Goal: Task Accomplishment & Management: Manage account settings

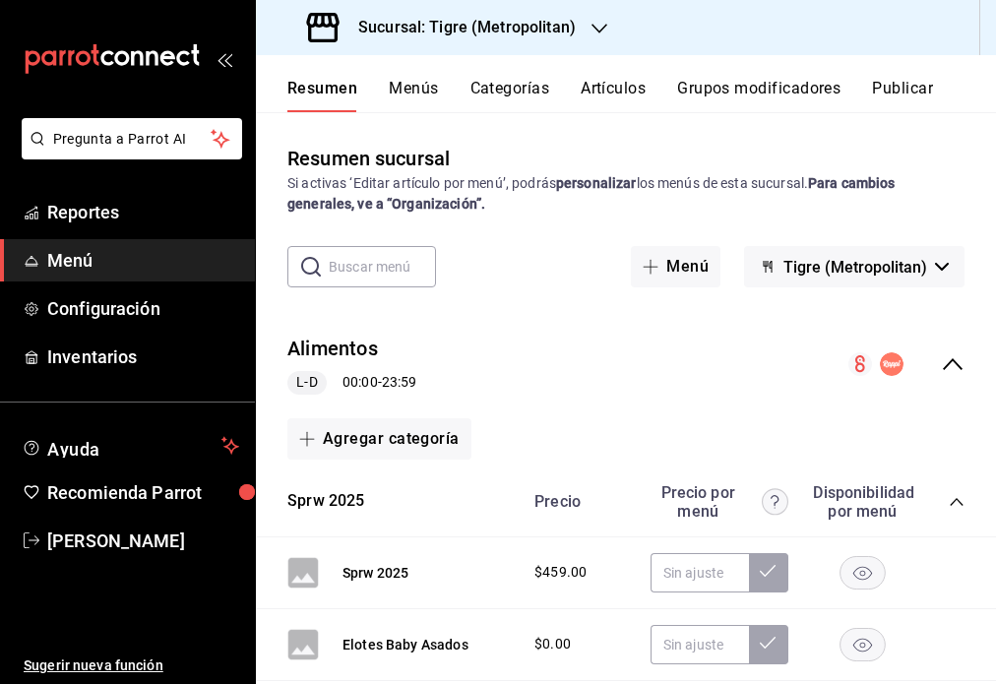
click at [591, 25] on icon "button" at bounding box center [599, 29] width 16 height 16
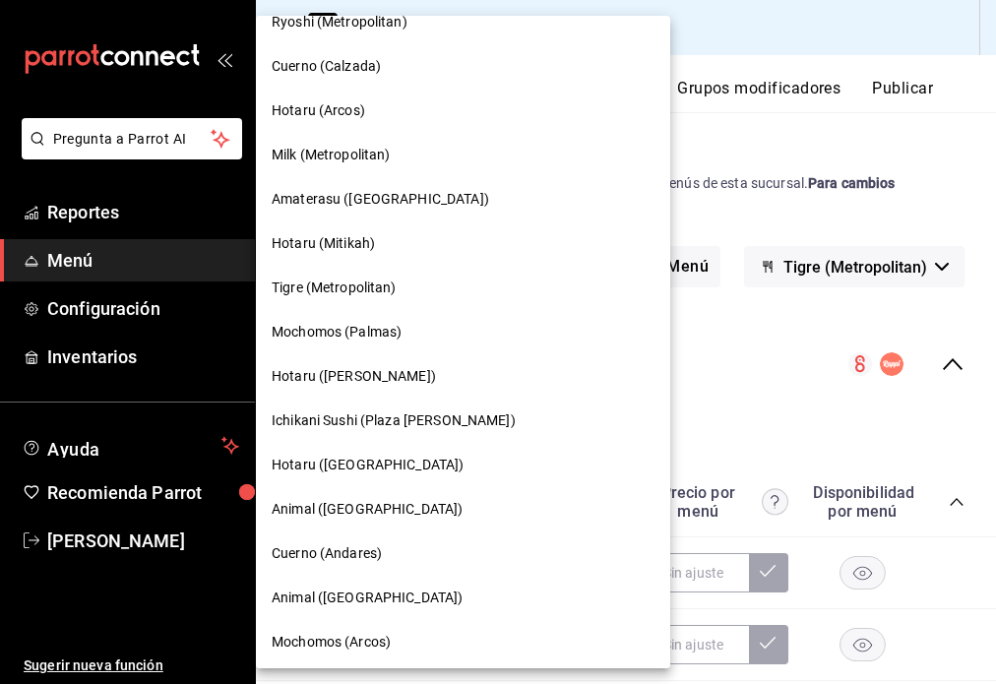
scroll to position [382, 0]
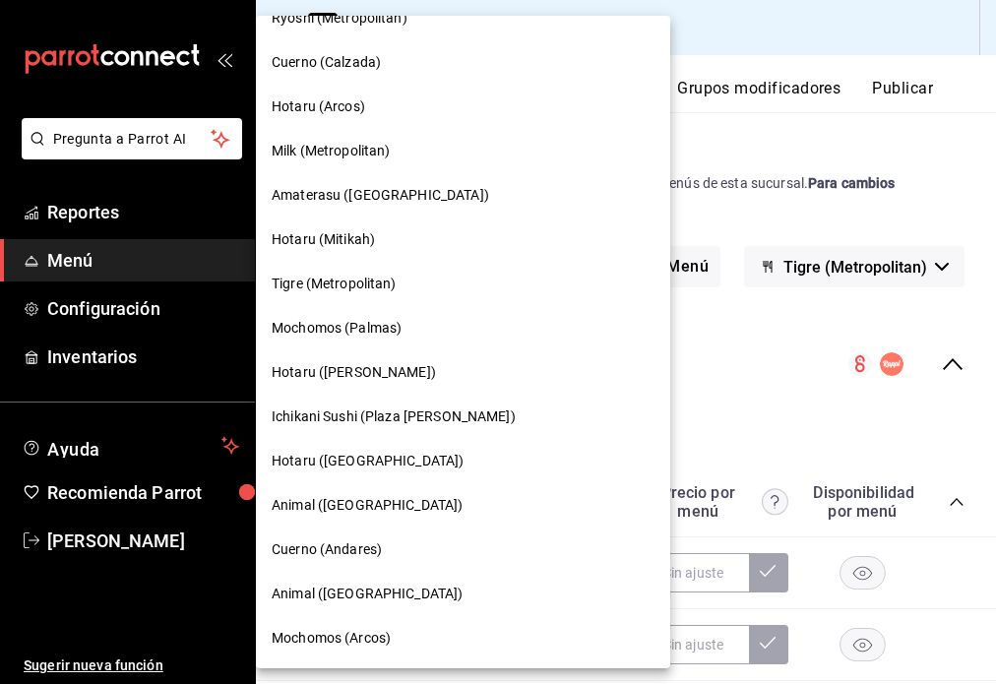
click at [409, 419] on span "Ichikani Sushi (Plaza [PERSON_NAME])" at bounding box center [394, 416] width 244 height 21
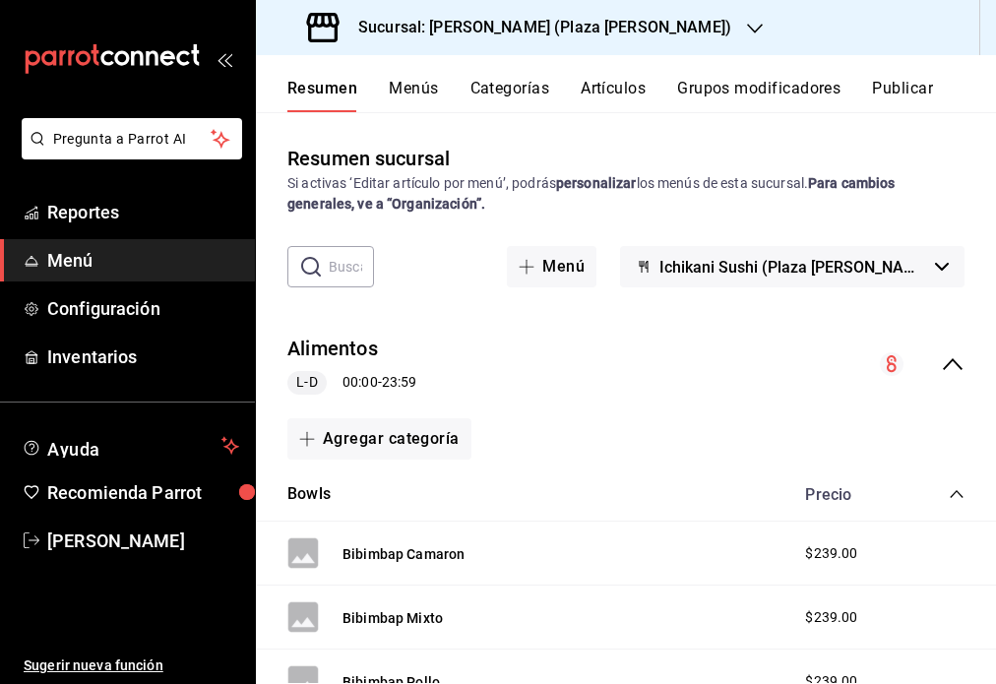
click at [747, 28] on icon "button" at bounding box center [755, 29] width 16 height 10
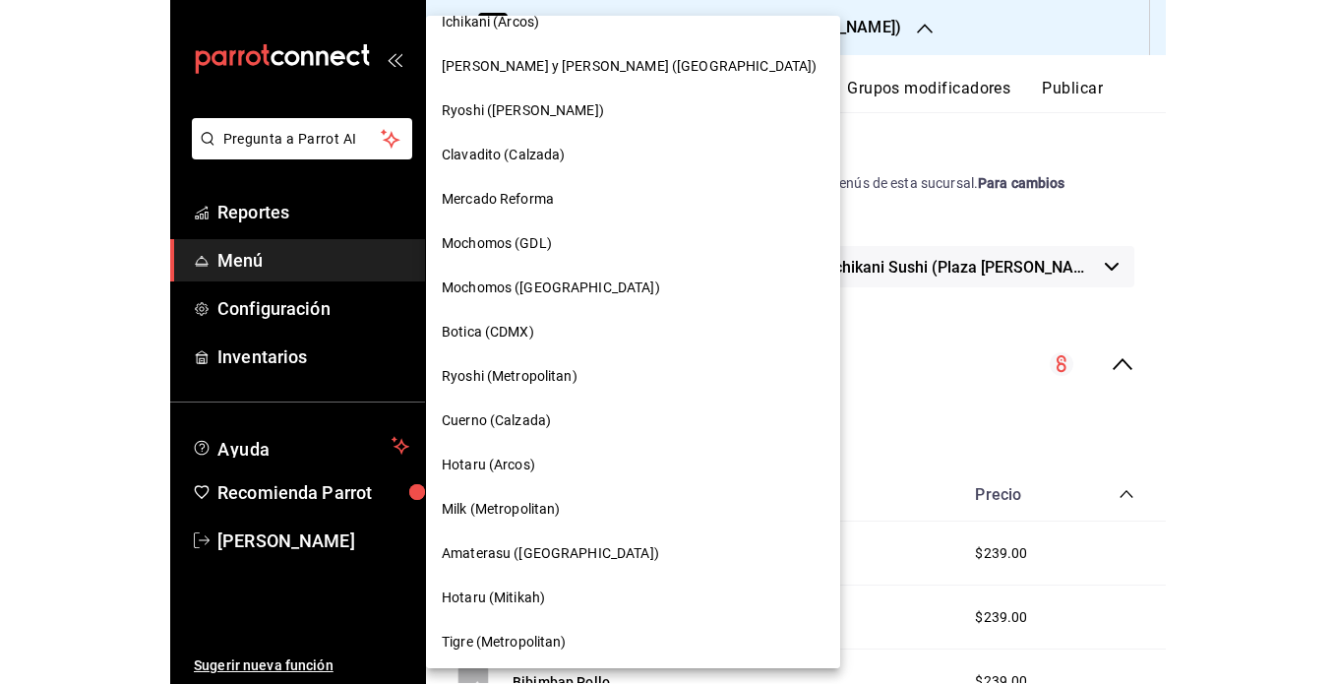
scroll to position [0, 0]
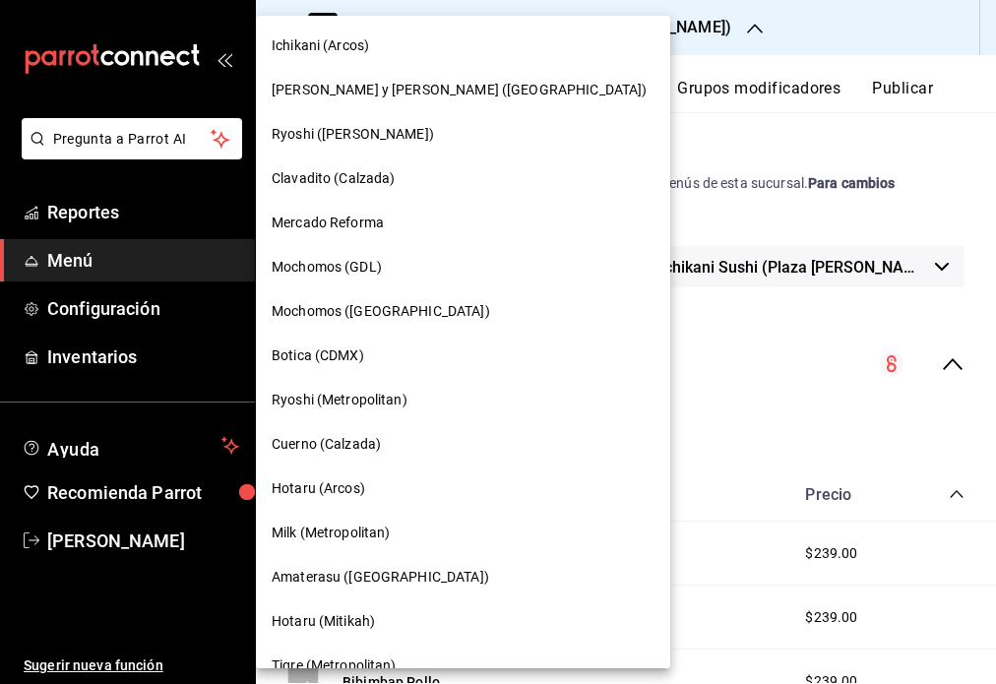
click at [726, 44] on div at bounding box center [498, 342] width 996 height 684
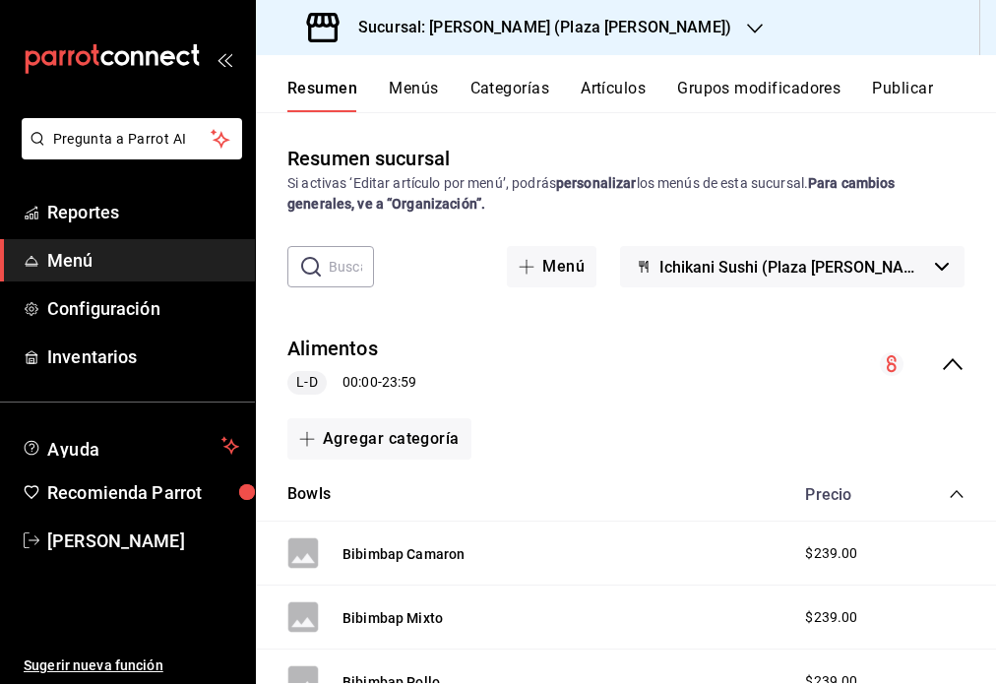
click at [602, 33] on h3 "Sucursal: [PERSON_NAME] (Plaza [PERSON_NAME])" at bounding box center [536, 28] width 389 height 24
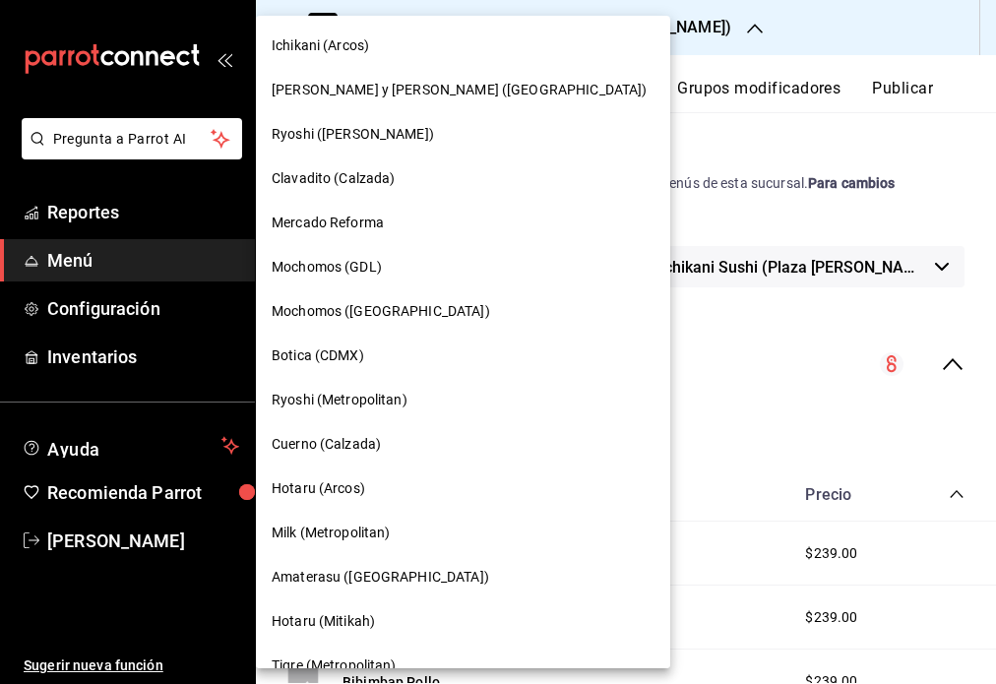
click at [681, 29] on div at bounding box center [498, 342] width 996 height 684
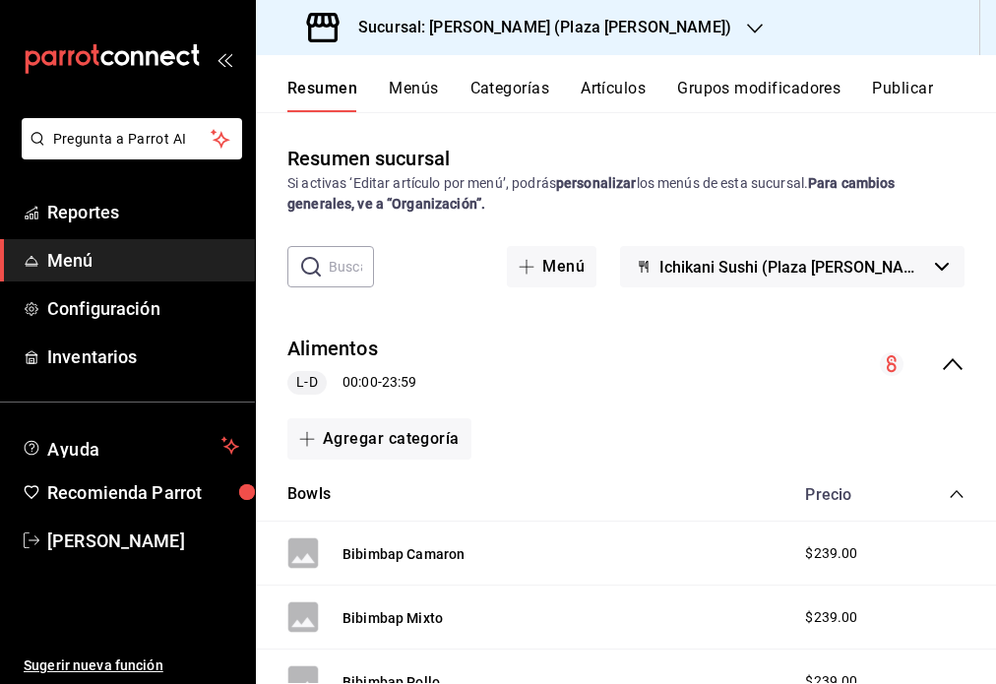
click at [747, 26] on icon "button" at bounding box center [755, 29] width 16 height 16
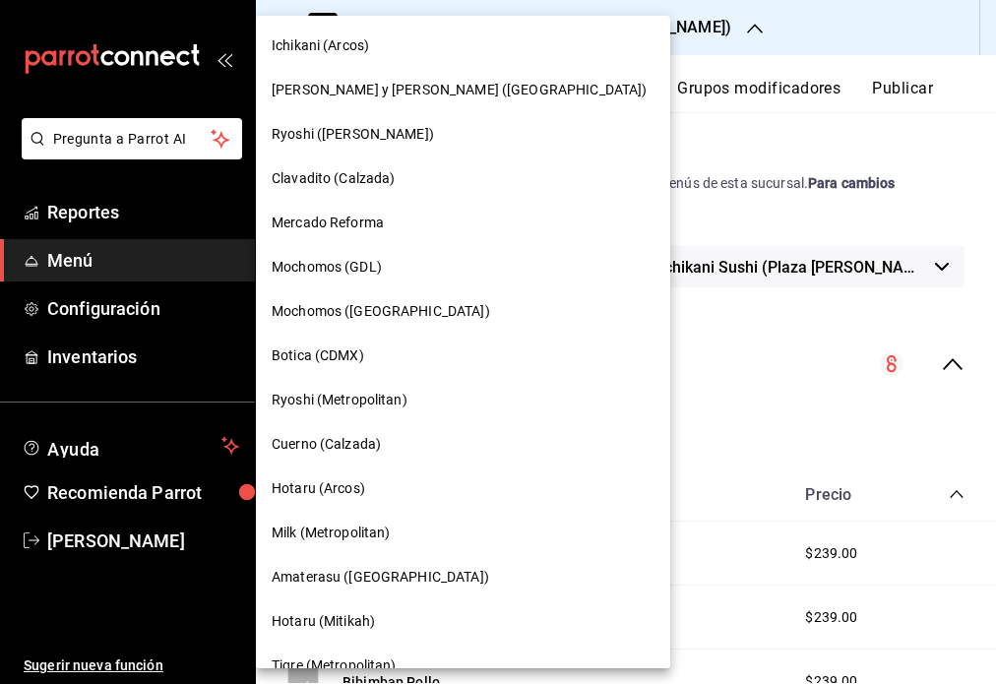
click at [684, 32] on div at bounding box center [498, 342] width 996 height 684
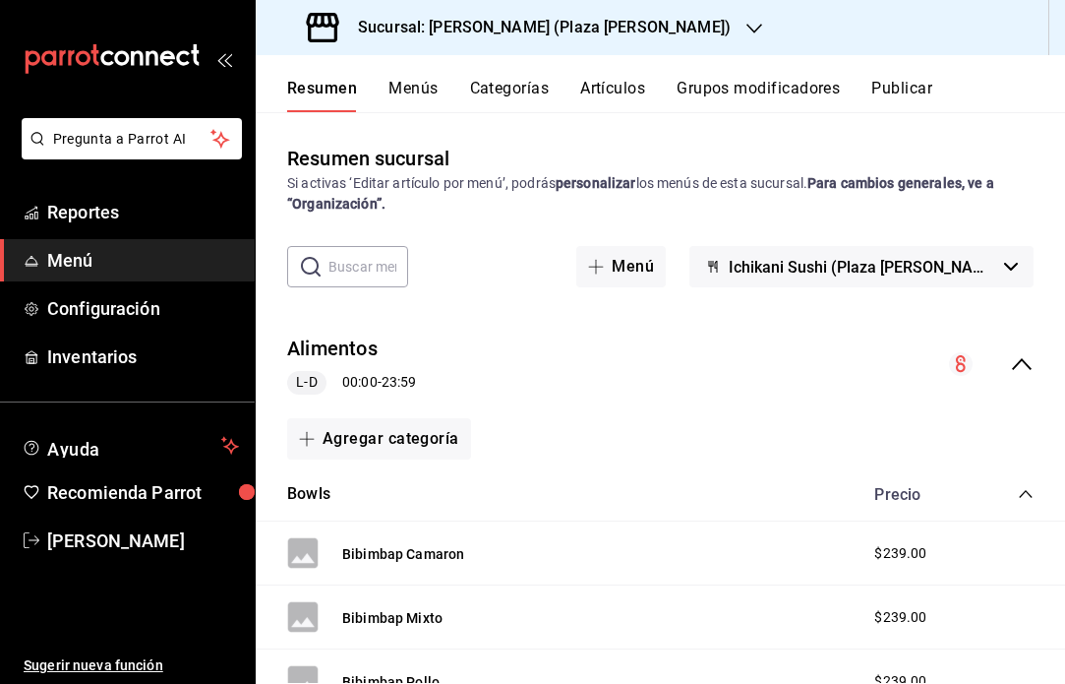
click at [511, 23] on h3 "Sucursal: [PERSON_NAME] (Plaza [PERSON_NAME])" at bounding box center [536, 28] width 389 height 24
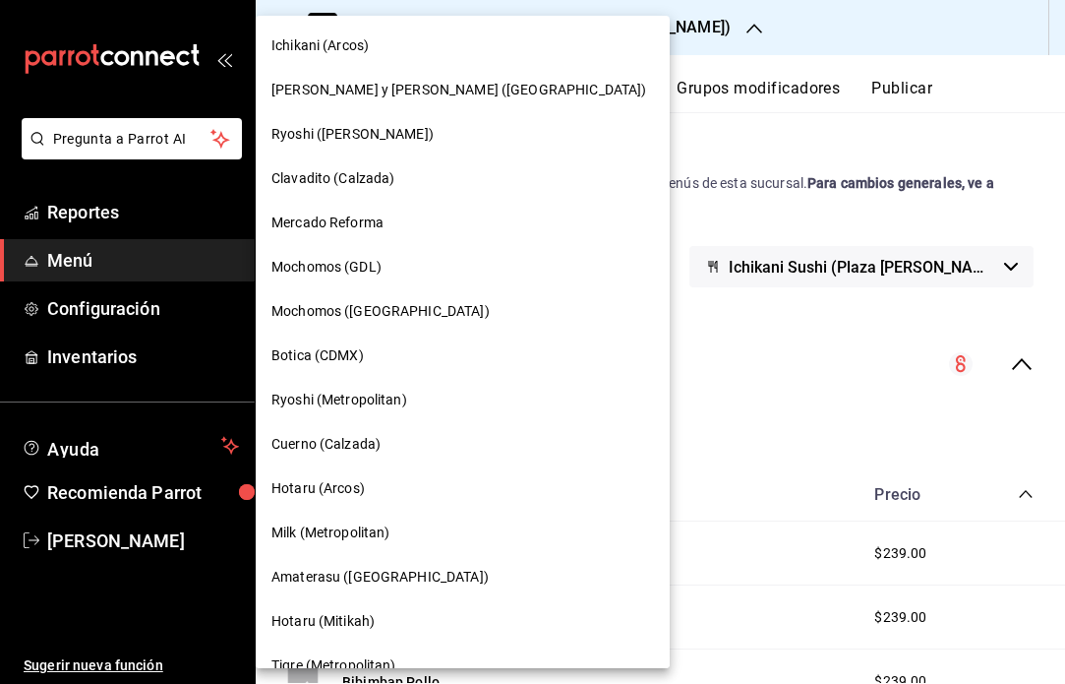
click at [139, 264] on div at bounding box center [532, 342] width 1065 height 684
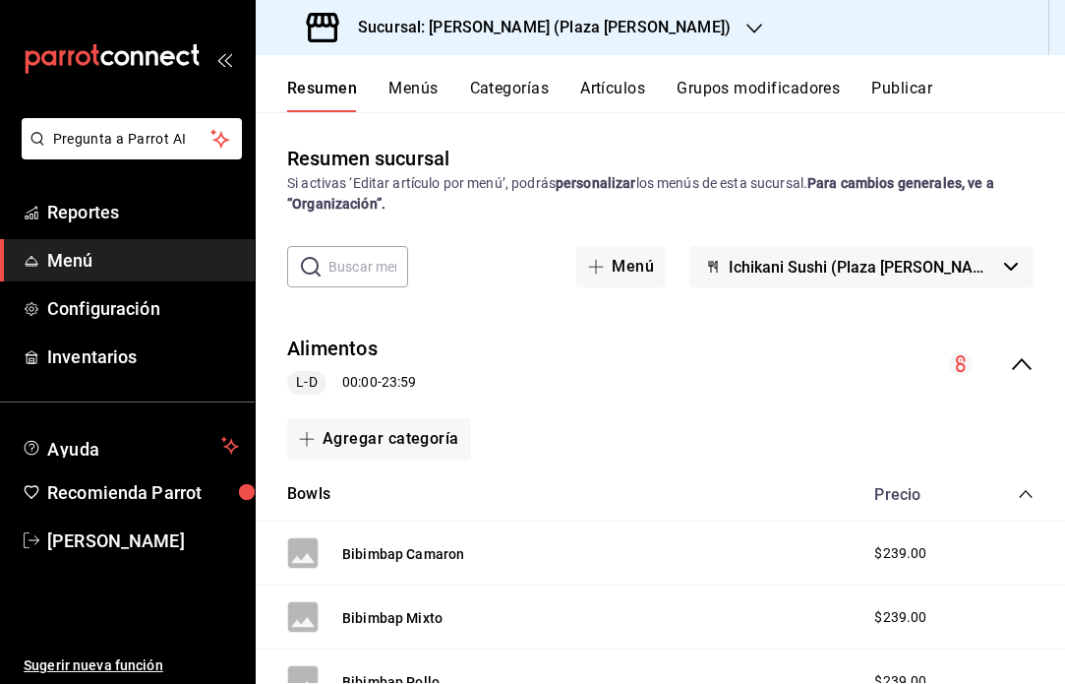
click at [747, 25] on icon "button" at bounding box center [755, 29] width 16 height 16
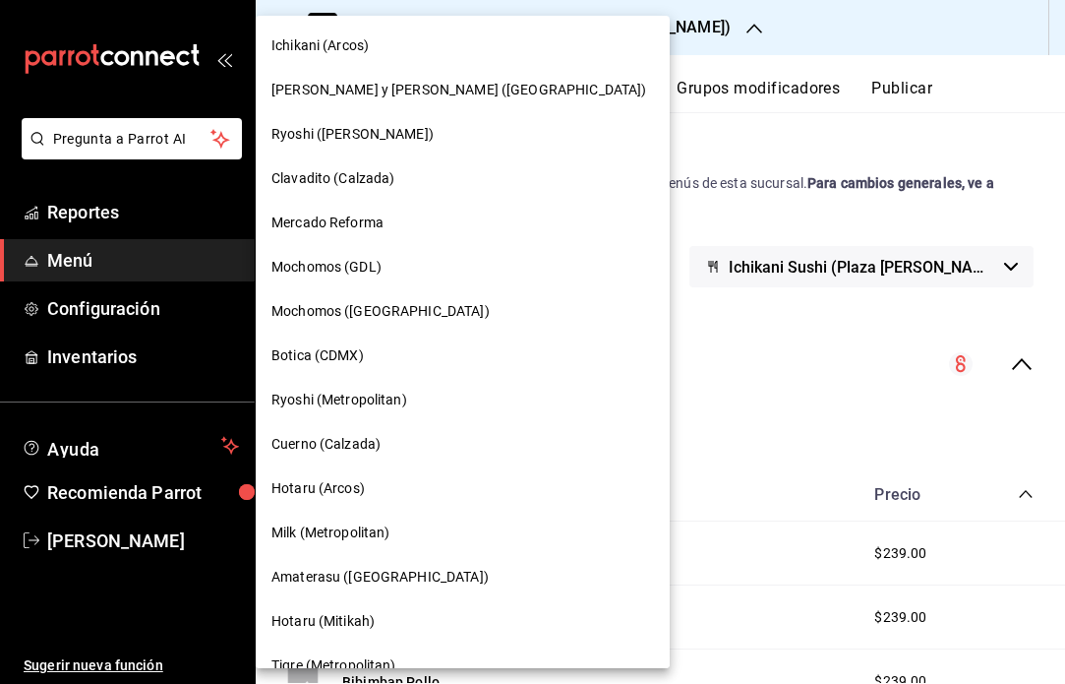
click at [661, 27] on div at bounding box center [532, 342] width 1065 height 684
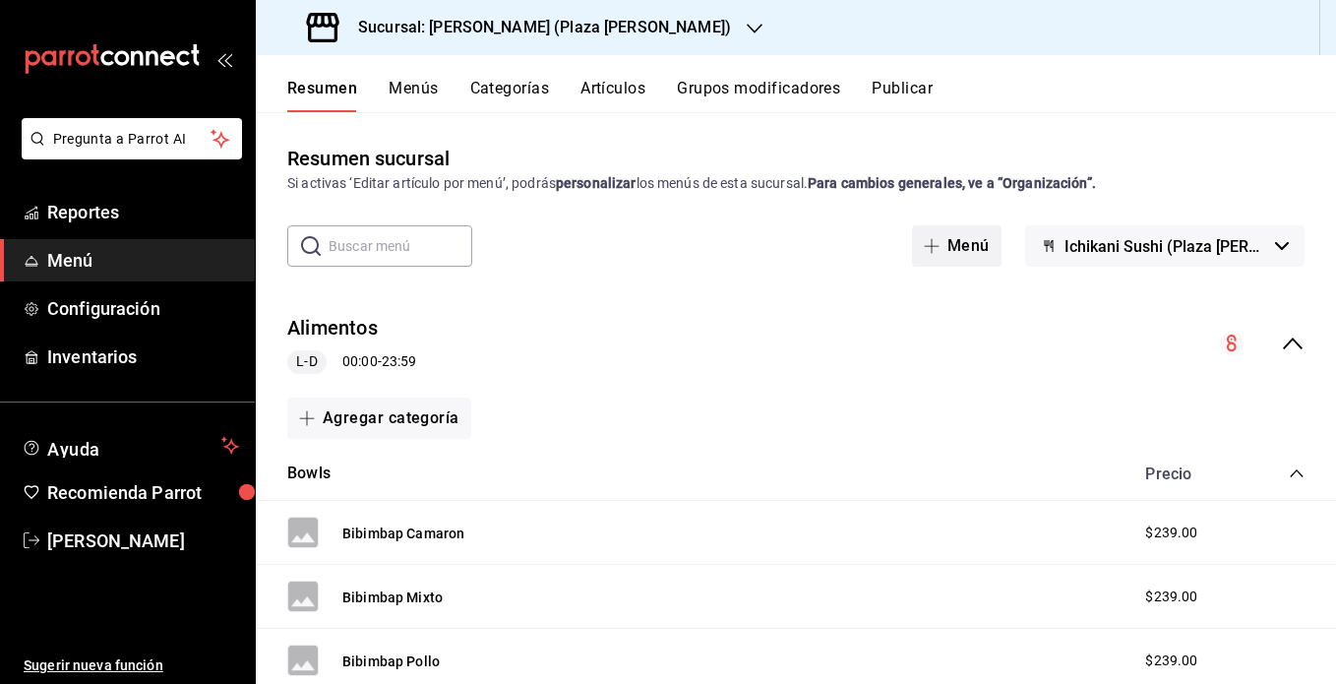
click at [947, 246] on span "button" at bounding box center [936, 246] width 24 height 16
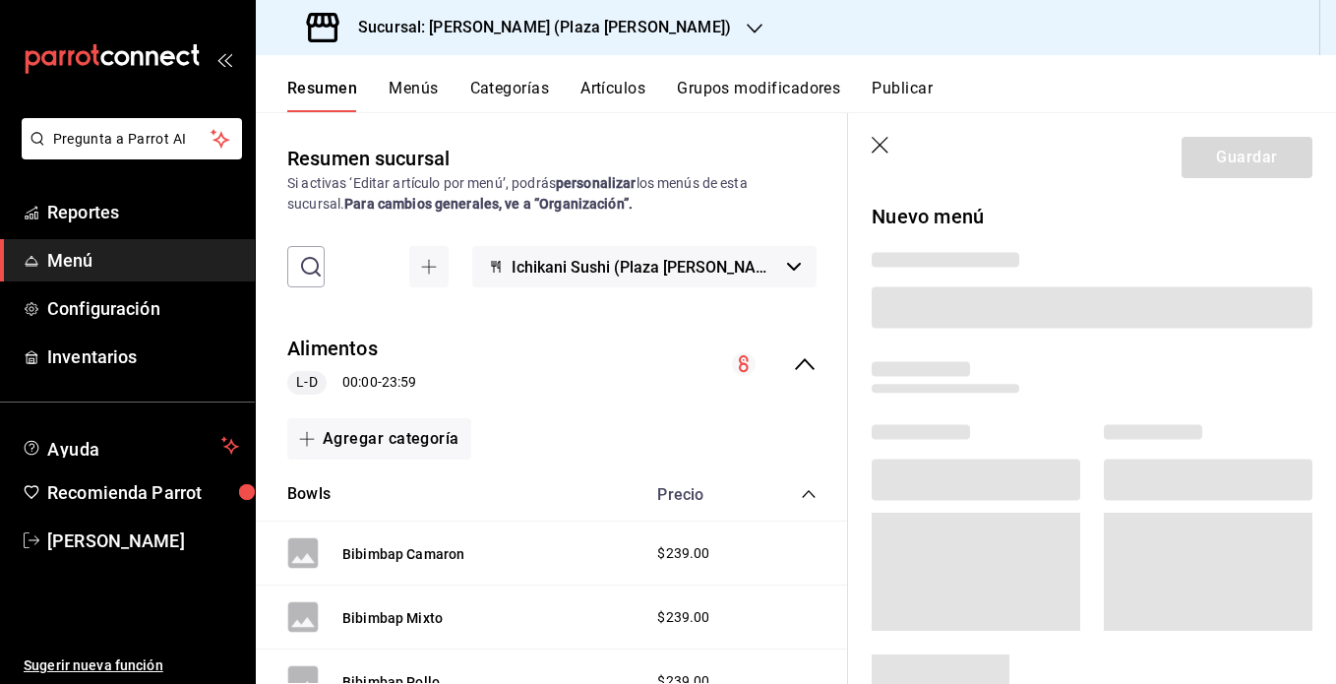
click at [747, 33] on icon "button" at bounding box center [755, 29] width 16 height 16
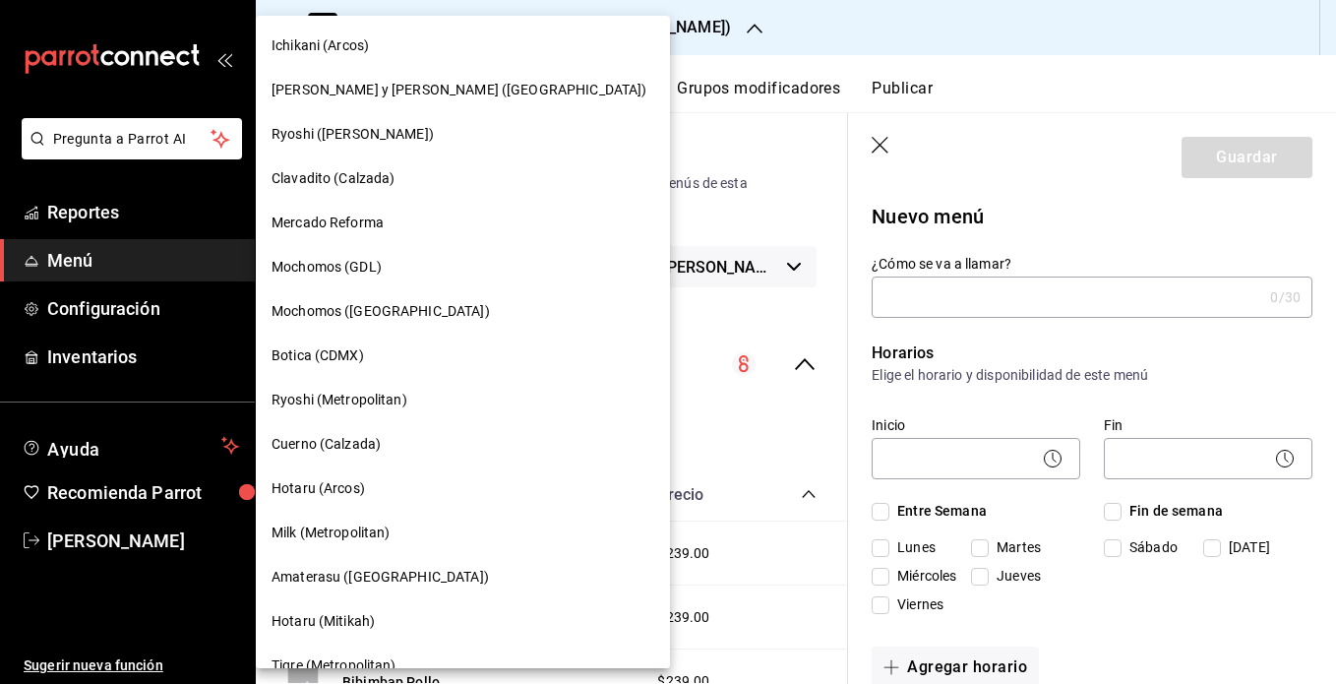
click at [724, 28] on div at bounding box center [668, 342] width 1336 height 684
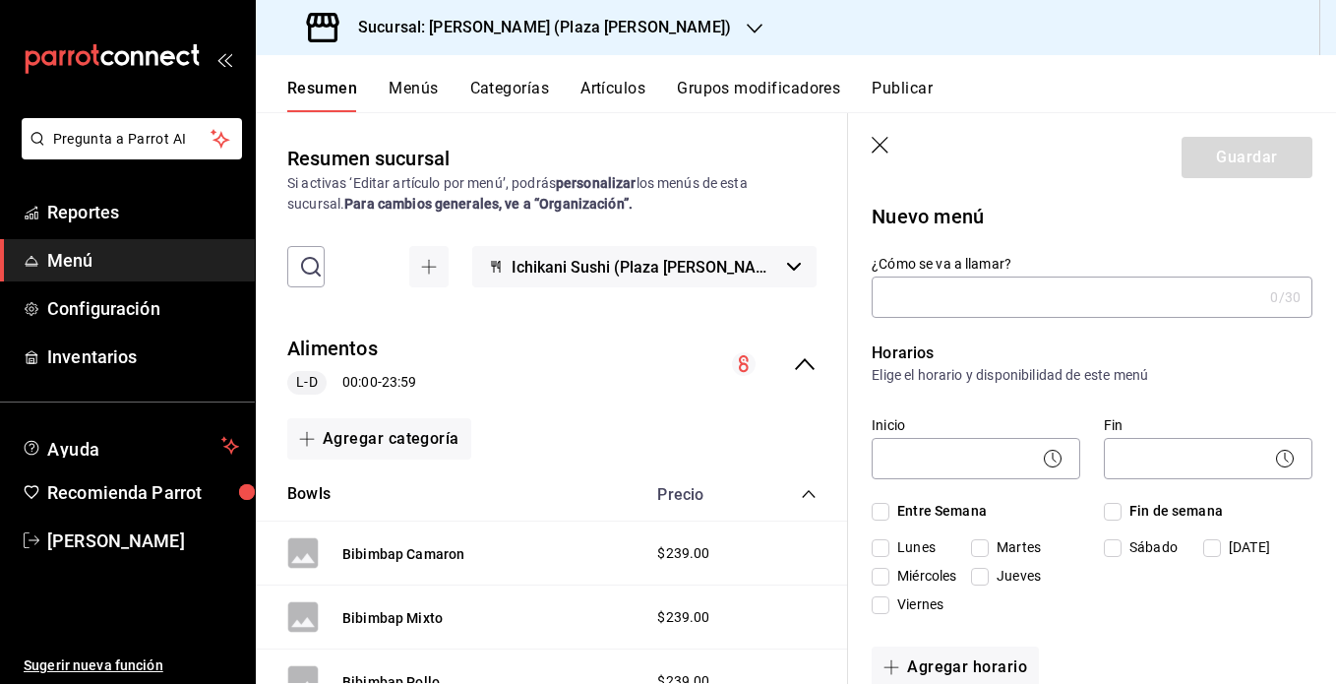
click at [961, 294] on input "¿Cómo se va a llamar?" at bounding box center [1067, 296] width 391 height 39
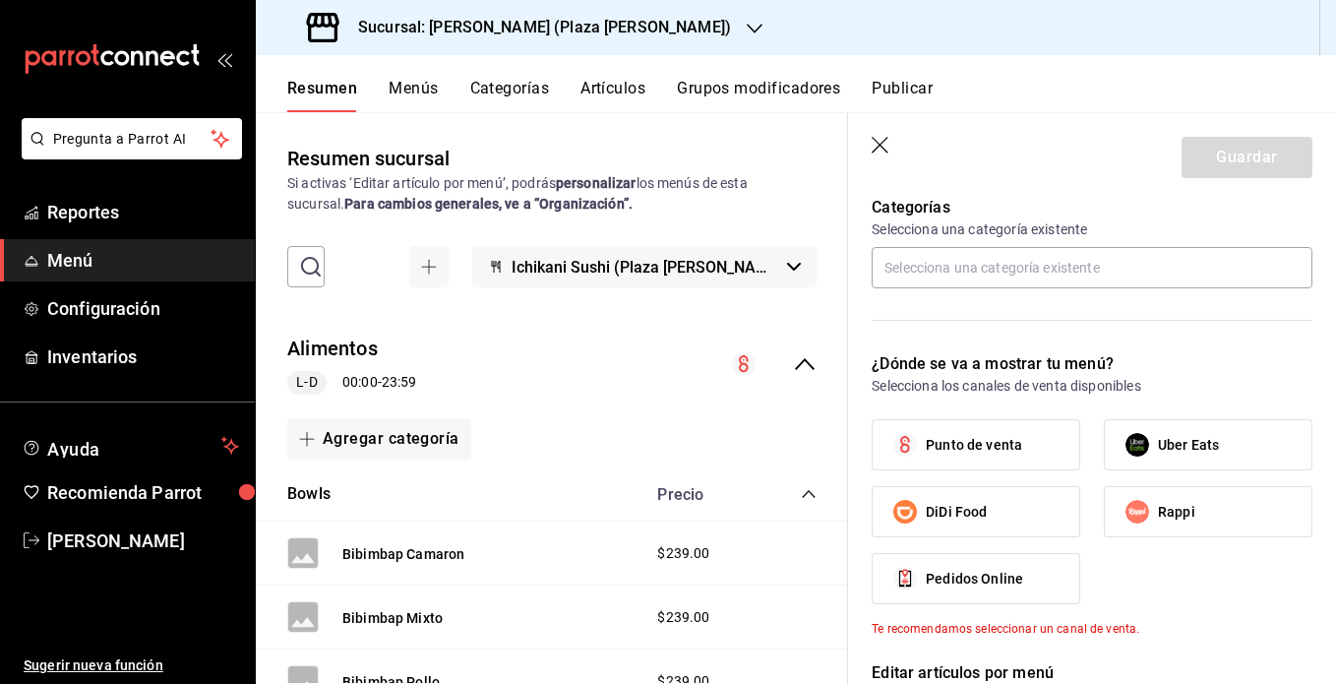
scroll to position [551, 0]
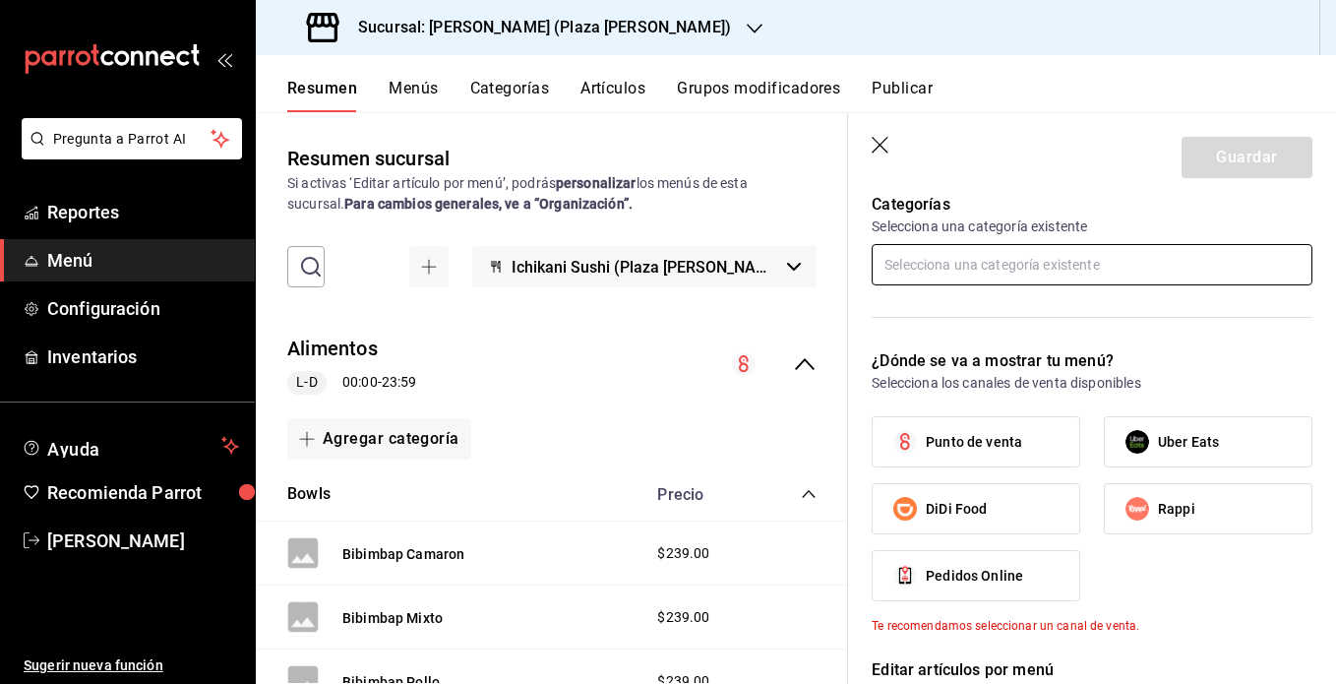
type input "Ichikani [PERSON_NAME]"
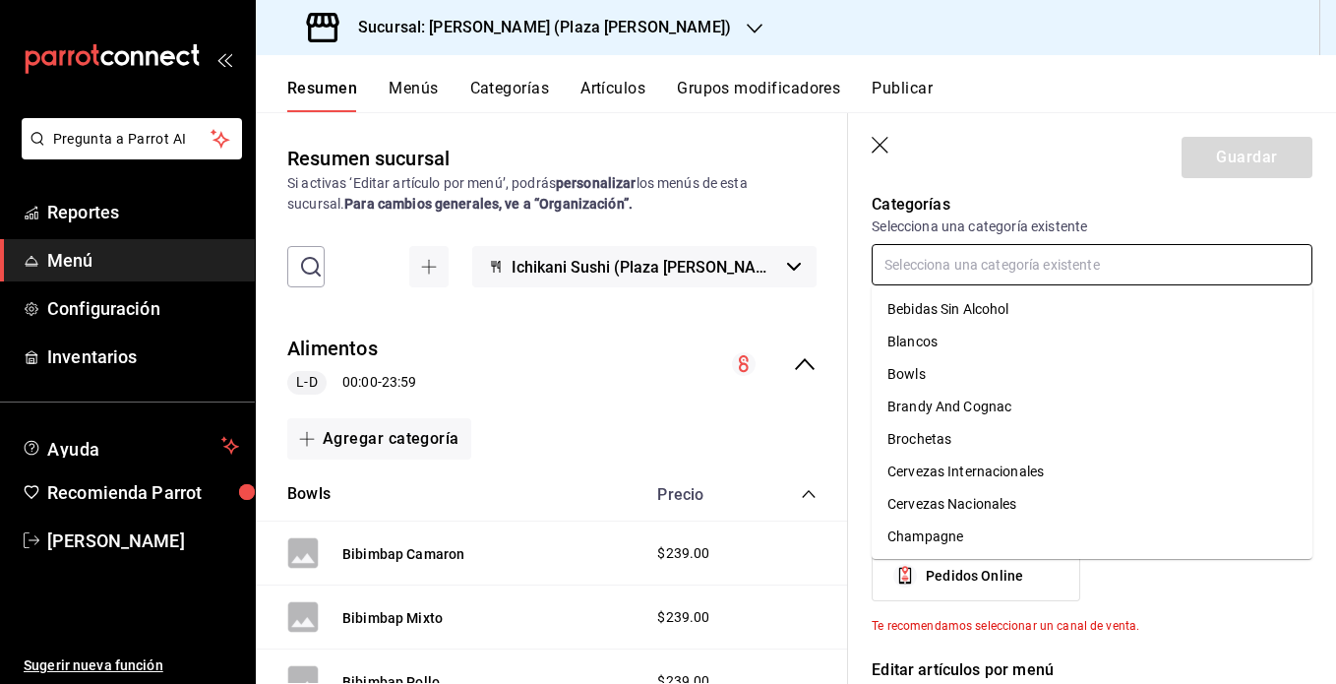
click at [970, 256] on input "text" at bounding box center [1092, 264] width 441 height 41
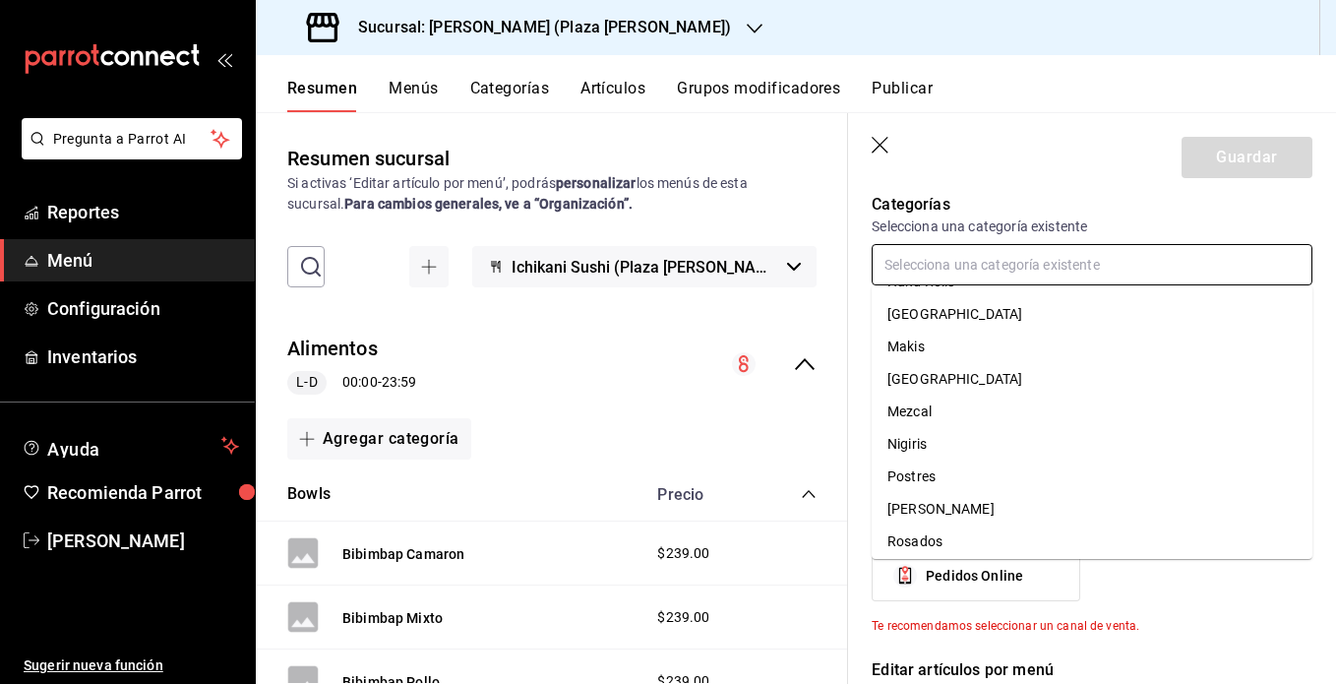
scroll to position [422, 0]
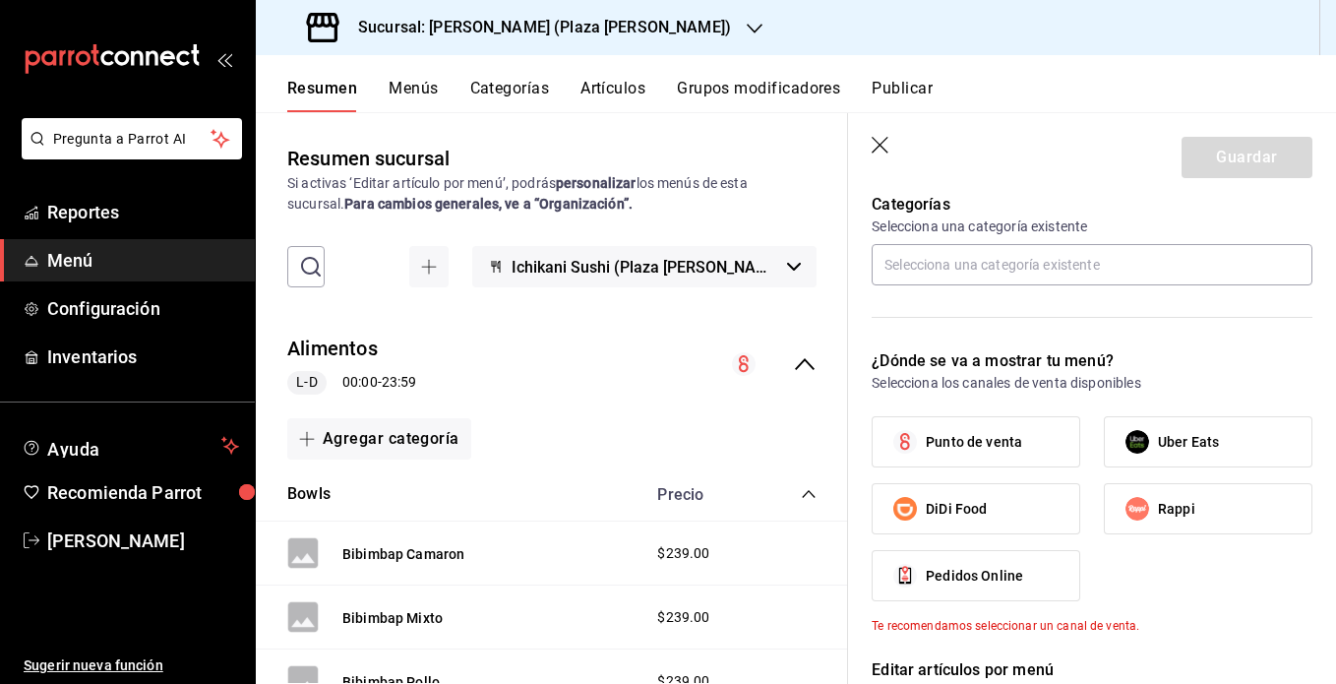
click at [995, 145] on header "Guardar" at bounding box center [1092, 153] width 488 height 81
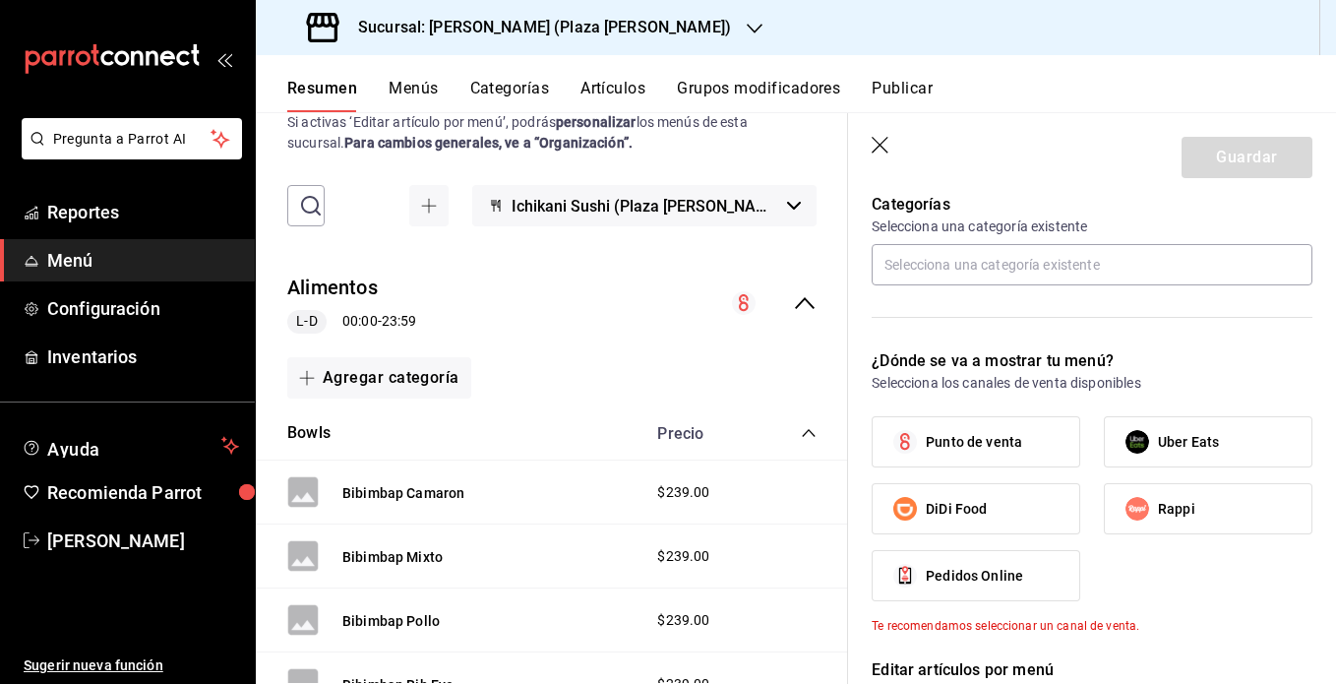
scroll to position [0, 0]
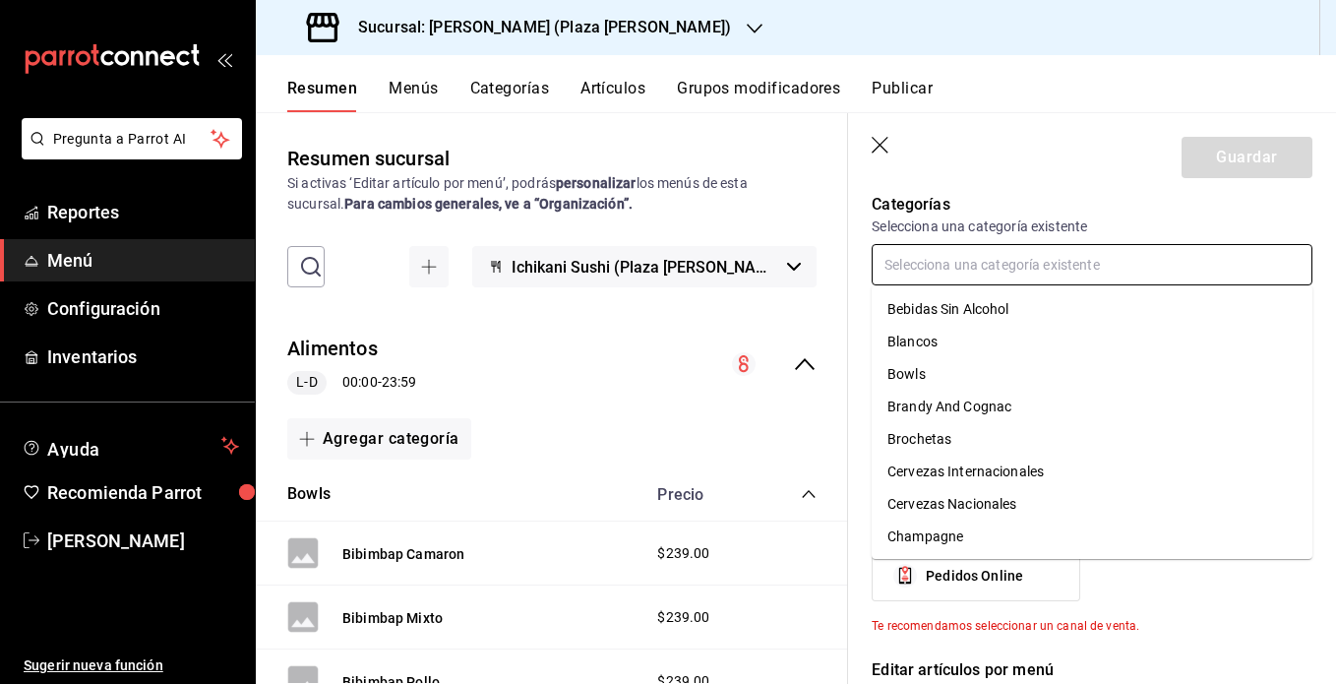
click at [977, 279] on input "text" at bounding box center [1092, 264] width 441 height 41
click at [995, 175] on header "Guardar" at bounding box center [1092, 153] width 488 height 81
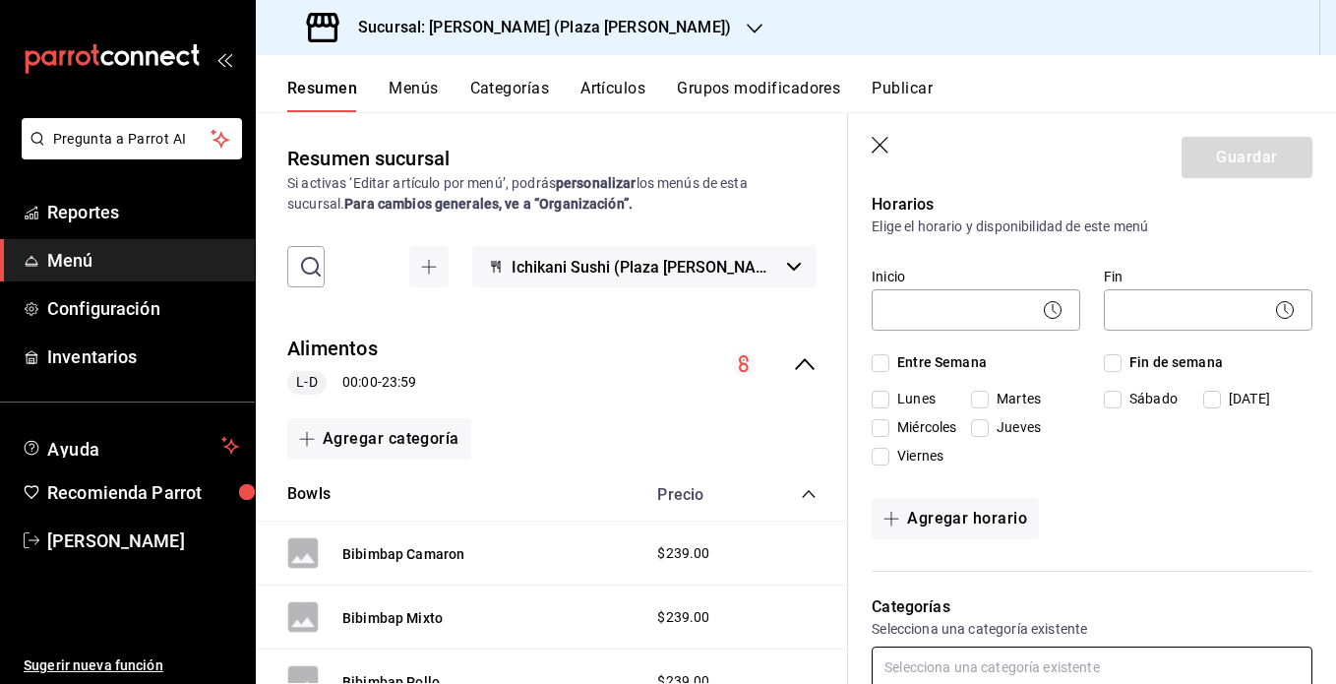
scroll to position [142, 0]
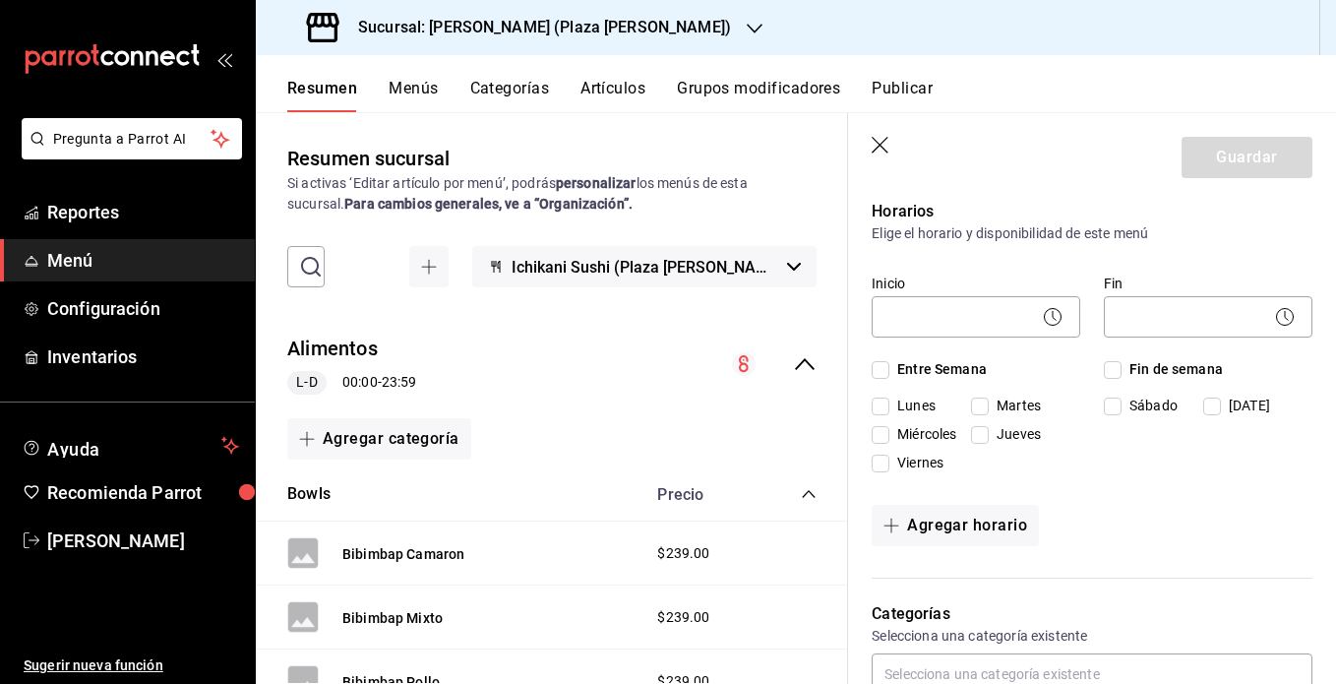
click at [881, 368] on input "Entre Semana" at bounding box center [881, 370] width 18 height 18
checkbox input "true"
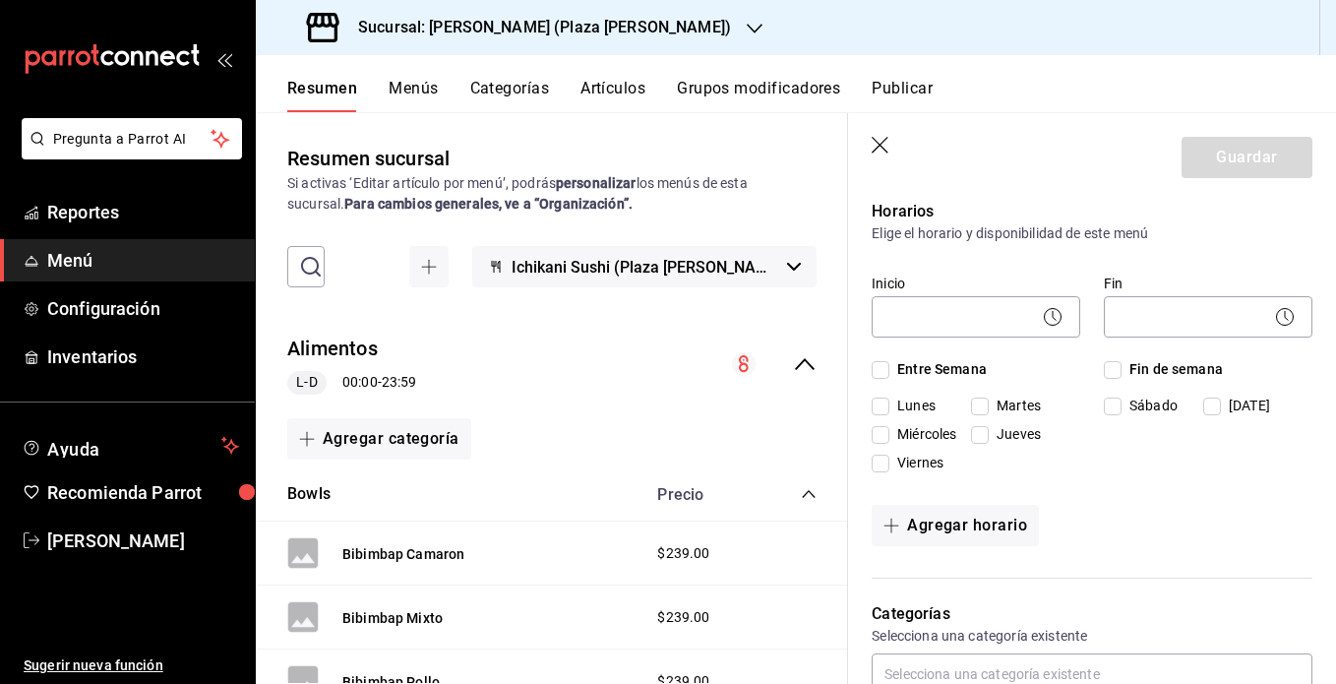
checkbox input "true"
click at [876, 362] on input "Entre Semana" at bounding box center [881, 370] width 18 height 18
checkbox input "false"
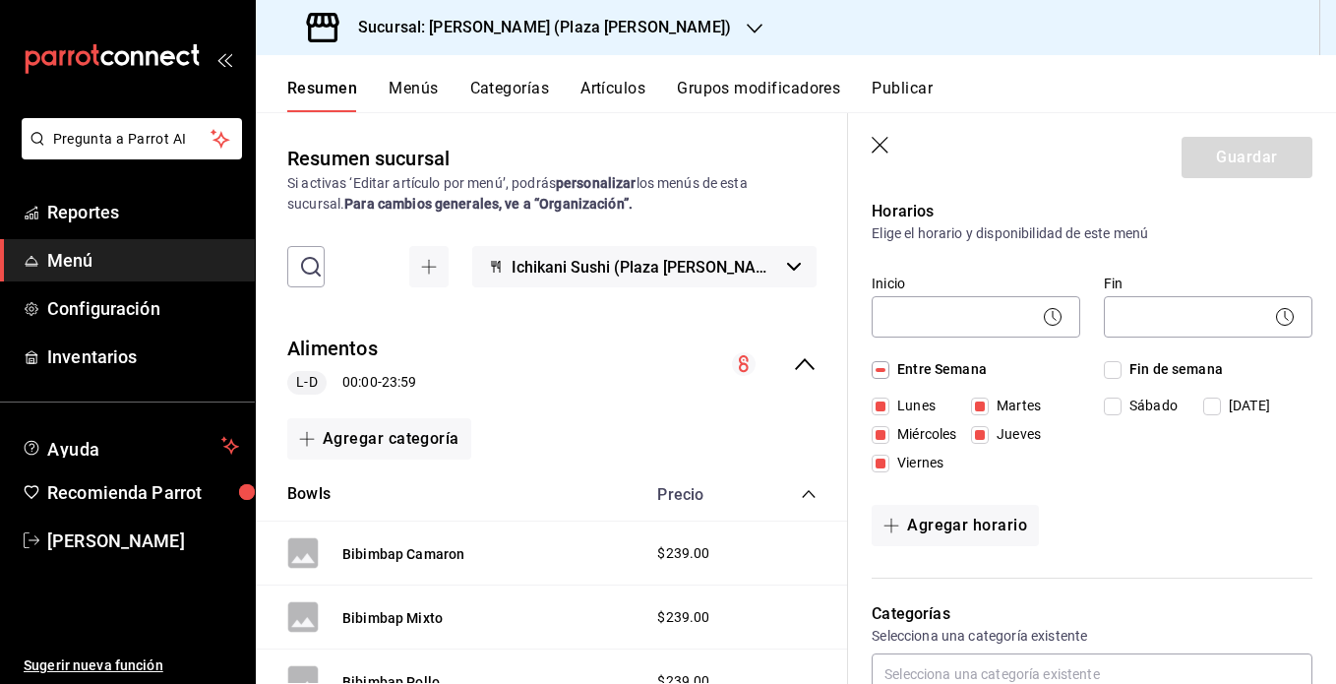
checkbox input "false"
click at [880, 364] on input "Entre Semana" at bounding box center [881, 370] width 18 height 18
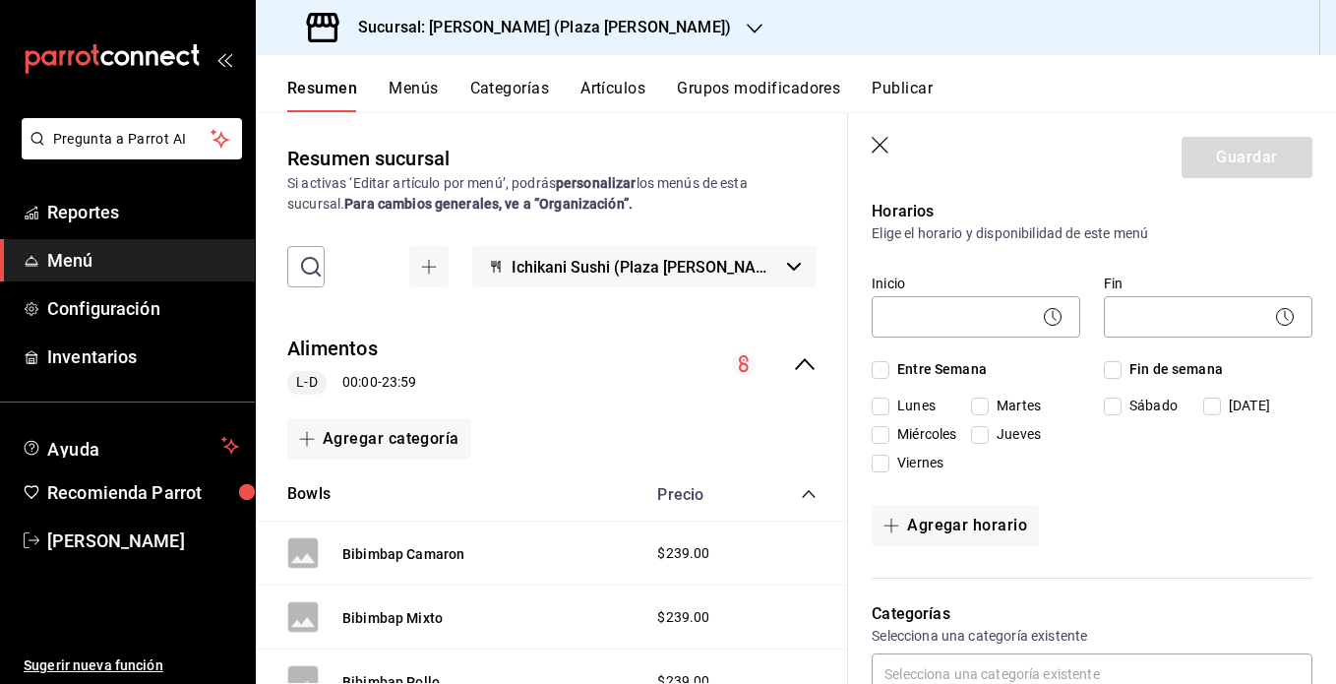
checkbox input "true"
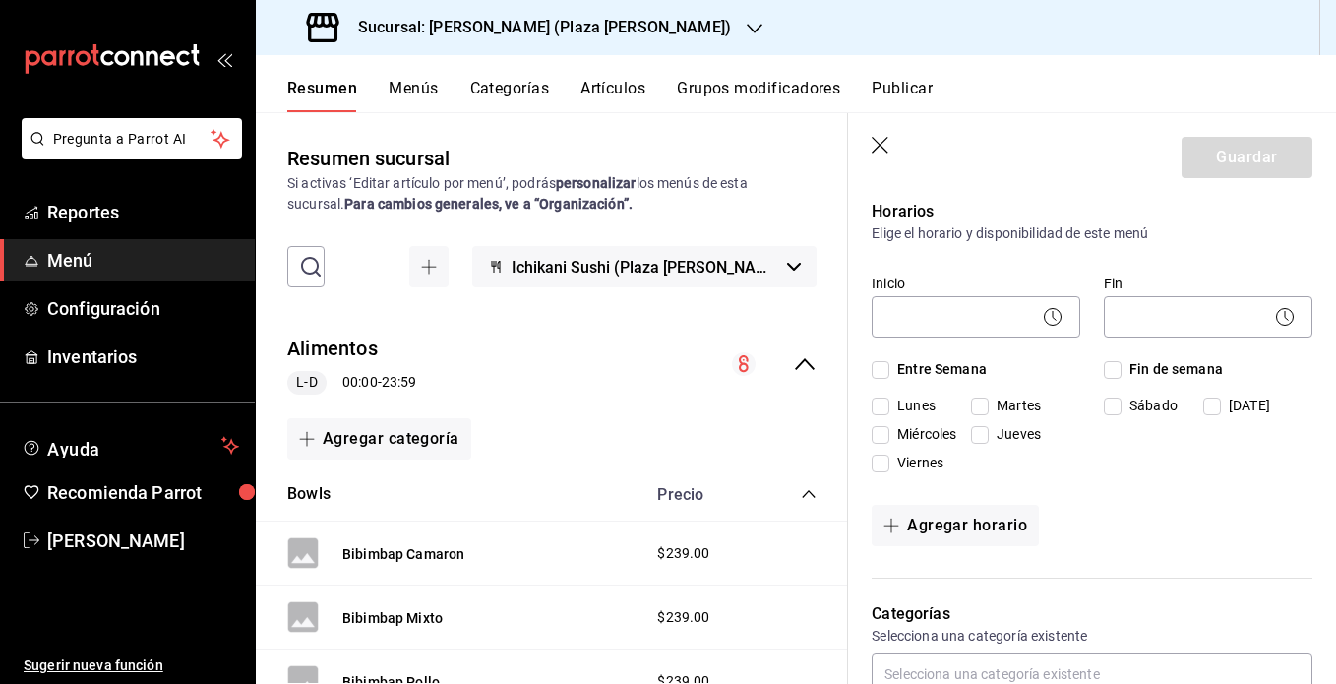
checkbox input "true"
click at [875, 374] on input "Entre Semana" at bounding box center [881, 370] width 18 height 18
checkbox input "false"
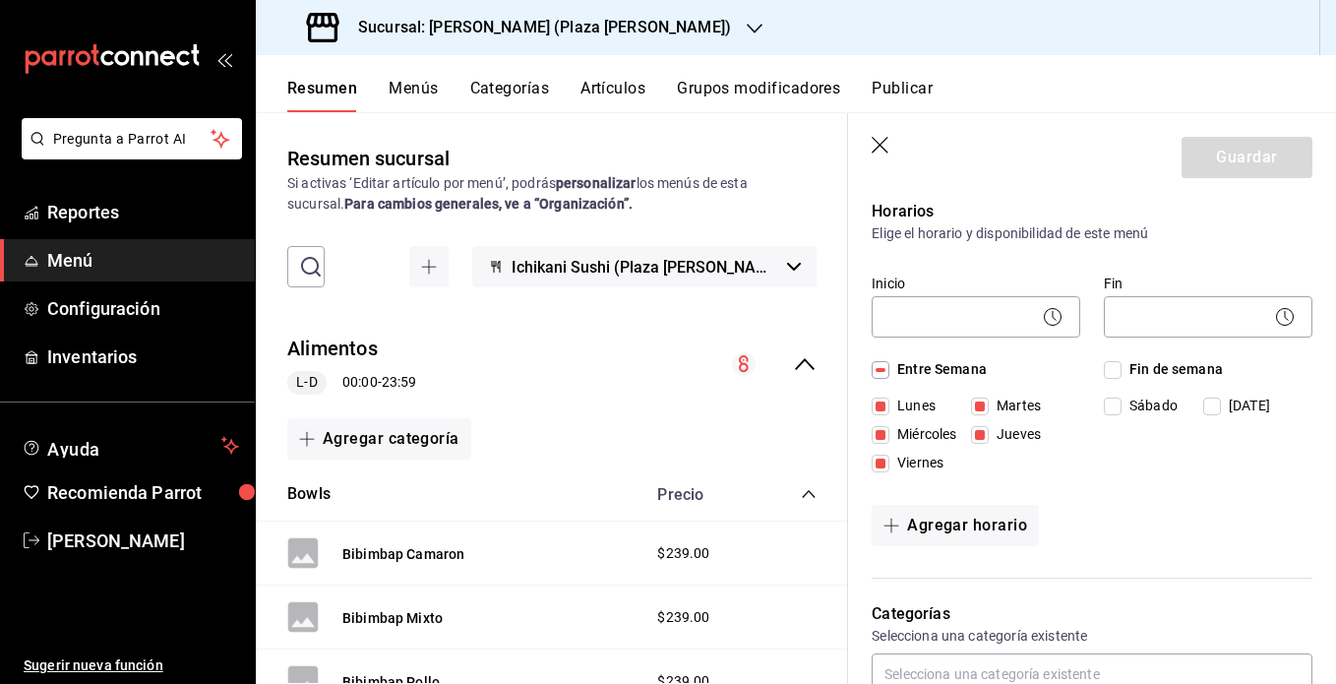
checkbox input "false"
click at [995, 399] on input "[DATE]" at bounding box center [1212, 406] width 18 height 18
checkbox input "true"
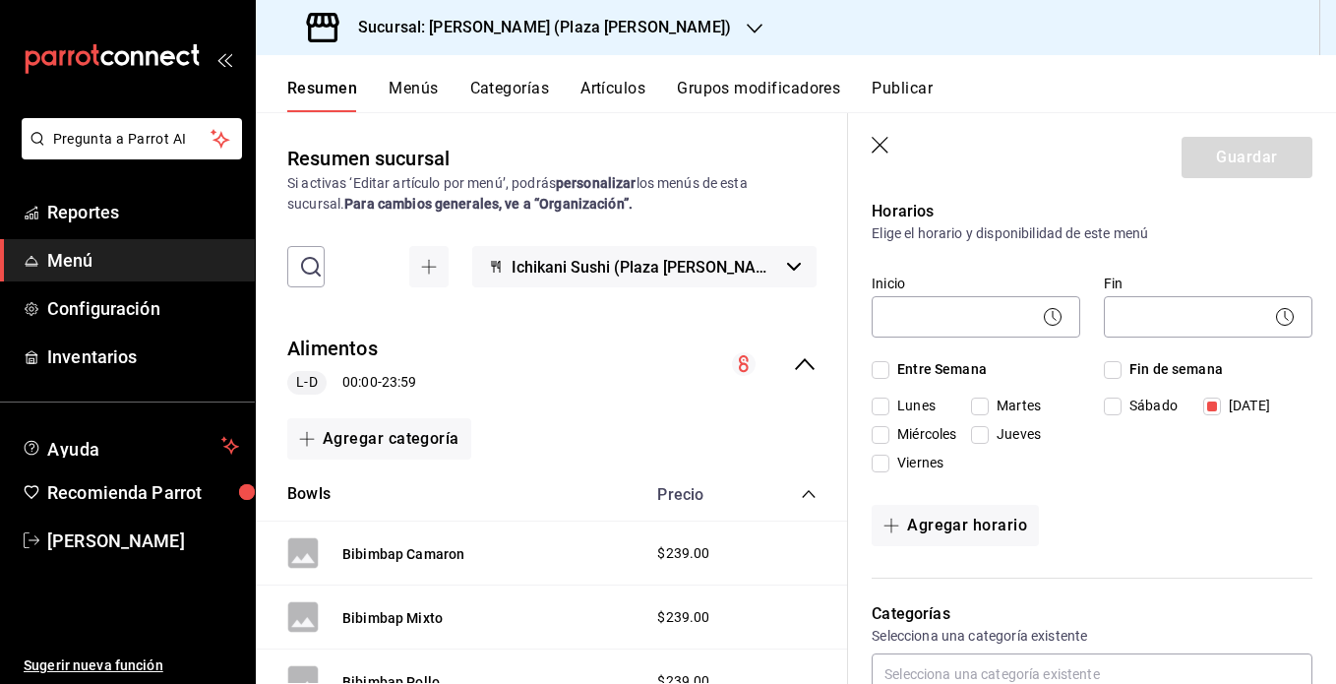
click at [885, 402] on input "Lunes" at bounding box center [881, 406] width 18 height 18
checkbox input "true"
click at [986, 403] on input "Martes" at bounding box center [980, 406] width 18 height 18
checkbox input "true"
click at [884, 429] on input "Miércoles" at bounding box center [881, 435] width 18 height 18
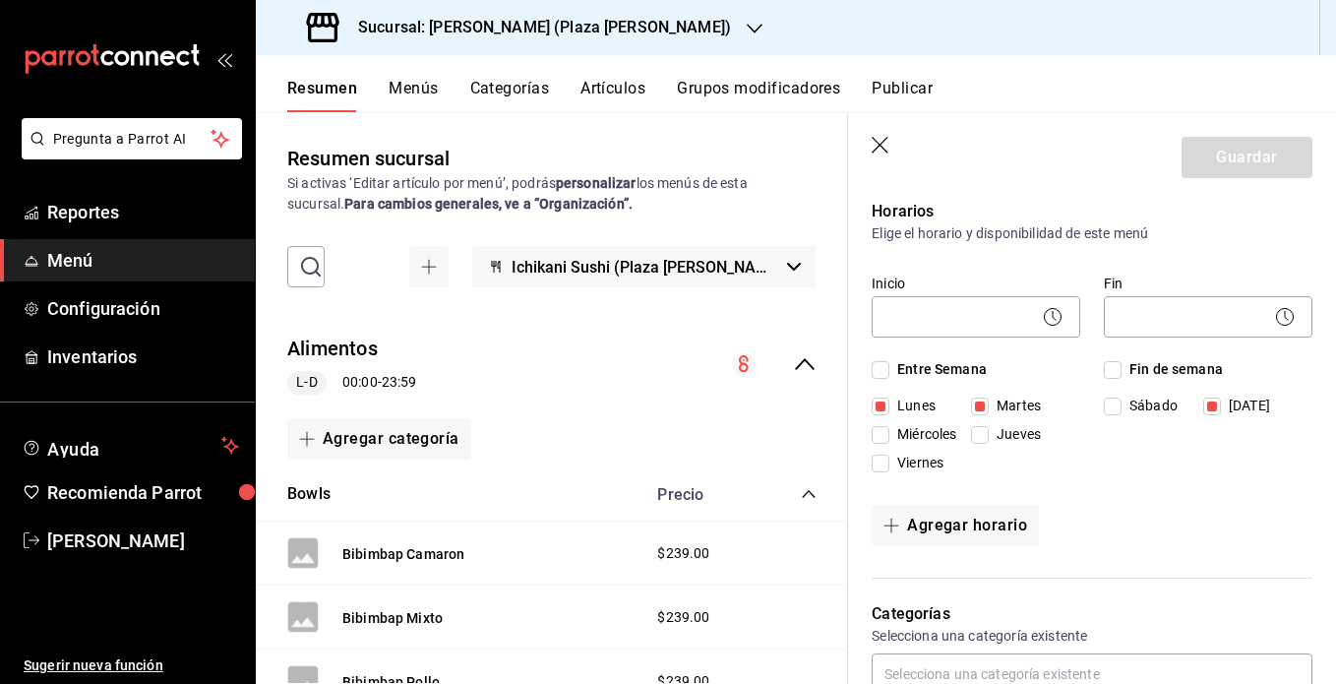
checkbox input "true"
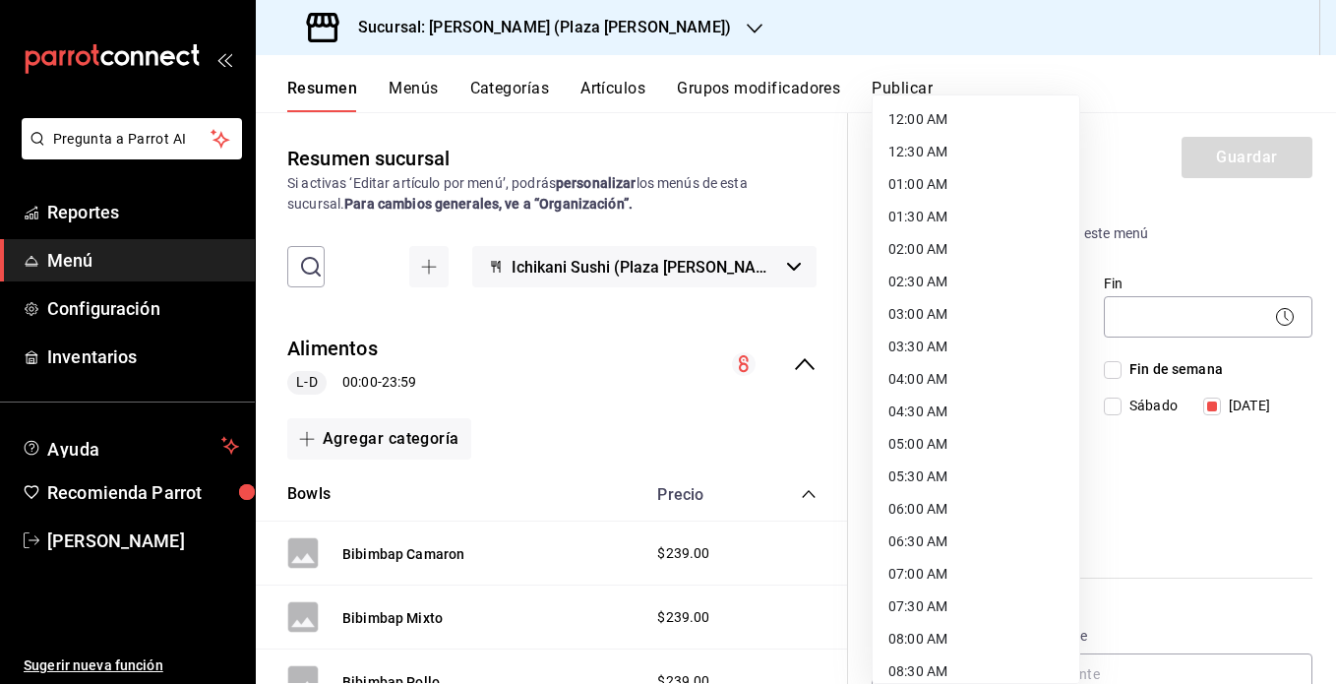
click at [985, 310] on body "Pregunta a Parrot AI Reportes Menú Configuración Inventarios Ayuda Recomienda P…" at bounding box center [668, 342] width 1336 height 684
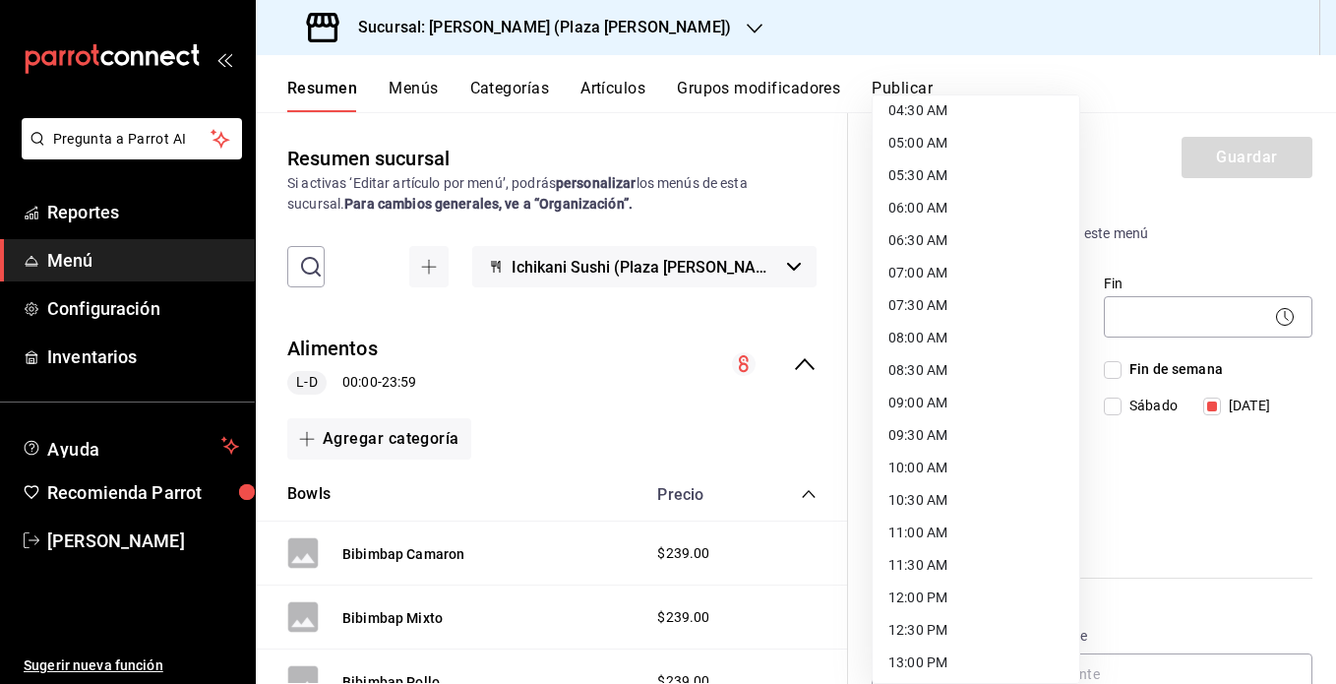
scroll to position [313, 0]
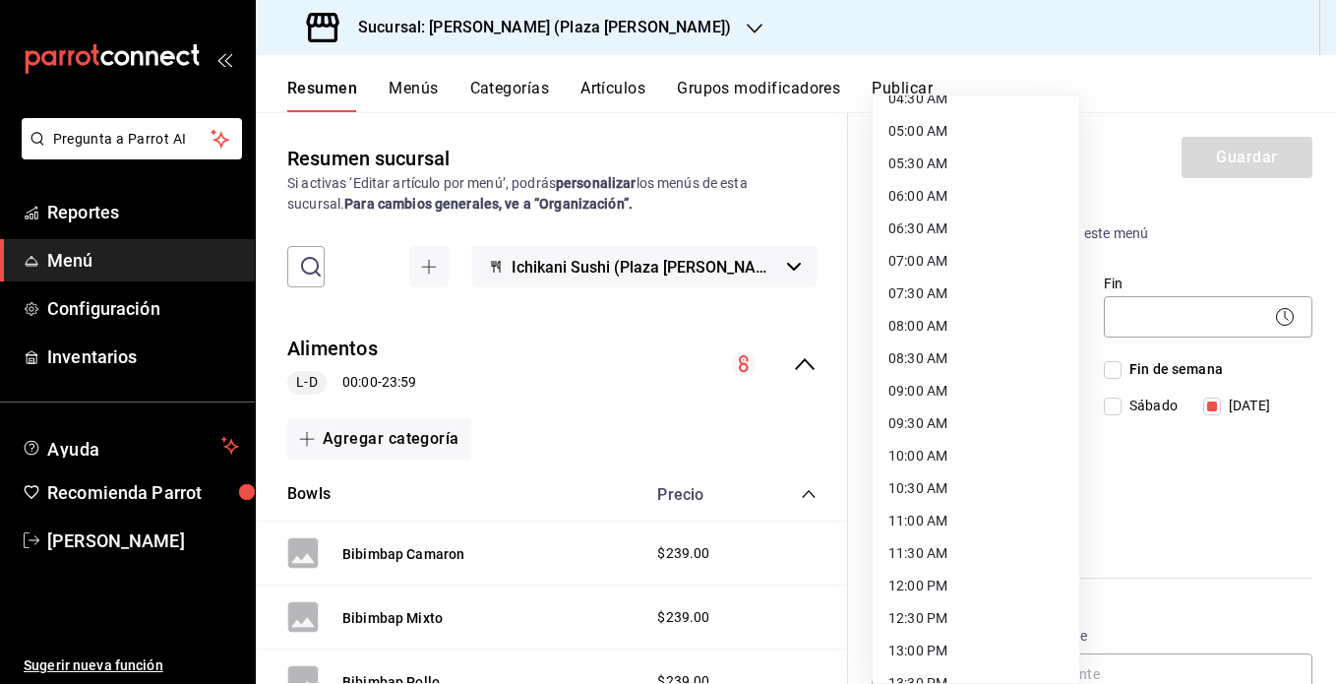
click at [925, 555] on li "11:30 AM" at bounding box center [976, 553] width 207 height 32
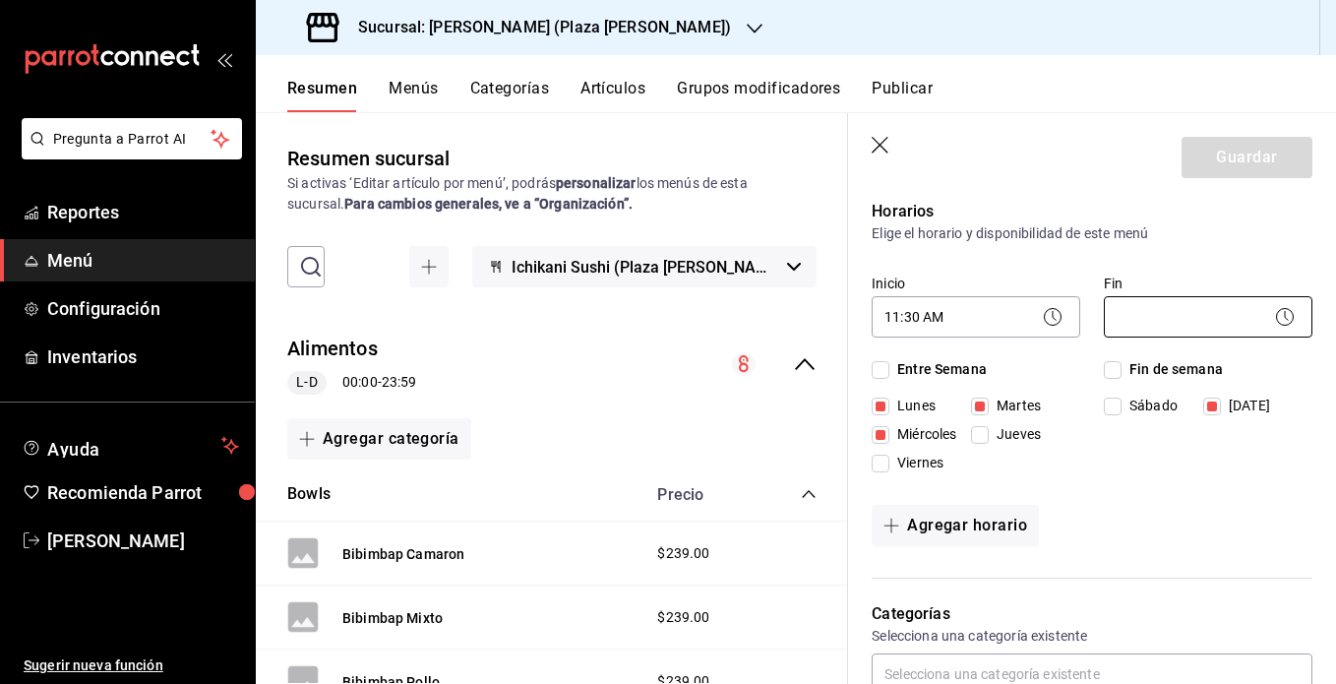
click at [995, 320] on body "Pregunta a Parrot AI Reportes Menú Configuración Inventarios Ayuda Recomienda P…" at bounding box center [668, 342] width 1336 height 684
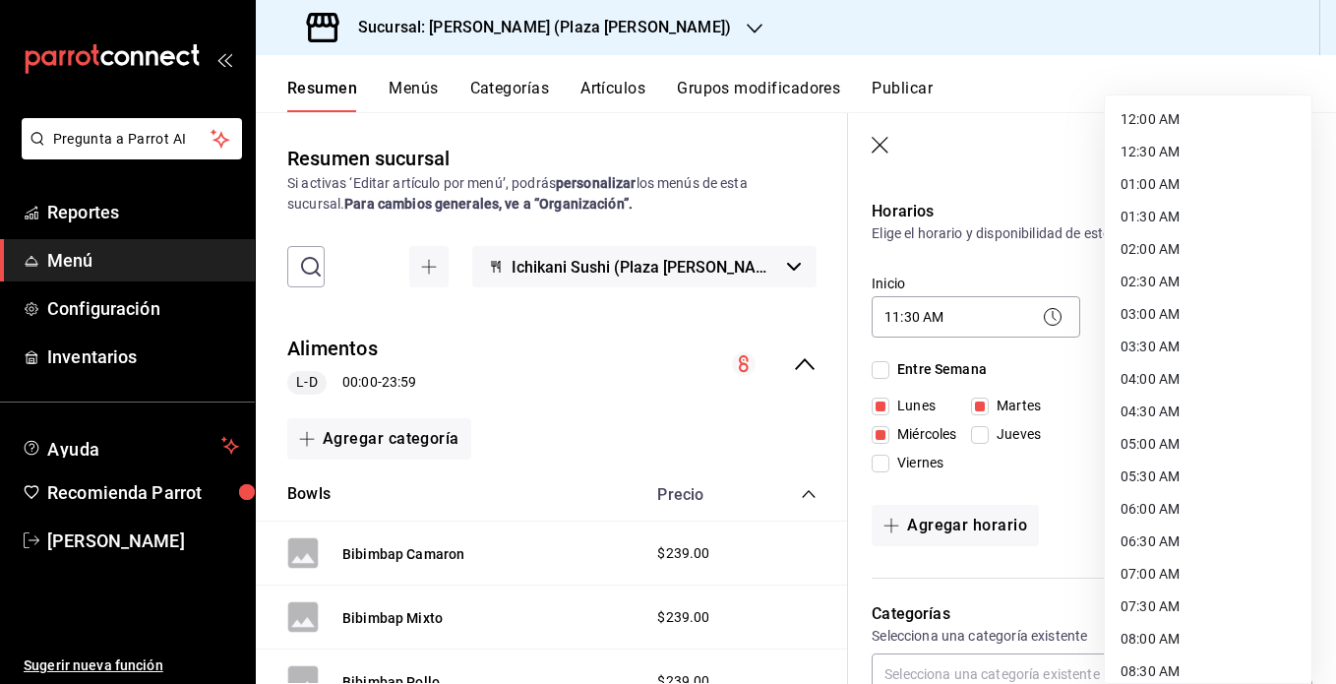
click at [995, 311] on div at bounding box center [668, 342] width 1336 height 684
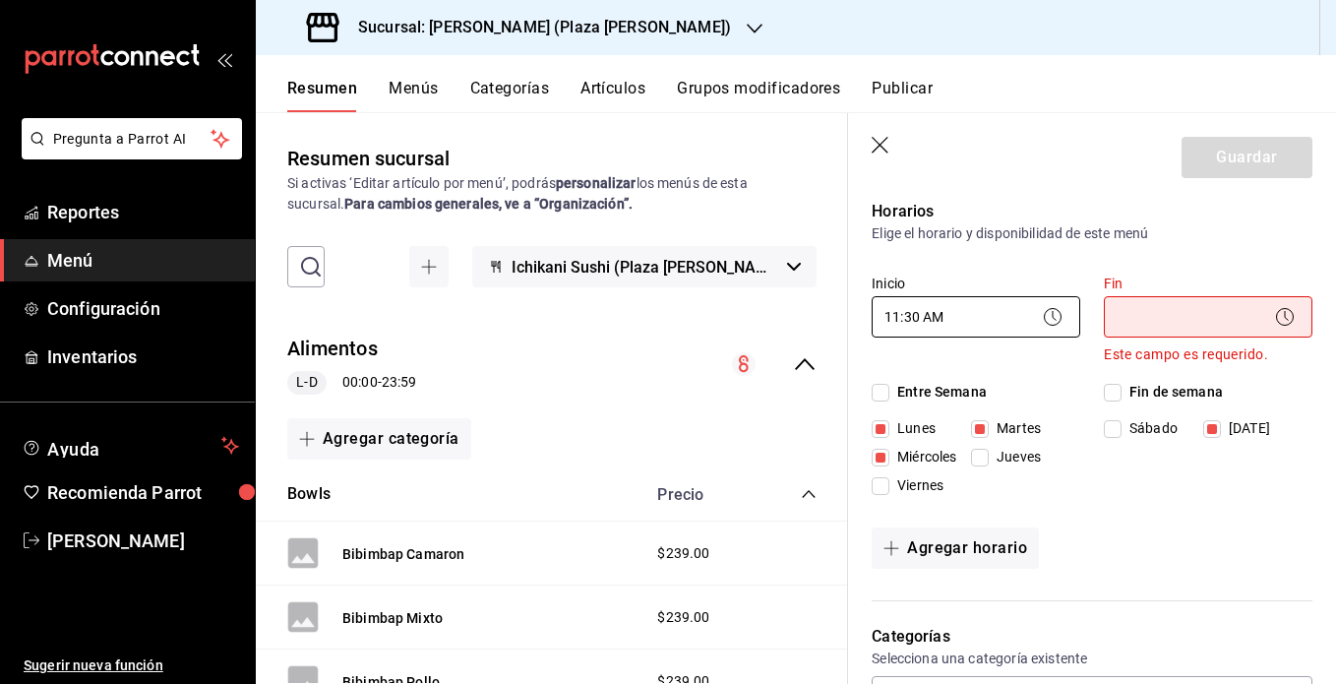
click at [925, 324] on body "Pregunta a Parrot AI Reportes Menú Configuración Inventarios Ayuda Recomienda P…" at bounding box center [668, 342] width 1336 height 684
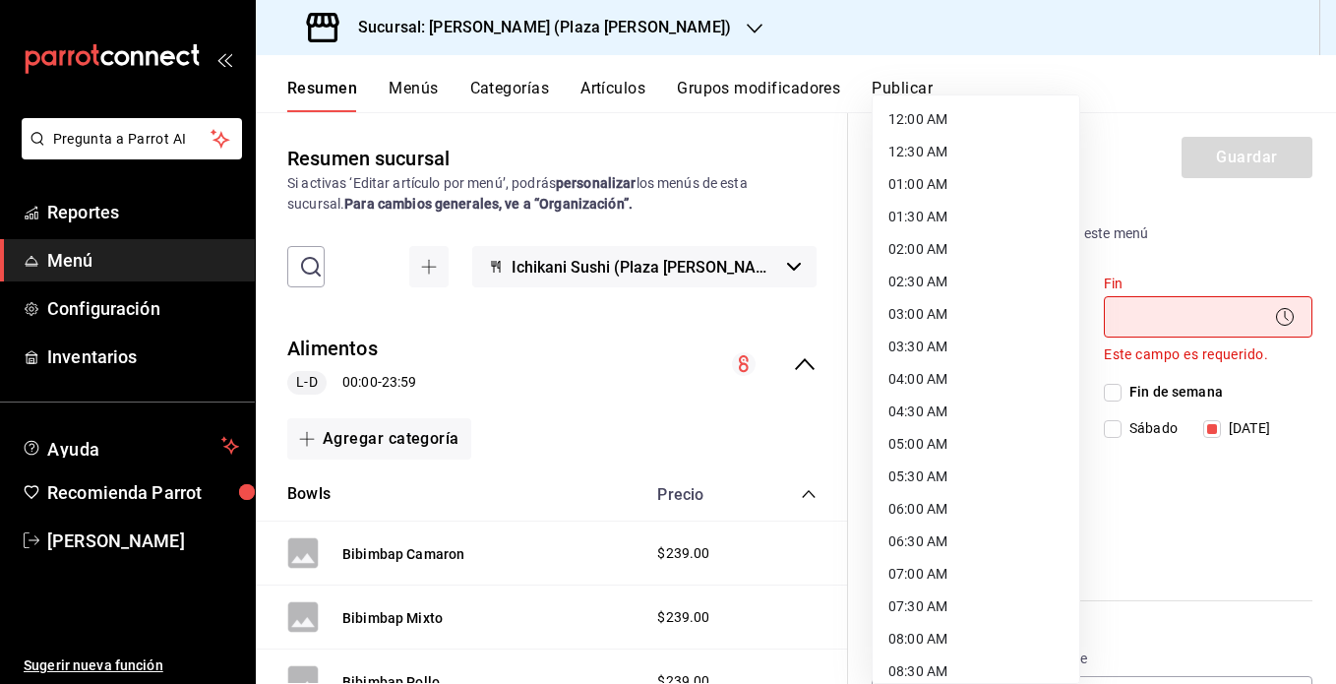
scroll to position [477, 0]
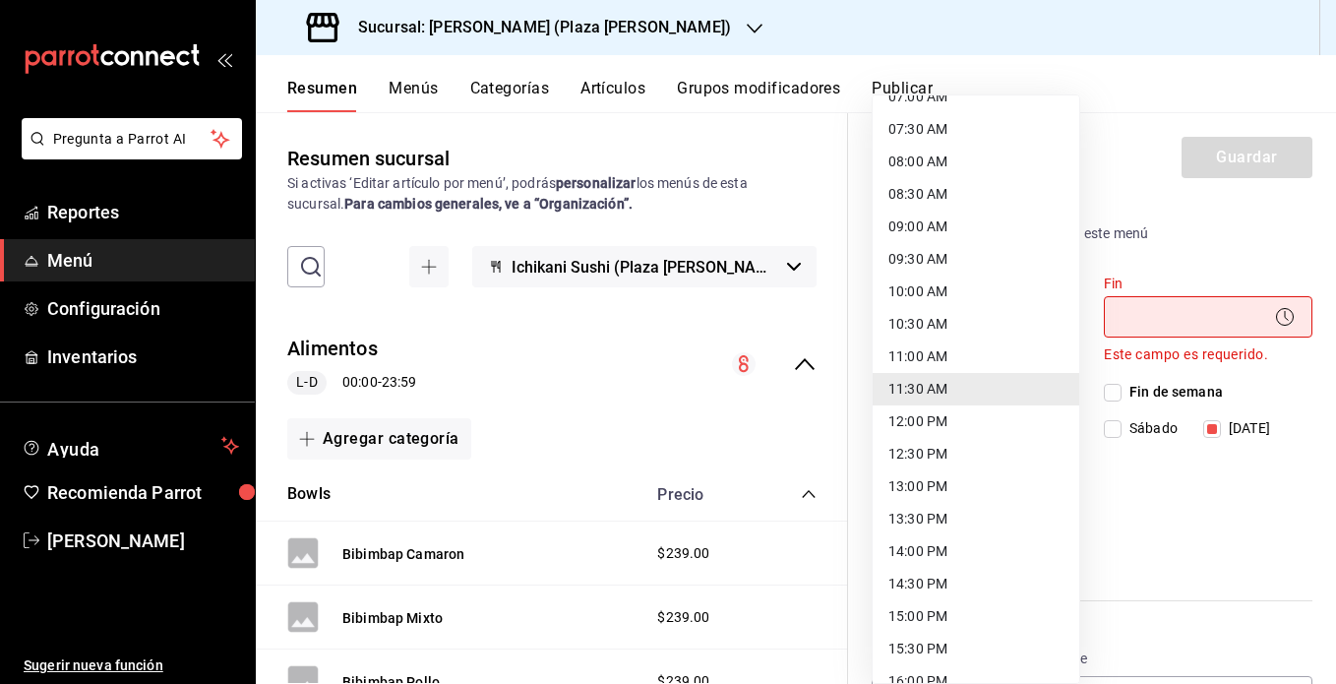
click at [946, 521] on li "13:30 PM" at bounding box center [976, 519] width 207 height 32
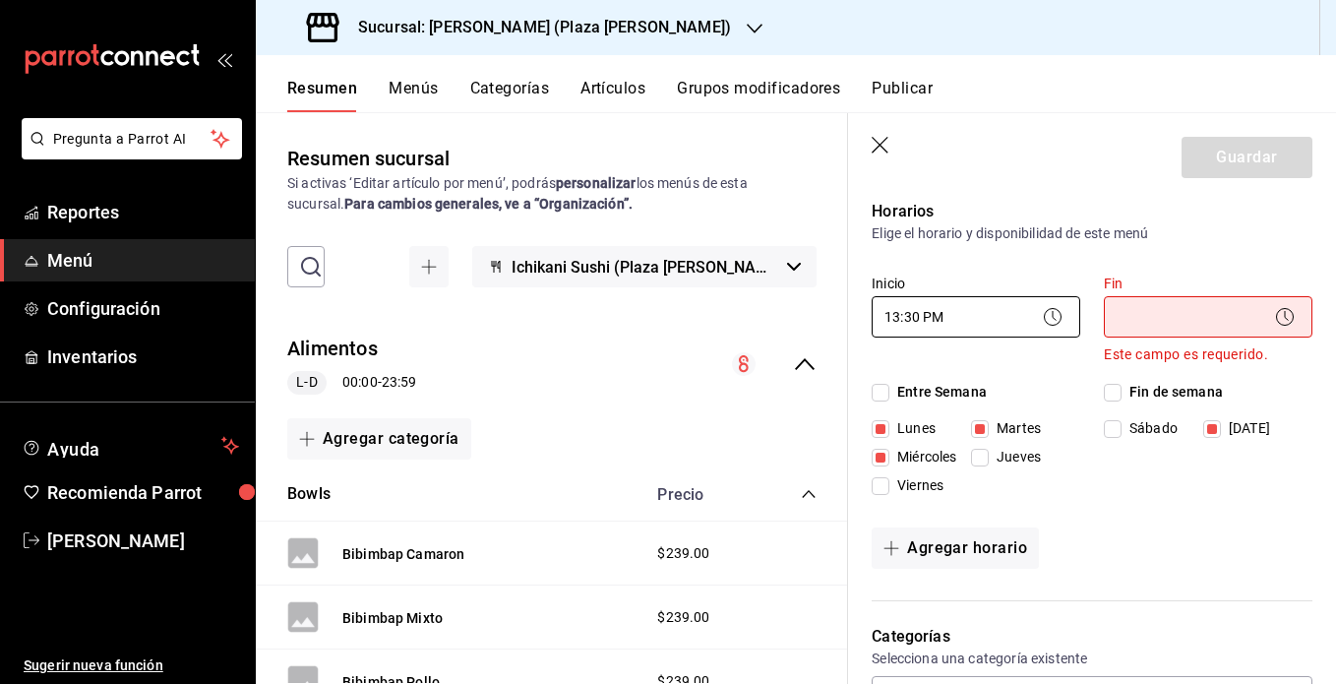
click at [995, 318] on body "Pregunta a Parrot AI Reportes Menú Configuración Inventarios Ayuda Recomienda P…" at bounding box center [668, 342] width 1336 height 684
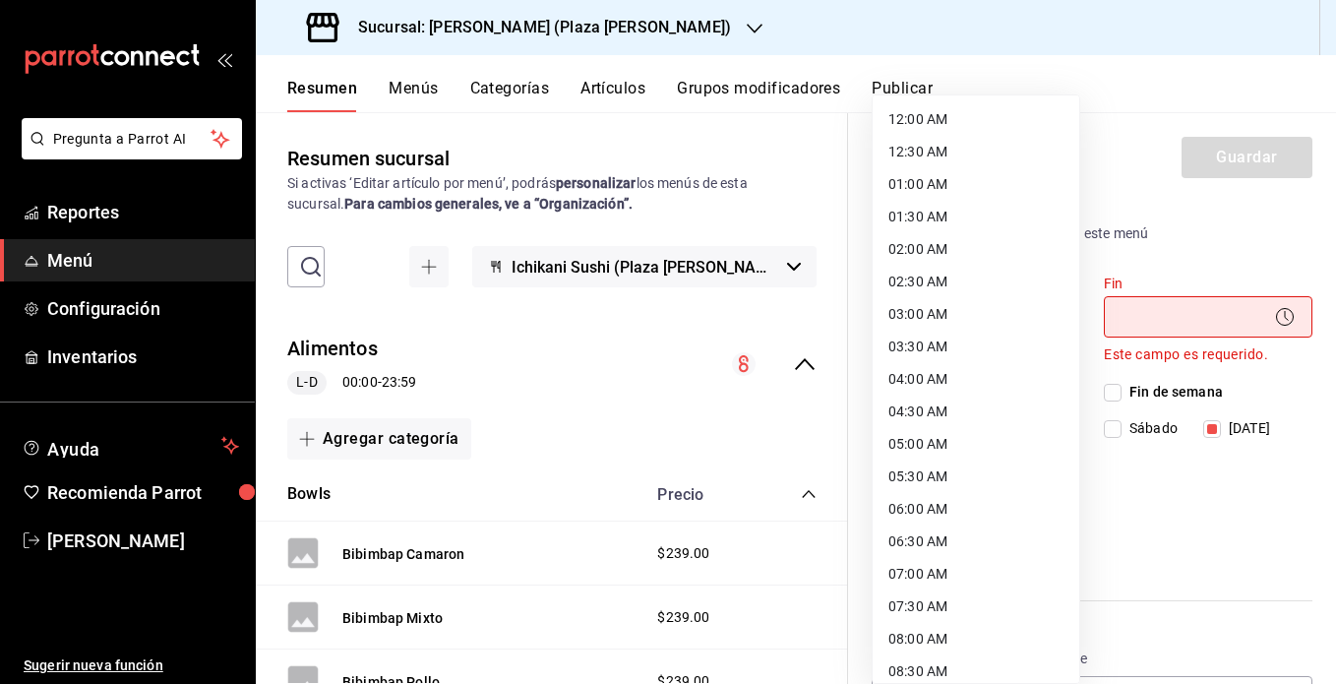
scroll to position [607, 0]
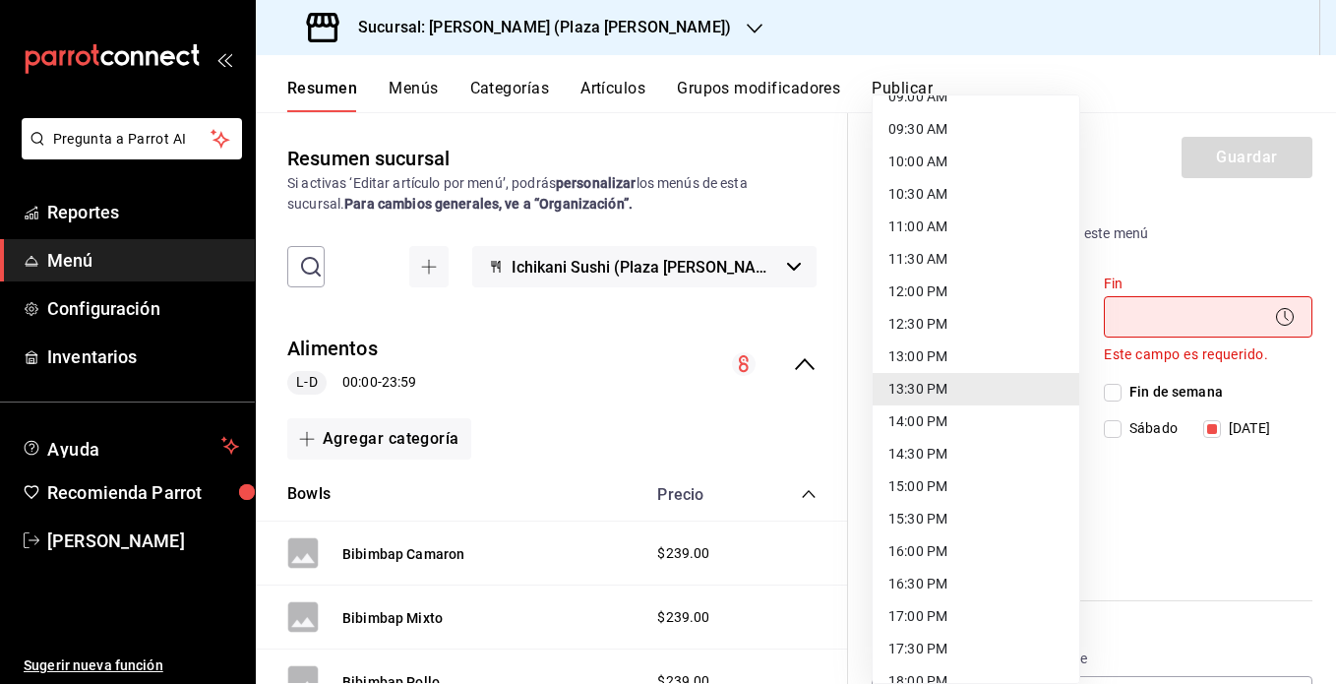
click at [955, 365] on li "13:00 PM" at bounding box center [976, 356] width 207 height 32
type input "13:00"
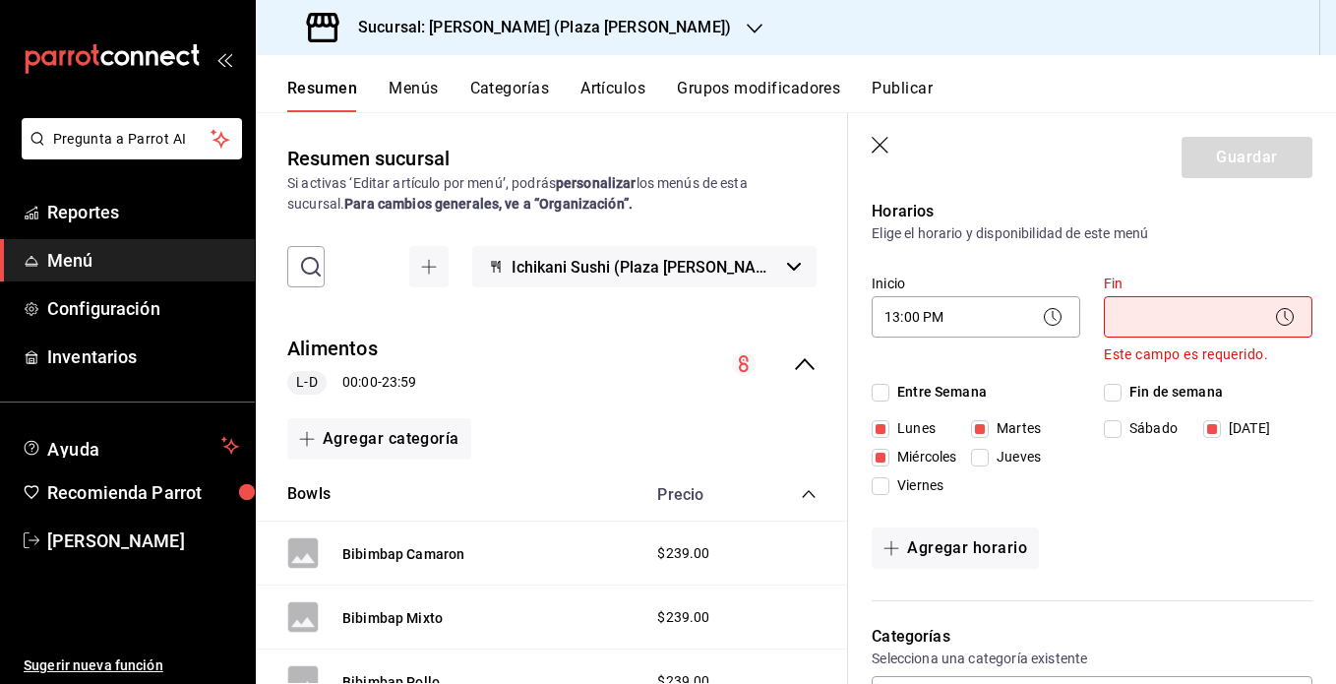
click at [995, 311] on body "Pregunta a Parrot AI Reportes Menú Configuración Inventarios Ayuda Recomienda P…" at bounding box center [668, 342] width 1336 height 684
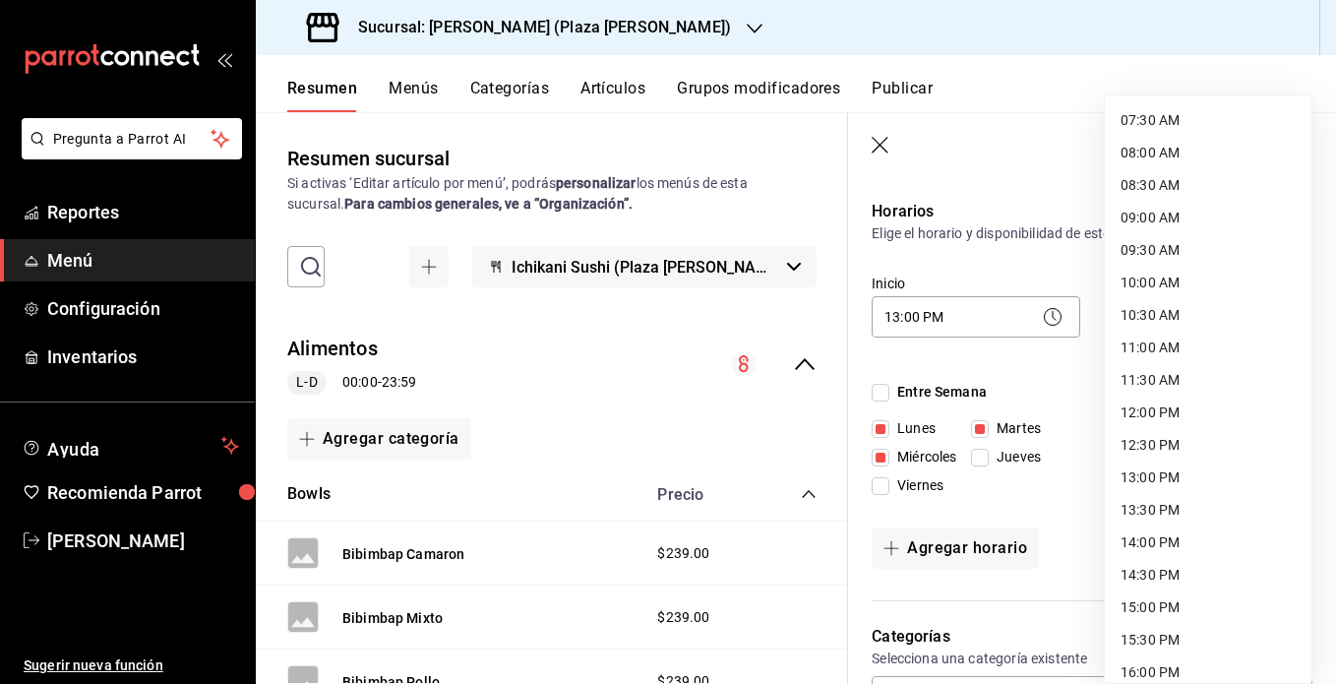
scroll to position [1019, 0]
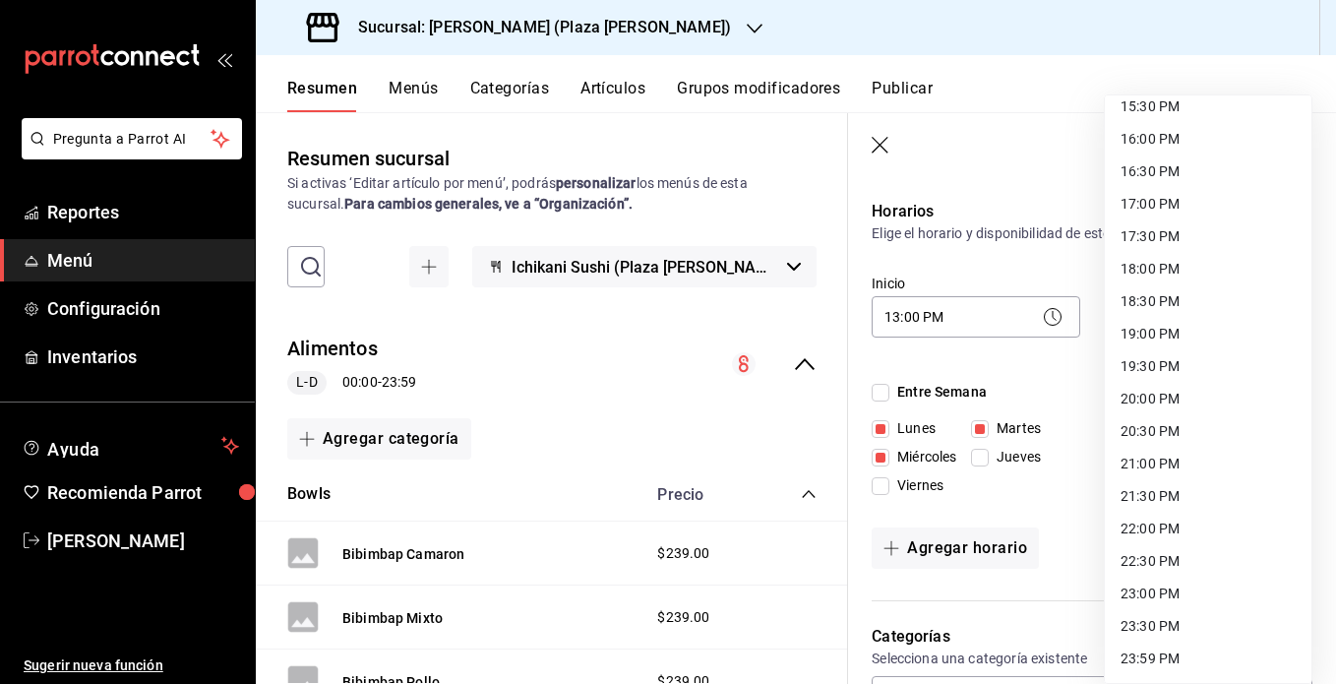
click at [995, 525] on li "22:00 PM" at bounding box center [1208, 529] width 207 height 32
type input "22:00"
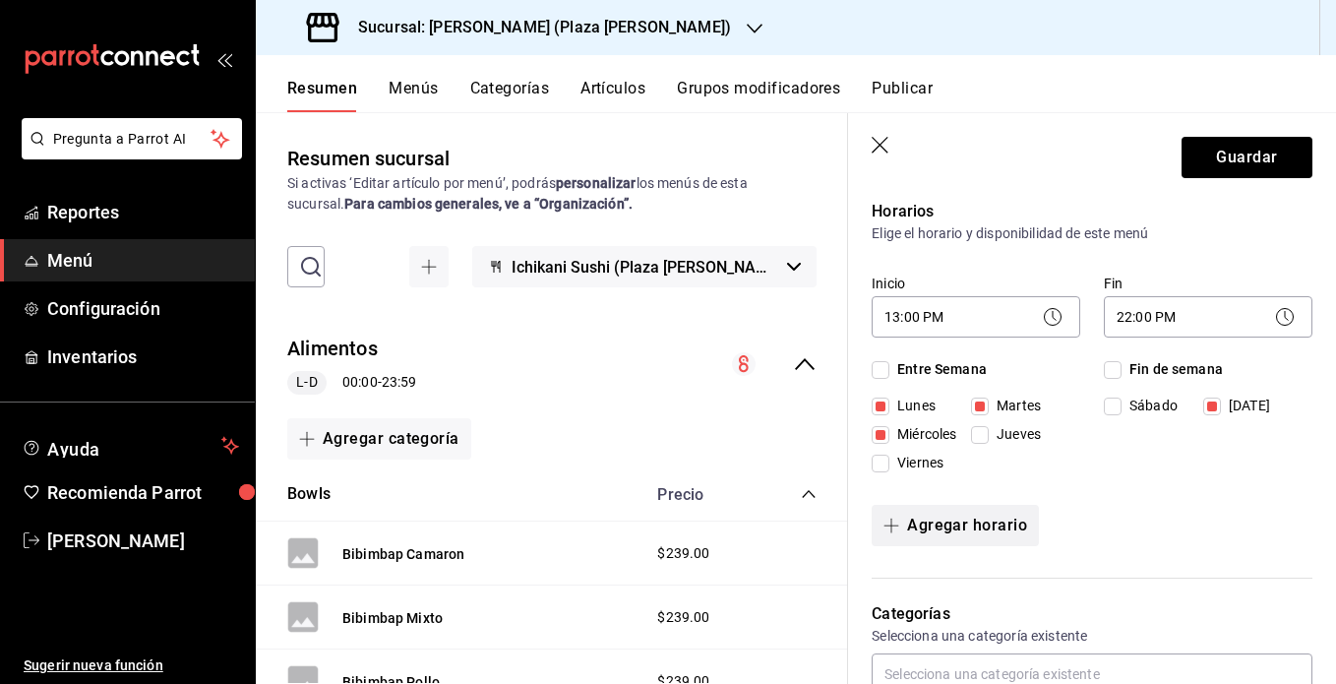
click at [910, 528] on button "Agregar horario" at bounding box center [955, 525] width 167 height 41
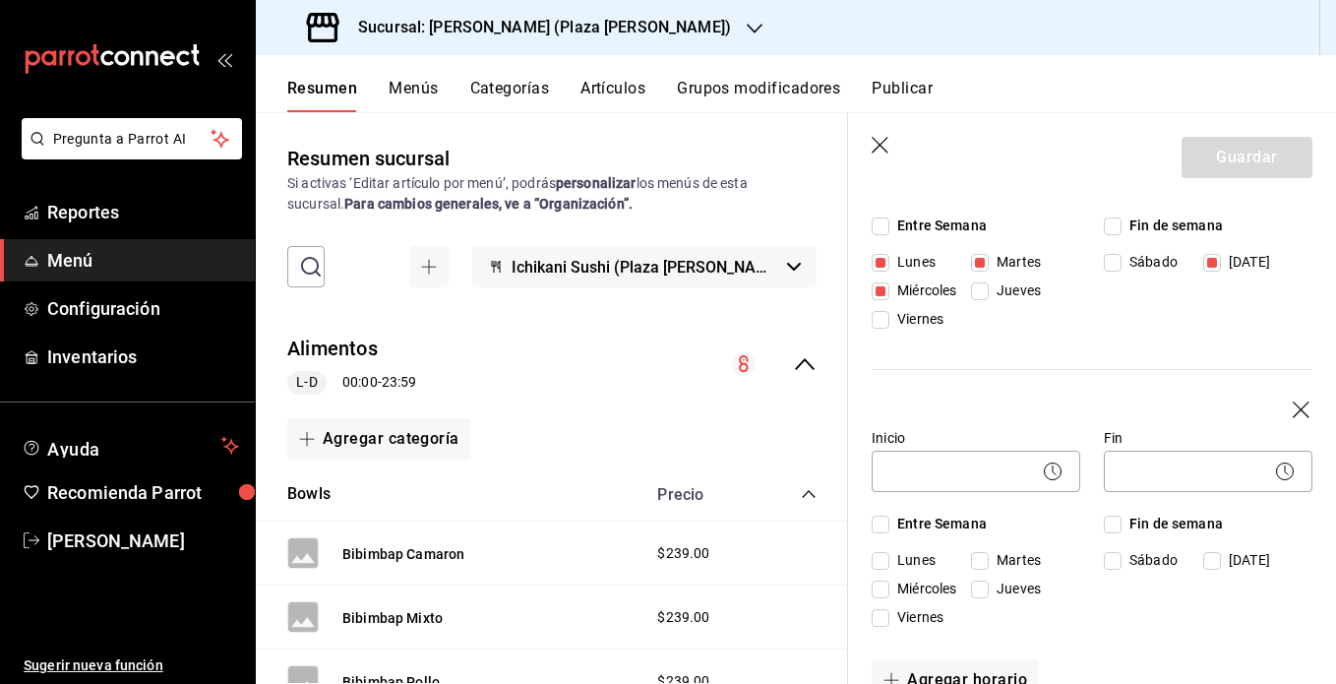
scroll to position [290, 0]
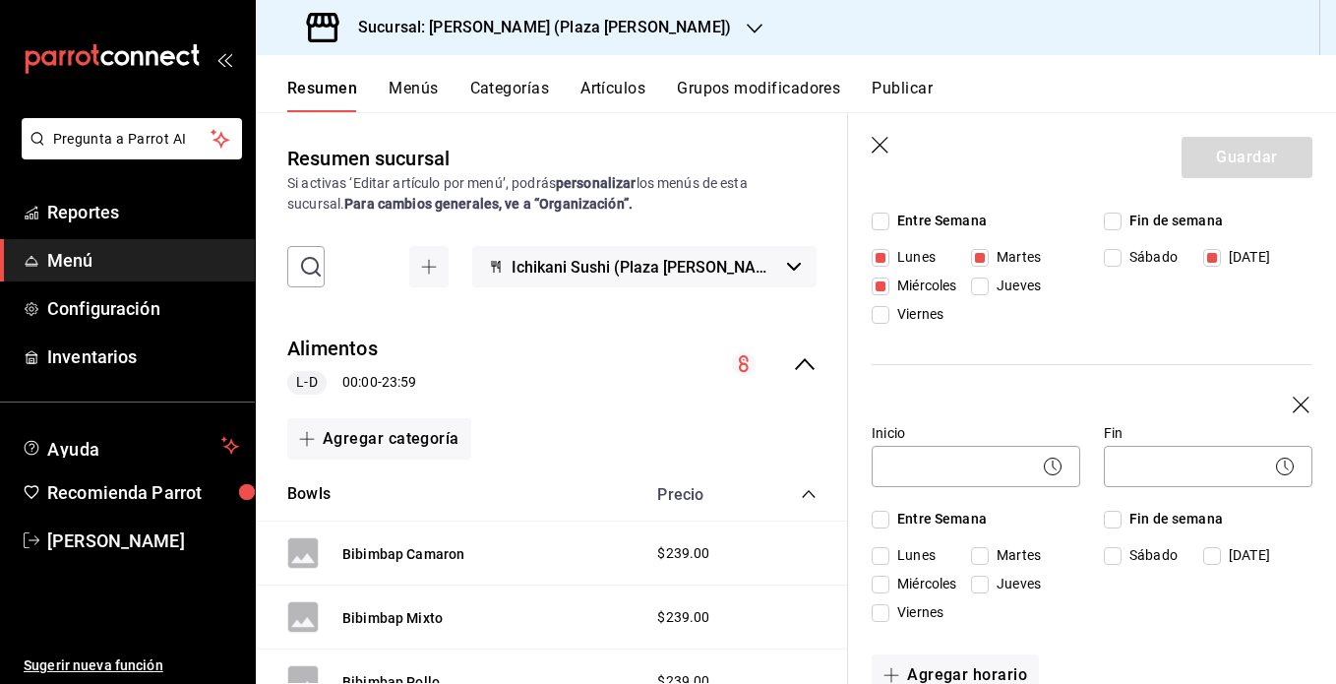
click at [989, 296] on span "Jueves" at bounding box center [1015, 285] width 52 height 21
click at [989, 578] on input "Jueves" at bounding box center [980, 584] width 18 height 18
checkbox input "true"
click at [995, 549] on input "Sábado" at bounding box center [1113, 556] width 18 height 18
checkbox input "true"
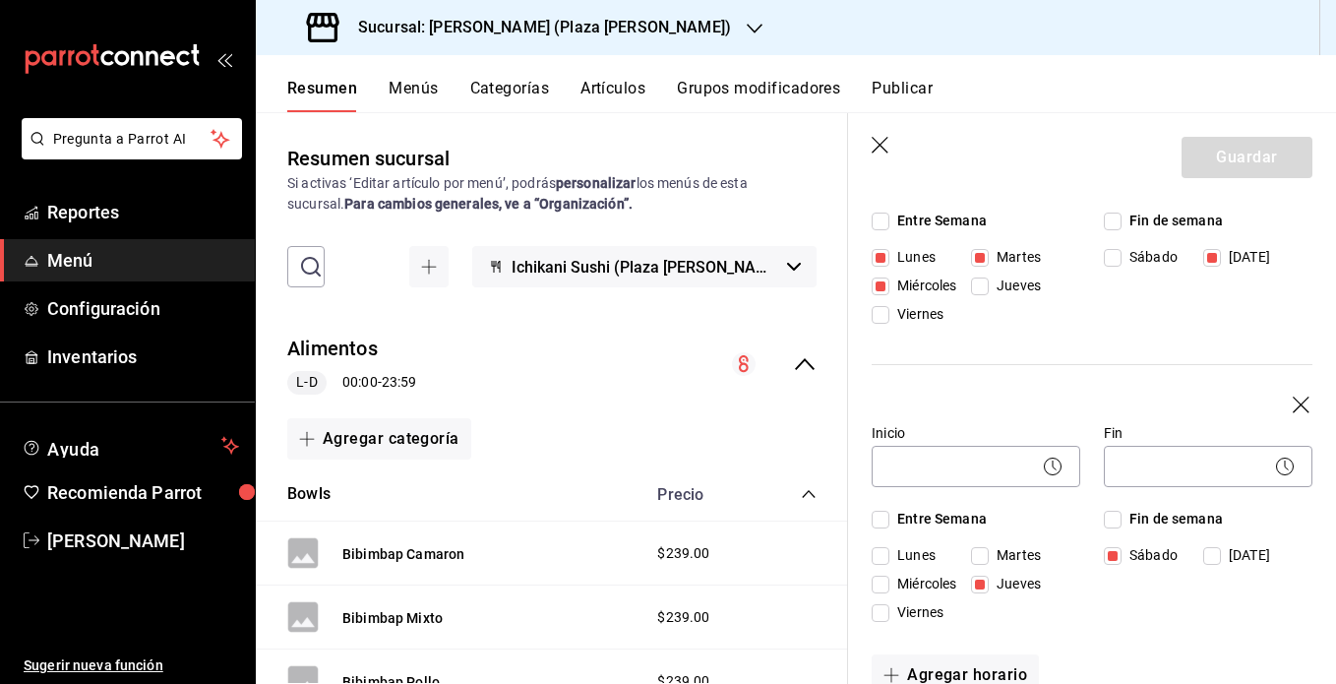
click at [885, 614] on input "Viernes" at bounding box center [881, 613] width 18 height 18
checkbox input "true"
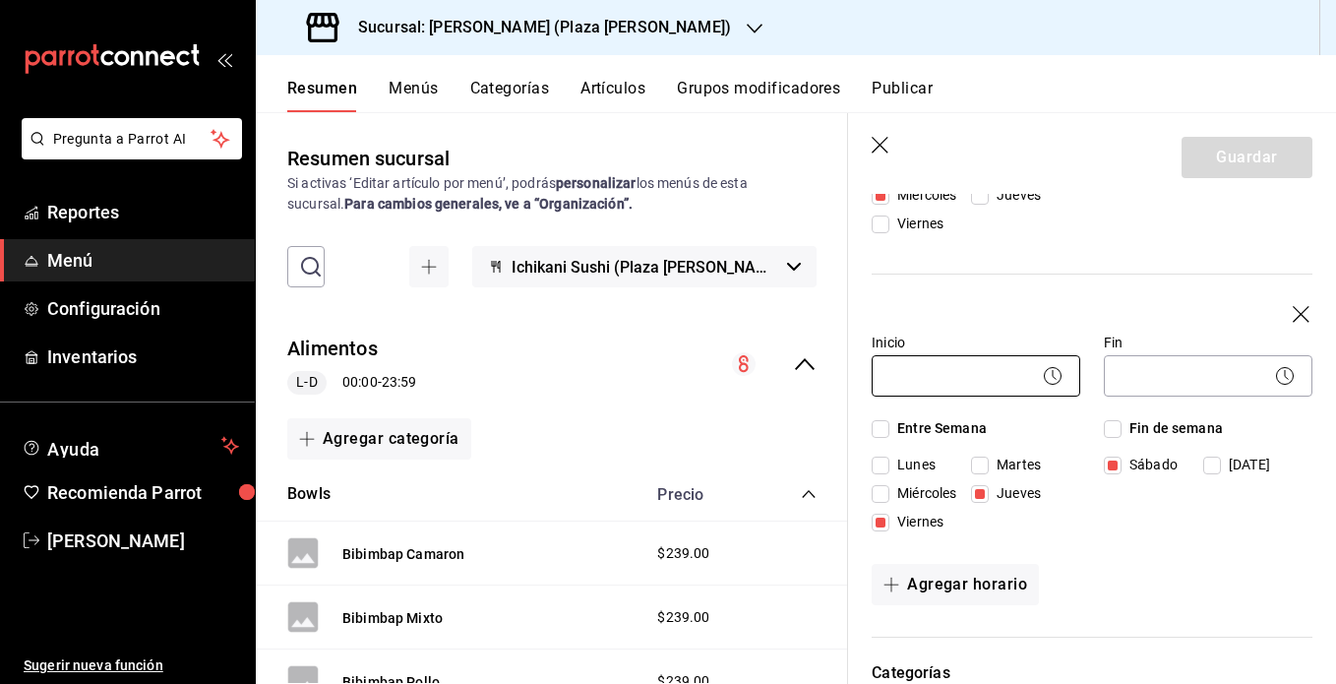
scroll to position [457, 0]
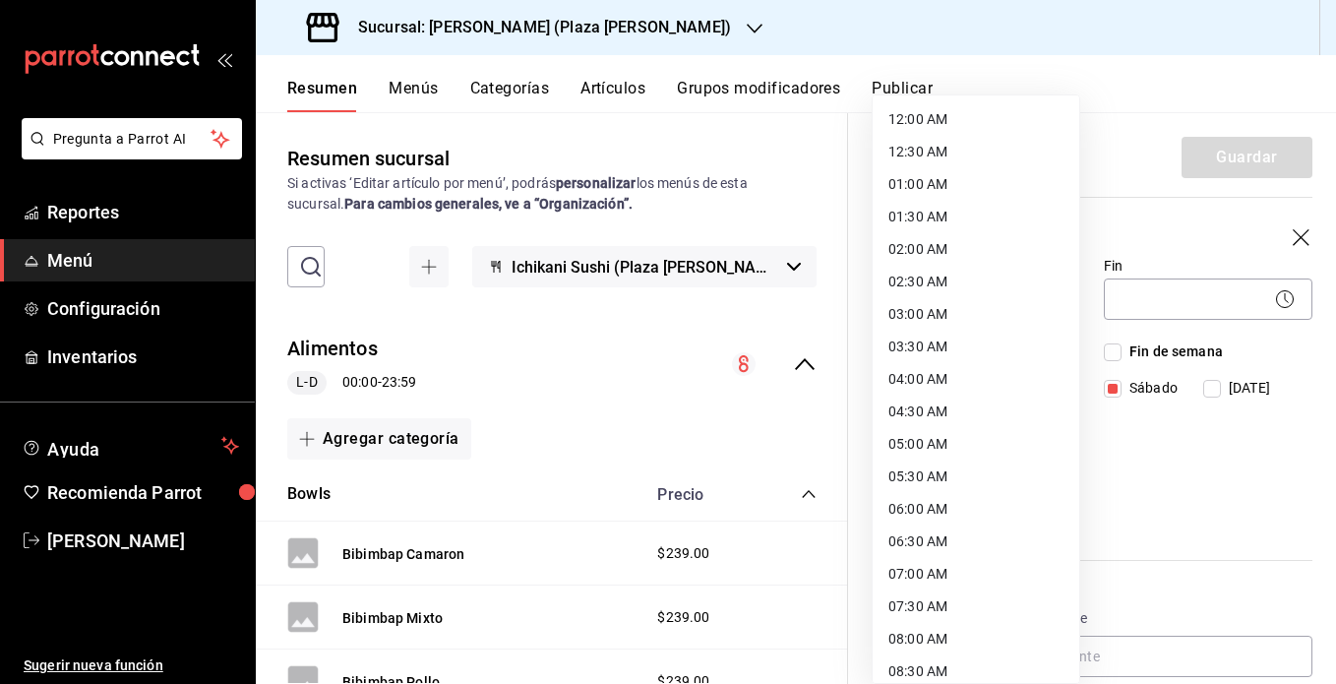
click at [976, 300] on body "Pregunta a Parrot AI Reportes Menú Configuración Inventarios Ayuda Recomienda P…" at bounding box center [668, 342] width 1336 height 684
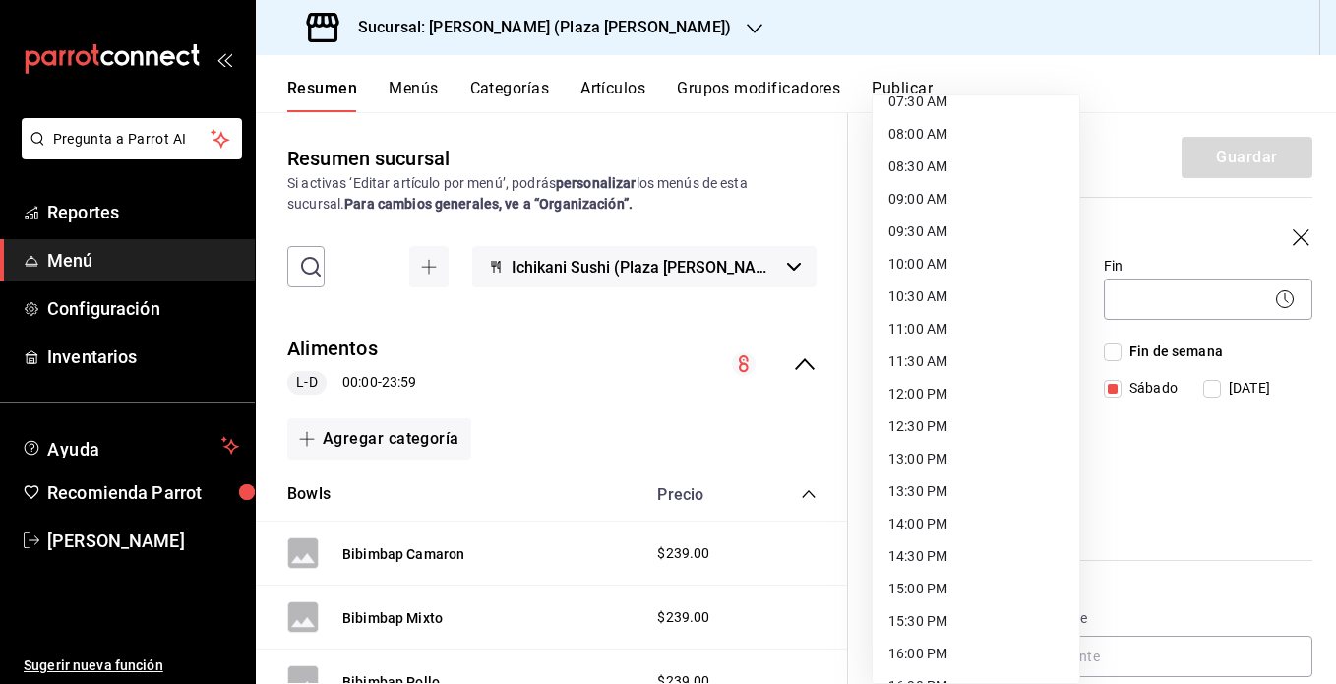
scroll to position [510, 0]
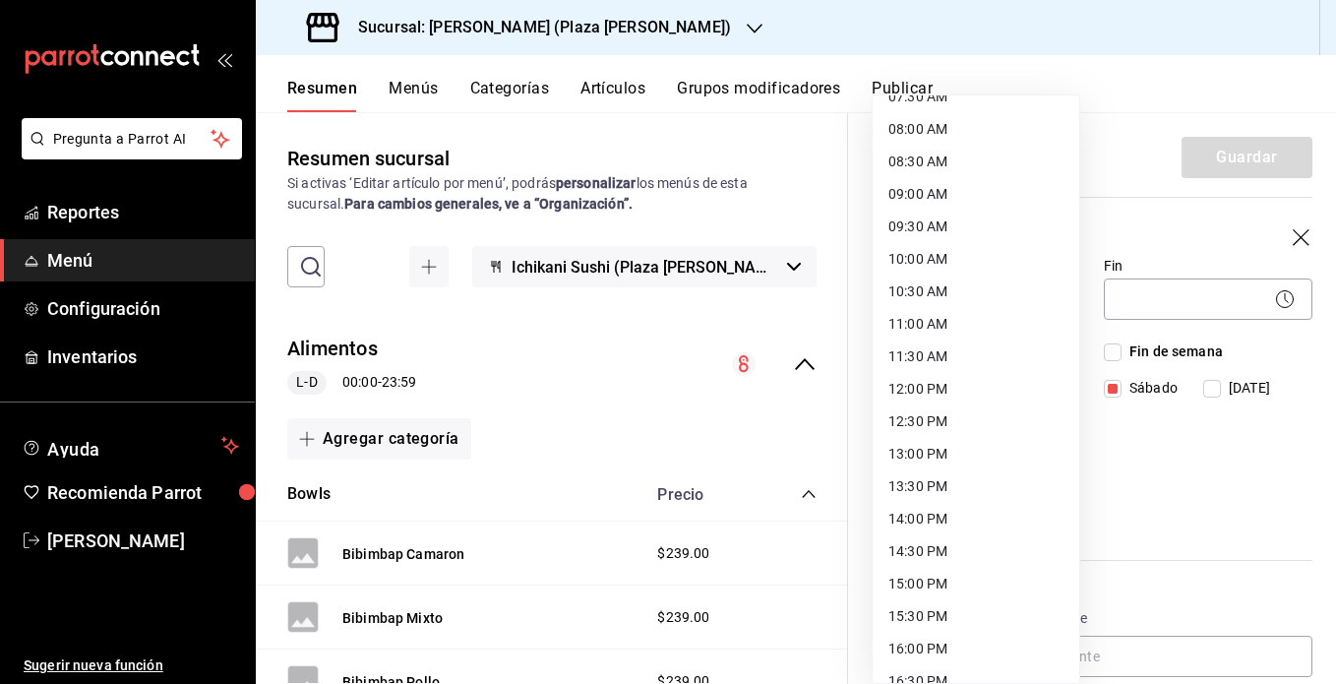
click at [945, 456] on li "13:00 PM" at bounding box center [976, 454] width 207 height 32
type input "13:00"
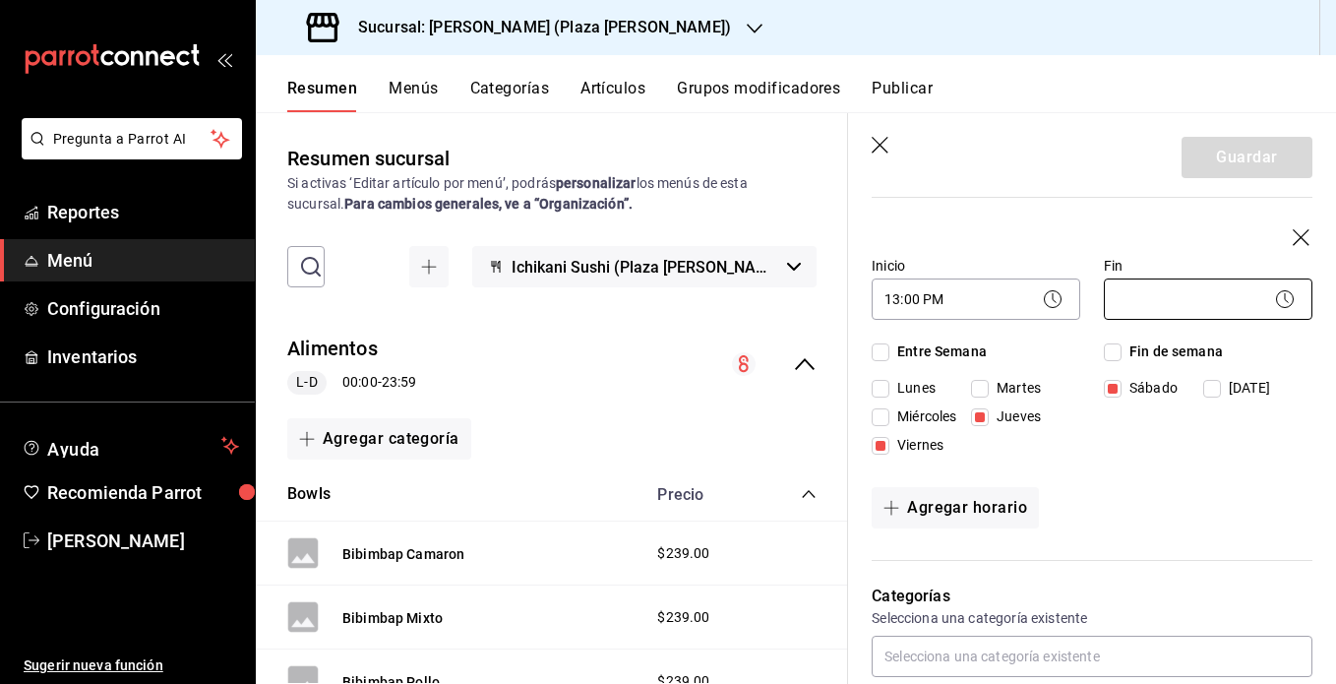
click at [995, 284] on body "Pregunta a Parrot AI Reportes Menú Configuración Inventarios Ayuda Recomienda P…" at bounding box center [668, 342] width 1336 height 684
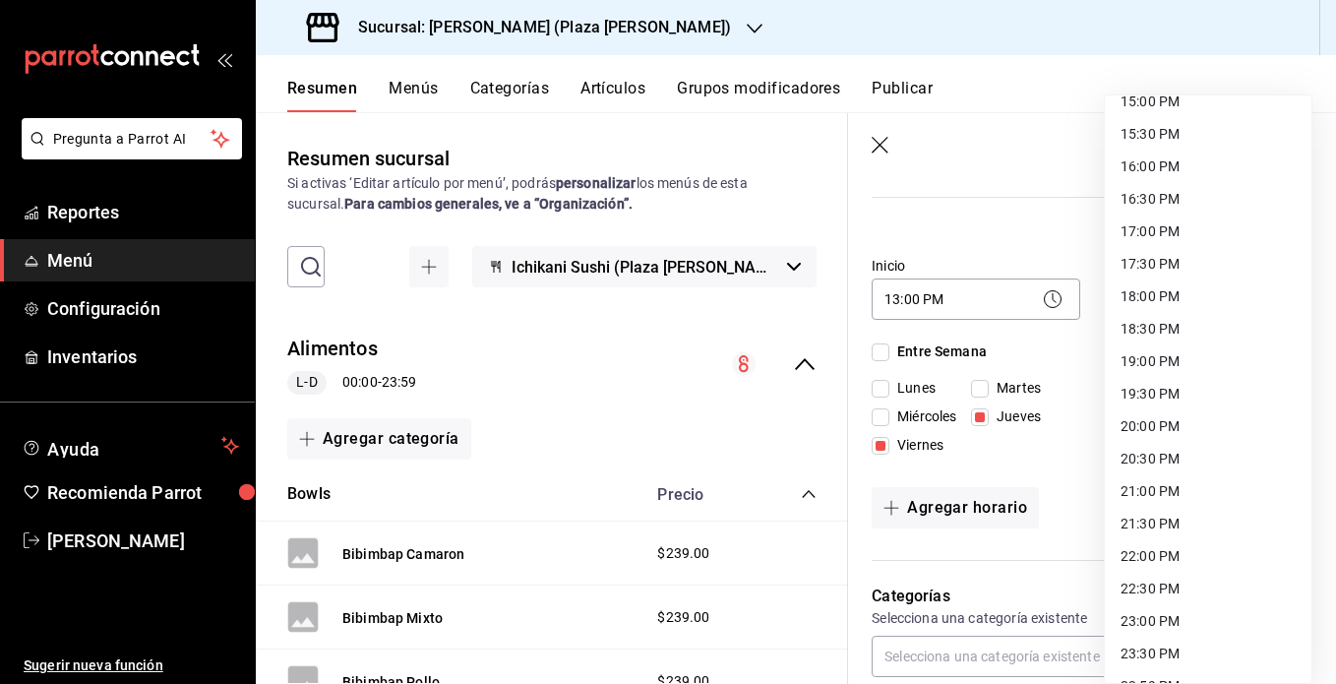
scroll to position [1019, 0]
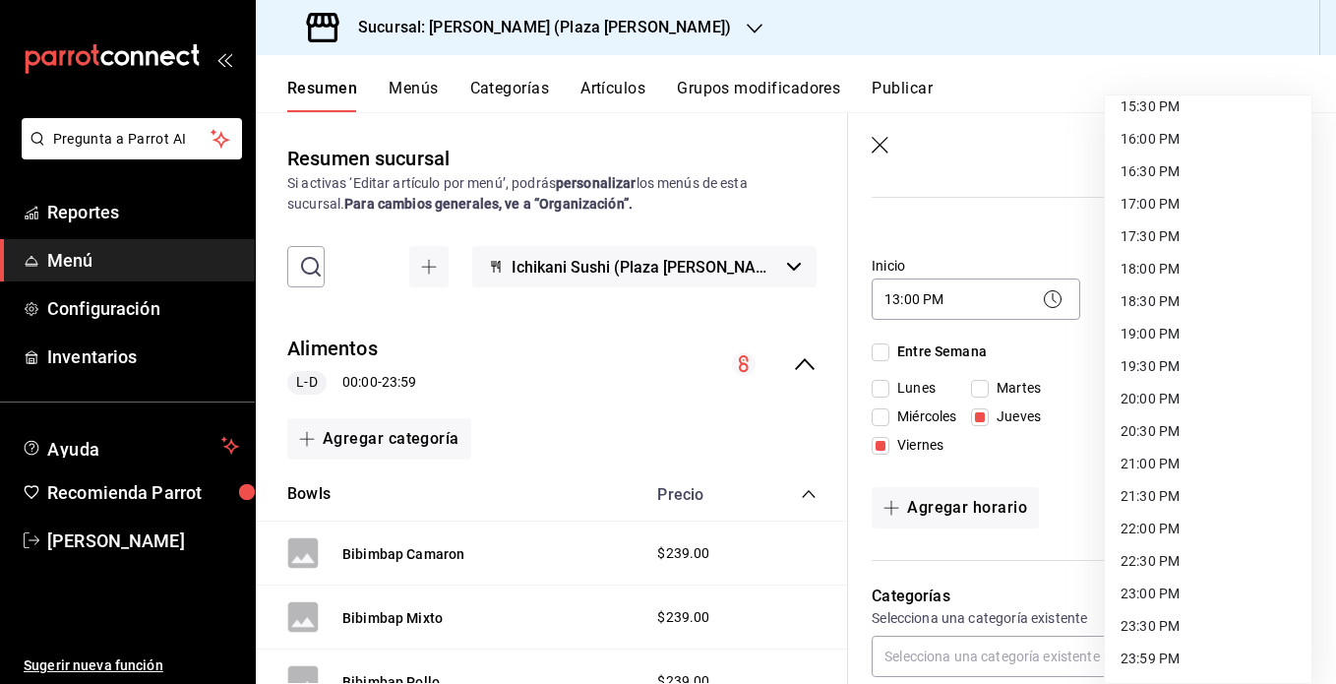
click at [995, 593] on li "23:00 PM" at bounding box center [1208, 593] width 207 height 32
type input "23:00"
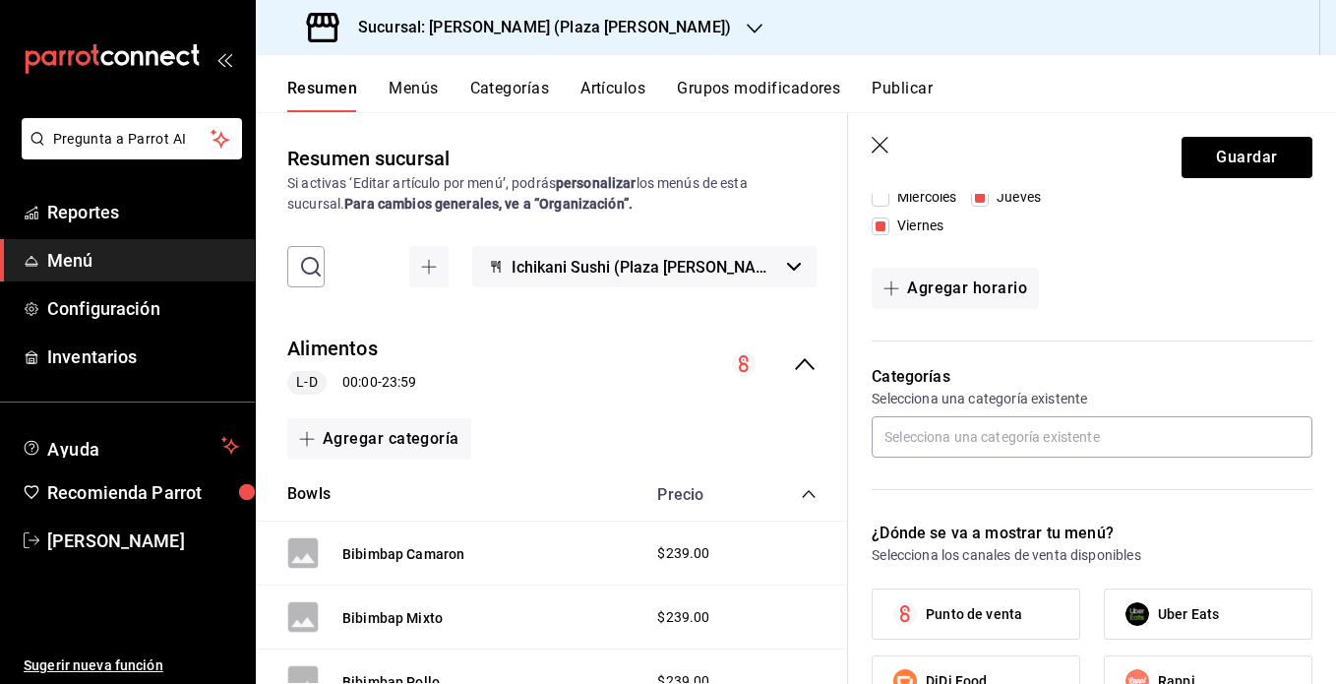
scroll to position [718, 0]
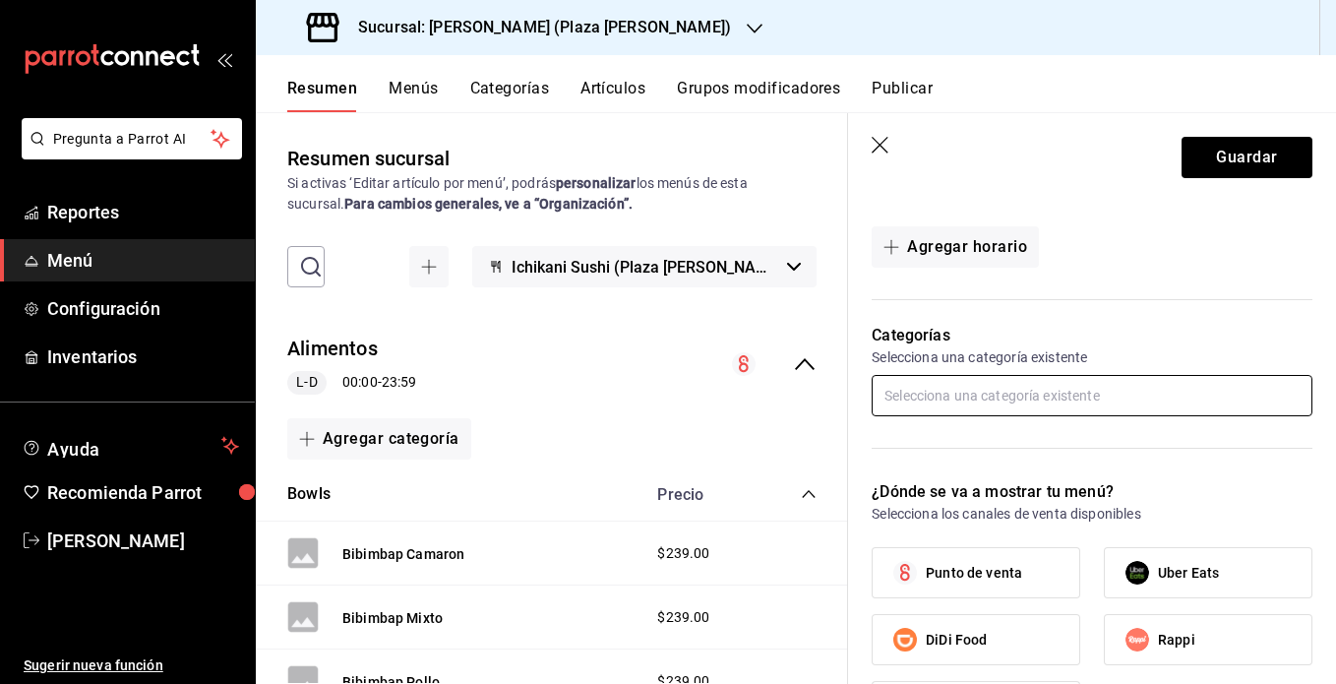
click at [995, 393] on input "text" at bounding box center [1092, 395] width 441 height 41
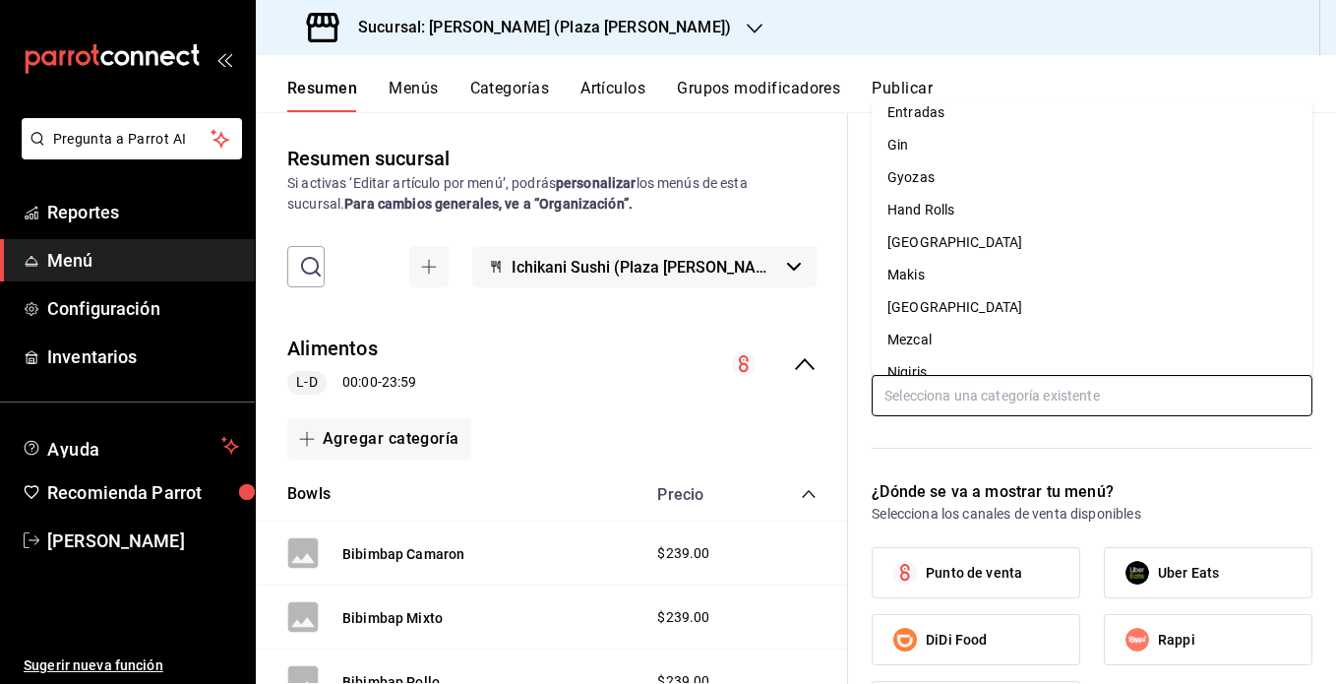
scroll to position [306, 0]
click at [956, 234] on li "[GEOGRAPHIC_DATA]" at bounding box center [1092, 241] width 441 height 32
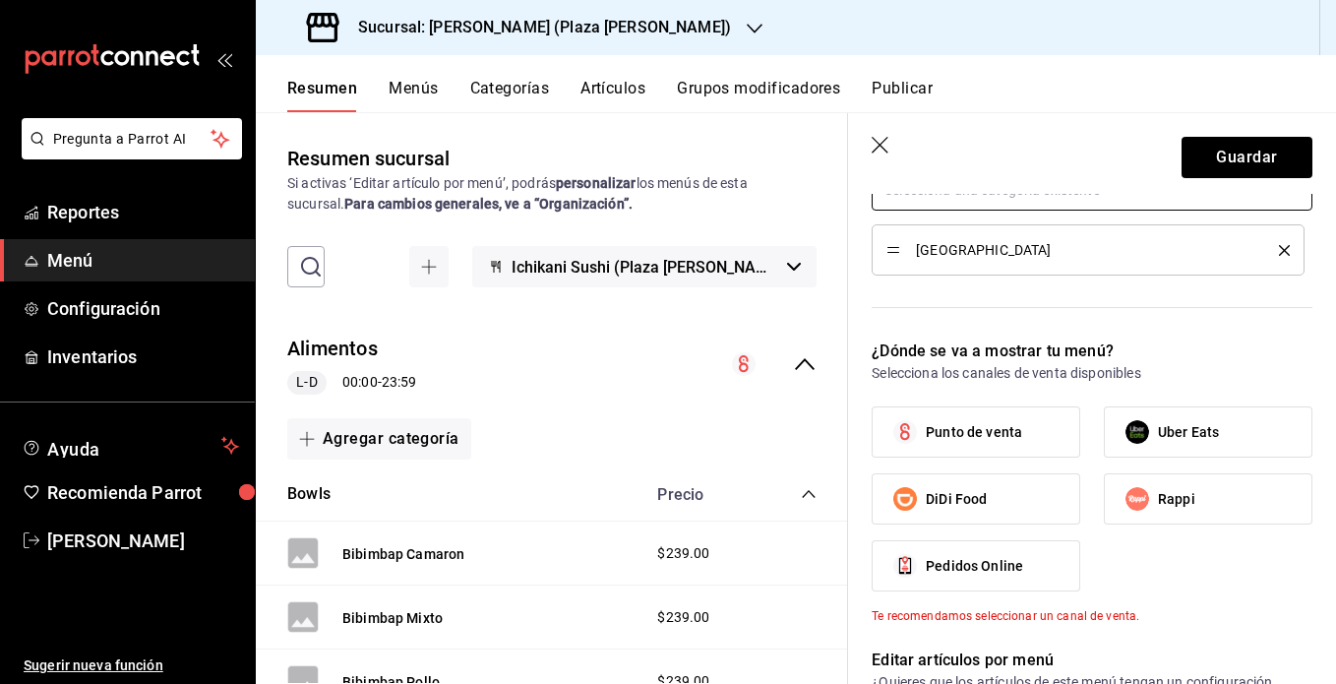
scroll to position [942, 0]
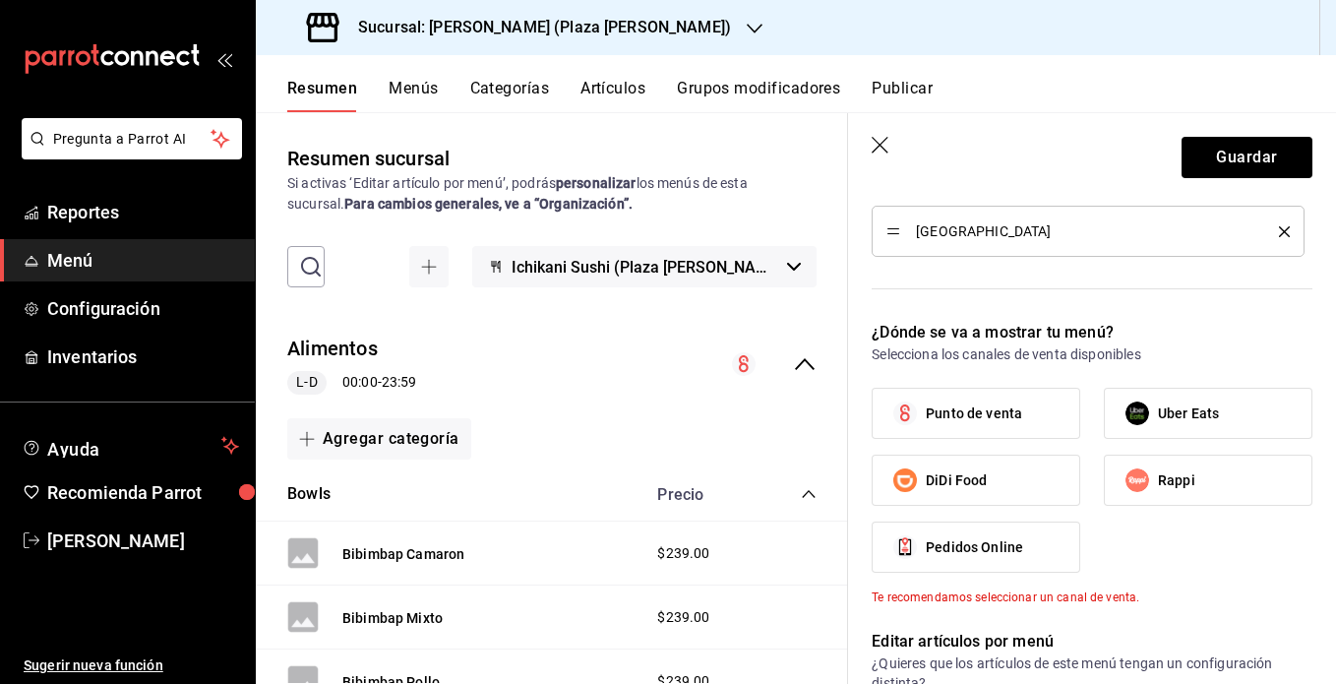
click at [995, 487] on span "Rappi" at bounding box center [1176, 480] width 37 height 21
click at [995, 487] on input "Rappi" at bounding box center [1136, 479] width 41 height 41
checkbox input "true"
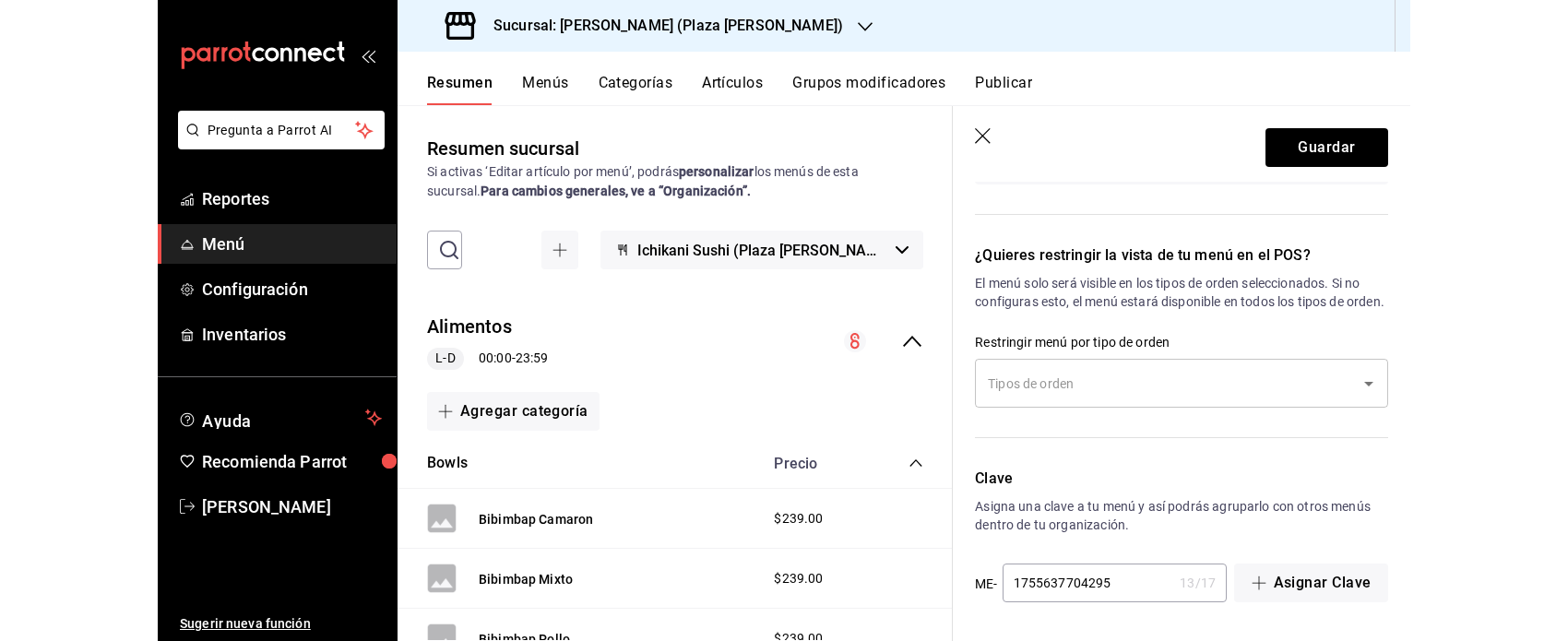
scroll to position [1439, 0]
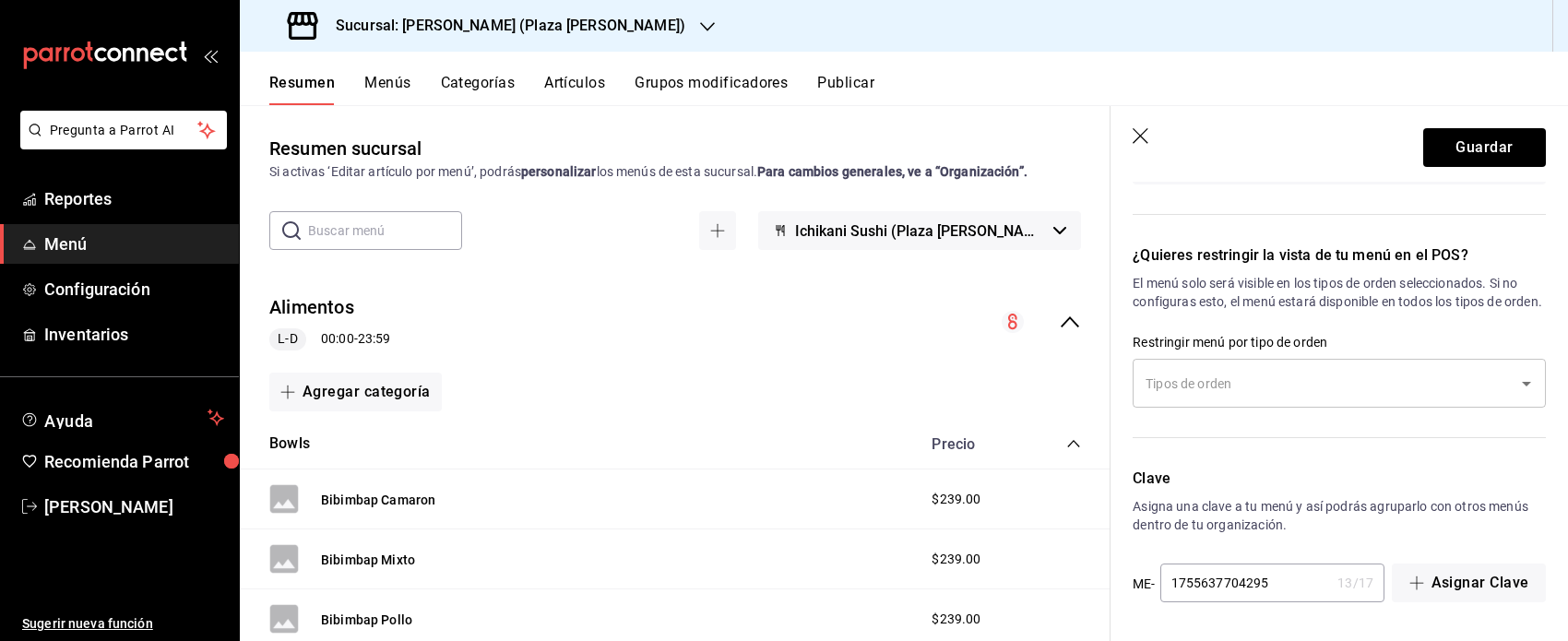
click at [933, 333] on div "Alimentos L-D 00:00 - 23:59" at bounding box center [675, 321] width 871 height 85
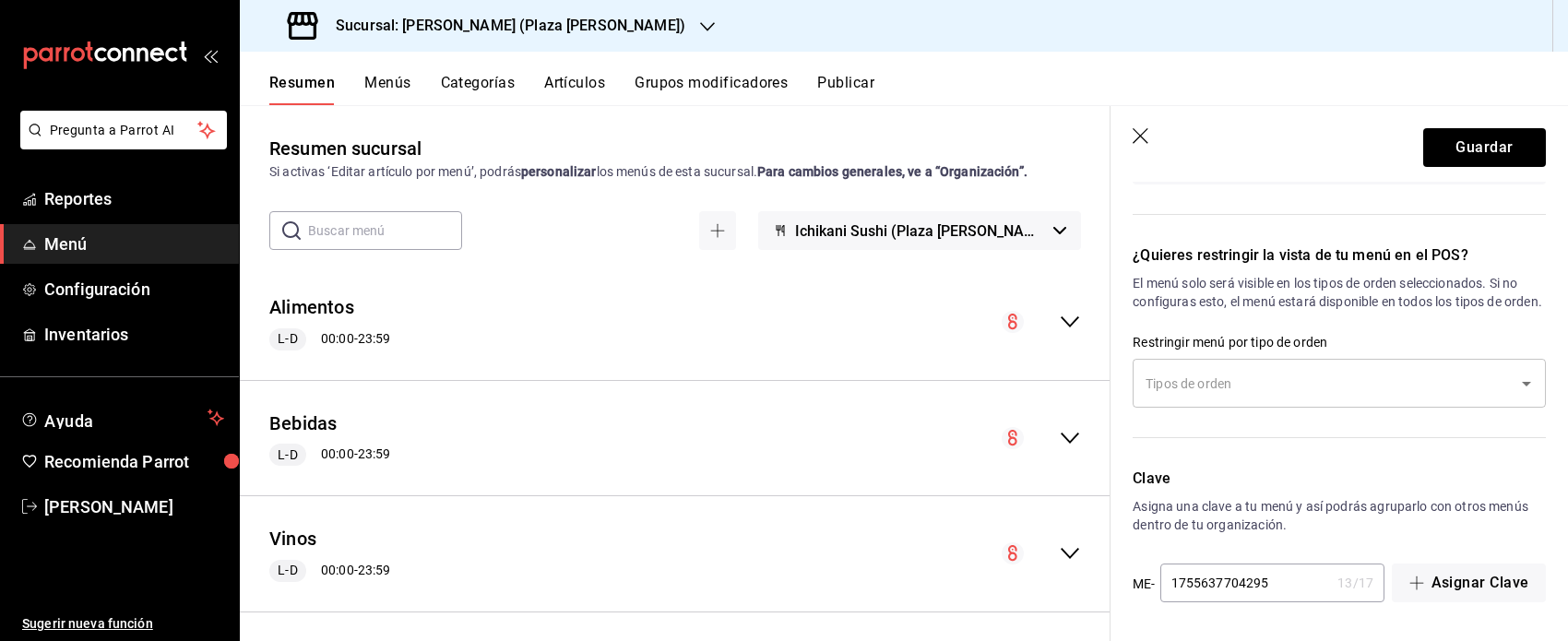
click at [933, 333] on div "Alimentos L-D 00:00 - 23:59" at bounding box center [675, 321] width 871 height 85
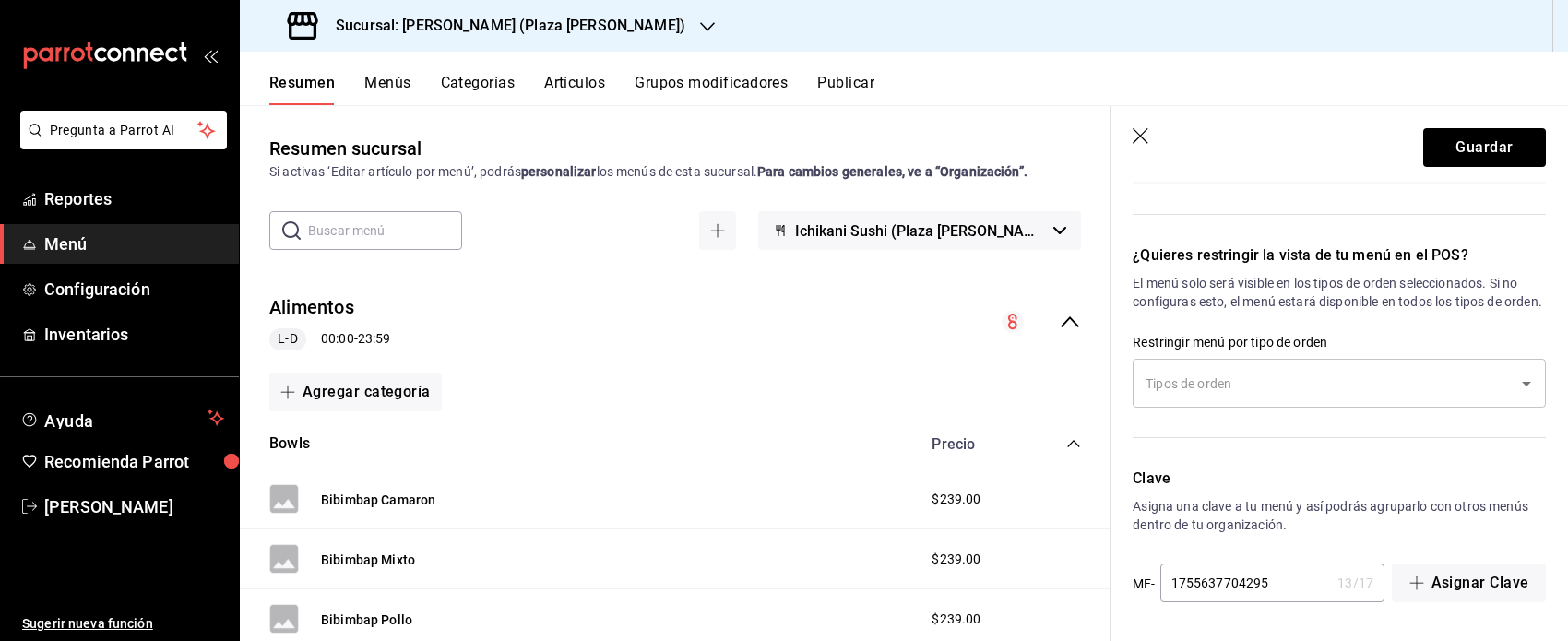
click at [933, 319] on icon "collapse-menu-row" at bounding box center [1070, 322] width 23 height 22
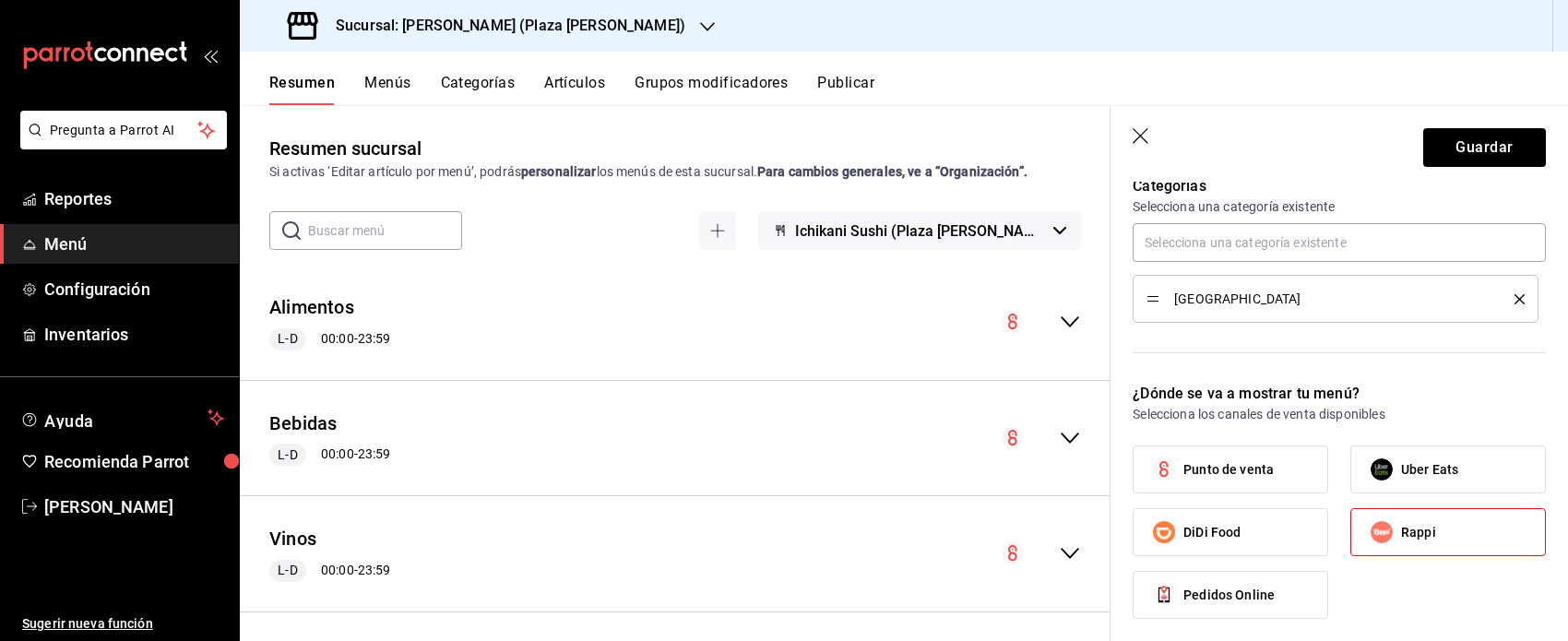
scroll to position [705, 0]
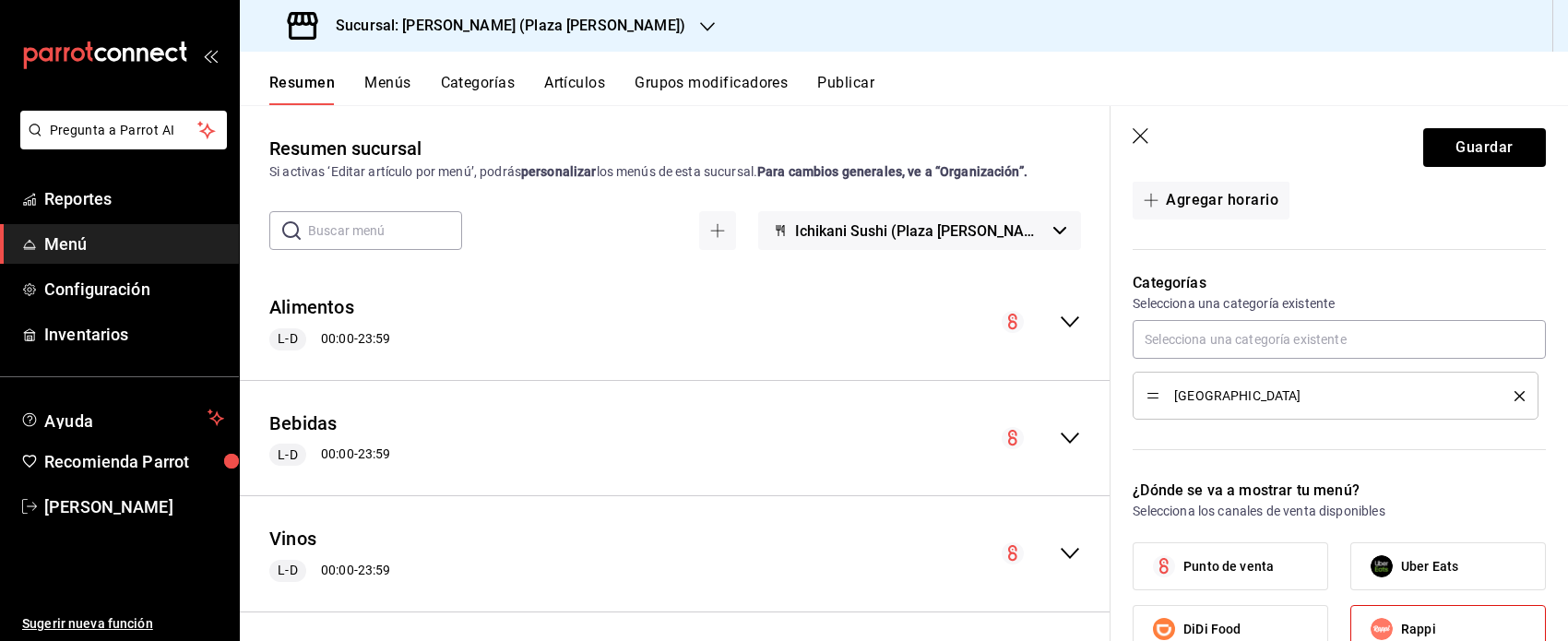
click at [933, 392] on icon "delete" at bounding box center [1519, 395] width 10 height 10
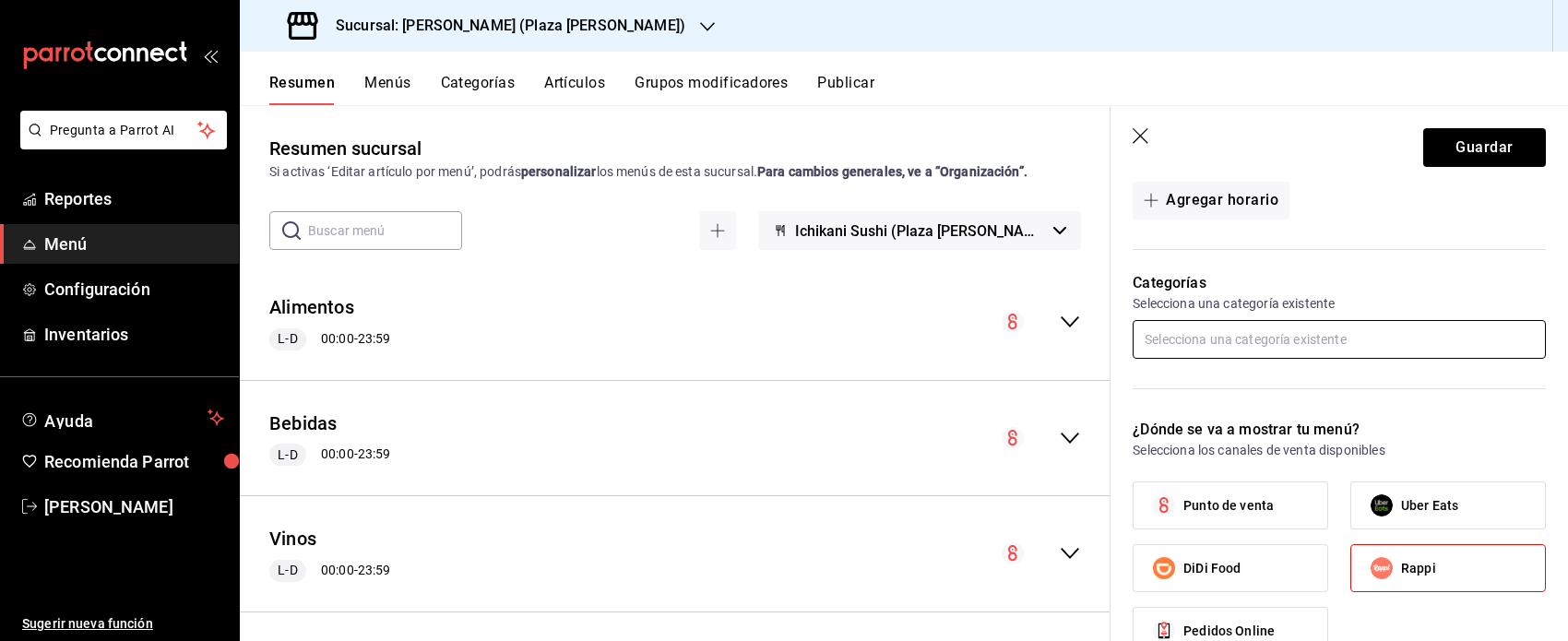
click at [933, 333] on input "text" at bounding box center [1339, 338] width 414 height 38
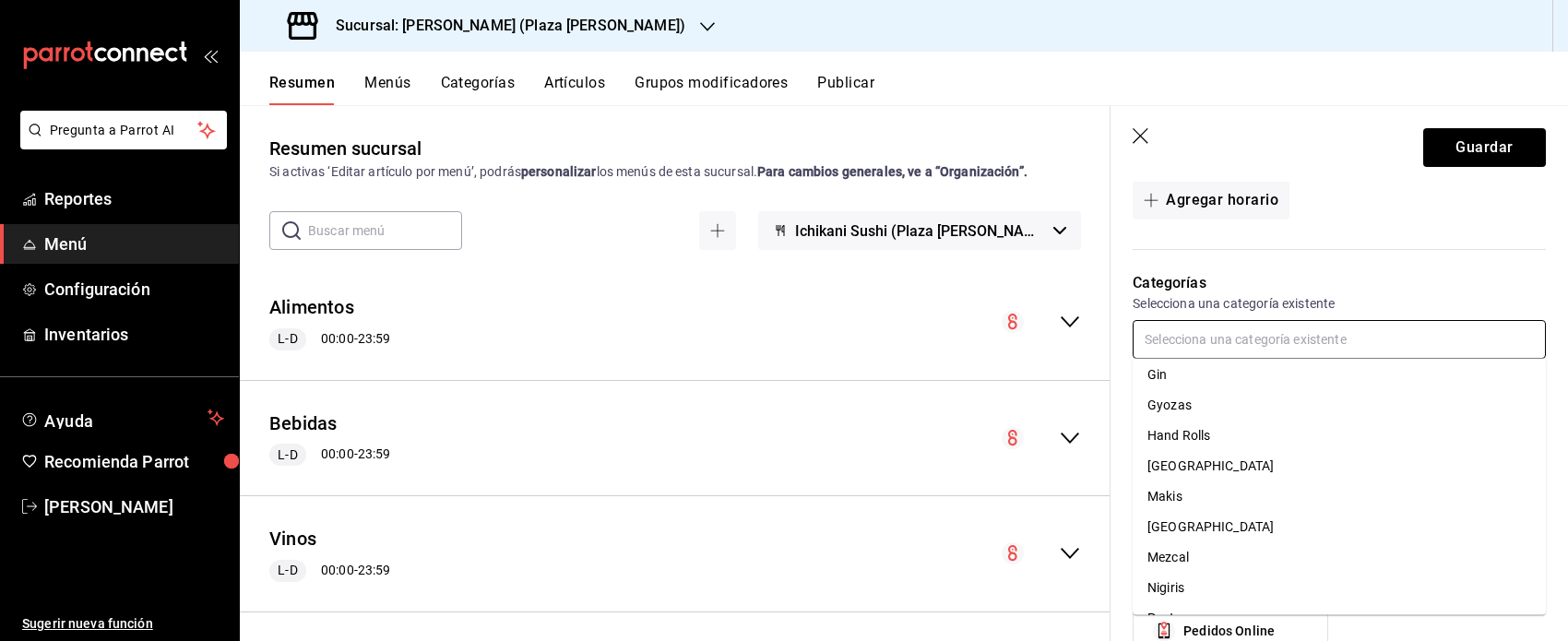
scroll to position [311, 0]
click at [933, 473] on li "[GEOGRAPHIC_DATA]" at bounding box center [1339, 466] width 414 height 30
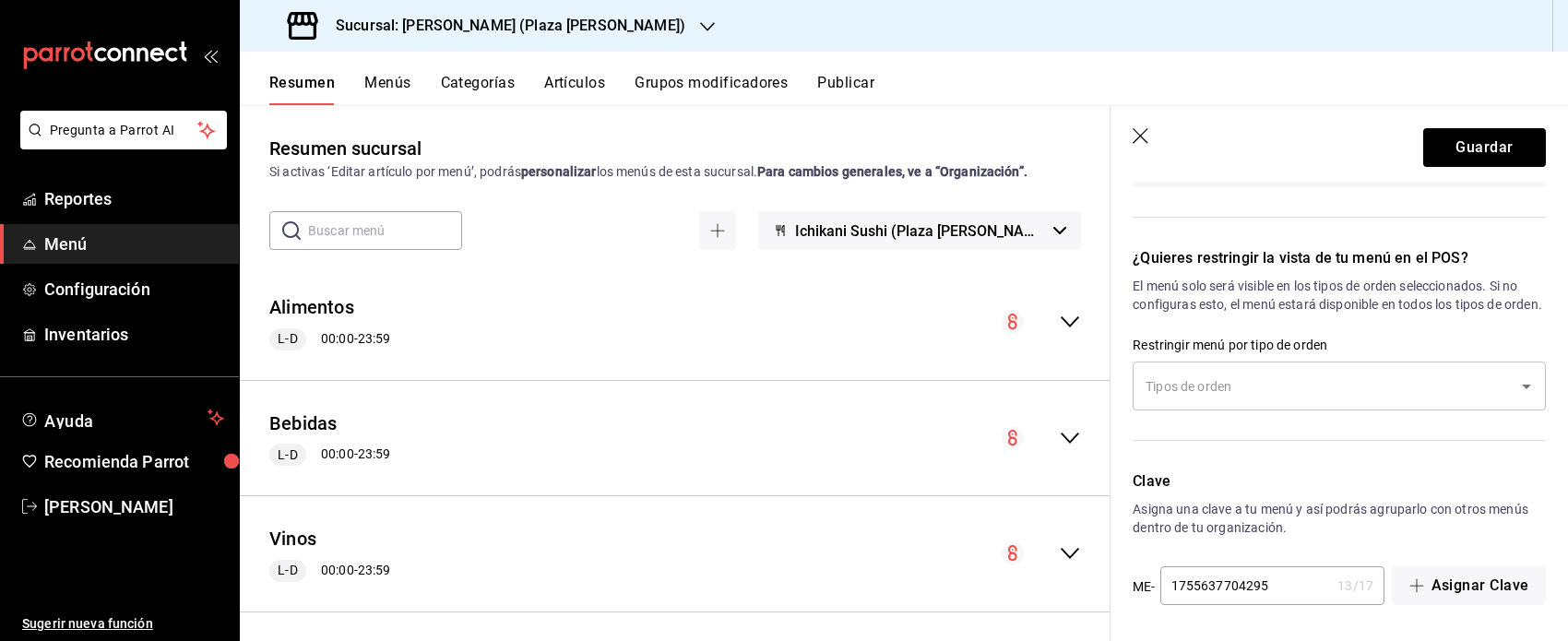
scroll to position [1439, 0]
click at [933, 155] on button "Guardar" at bounding box center [1485, 147] width 123 height 38
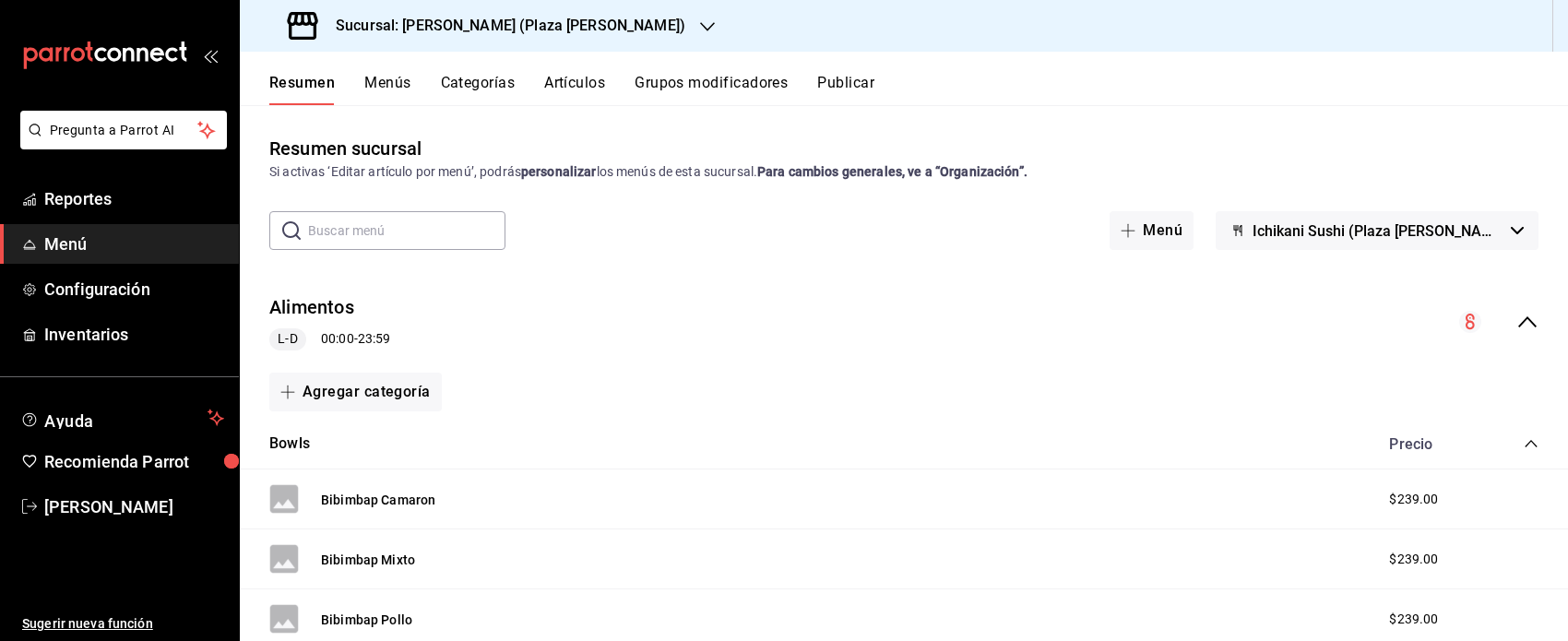
click at [933, 313] on icon "collapse-menu-row" at bounding box center [1528, 322] width 23 height 22
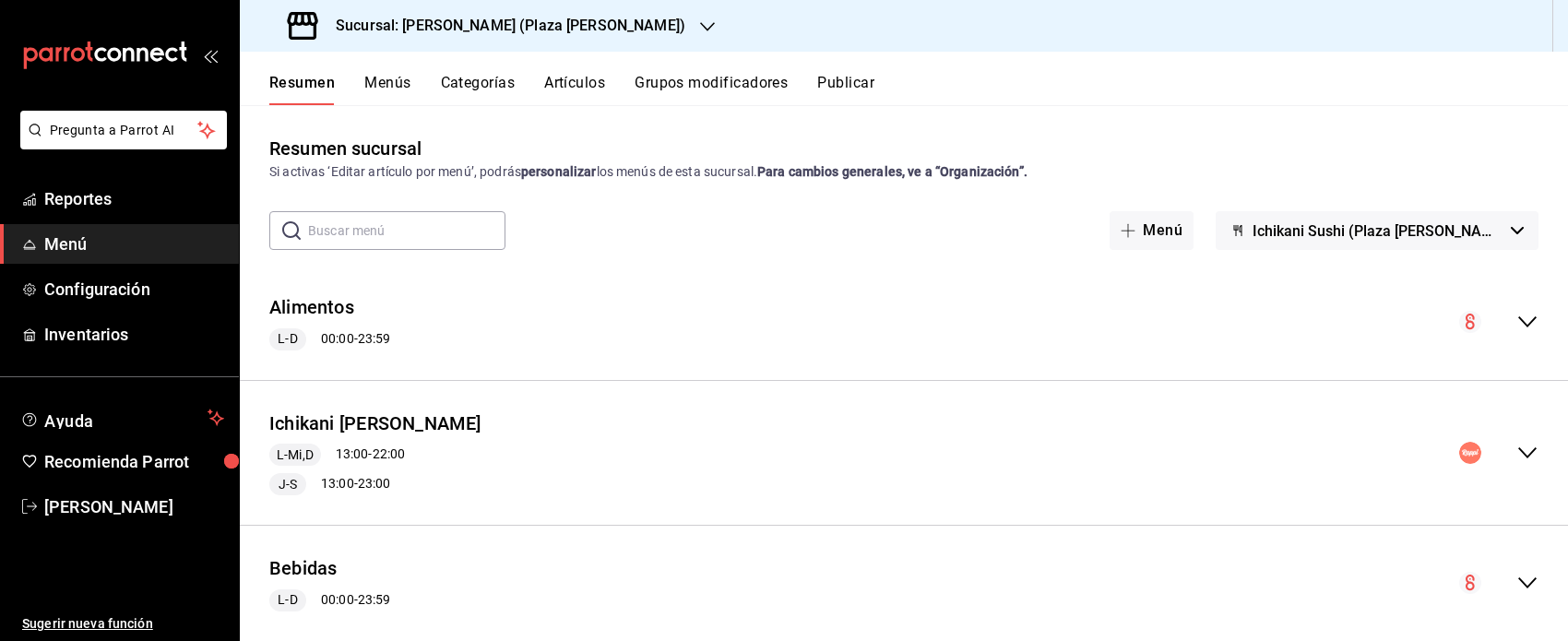
click at [933, 322] on icon "collapse-menu-row" at bounding box center [1528, 322] width 23 height 22
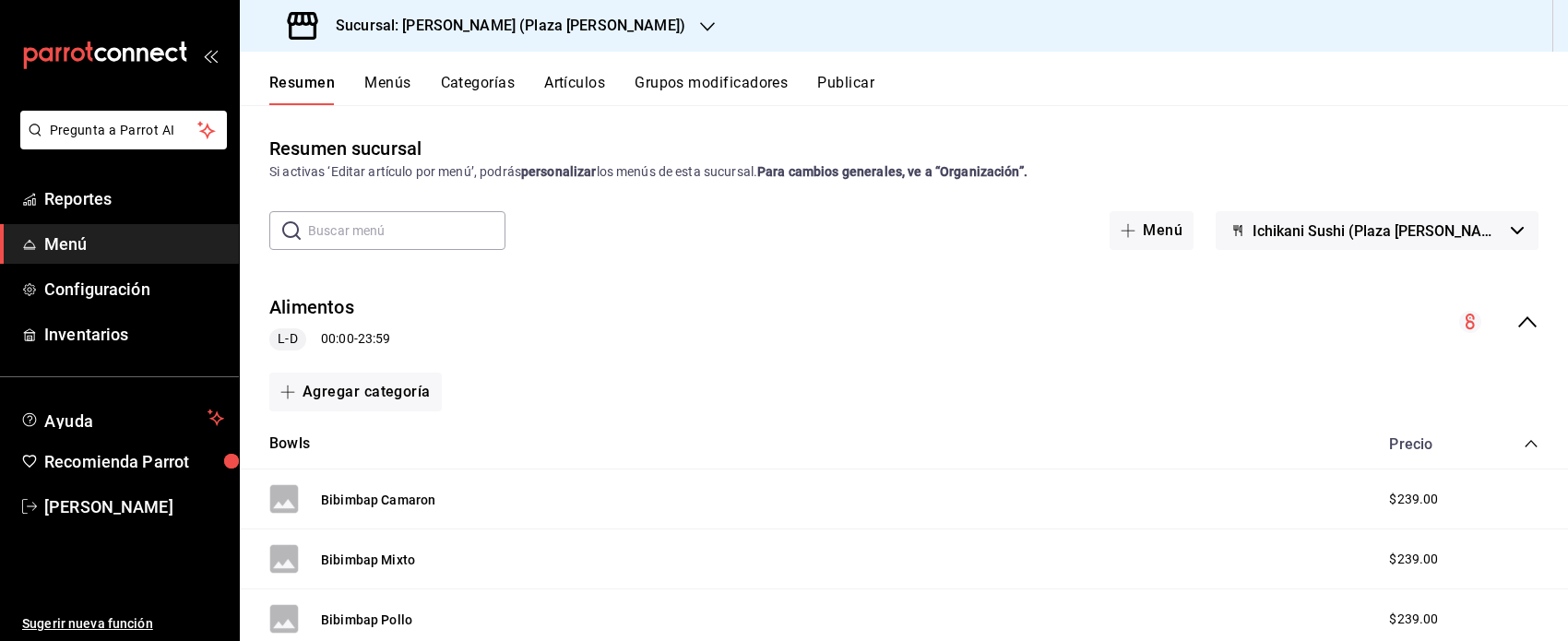
click at [933, 323] on div "collapse-menu-row" at bounding box center [1499, 322] width 80 height 22
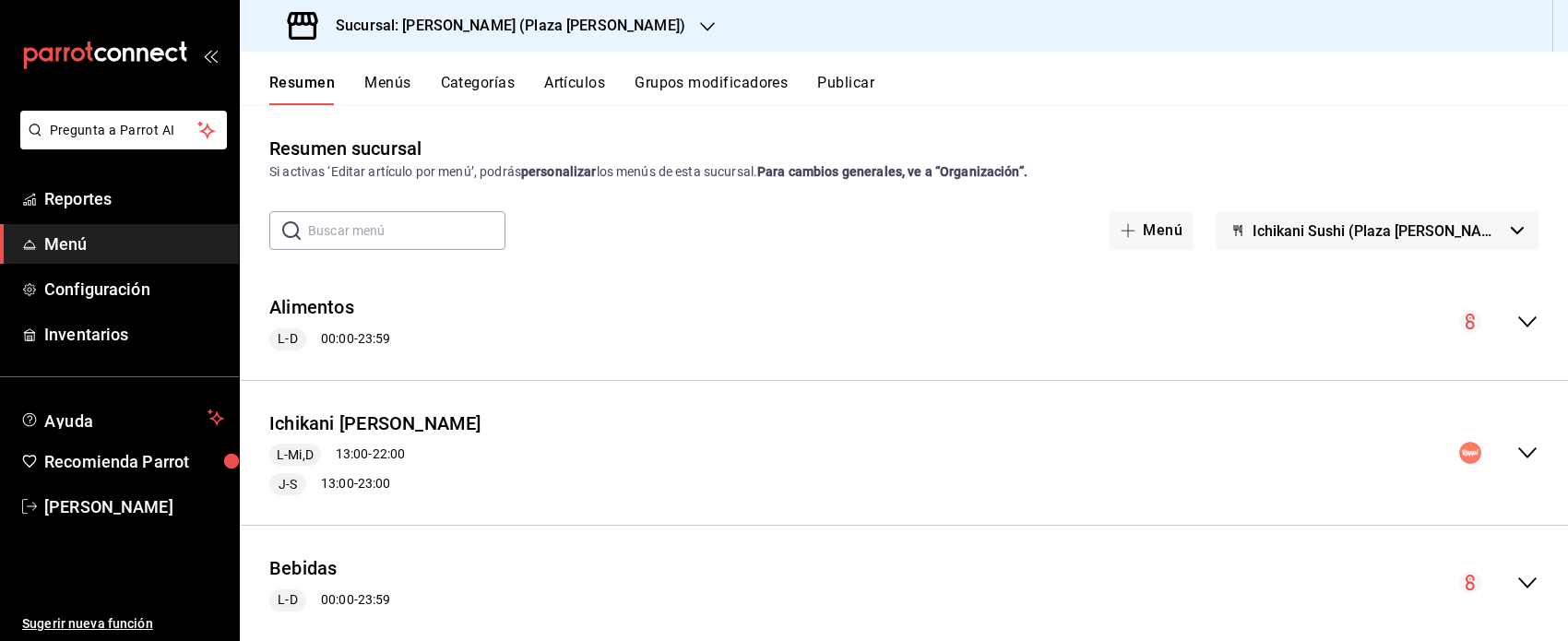
click at [933, 452] on div "collapse-menu-row" at bounding box center [1499, 453] width 80 height 22
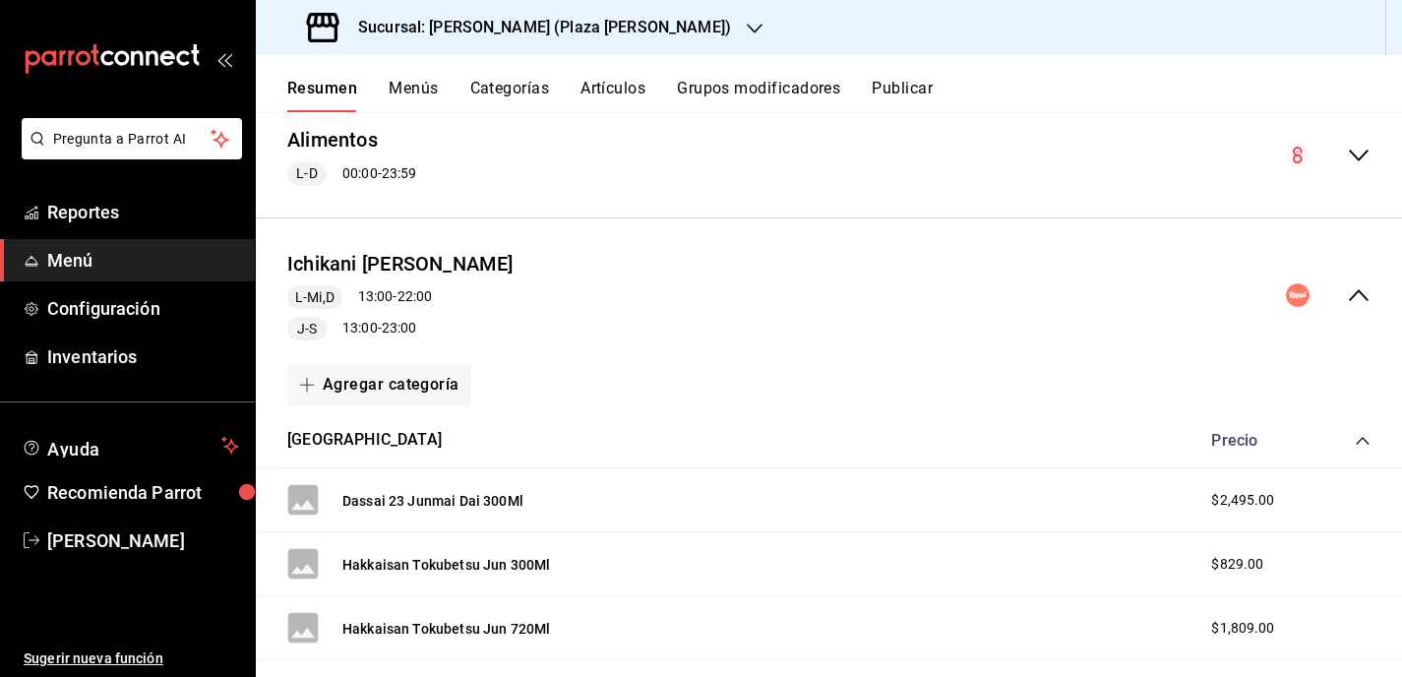
scroll to position [186, 0]
click at [412, 381] on button "Agregar categoría" at bounding box center [379, 386] width 184 height 41
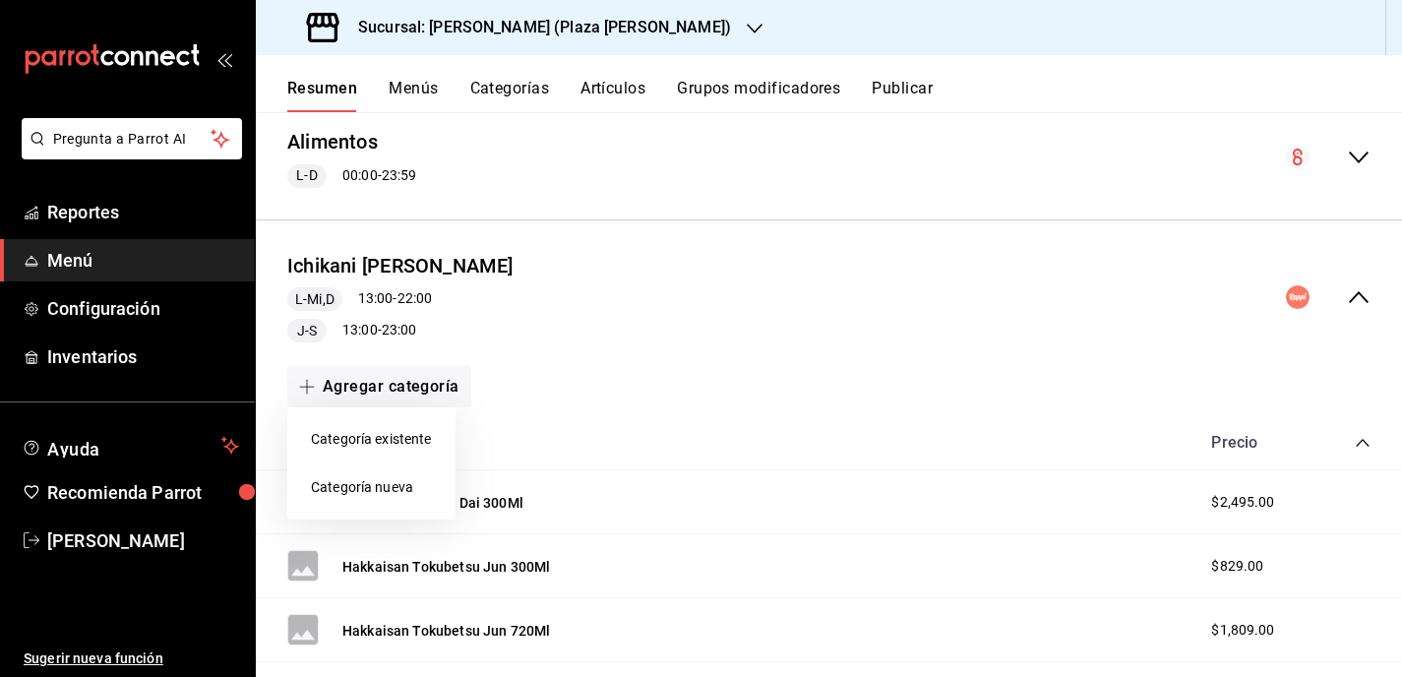
click at [387, 447] on li "Categoría existente" at bounding box center [371, 439] width 168 height 48
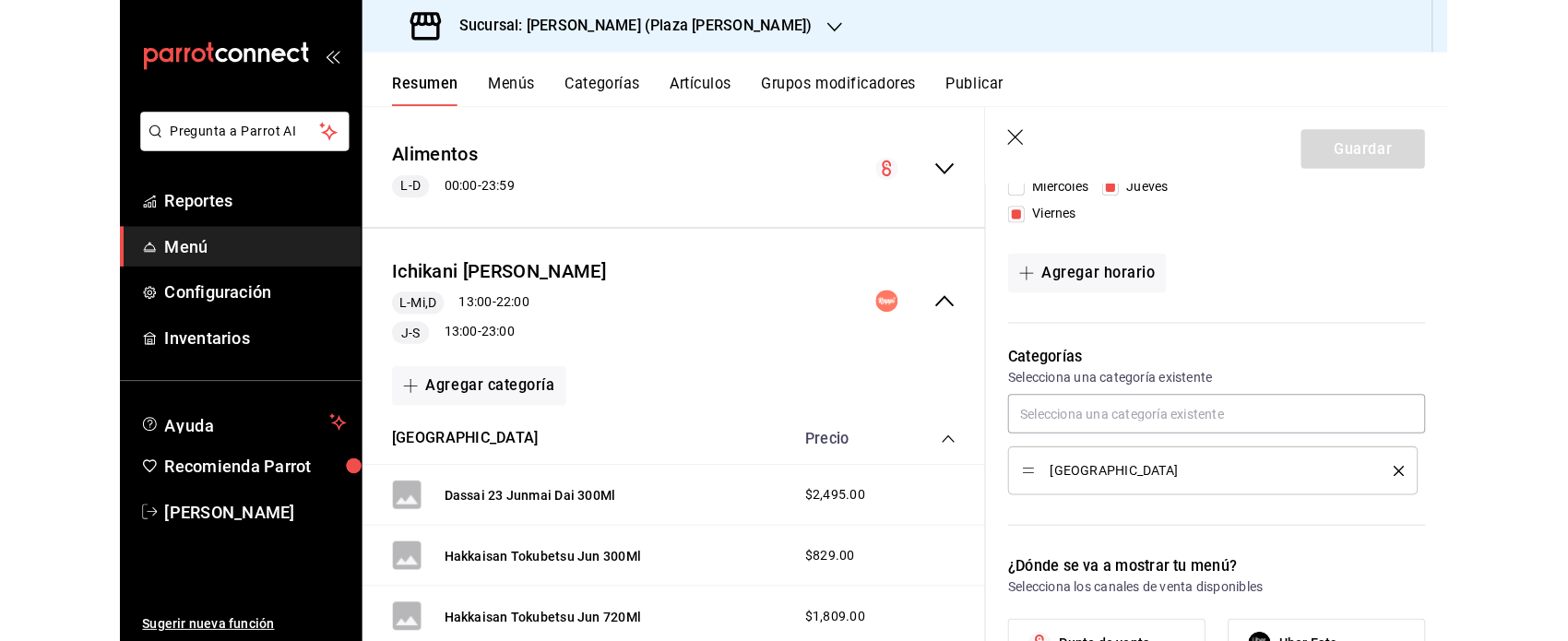
scroll to position [657, 0]
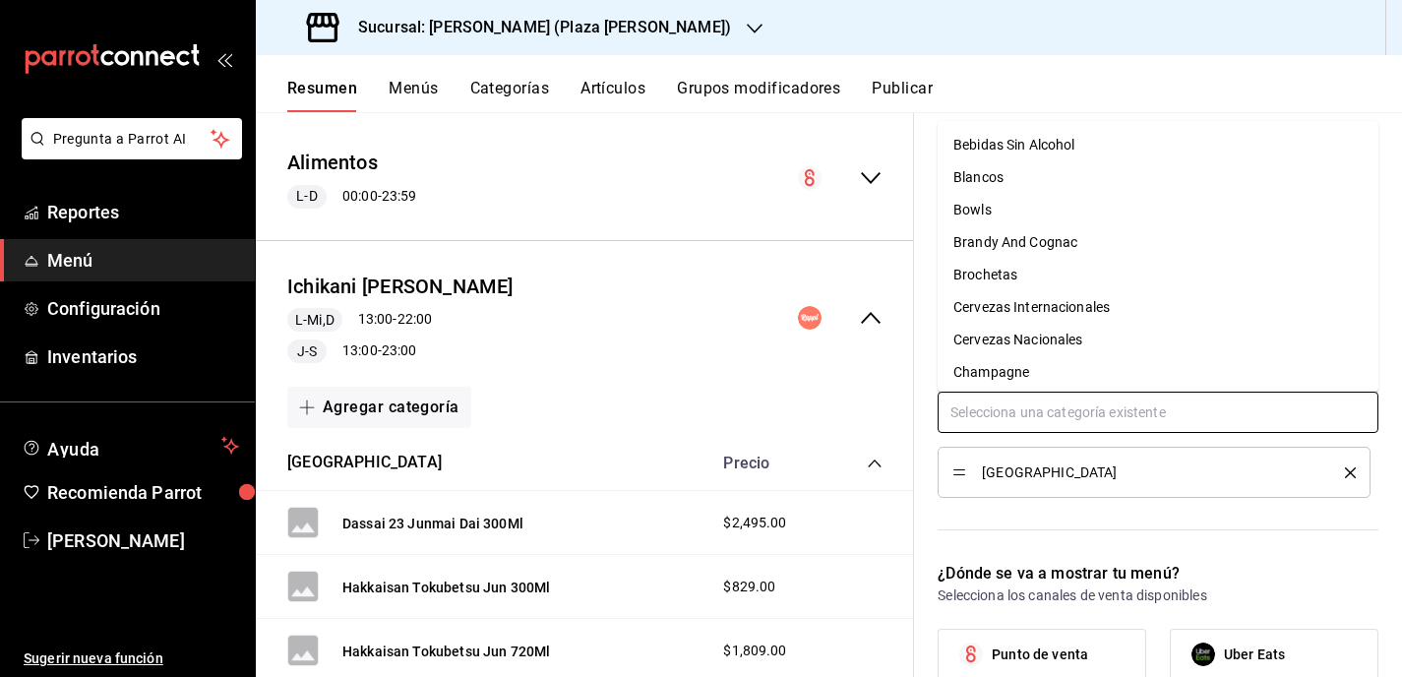
click at [995, 419] on input "text" at bounding box center [1157, 412] width 441 height 41
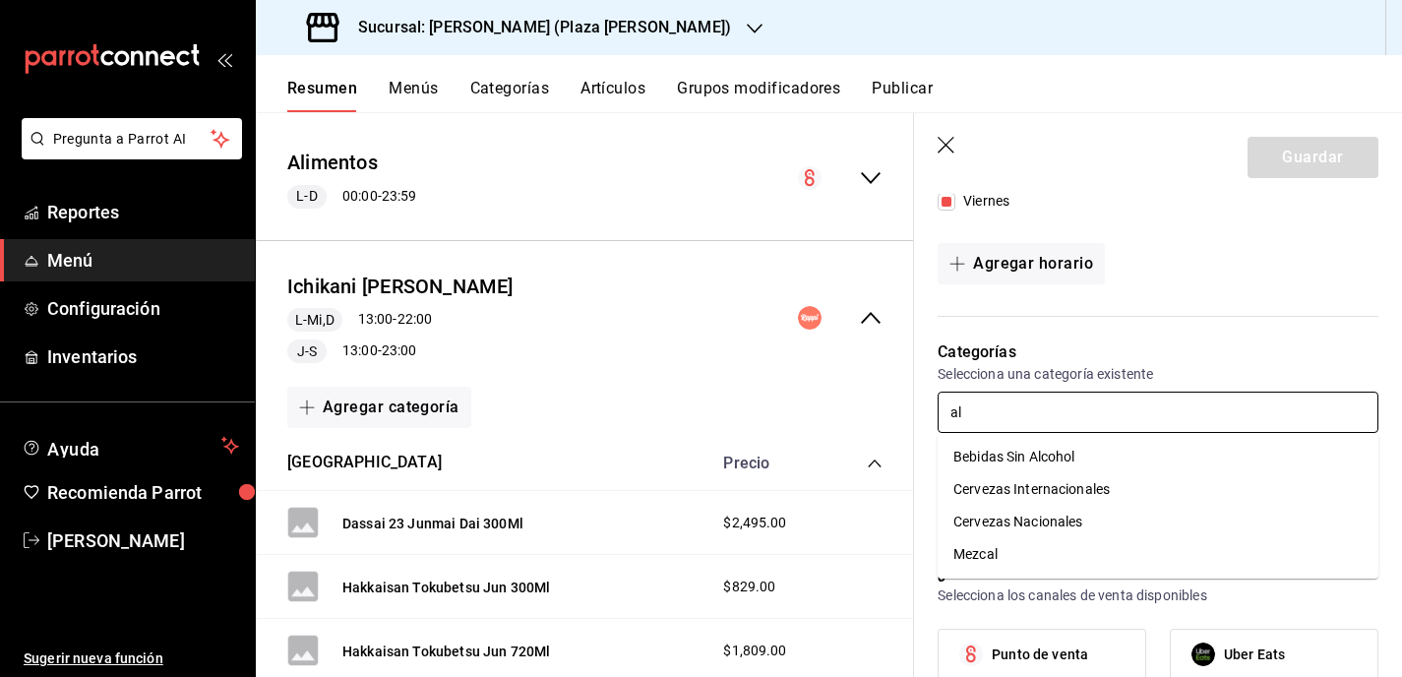
type input "a"
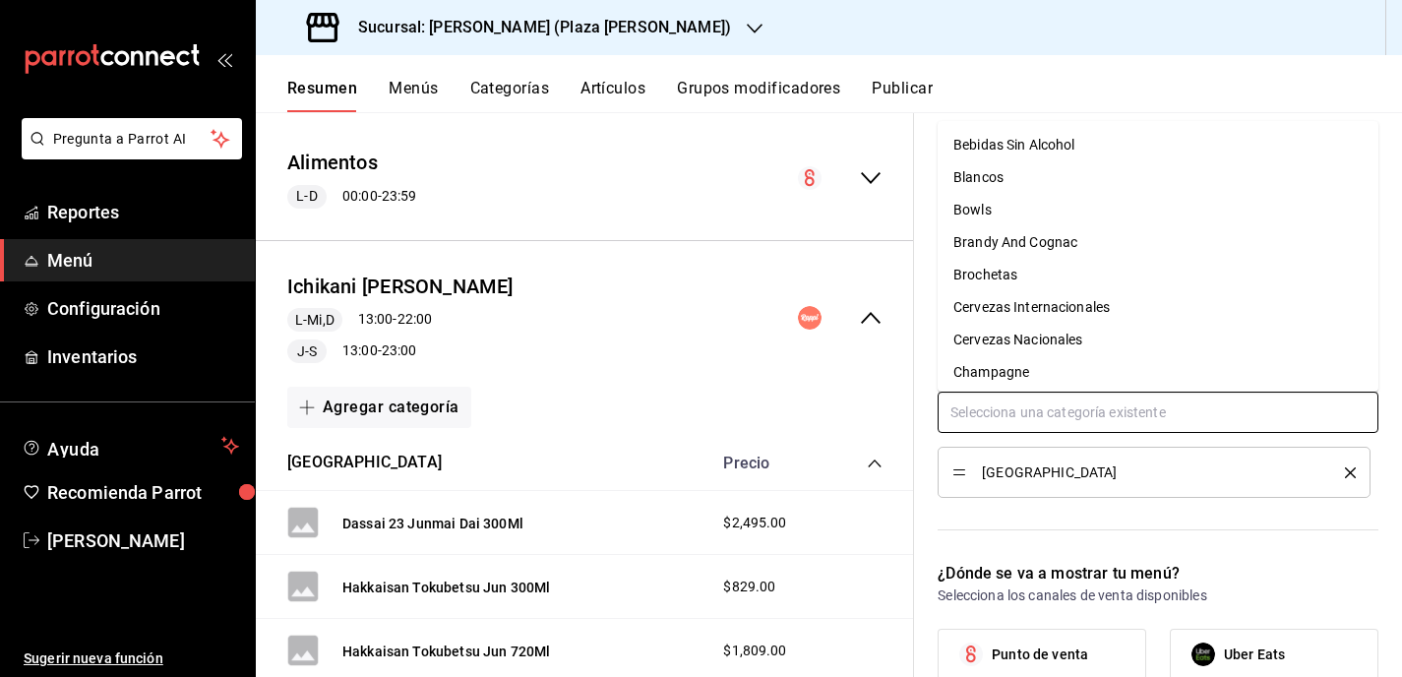
click at [995, 215] on li "Bowls" at bounding box center [1157, 210] width 441 height 32
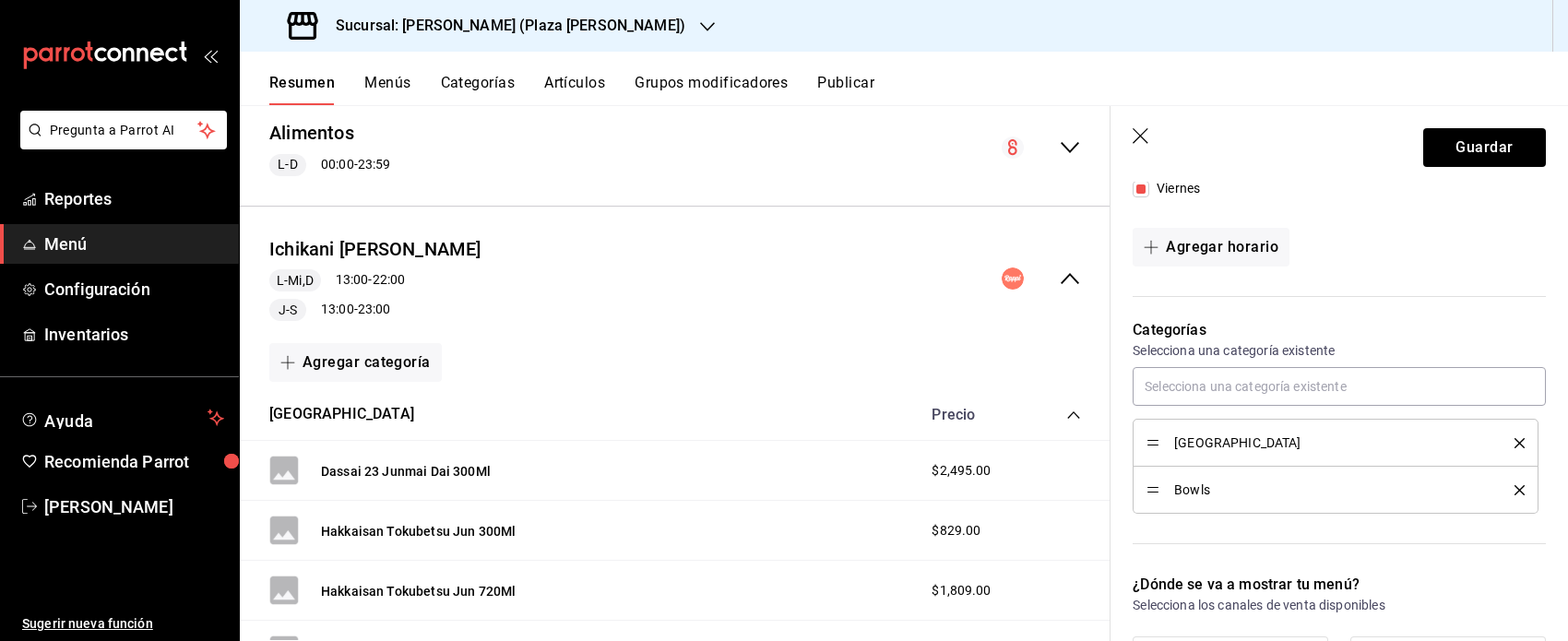
click at [933, 438] on icon "delete" at bounding box center [1519, 442] width 10 height 10
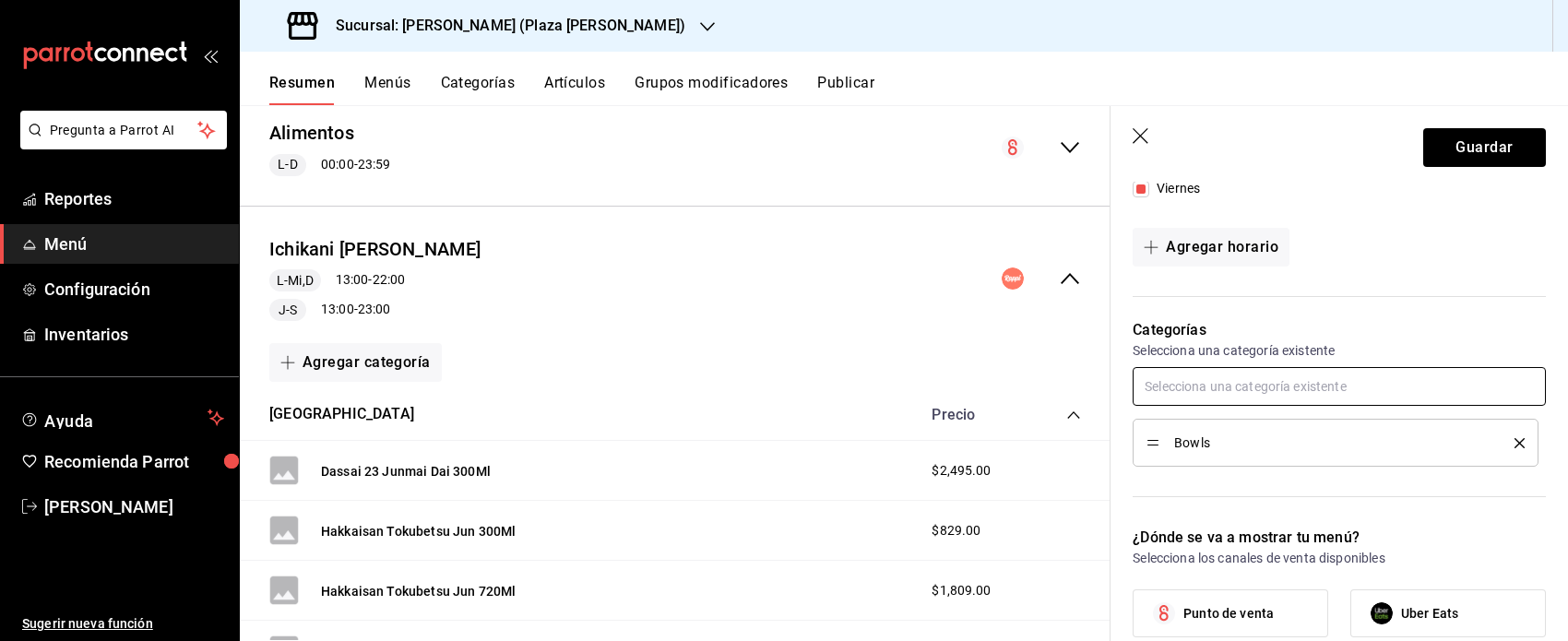
click at [933, 388] on input "text" at bounding box center [1339, 386] width 414 height 38
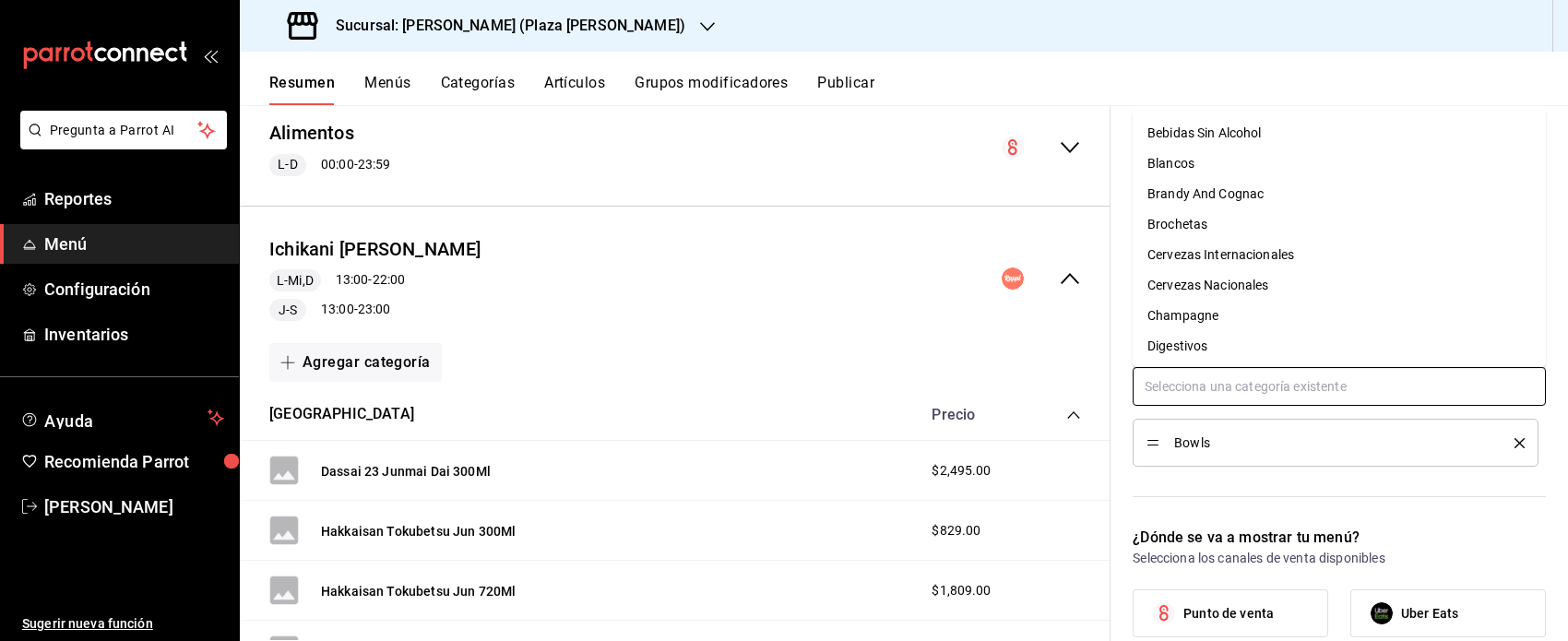
click at [933, 226] on li "Brochetas" at bounding box center [1339, 224] width 414 height 30
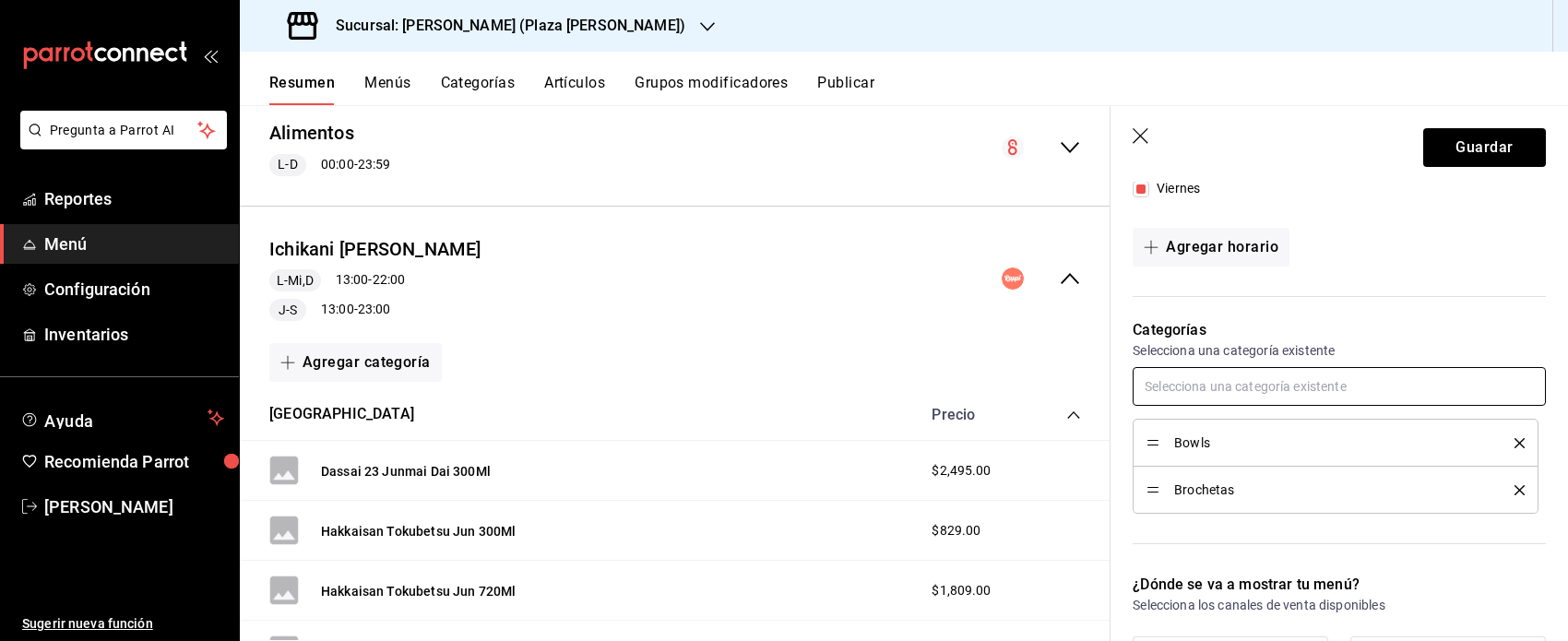
click at [933, 390] on input "text" at bounding box center [1339, 386] width 414 height 38
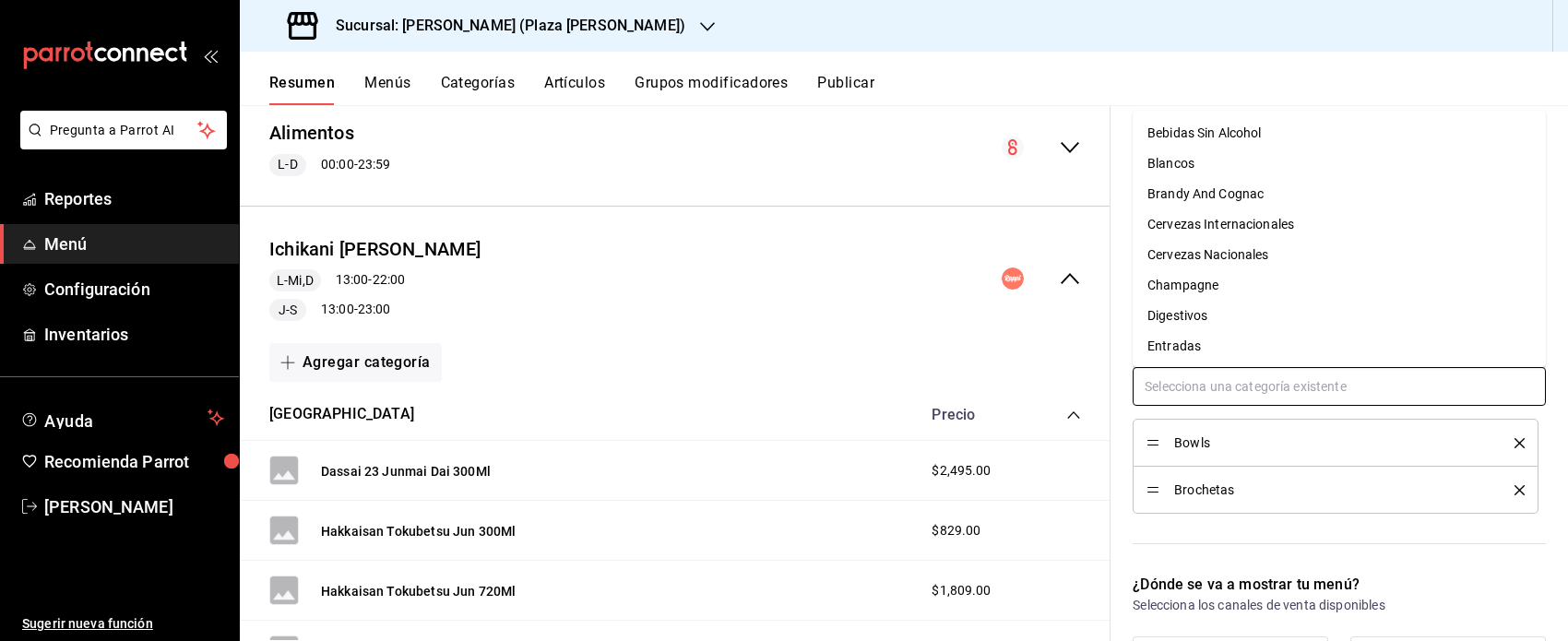
click at [933, 341] on li "Entradas" at bounding box center [1339, 346] width 414 height 30
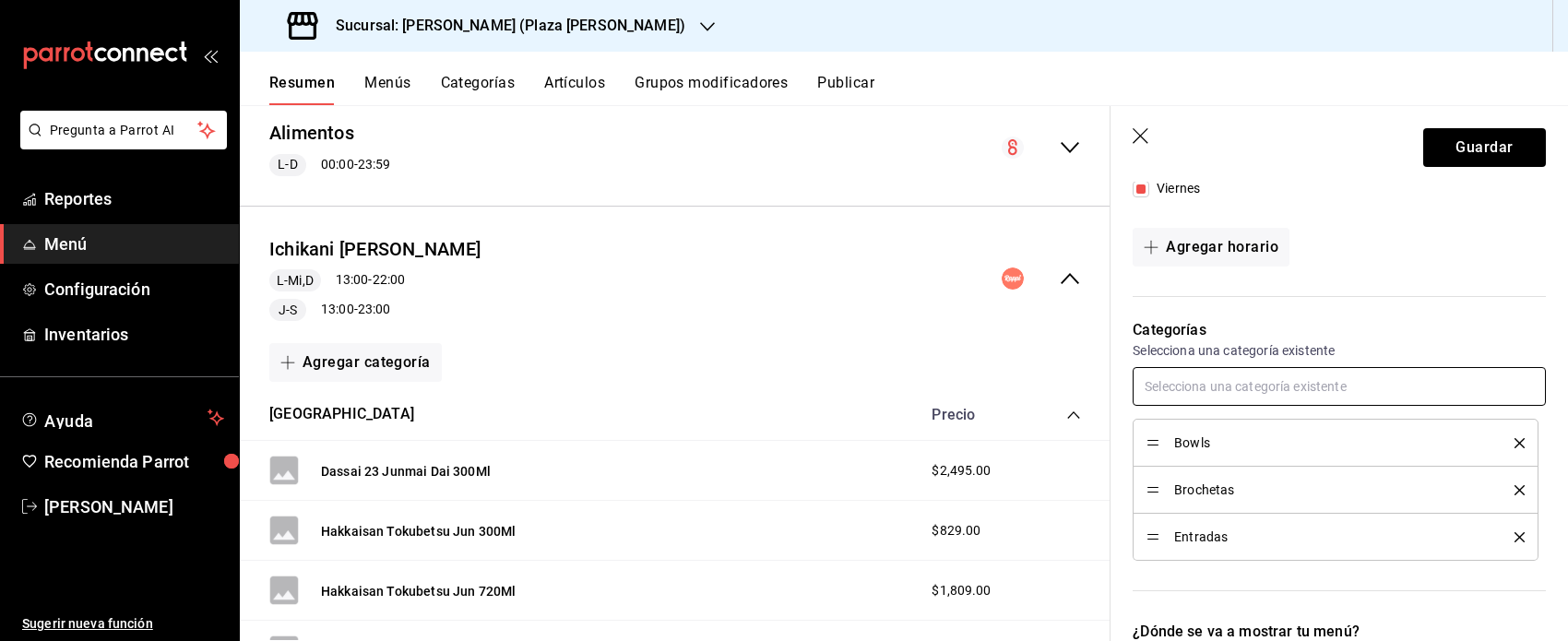
click at [933, 397] on input "text" at bounding box center [1339, 386] width 414 height 38
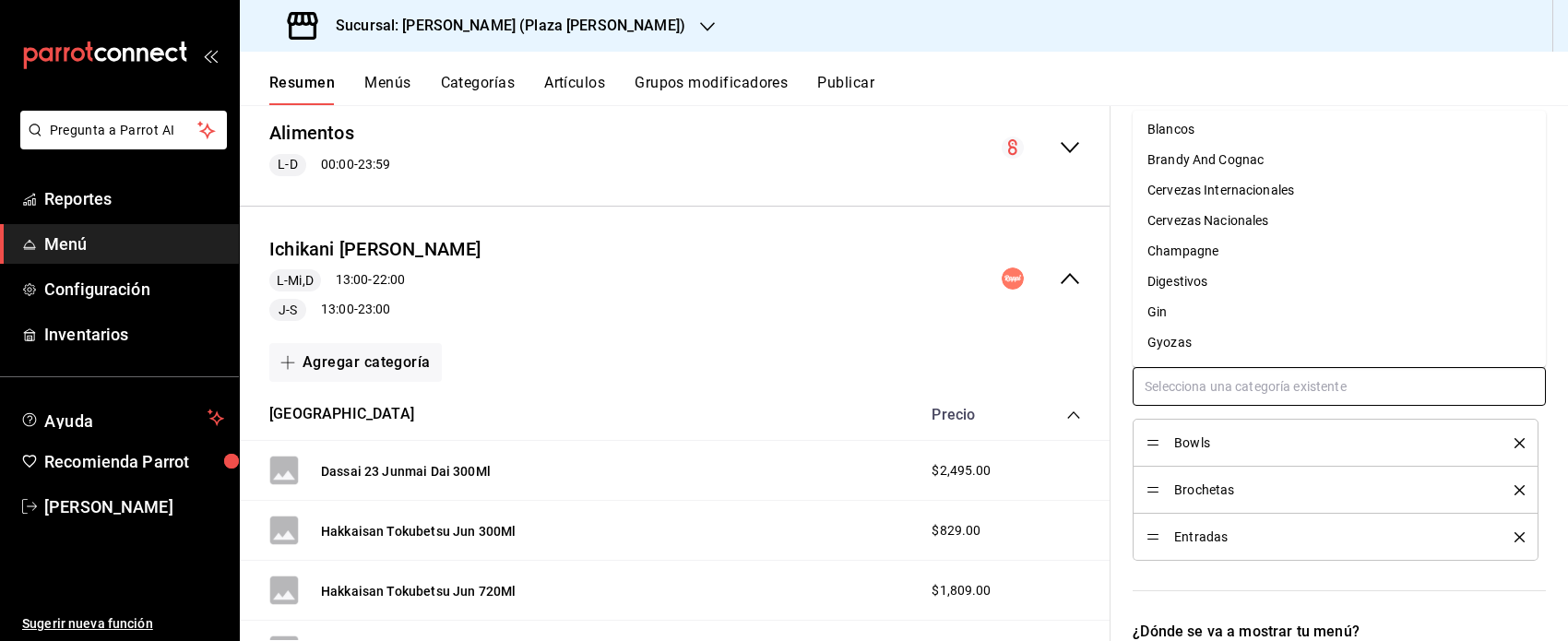
scroll to position [41, 0]
click at [933, 334] on li "Gyozas" at bounding box center [1339, 335] width 414 height 30
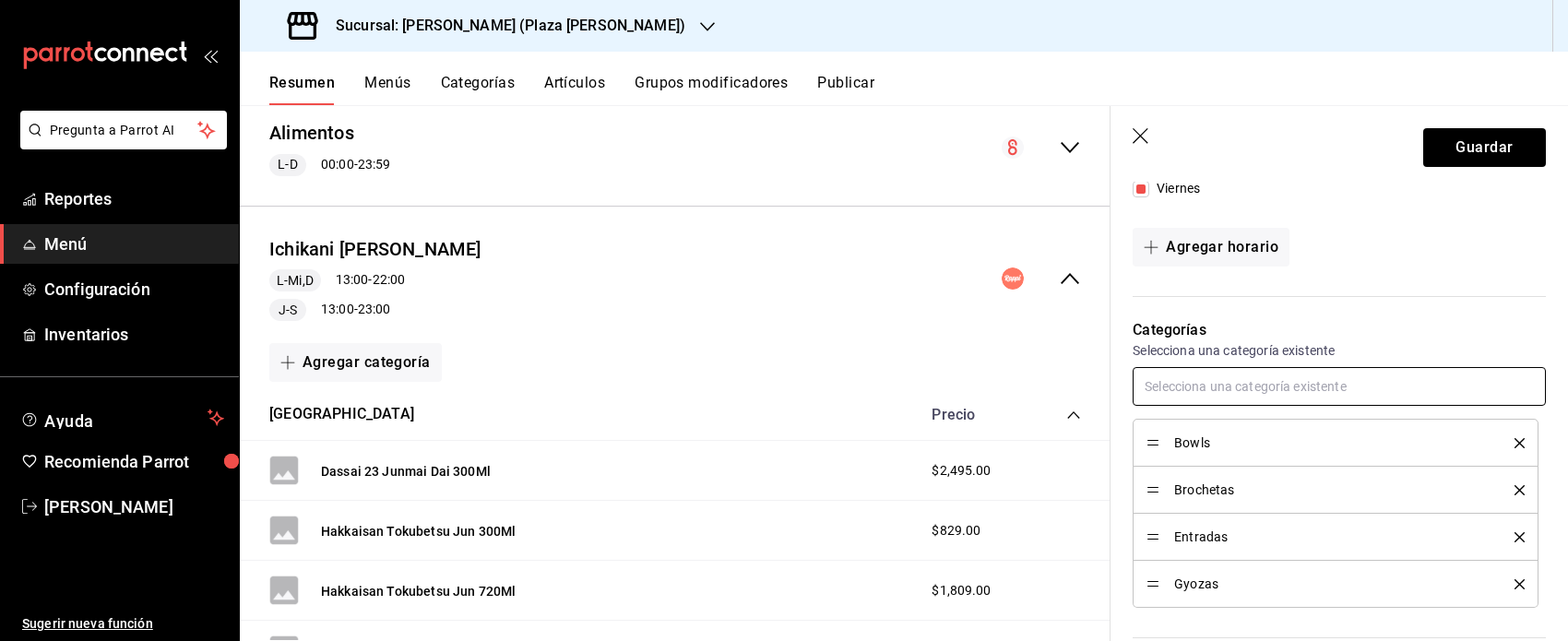
click at [933, 395] on input "text" at bounding box center [1339, 386] width 414 height 38
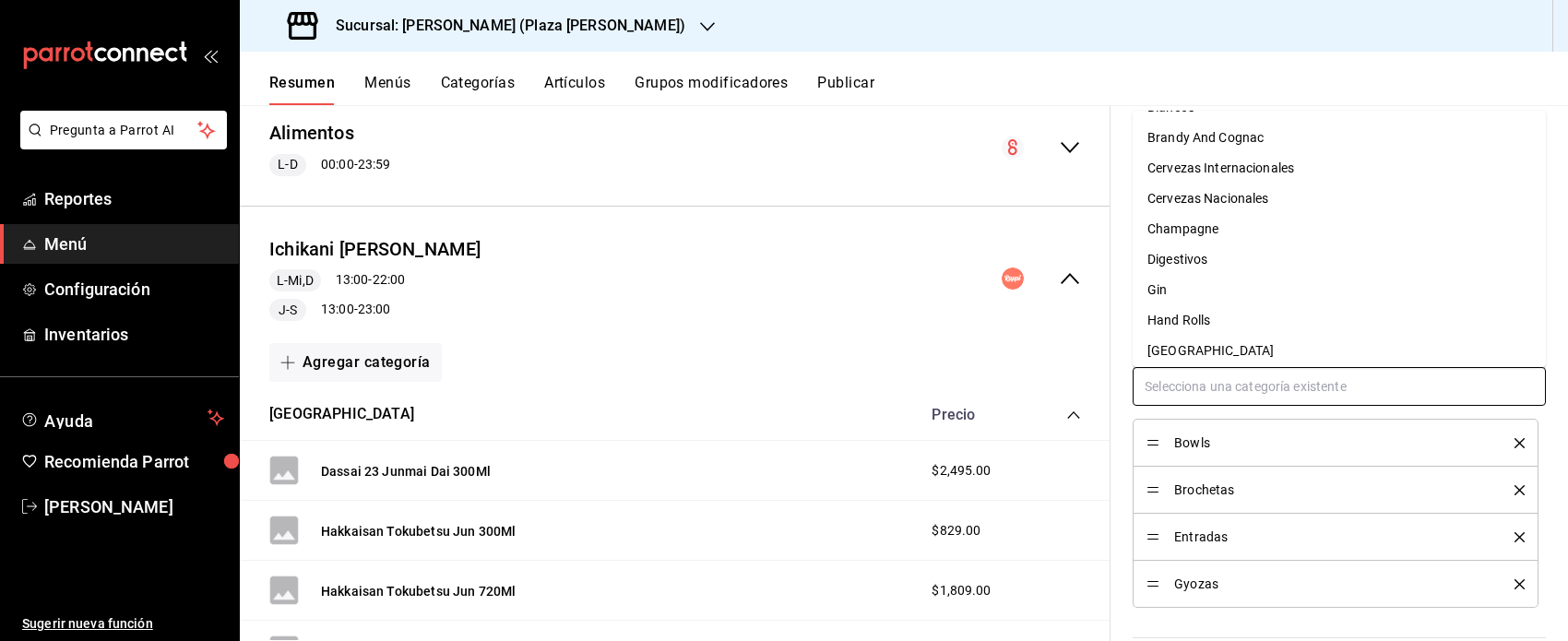
scroll to position [61, 0]
click at [933, 315] on li "Hand Rolls" at bounding box center [1339, 316] width 414 height 30
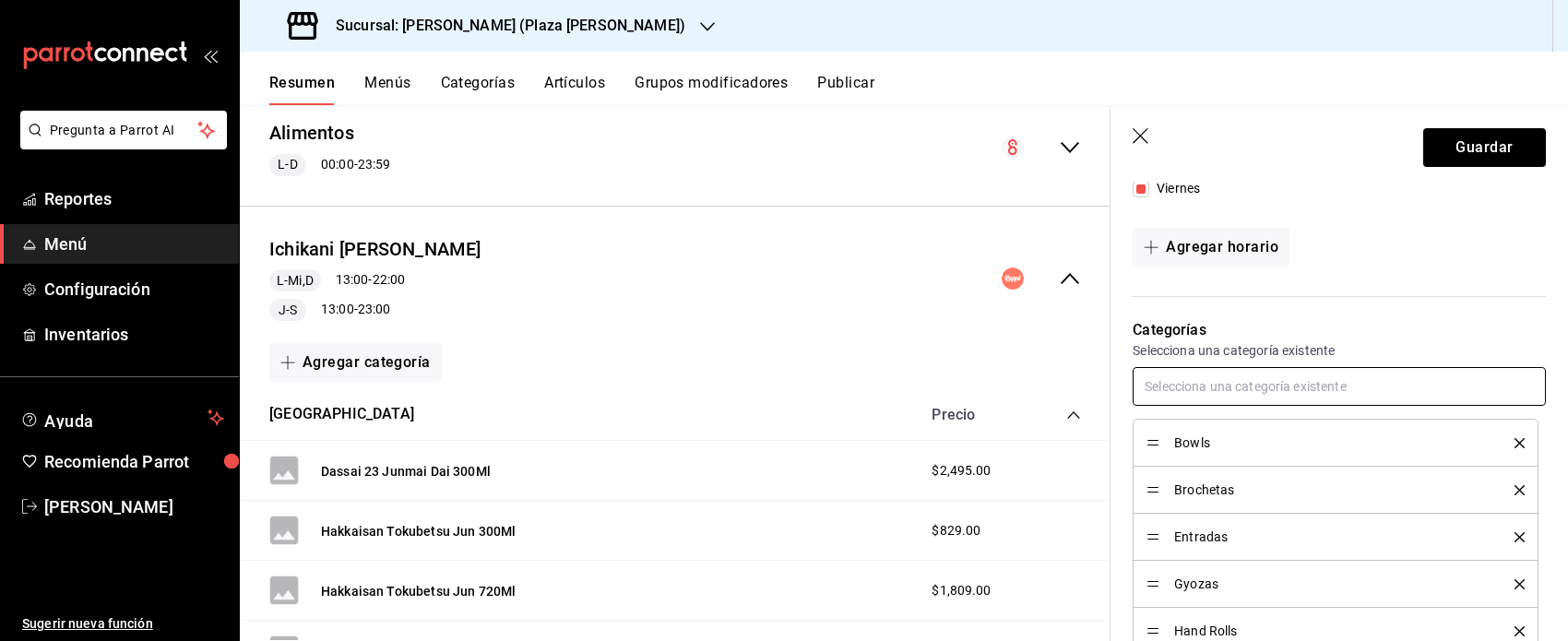
click at [933, 385] on input "text" at bounding box center [1339, 386] width 414 height 38
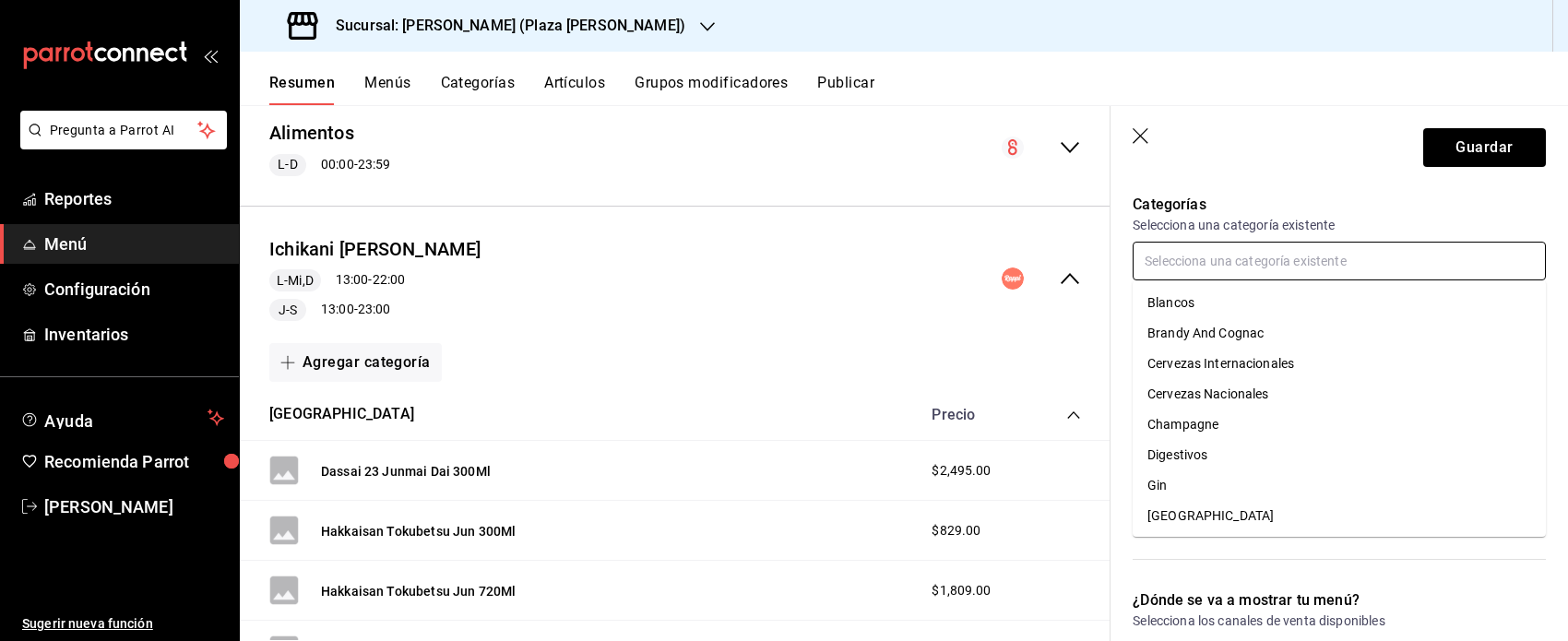
scroll to position [9, 0]
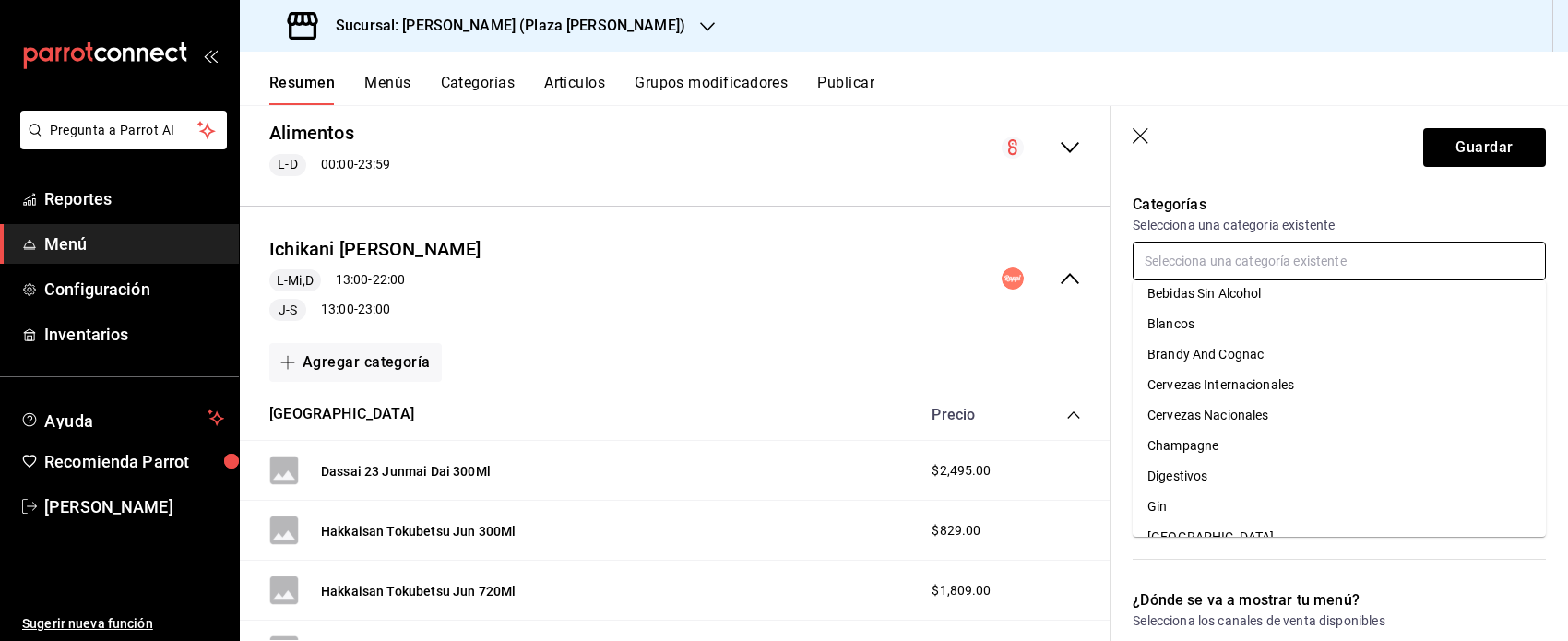
click at [933, 297] on li "Bebidas Sin Alcohol" at bounding box center [1339, 293] width 414 height 30
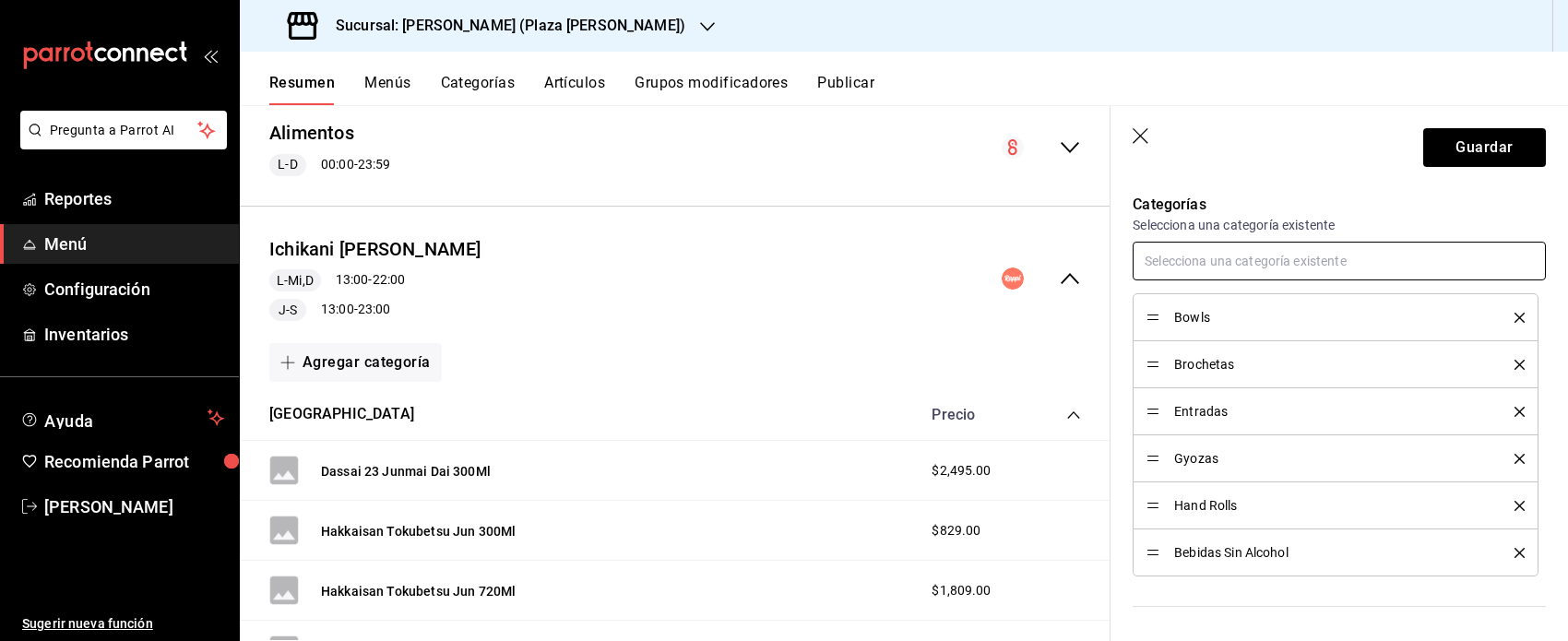
click at [933, 258] on input "text" at bounding box center [1339, 261] width 414 height 38
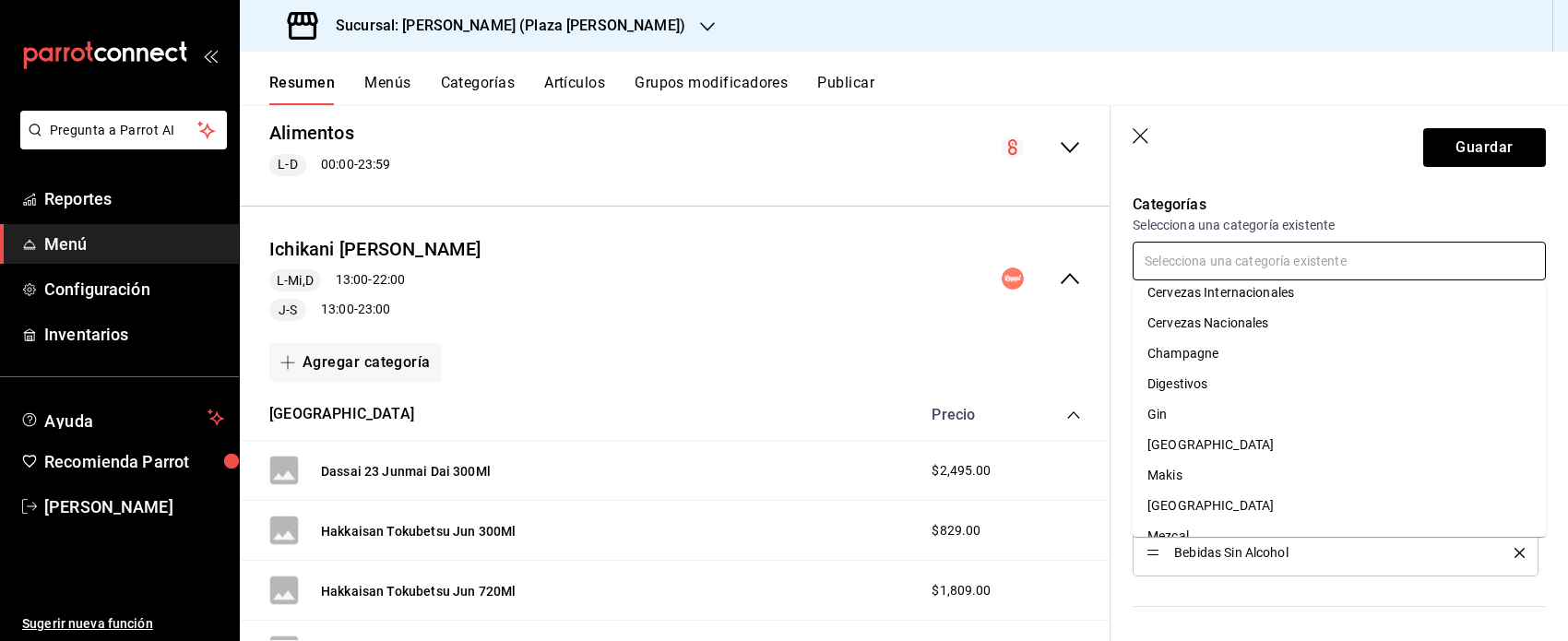
scroll to position [81, 0]
click at [933, 460] on li "Makis" at bounding box center [1339, 466] width 414 height 30
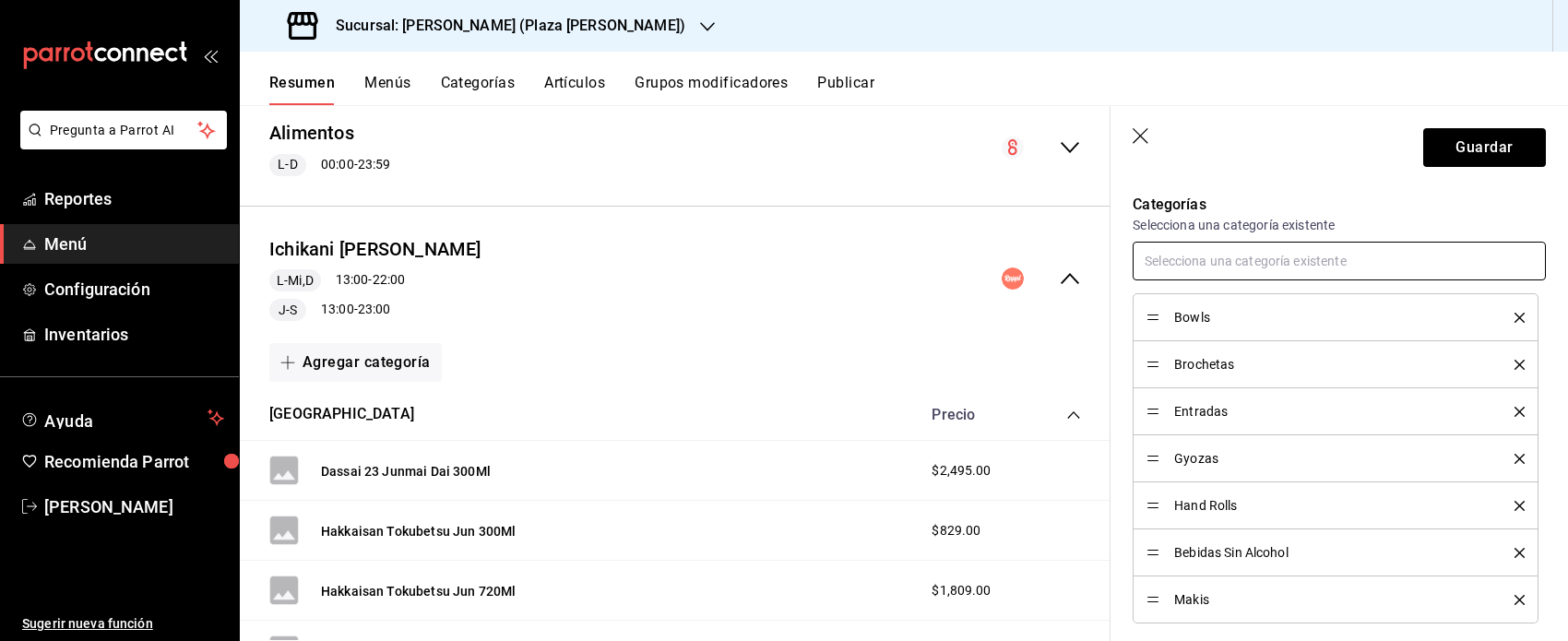
click at [933, 263] on input "text" at bounding box center [1339, 261] width 414 height 38
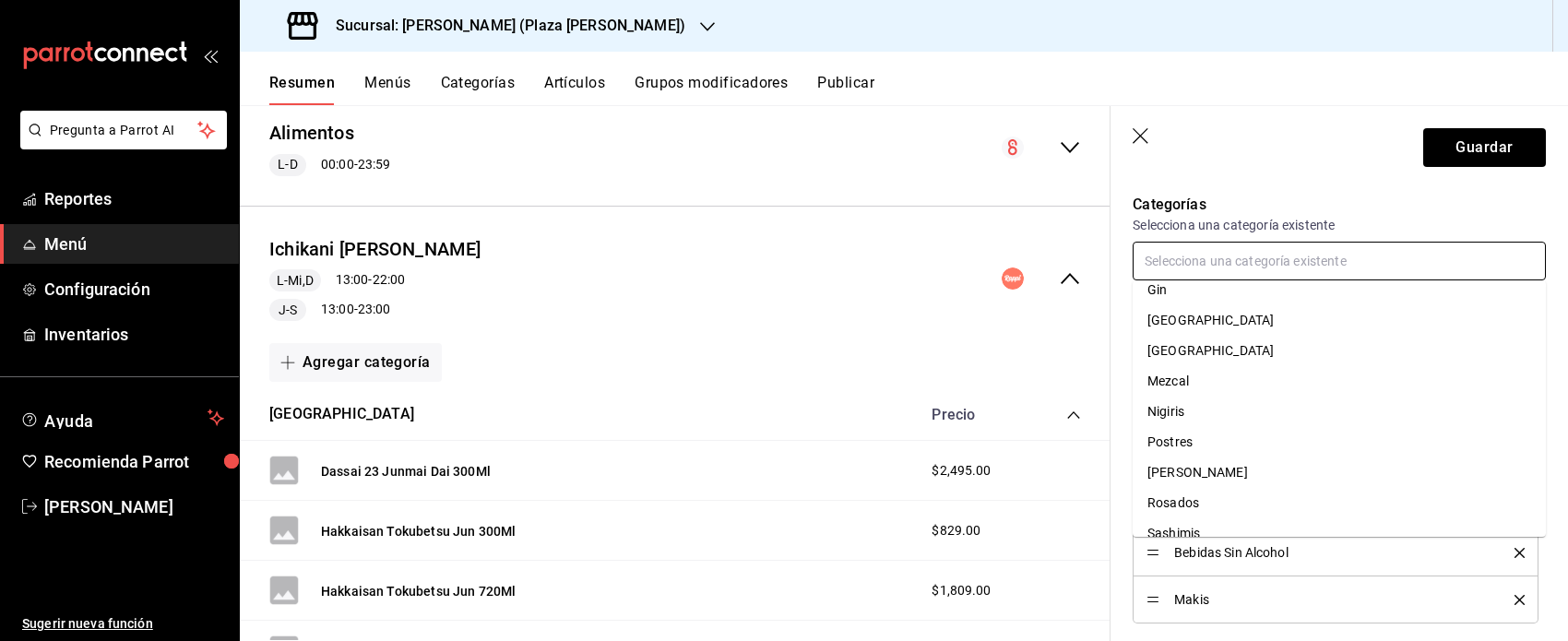
scroll to position [201, 0]
click at [933, 399] on li "Nigiris" at bounding box center [1339, 406] width 414 height 30
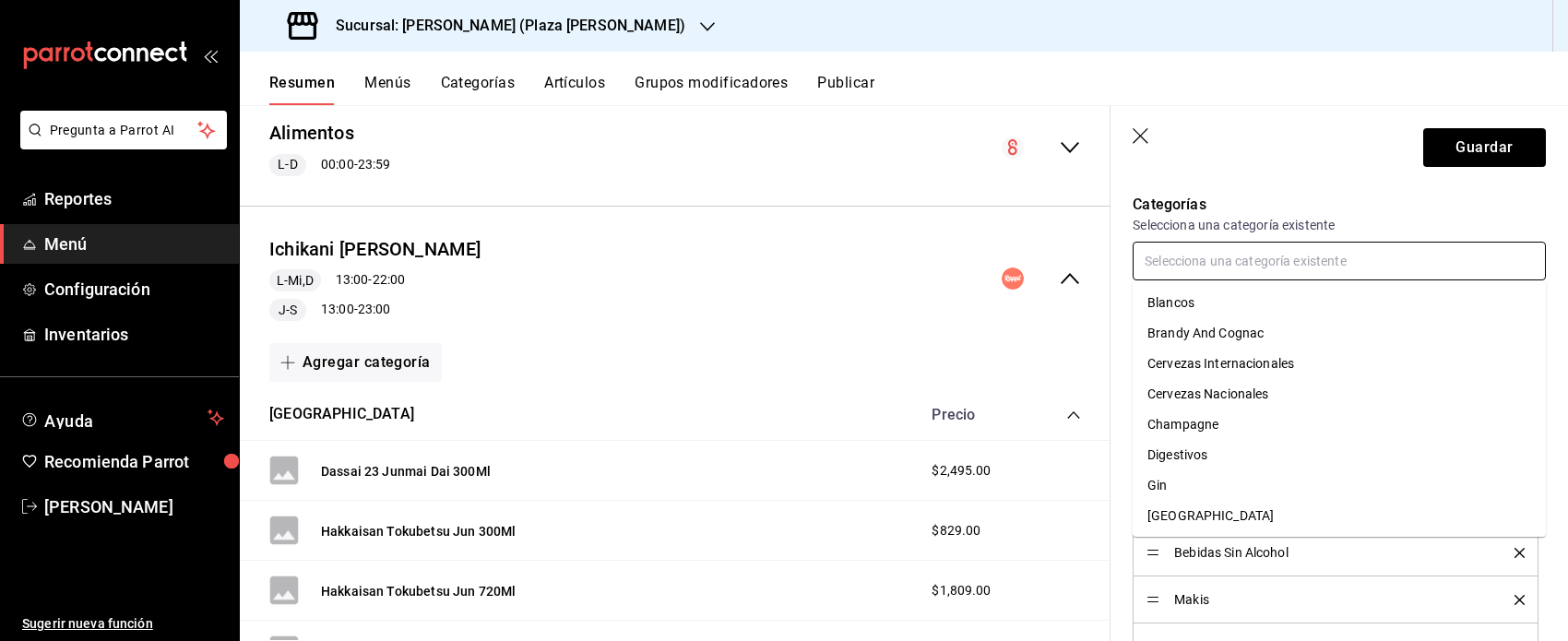
click at [933, 256] on input "text" at bounding box center [1339, 261] width 414 height 38
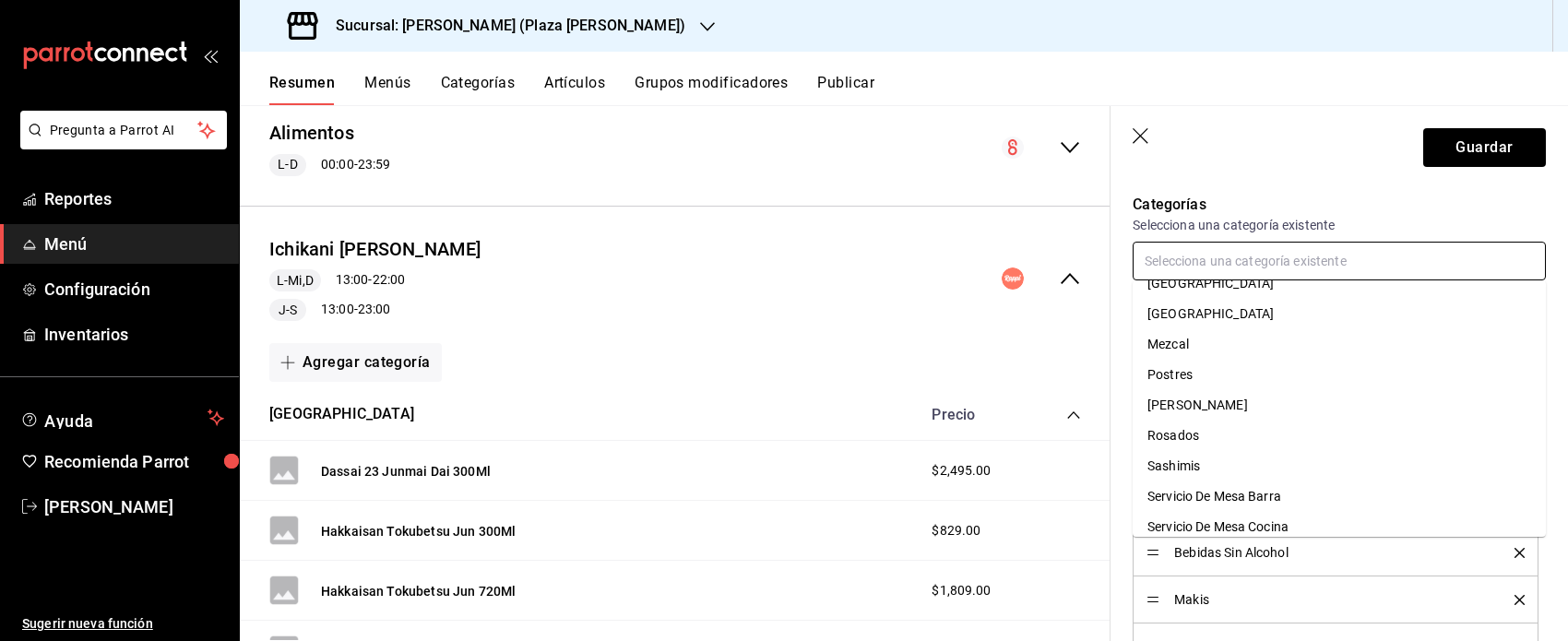
scroll to position [227, 0]
click at [933, 379] on li "Postres" at bounding box center [1339, 380] width 414 height 30
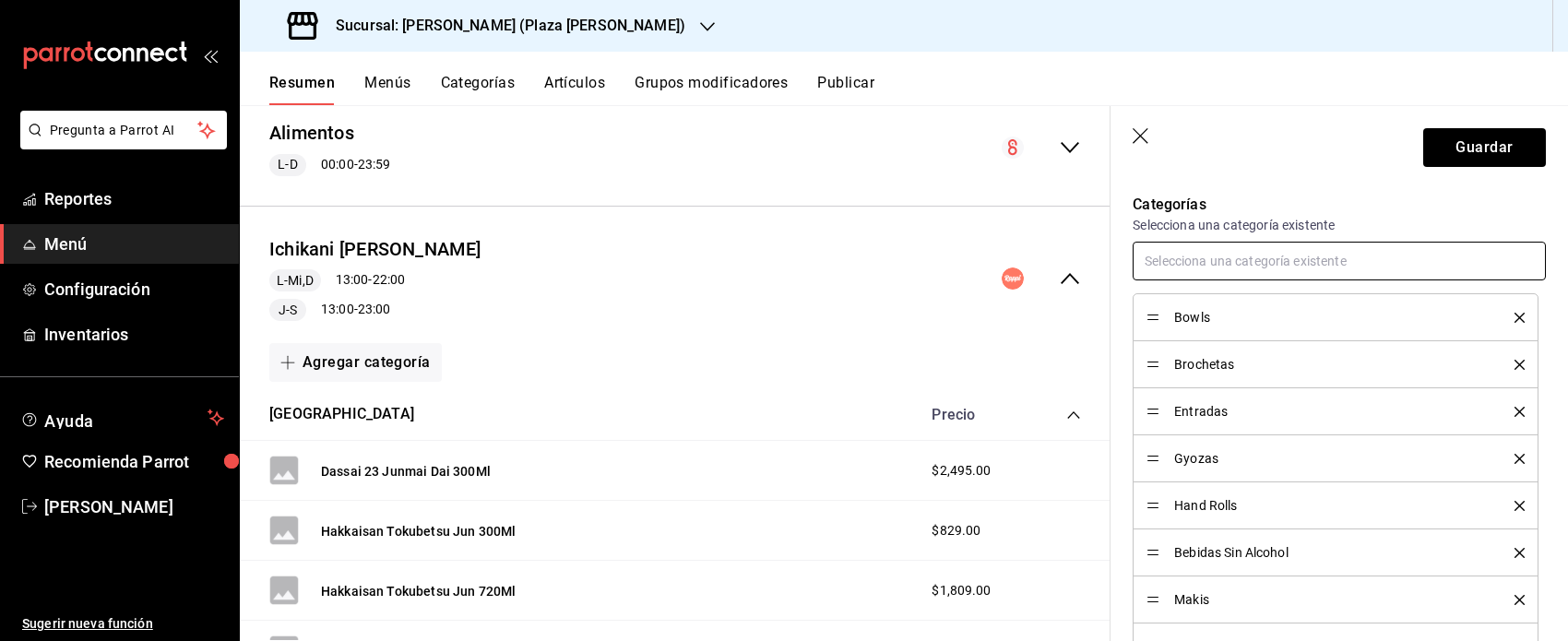
click at [933, 256] on input "text" at bounding box center [1339, 261] width 414 height 38
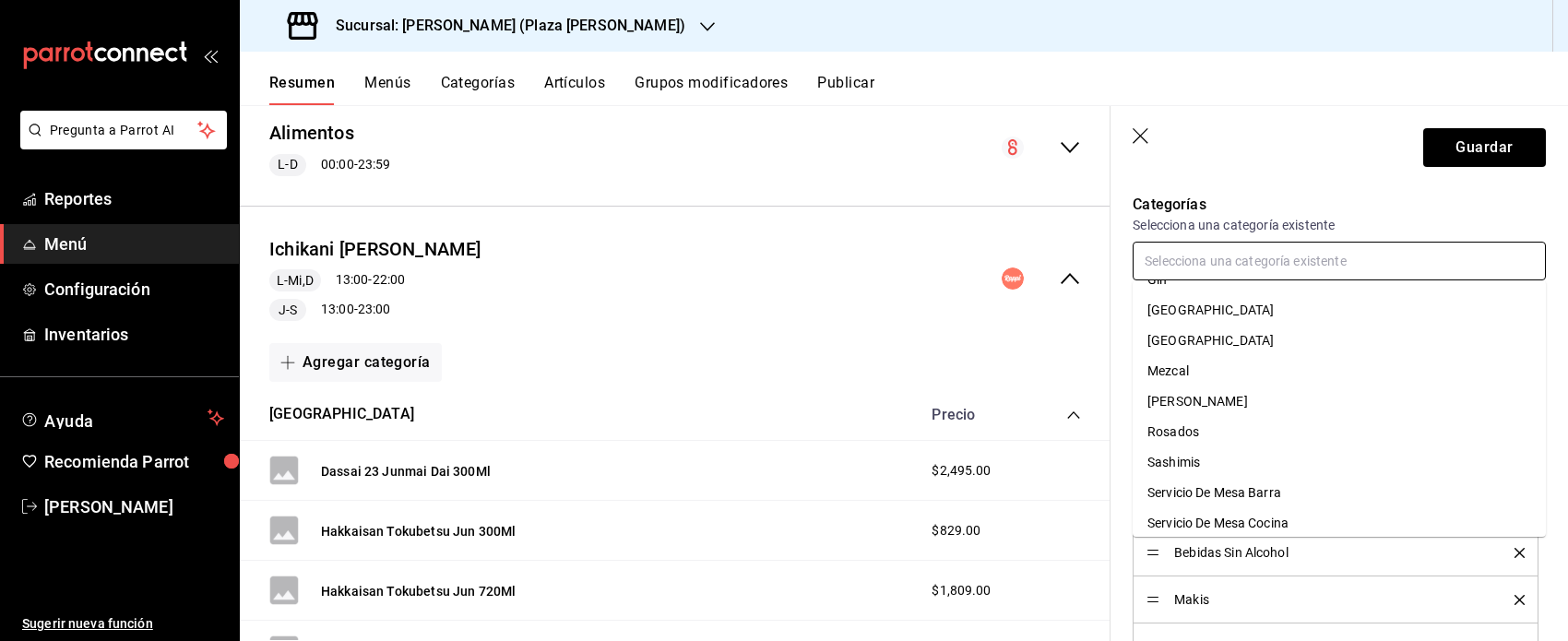
scroll to position [215, 0]
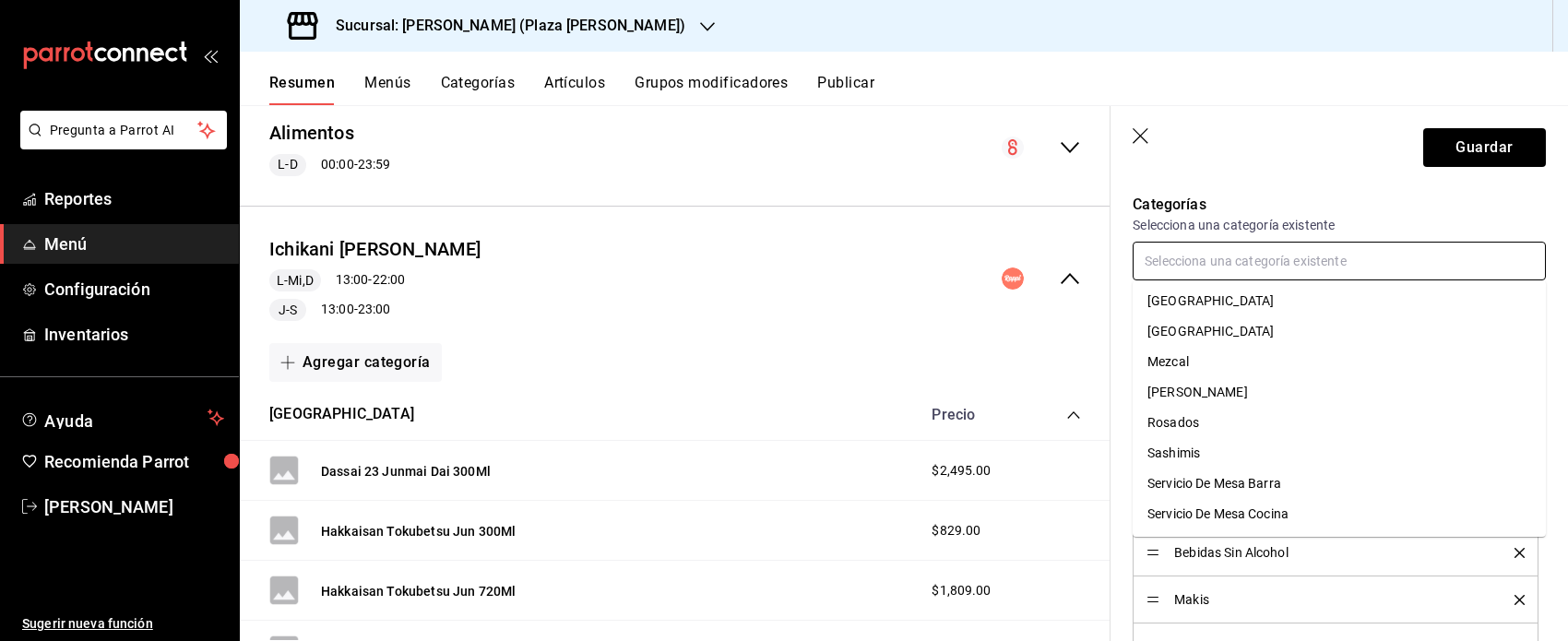
click at [933, 448] on li "Sashimis" at bounding box center [1339, 453] width 414 height 30
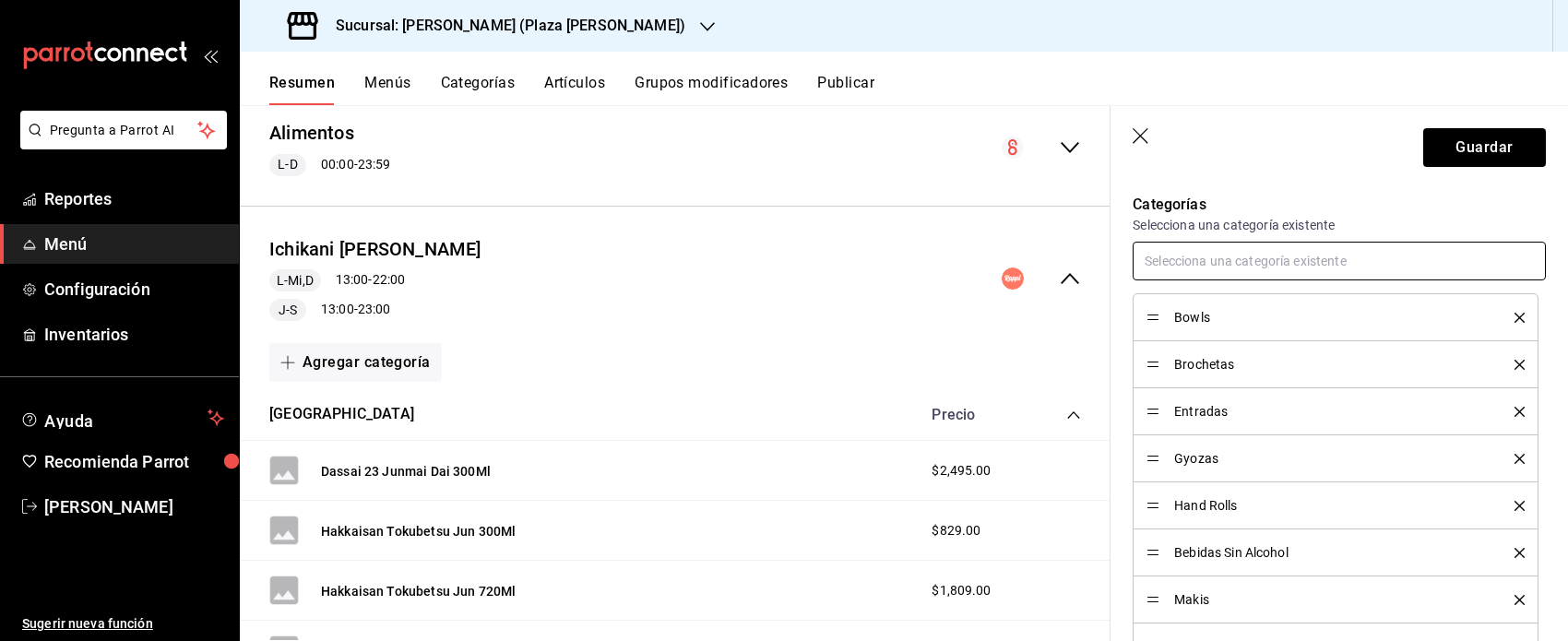
click at [933, 257] on input "text" at bounding box center [1339, 261] width 414 height 38
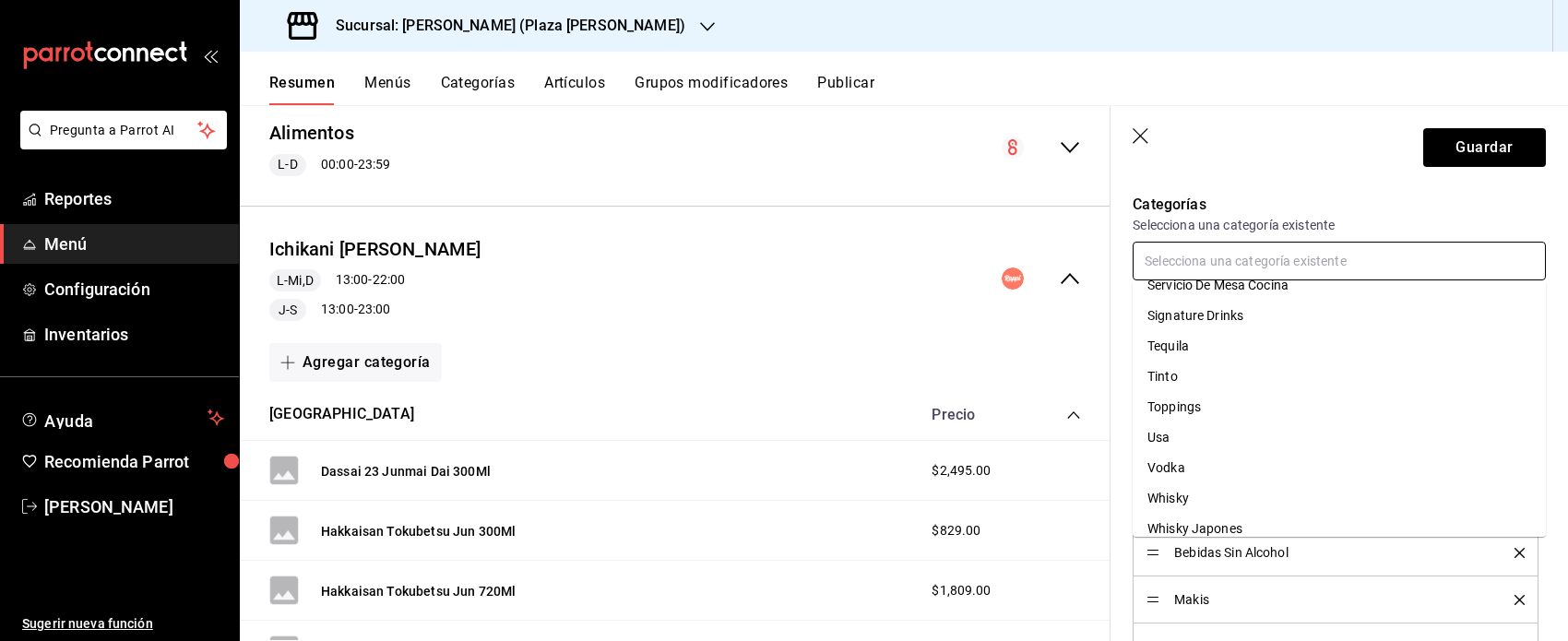
scroll to position [427, 0]
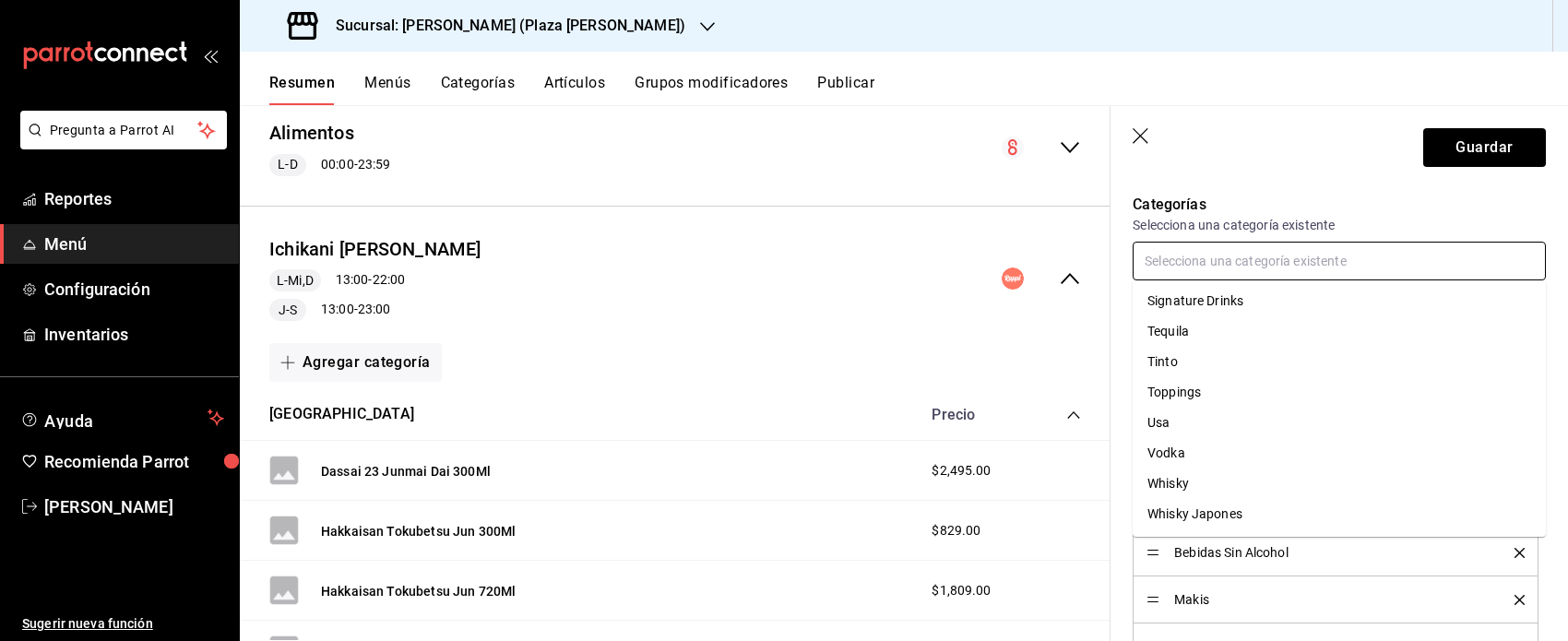
click at [933, 393] on li "Toppings" at bounding box center [1339, 392] width 414 height 30
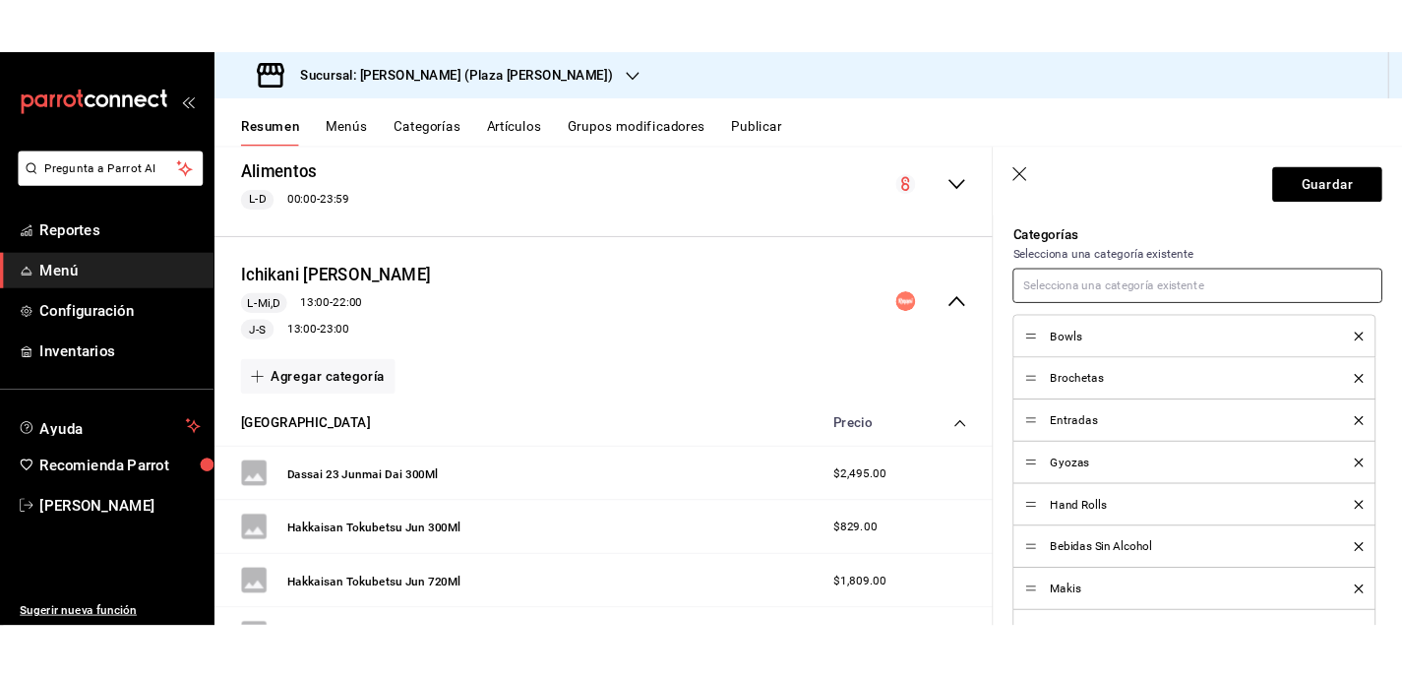
scroll to position [870, 0]
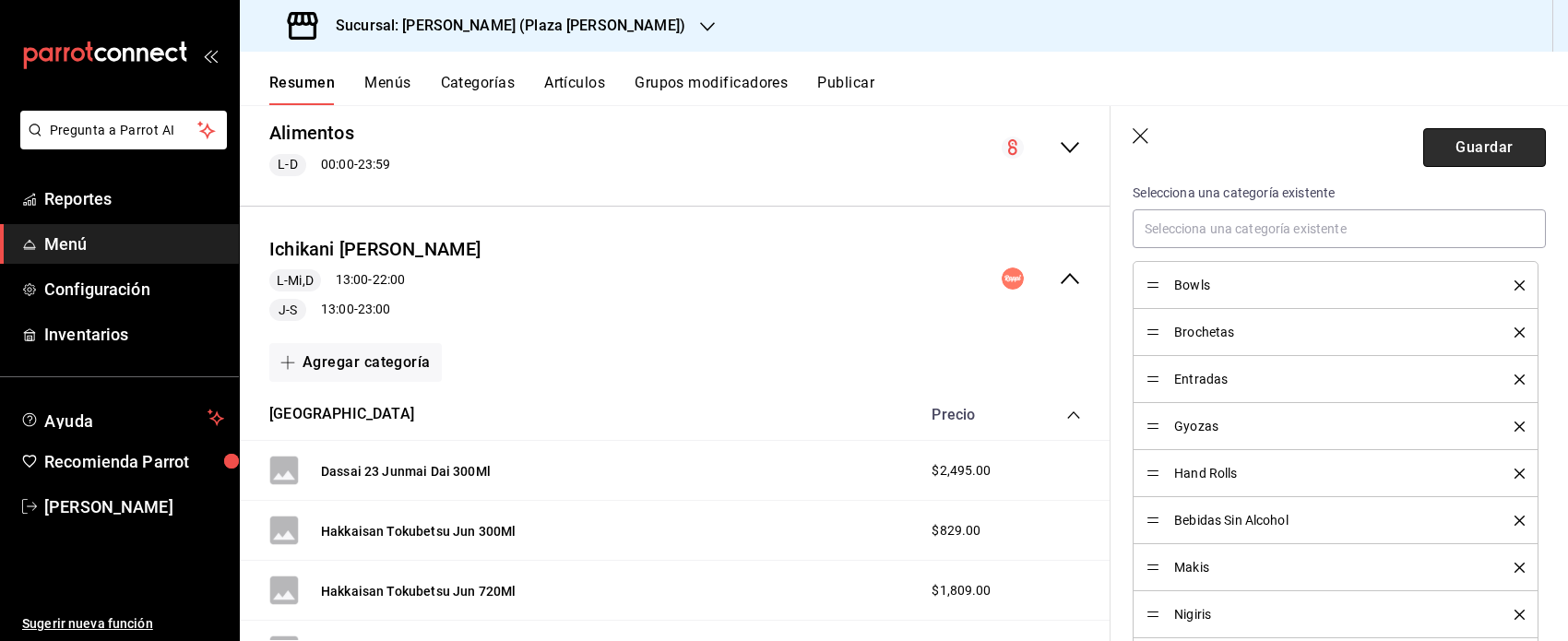
click at [933, 147] on button "Guardar" at bounding box center [1485, 147] width 123 height 38
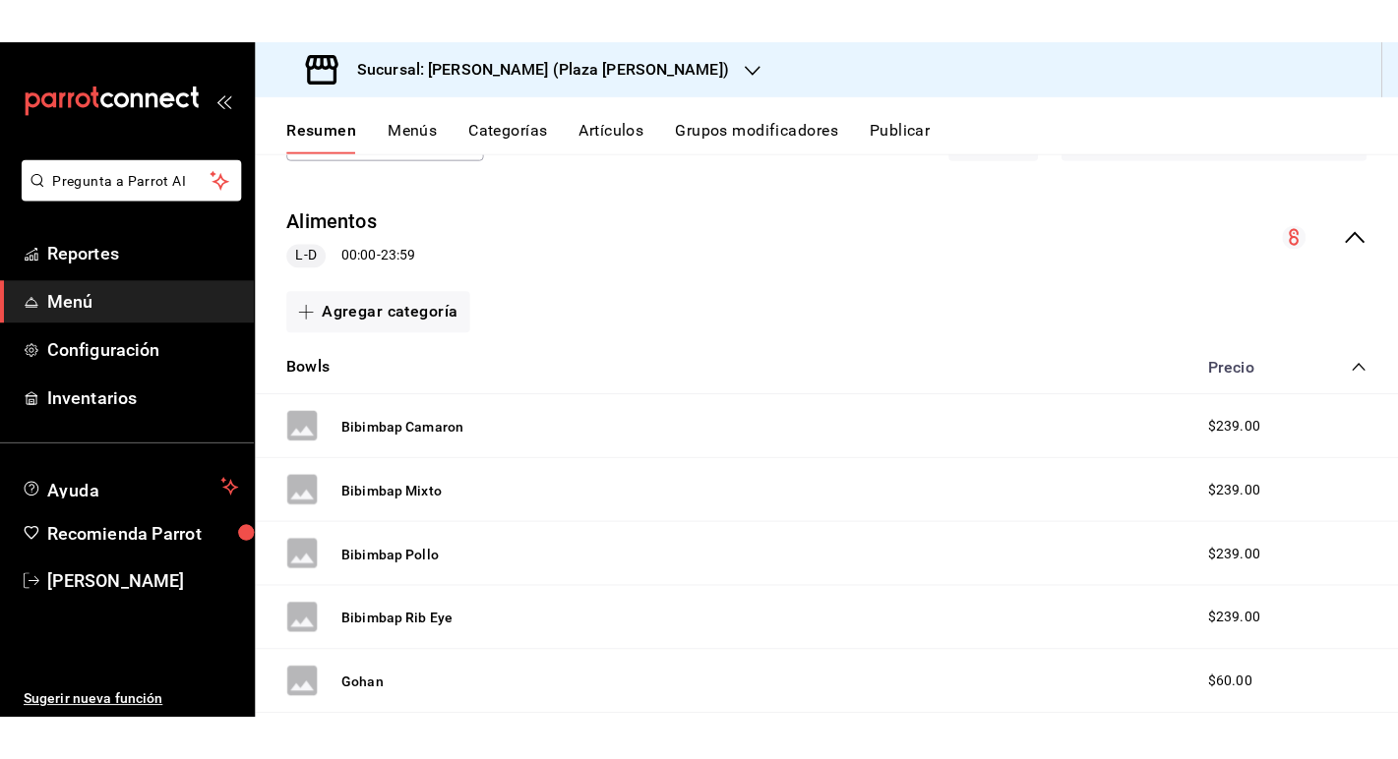
scroll to position [176, 0]
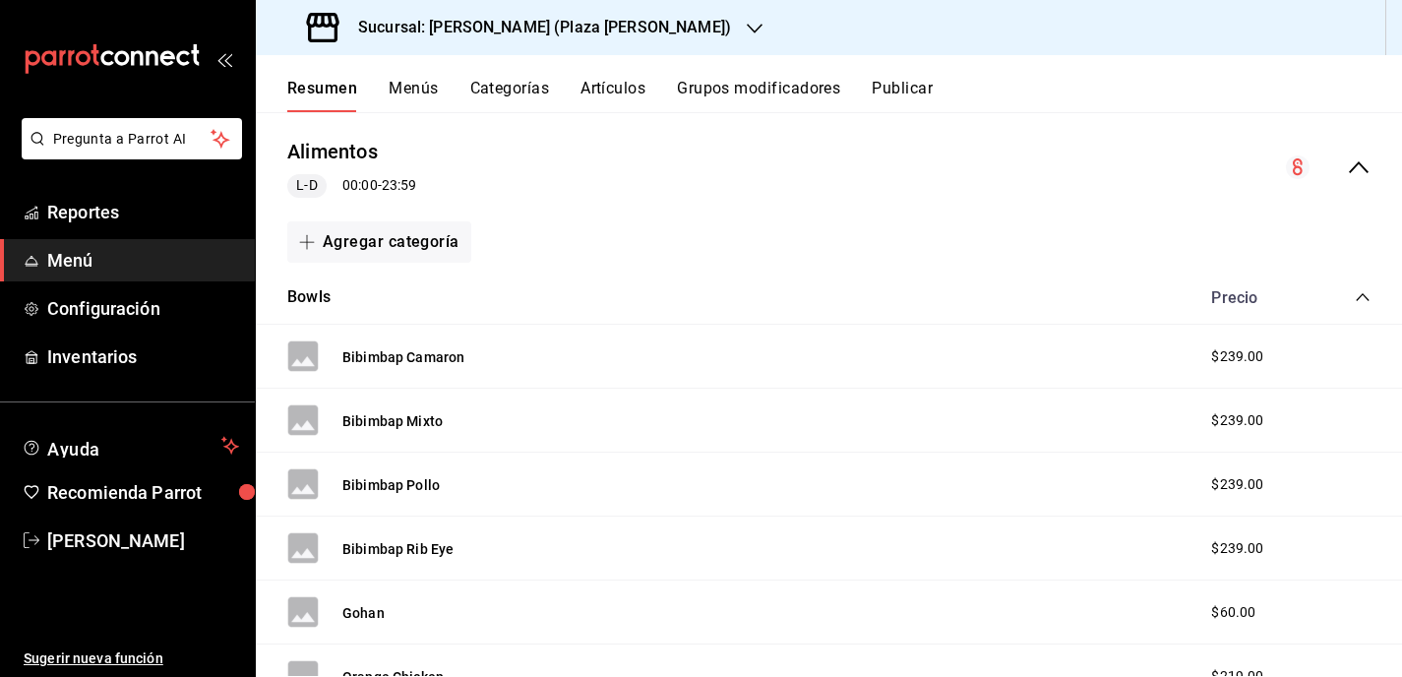
click at [995, 168] on icon "collapse-menu-row" at bounding box center [1359, 167] width 24 height 24
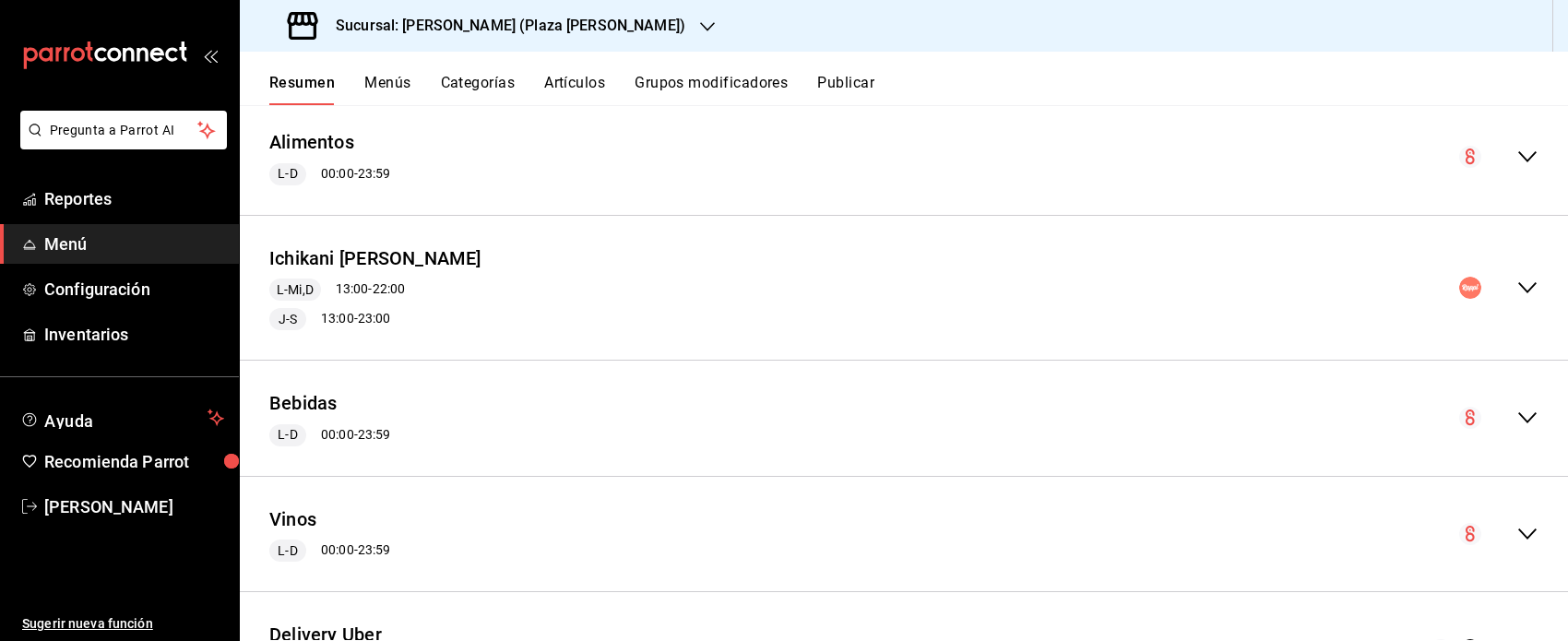
click at [933, 292] on icon "collapse-menu-row" at bounding box center [1528, 288] width 23 height 22
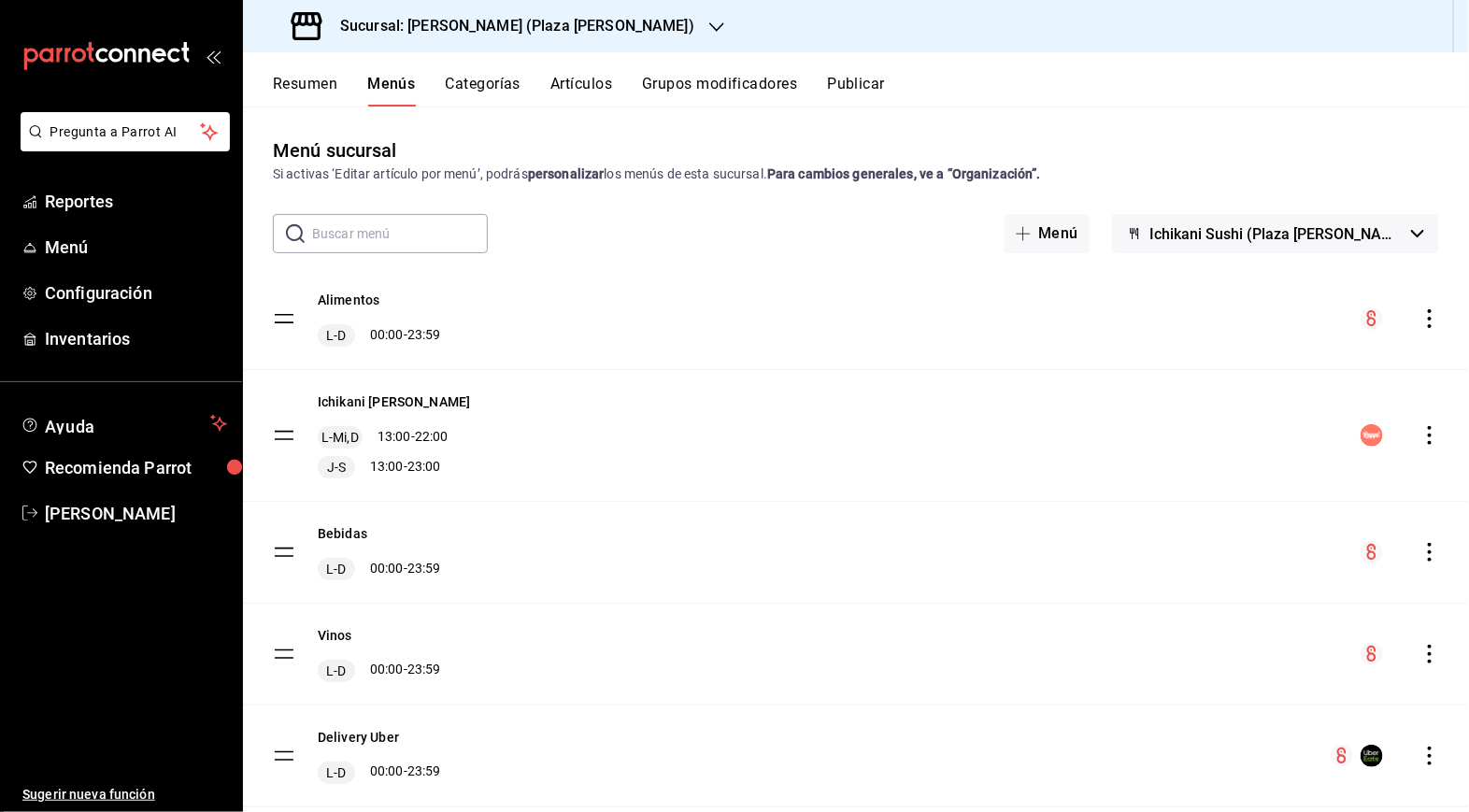
click at [945, 430] on div "Ichikani [PERSON_NAME] L-Mi,D 13:00 - 22:00 J-S 13:00 - 23:00" at bounding box center [856, 436] width 1227 height 131
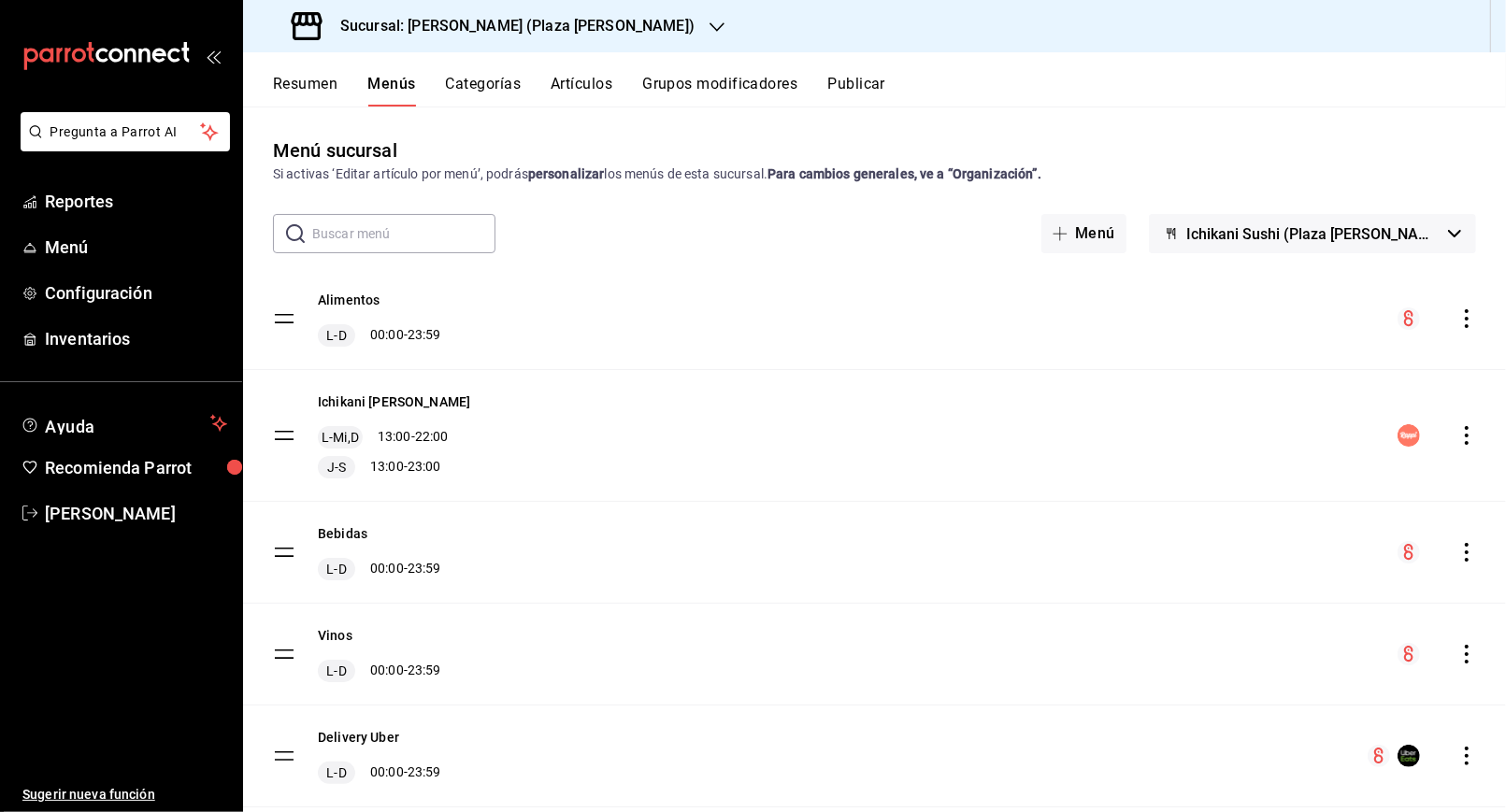
click at [945, 444] on div "Ichikani [PERSON_NAME] L-Mi,D 13:00 - 22:00 J-S 13:00 - 23:00" at bounding box center [874, 436] width 1263 height 131
click at [945, 434] on icon "actions" at bounding box center [1467, 436] width 19 height 19
click at [945, 422] on div at bounding box center [753, 406] width 1506 height 812
click at [355, 417] on div "Ichikani [PERSON_NAME] L-Mi,D 13:00 - 22:00 J-S 13:00 - 23:00" at bounding box center [393, 435] width 152 height 86
click at [349, 399] on button "Ichikani [PERSON_NAME]" at bounding box center [393, 402] width 152 height 19
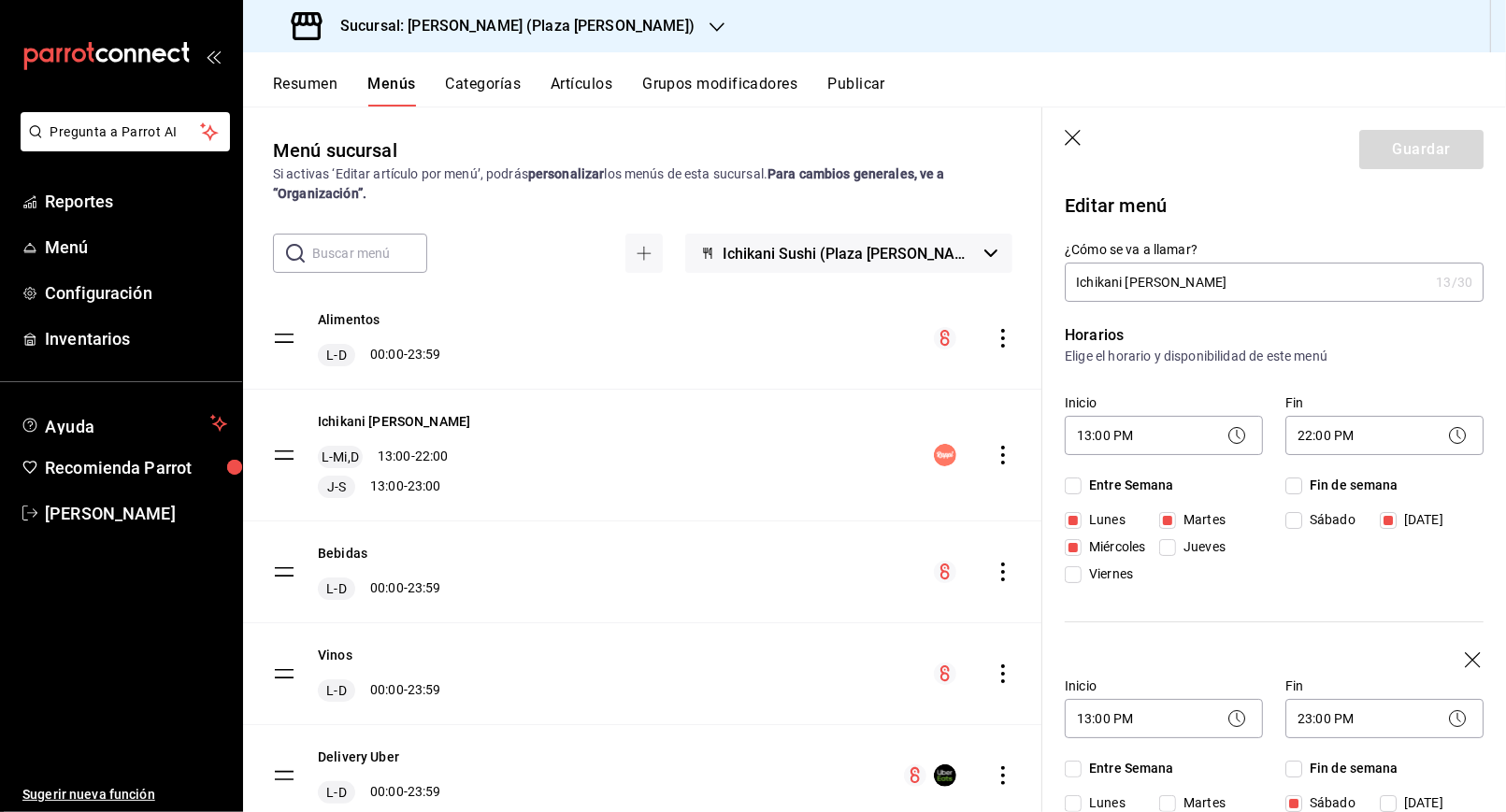
click at [945, 142] on icon "button" at bounding box center [1074, 140] width 19 height 19
checkbox input "false"
type input "1755638330136"
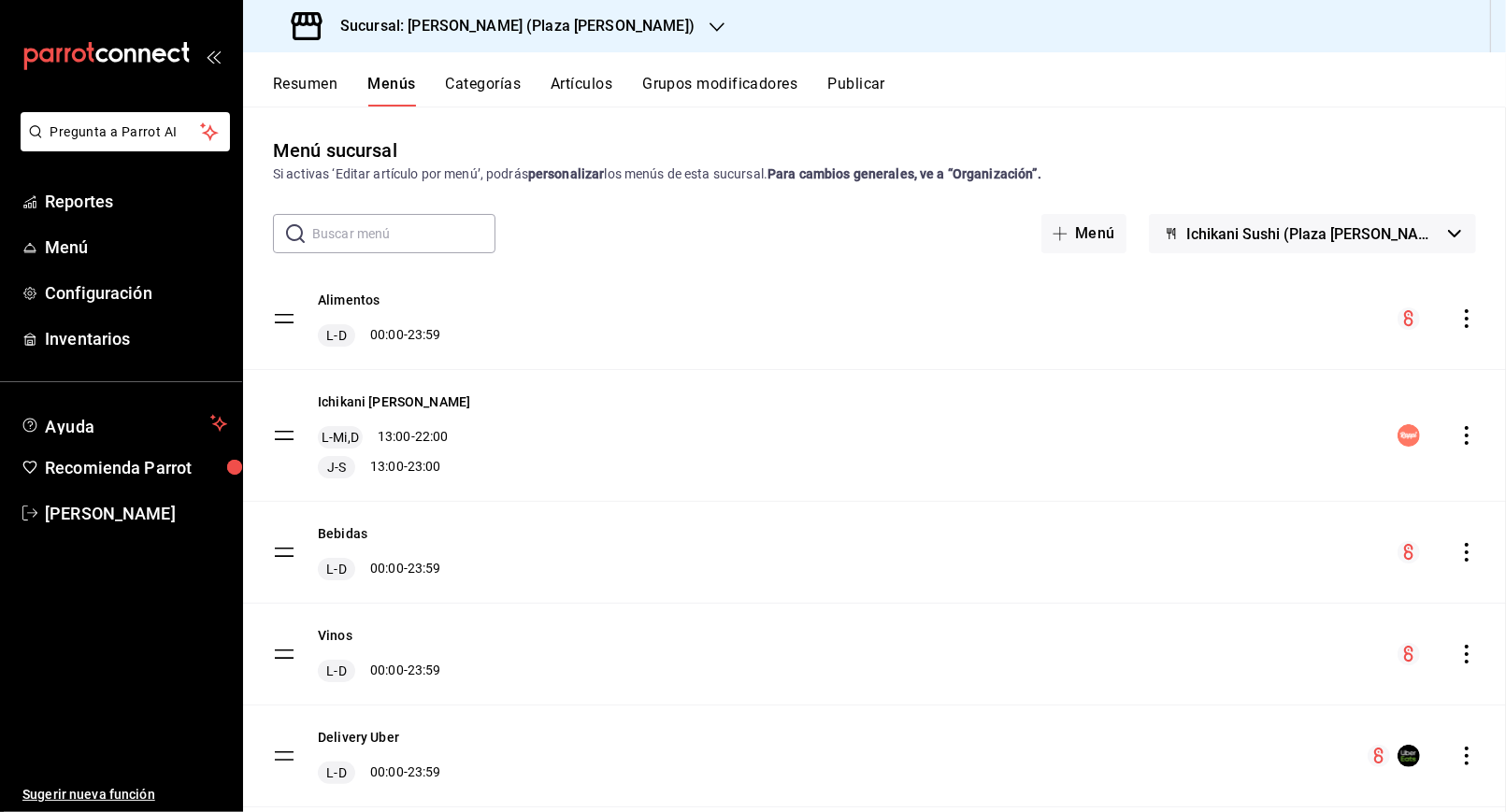
checkbox input "false"
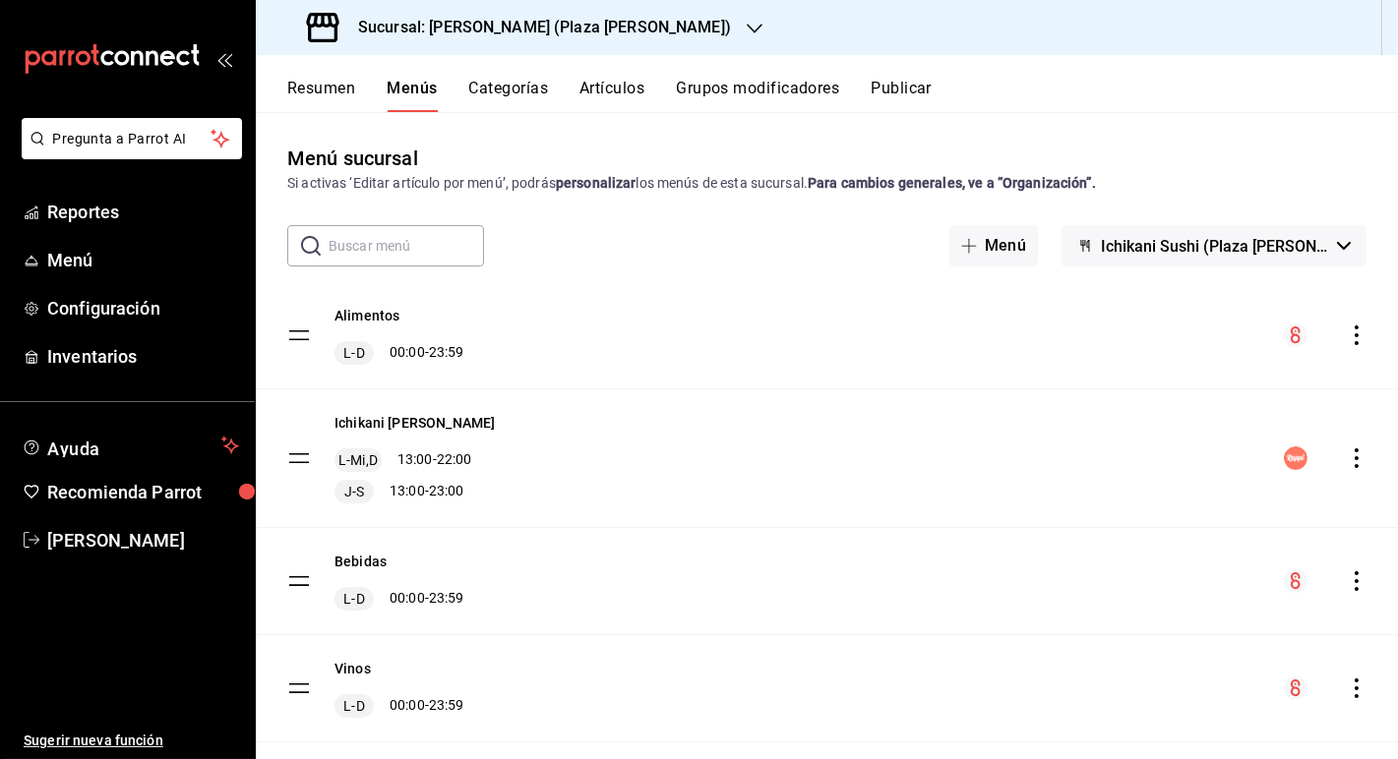
click at [995, 237] on button "Ichikani Sushi (Plaza [PERSON_NAME])" at bounding box center [1213, 245] width 305 height 41
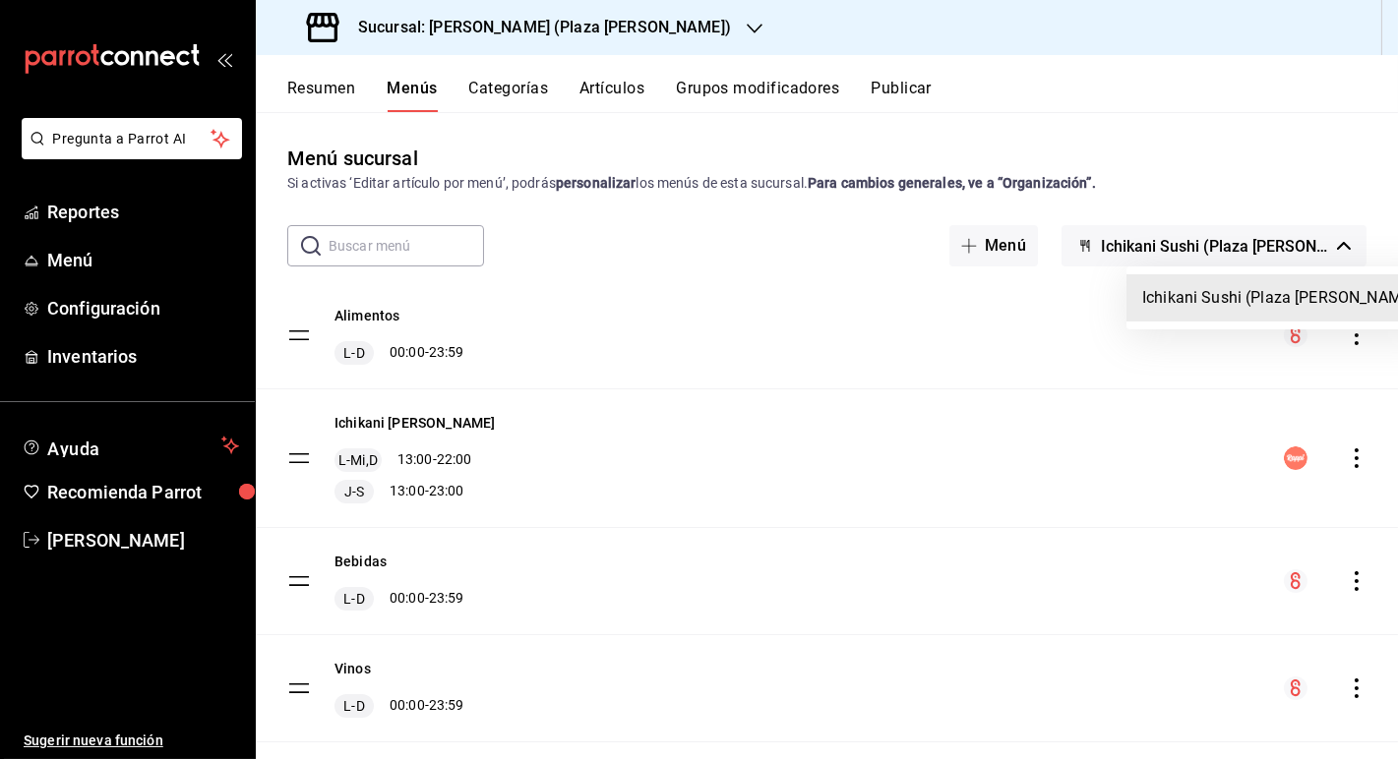
click at [995, 295] on li "Ichikani Sushi (Plaza [PERSON_NAME])" at bounding box center [1281, 297] width 310 height 47
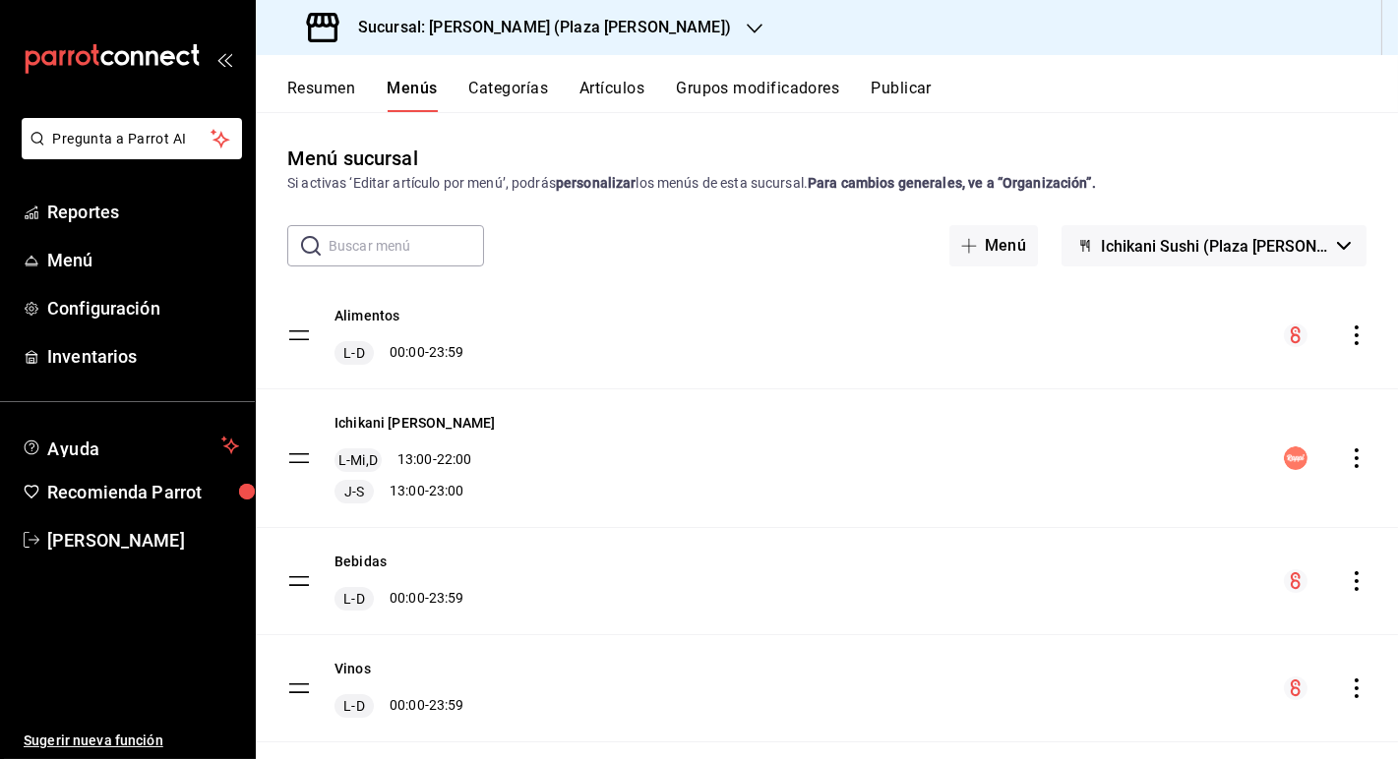
click at [995, 464] on icon "actions" at bounding box center [1357, 459] width 4 height 20
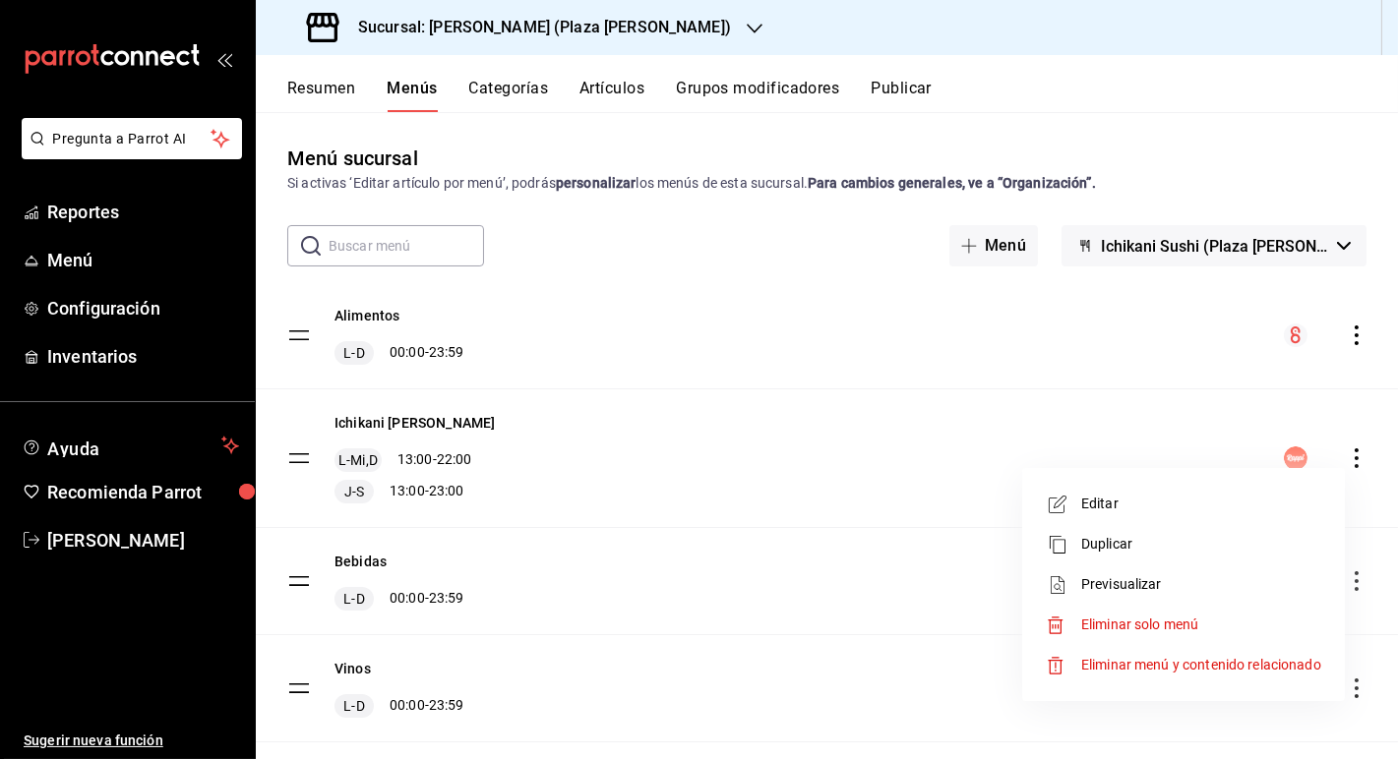
click at [995, 426] on div at bounding box center [699, 379] width 1398 height 759
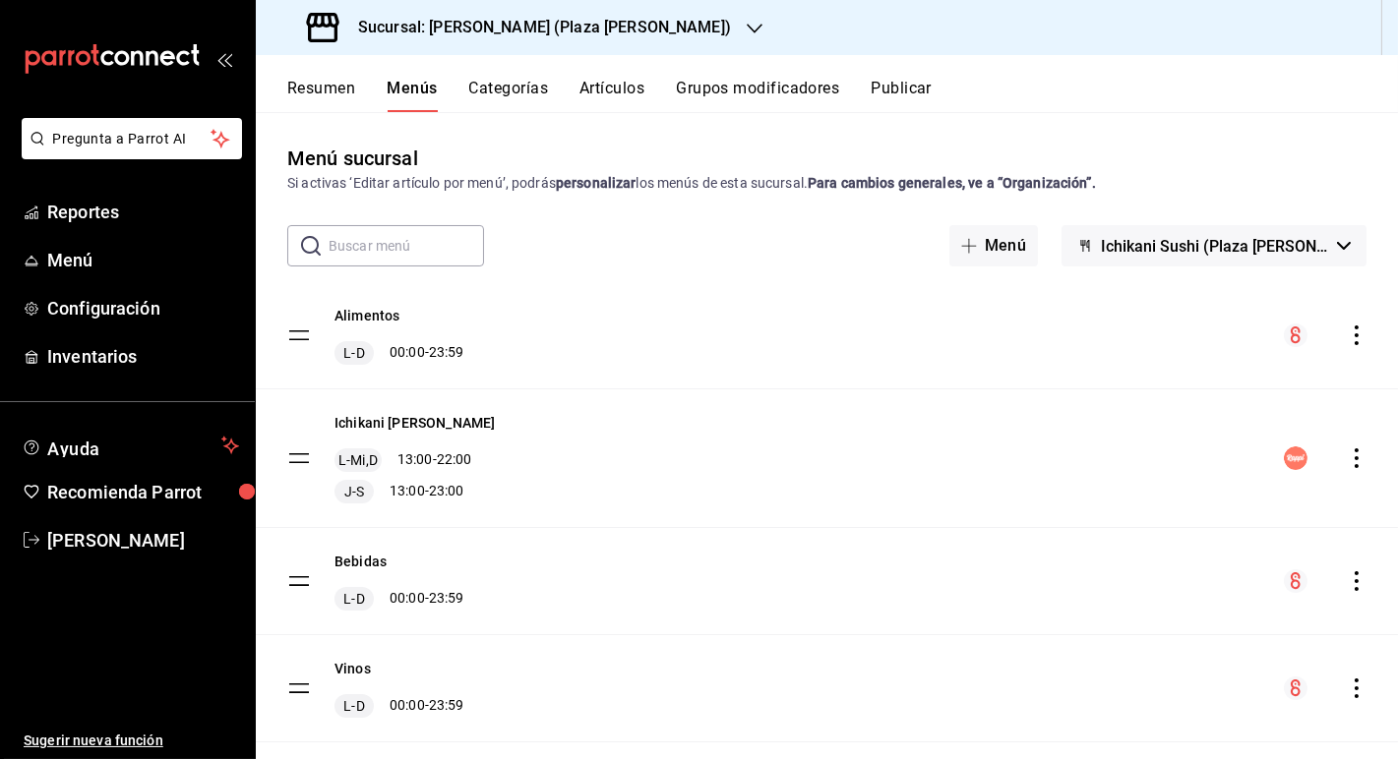
click at [995, 332] on icon "actions" at bounding box center [1357, 336] width 20 height 20
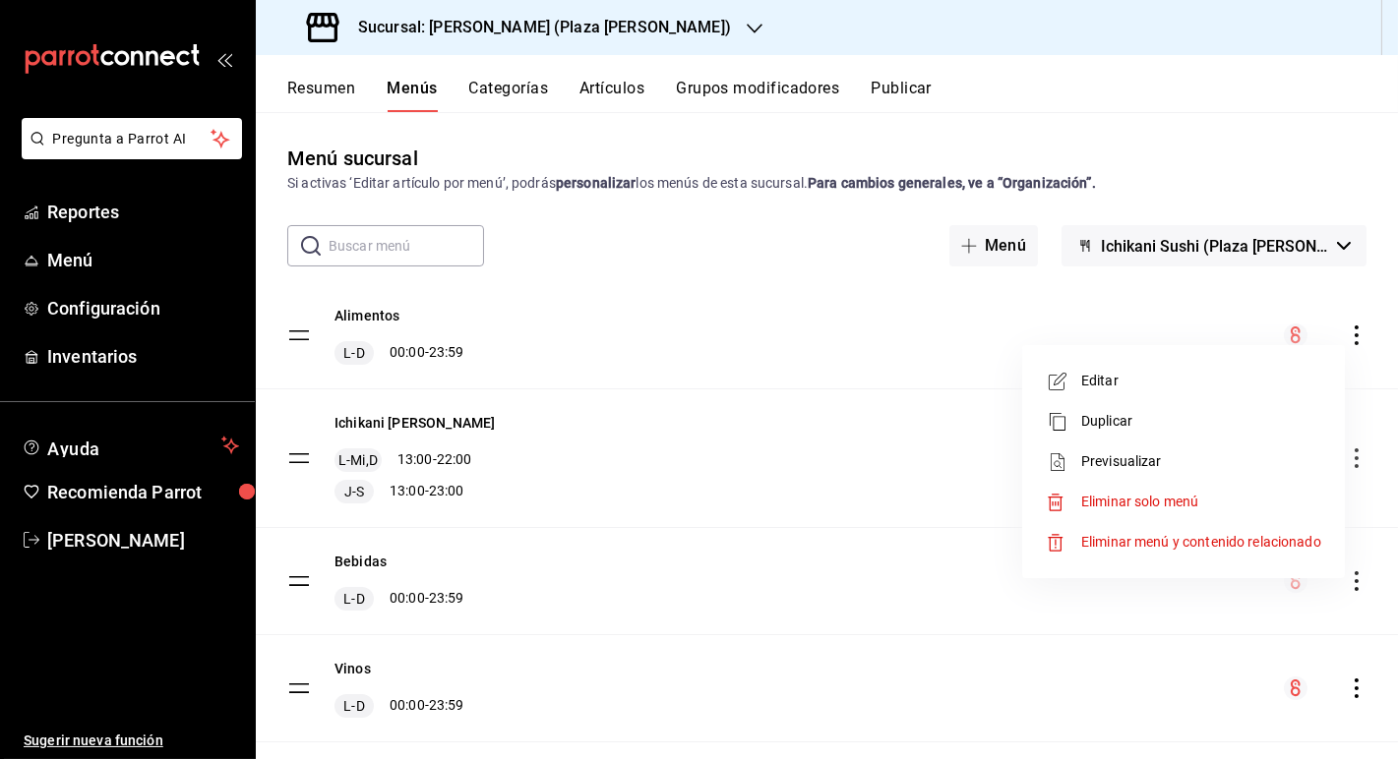
click at [913, 278] on div at bounding box center [699, 379] width 1398 height 759
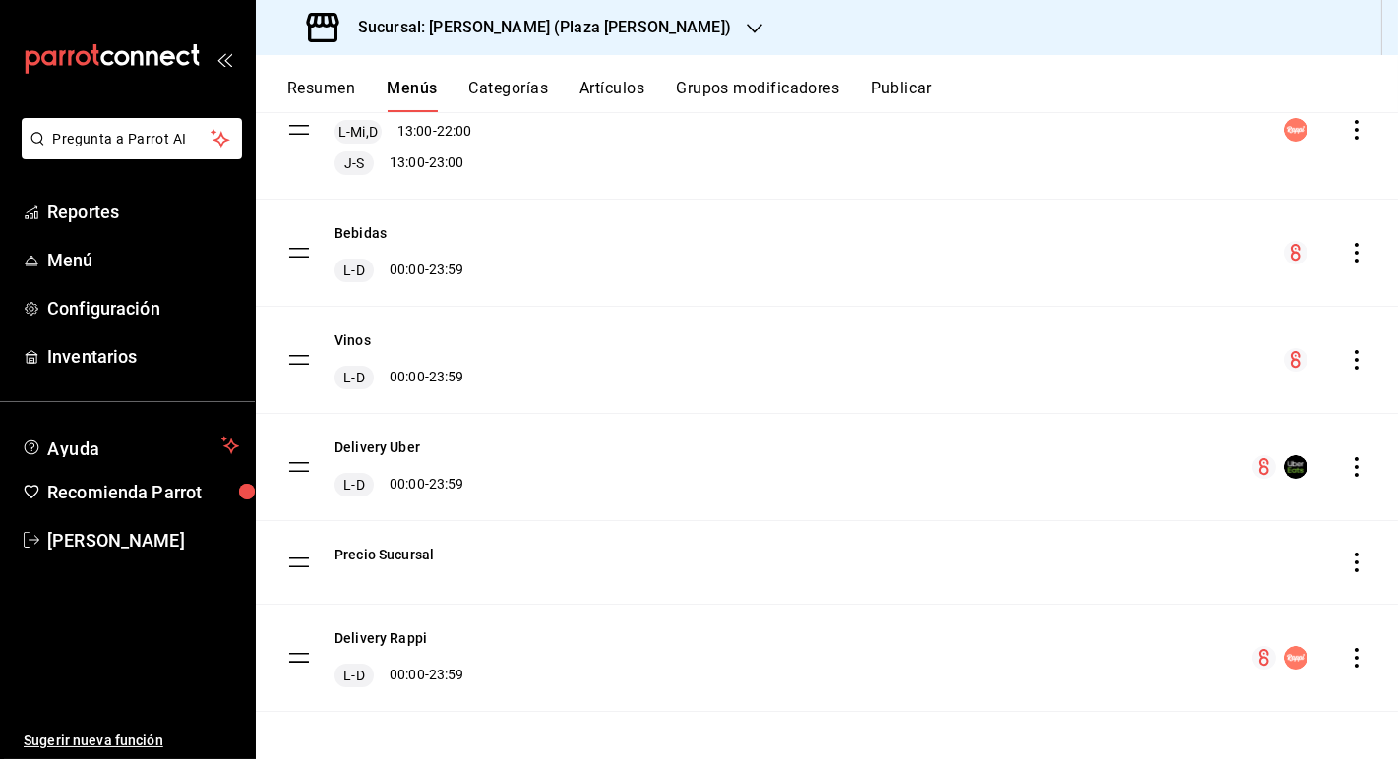
scroll to position [333, 0]
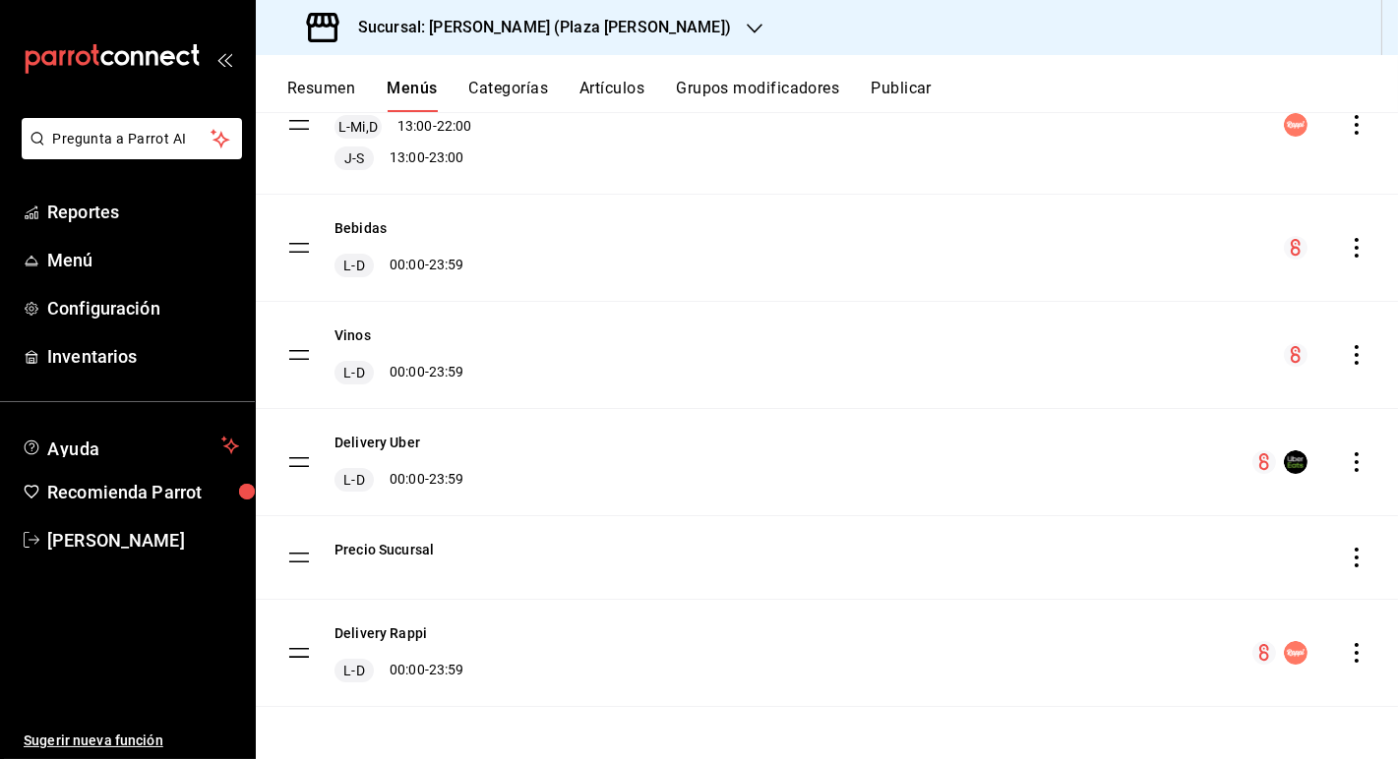
click at [995, 465] on icon "actions" at bounding box center [1357, 463] width 20 height 20
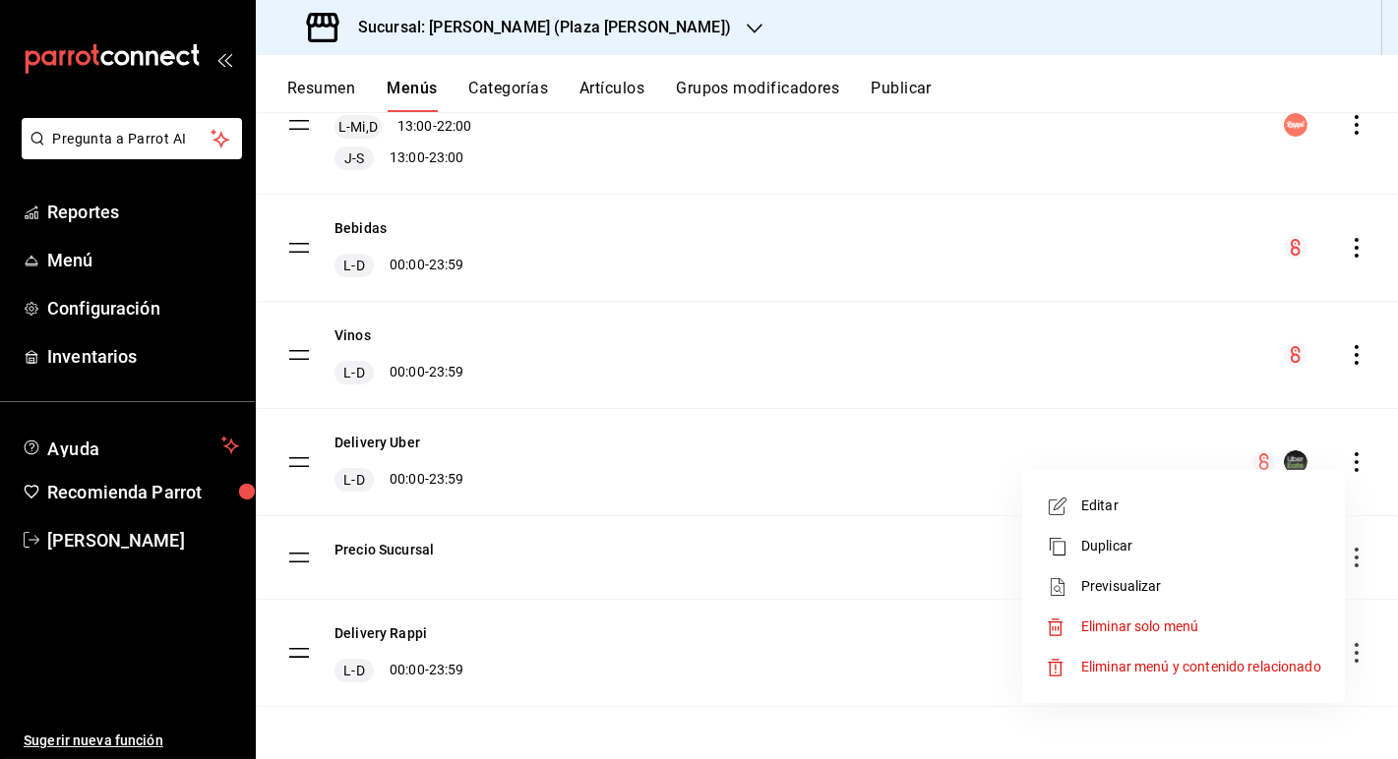
click at [995, 431] on div at bounding box center [699, 379] width 1398 height 759
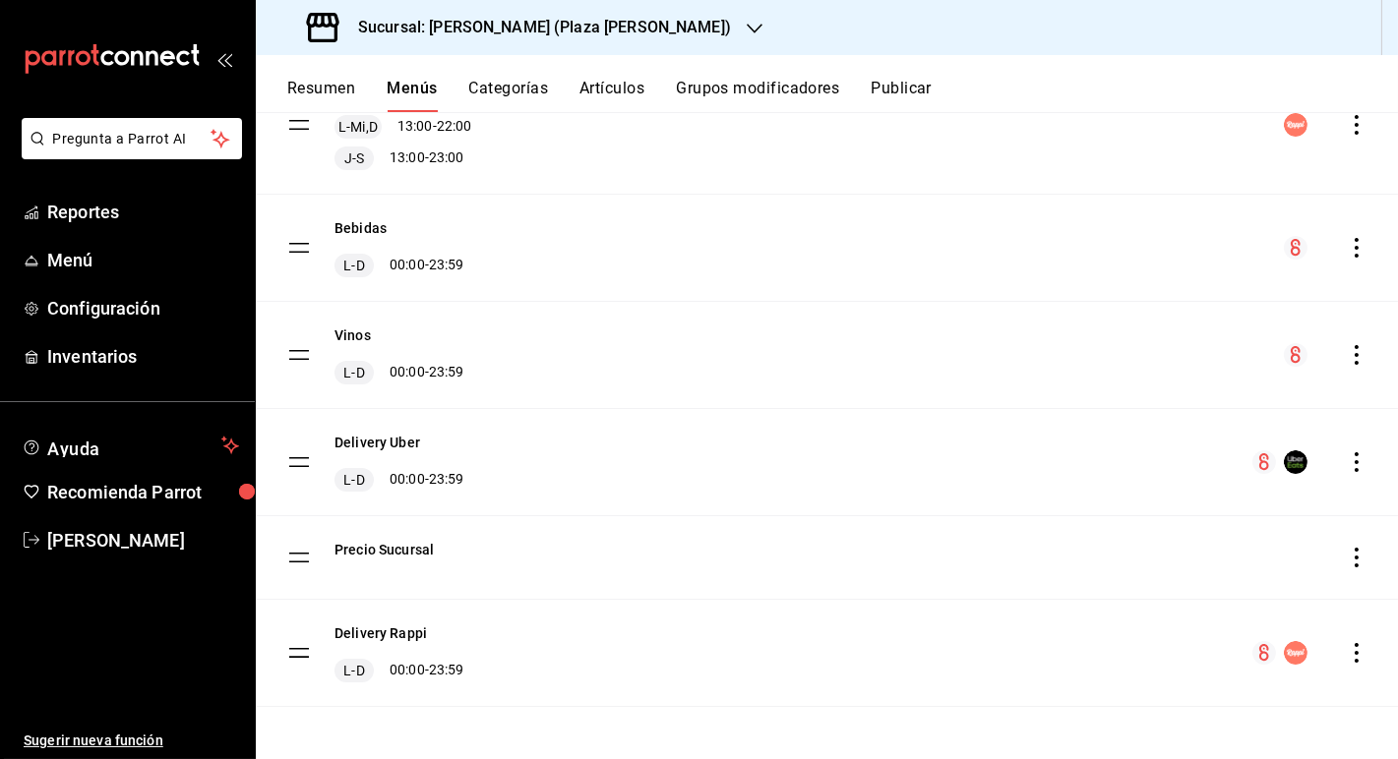
click at [775, 465] on div "Delivery Uber L-D 00:00 - 23:59" at bounding box center [827, 462] width 1142 height 106
click at [995, 653] on icon "actions" at bounding box center [1357, 653] width 20 height 20
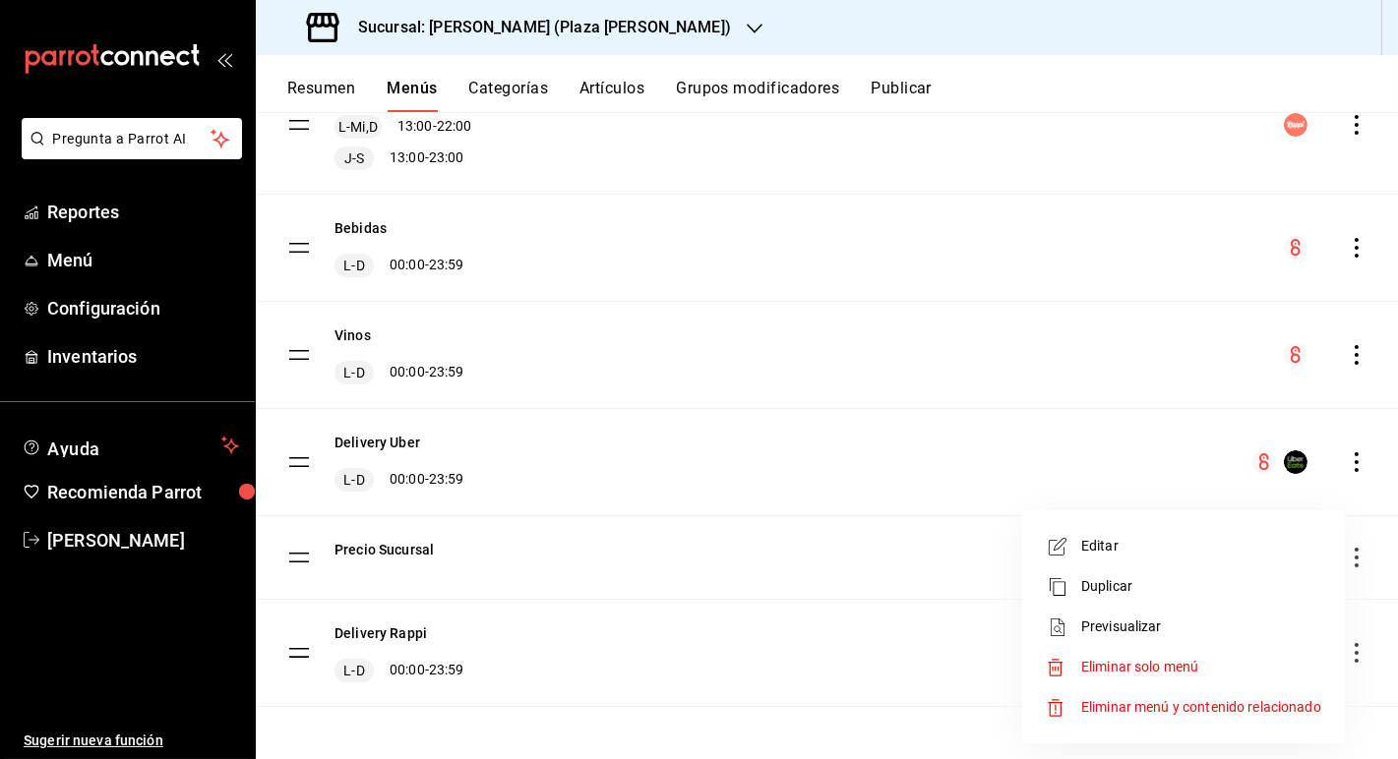
click at [811, 652] on div at bounding box center [699, 379] width 1398 height 759
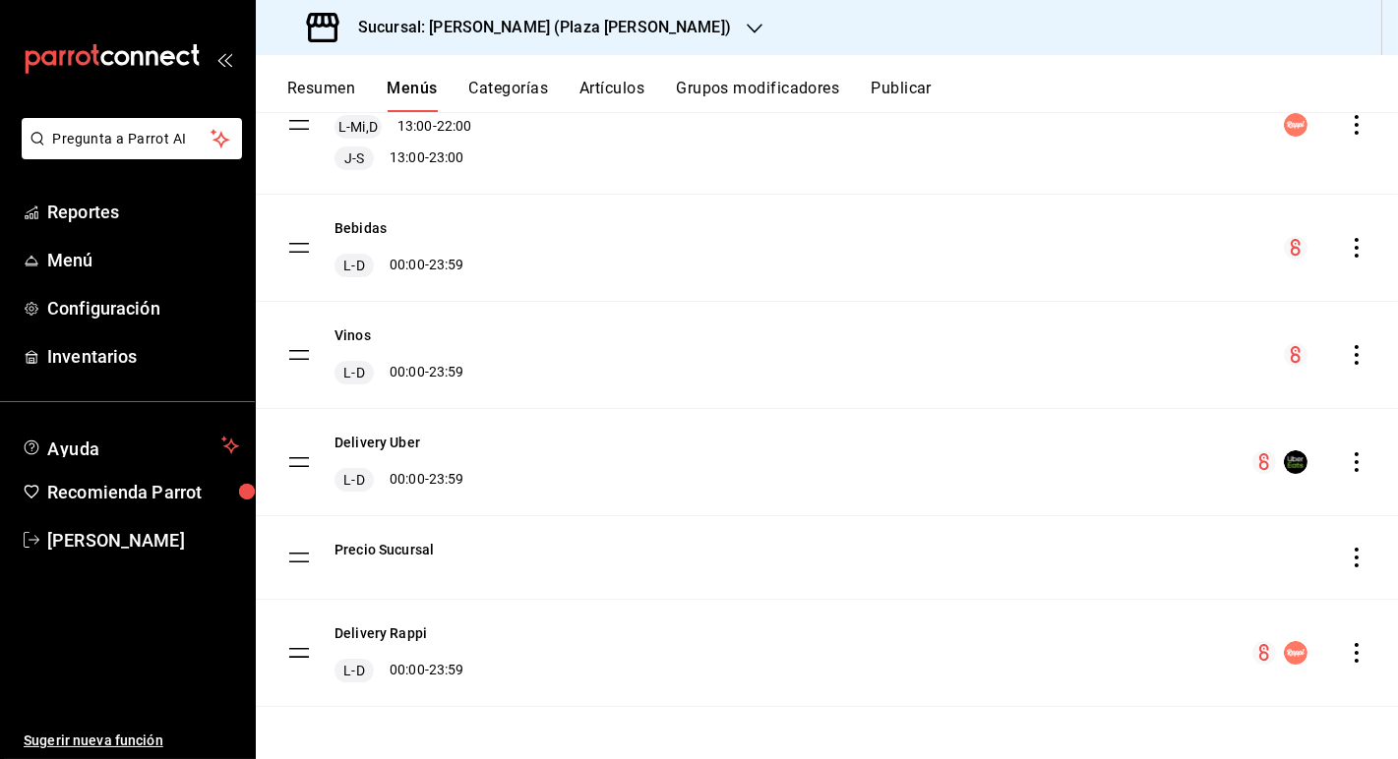
click at [286, 649] on tbody "Alimentos L-D 00:00 - 23:59 Ichikani [PERSON_NAME] L-Mi,D 13:00 - 22:00 J-S 13:…" at bounding box center [827, 328] width 1142 height 758
click at [299, 648] on tbody "Alimentos L-D 00:00 - 23:59 Ichikani [PERSON_NAME] L-Mi,D 13:00 - 22:00 J-S 13:…" at bounding box center [827, 328] width 1142 height 758
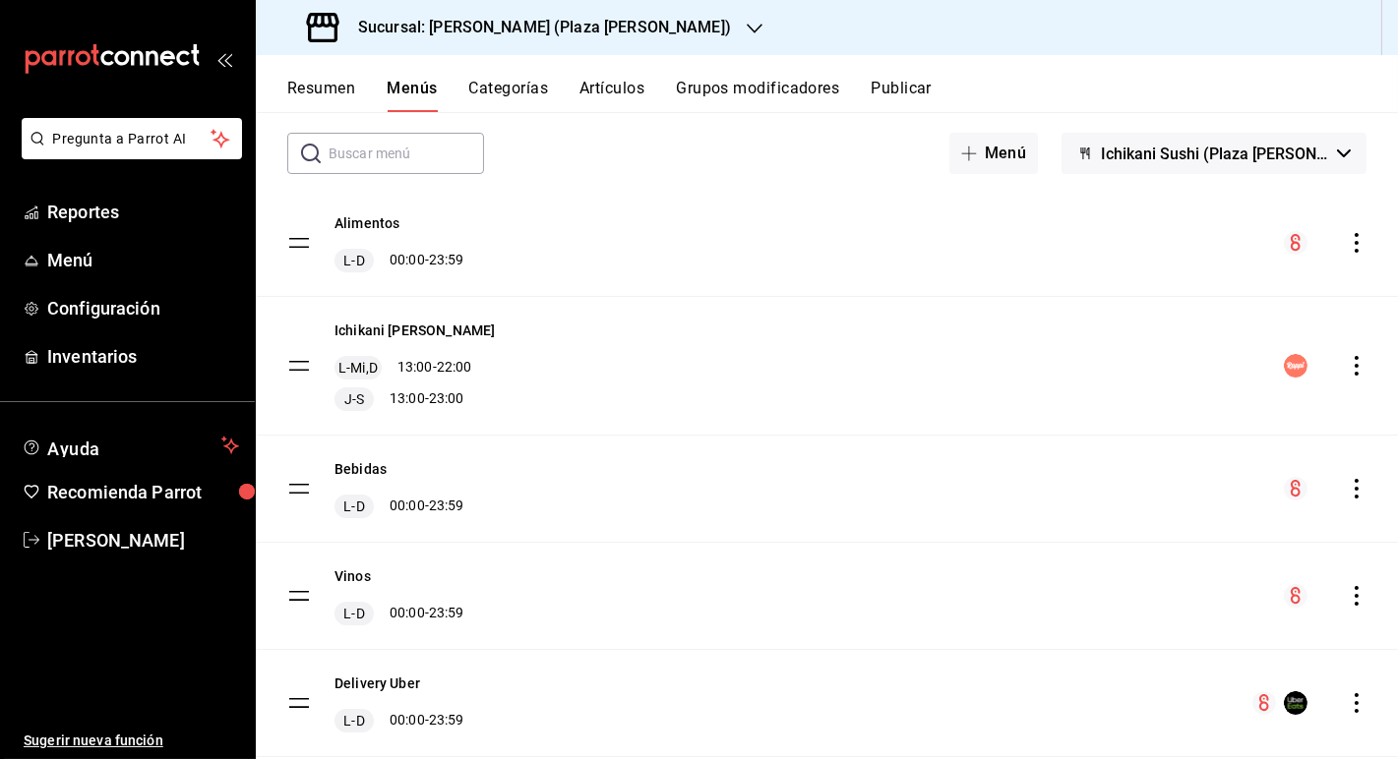
scroll to position [95, 0]
click at [611, 365] on div "Ichikani [PERSON_NAME] L-Mi,D 13:00 - 22:00 J-S 13:00 - 23:00" at bounding box center [827, 363] width 1142 height 138
click at [995, 353] on div "Ichikani [PERSON_NAME] L-Mi,D 13:00 - 22:00 J-S 13:00 - 23:00" at bounding box center [827, 363] width 1142 height 138
click at [995, 360] on icon "actions" at bounding box center [1357, 363] width 20 height 20
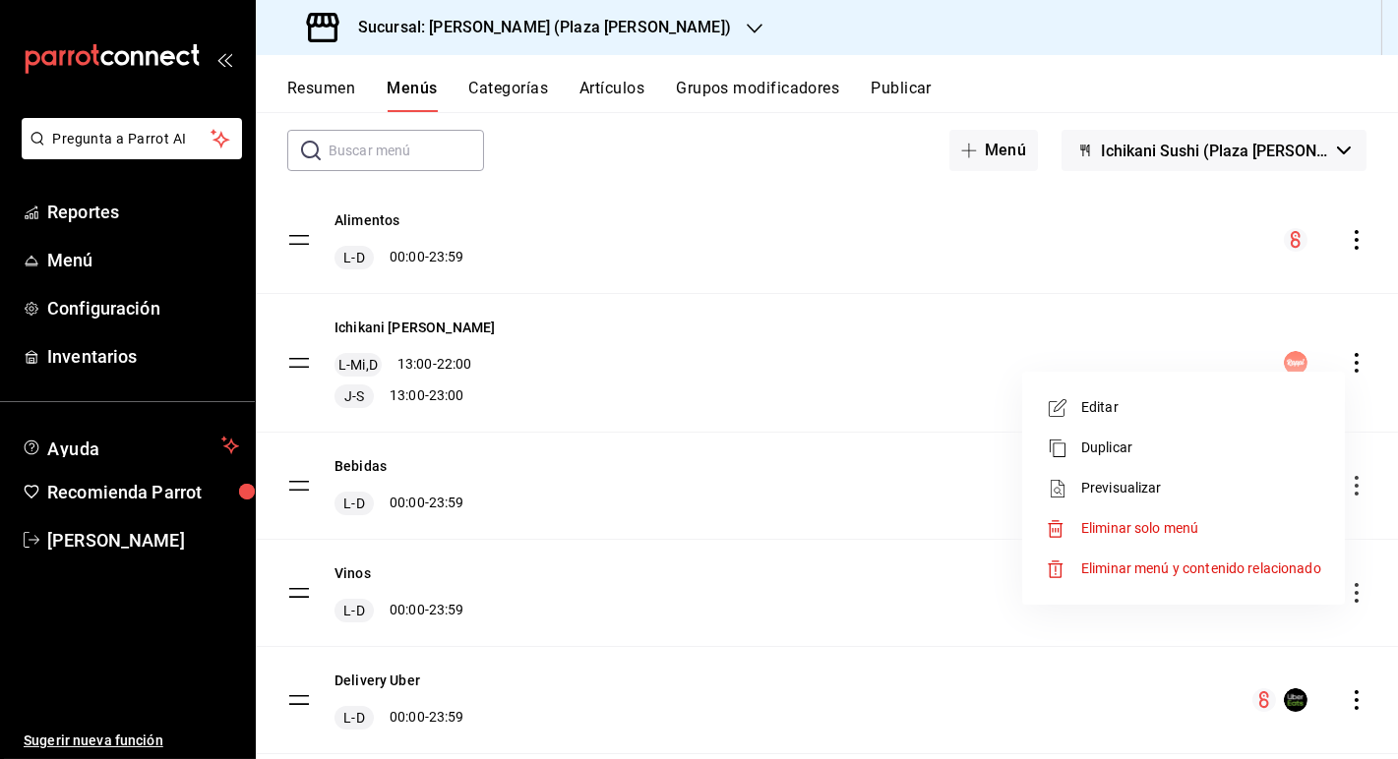
click at [995, 340] on div at bounding box center [699, 379] width 1398 height 759
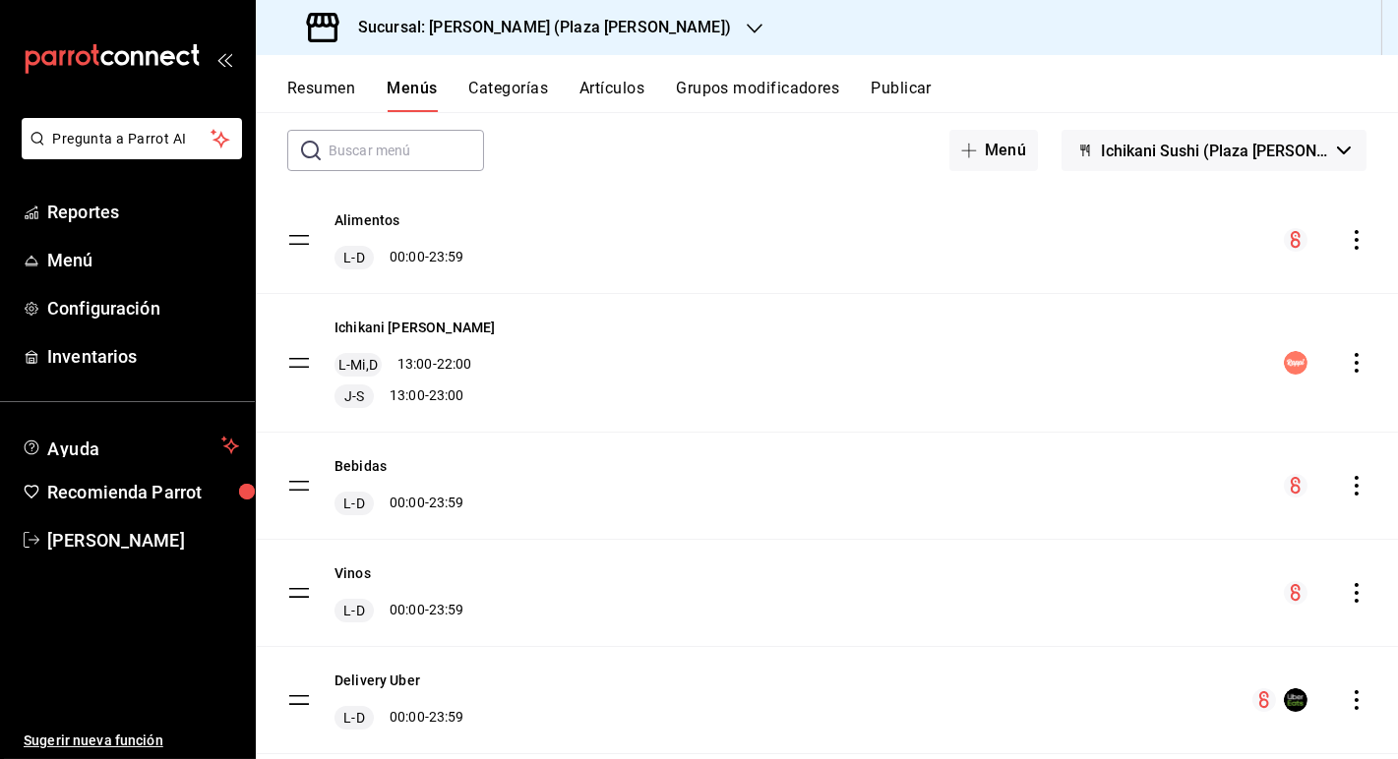
scroll to position [110, 0]
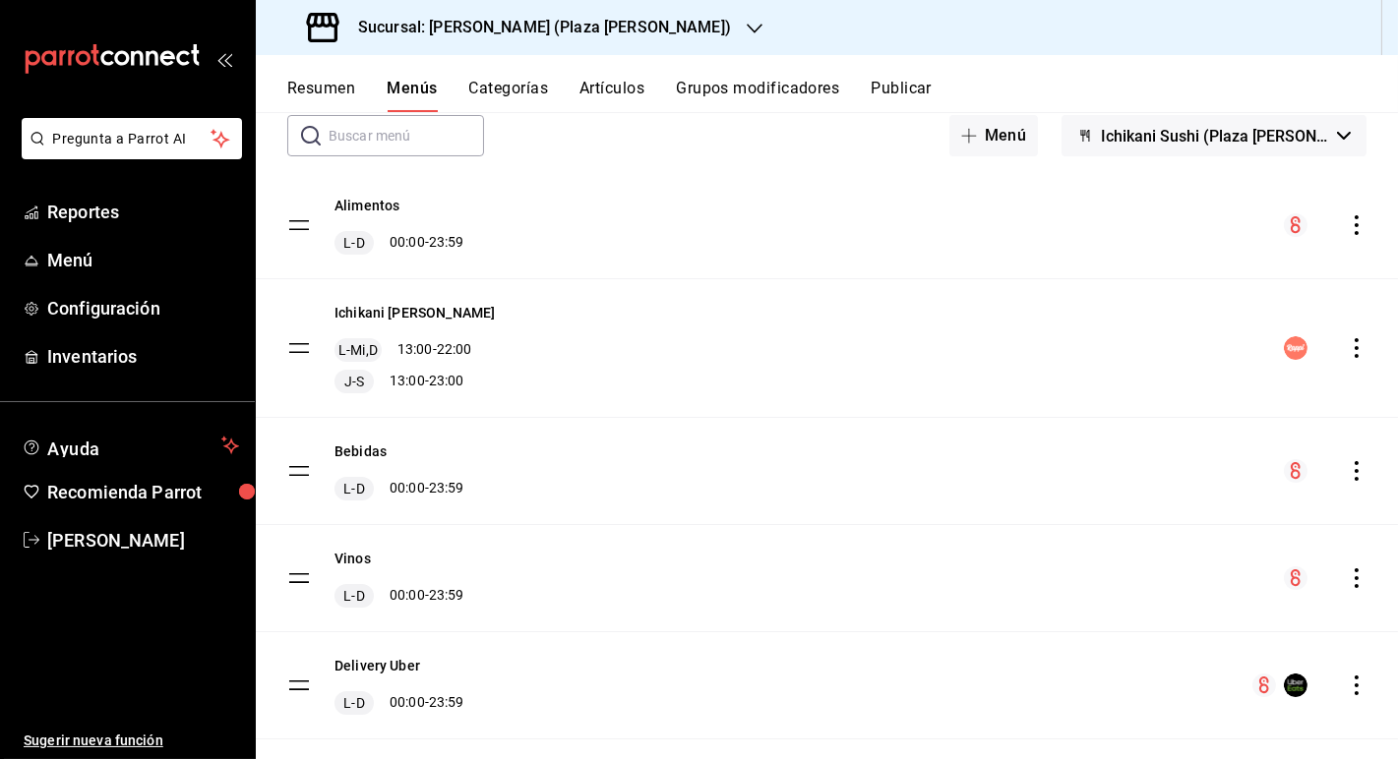
click at [995, 344] on icon "actions" at bounding box center [1357, 348] width 20 height 20
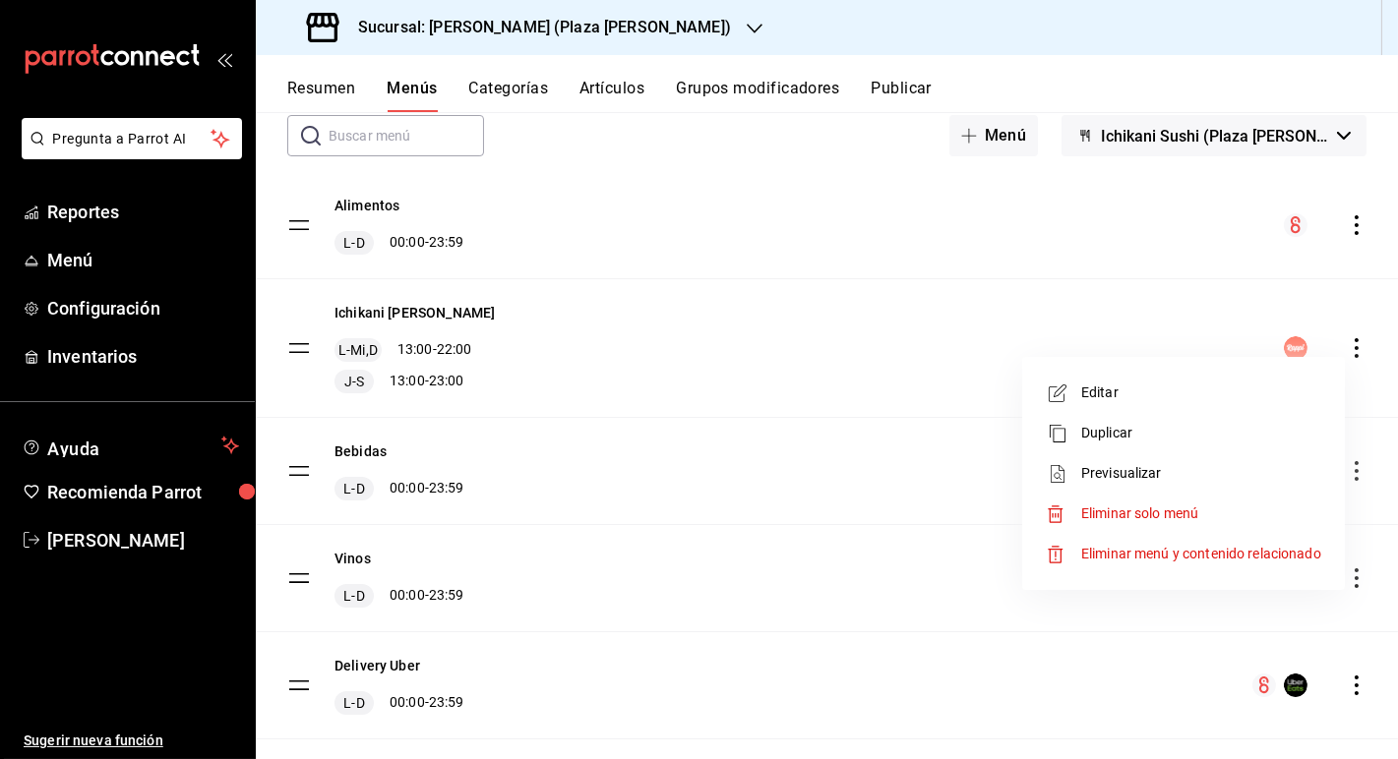
click at [855, 382] on div at bounding box center [699, 379] width 1398 height 759
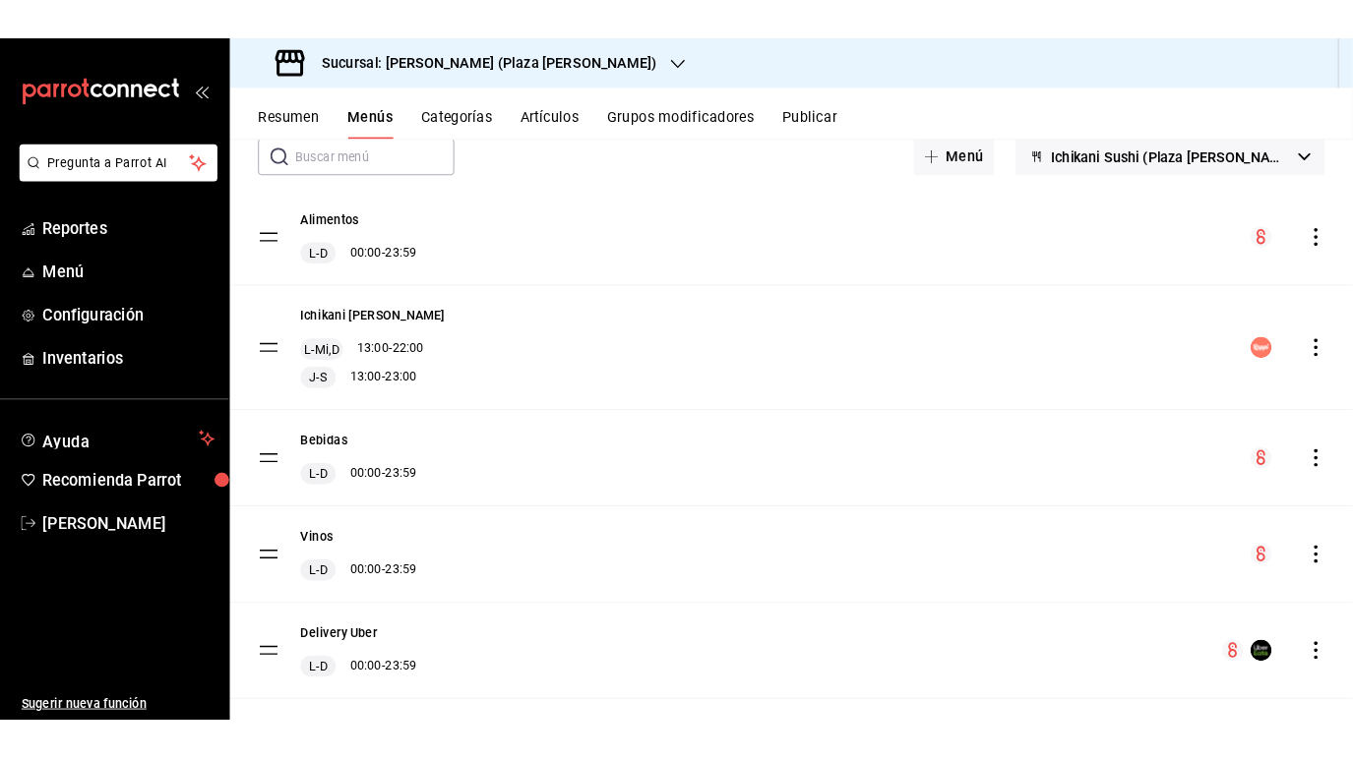
scroll to position [121, 0]
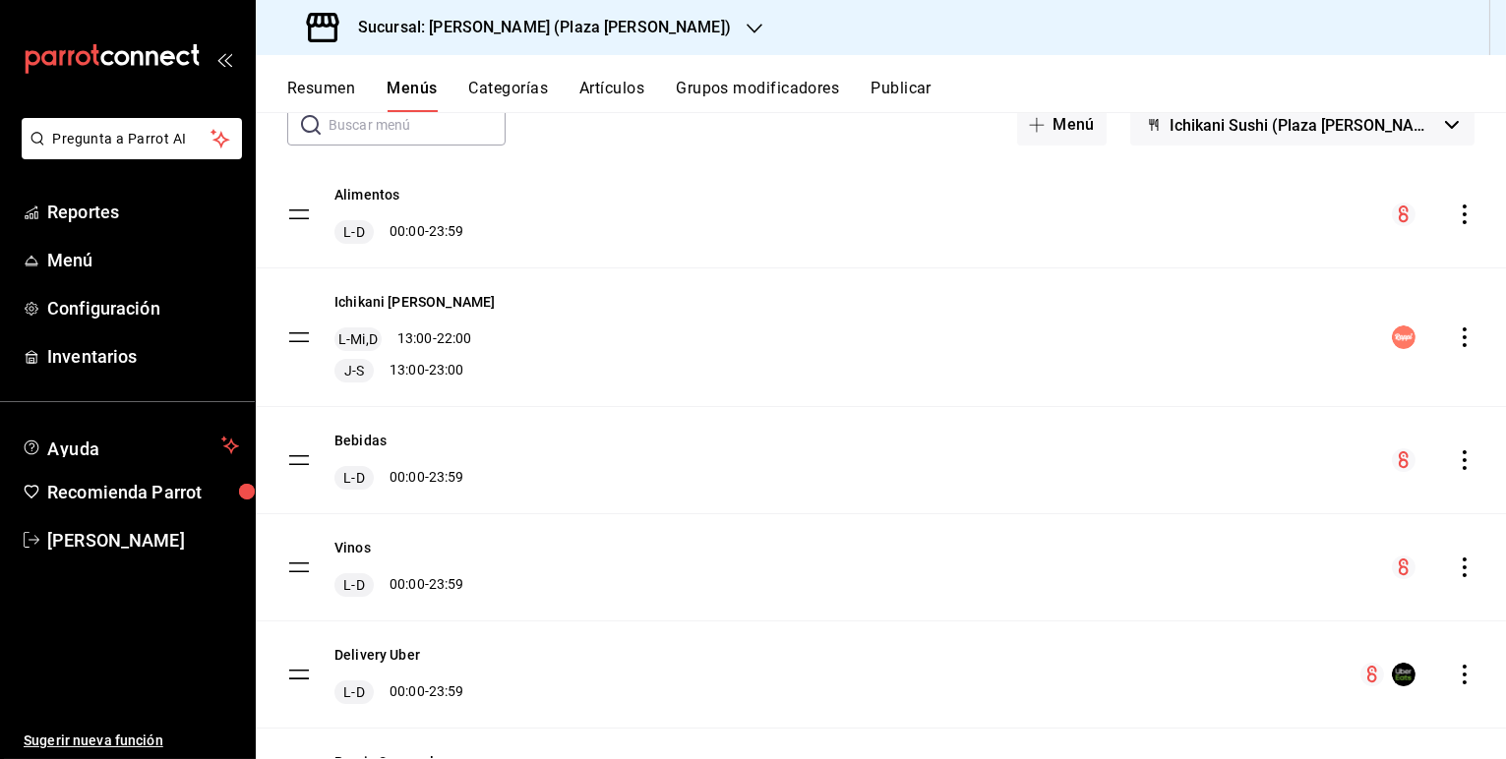
click at [701, 310] on div "Ichikani [PERSON_NAME] L-Mi,D 13:00 - 22:00 J-S 13:00 - 23:00" at bounding box center [881, 338] width 1250 height 138
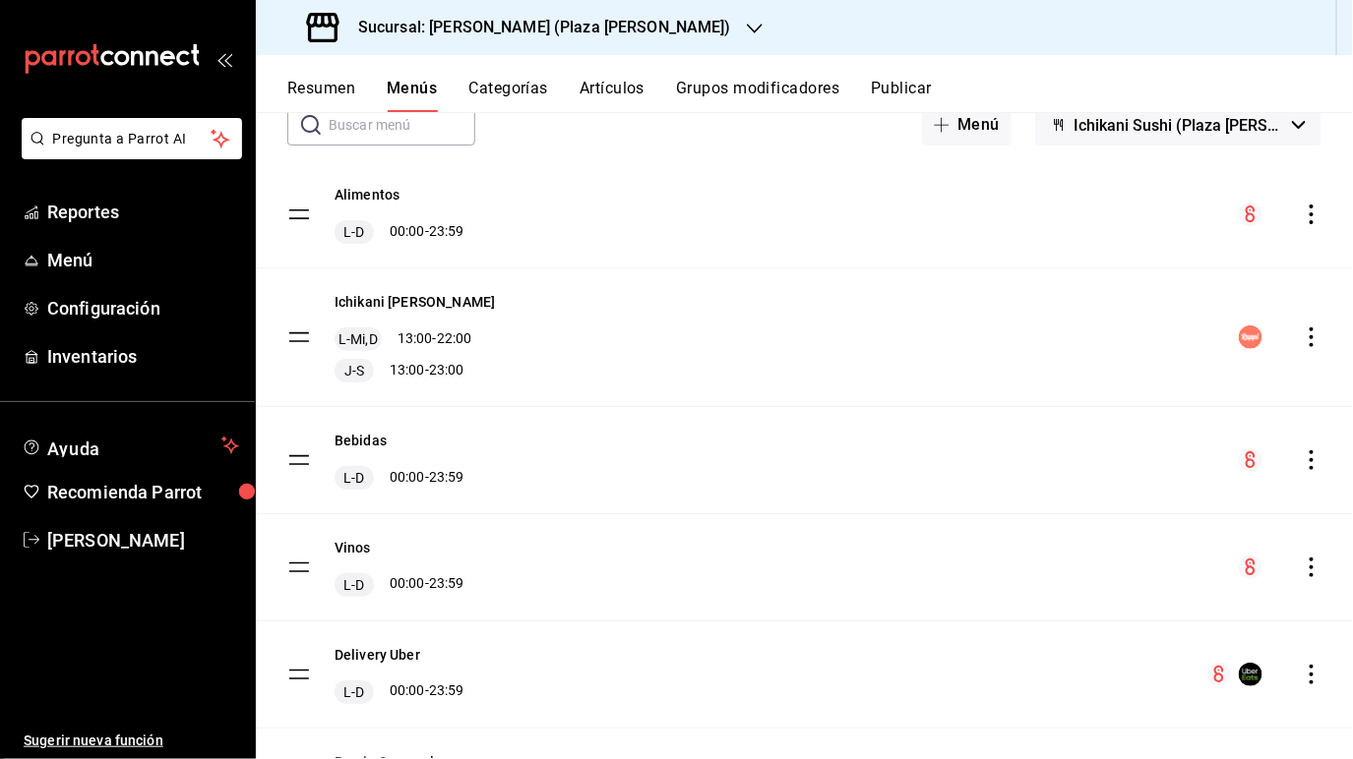
click at [995, 338] on icon "actions" at bounding box center [1311, 338] width 20 height 20
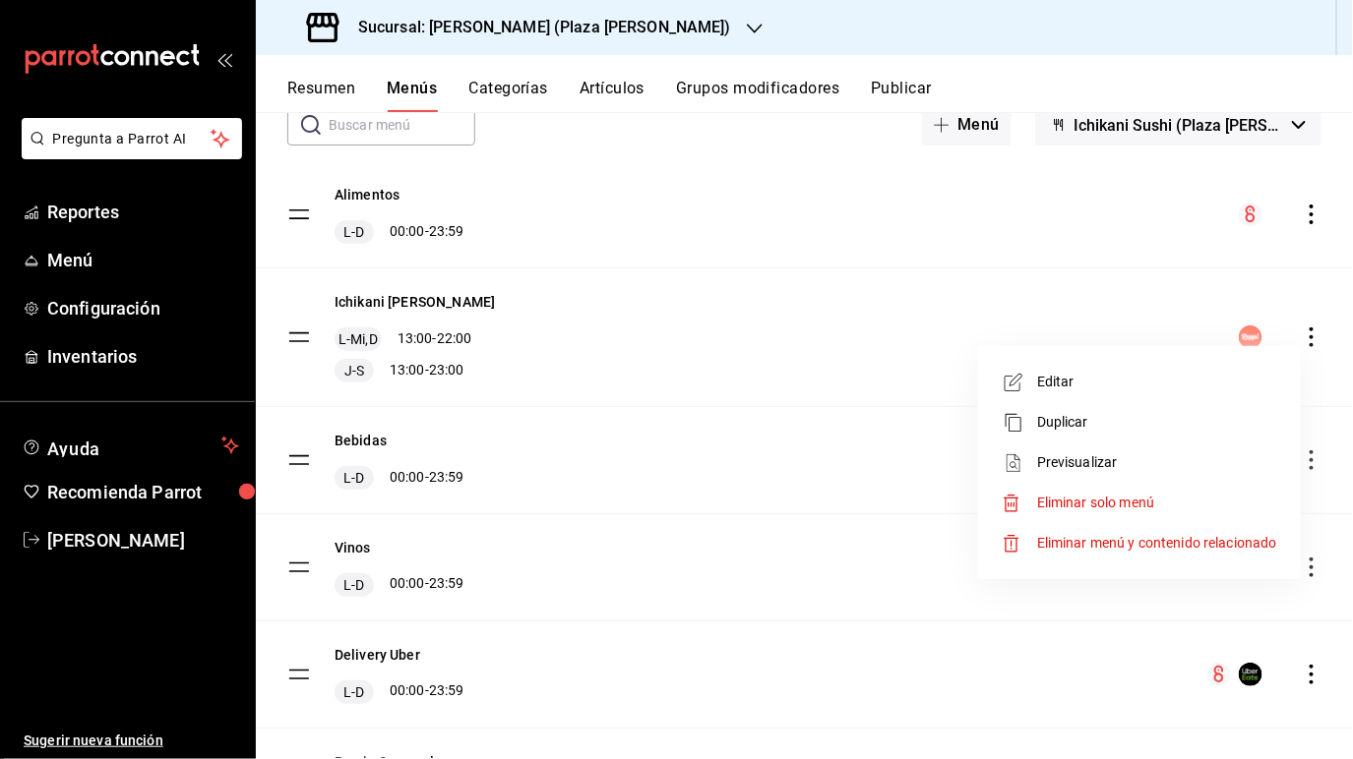
click at [995, 388] on span "Editar" at bounding box center [1157, 382] width 240 height 21
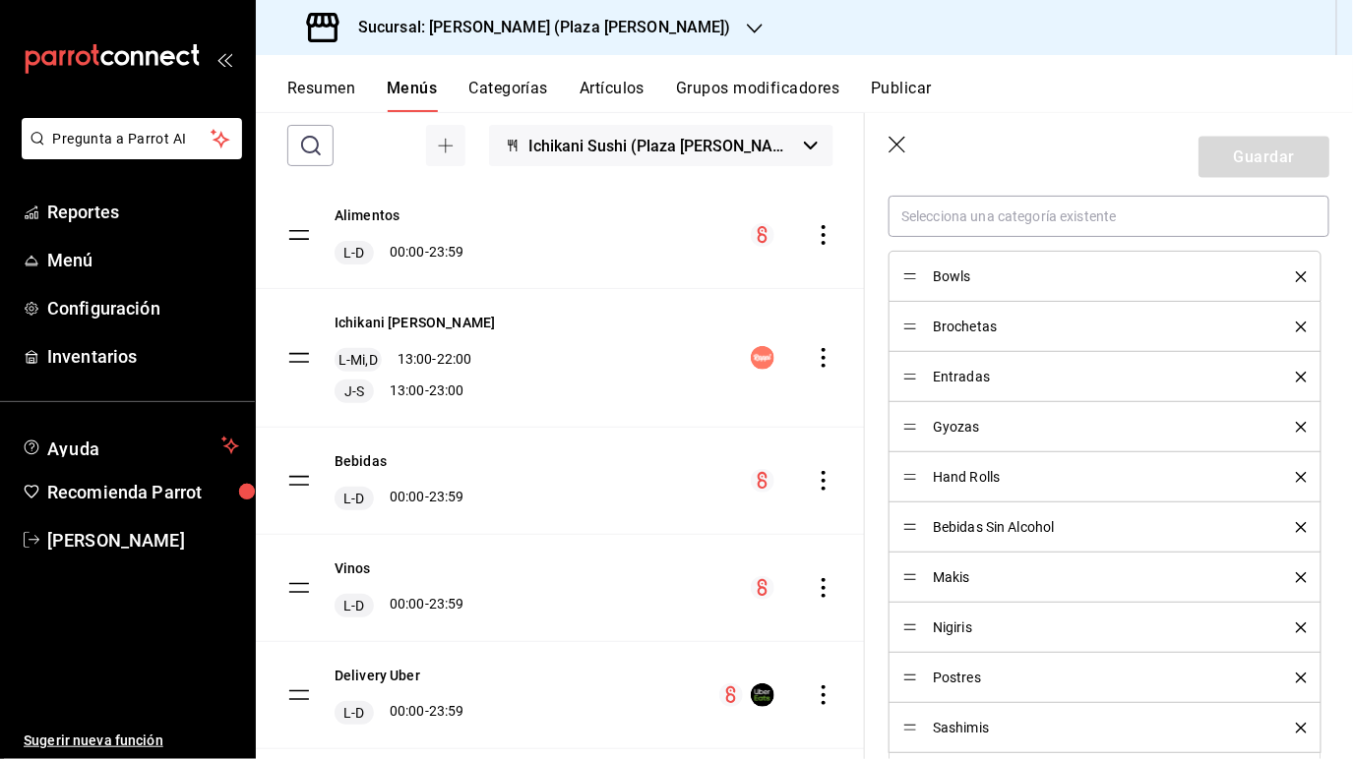
scroll to position [902, 0]
click at [995, 270] on span "Bowls" at bounding box center [1099, 272] width 333 height 14
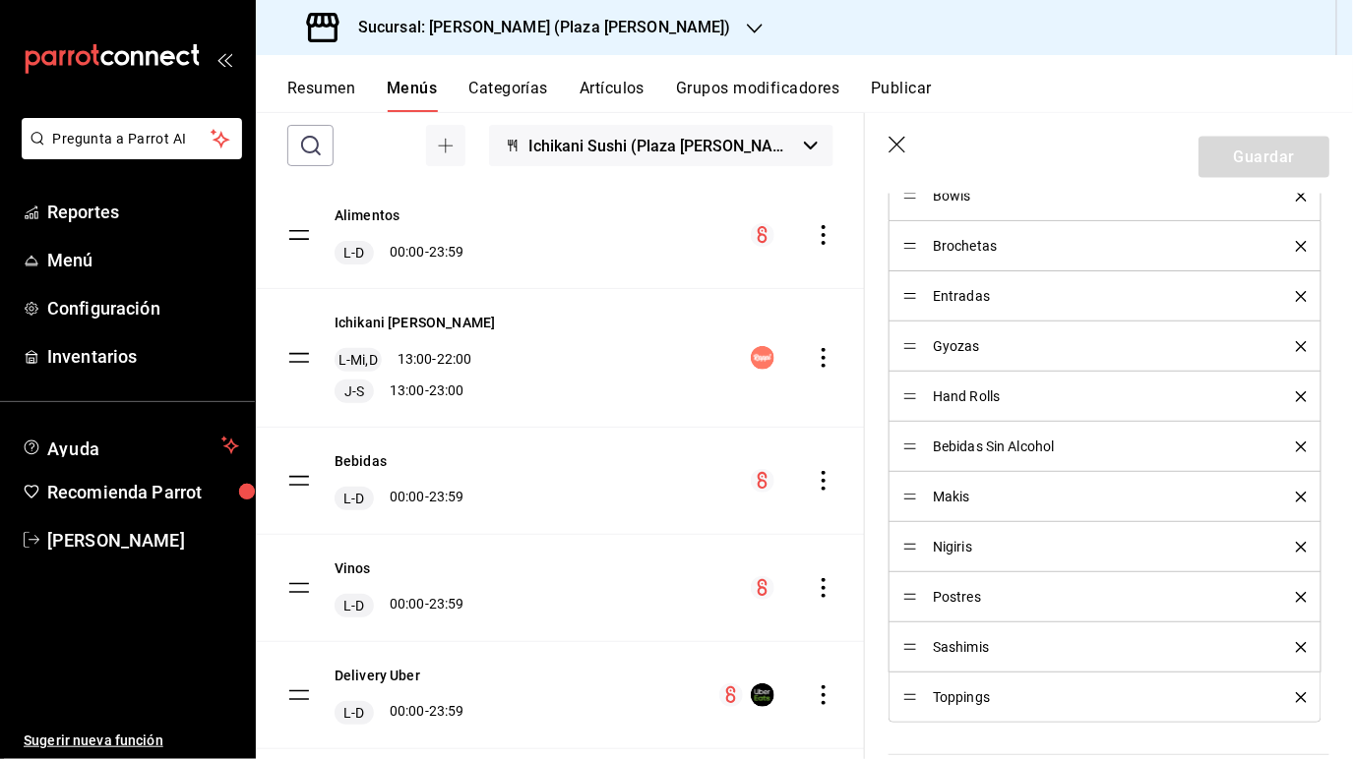
scroll to position [930, 0]
click at [899, 143] on icon "button" at bounding box center [898, 147] width 20 height 20
checkbox input "false"
type input "1755638445258"
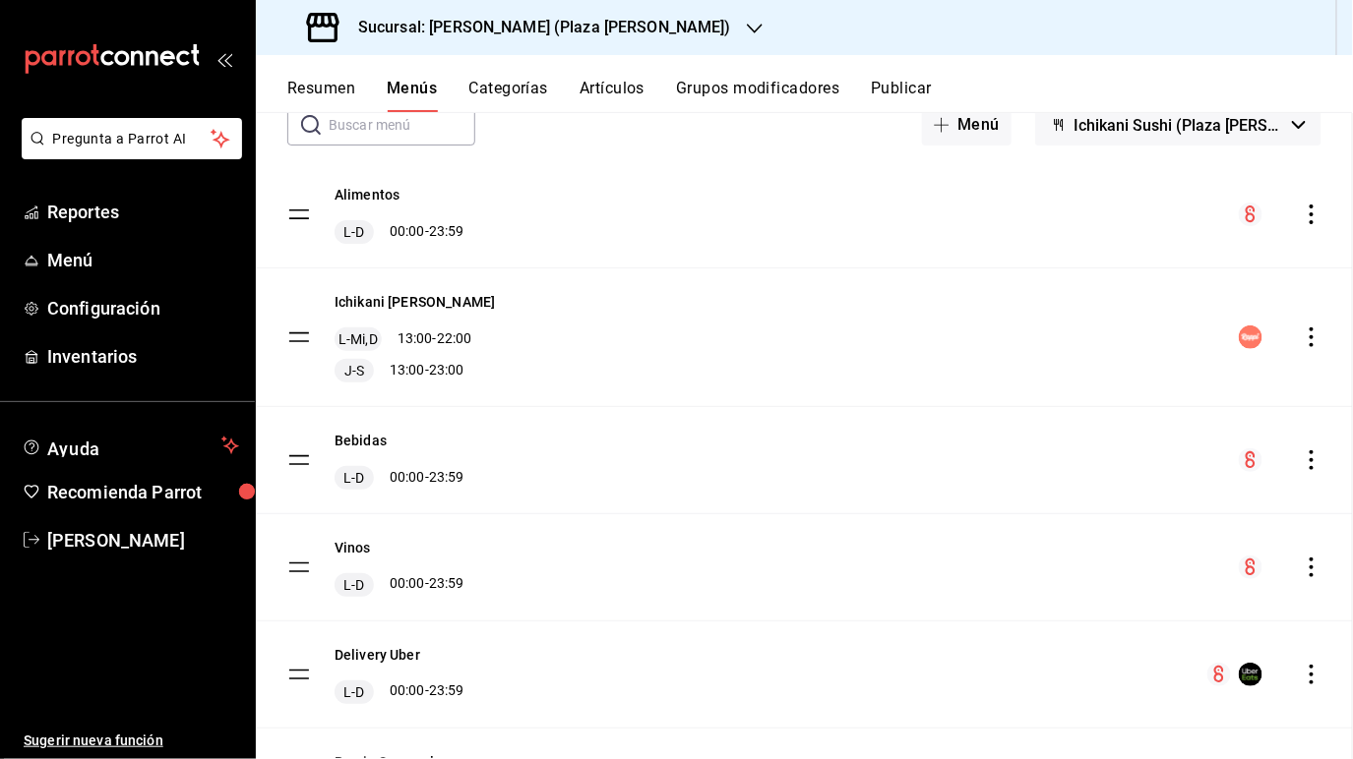
checkbox input "false"
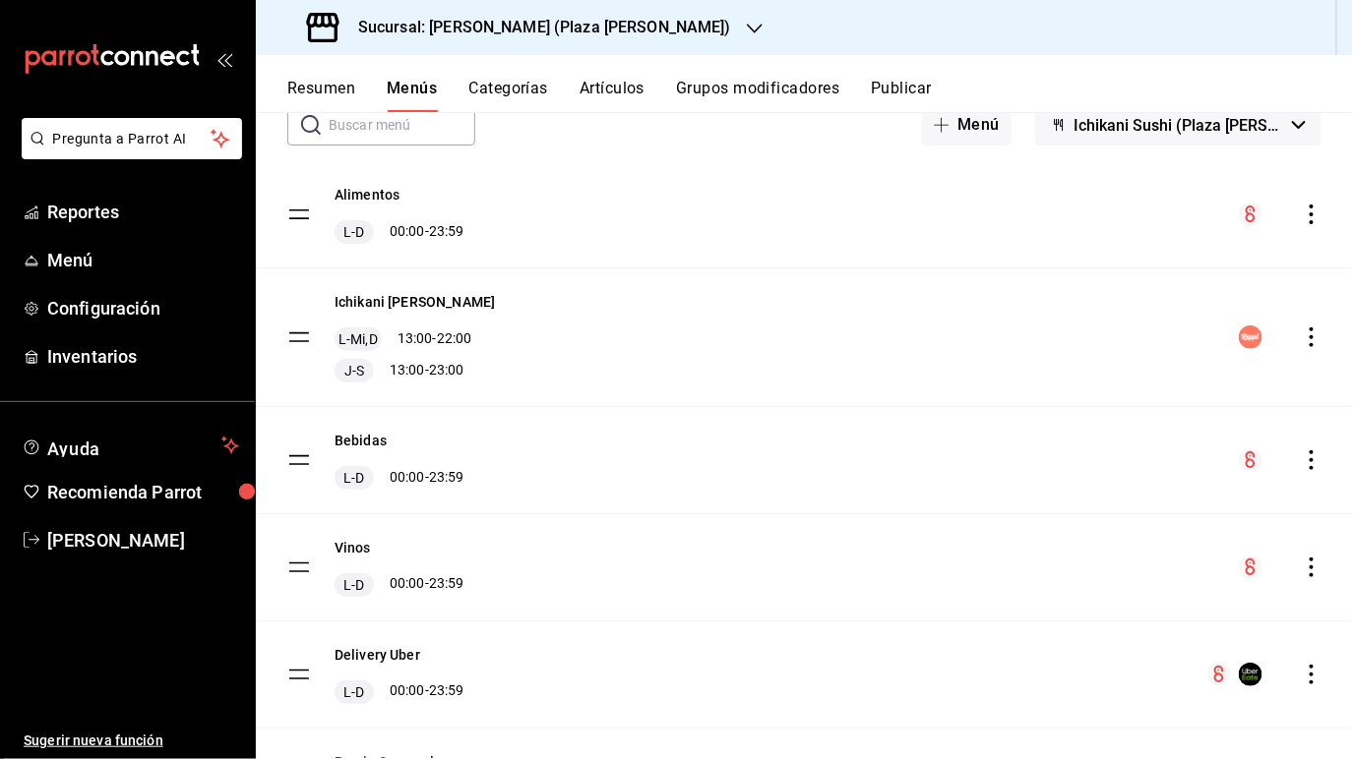
click at [995, 327] on div "menu-maker-table" at bounding box center [1279, 338] width 83 height 24
click at [995, 334] on icon "actions" at bounding box center [1311, 338] width 20 height 20
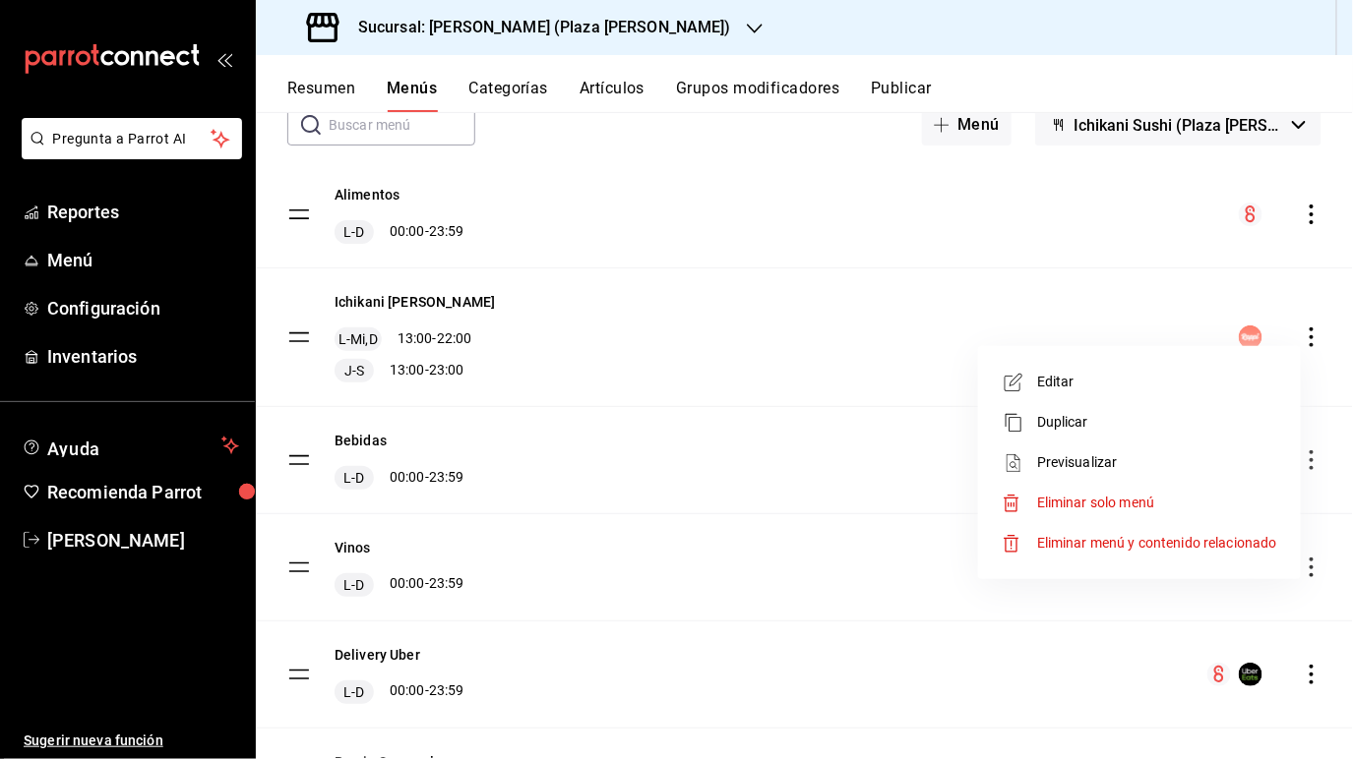
click at [703, 373] on div at bounding box center [676, 379] width 1353 height 759
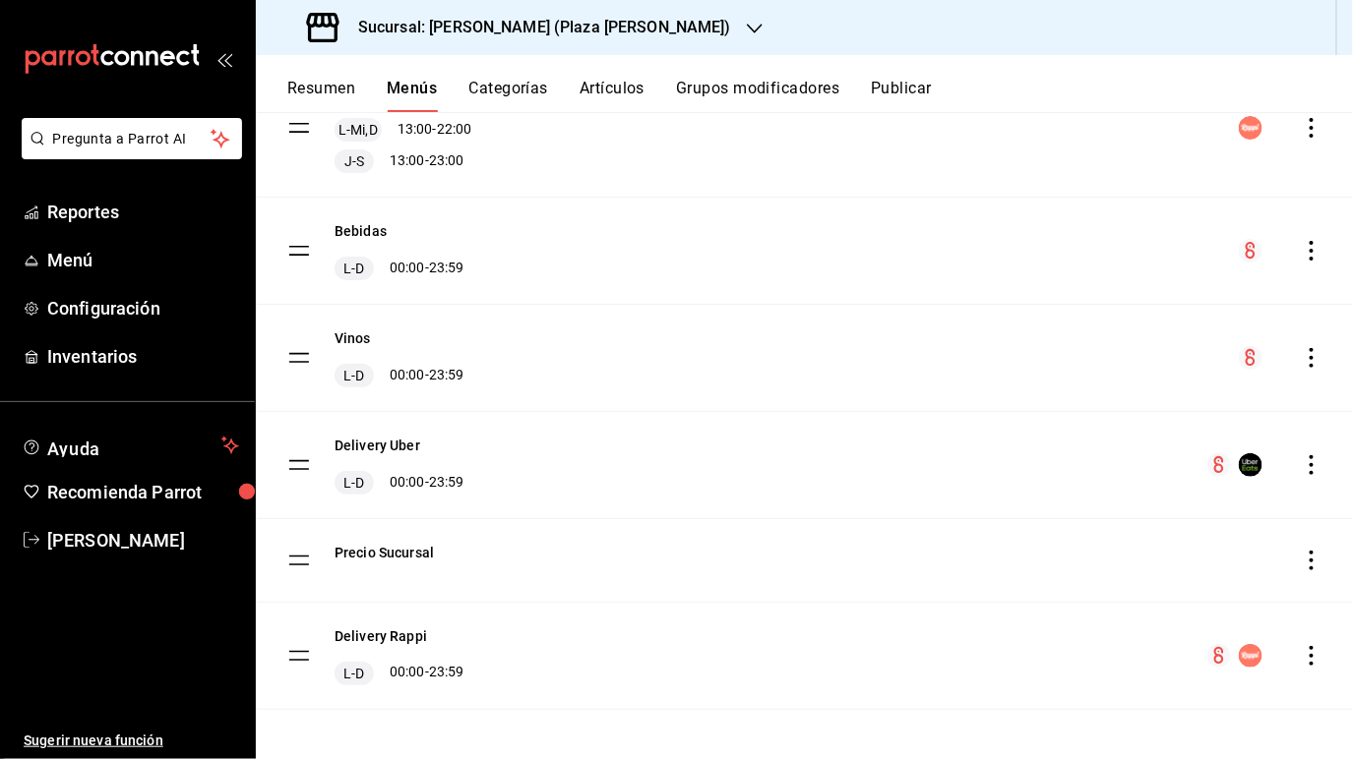
scroll to position [333, 0]
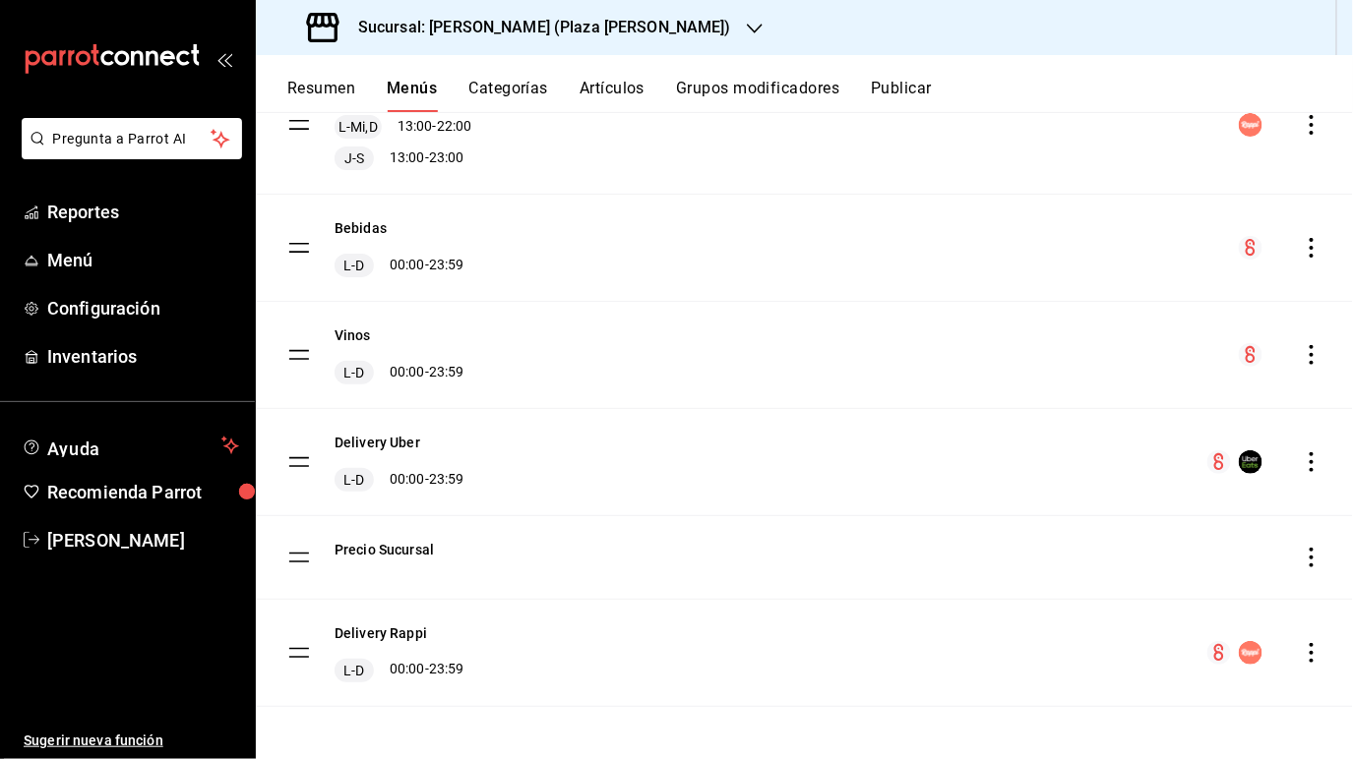
click at [303, 247] on tbody "Alimentos L-D 00:00 - 23:59 Ichikani [PERSON_NAME] L-Mi,D 13:00 - 22:00 J-S 13:…" at bounding box center [804, 328] width 1097 height 758
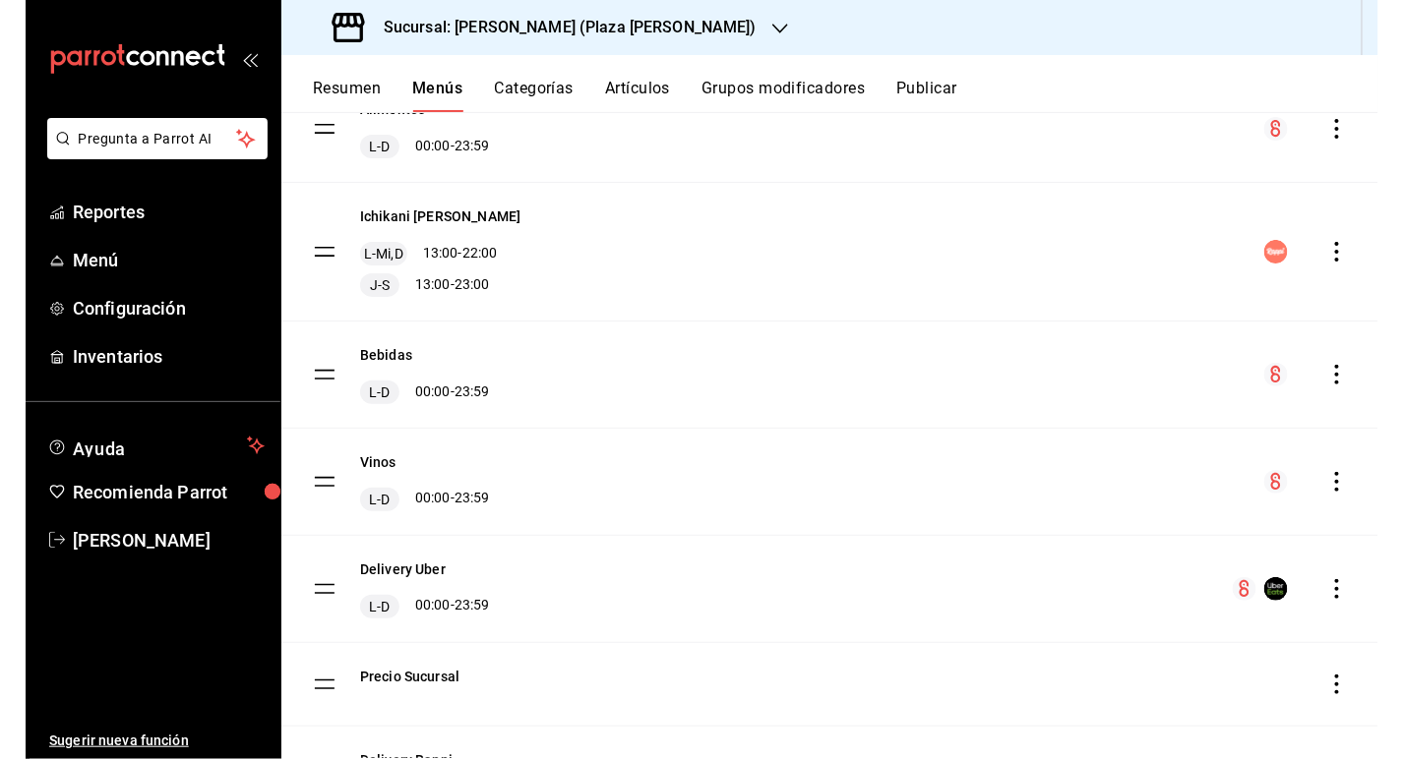
scroll to position [203, 0]
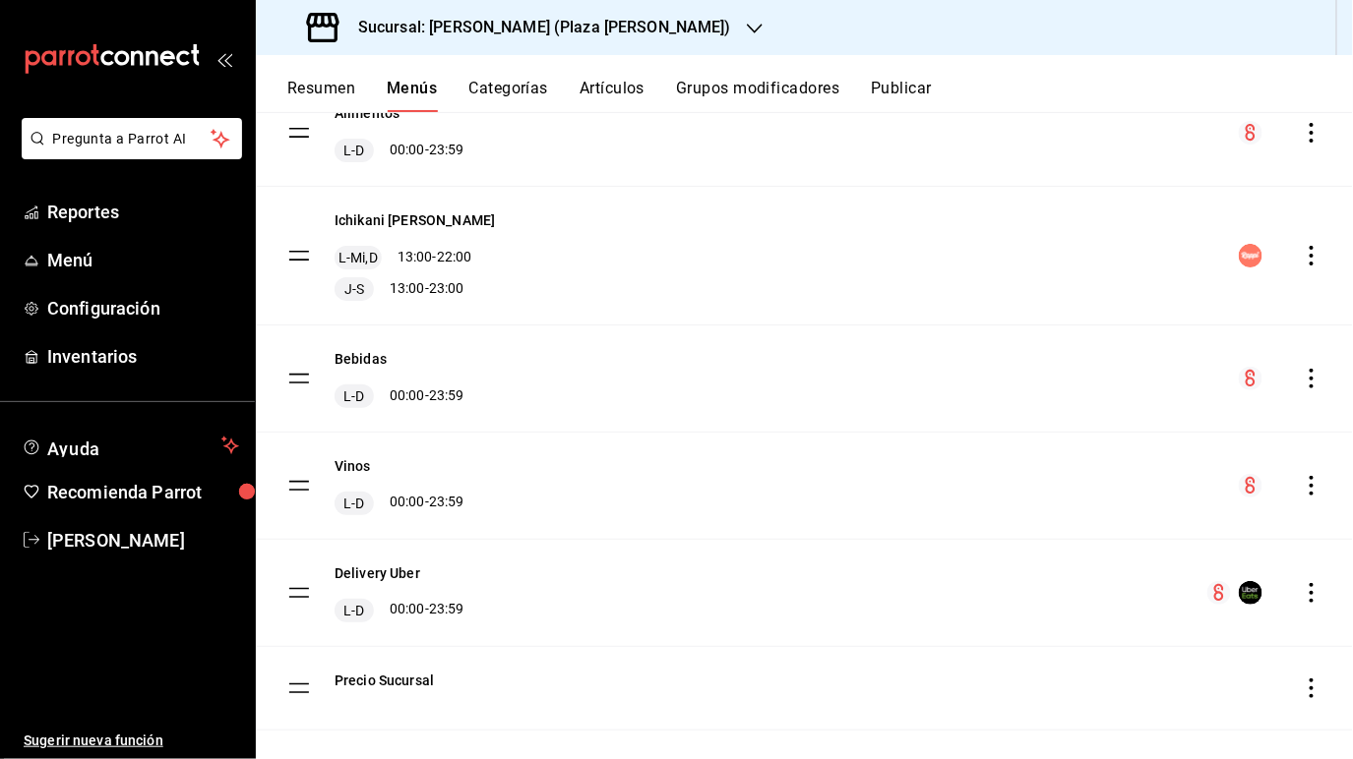
click at [294, 253] on tbody "Alimentos L-D 00:00 - 23:59 Ichikani [PERSON_NAME] L-Mi,D 13:00 - 22:00 J-S 13:…" at bounding box center [804, 459] width 1097 height 758
click at [330, 86] on button "Resumen" at bounding box center [321, 95] width 68 height 33
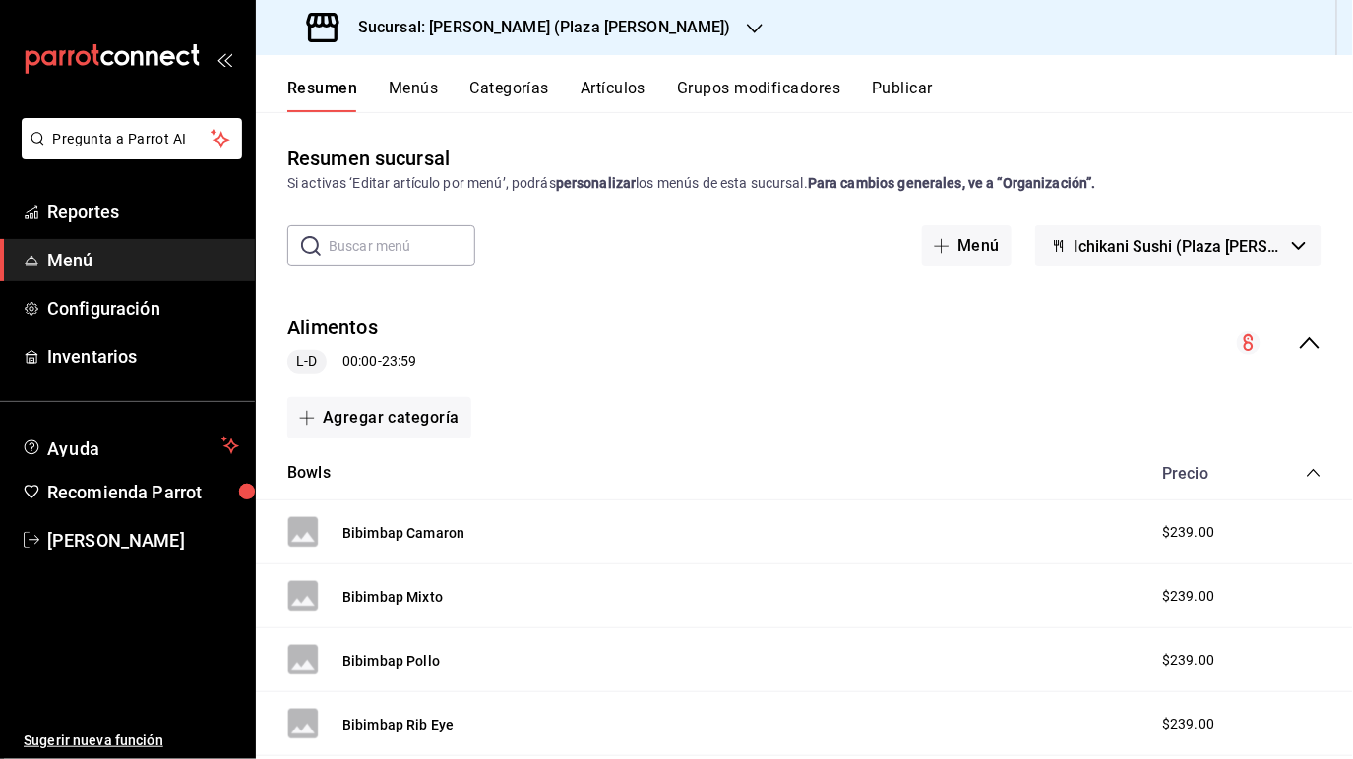
click at [399, 94] on button "Menús" at bounding box center [413, 95] width 49 height 33
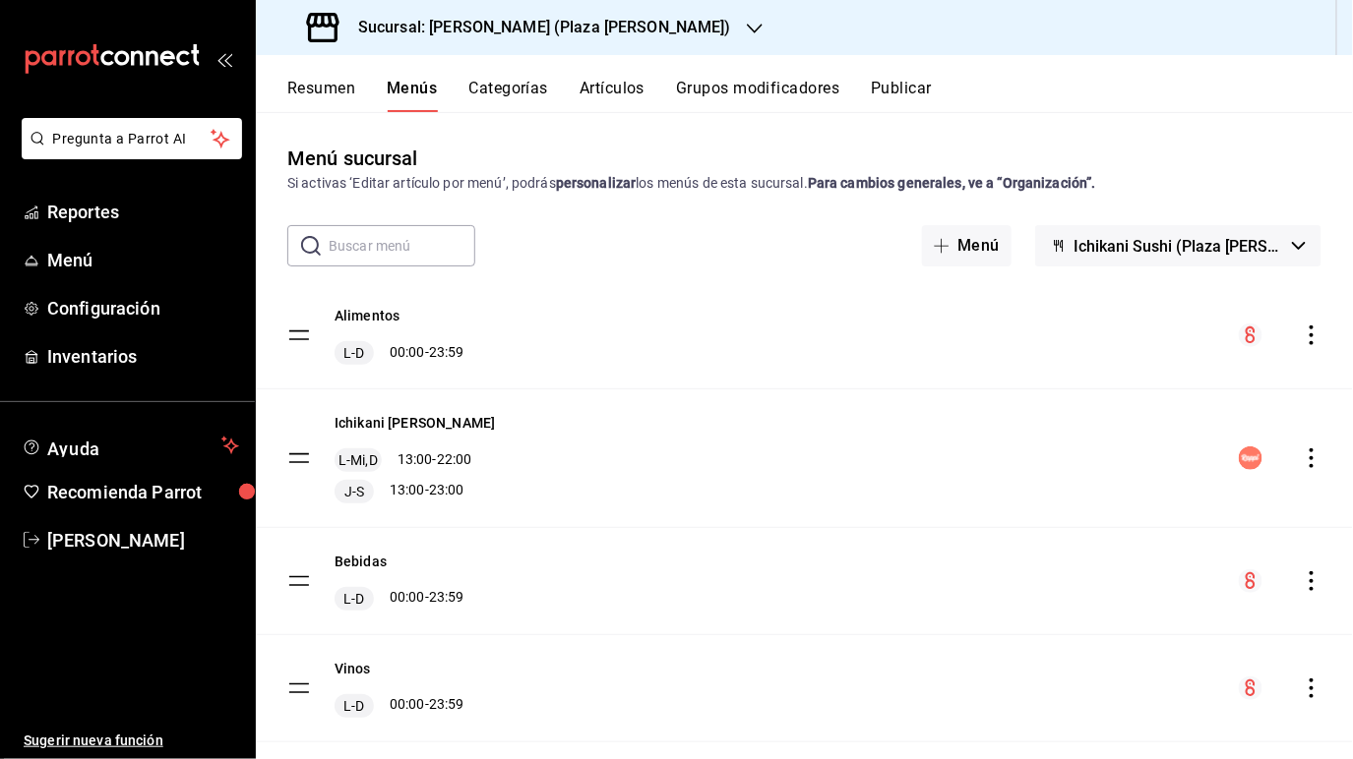
click at [995, 459] on div "menu-maker-table" at bounding box center [1279, 459] width 83 height 24
click at [298, 455] on tbody "Alimentos L-D 00:00 - 23:59 Ichikani [PERSON_NAME] L-Mi,D 13:00 - 22:00 J-S 13:…" at bounding box center [804, 661] width 1097 height 758
click at [995, 456] on icon "actions" at bounding box center [1311, 459] width 20 height 20
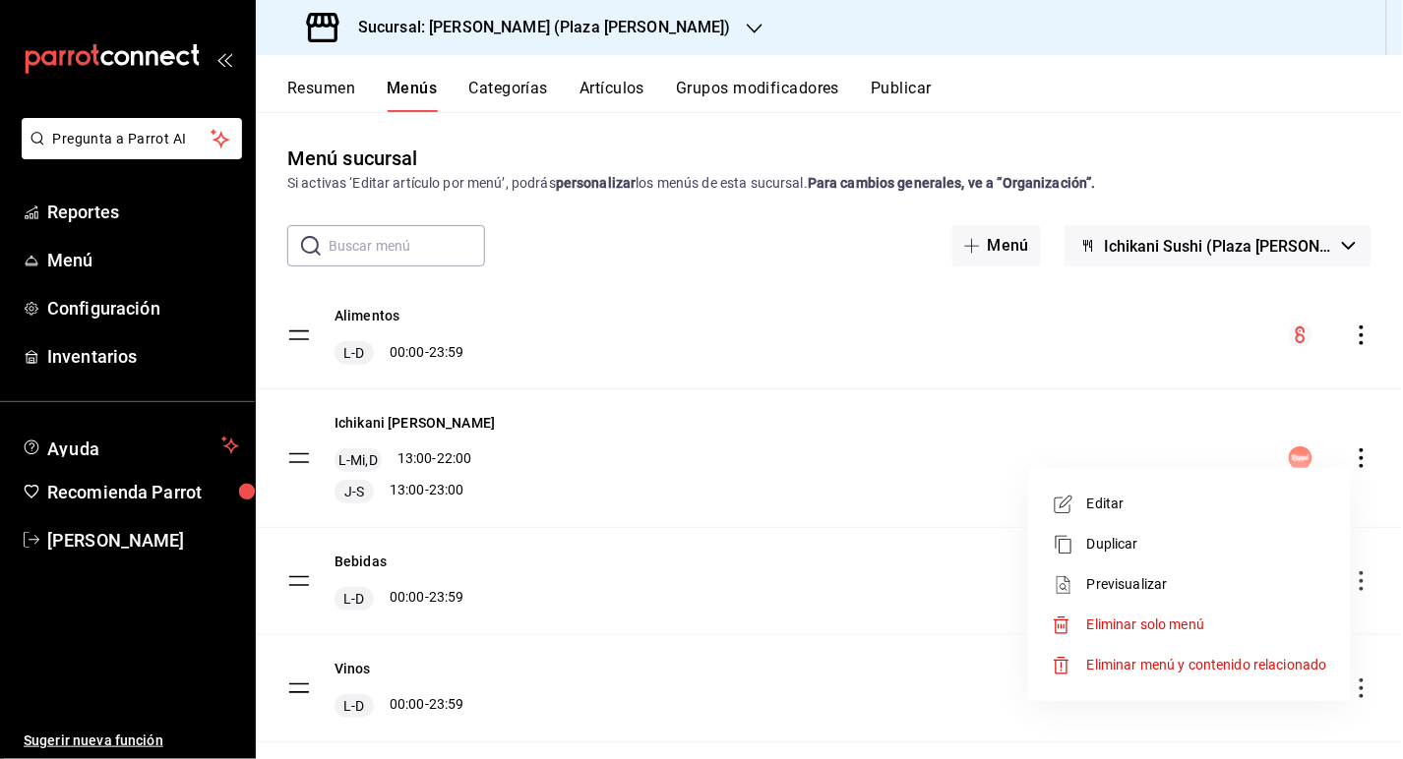
click at [995, 185] on div at bounding box center [701, 379] width 1403 height 759
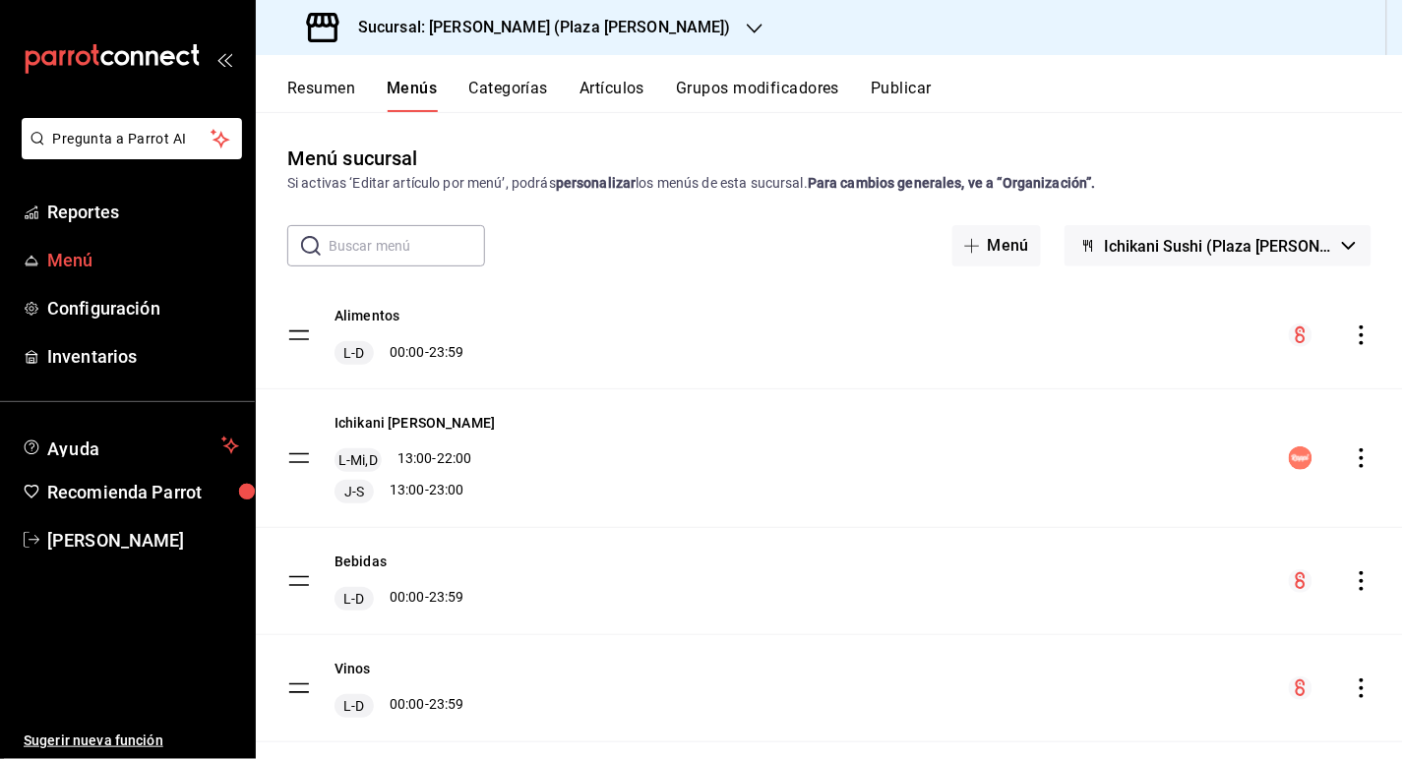
click at [147, 249] on span "Menú" at bounding box center [143, 260] width 192 height 27
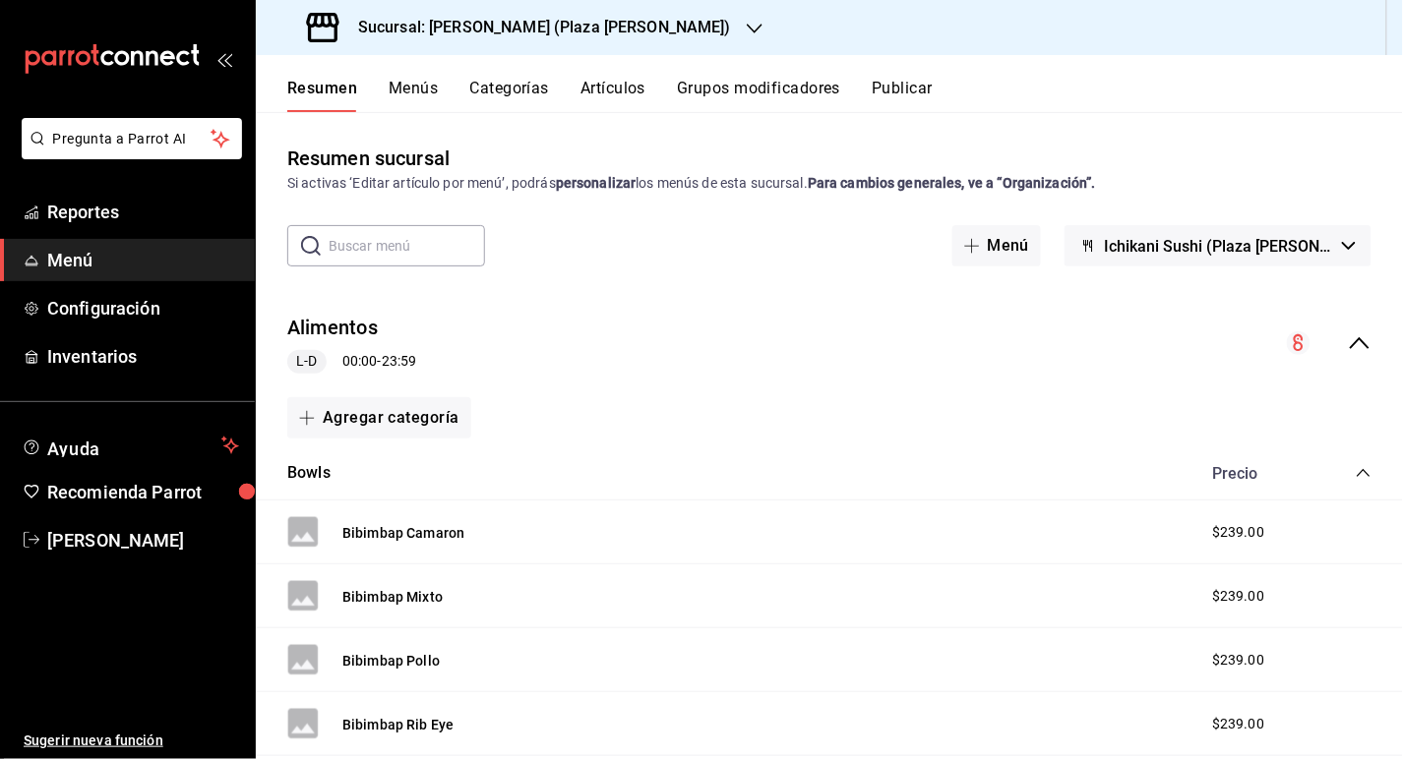
click at [995, 341] on icon "collapse-menu-row" at bounding box center [1360, 343] width 20 height 12
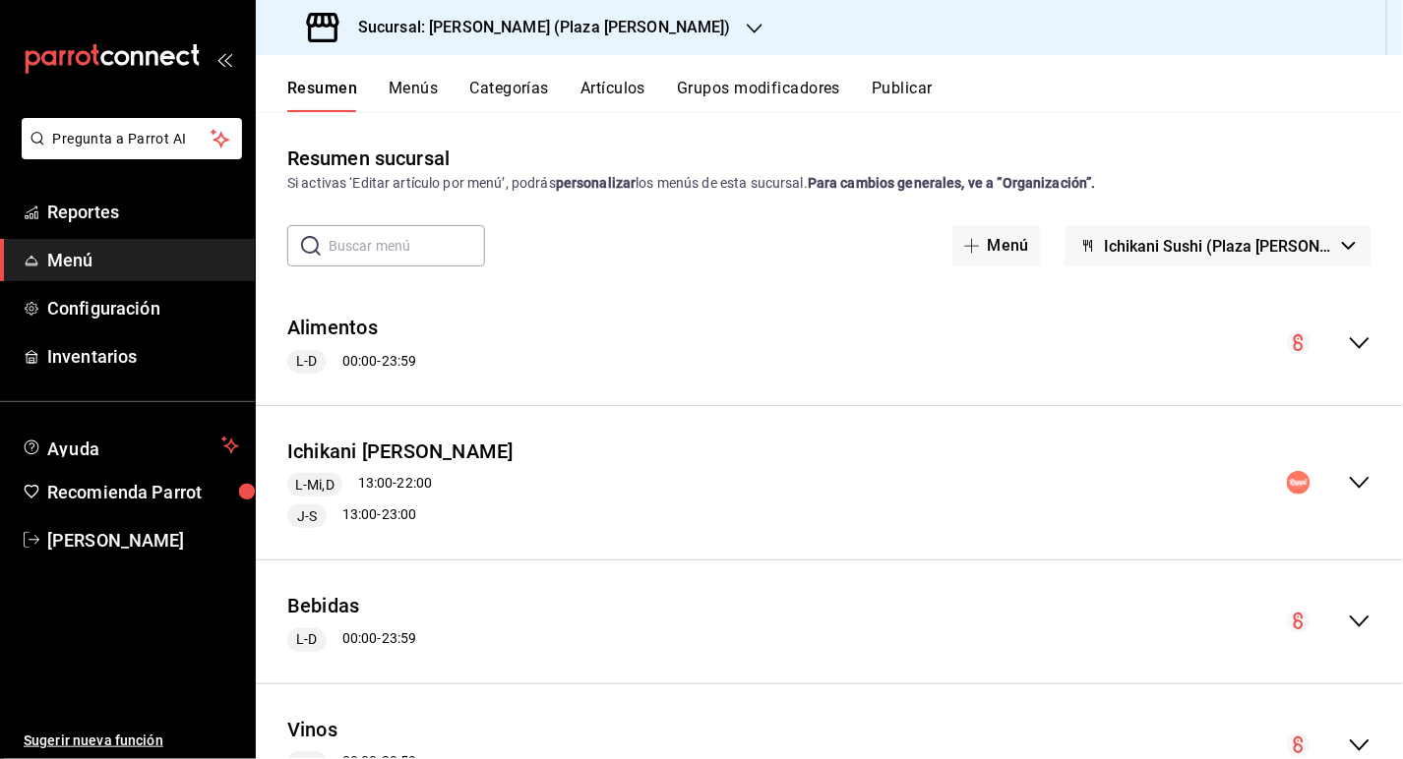
click at [995, 472] on div "collapse-menu-row" at bounding box center [1329, 483] width 85 height 24
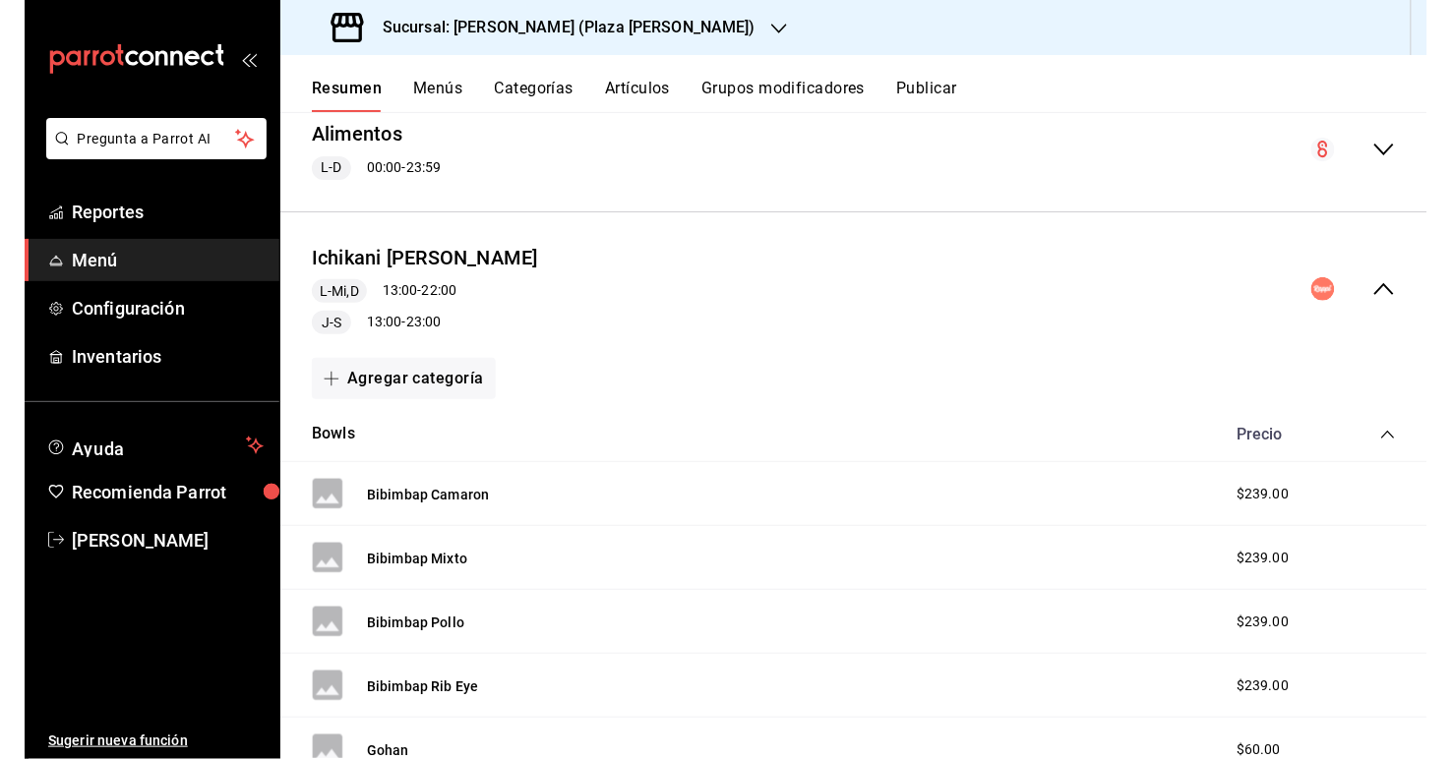
scroll to position [193, 0]
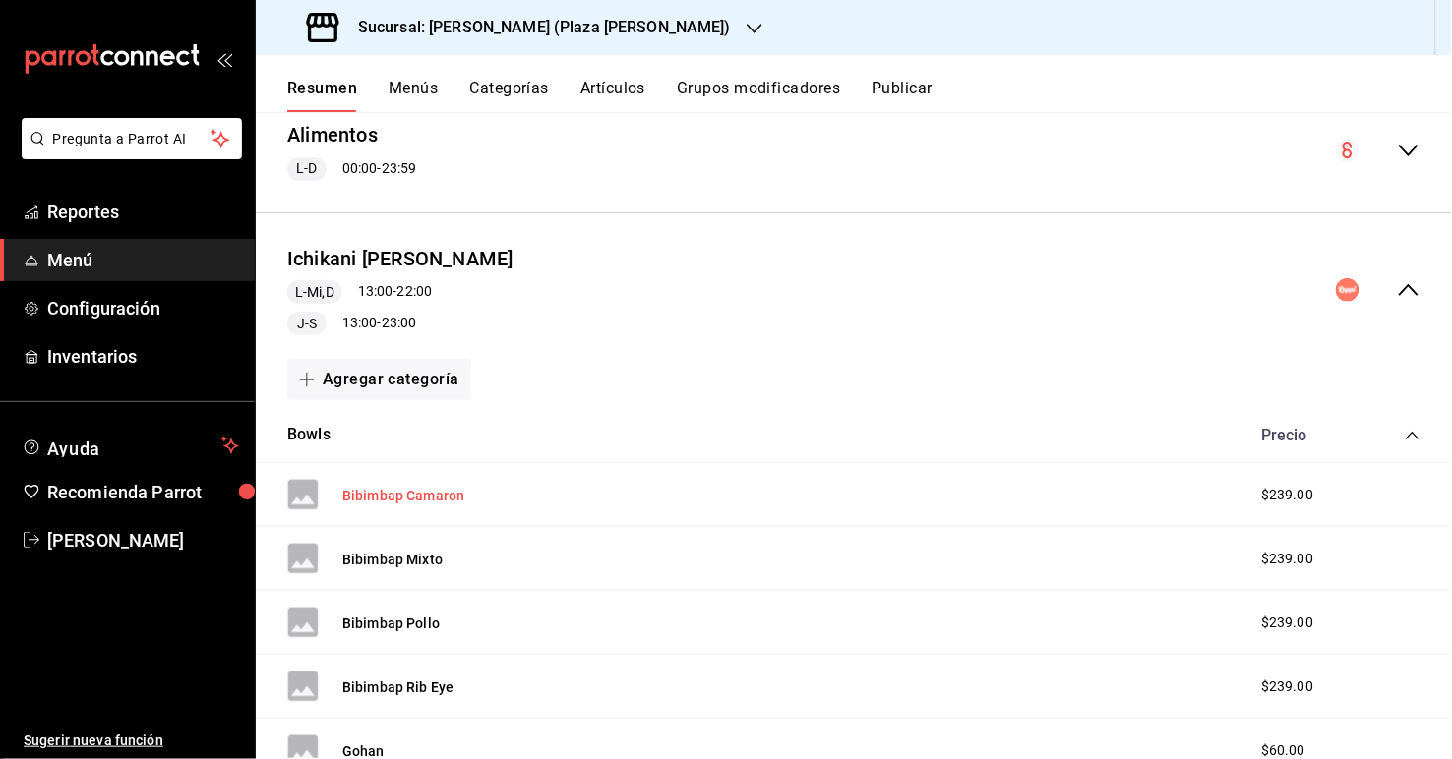
click at [399, 486] on button "Bibimbap Camaron" at bounding box center [403, 496] width 122 height 20
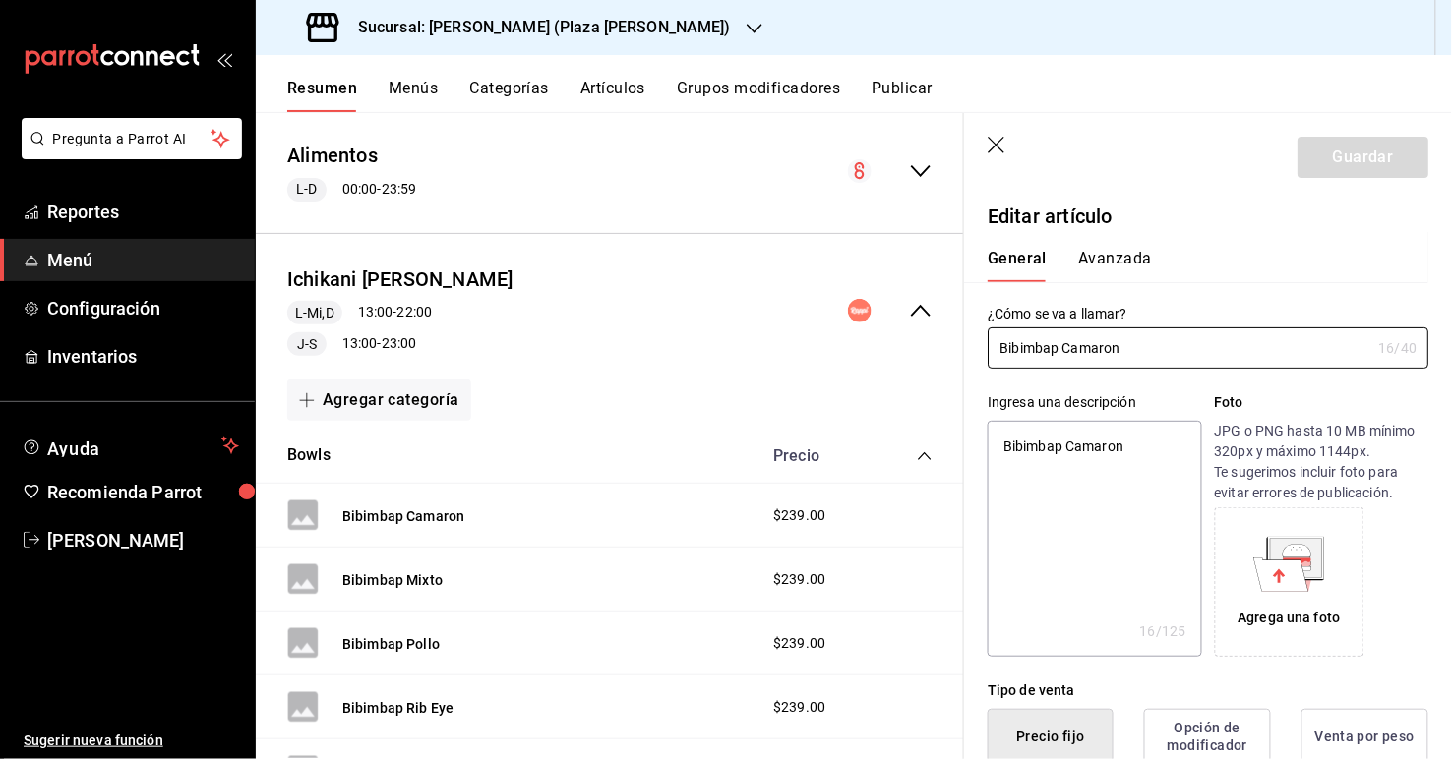
type textarea "x"
type input "$239.00"
click at [995, 264] on button "Avanzada" at bounding box center [1115, 265] width 74 height 33
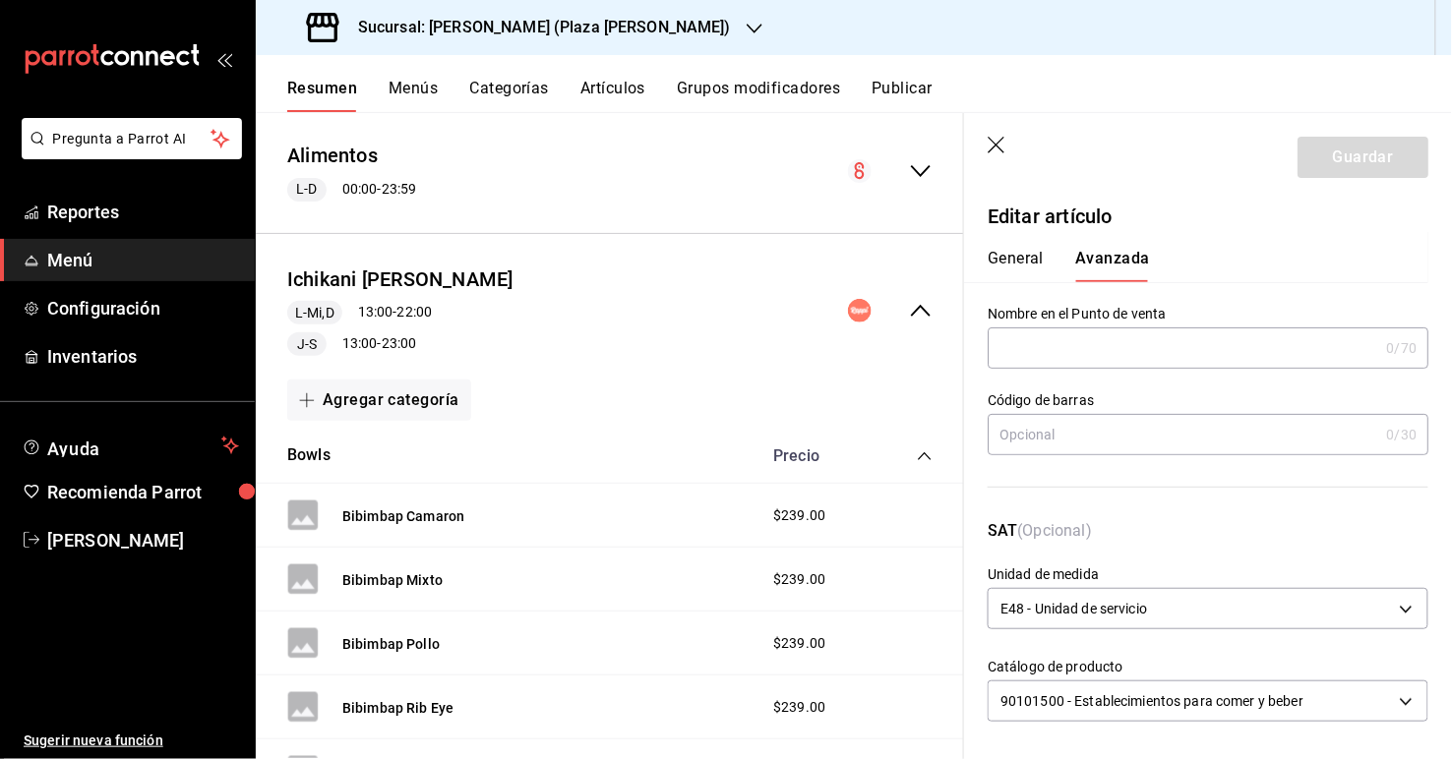
click at [995, 259] on button "General" at bounding box center [1016, 265] width 56 height 33
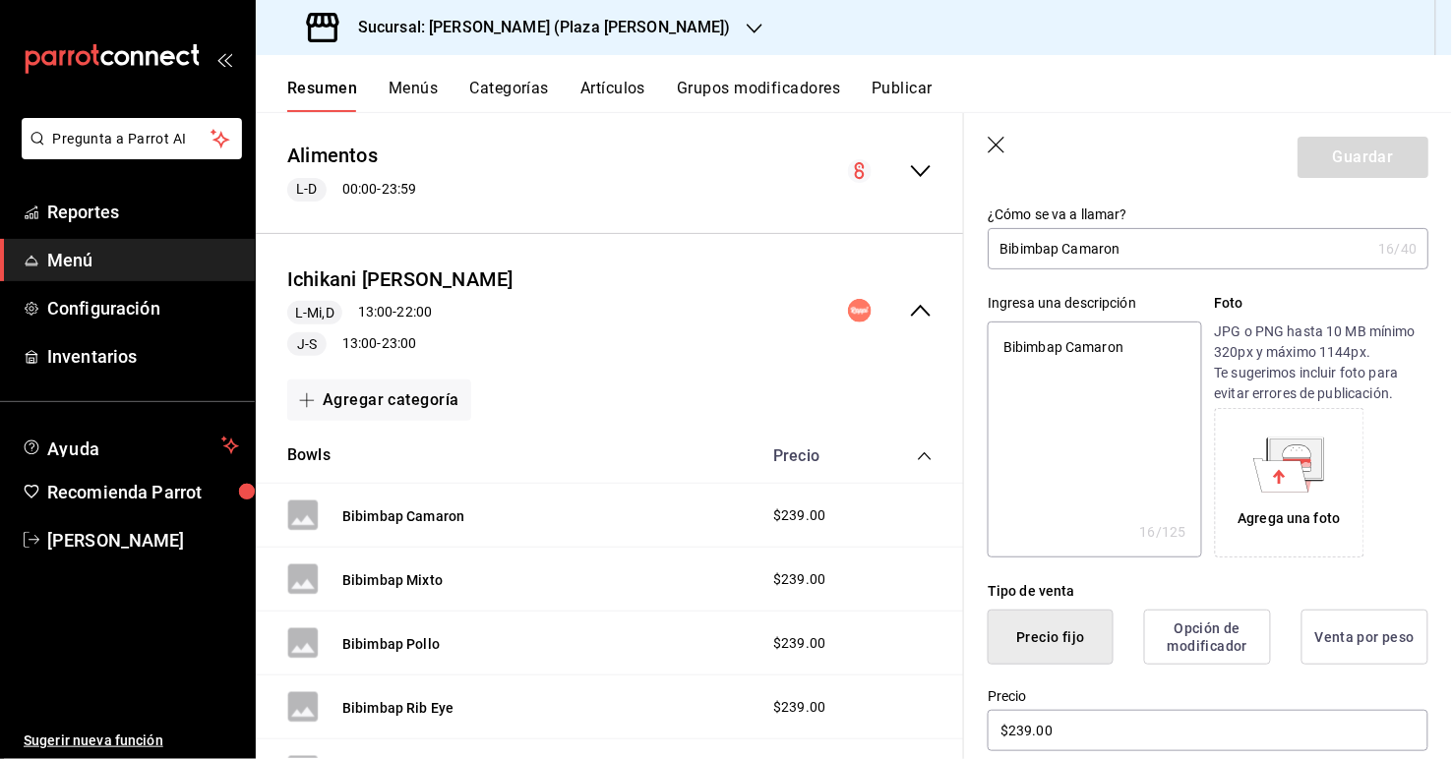
scroll to position [96, 0]
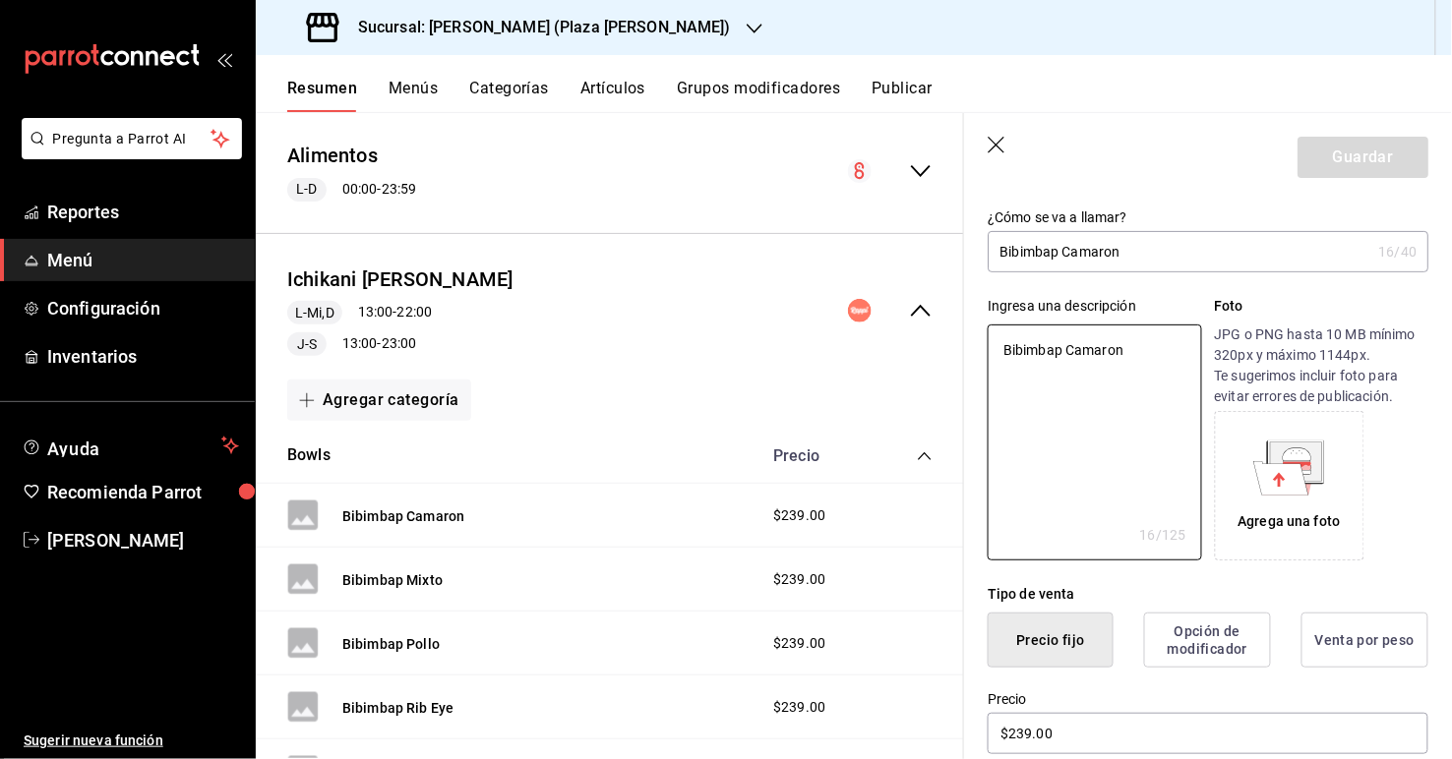
drag, startPoint x: 1150, startPoint y: 365, endPoint x: 946, endPoint y: 333, distance: 206.0
click at [946, 333] on main "Resumen sucursal Si activas ‘Editar artículo por menú’, podrás personalizar los…" at bounding box center [854, 435] width 1196 height 647
type textarea "x"
click at [995, 365] on textarea "Bibimbap Camaron" at bounding box center [1094, 443] width 213 height 236
drag, startPoint x: 1139, startPoint y: 365, endPoint x: 984, endPoint y: 346, distance: 156.5
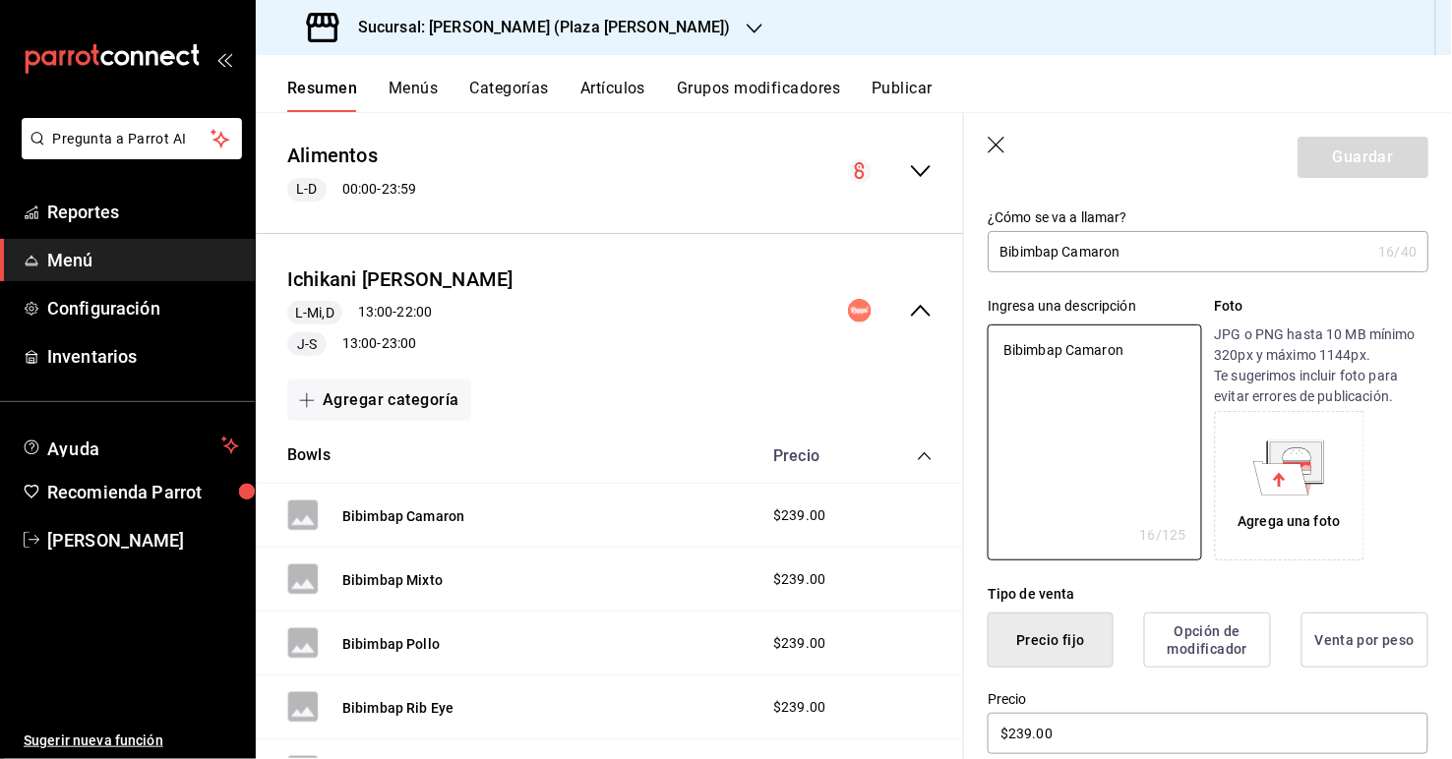
click at [984, 346] on div "Ingresa una descripción Bibimbap Camaron x 16 /125 ​ Foto JPG o PNG hasta 10 MB…" at bounding box center [1196, 416] width 464 height 288
paste textarea "Arroz estilo coreano caliente con un toque dulce y picoso con pollo, camarón y …"
type textarea "Arroz estilo coreano caliente con un toque dulce y picoso con pollo, camarón y …"
type textarea "x"
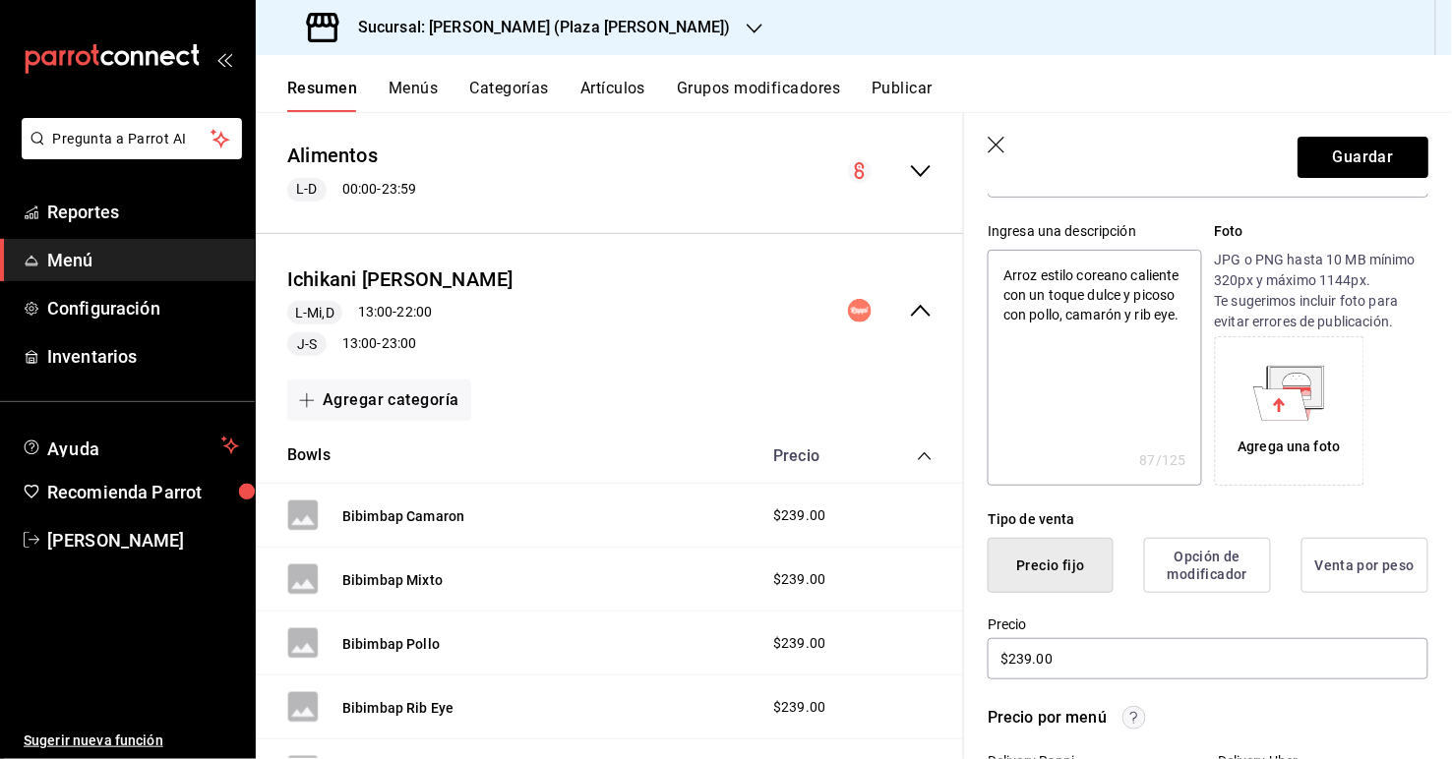
scroll to position [216, 0]
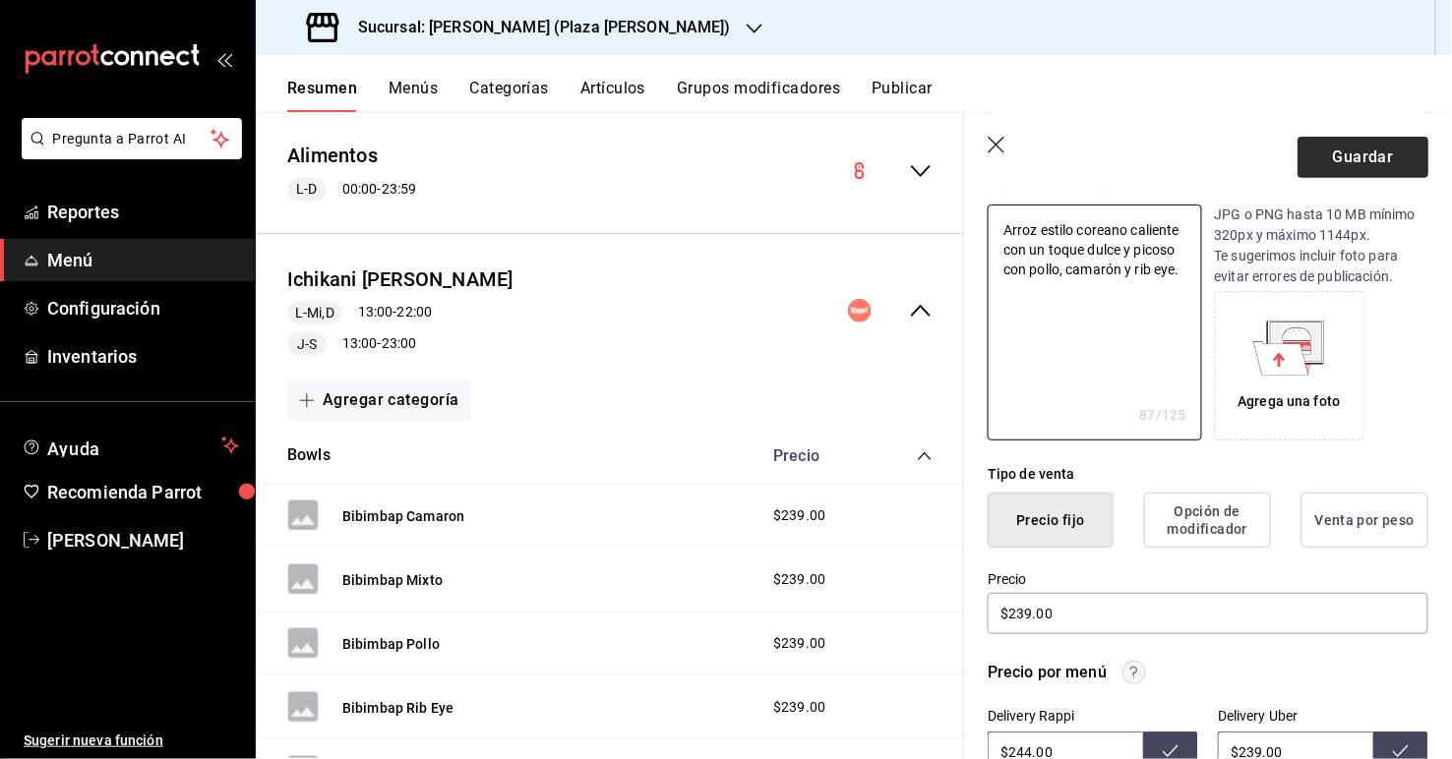
type textarea "Arroz estilo coreano caliente con un toque dulce y picoso con pollo, camarón y …"
click at [995, 154] on button "Guardar" at bounding box center [1362, 157] width 131 height 41
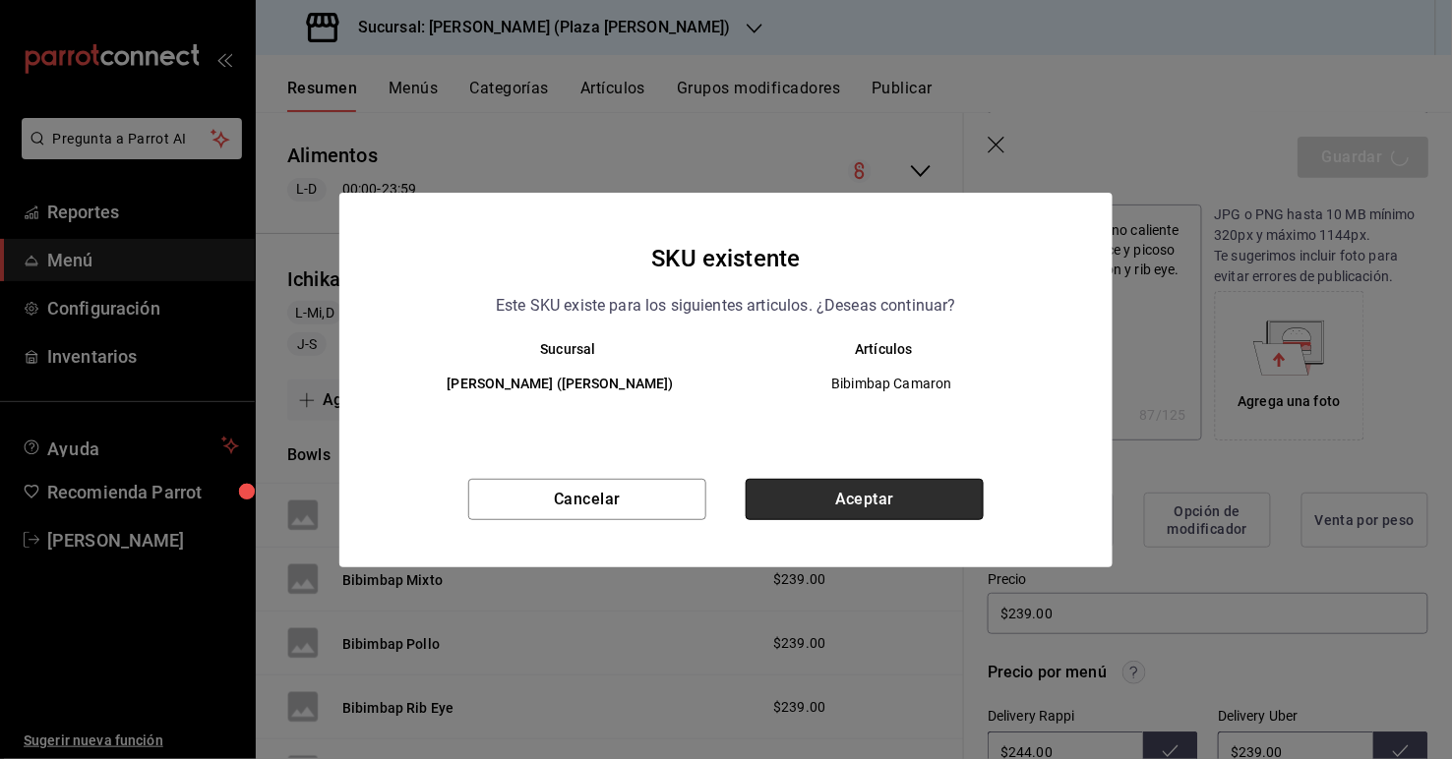
click at [924, 506] on button "Aceptar" at bounding box center [865, 499] width 238 height 41
type textarea "x"
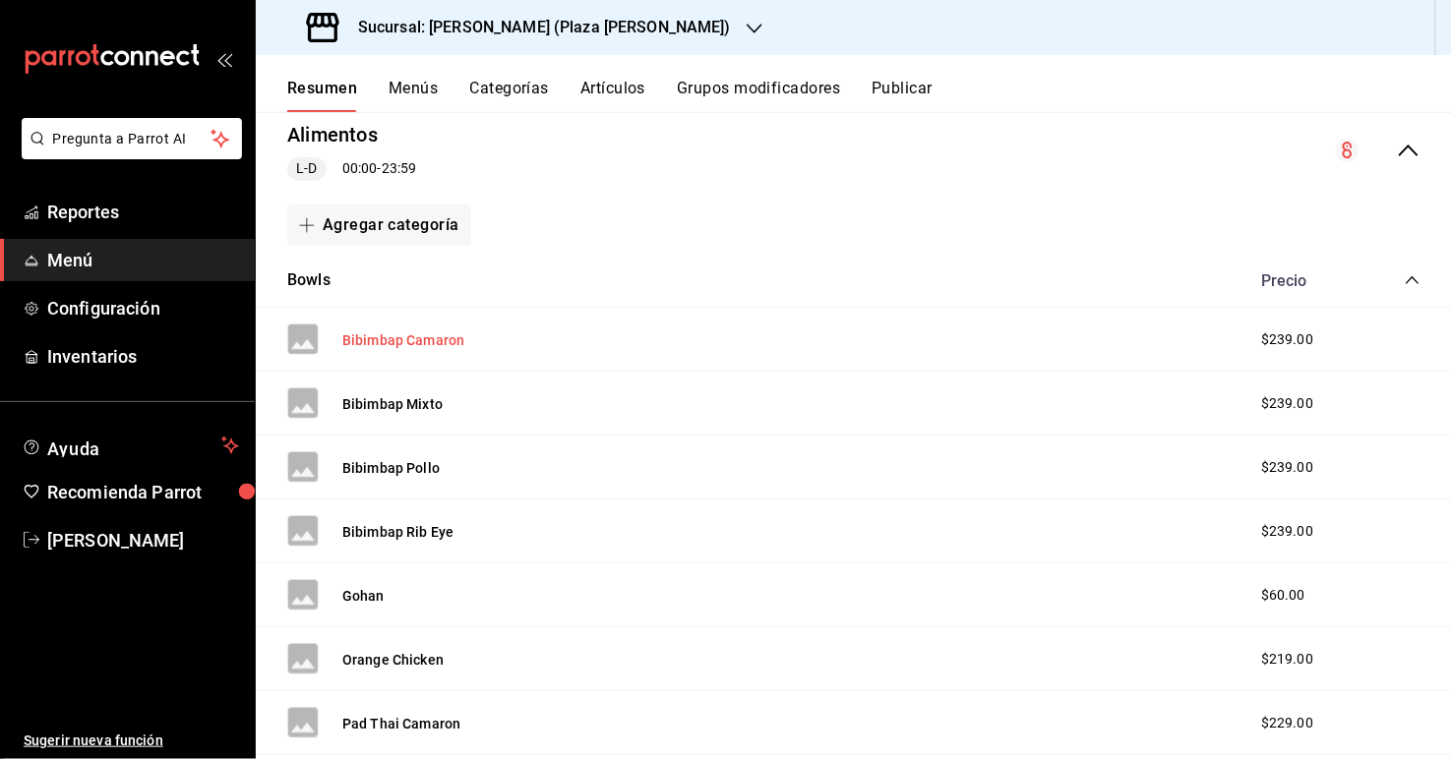
click at [390, 340] on button "Bibimbap Camaron" at bounding box center [403, 341] width 122 height 20
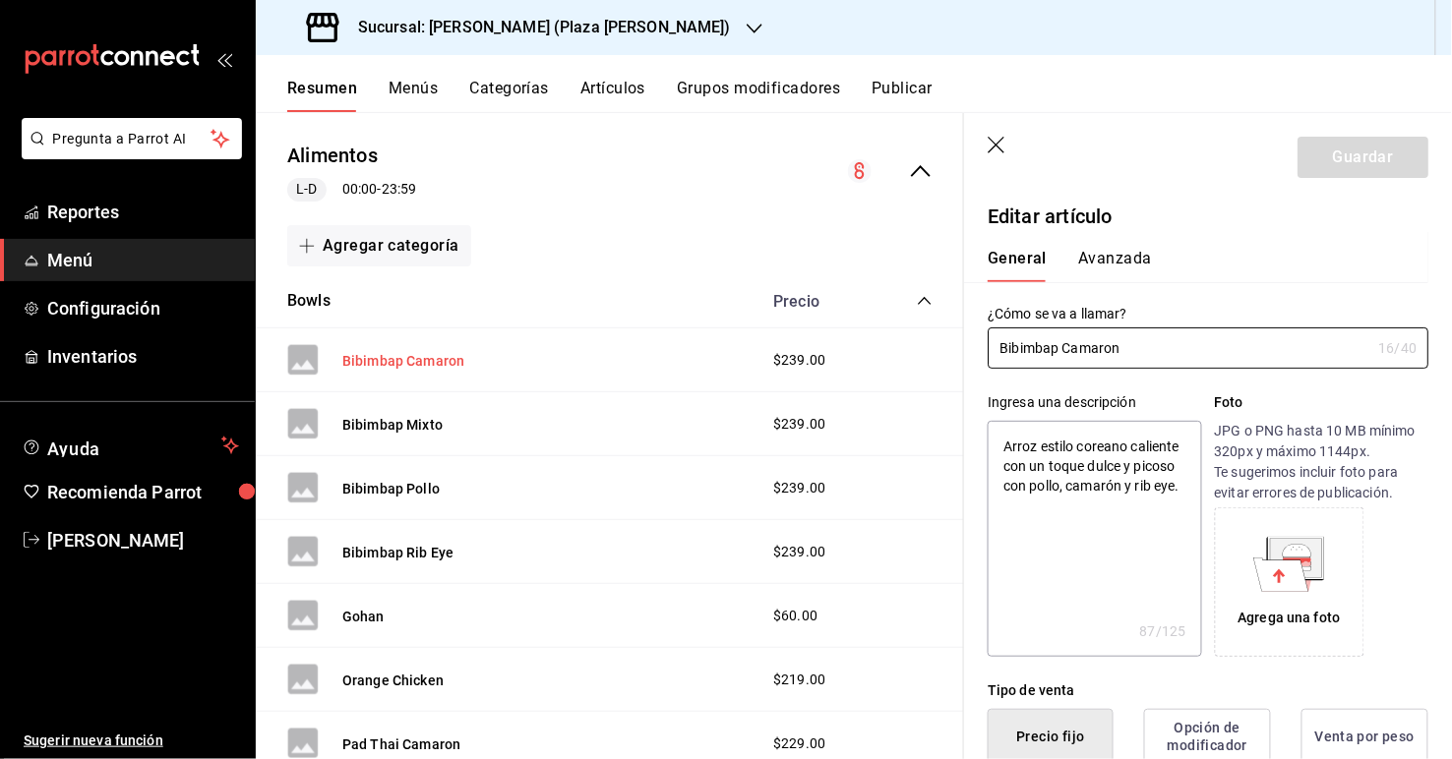
type textarea "x"
type input "$239.00"
click at [445, 359] on button "Bibimbap Camaron" at bounding box center [403, 361] width 122 height 20
type textarea "x"
click at [995, 146] on icon "button" at bounding box center [998, 147] width 20 height 20
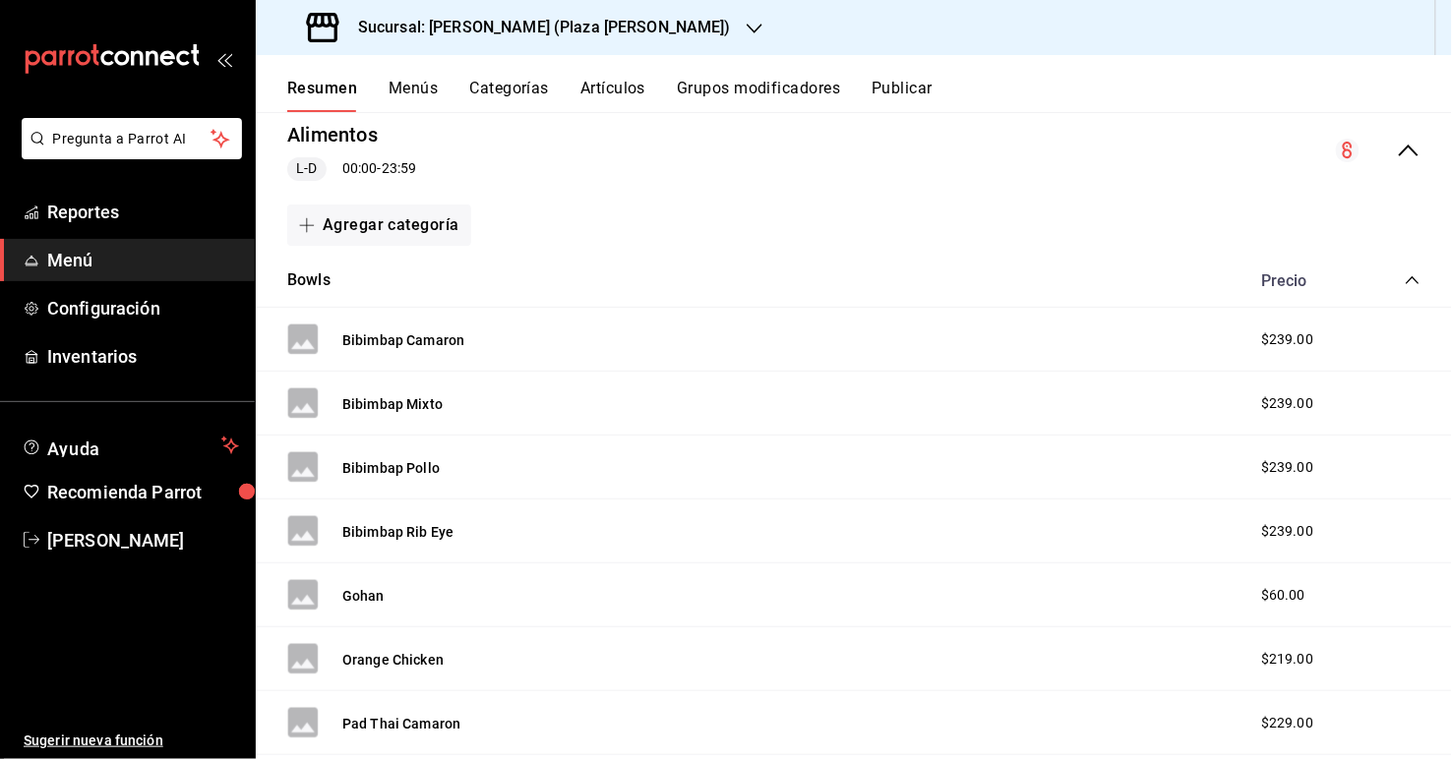
click at [995, 152] on icon "collapse-menu-row" at bounding box center [1409, 151] width 24 height 24
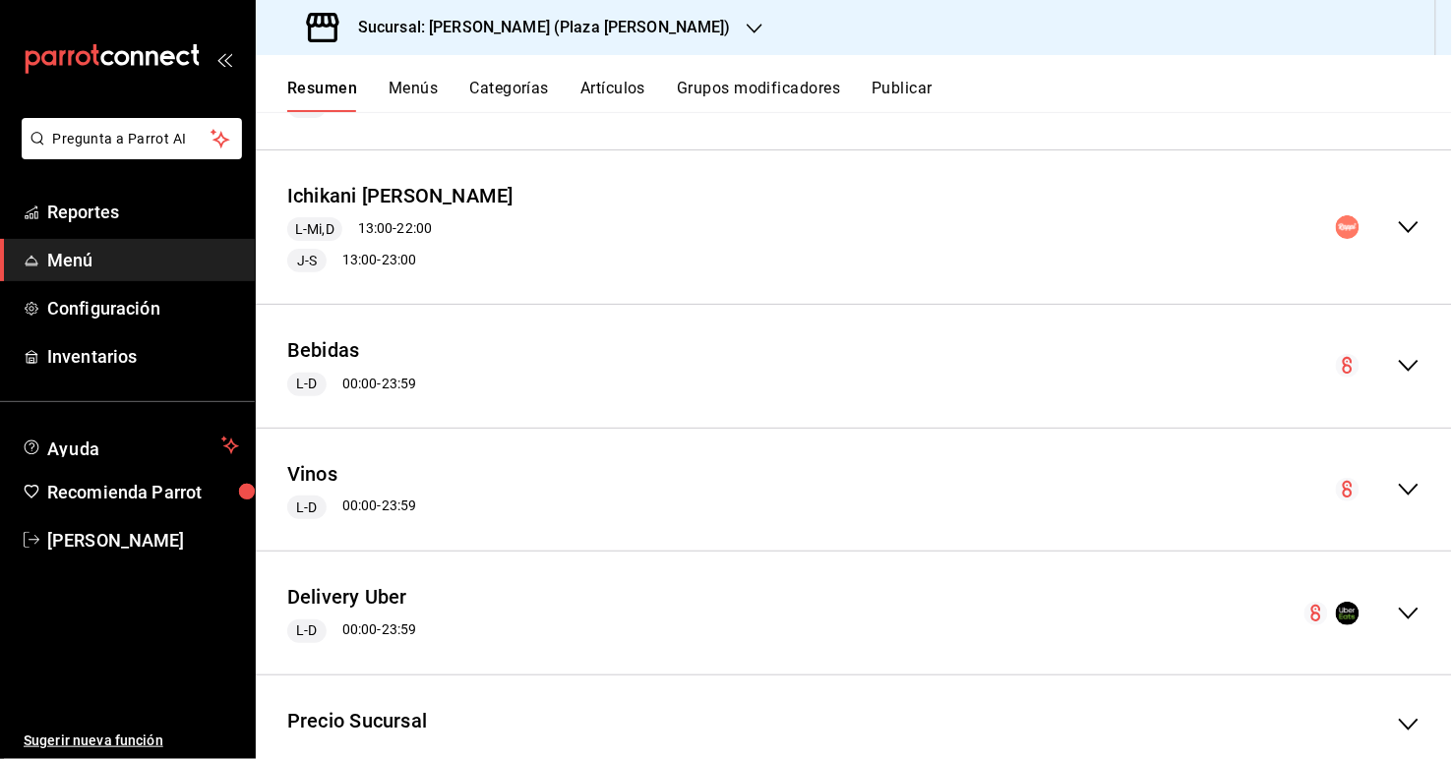
scroll to position [267, 0]
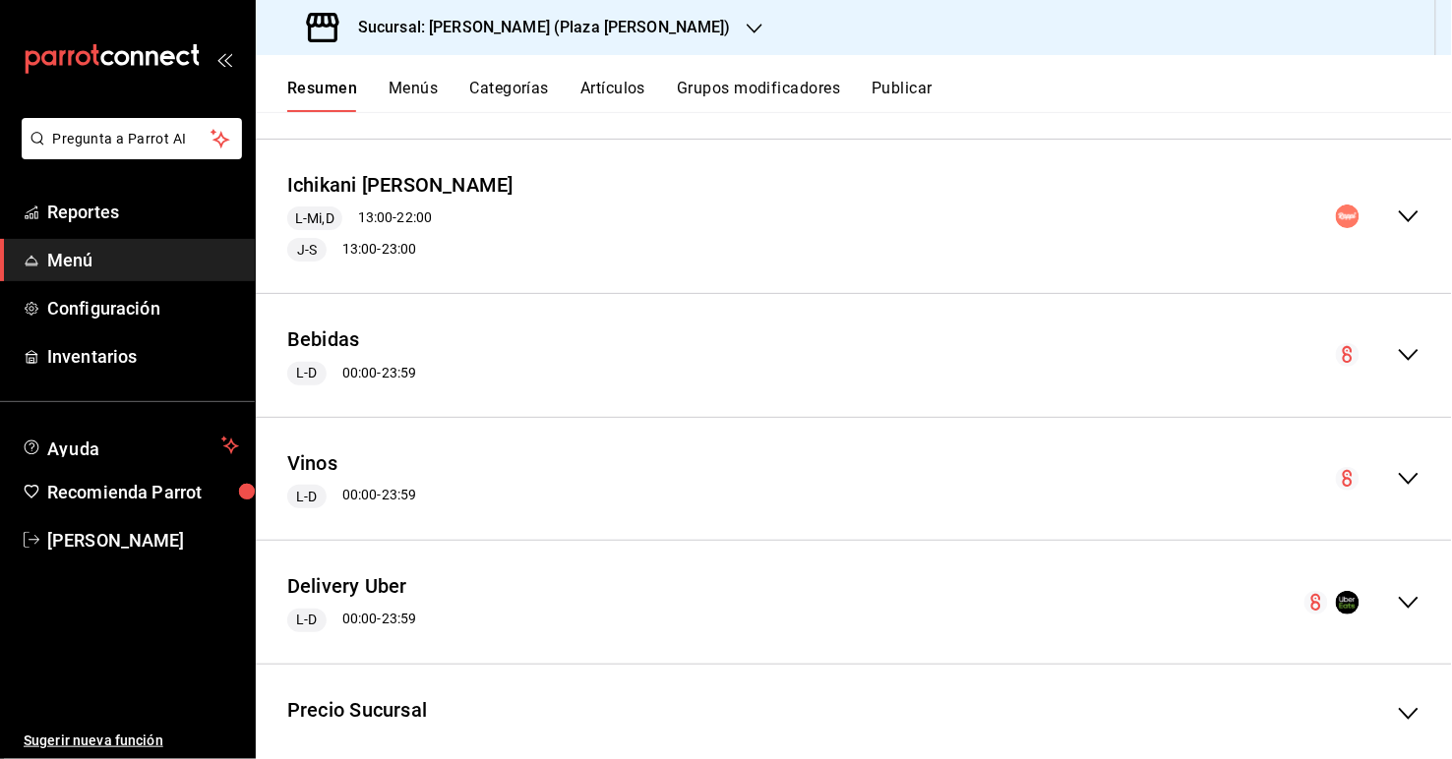
click at [995, 215] on icon "collapse-menu-row" at bounding box center [1409, 217] width 24 height 24
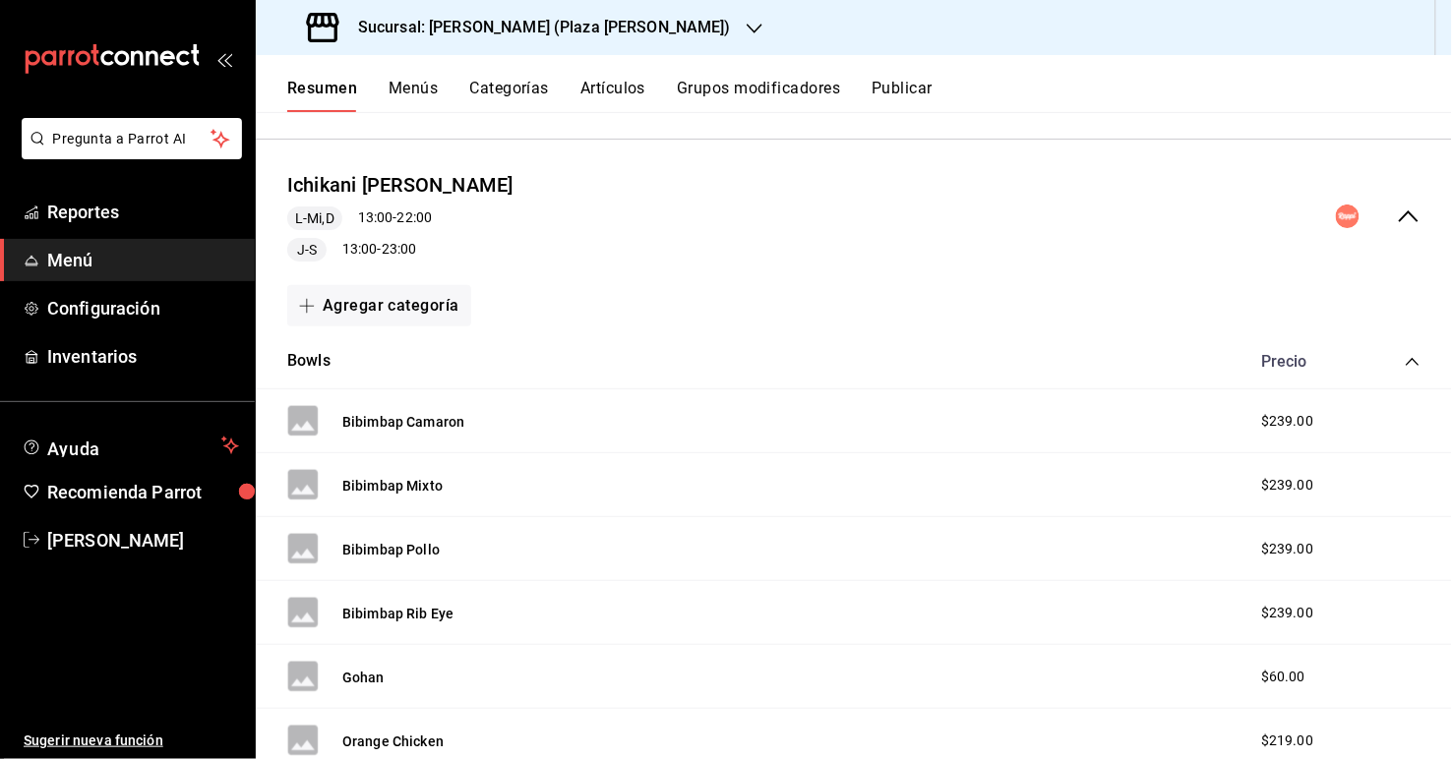
click at [995, 214] on icon "collapse-menu-row" at bounding box center [1409, 217] width 24 height 24
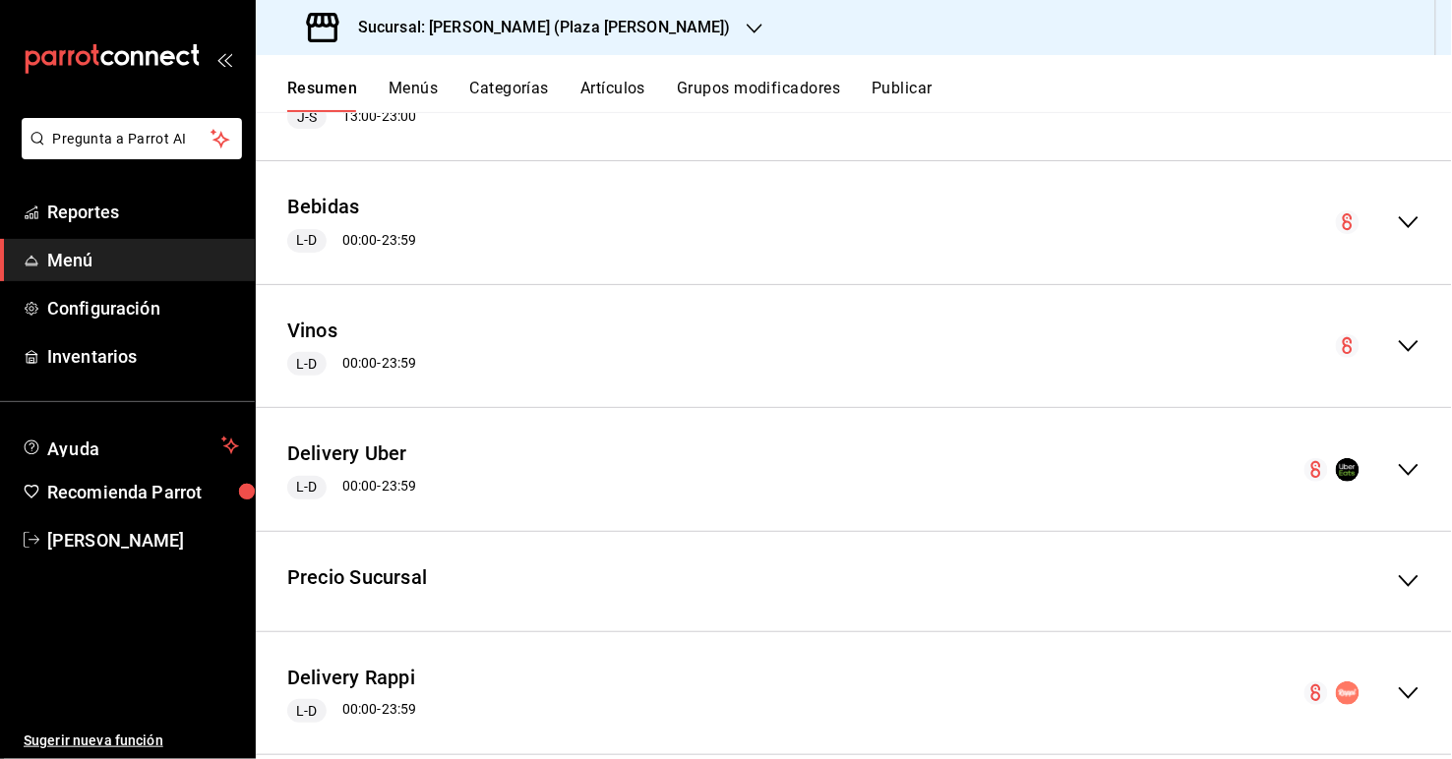
scroll to position [424, 0]
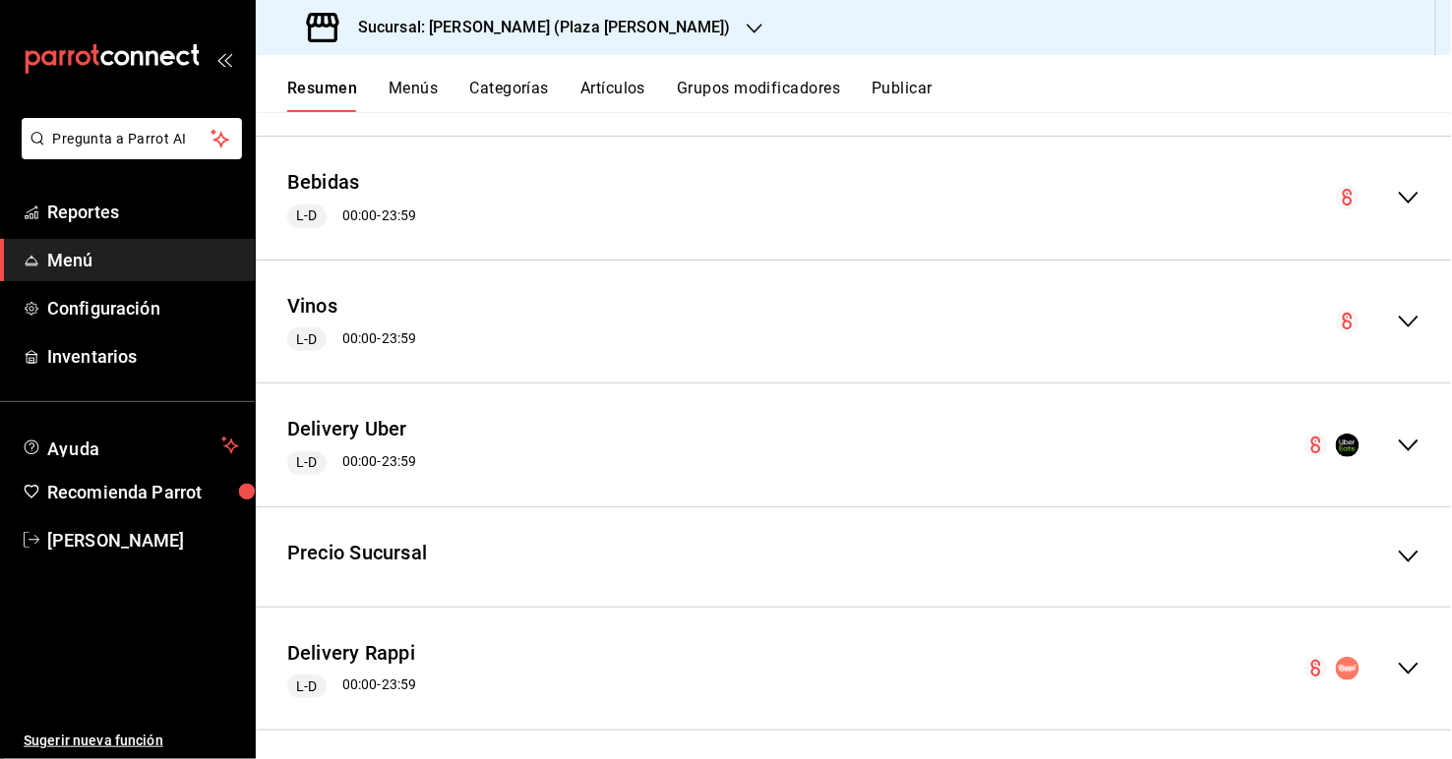
click at [995, 439] on icon "collapse-menu-row" at bounding box center [1409, 446] width 24 height 24
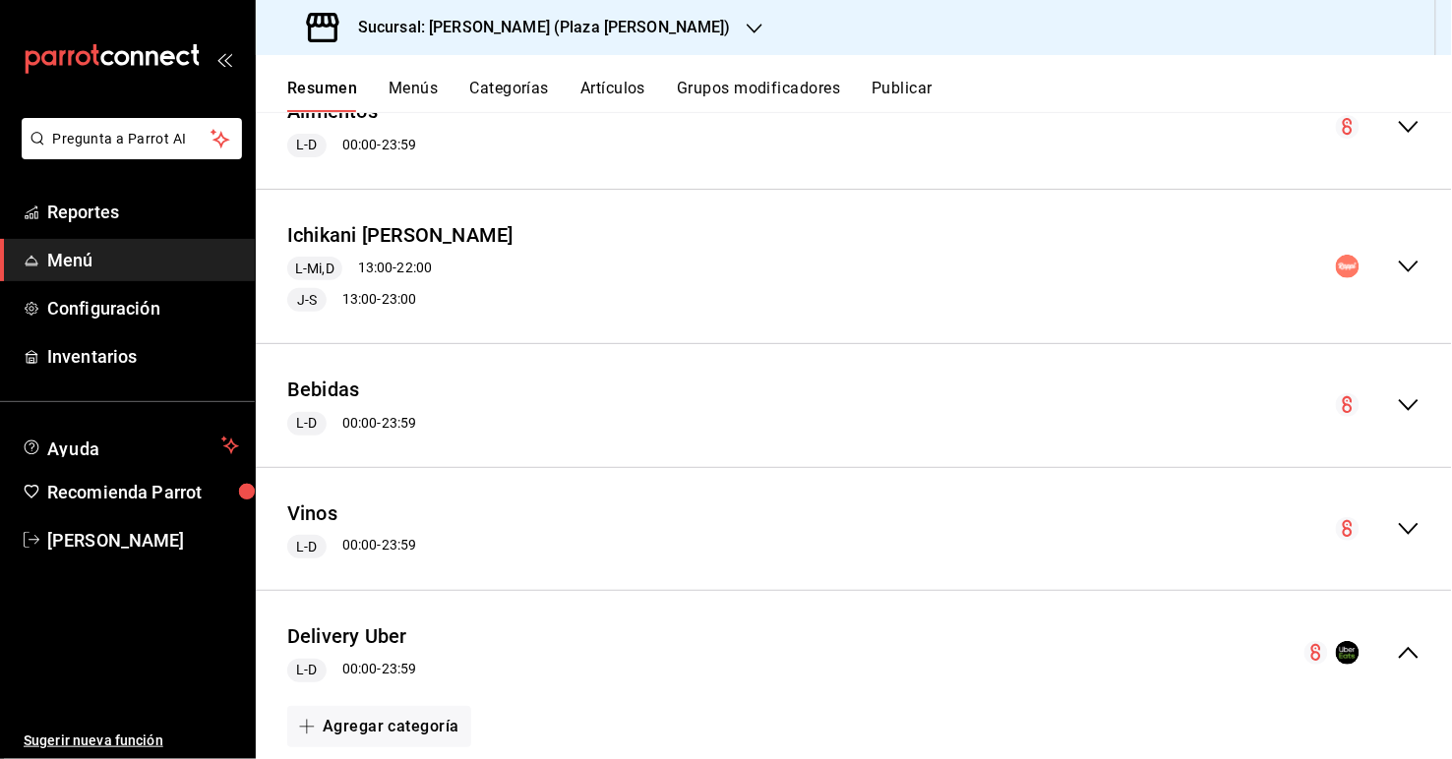
scroll to position [0, 0]
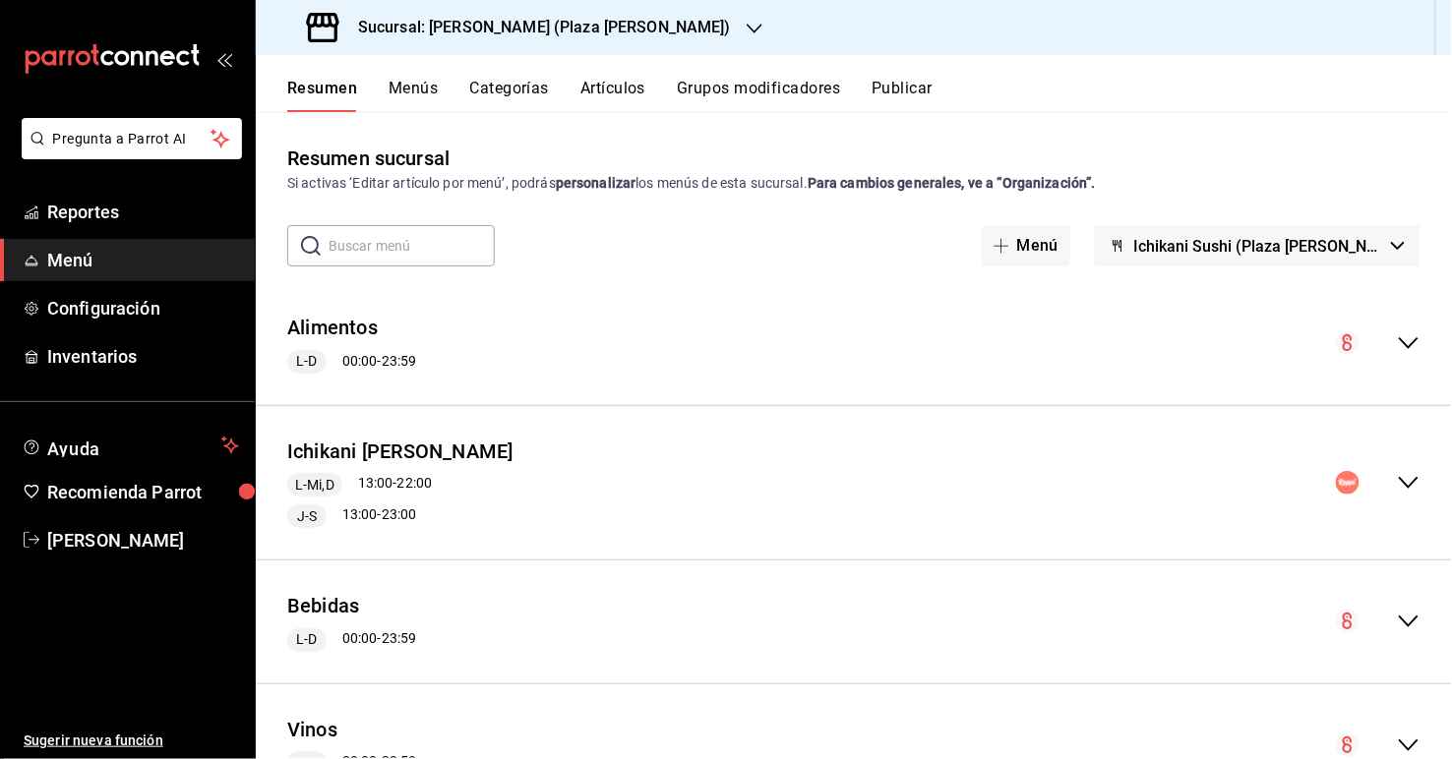
click at [995, 483] on icon "collapse-menu-row" at bounding box center [1409, 483] width 24 height 24
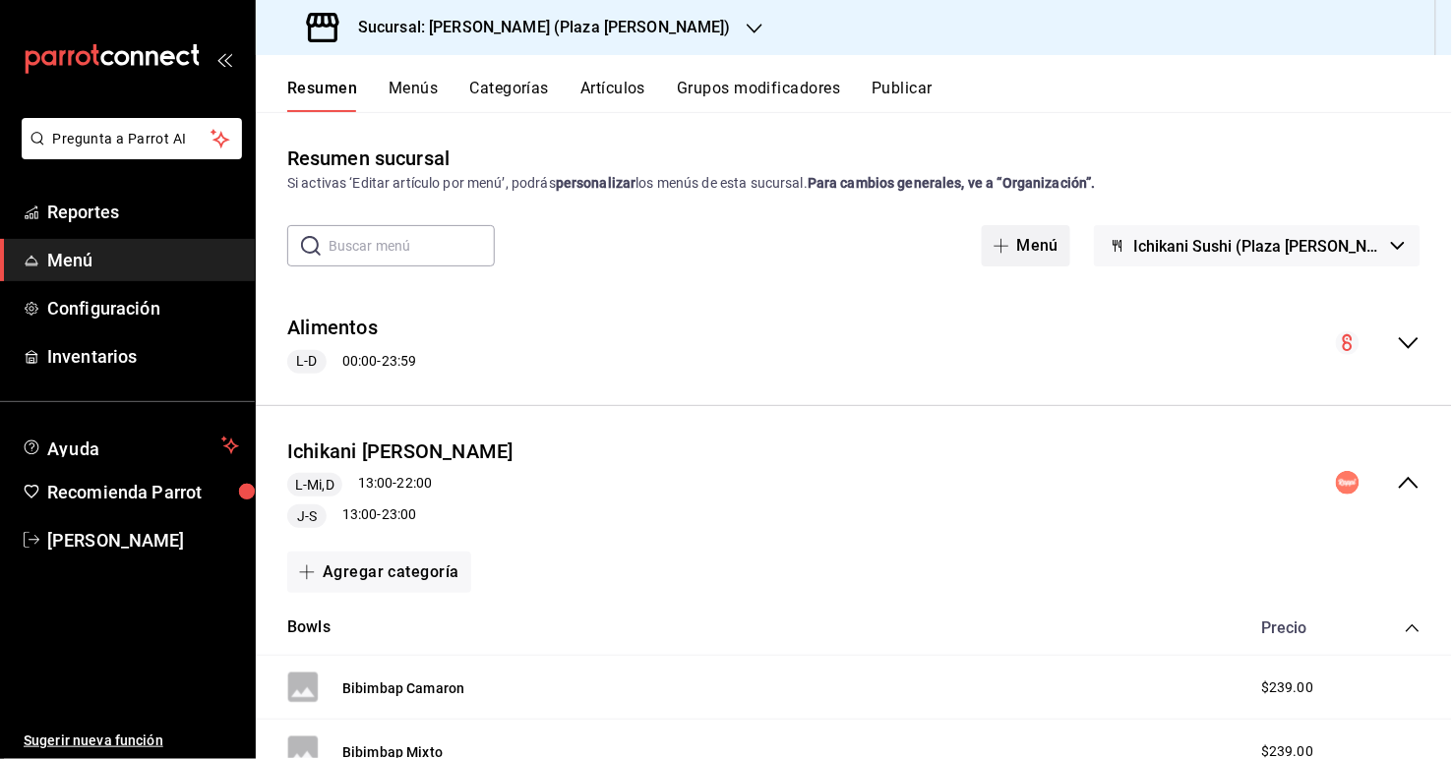
click at [995, 243] on button "Menú" at bounding box center [1027, 245] width 90 height 41
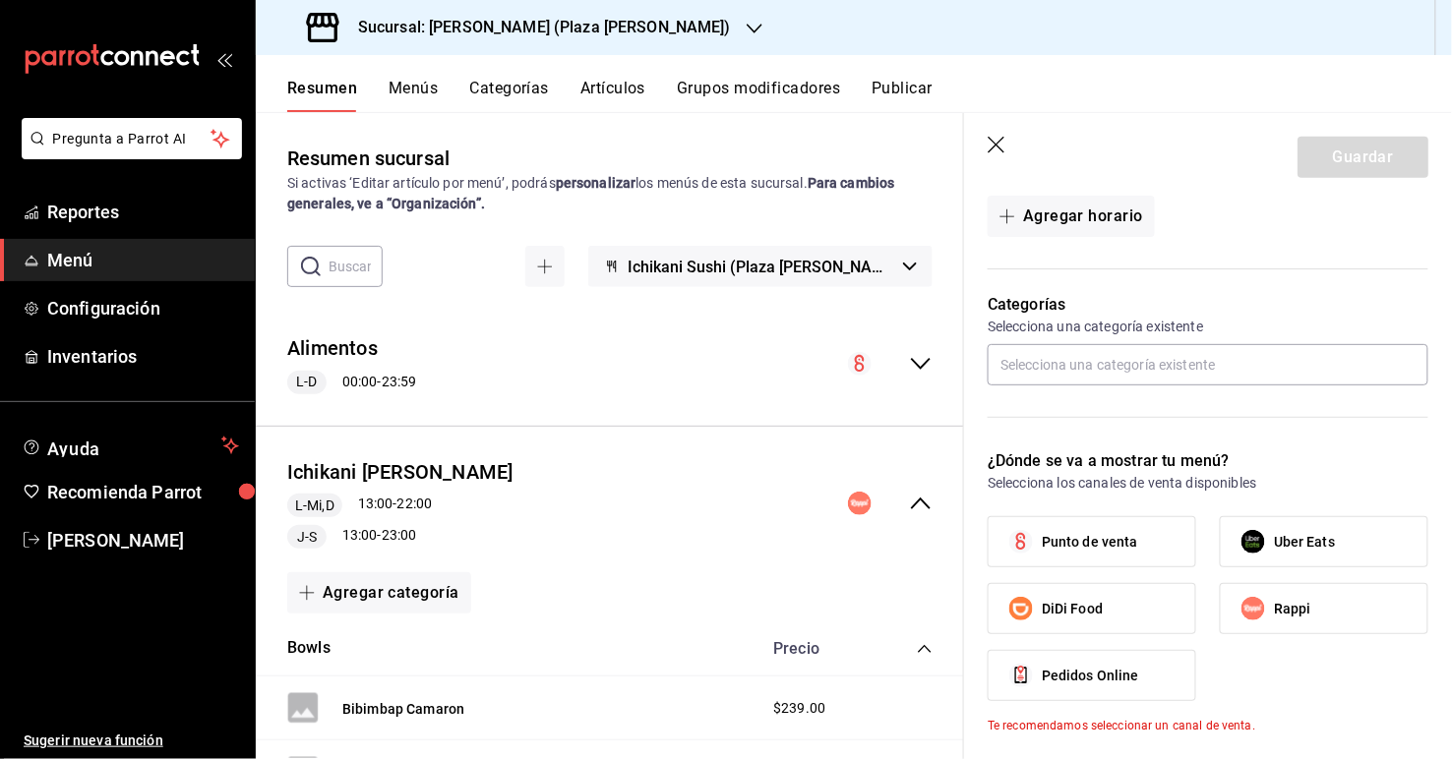
scroll to position [460, 0]
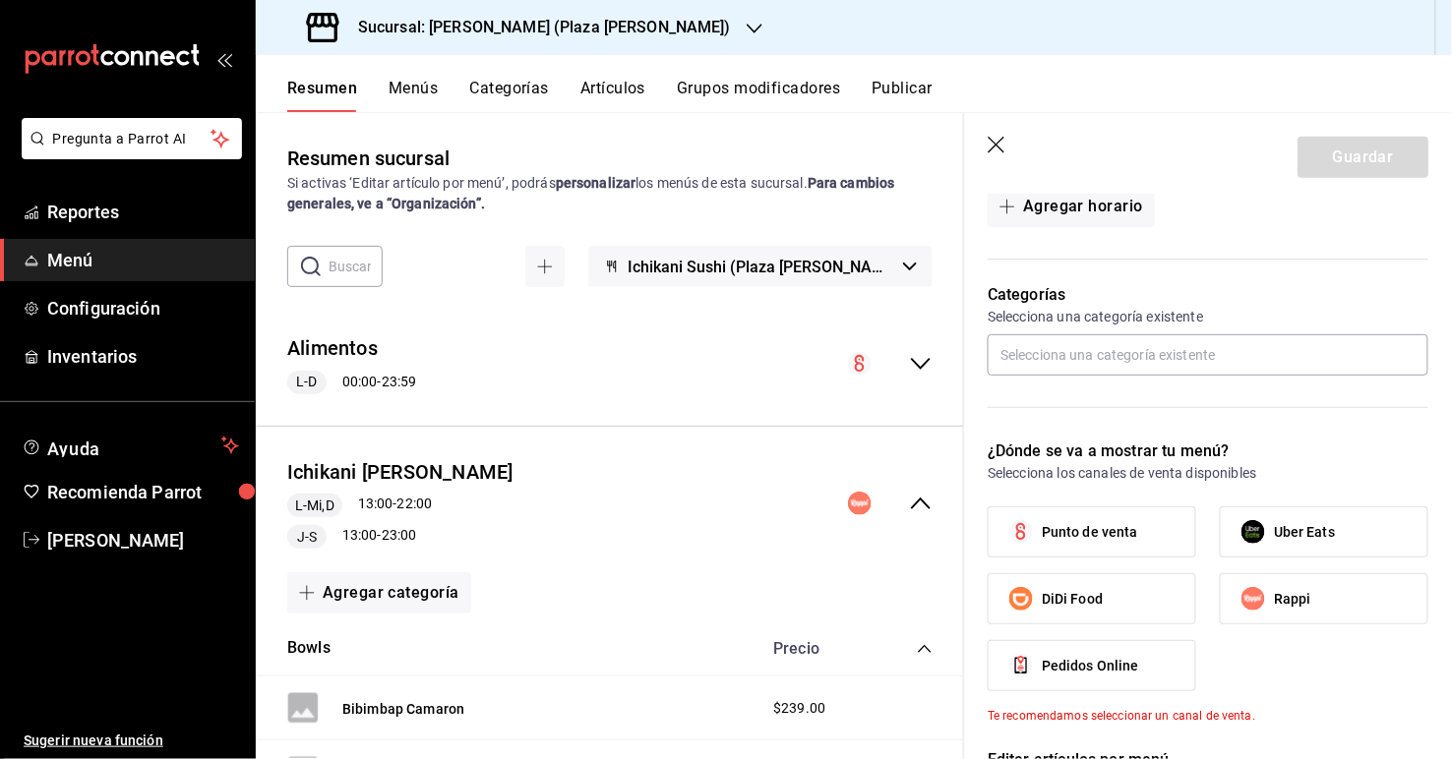
click at [995, 538] on span "Uber Eats" at bounding box center [1304, 532] width 61 height 21
click at [995, 538] on input "Uber Eats" at bounding box center [1253, 532] width 41 height 41
checkbox input "true"
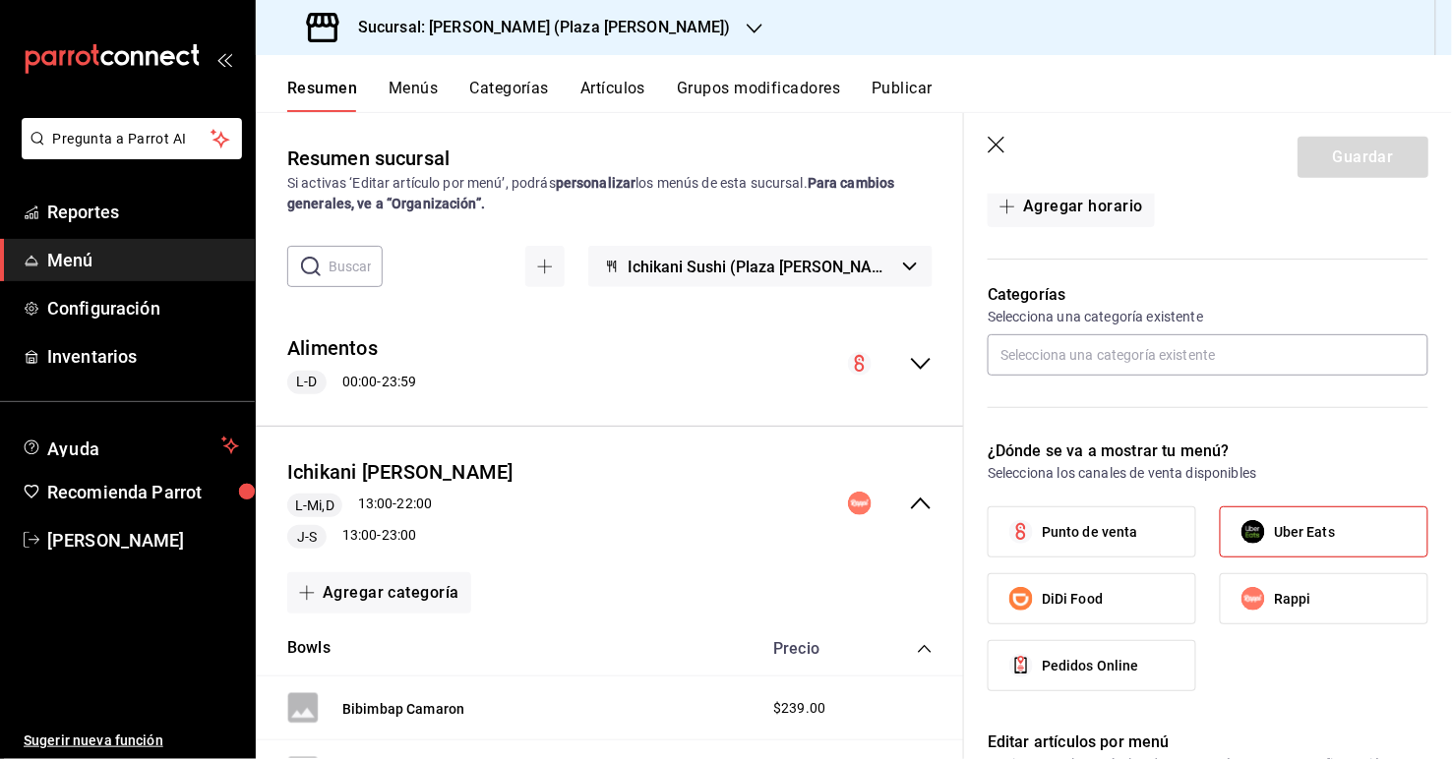
click at [995, 590] on span "Rappi" at bounding box center [1292, 599] width 37 height 21
click at [995, 590] on input "Rappi" at bounding box center [1253, 598] width 41 height 41
checkbox input "true"
click at [995, 543] on label "Uber Eats" at bounding box center [1324, 532] width 207 height 49
click at [995, 543] on input "Uber Eats" at bounding box center [1253, 532] width 41 height 41
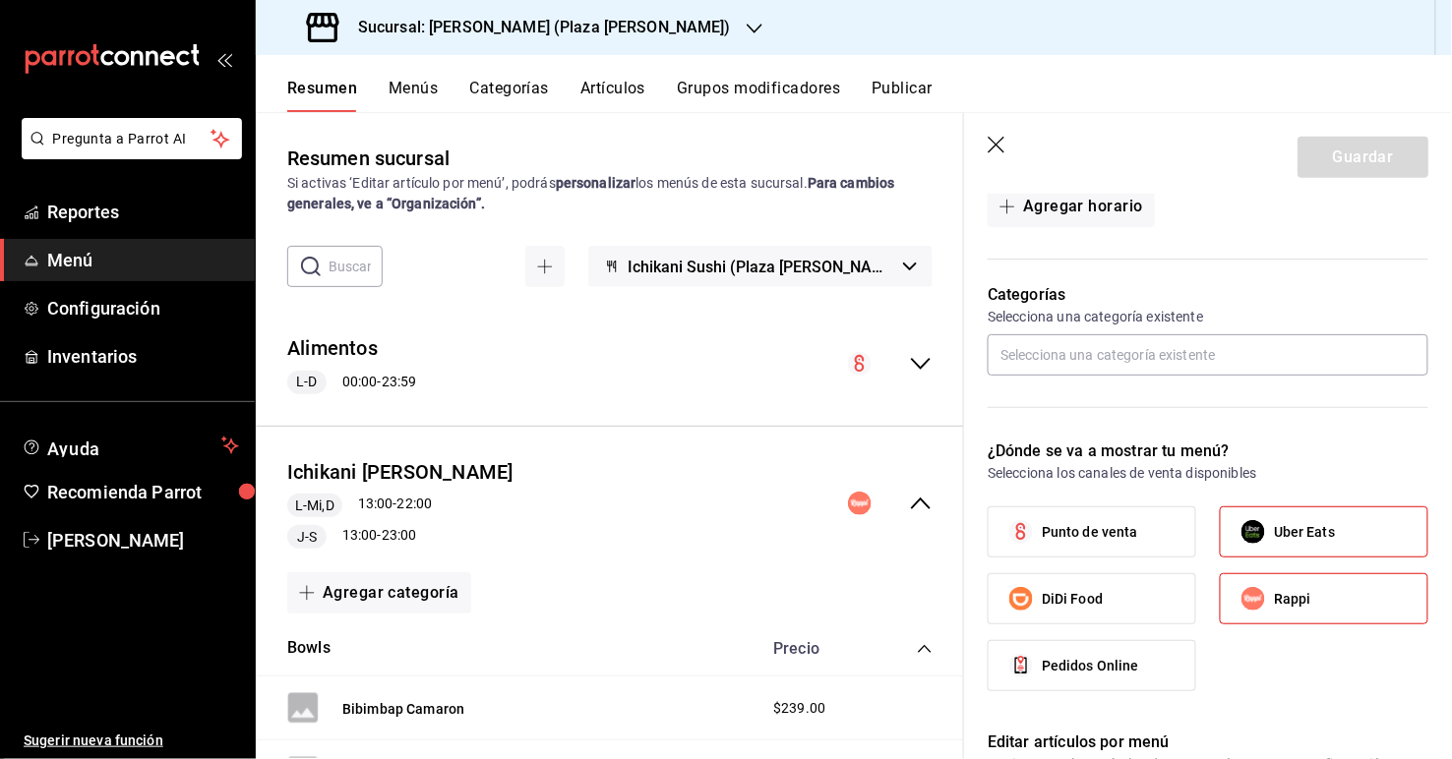
checkbox input "false"
click at [995, 601] on span "Rappi" at bounding box center [1292, 599] width 37 height 21
click at [995, 601] on input "Rappi" at bounding box center [1253, 598] width 41 height 41
checkbox input "false"
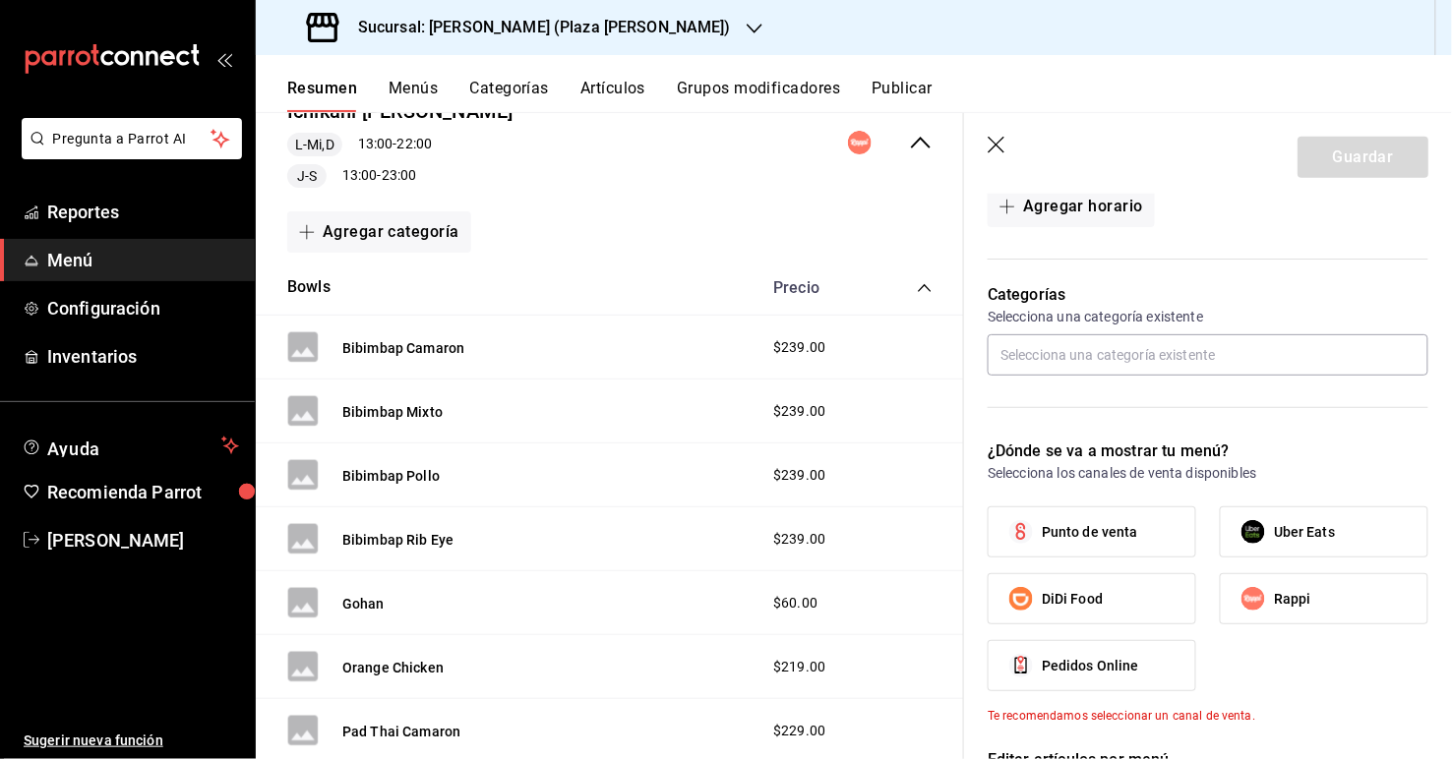
scroll to position [366, 0]
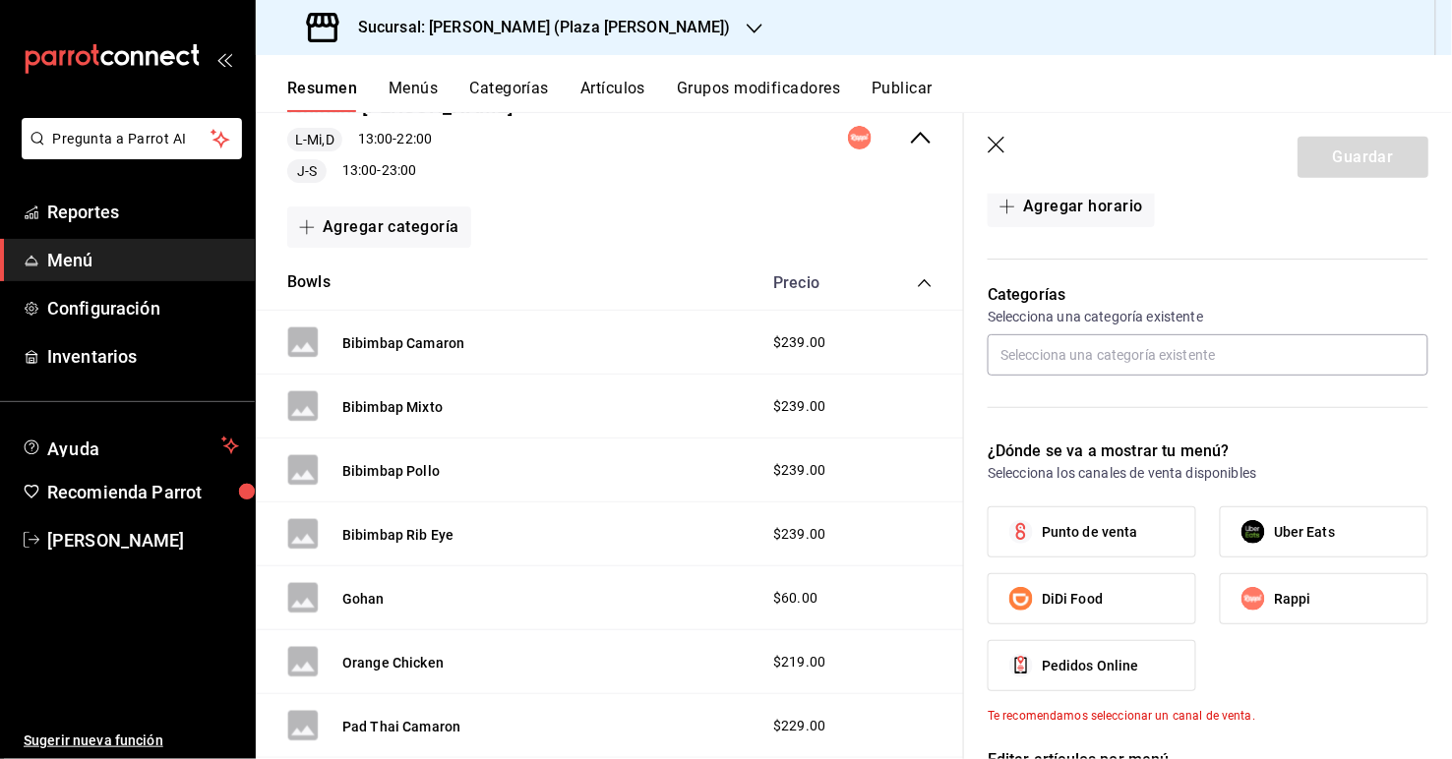
click at [995, 140] on icon "button" at bounding box center [996, 145] width 17 height 17
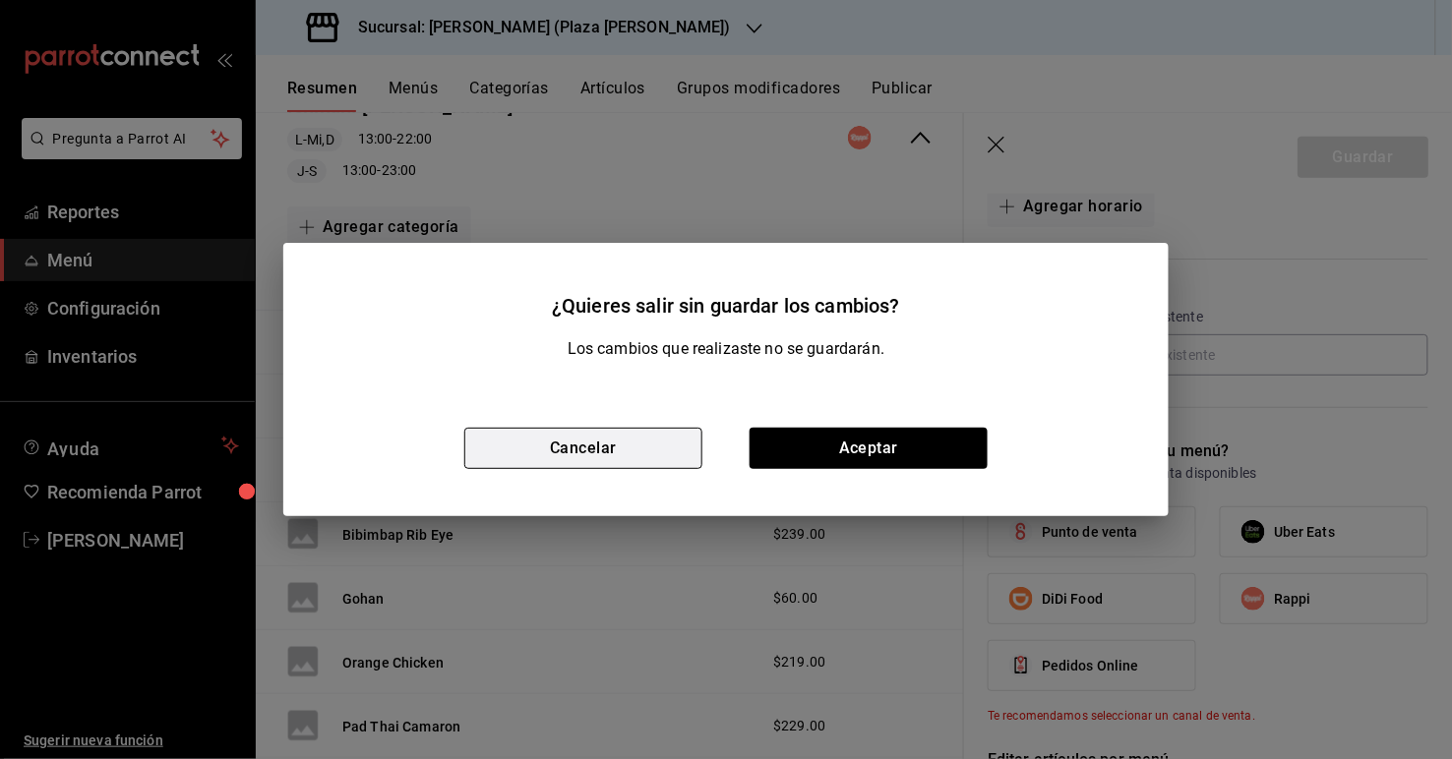
click at [618, 444] on button "Cancelar" at bounding box center [583, 448] width 238 height 41
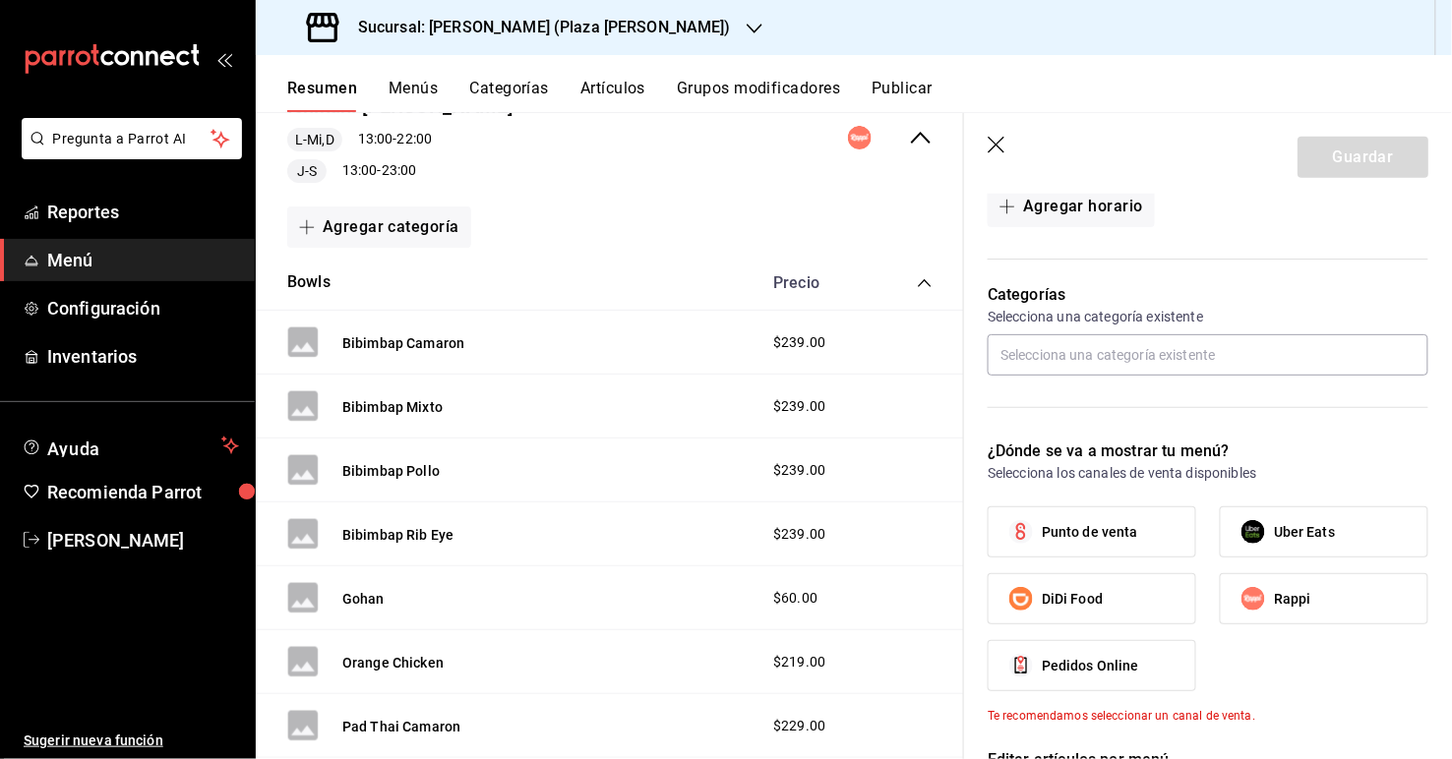
click at [995, 140] on icon "button" at bounding box center [998, 147] width 20 height 20
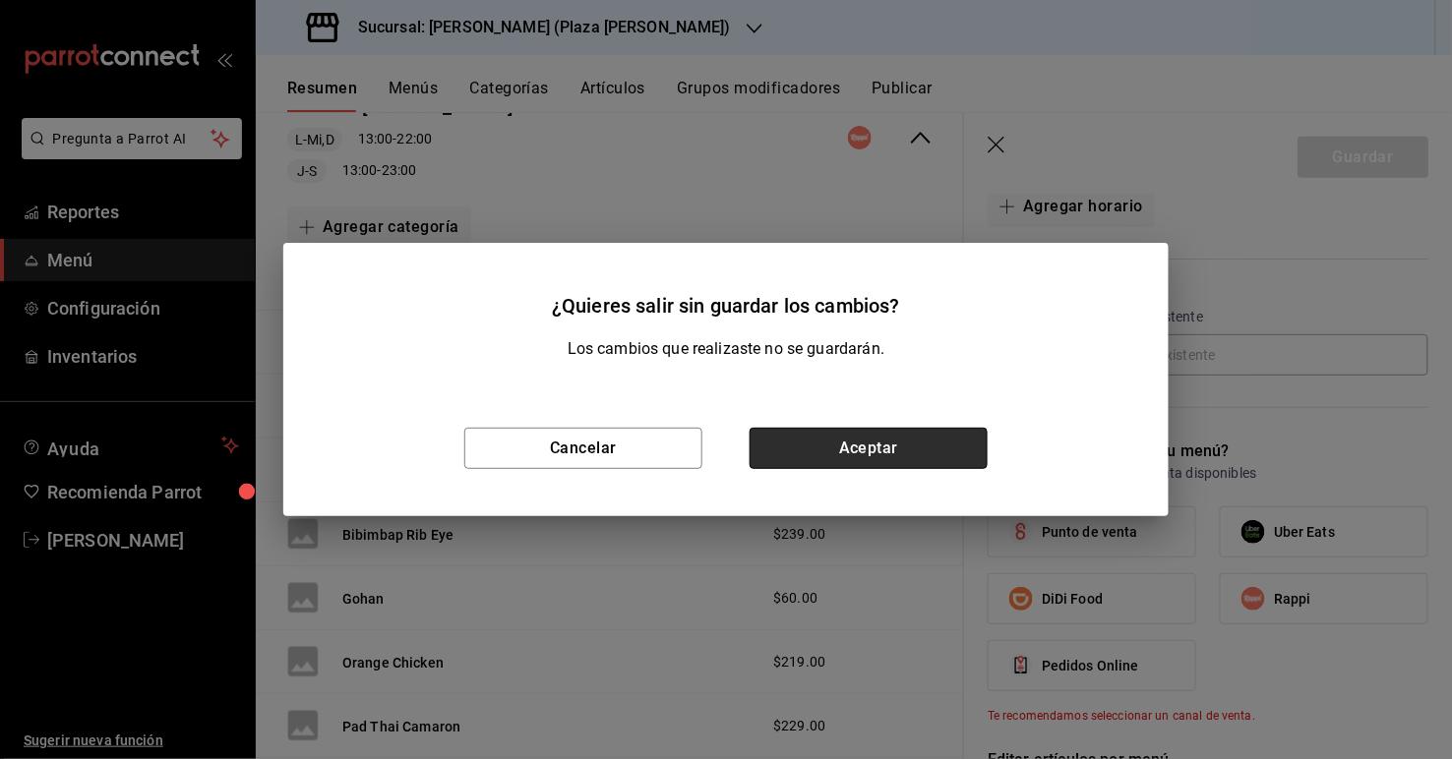
click at [861, 435] on button "Aceptar" at bounding box center [869, 448] width 238 height 41
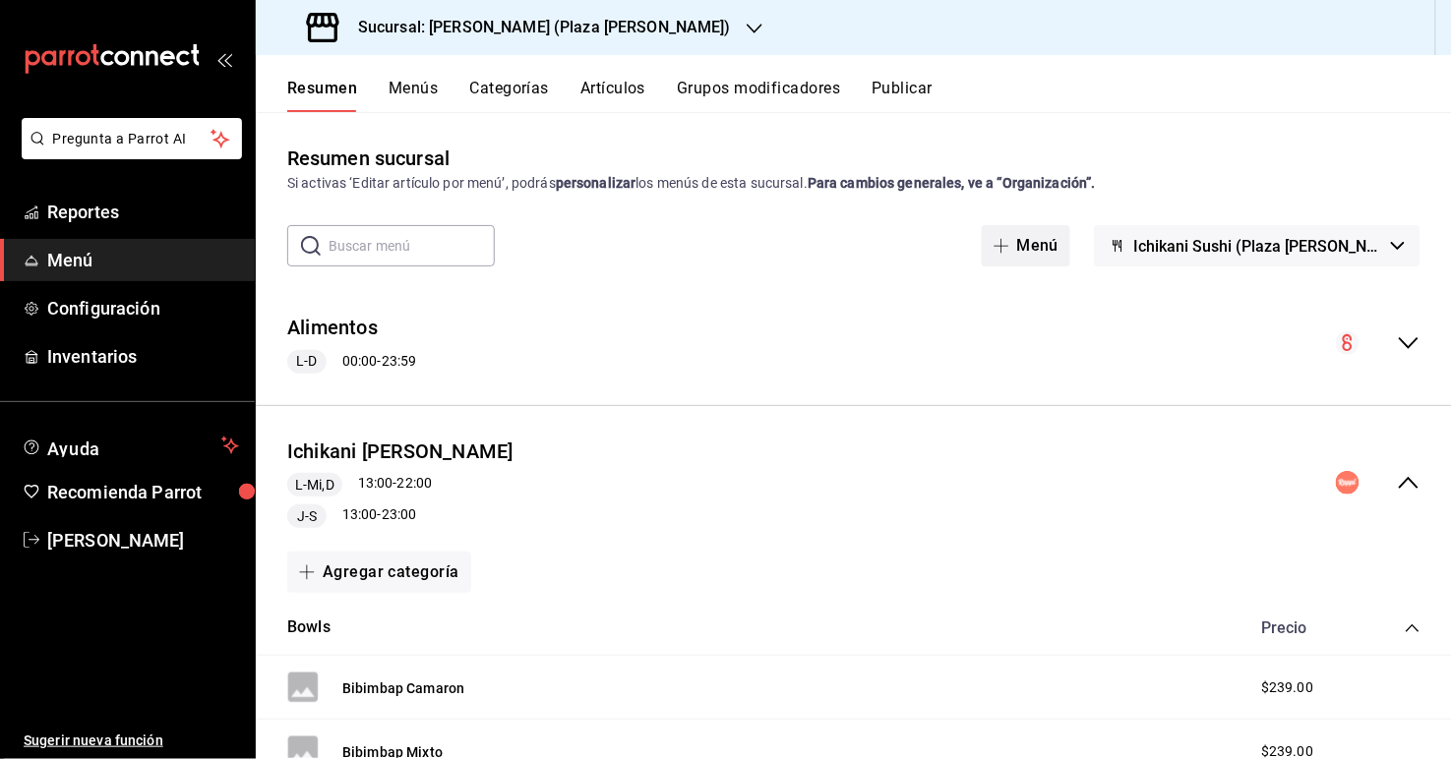
click at [995, 247] on span "button" at bounding box center [1006, 246] width 24 height 16
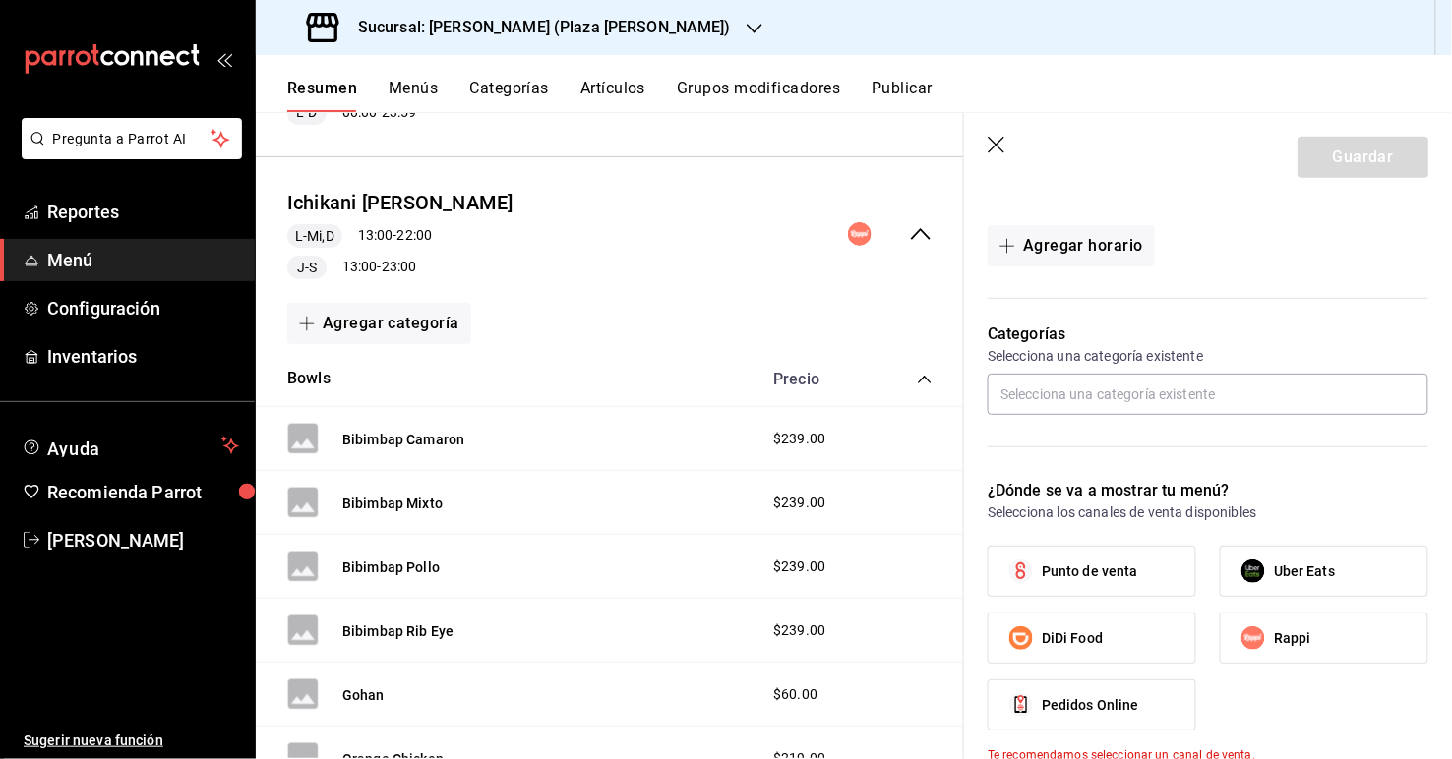
scroll to position [285, 0]
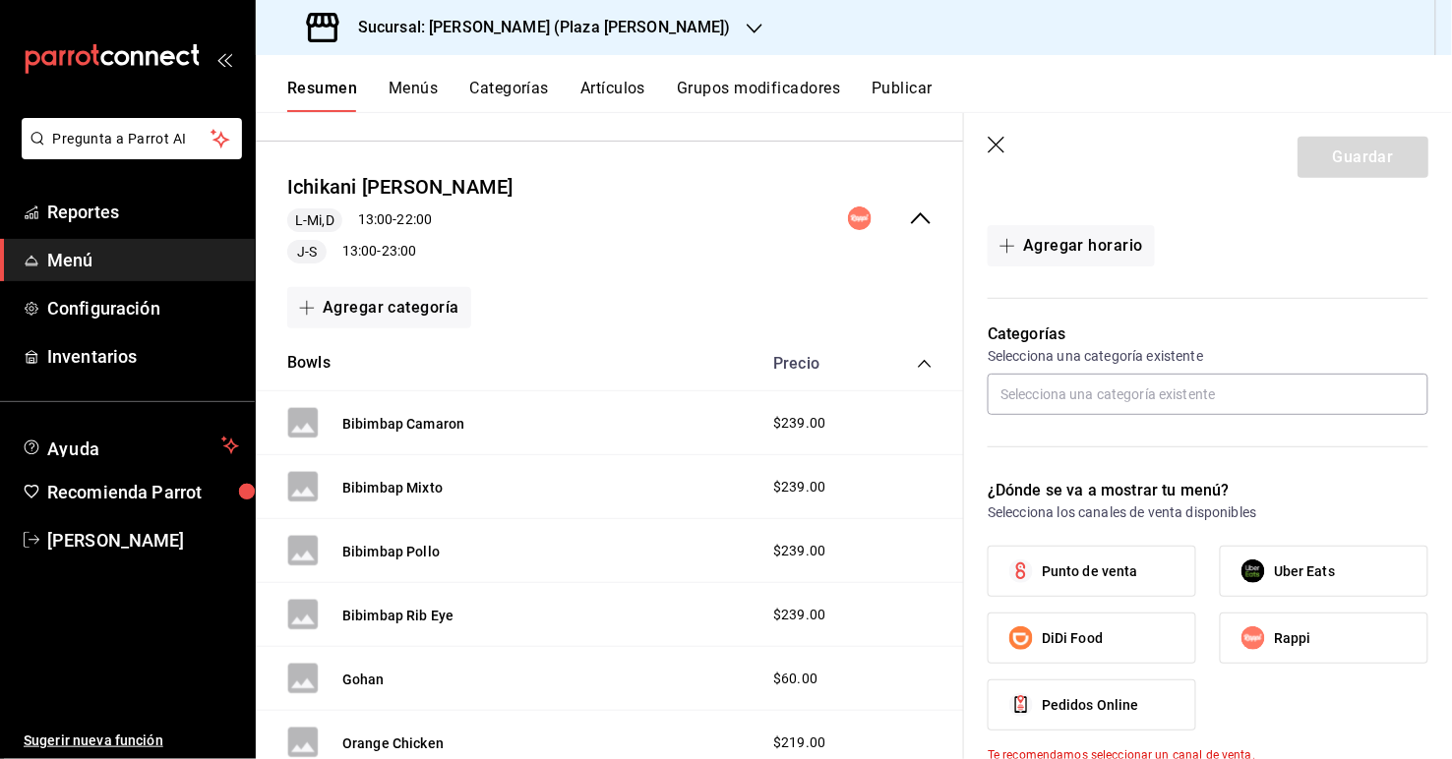
click at [995, 139] on icon "button" at bounding box center [998, 147] width 20 height 20
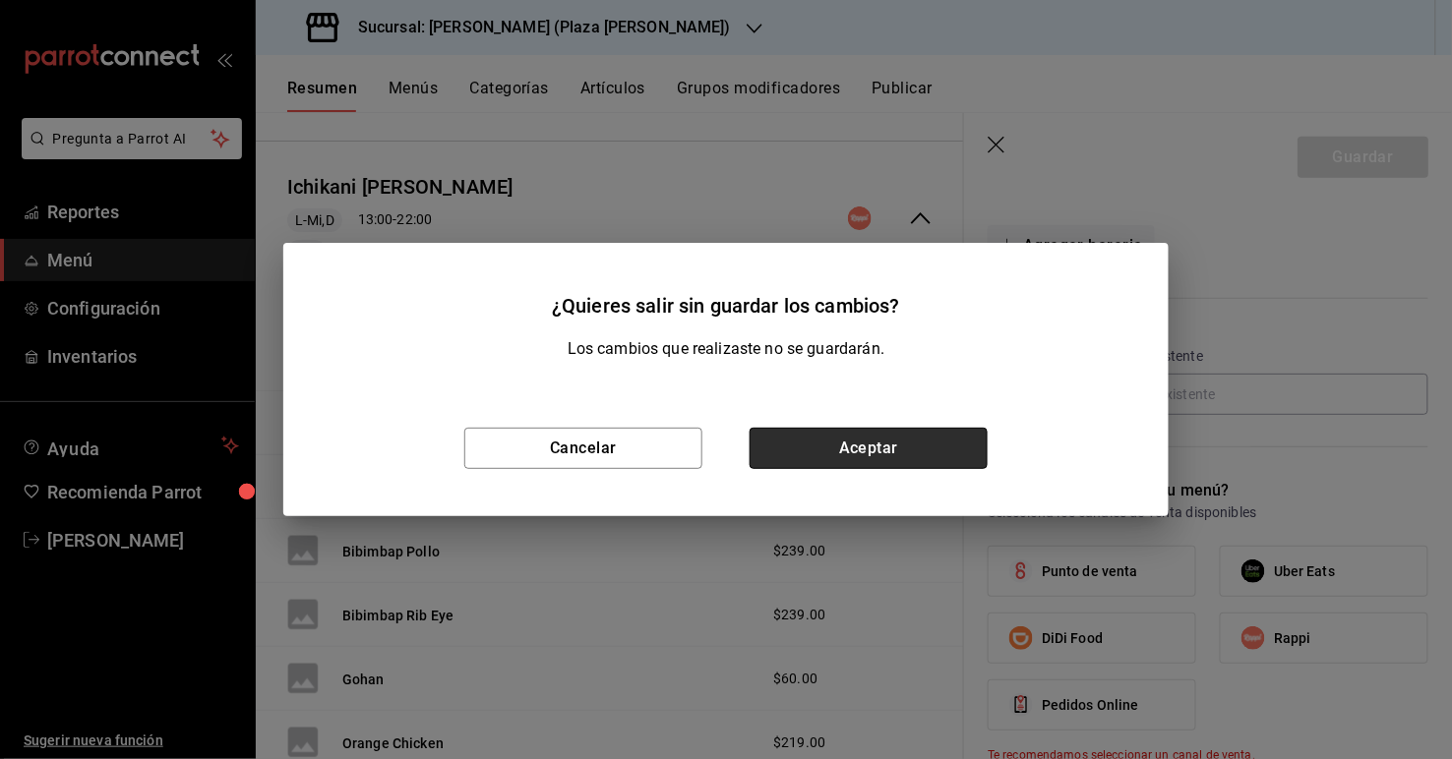
click at [881, 437] on button "Aceptar" at bounding box center [869, 448] width 238 height 41
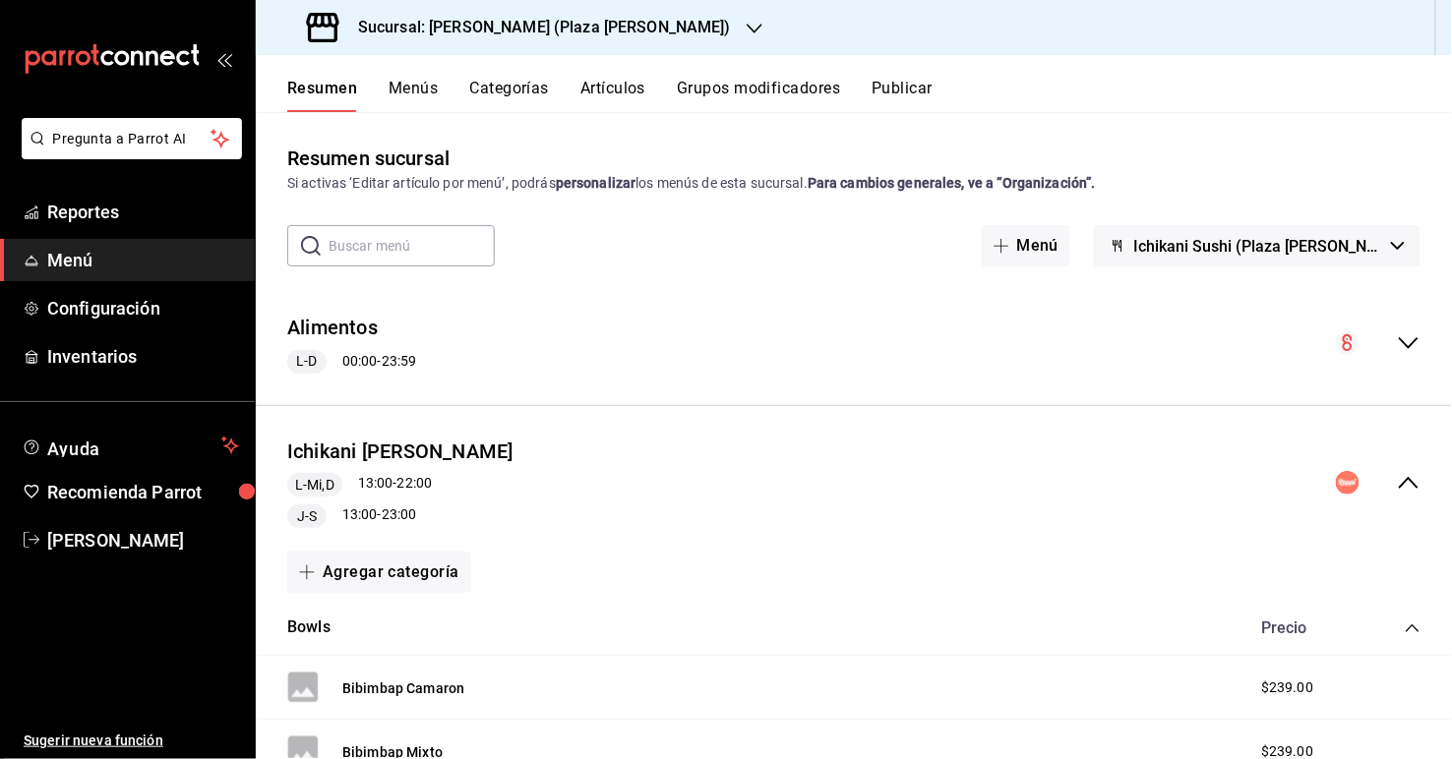
click at [995, 481] on icon "collapse-menu-row" at bounding box center [1409, 483] width 24 height 24
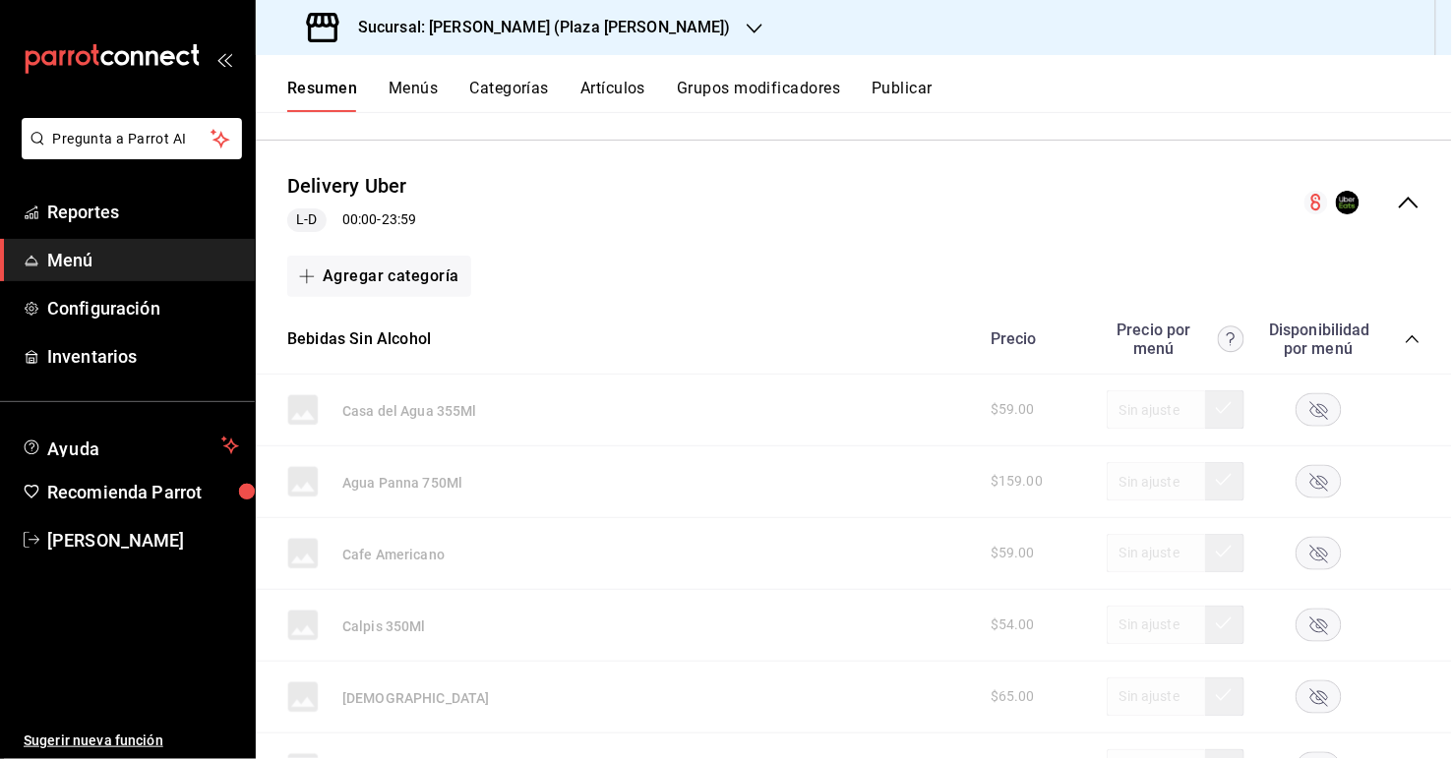
scroll to position [711, 0]
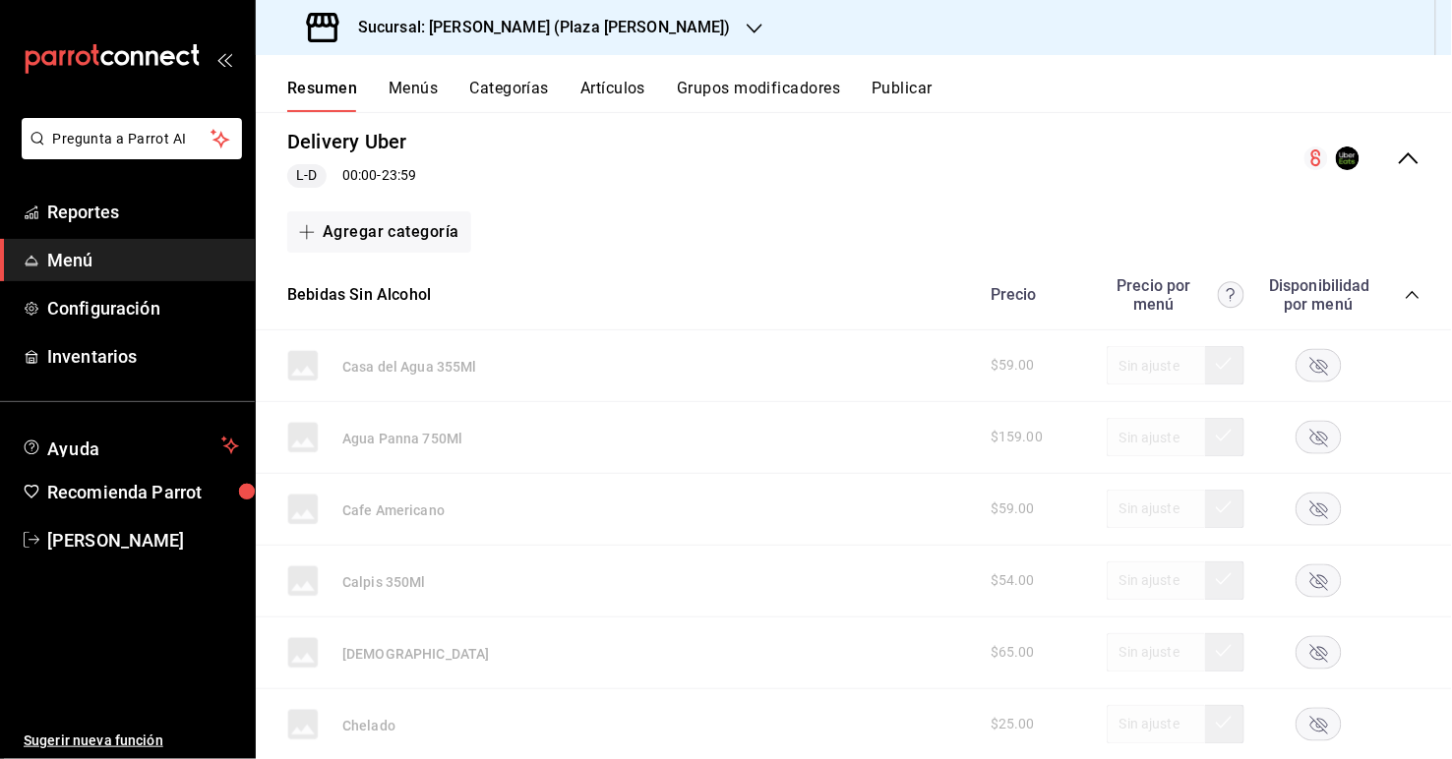
click at [995, 147] on icon "collapse-menu-row" at bounding box center [1409, 159] width 24 height 24
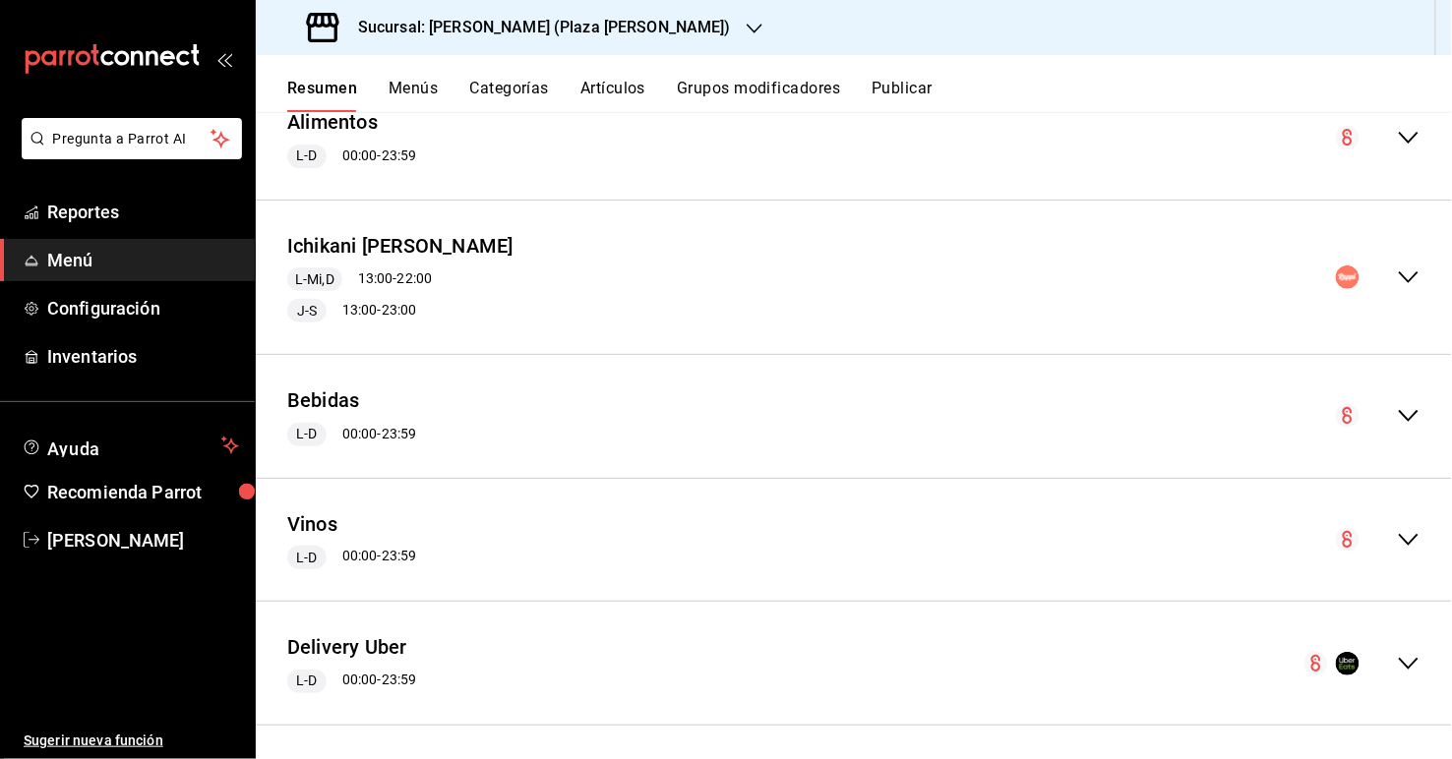
scroll to position [175, 0]
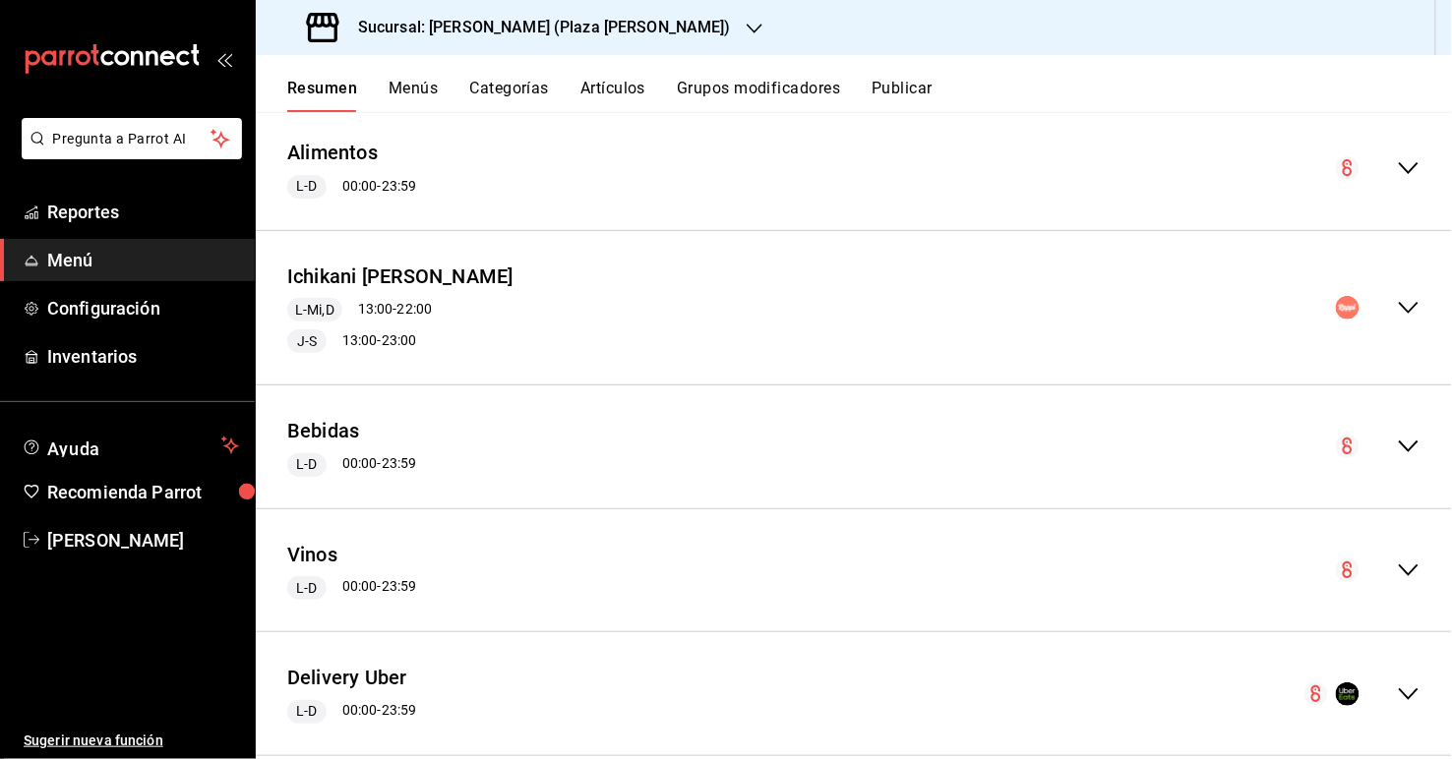
click at [995, 299] on icon "collapse-menu-row" at bounding box center [1409, 308] width 24 height 24
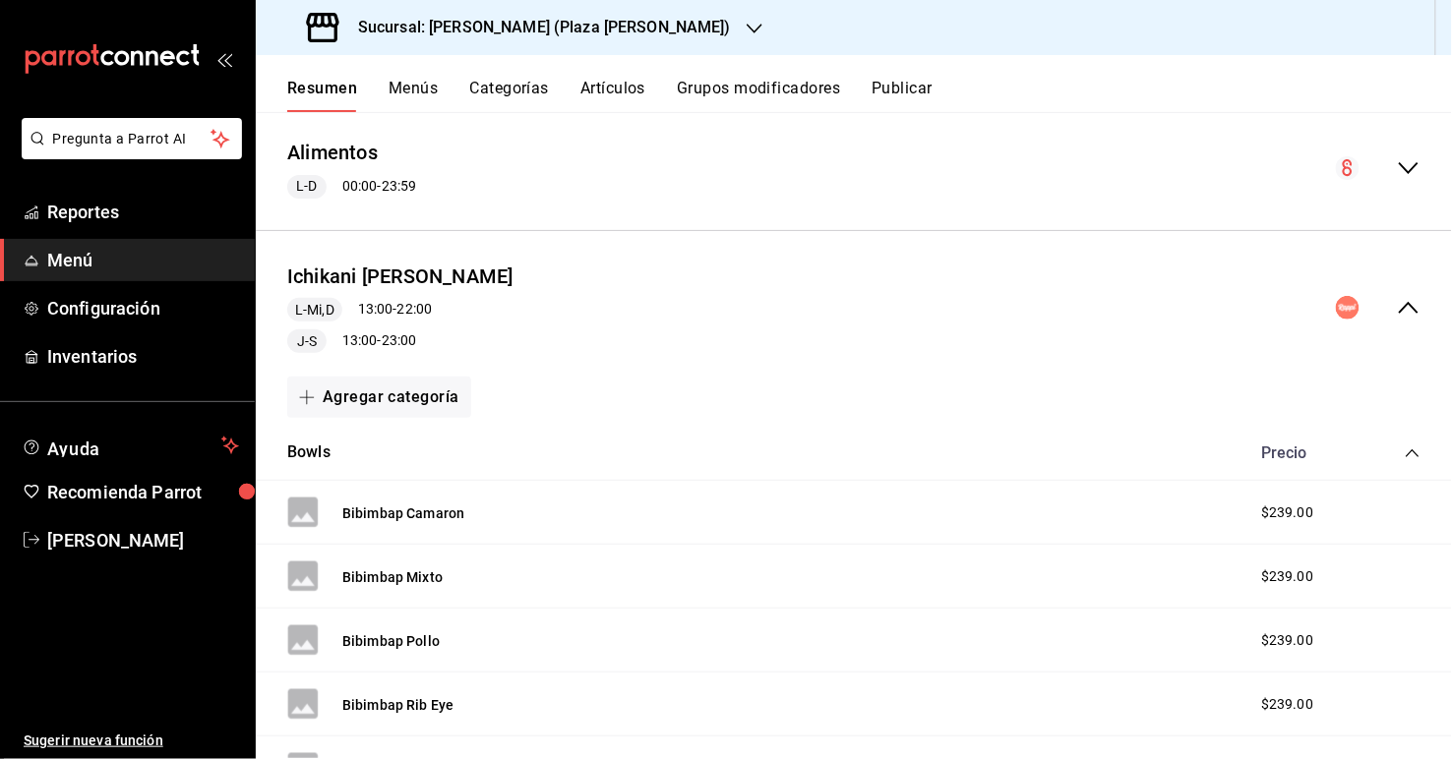
scroll to position [0, 0]
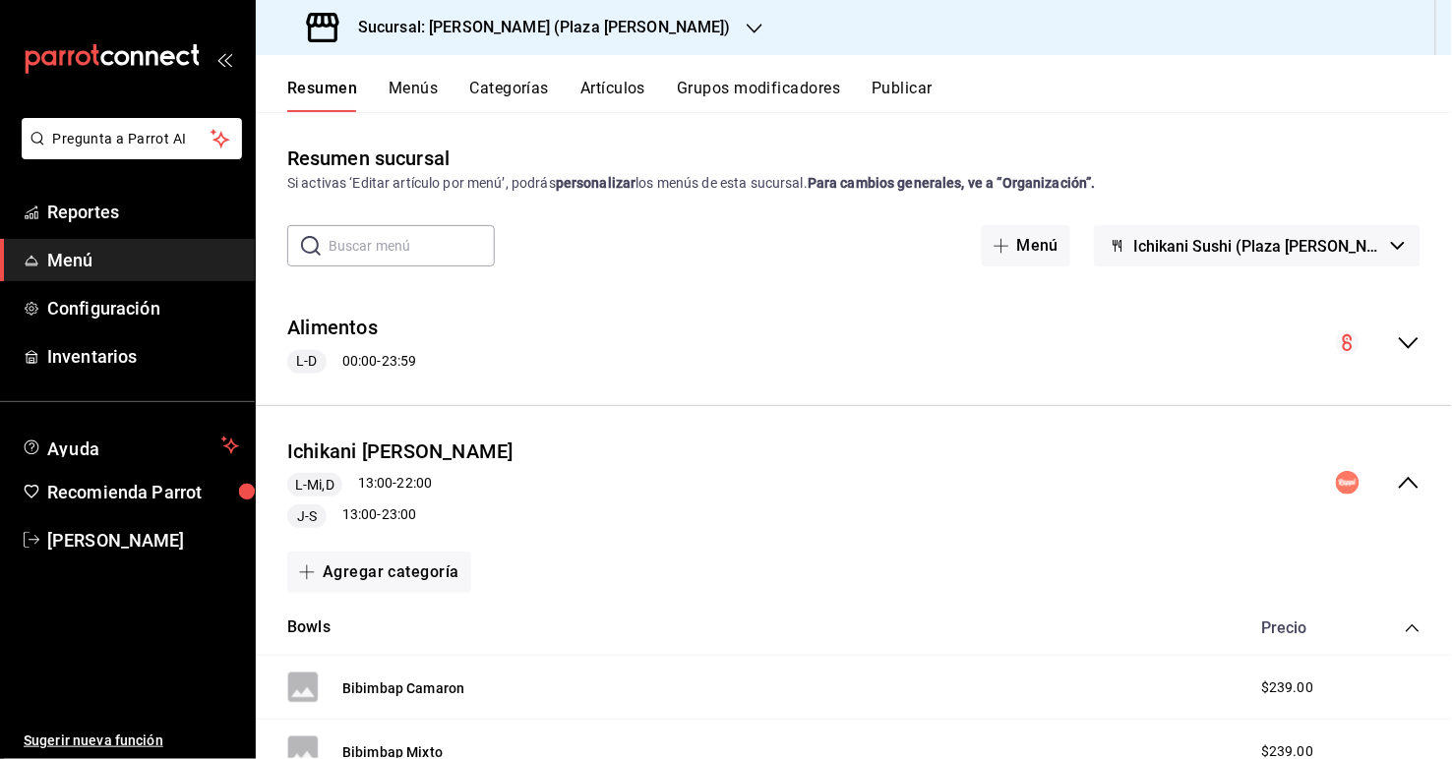
click at [995, 472] on icon "collapse-menu-row" at bounding box center [1409, 483] width 24 height 24
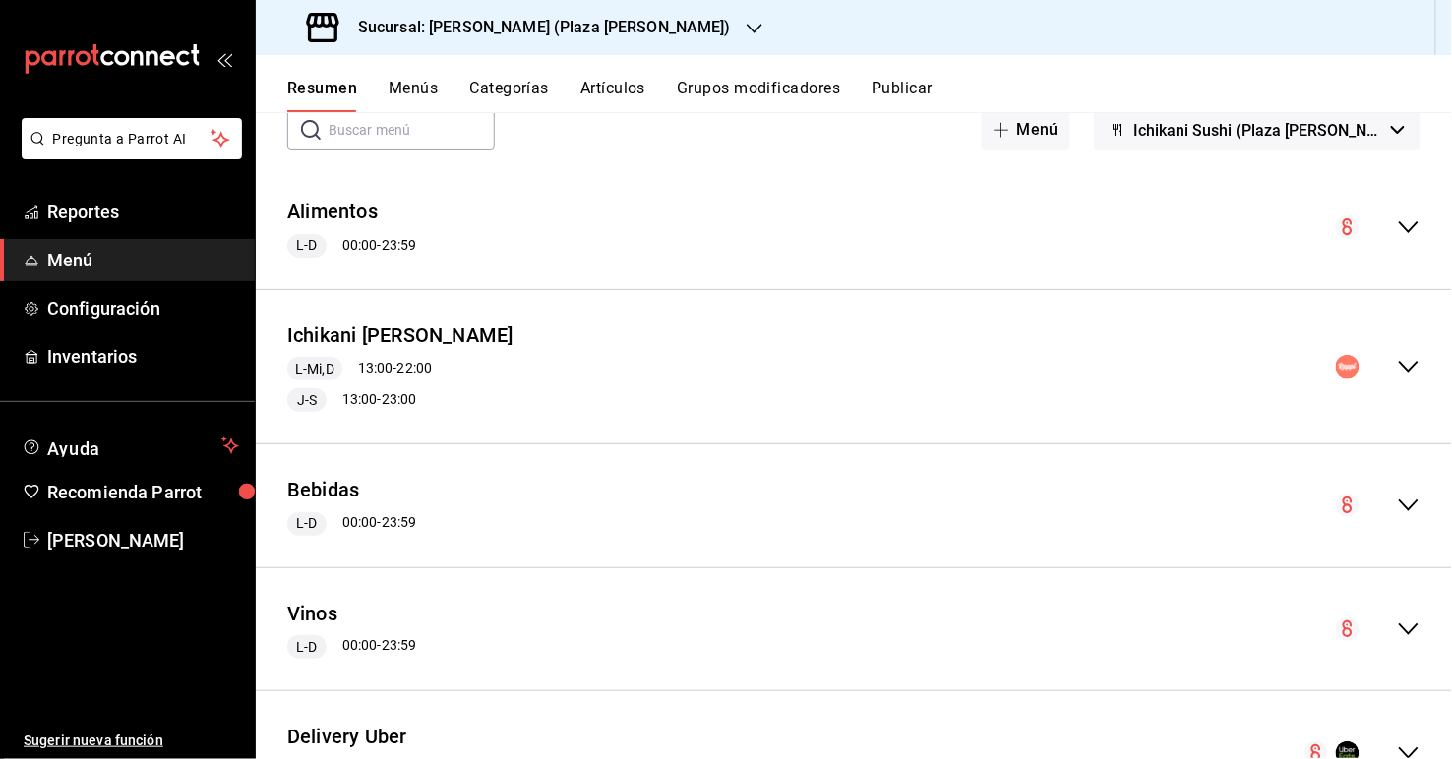
scroll to position [115, 0]
click at [995, 364] on icon "collapse-menu-row" at bounding box center [1409, 368] width 24 height 24
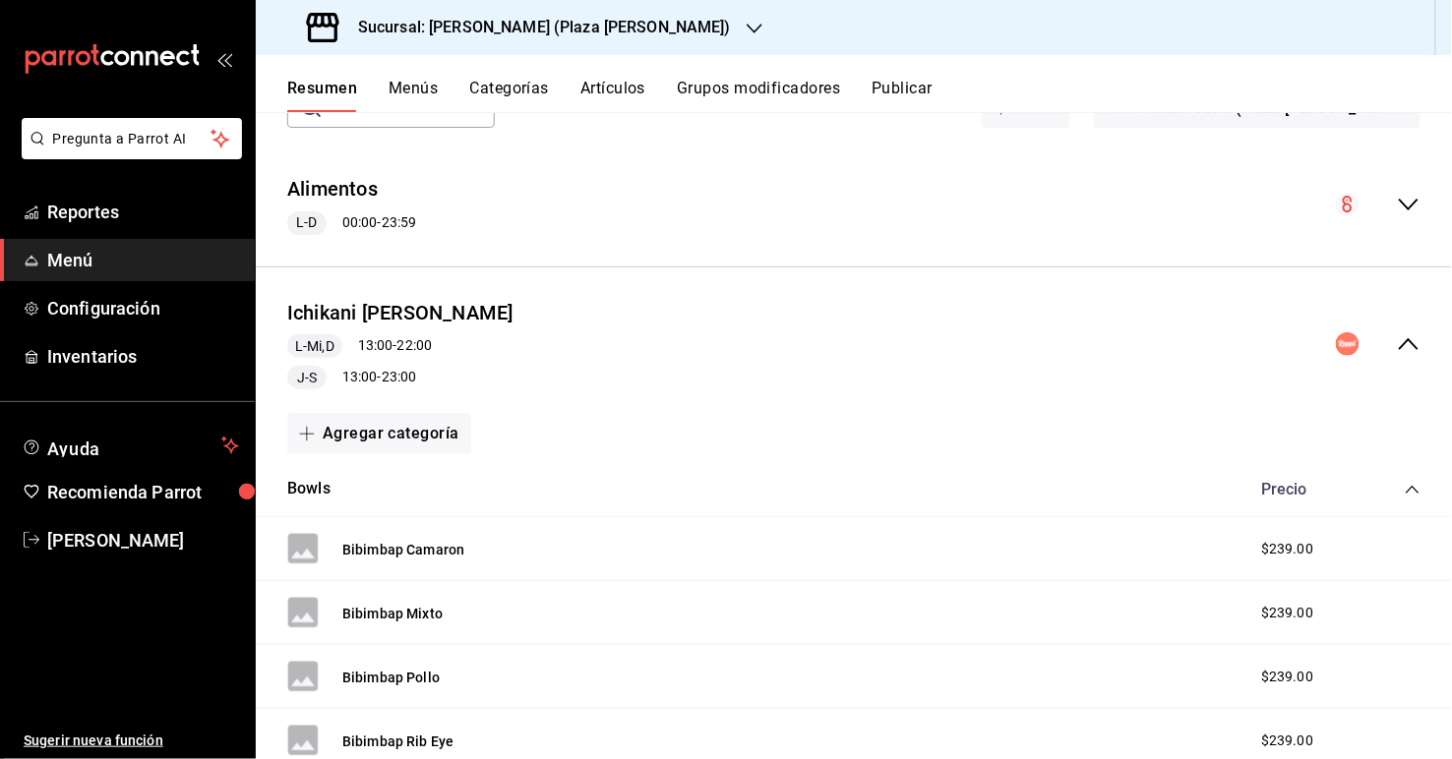
scroll to position [0, 0]
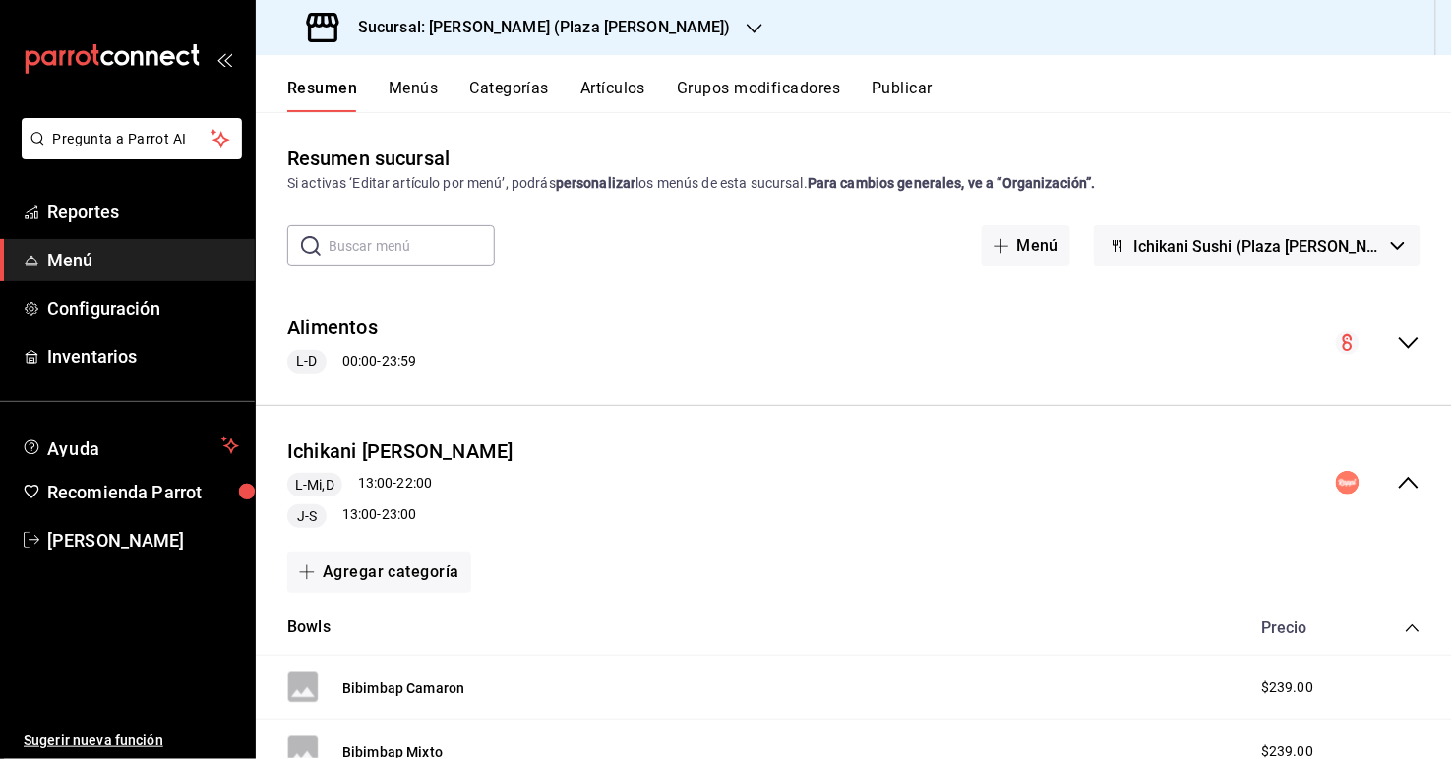
click at [995, 348] on icon "collapse-menu-row" at bounding box center [1409, 344] width 24 height 24
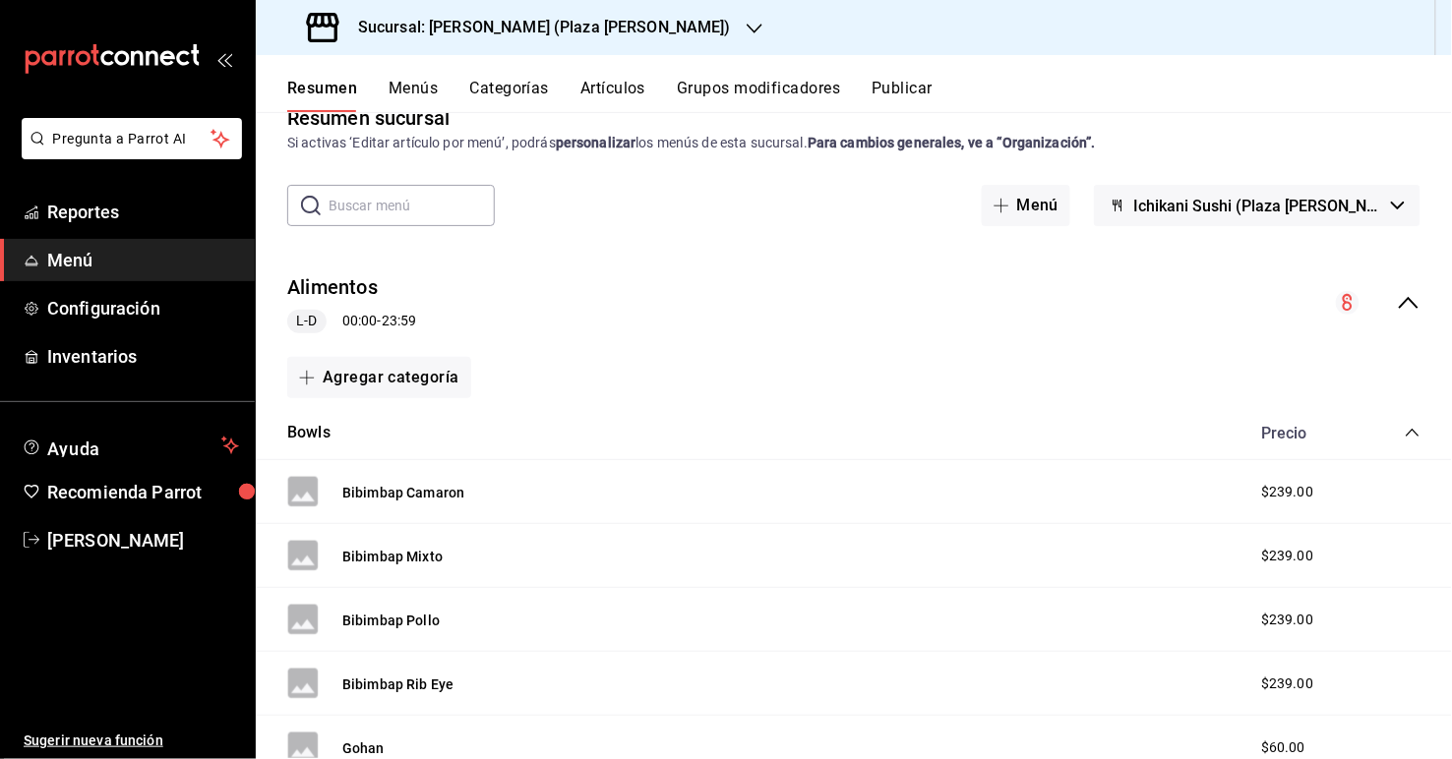
scroll to position [75, 0]
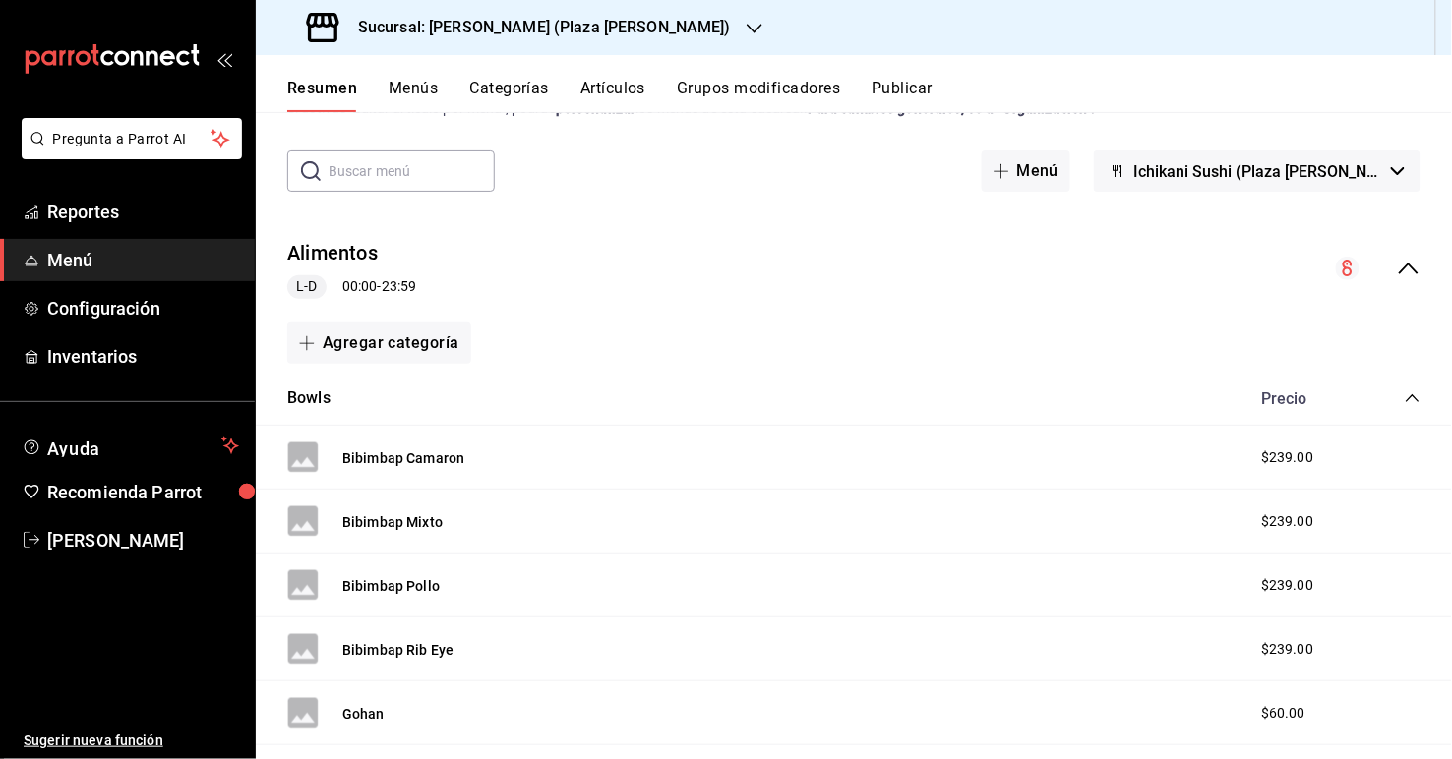
click at [995, 272] on icon "collapse-menu-row" at bounding box center [1409, 269] width 24 height 24
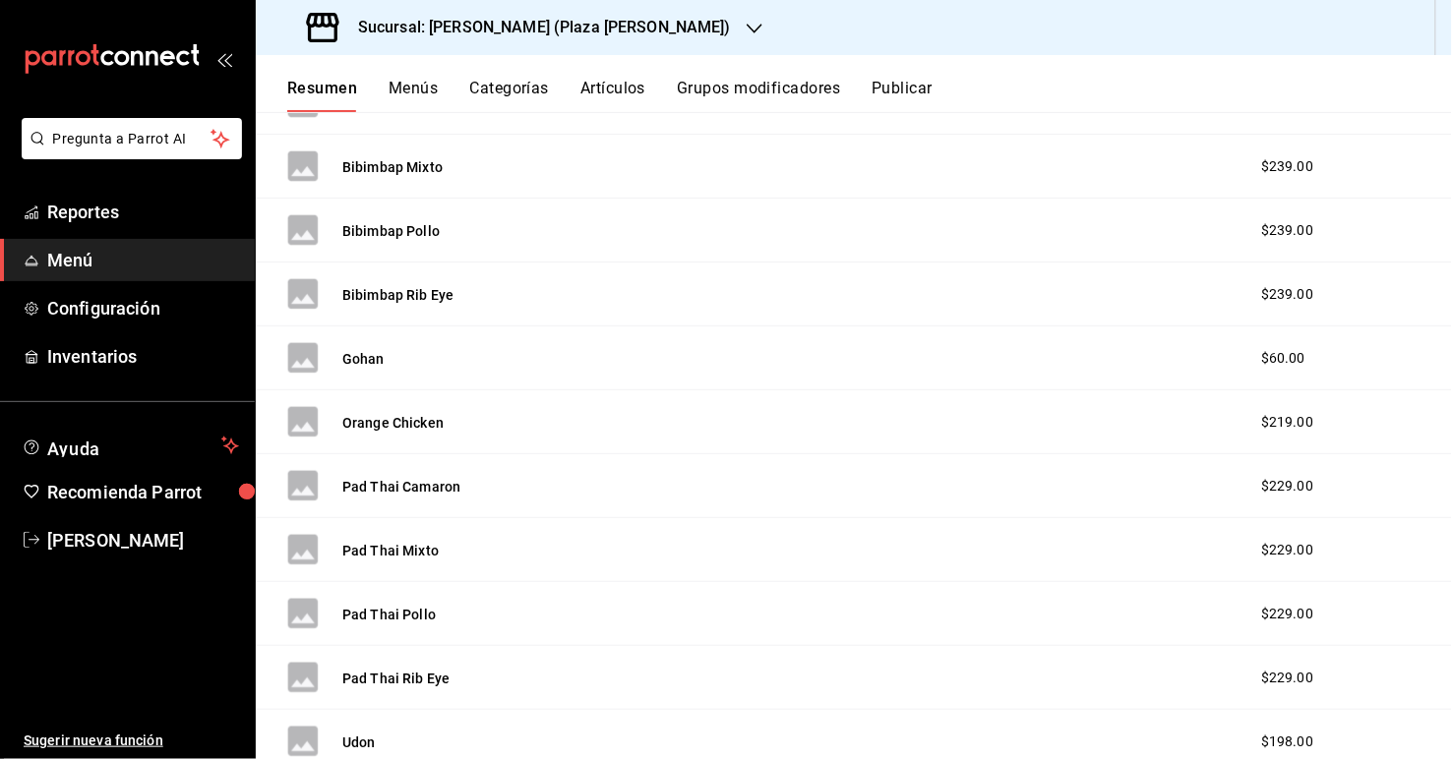
scroll to position [211, 0]
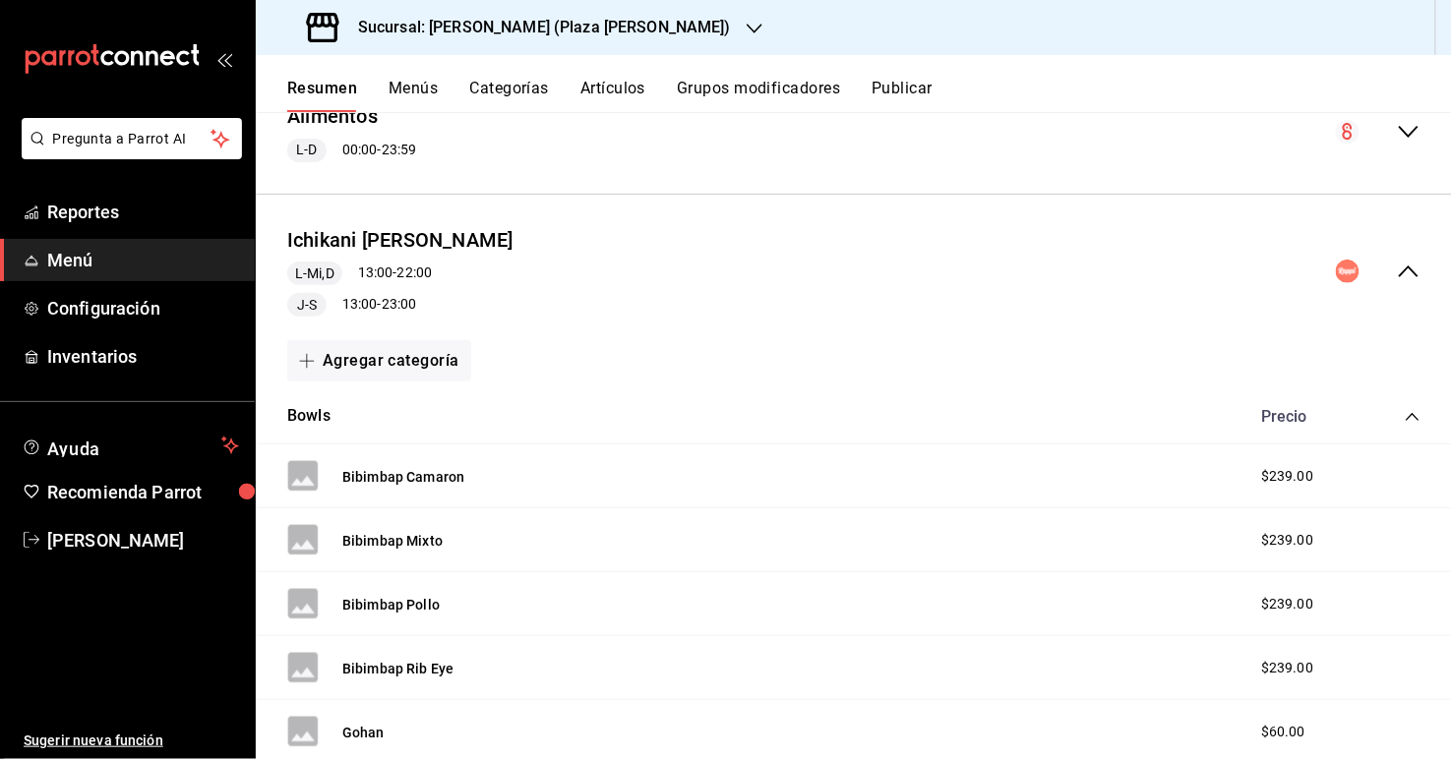
click at [995, 271] on div "Ichikani [PERSON_NAME] L-Mi,D 13:00 - 22:00 J-S 13:00 - 23:00" at bounding box center [854, 272] width 1196 height 123
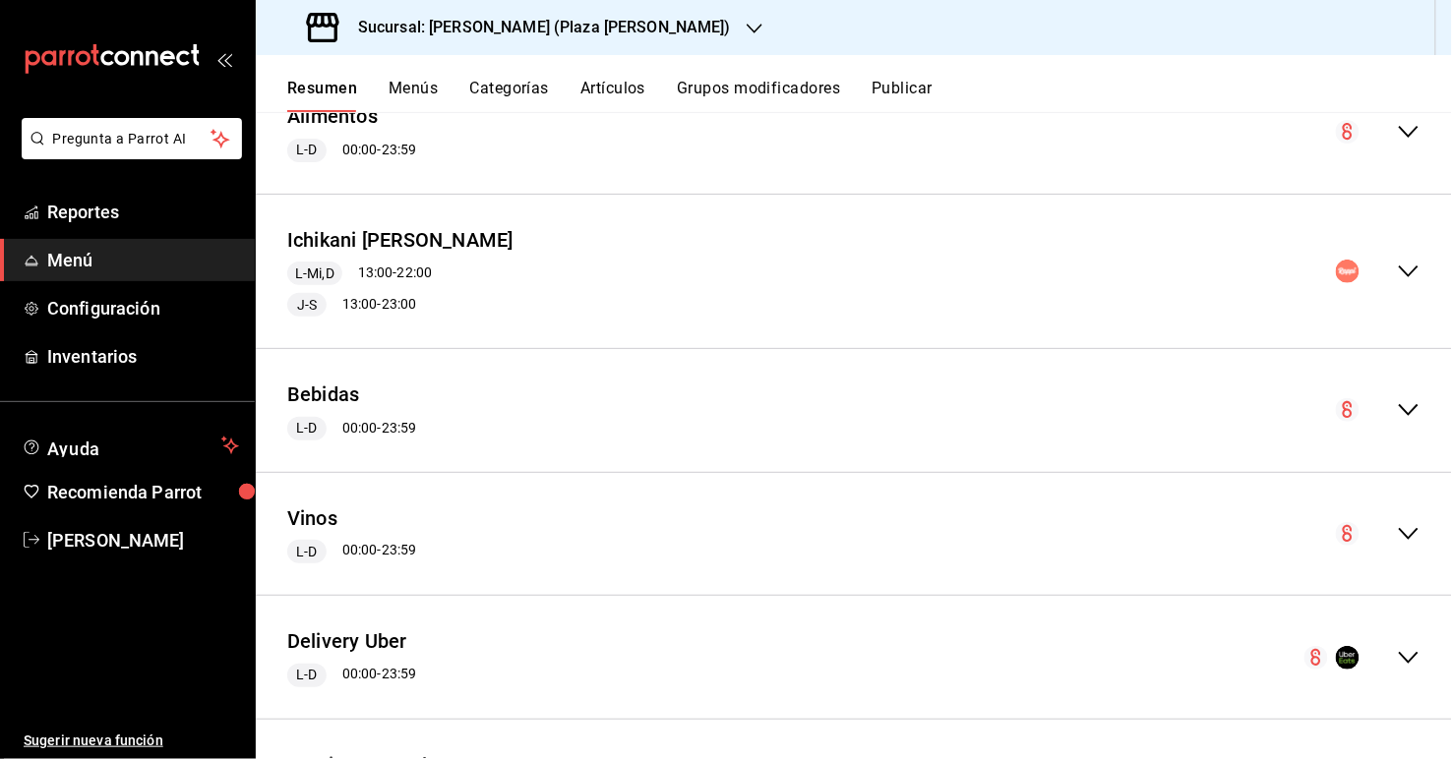
scroll to position [285, 0]
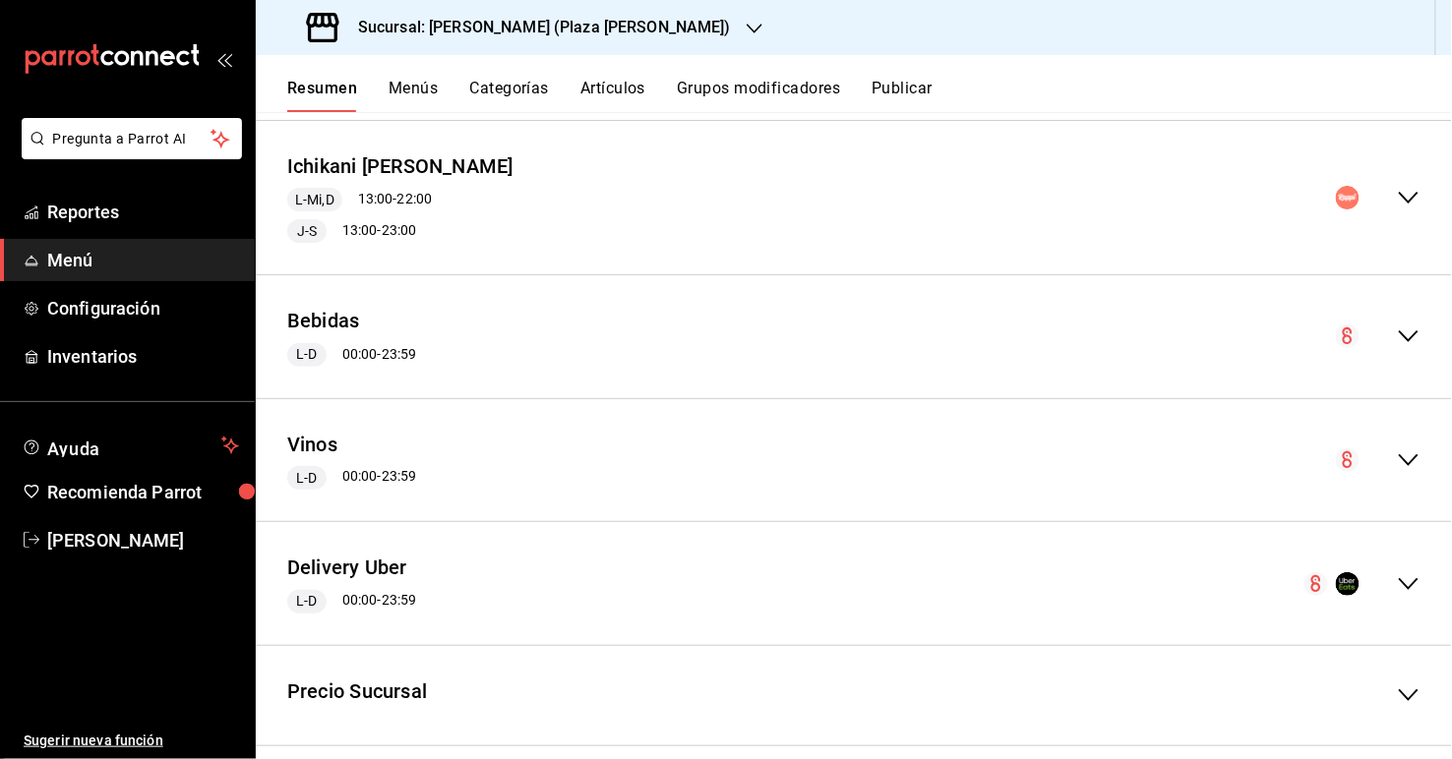
click at [995, 579] on div "collapse-menu-row" at bounding box center [1362, 585] width 116 height 24
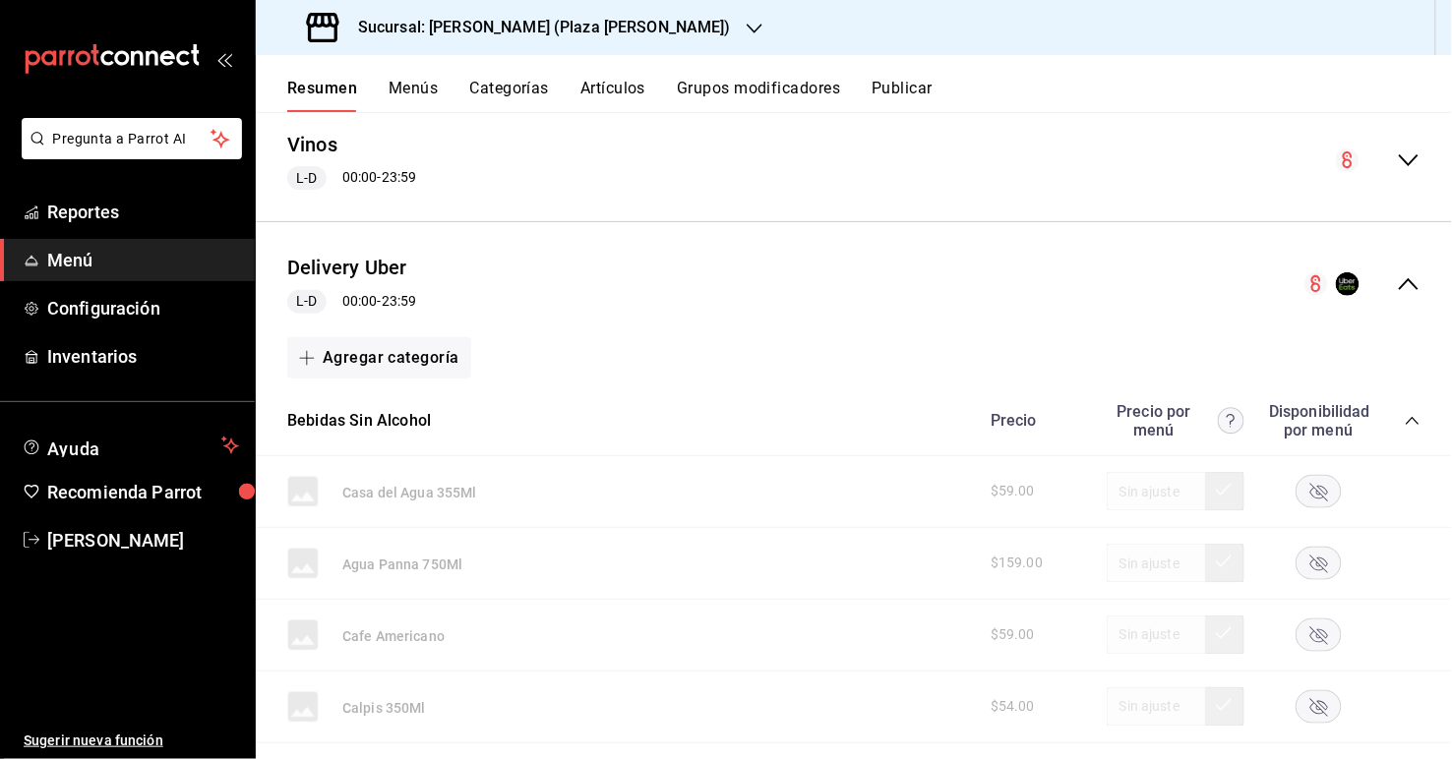
scroll to position [612, 0]
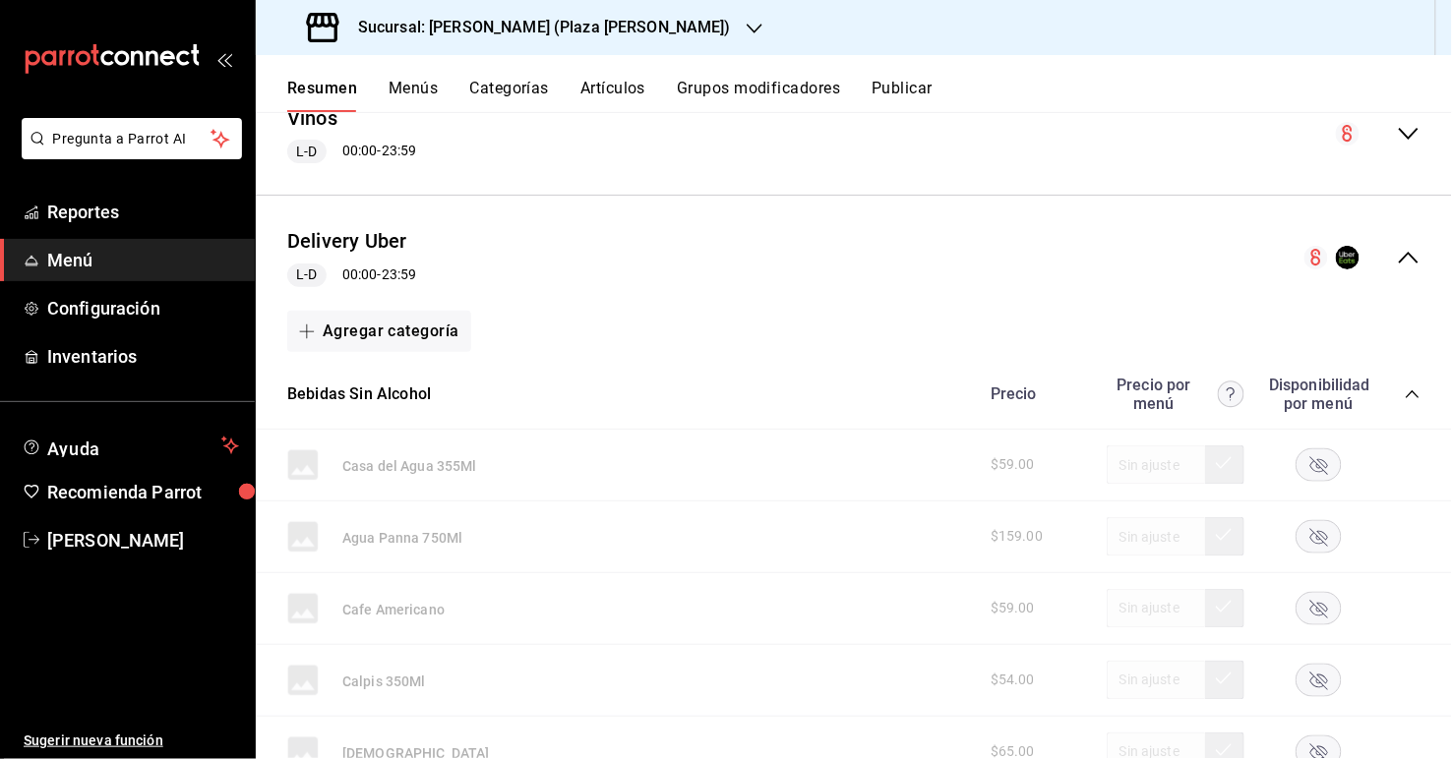
click at [995, 258] on icon "collapse-menu-row" at bounding box center [1409, 258] width 24 height 24
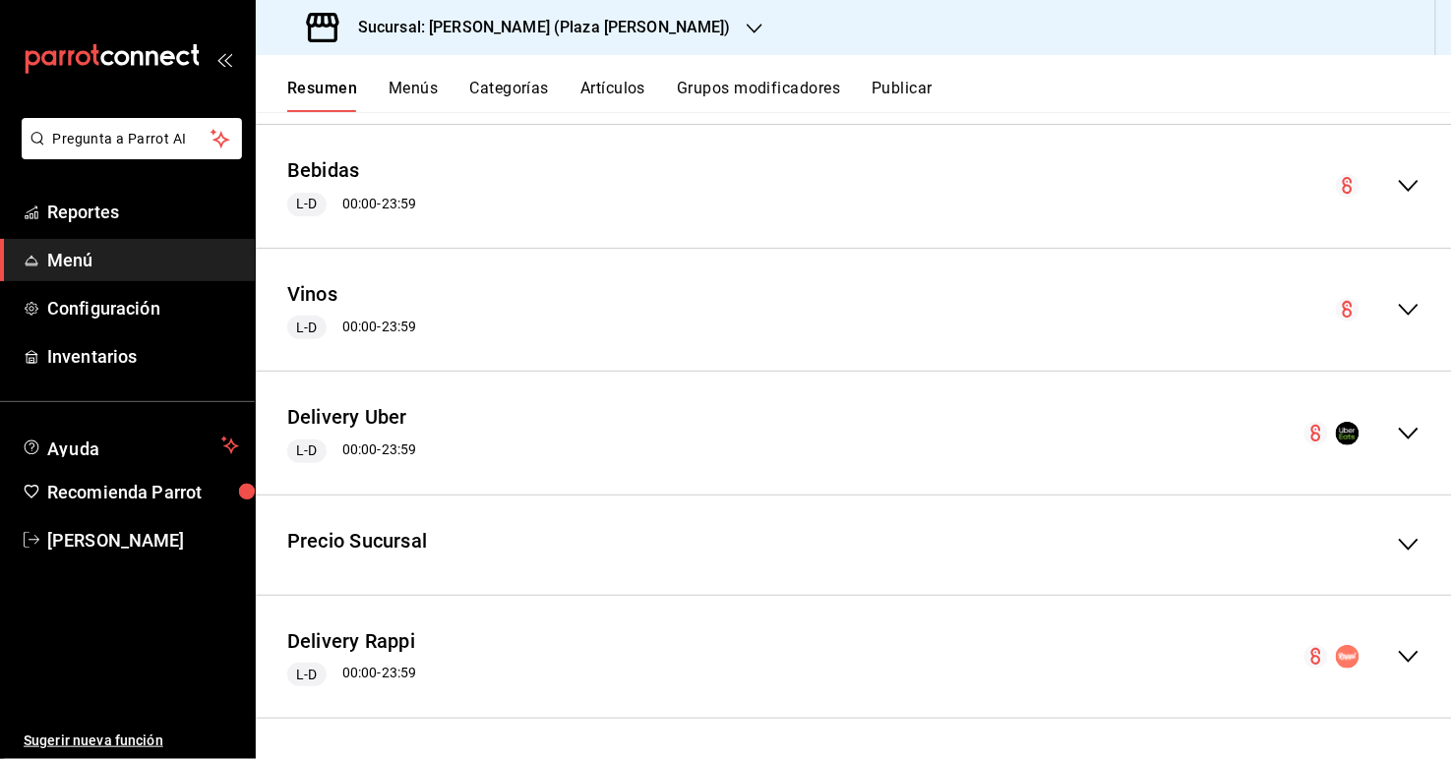
scroll to position [432, 0]
click at [995, 427] on icon "collapse-menu-row" at bounding box center [1409, 438] width 24 height 24
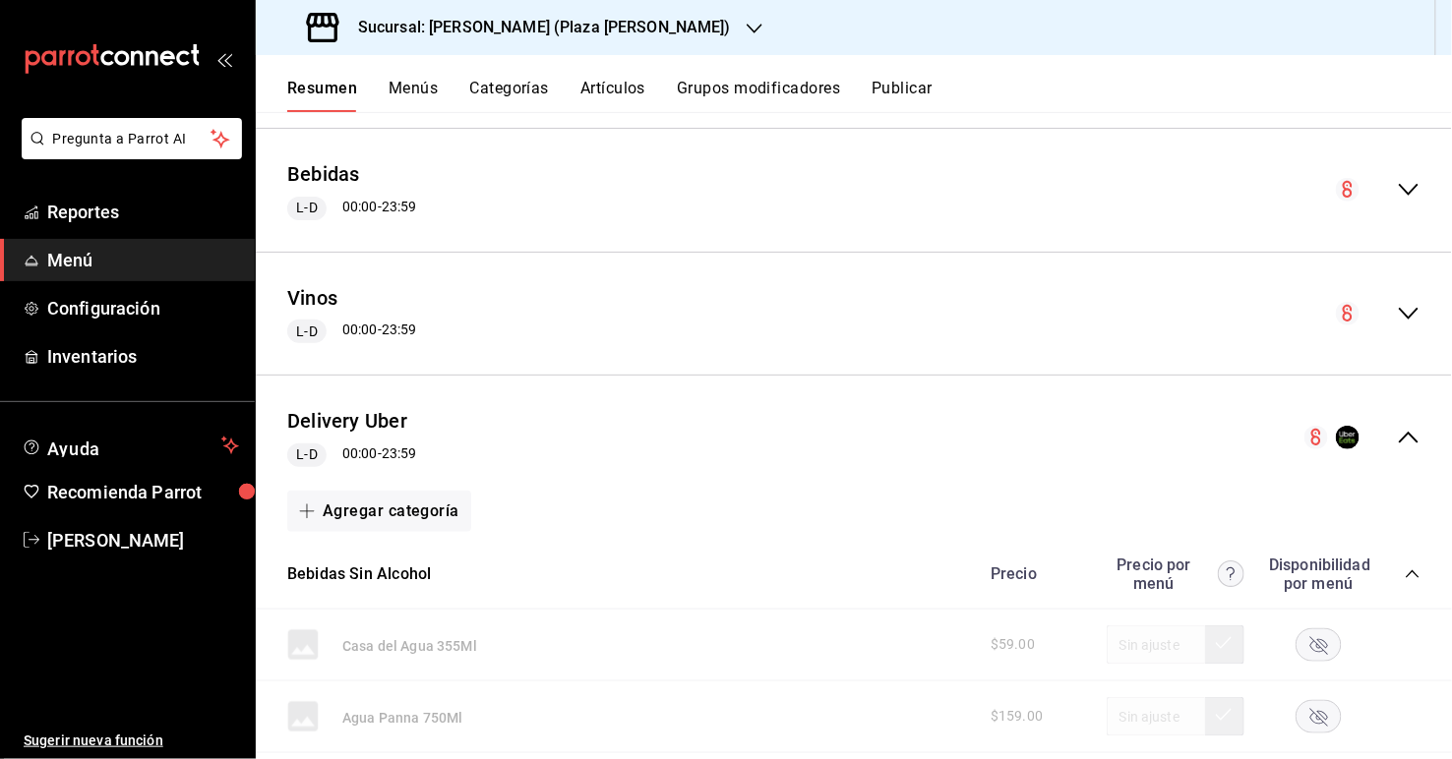
scroll to position [612, 0]
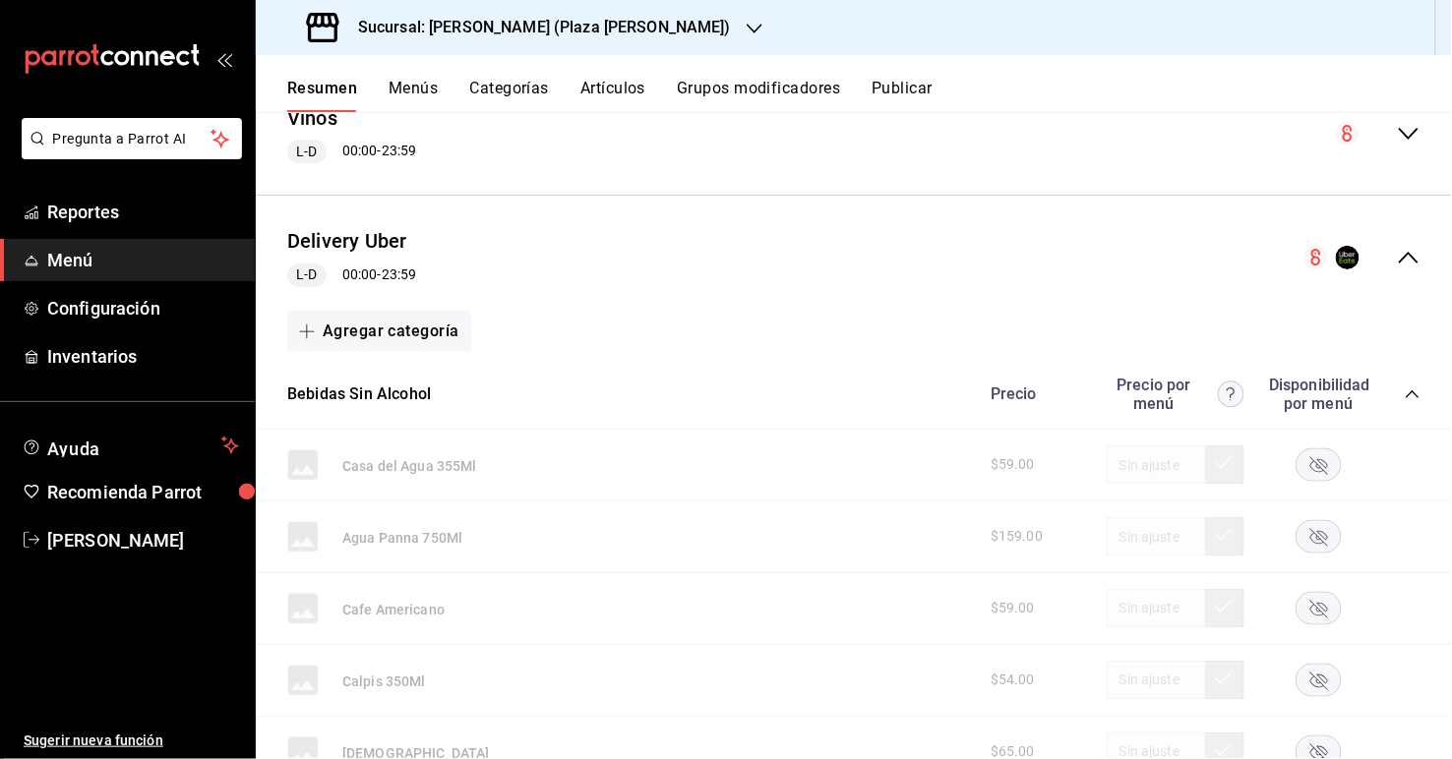
click at [995, 253] on icon "collapse-menu-row" at bounding box center [1409, 258] width 24 height 24
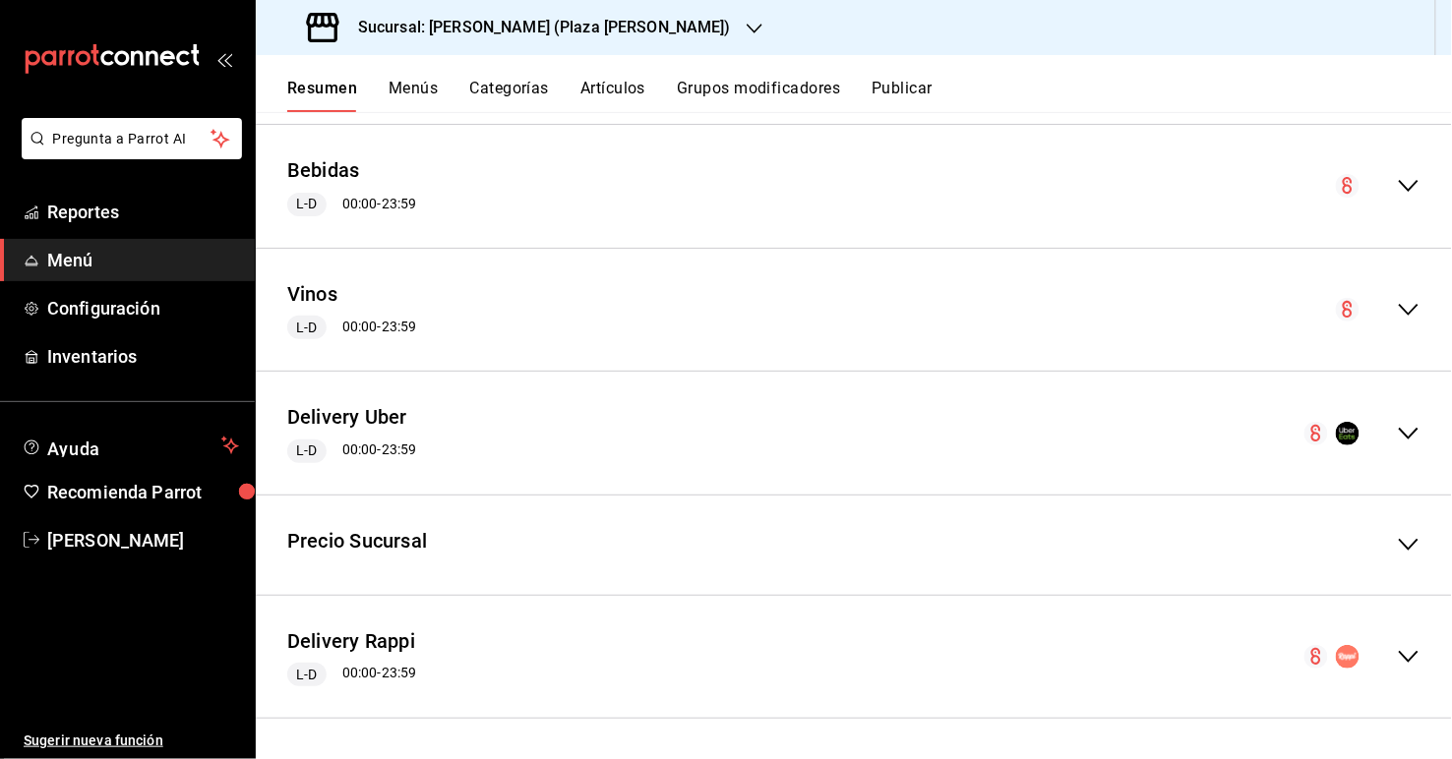
scroll to position [432, 0]
click at [995, 652] on icon "collapse-menu-row" at bounding box center [1409, 661] width 24 height 24
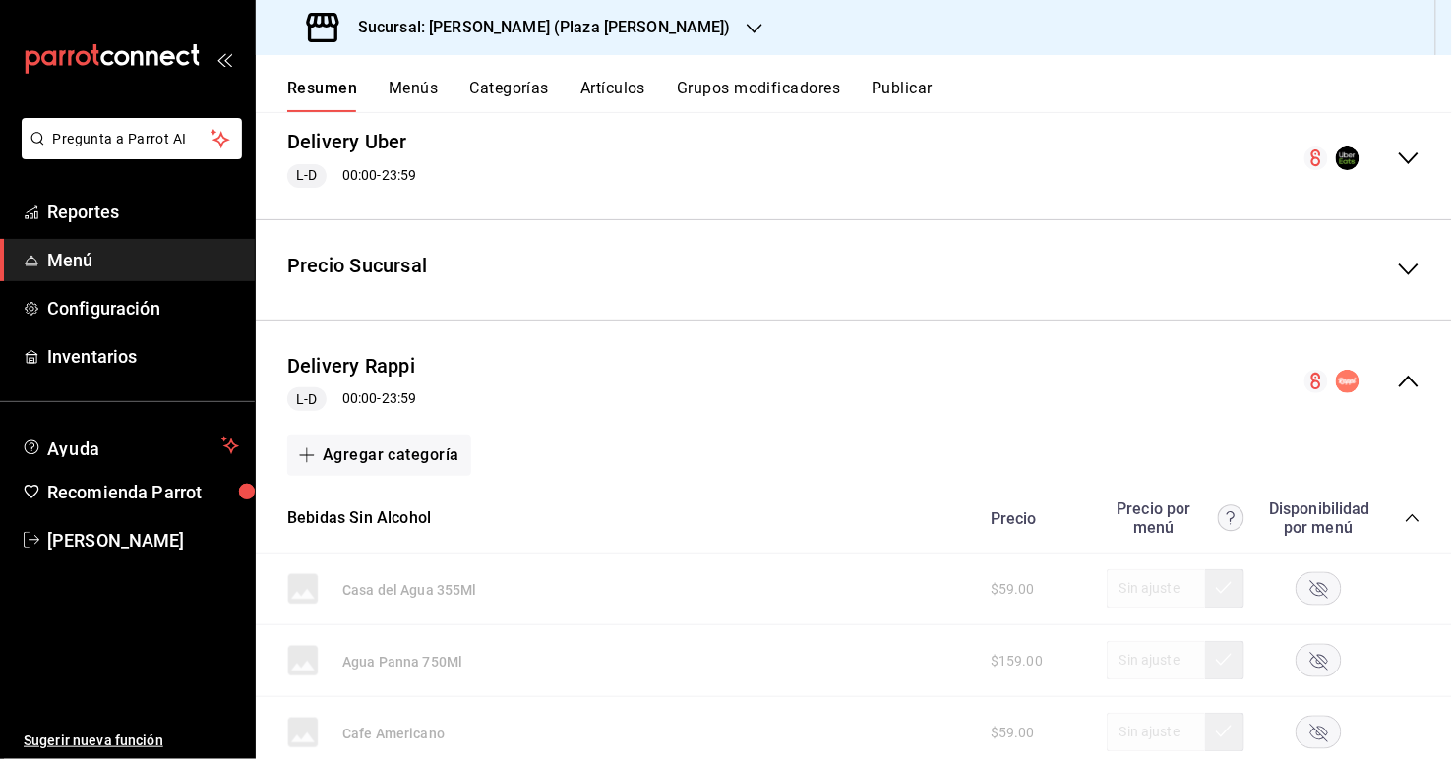
scroll to position [722, 0]
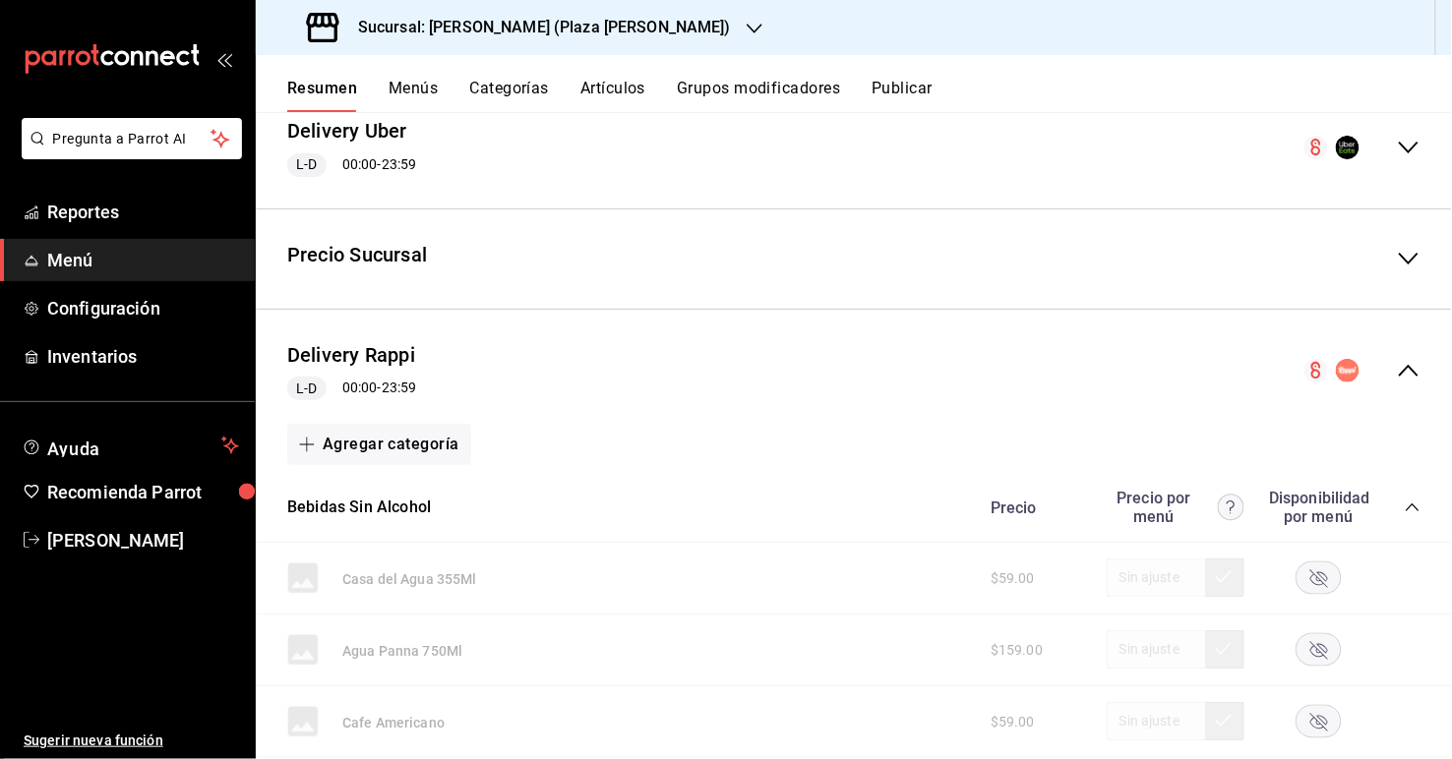
click at [995, 360] on div "collapse-menu-row" at bounding box center [1362, 371] width 116 height 24
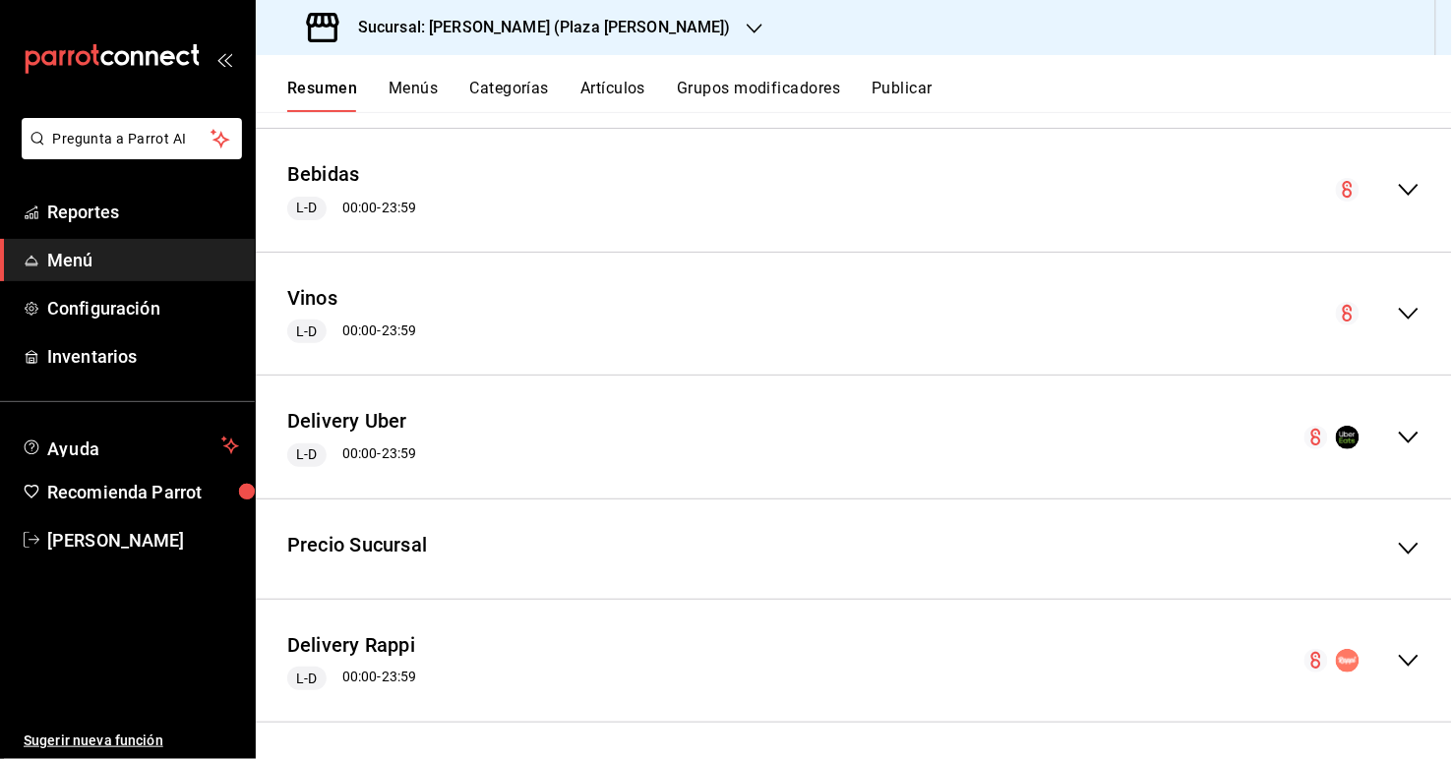
scroll to position [0, 0]
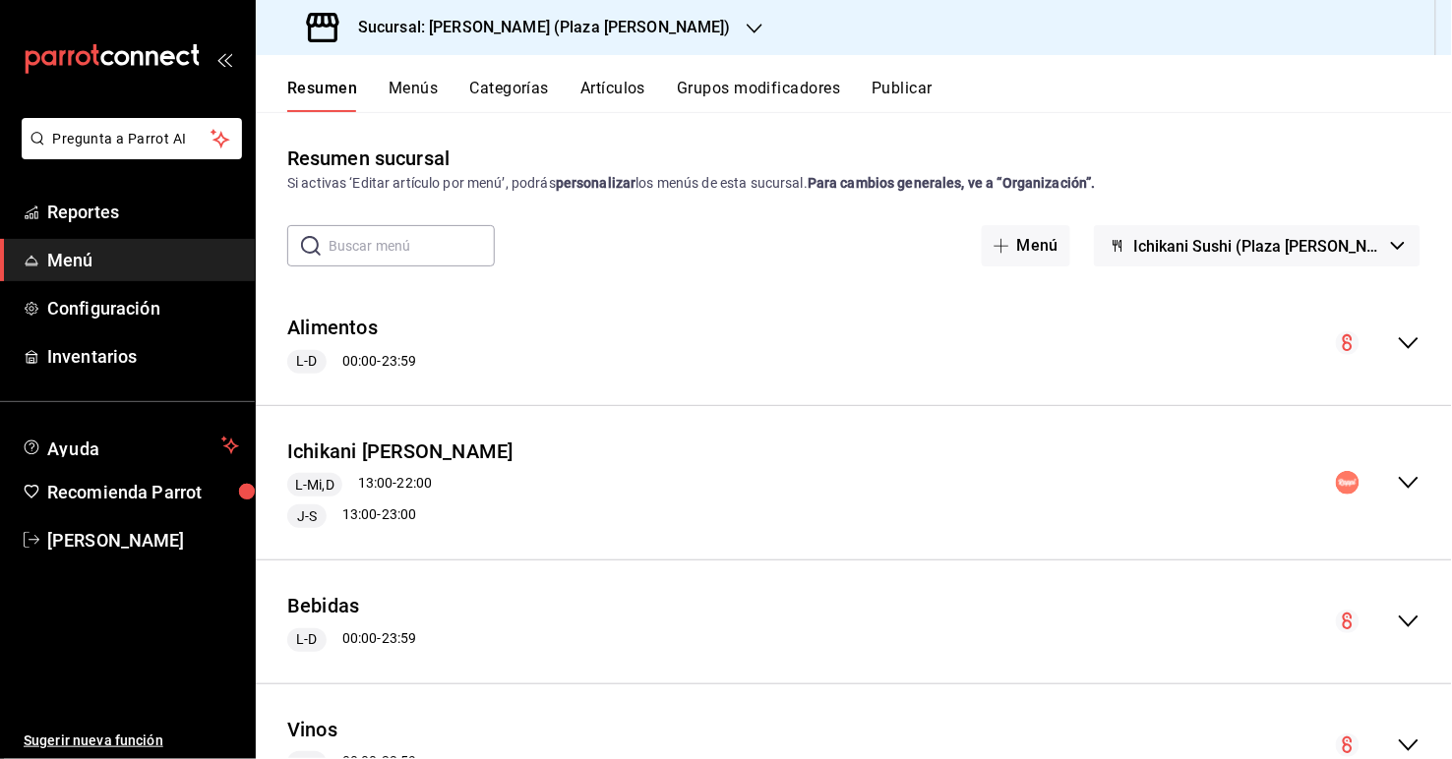
click at [995, 478] on icon "collapse-menu-row" at bounding box center [1409, 483] width 24 height 24
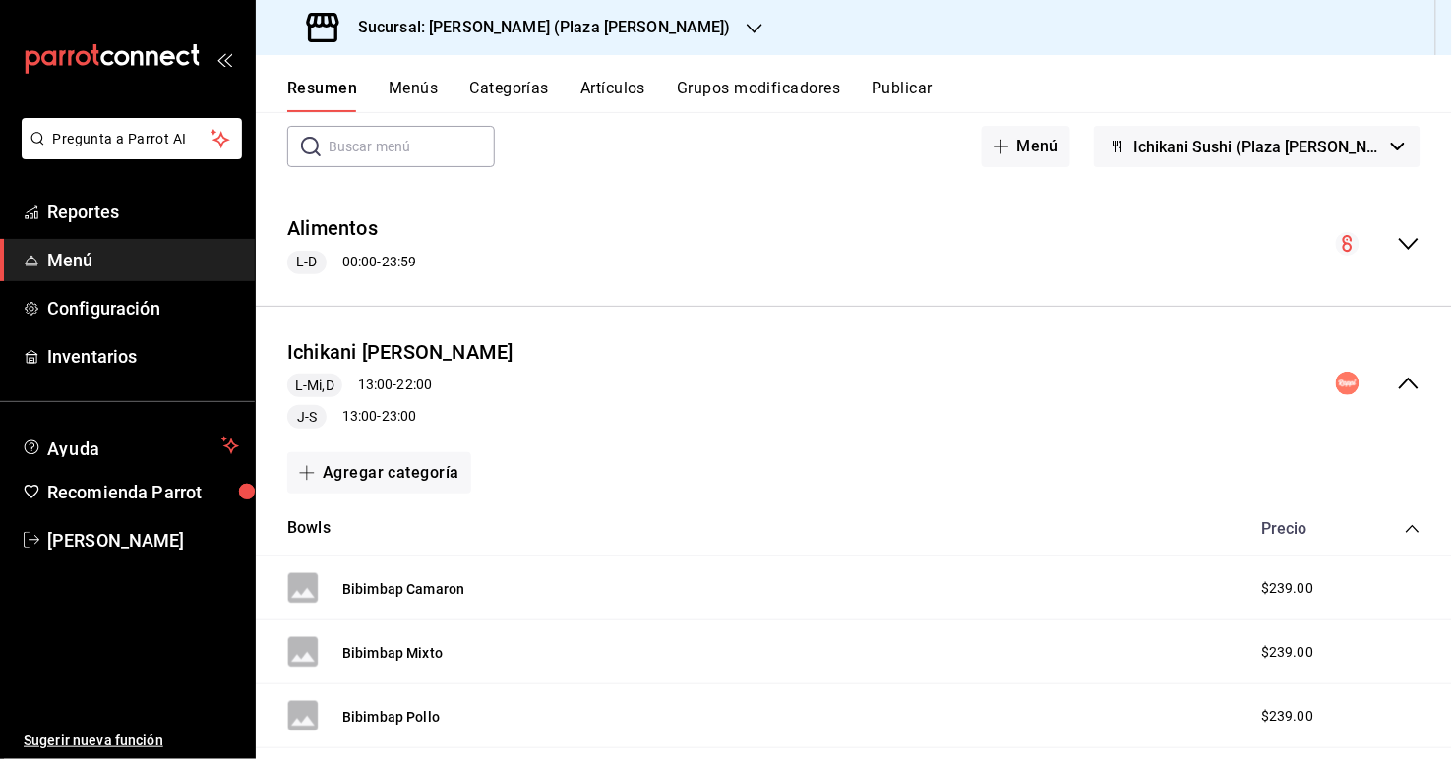
scroll to position [152, 0]
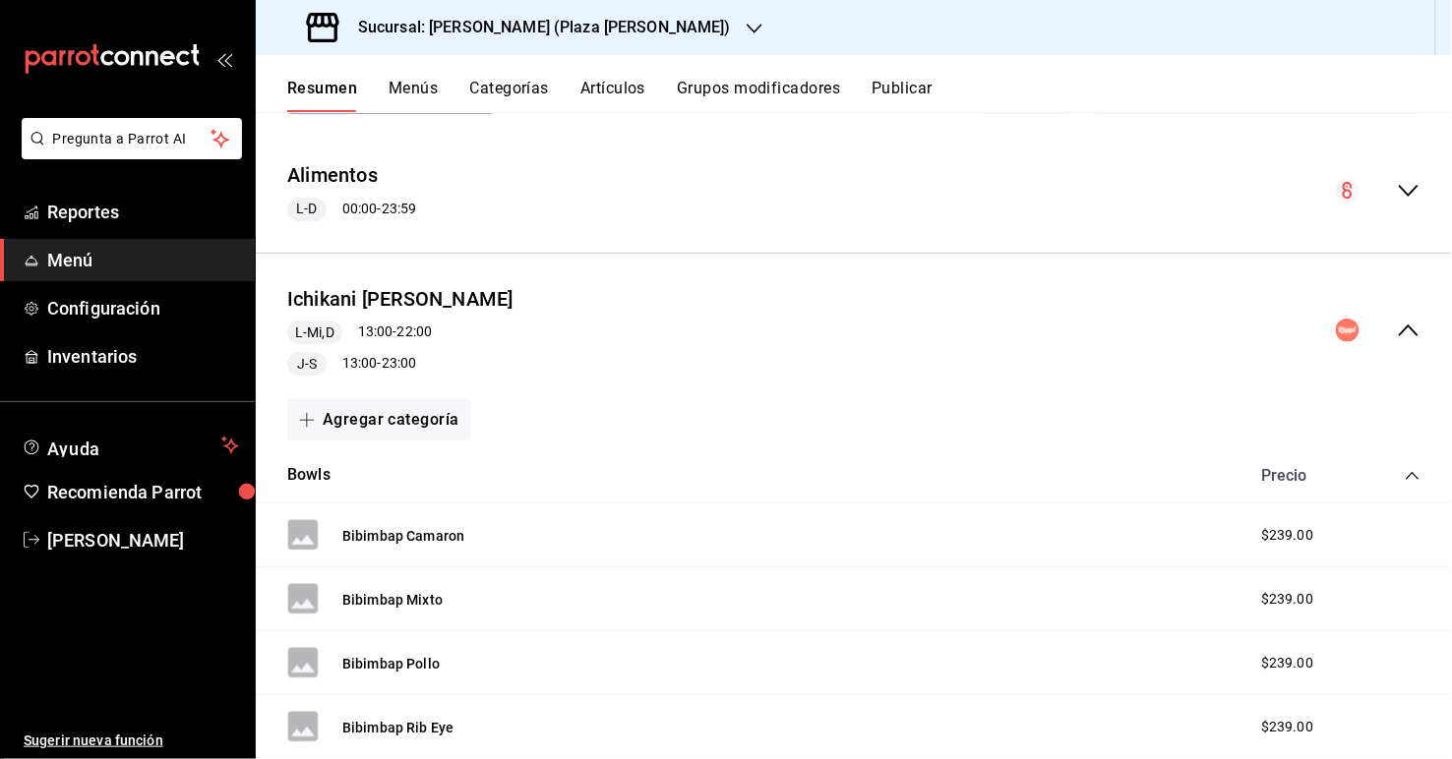
click at [437, 522] on div "Bibimbap Camaron" at bounding box center [375, 534] width 177 height 31
click at [438, 530] on button "Bibimbap Camaron" at bounding box center [403, 536] width 122 height 20
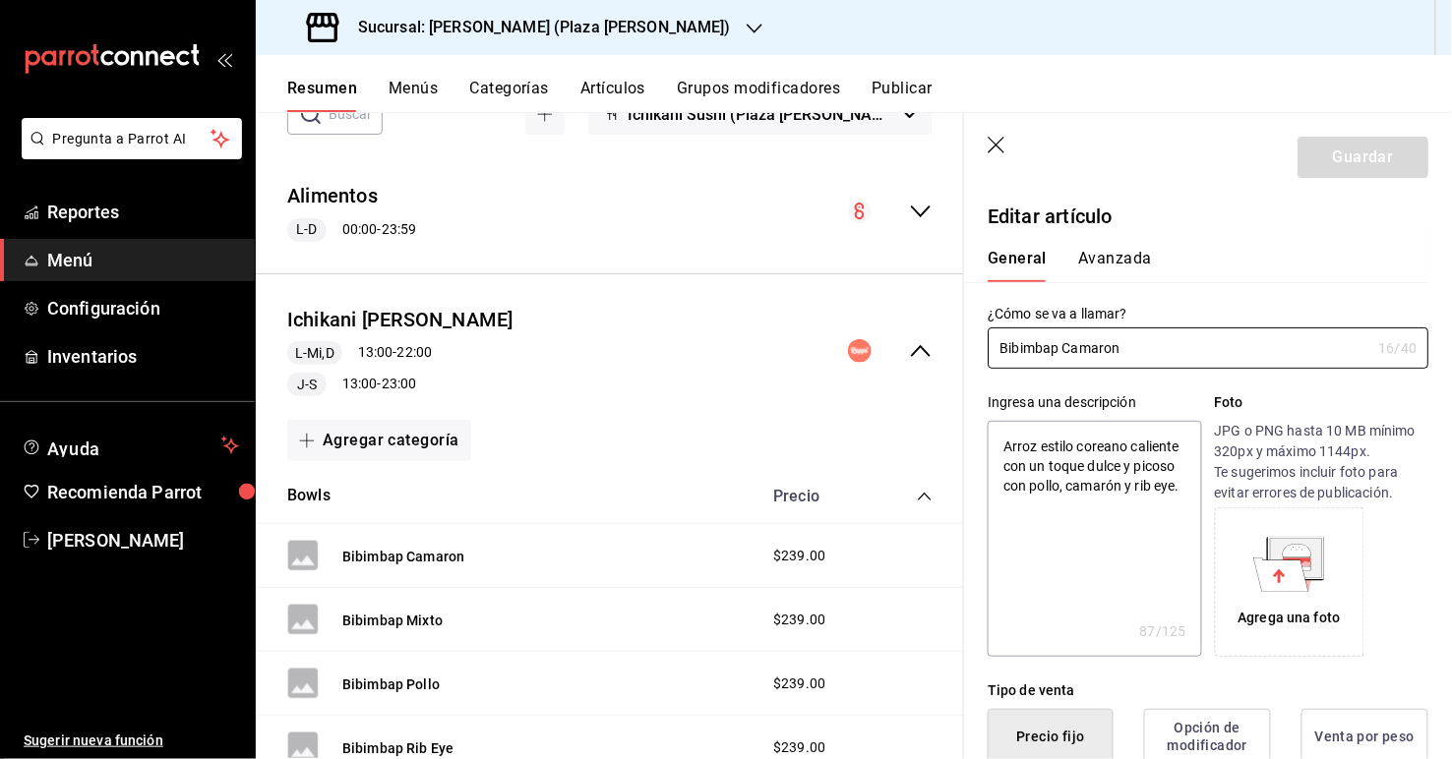
type textarea "x"
type input "$239.00"
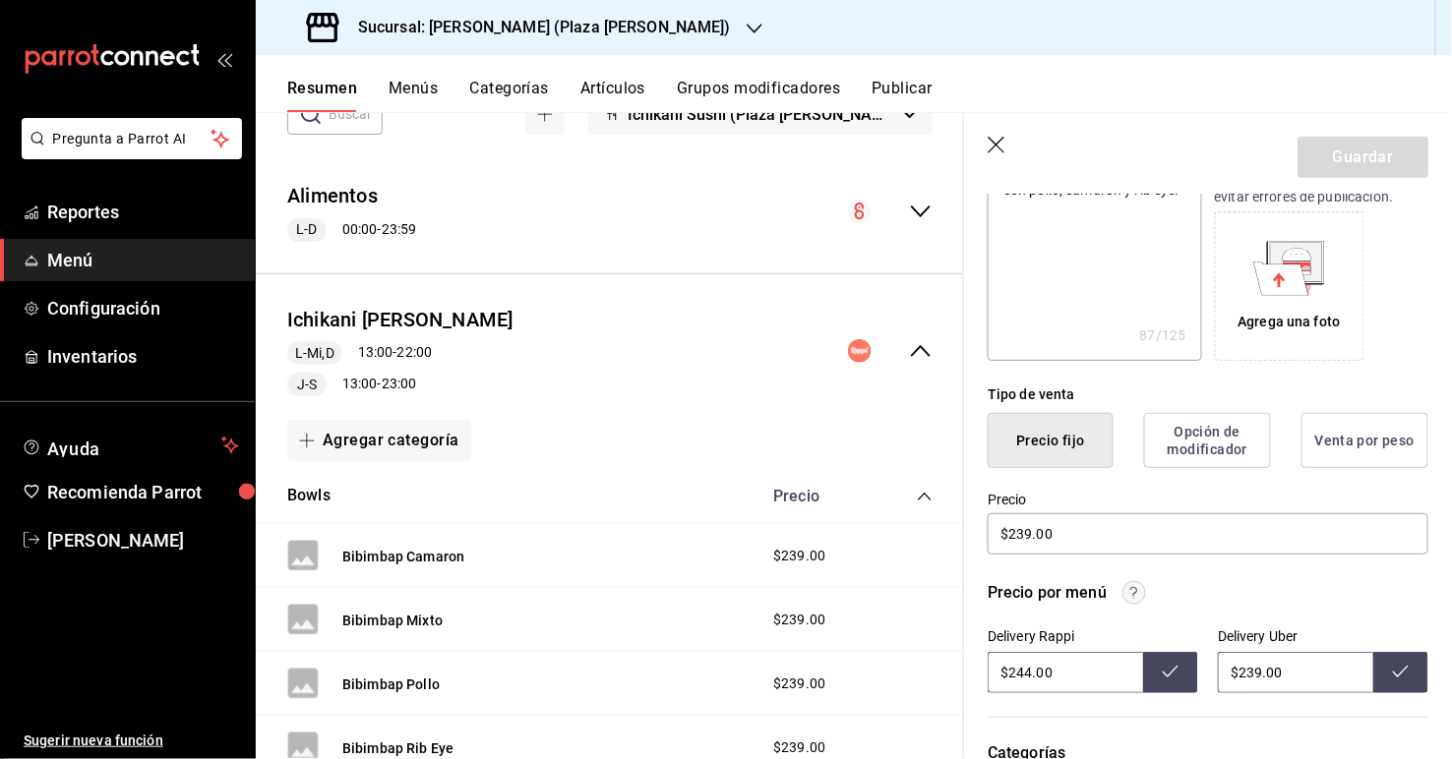
scroll to position [303, 0]
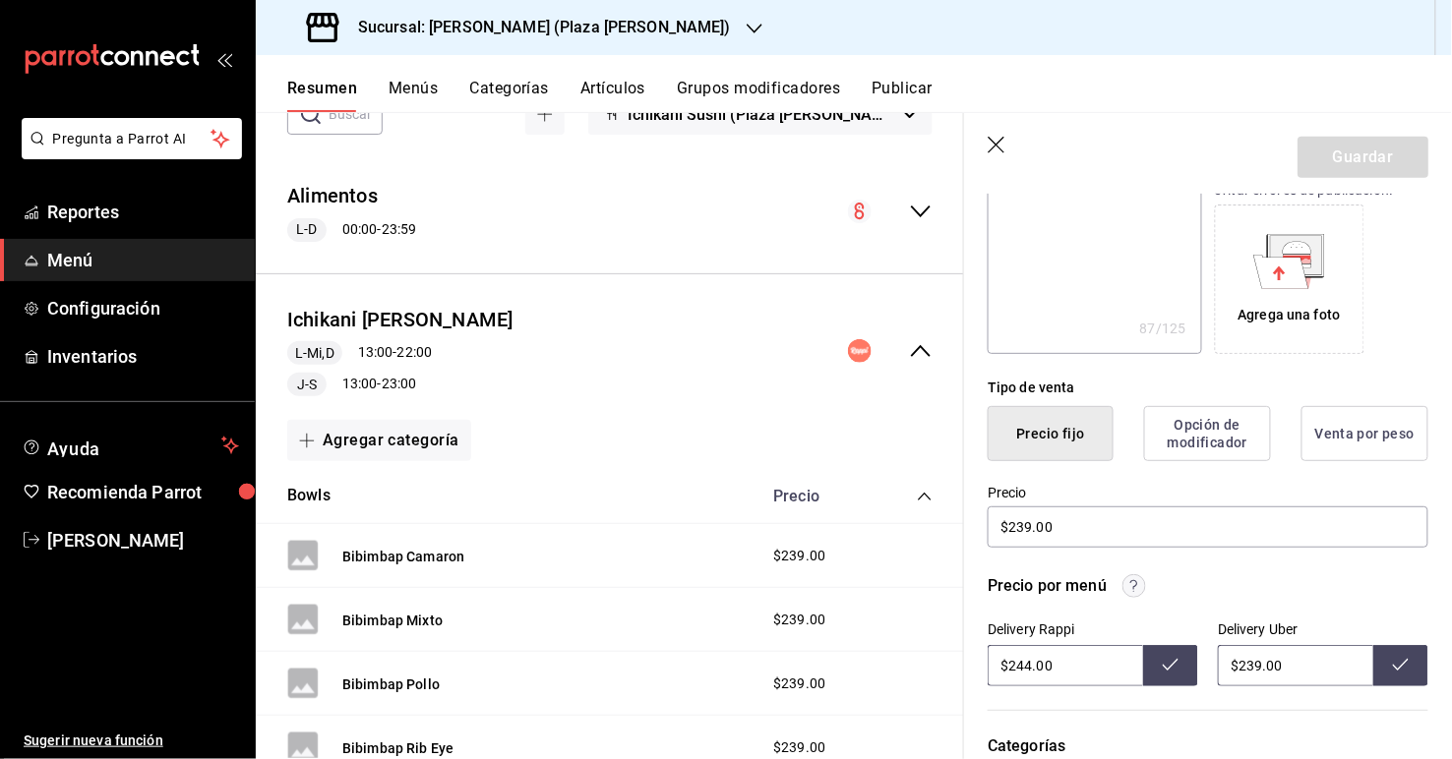
type textarea "x"
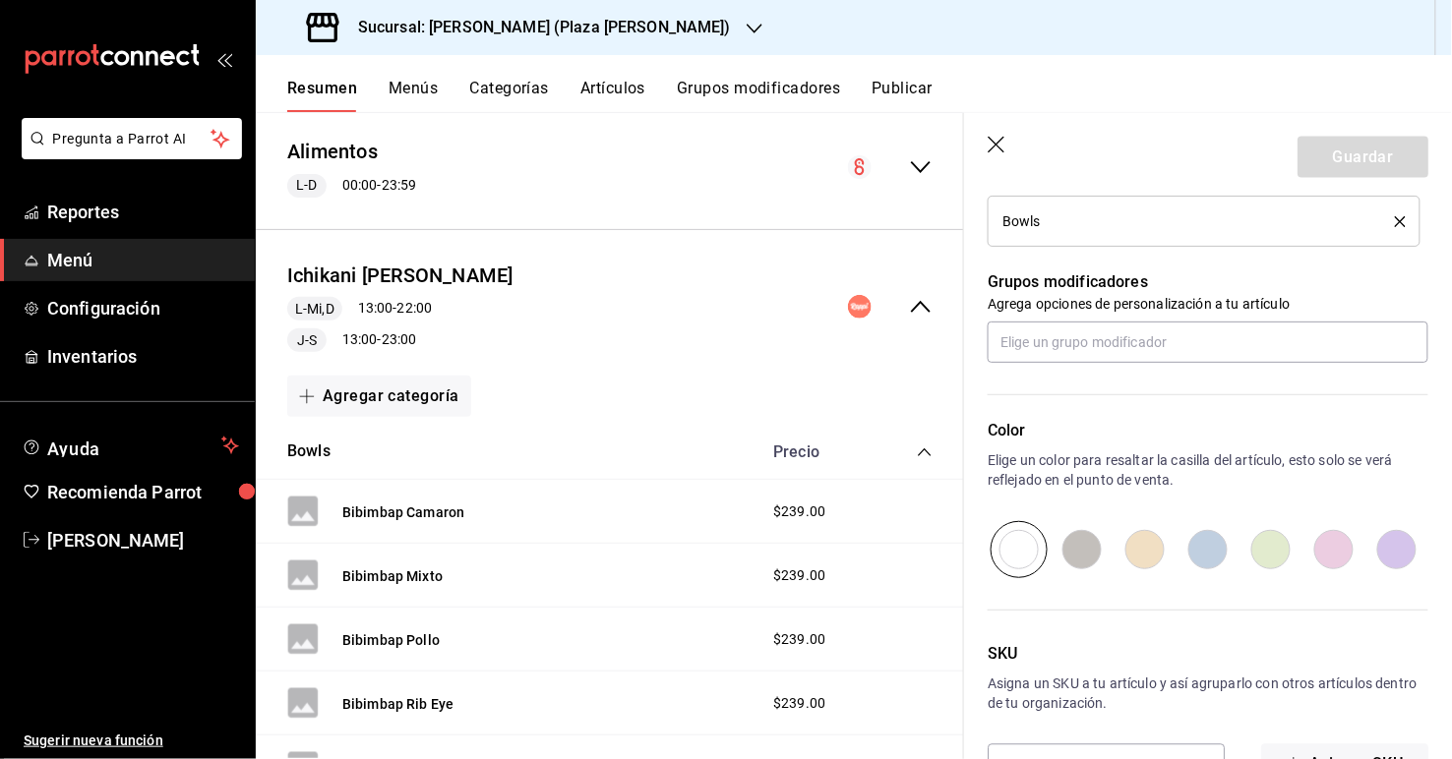
scroll to position [1011, 0]
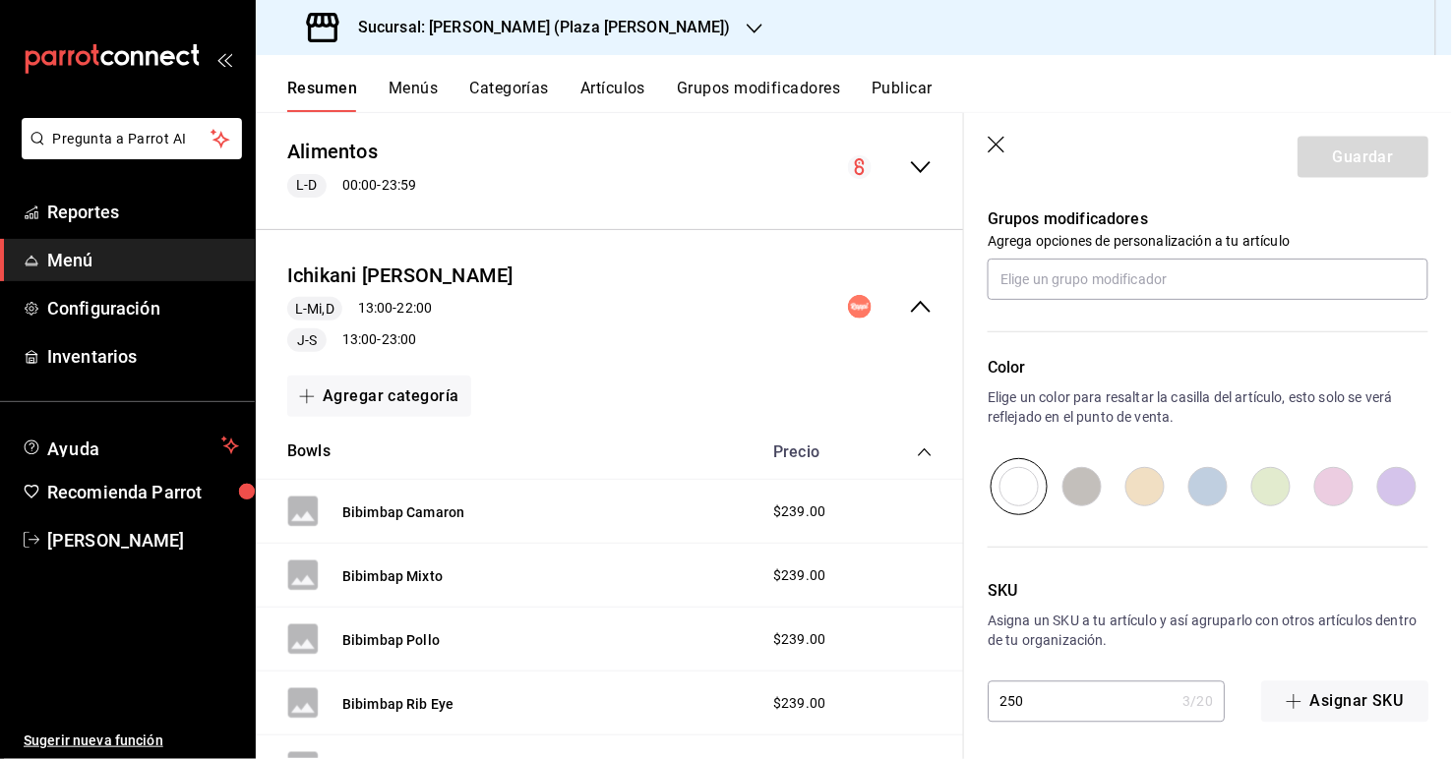
click at [990, 136] on header "Guardar" at bounding box center [1208, 153] width 488 height 81
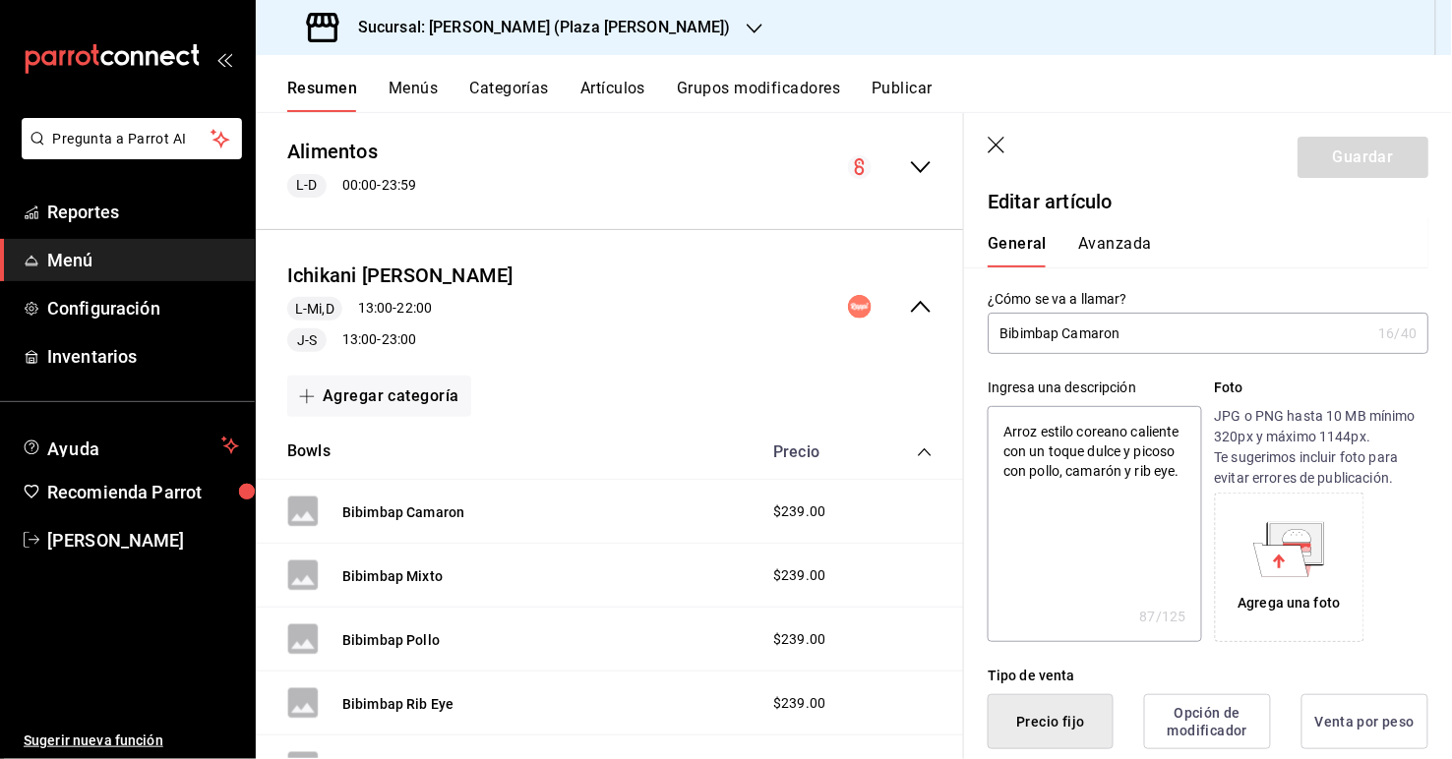
scroll to position [0, 0]
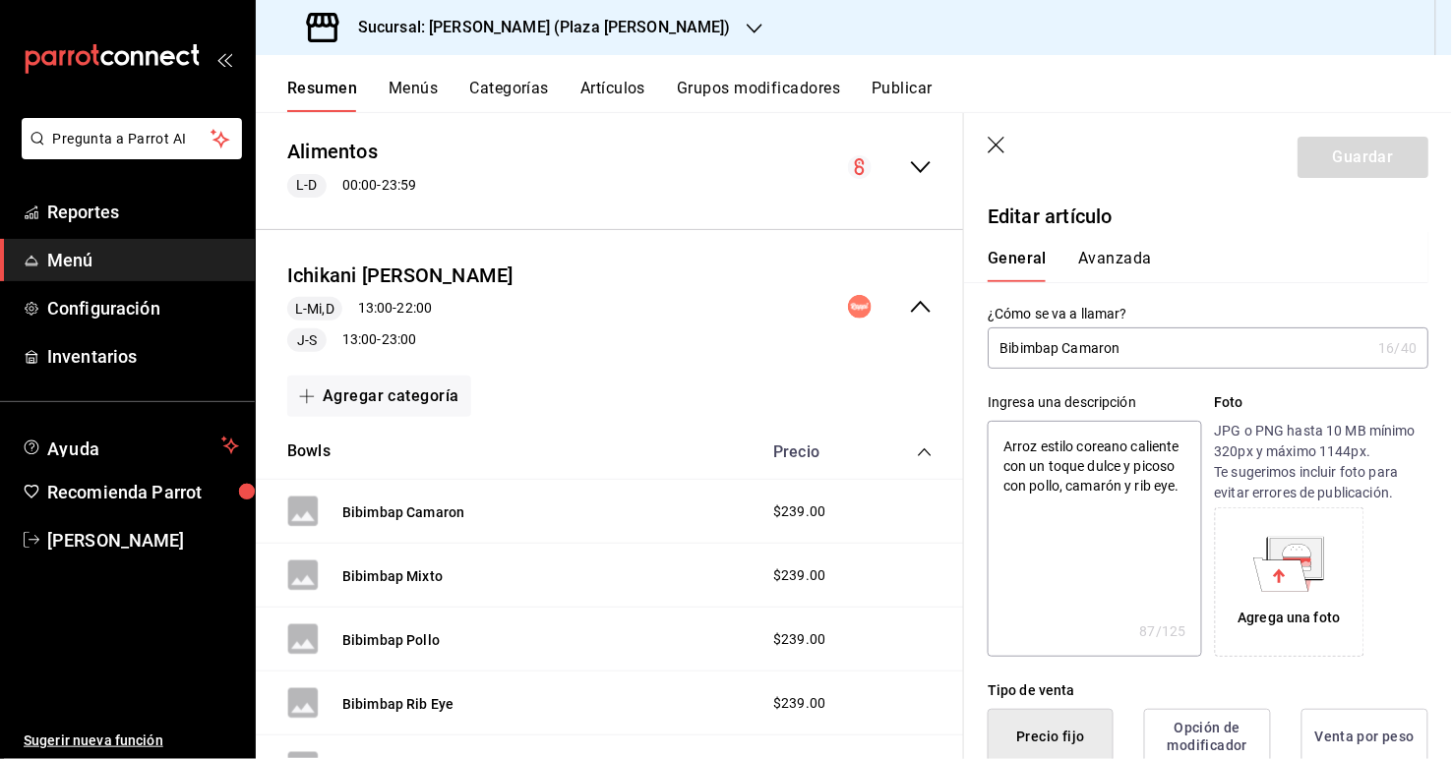
click at [916, 291] on div "Ichikani [PERSON_NAME] L-Mi,D 13:00 - 22:00 J-S 13:00 - 23:00" at bounding box center [610, 307] width 708 height 123
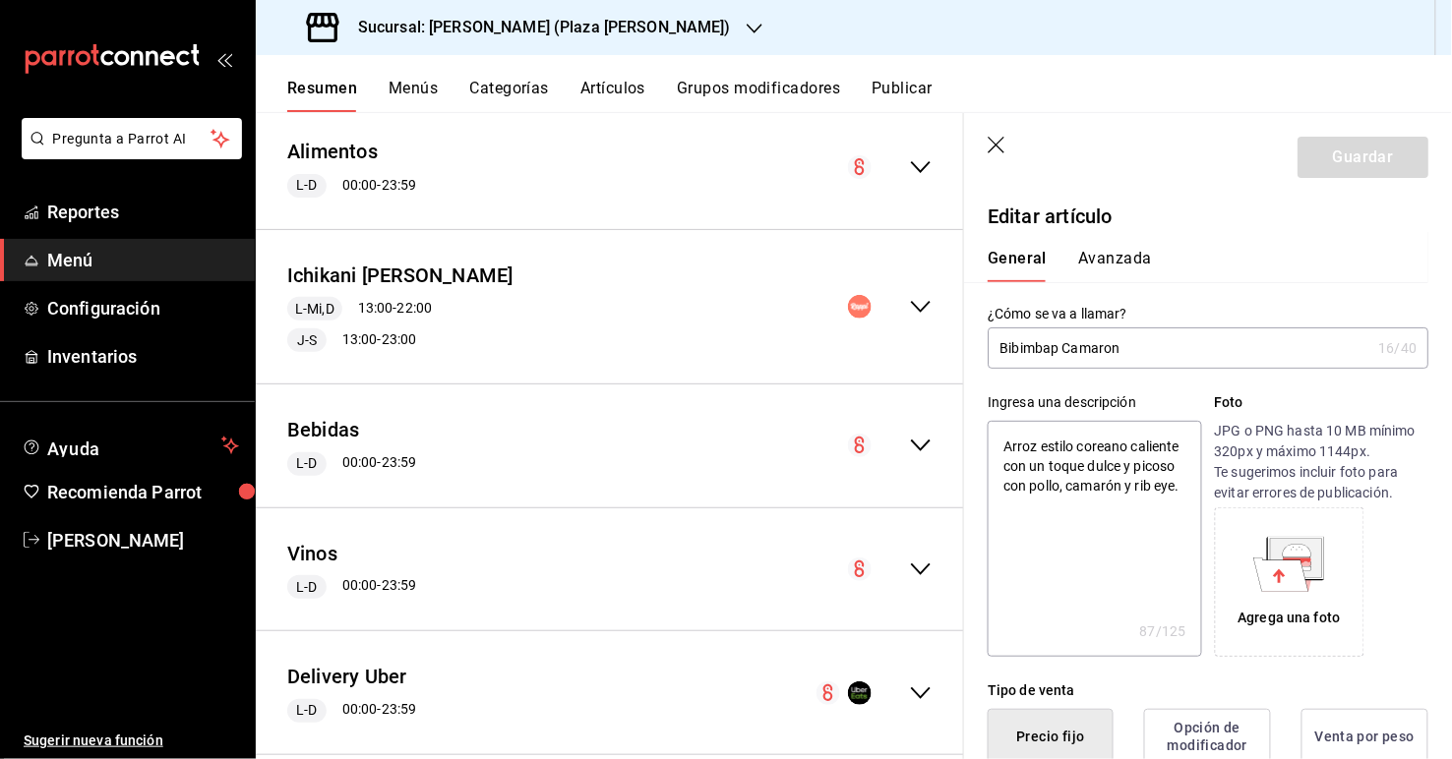
click at [995, 141] on icon "button" at bounding box center [996, 145] width 17 height 17
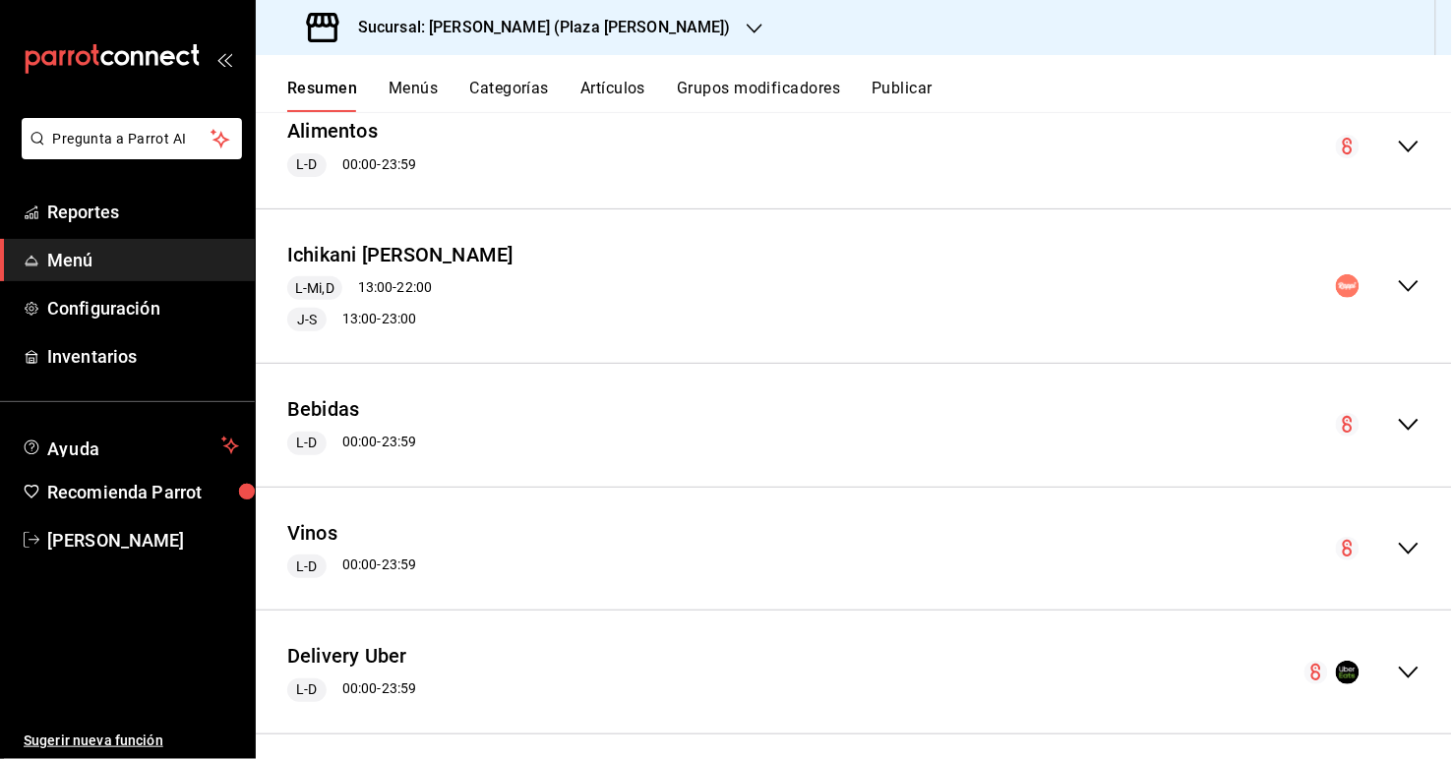
click at [995, 289] on icon "collapse-menu-row" at bounding box center [1409, 286] width 24 height 24
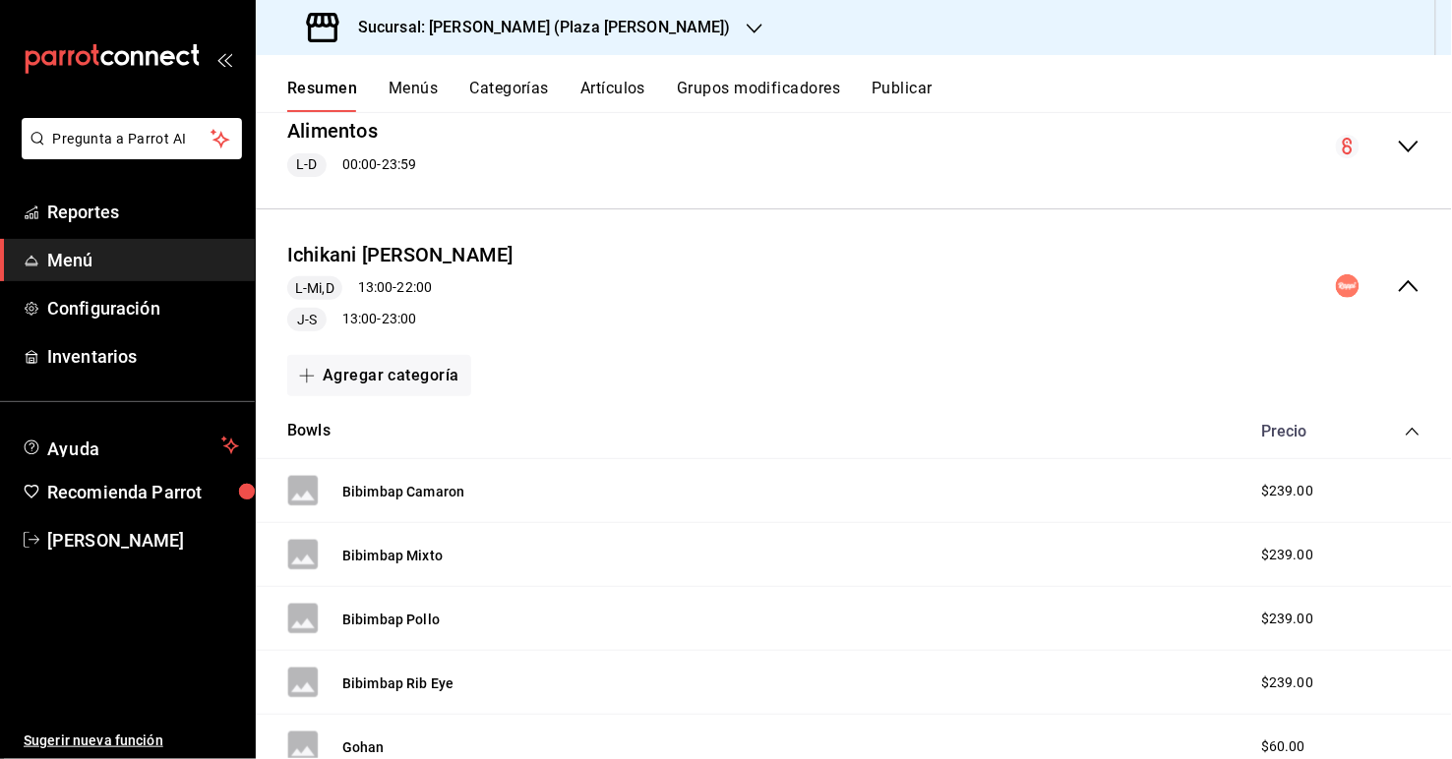
click at [995, 290] on icon "collapse-menu-row" at bounding box center [1409, 286] width 24 height 24
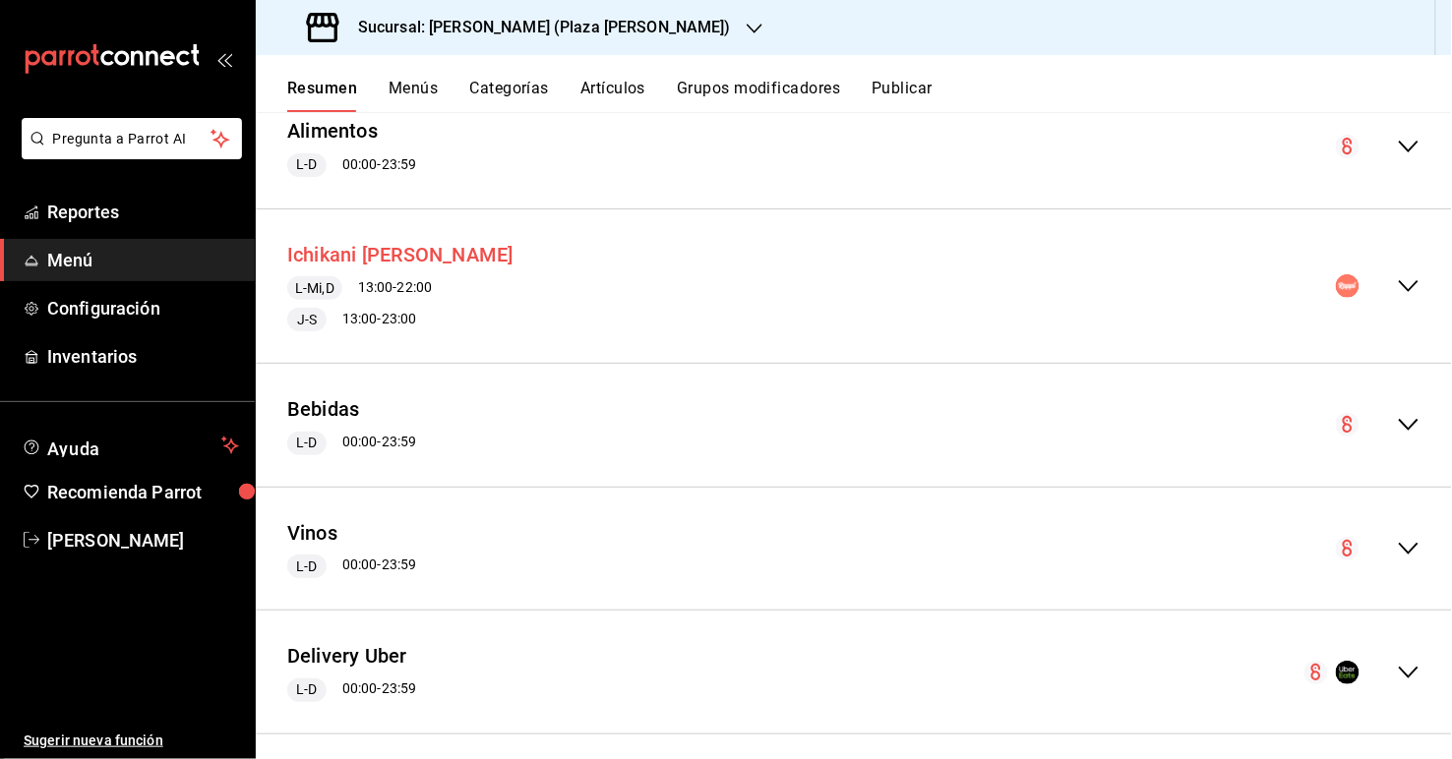
click at [376, 254] on button "Ichikani [PERSON_NAME]" at bounding box center [400, 255] width 226 height 29
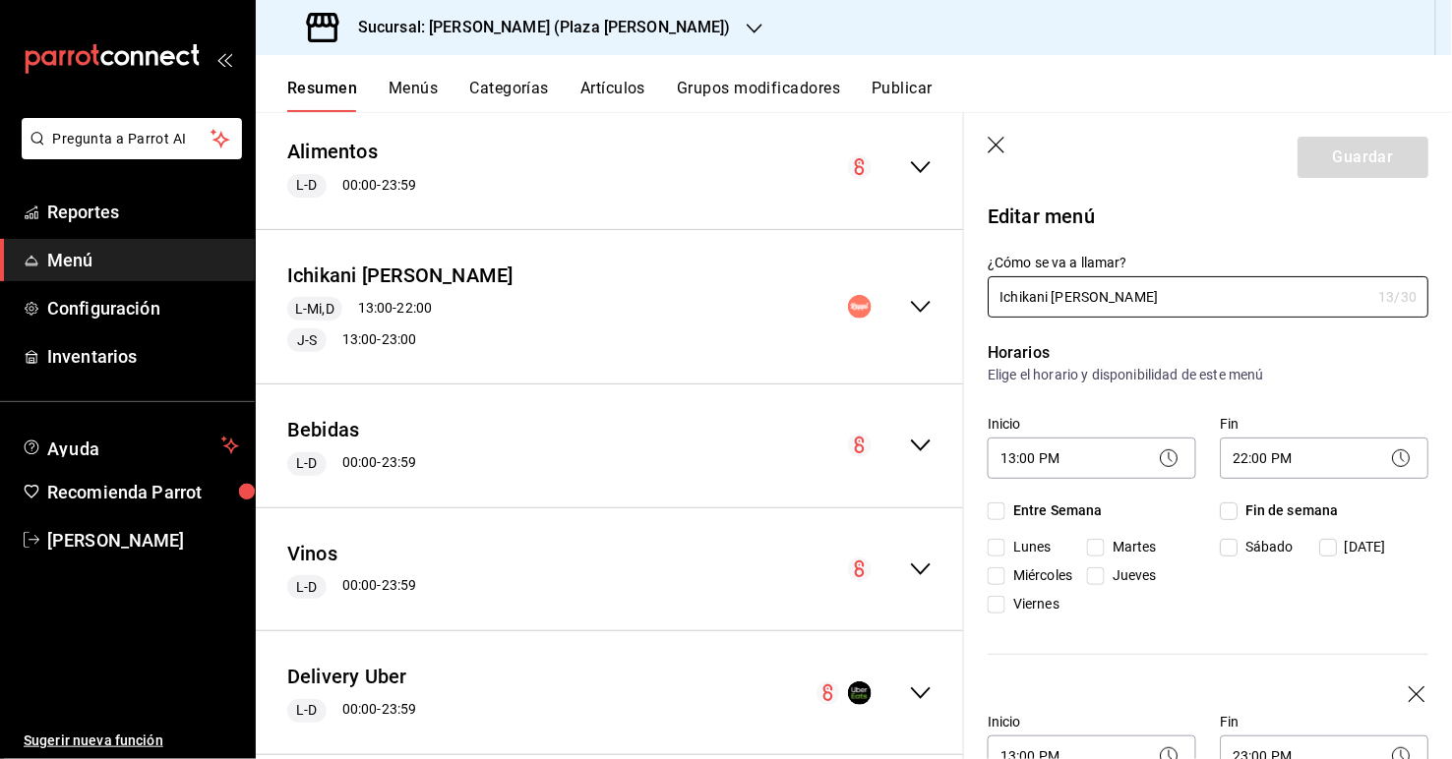
checkbox input "true"
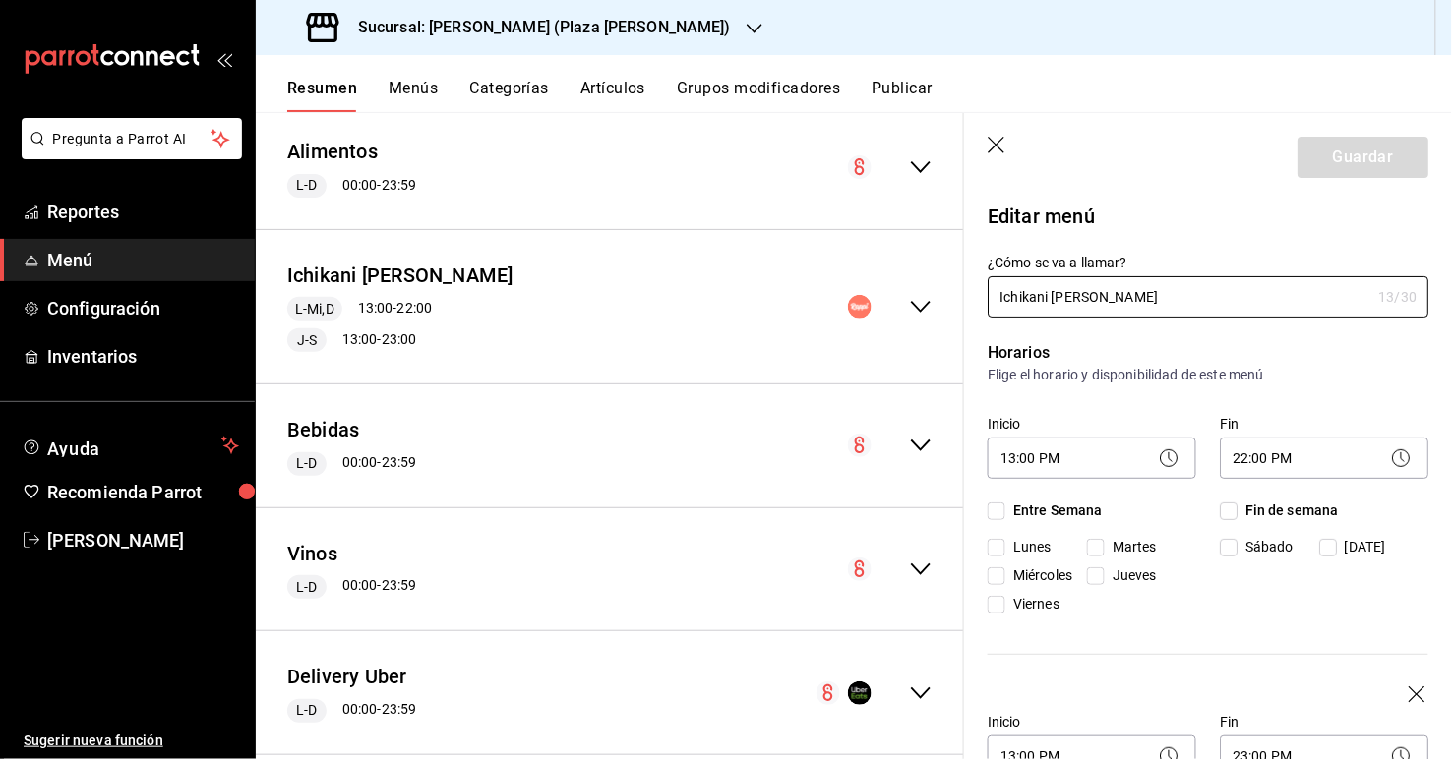
checkbox input "true"
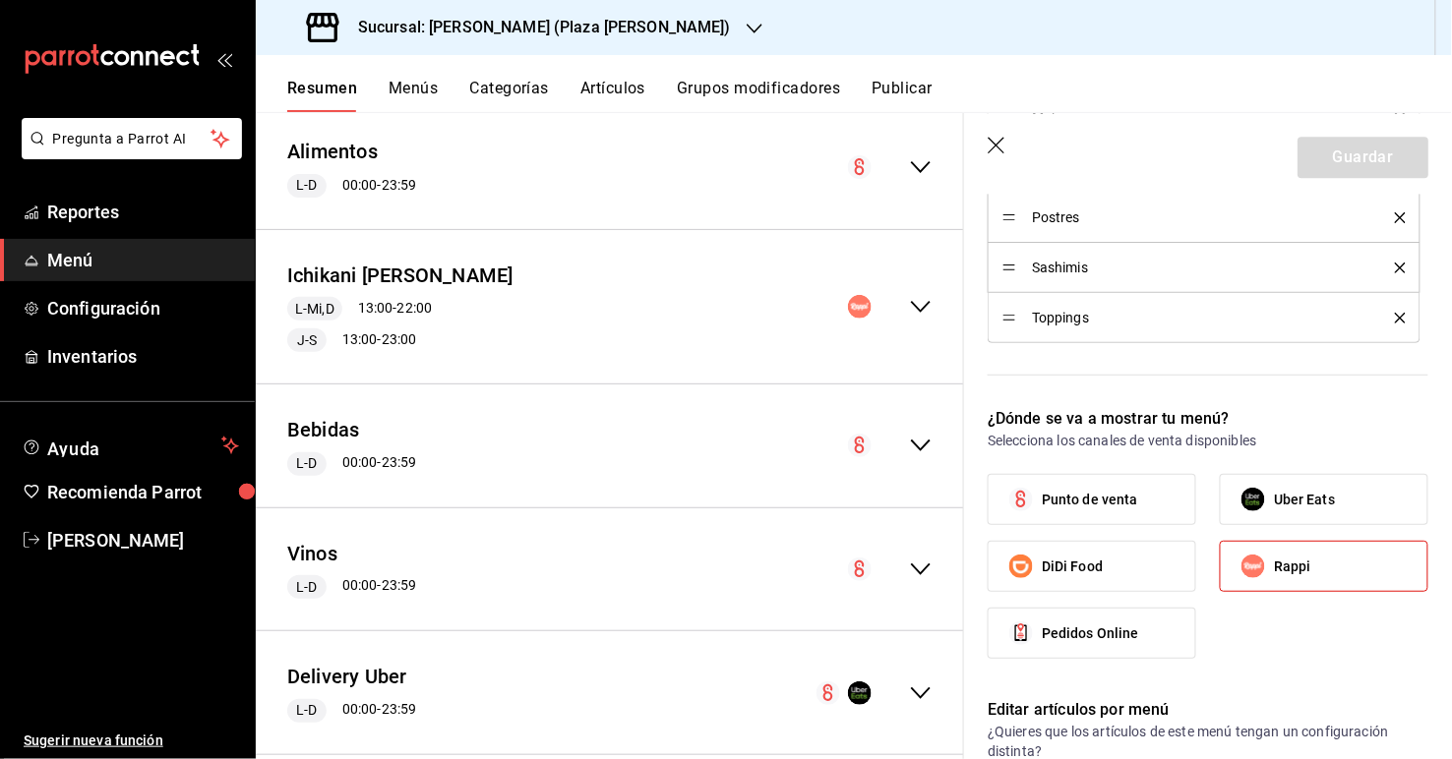
scroll to position [1443, 0]
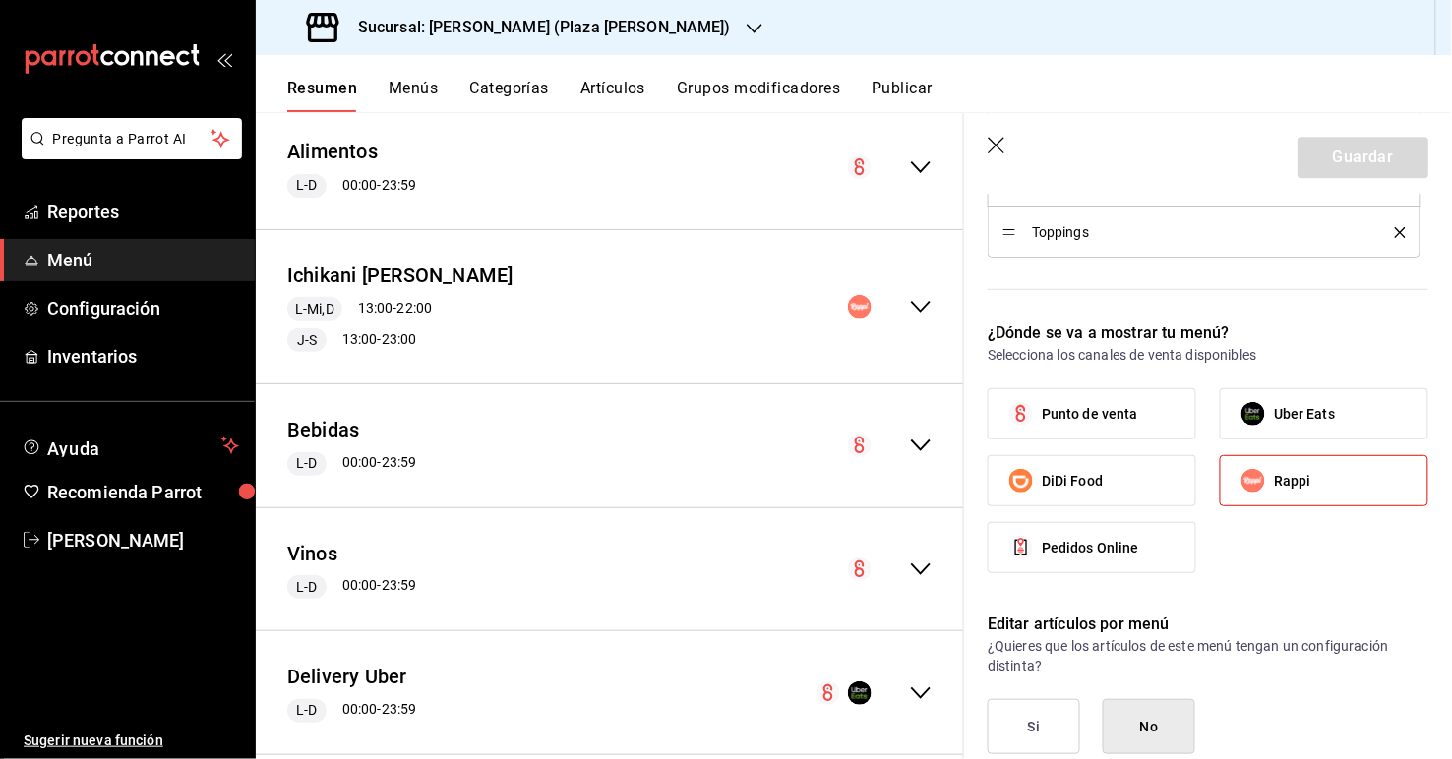
click at [995, 404] on span "Uber Eats" at bounding box center [1304, 414] width 61 height 21
click at [995, 403] on input "Uber Eats" at bounding box center [1253, 413] width 41 height 41
checkbox input "true"
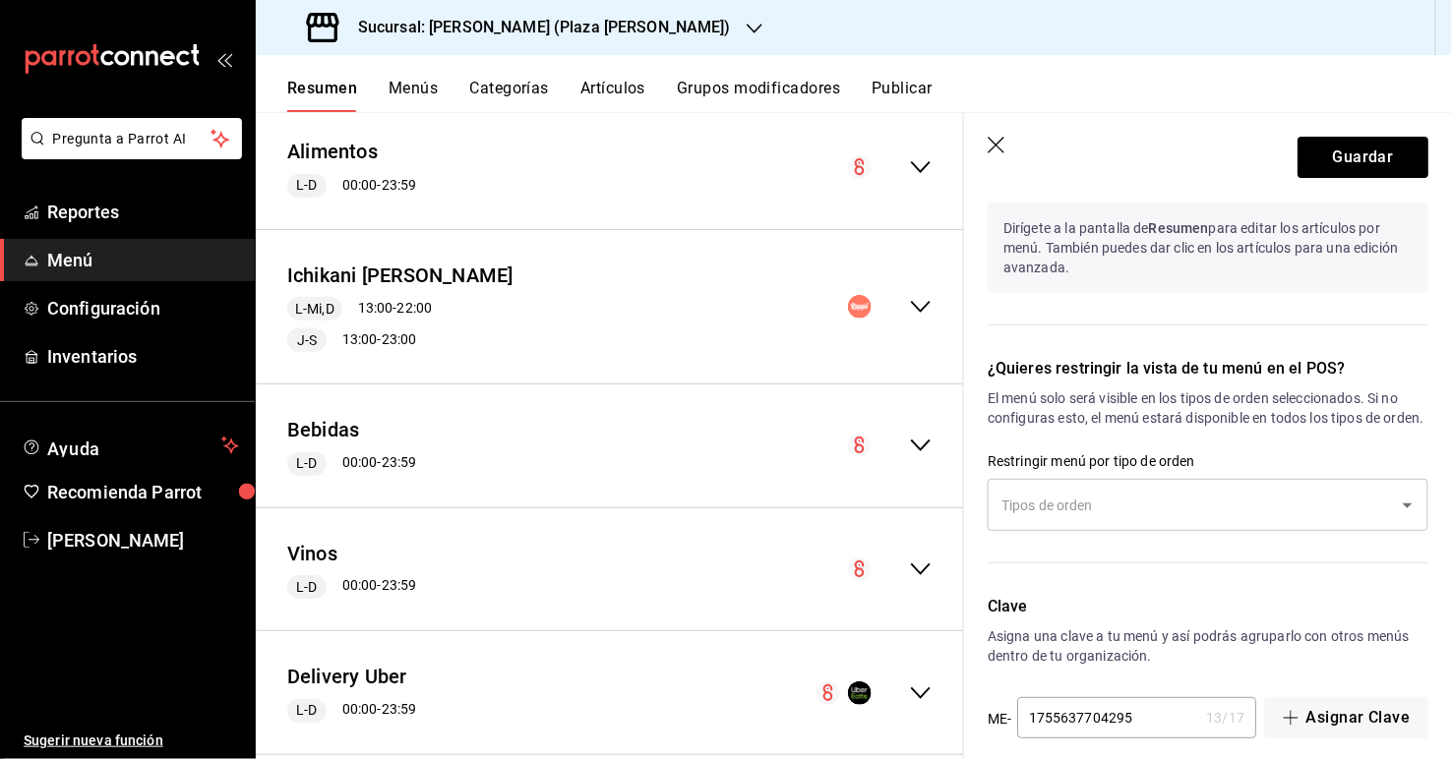
scroll to position [2020, 0]
click at [995, 516] on icon "Open" at bounding box center [1408, 505] width 24 height 24
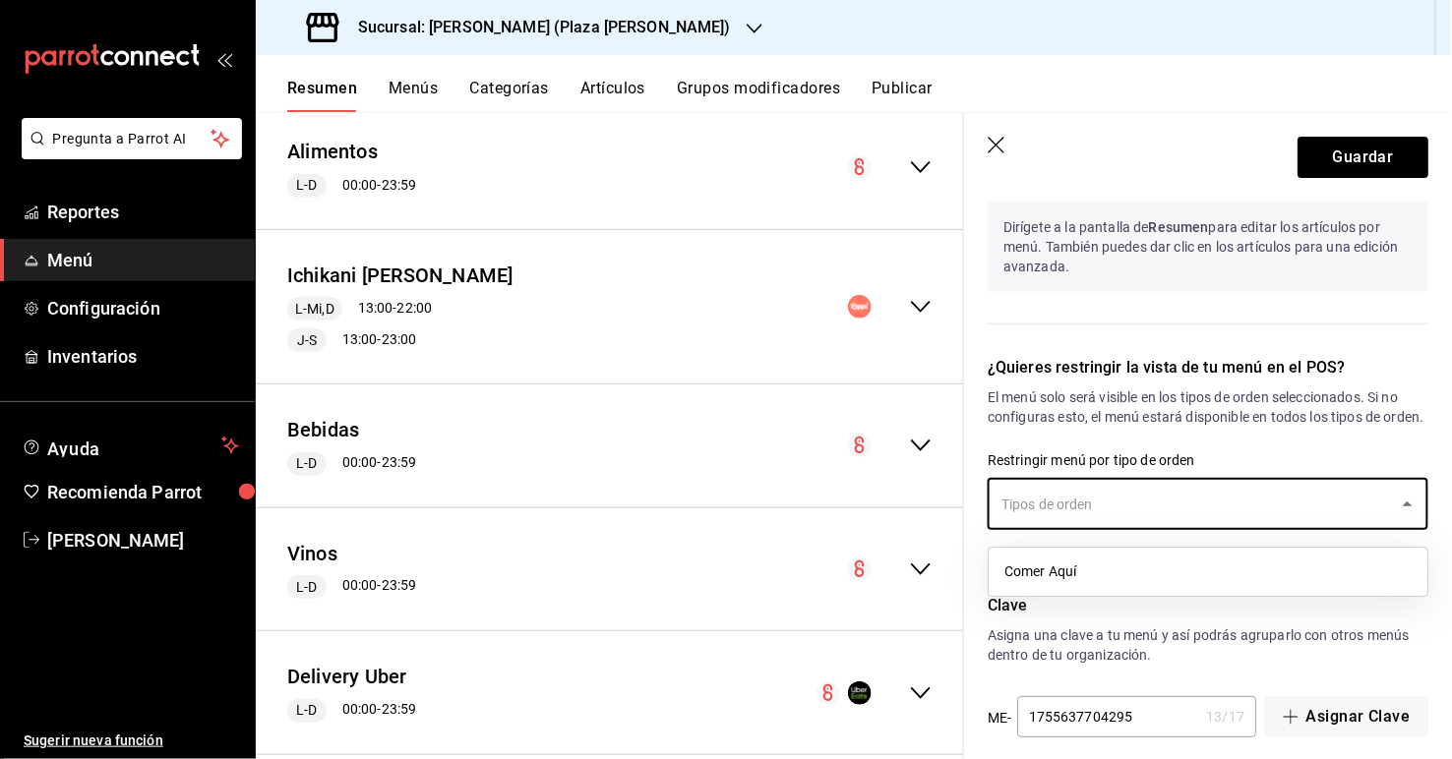
click at [995, 521] on input "text" at bounding box center [1192, 504] width 393 height 34
click at [995, 518] on div "​" at bounding box center [1208, 504] width 441 height 52
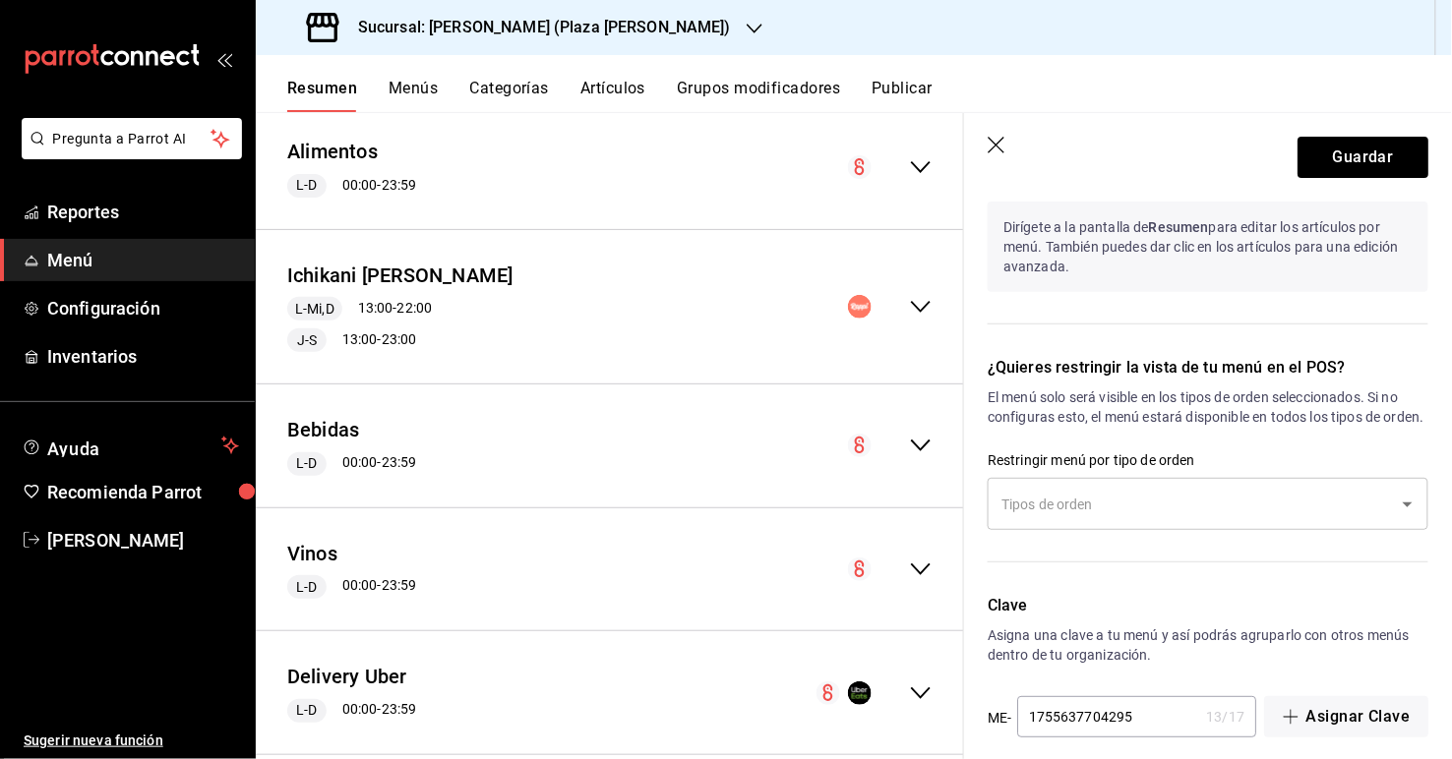
click at [995, 436] on div "¿Quieres restringir la vista de tu menú en el POS? El menú solo será visible en…" at bounding box center [1196, 451] width 464 height 238
click at [995, 513] on input "text" at bounding box center [1192, 504] width 393 height 34
click at [995, 615] on p "Clave" at bounding box center [1208, 606] width 441 height 24
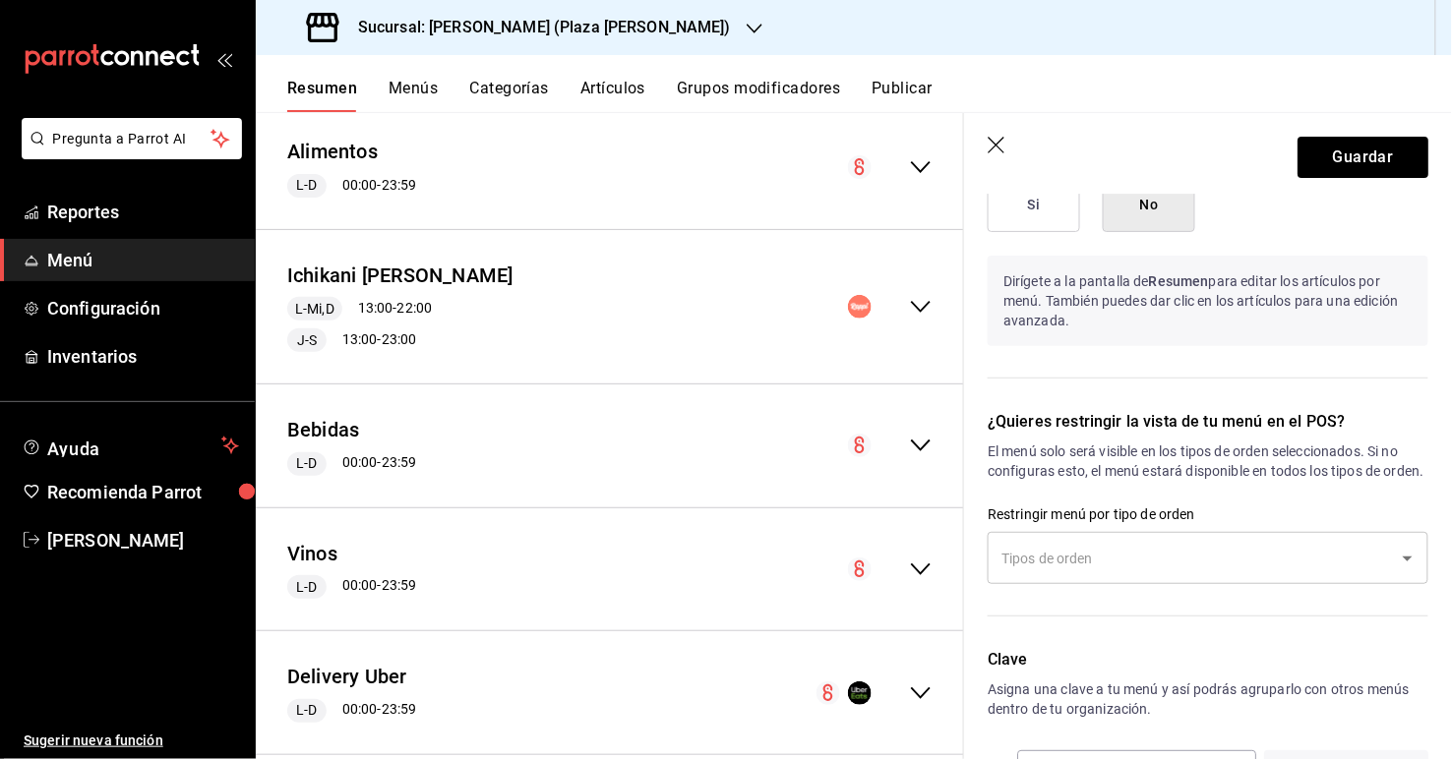
scroll to position [1985, 0]
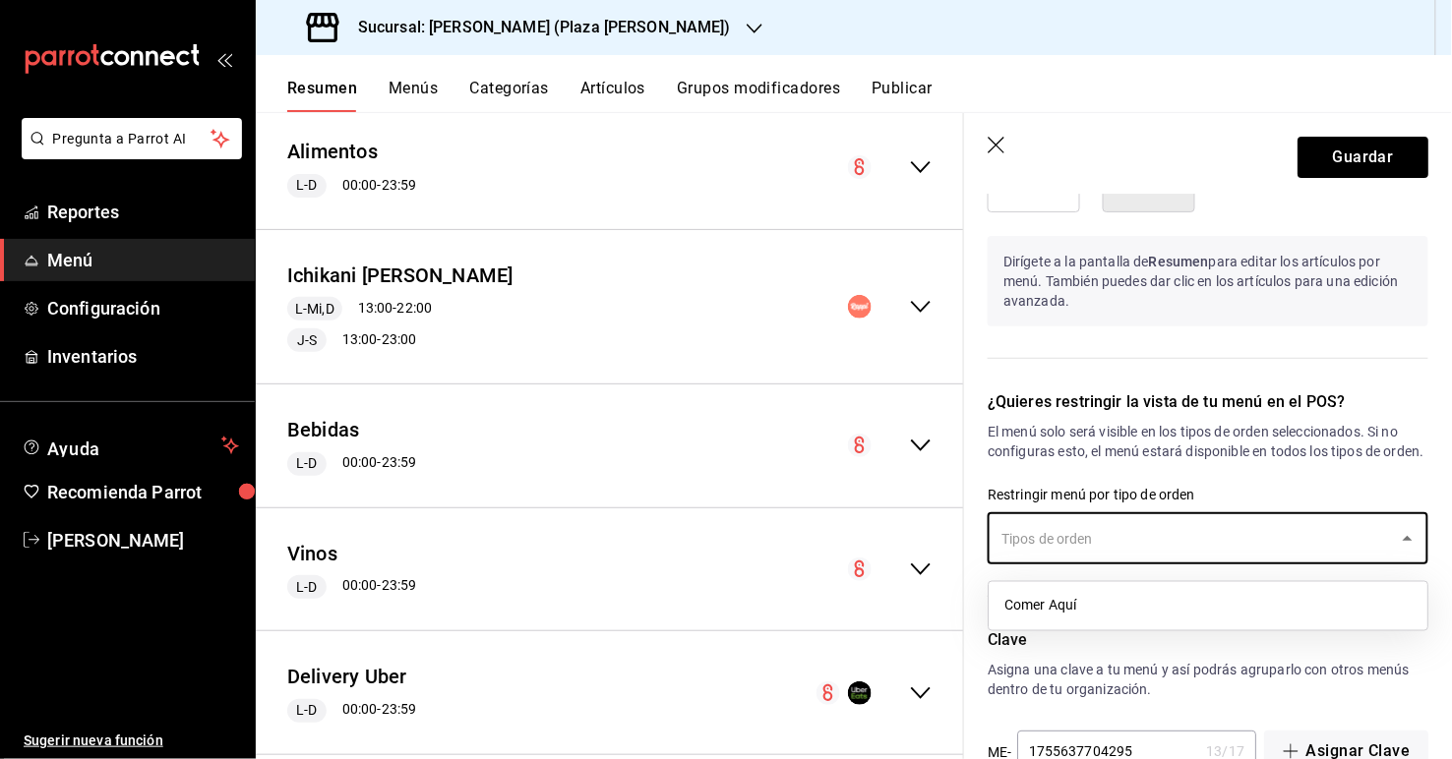
click at [995, 547] on input "text" at bounding box center [1192, 538] width 393 height 34
click at [995, 479] on div "¿Quieres restringir la vista de tu menú en el POS? El menú solo será visible en…" at bounding box center [1196, 486] width 464 height 238
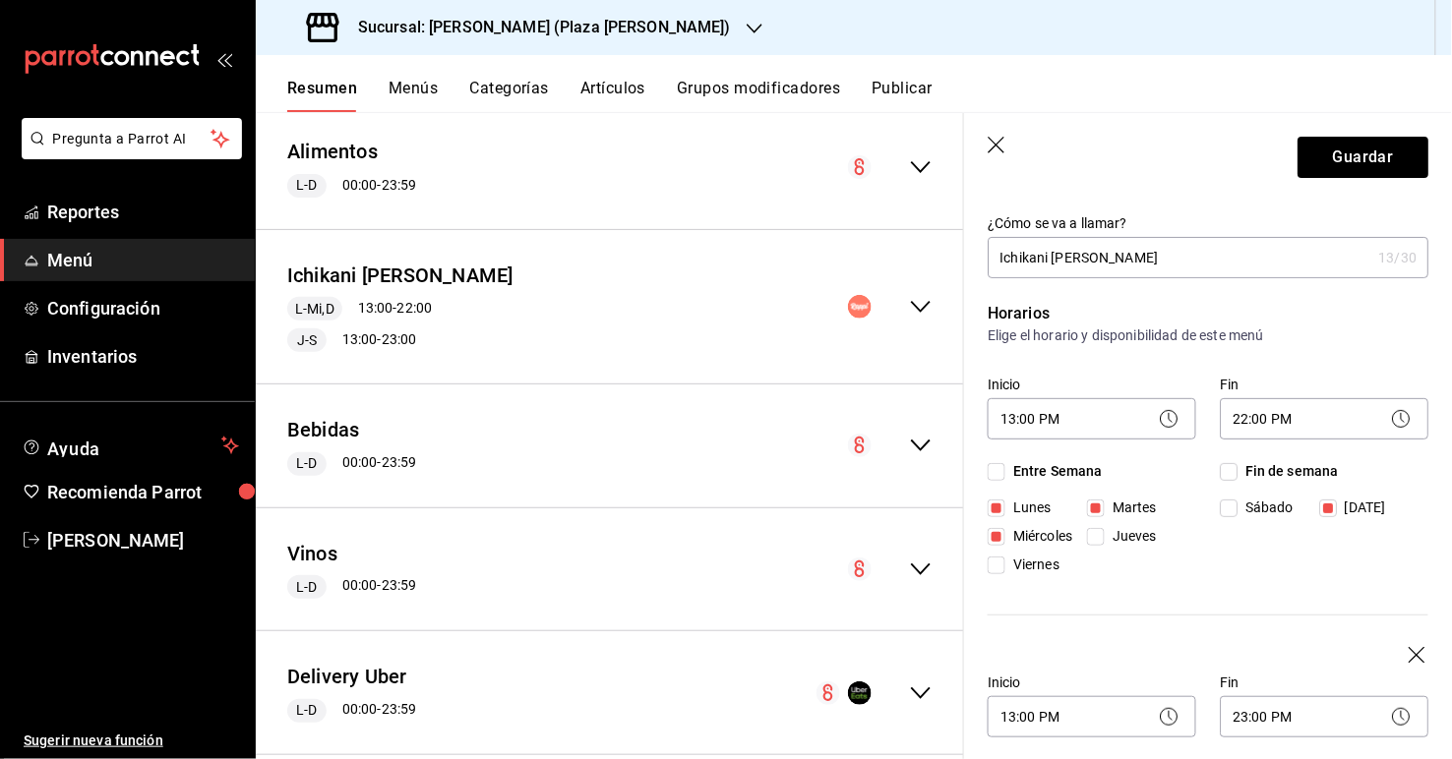
scroll to position [0, 0]
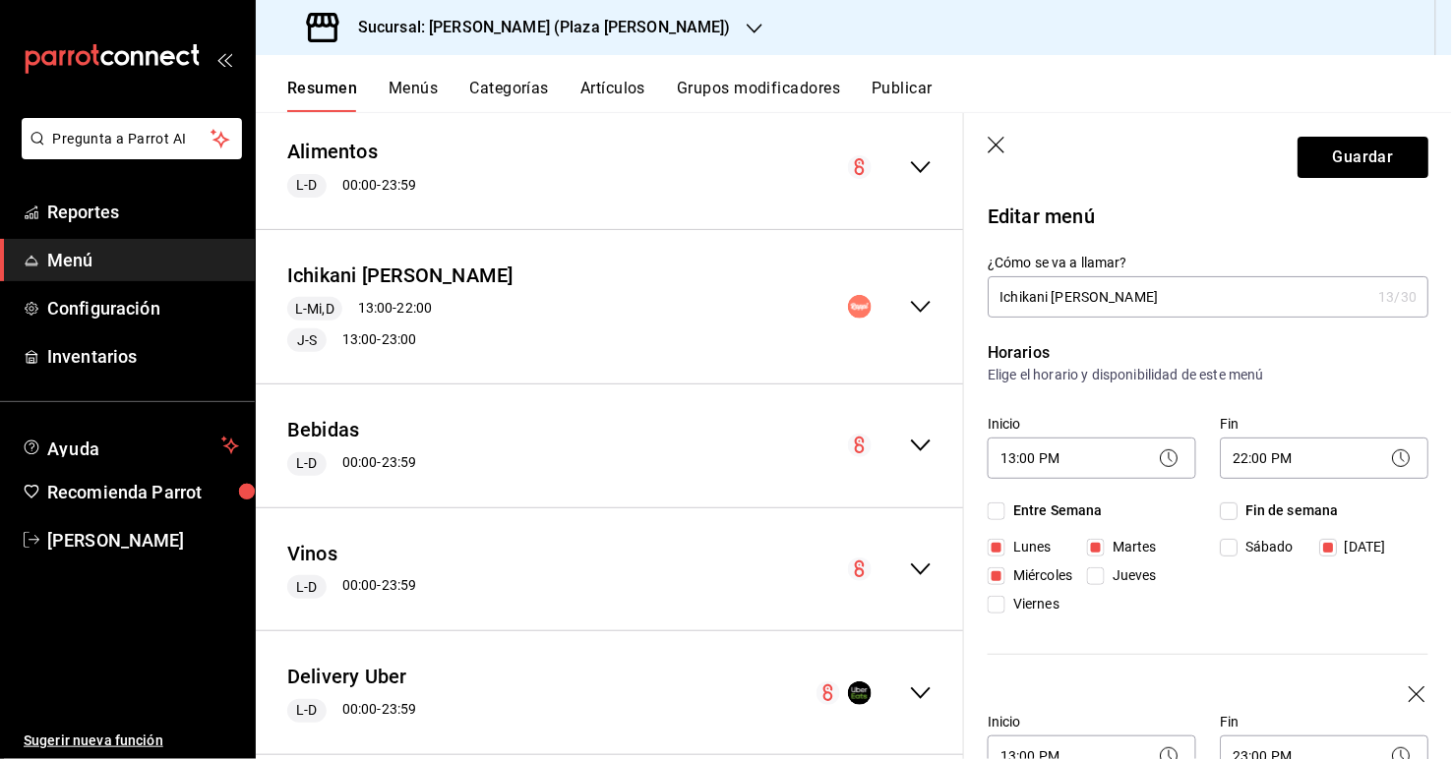
click at [995, 299] on input "Ichikani [PERSON_NAME]" at bounding box center [1179, 296] width 383 height 39
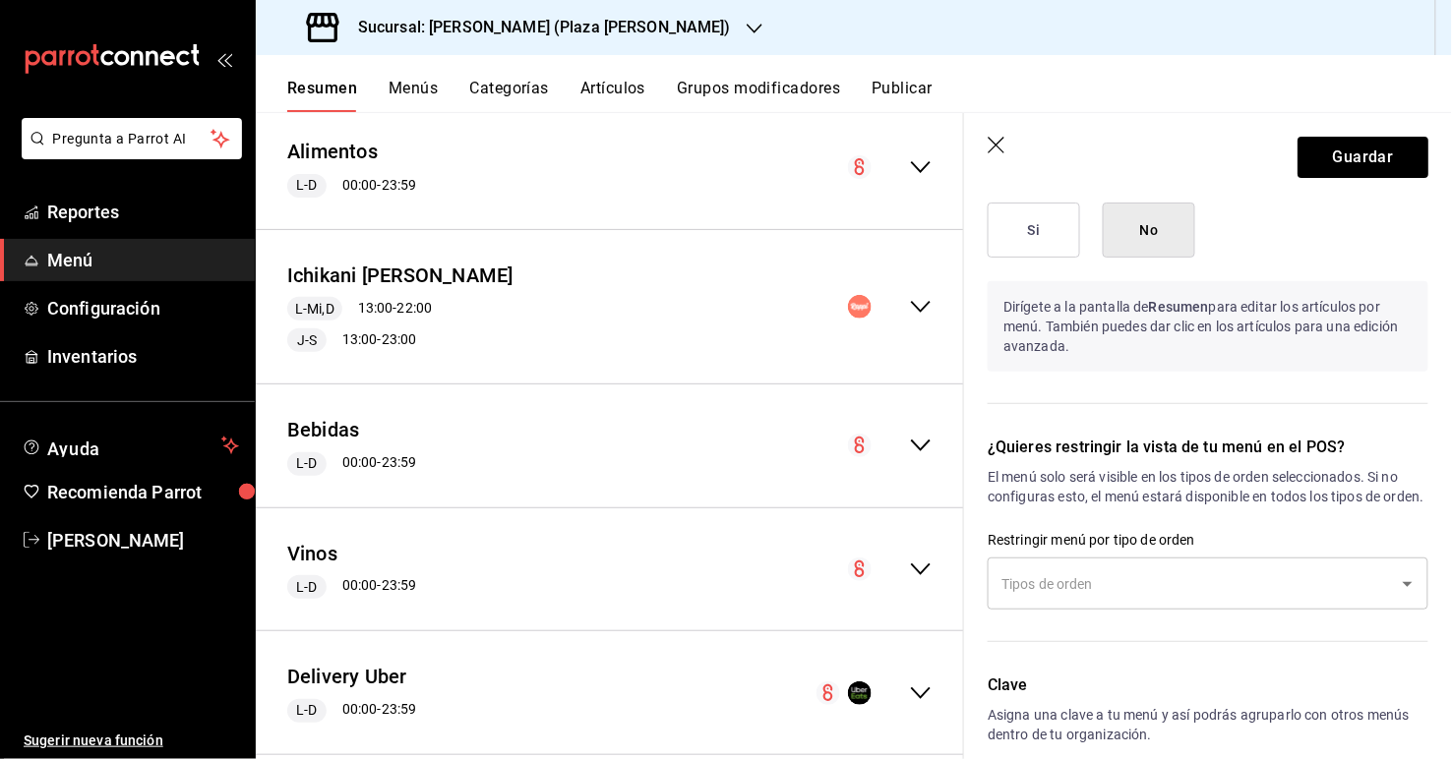
scroll to position [1949, 0]
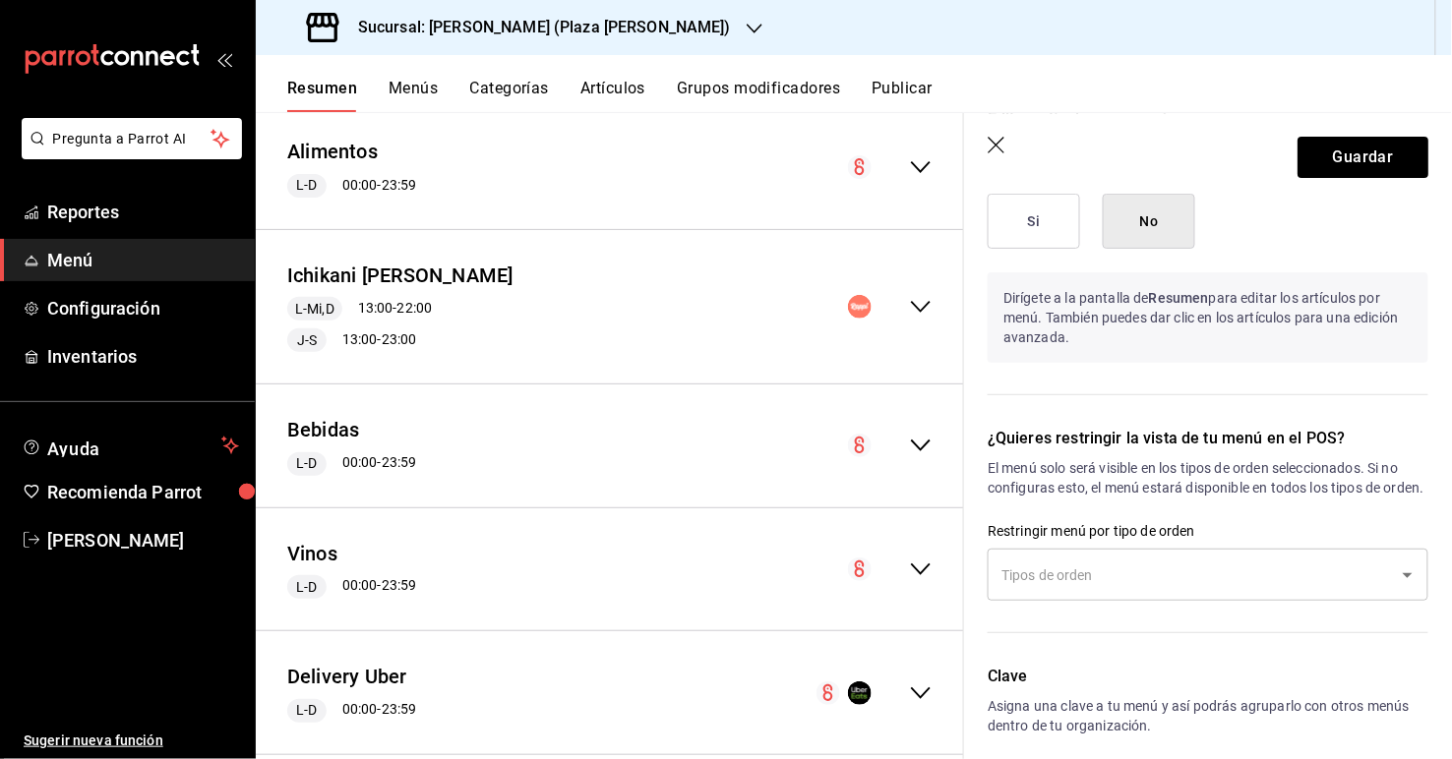
type input "Delivery Ichikani [PERSON_NAME]"
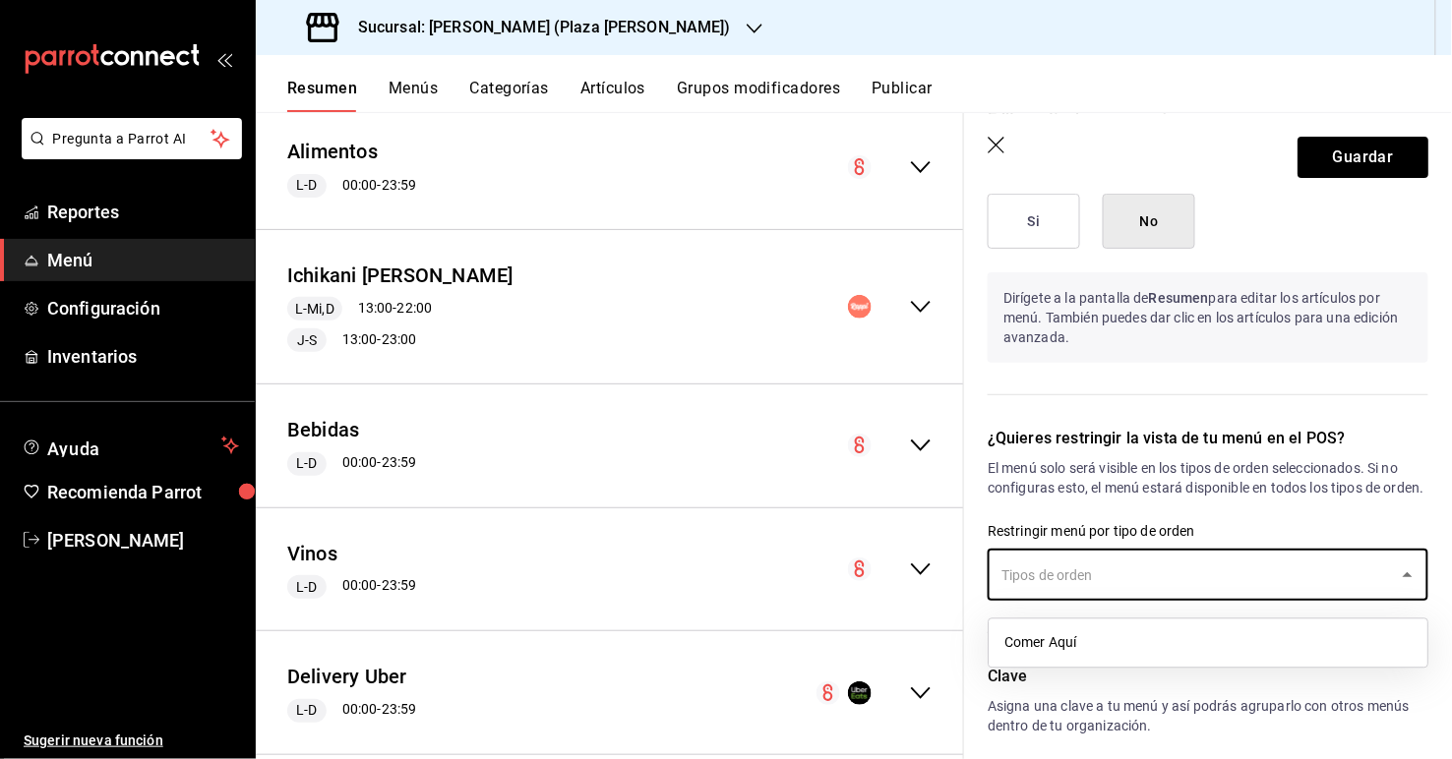
click at [995, 592] on input "text" at bounding box center [1192, 575] width 393 height 34
click at [995, 538] on p "Restringir menú por tipo de orden" at bounding box center [1208, 531] width 441 height 20
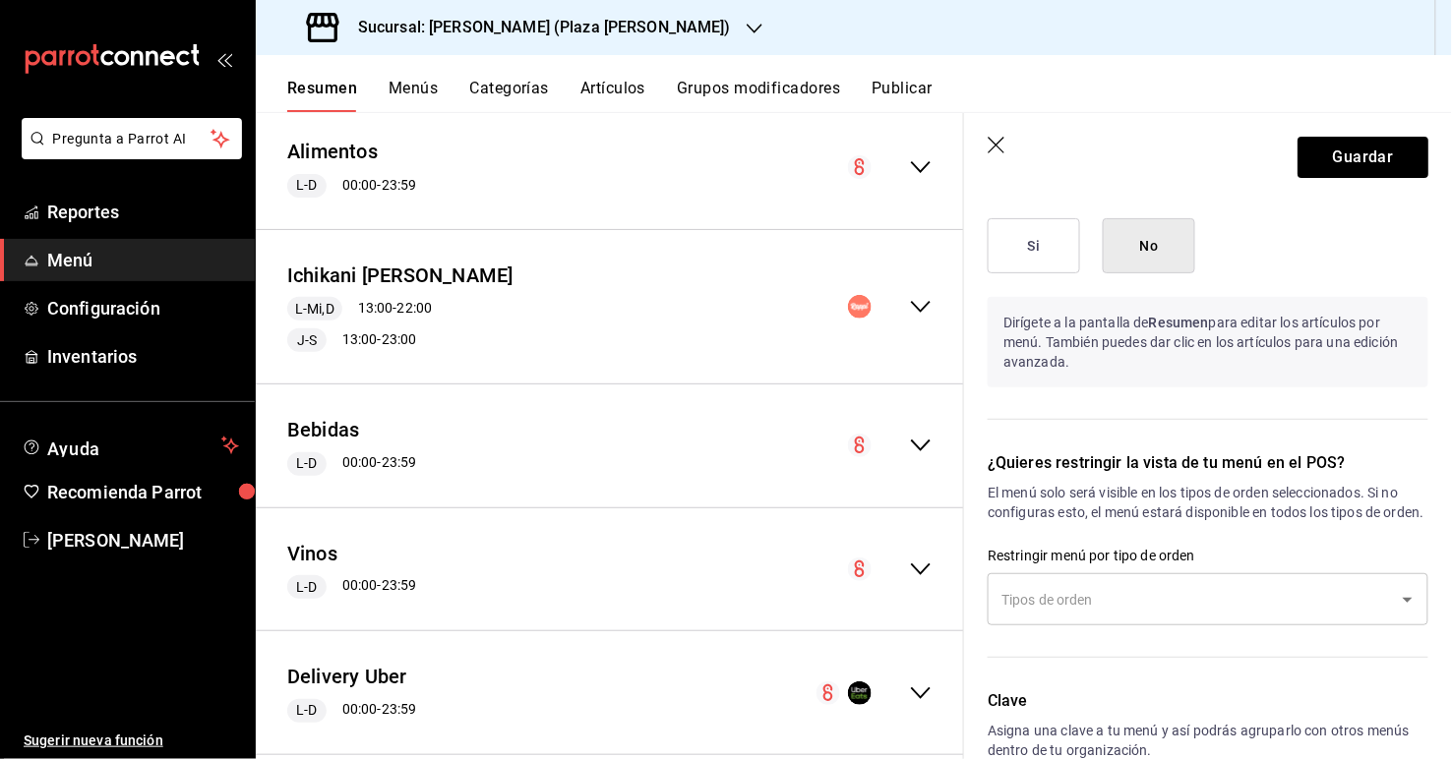
scroll to position [2048, 0]
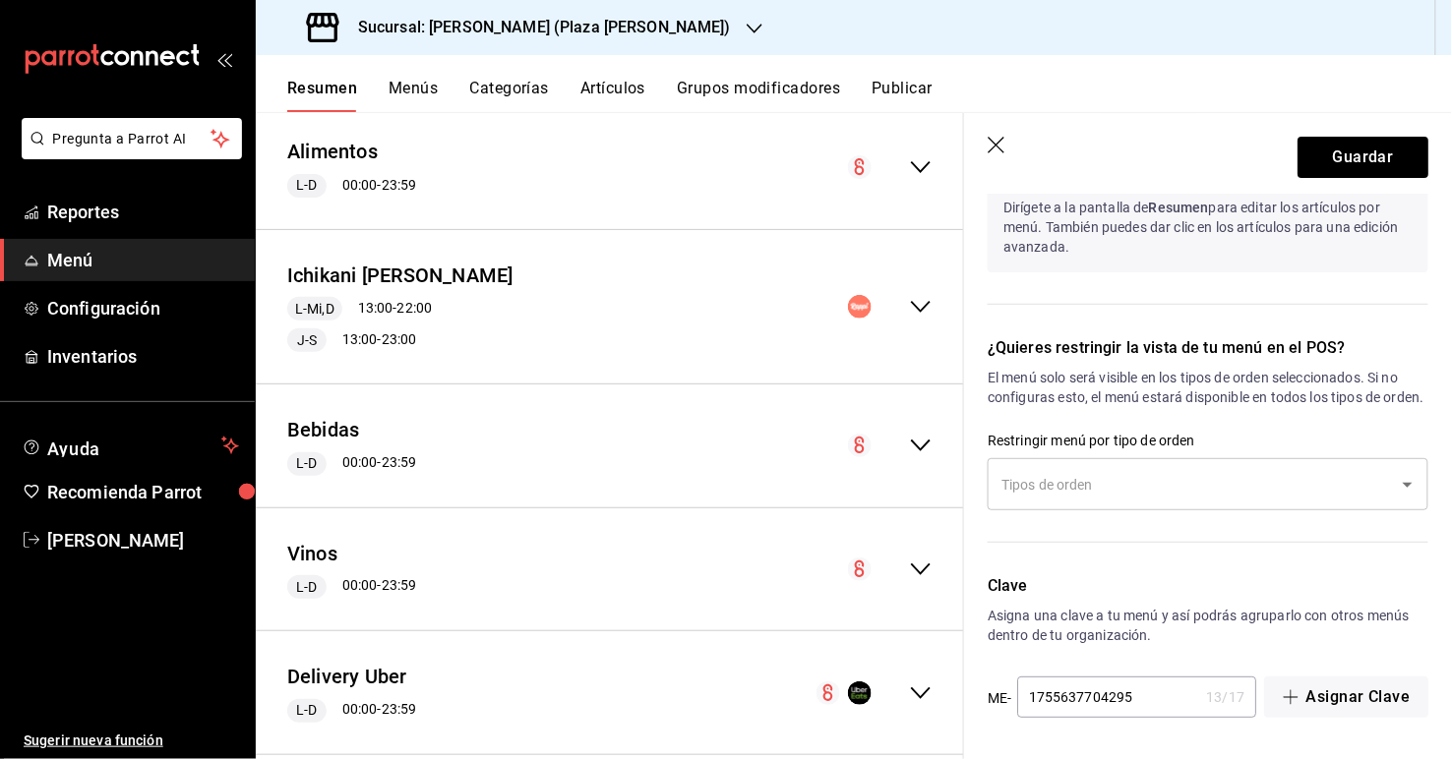
click at [995, 489] on input "text" at bounding box center [1192, 484] width 393 height 34
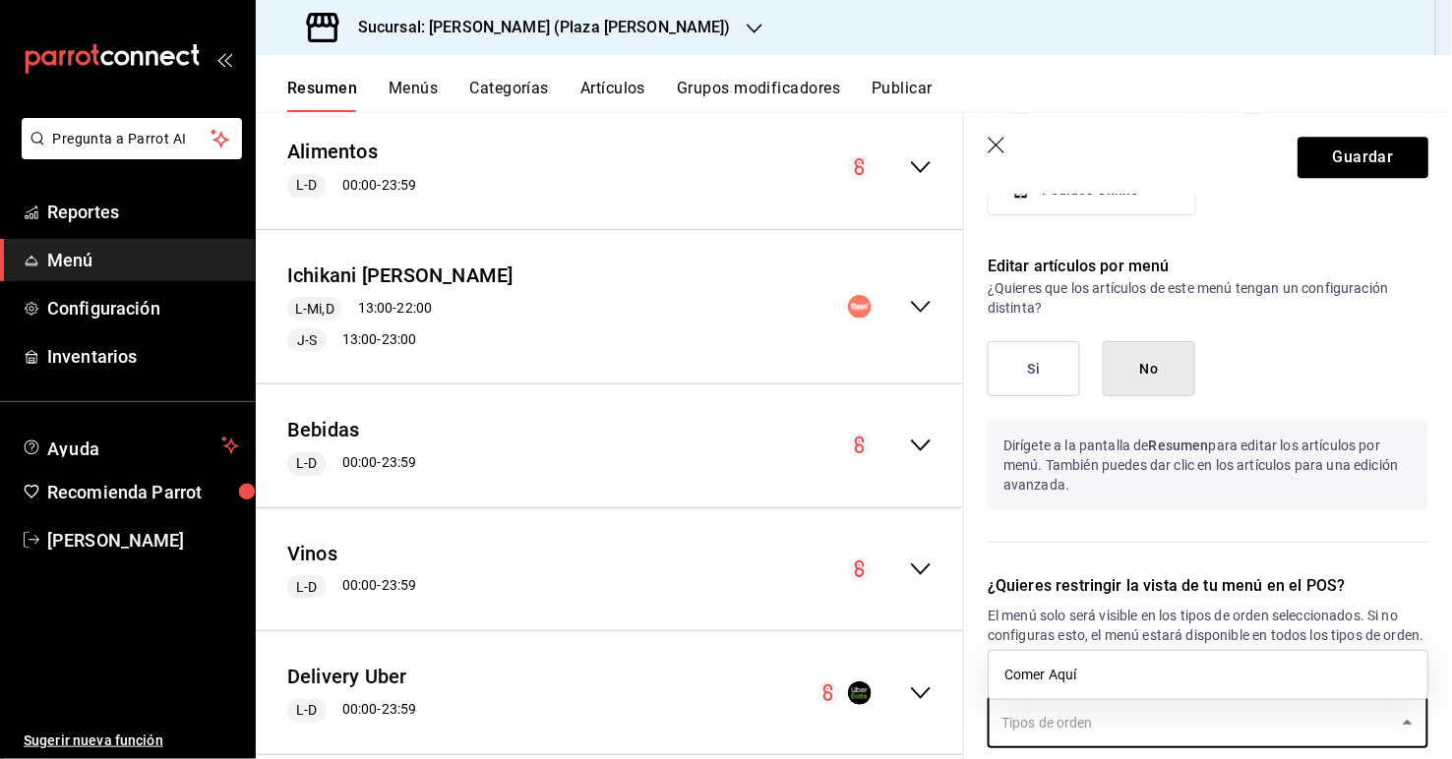
scroll to position [1774, 0]
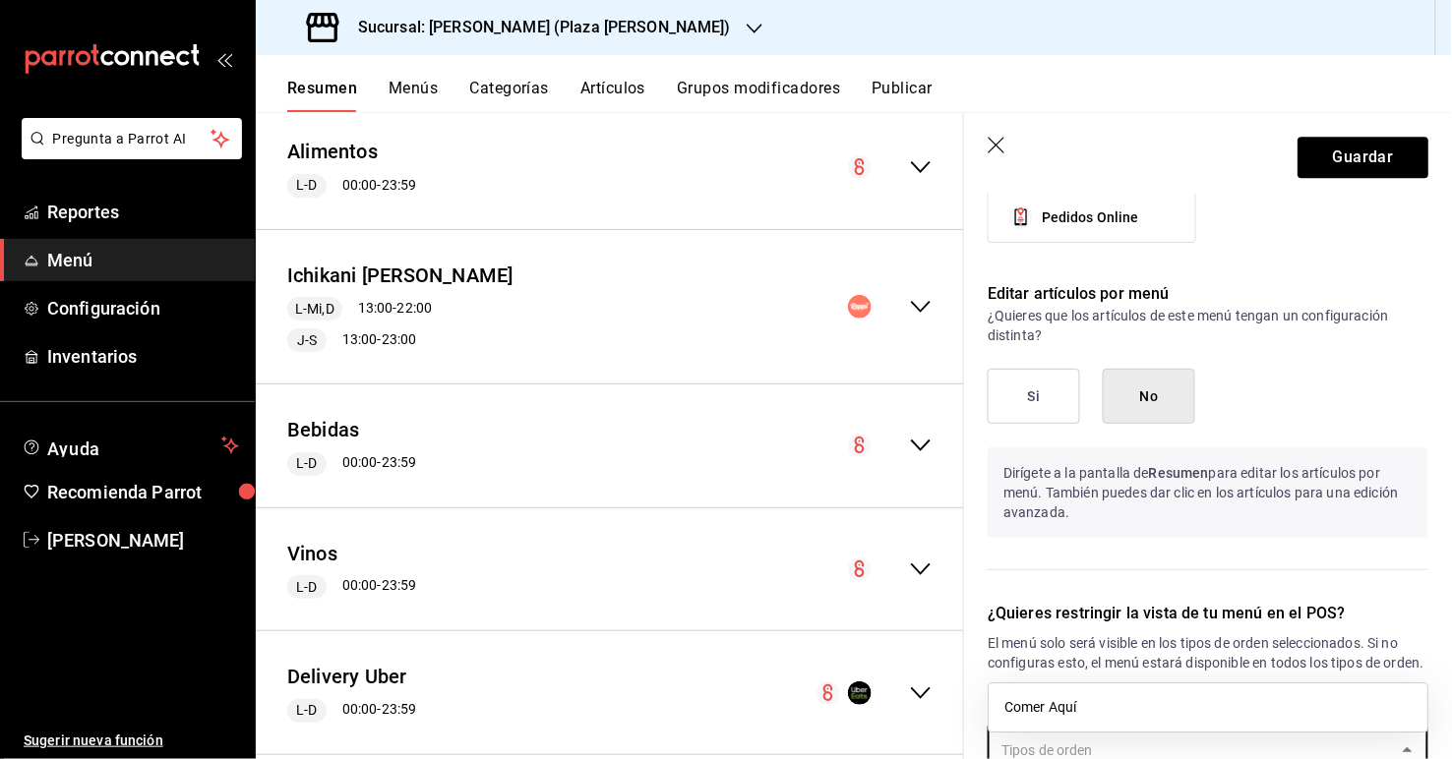
click at [995, 379] on button "Si" at bounding box center [1034, 396] width 92 height 55
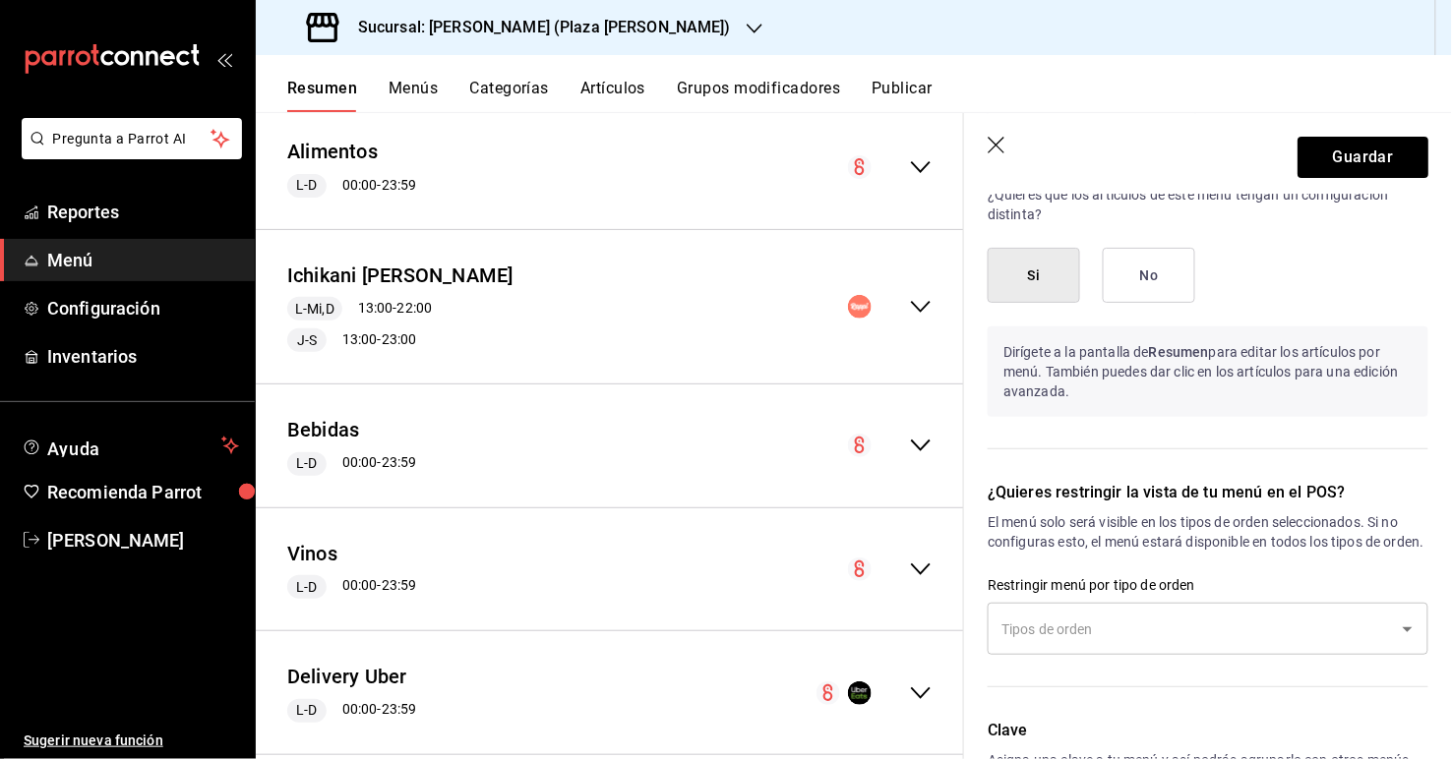
scroll to position [2048, 0]
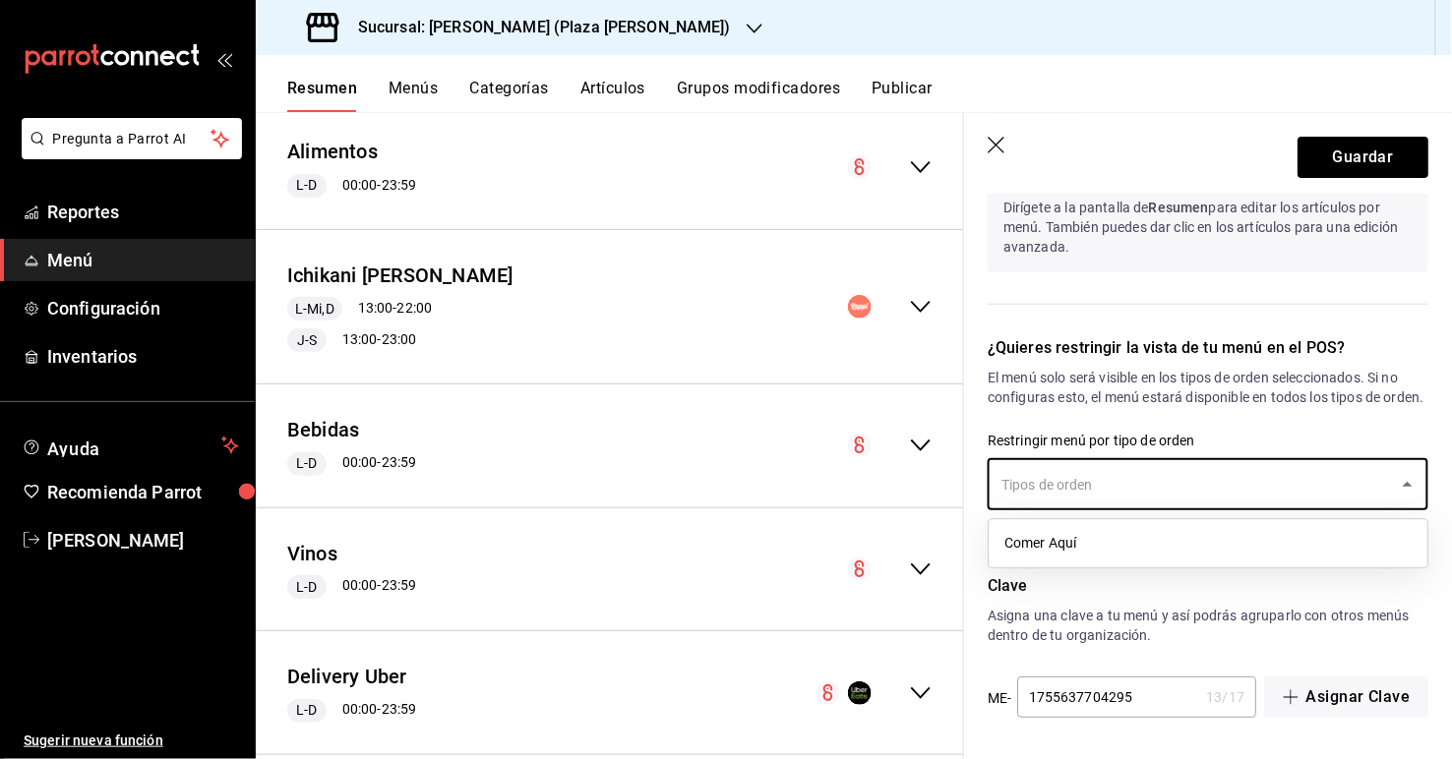
click at [995, 490] on input "text" at bounding box center [1192, 484] width 393 height 34
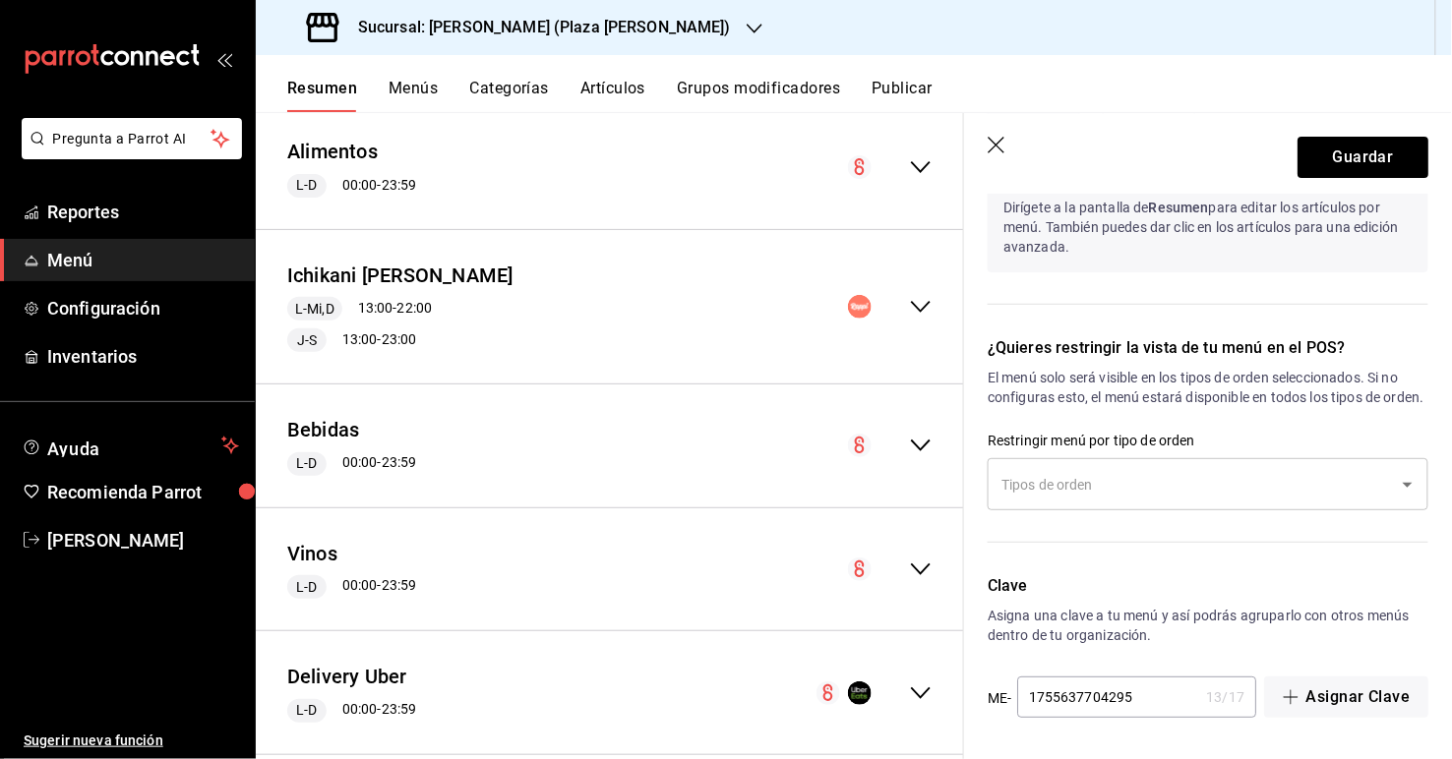
click at [995, 419] on div "¿Quieres restringir la vista de tu menú en el POS? El menú solo será visible en…" at bounding box center [1196, 432] width 464 height 238
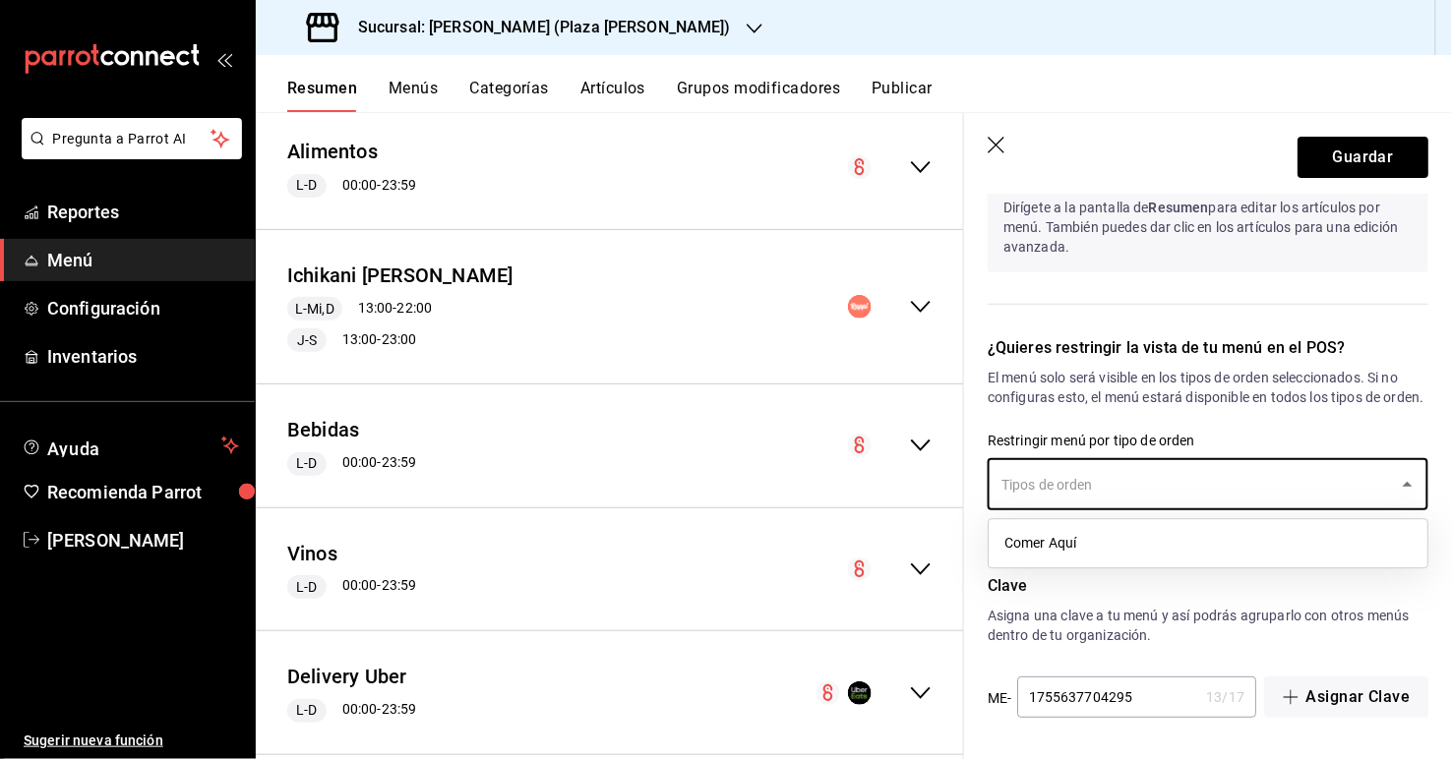
click at [995, 478] on input "text" at bounding box center [1192, 484] width 393 height 34
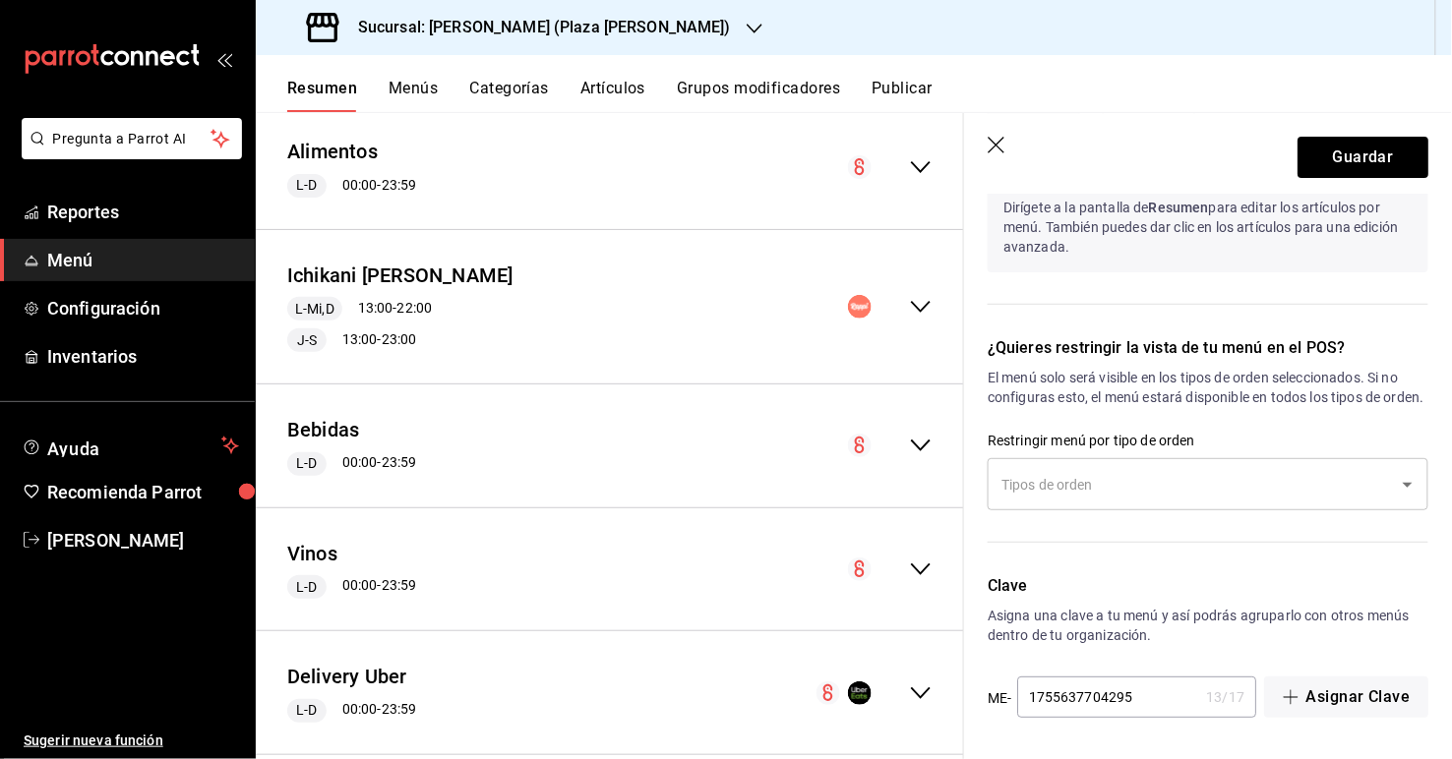
click at [995, 436] on p "Restringir menú por tipo de orden" at bounding box center [1208, 441] width 441 height 20
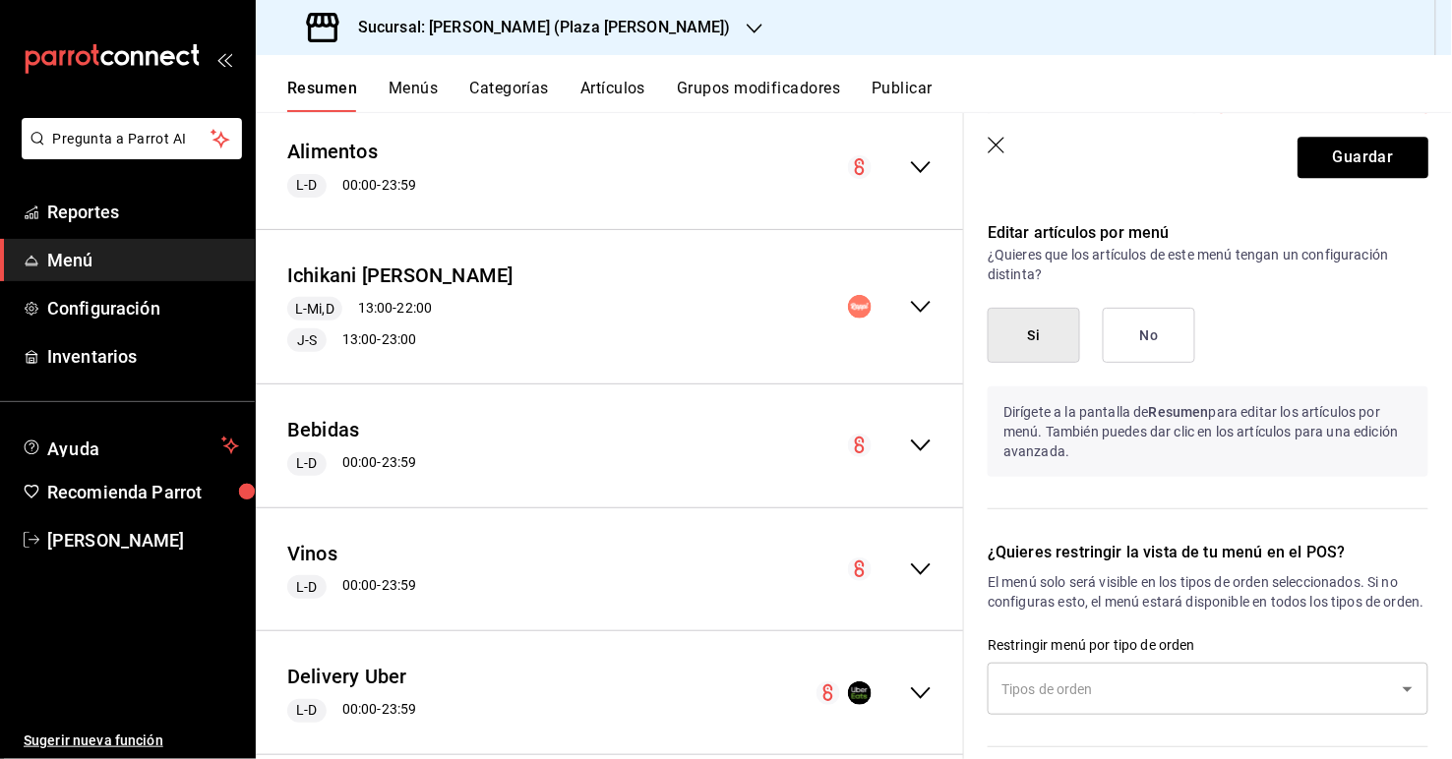
scroll to position [1825, 0]
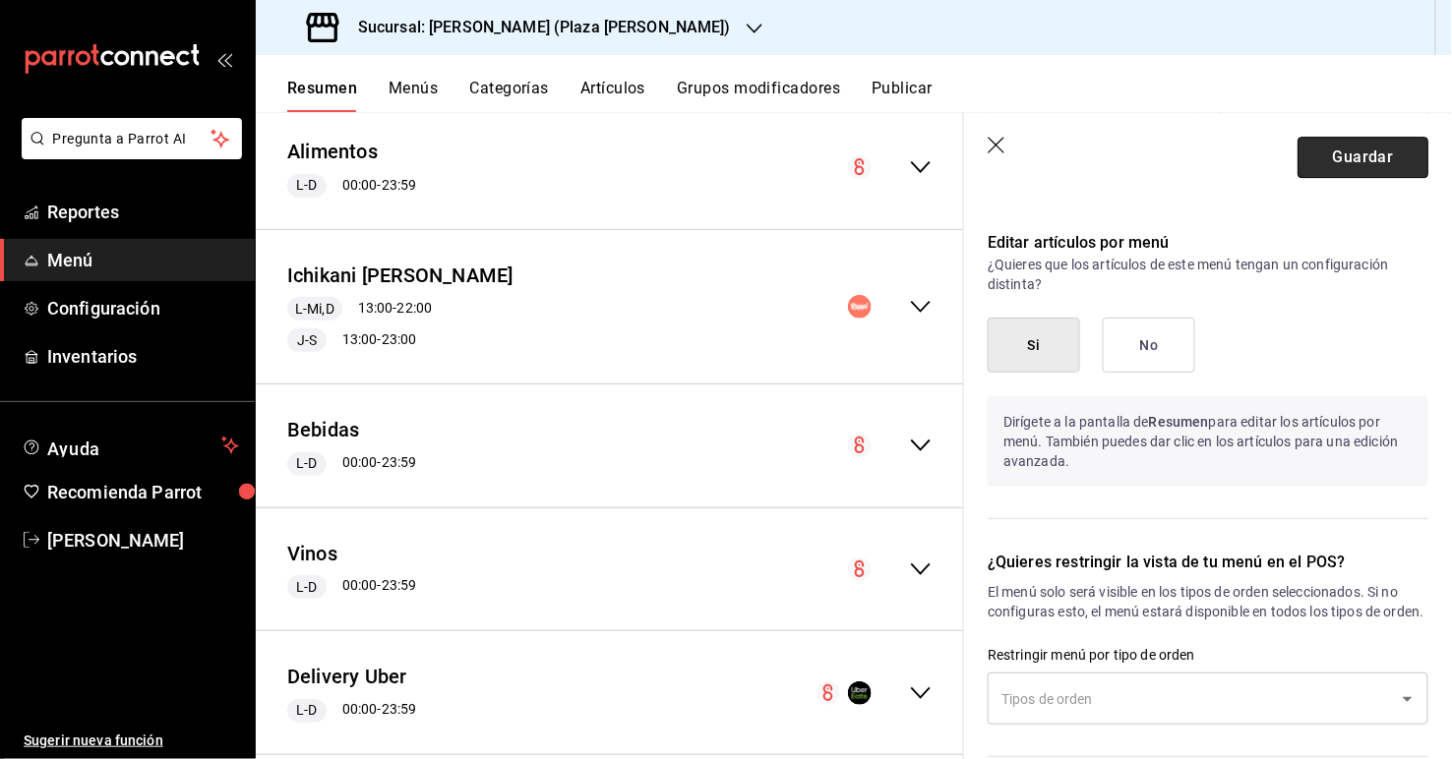
click at [995, 151] on button "Guardar" at bounding box center [1362, 157] width 131 height 41
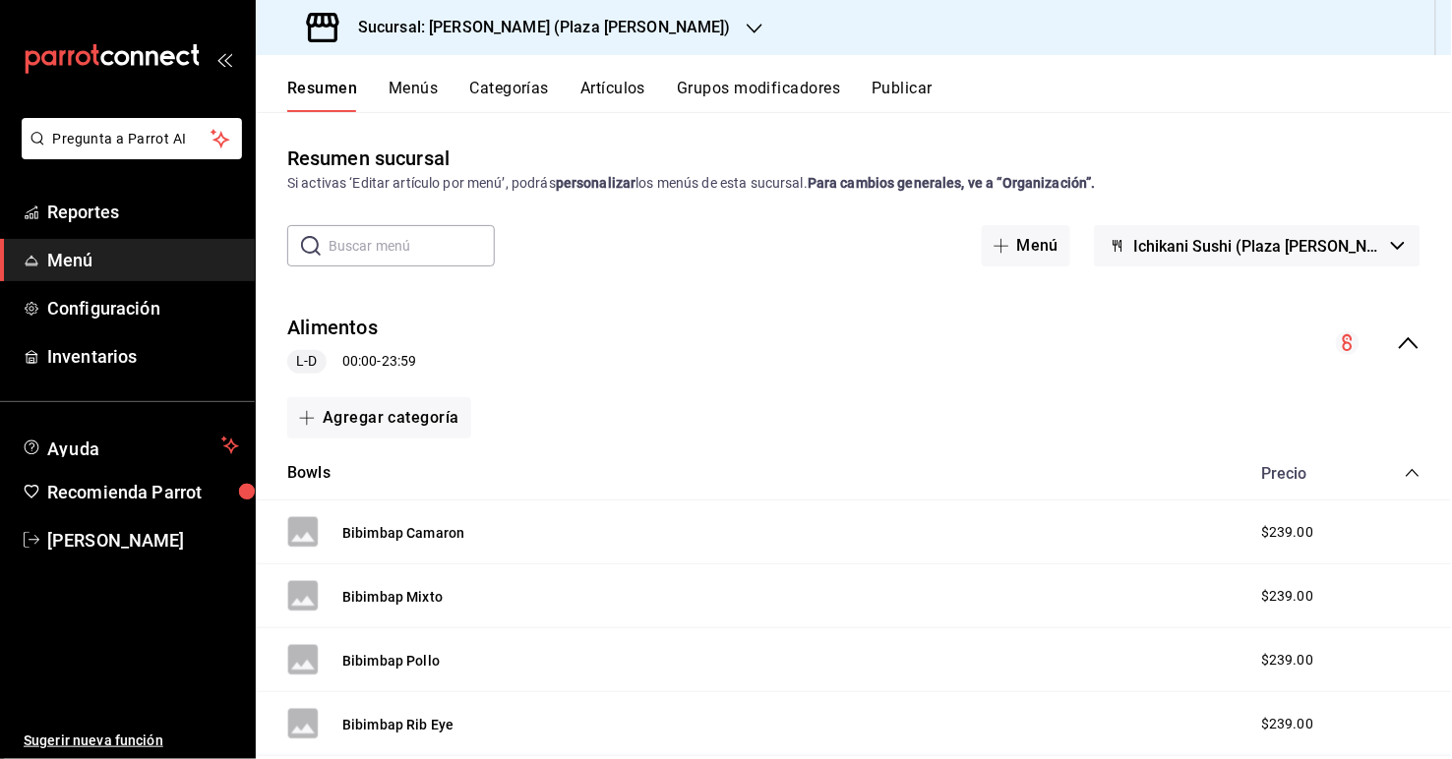
click at [995, 473] on icon "collapse-category-row" at bounding box center [1412, 473] width 13 height 8
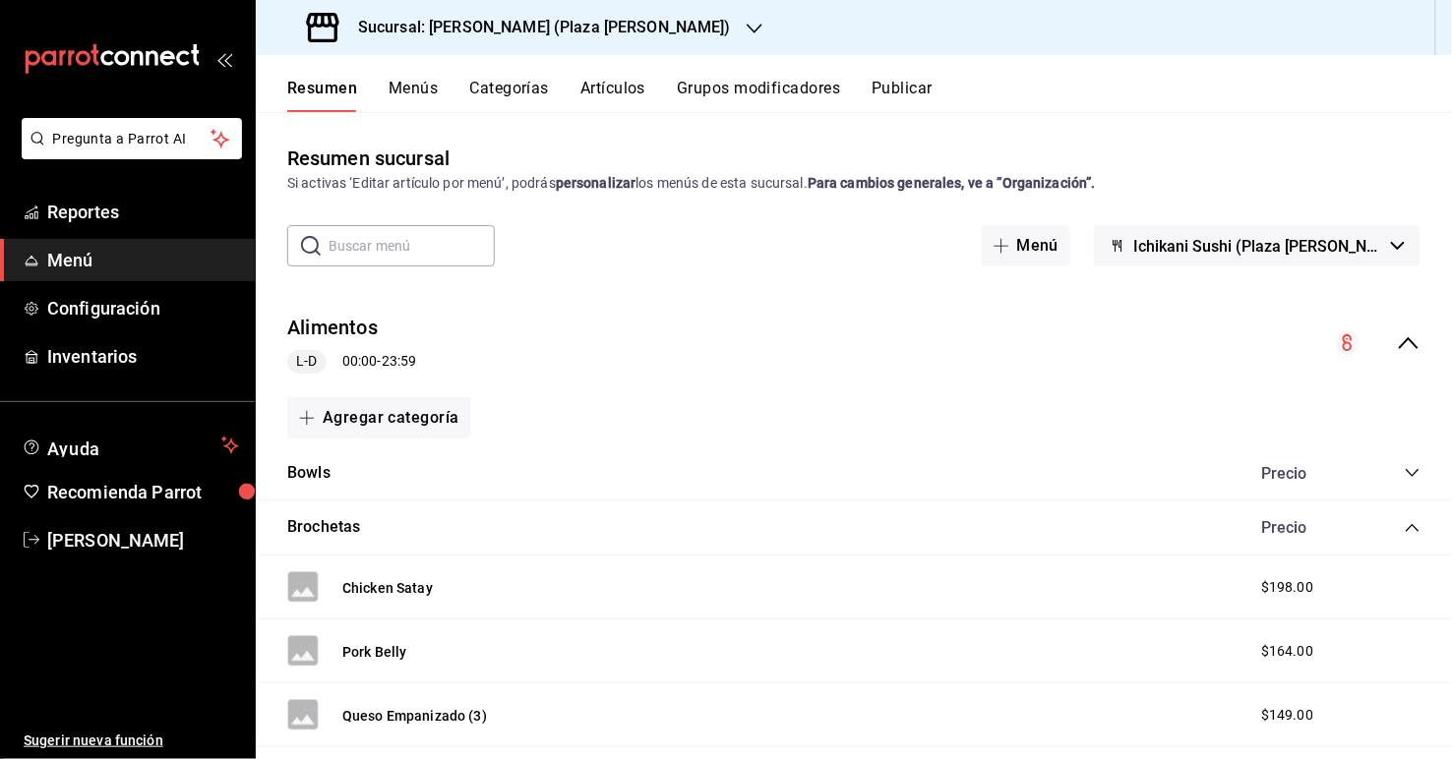
click at [995, 341] on div "Alimentos L-D 00:00 - 23:59" at bounding box center [854, 343] width 1196 height 91
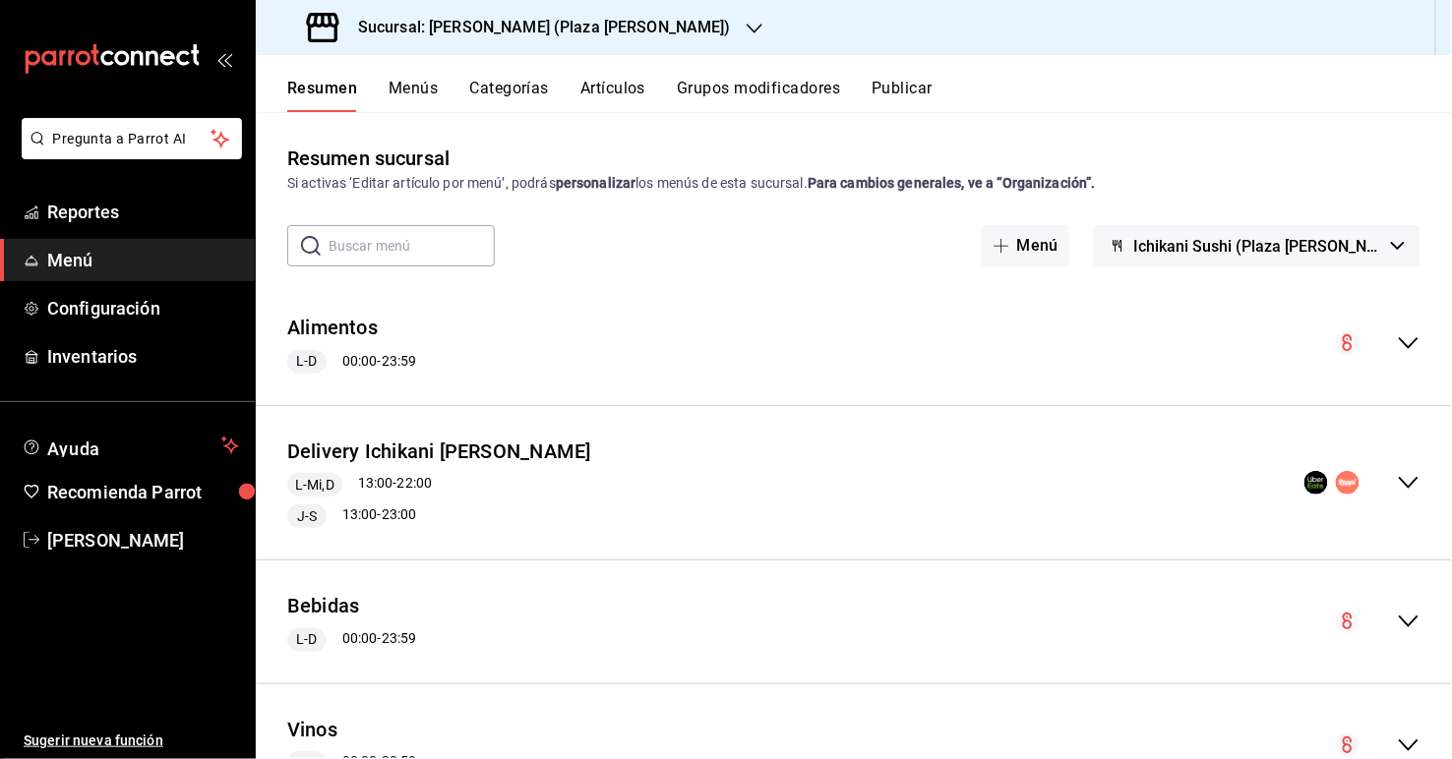
click at [995, 484] on icon "collapse-menu-row" at bounding box center [1409, 483] width 24 height 24
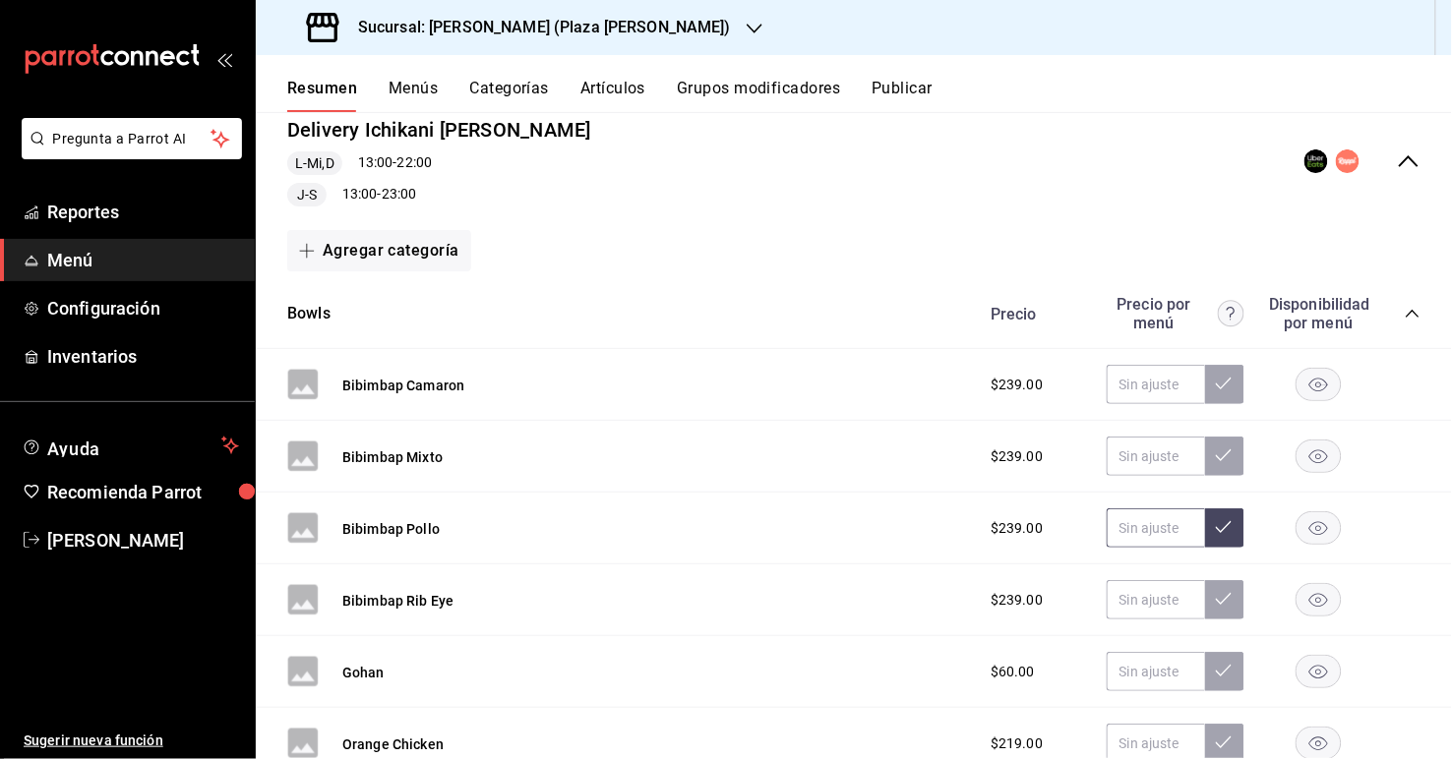
scroll to position [282, 0]
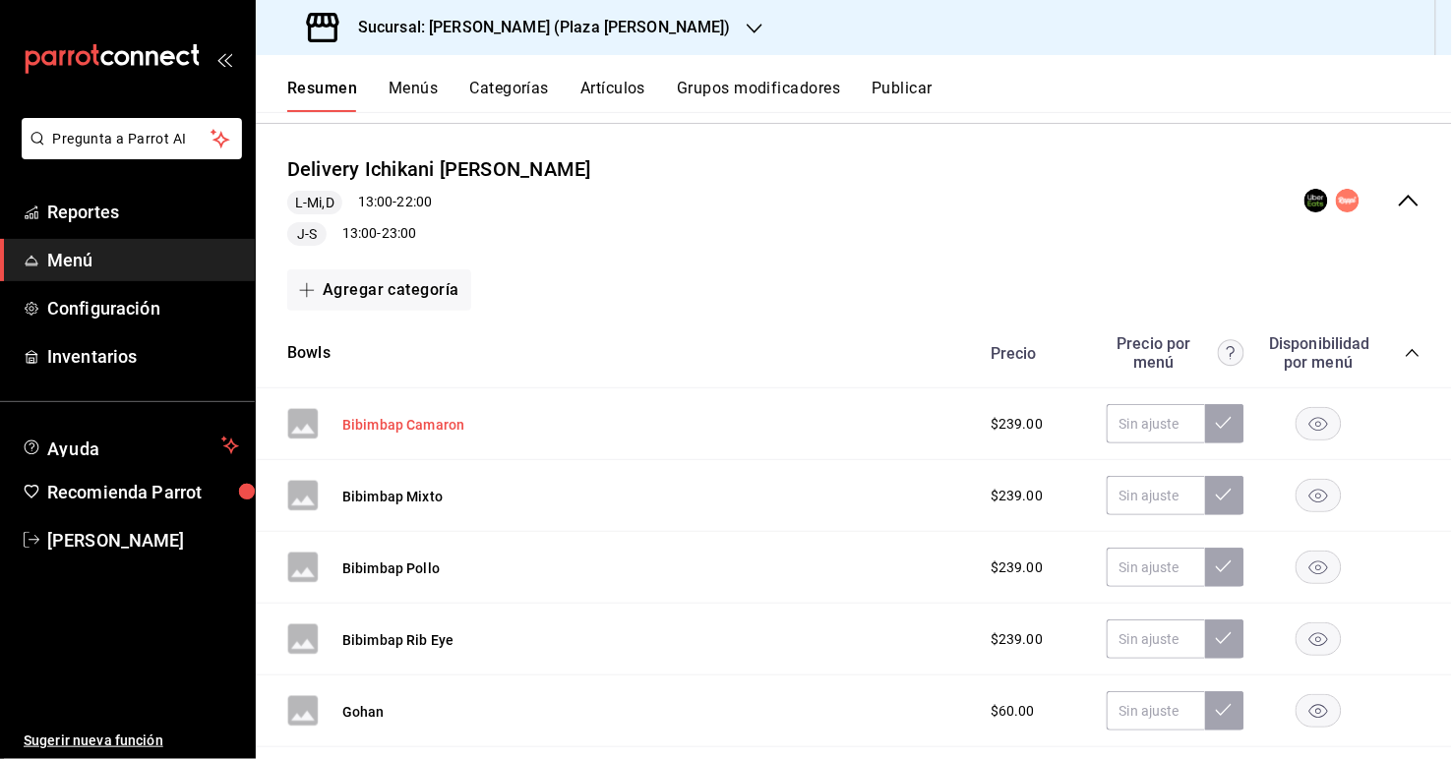
click at [408, 421] on button "Bibimbap Camaron" at bounding box center [403, 425] width 122 height 20
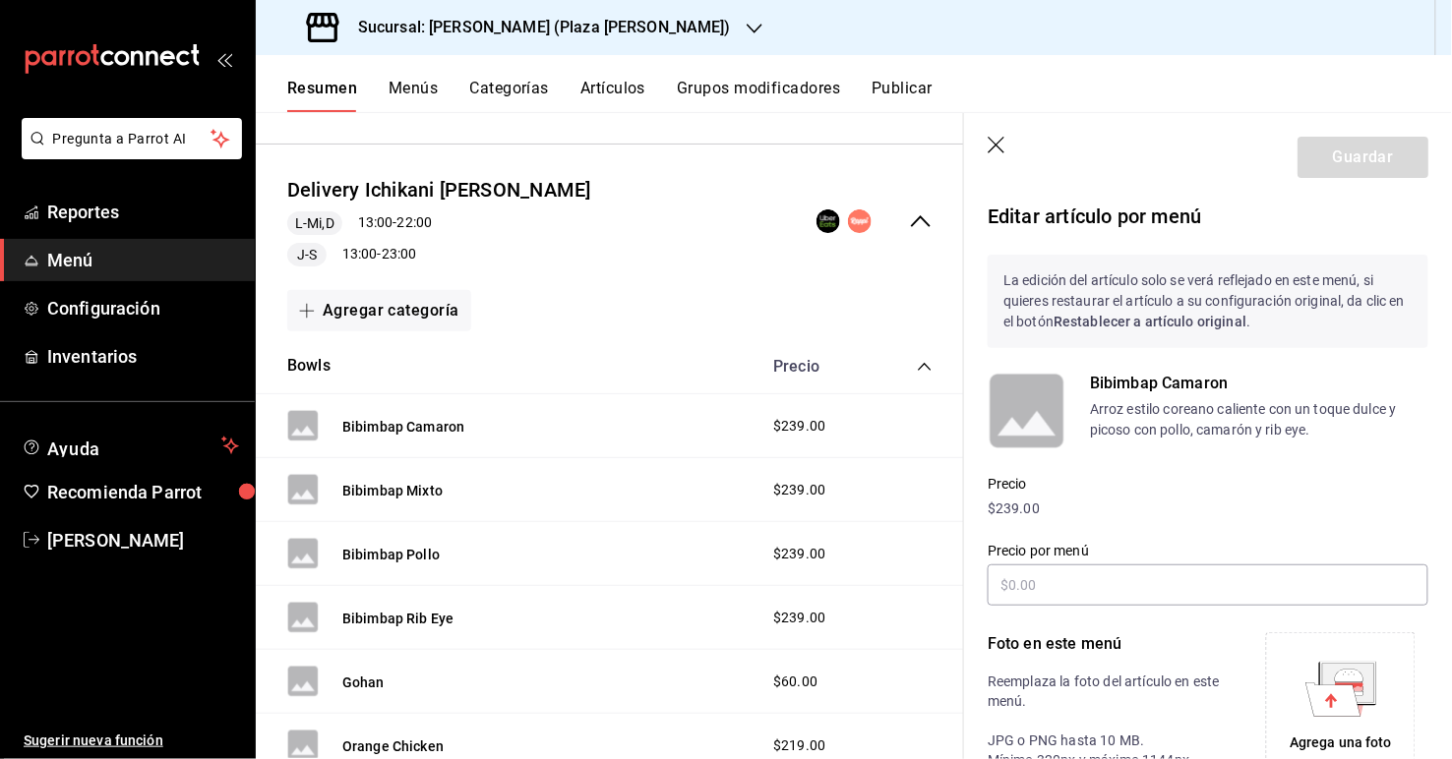
click at [995, 146] on icon "button" at bounding box center [998, 147] width 20 height 20
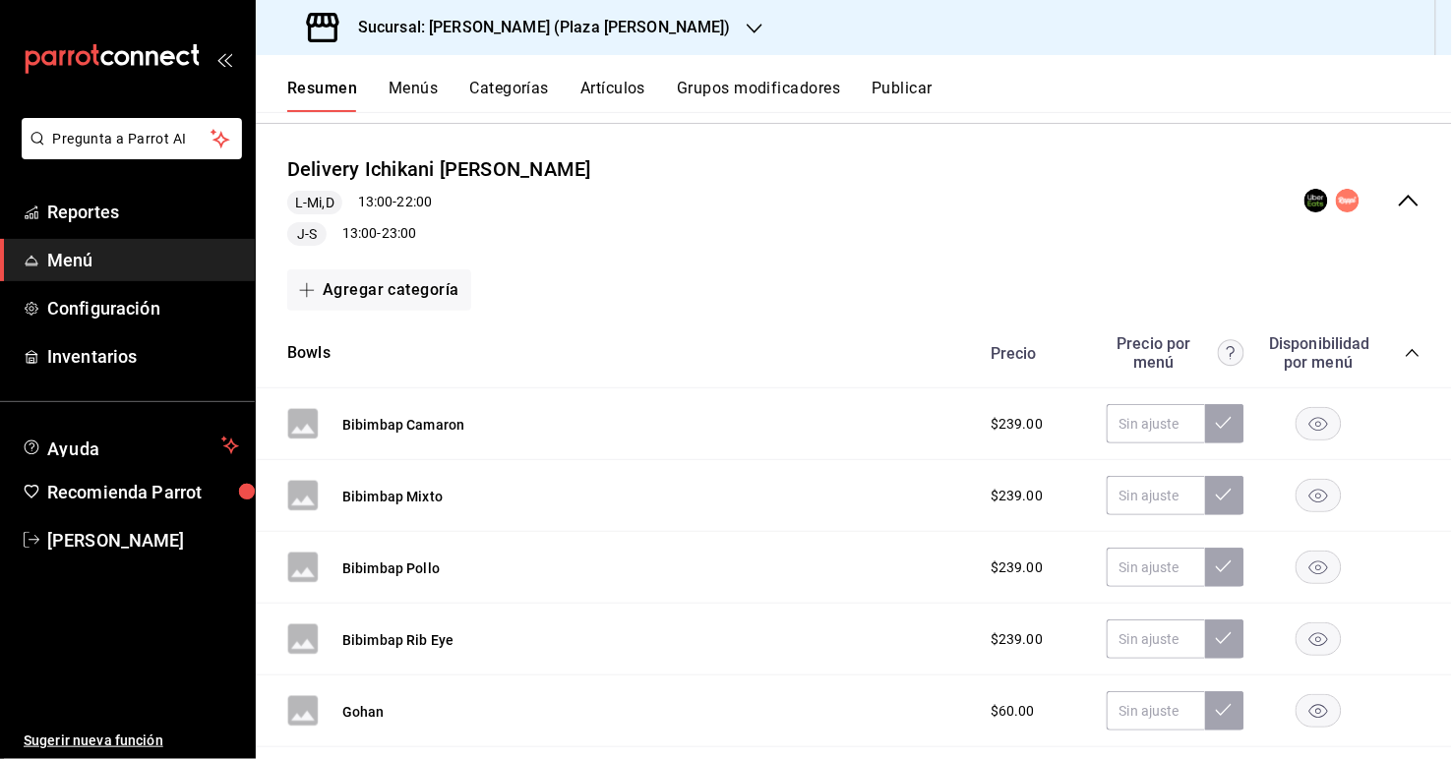
click at [995, 206] on icon "collapse-menu-row" at bounding box center [1409, 201] width 24 height 24
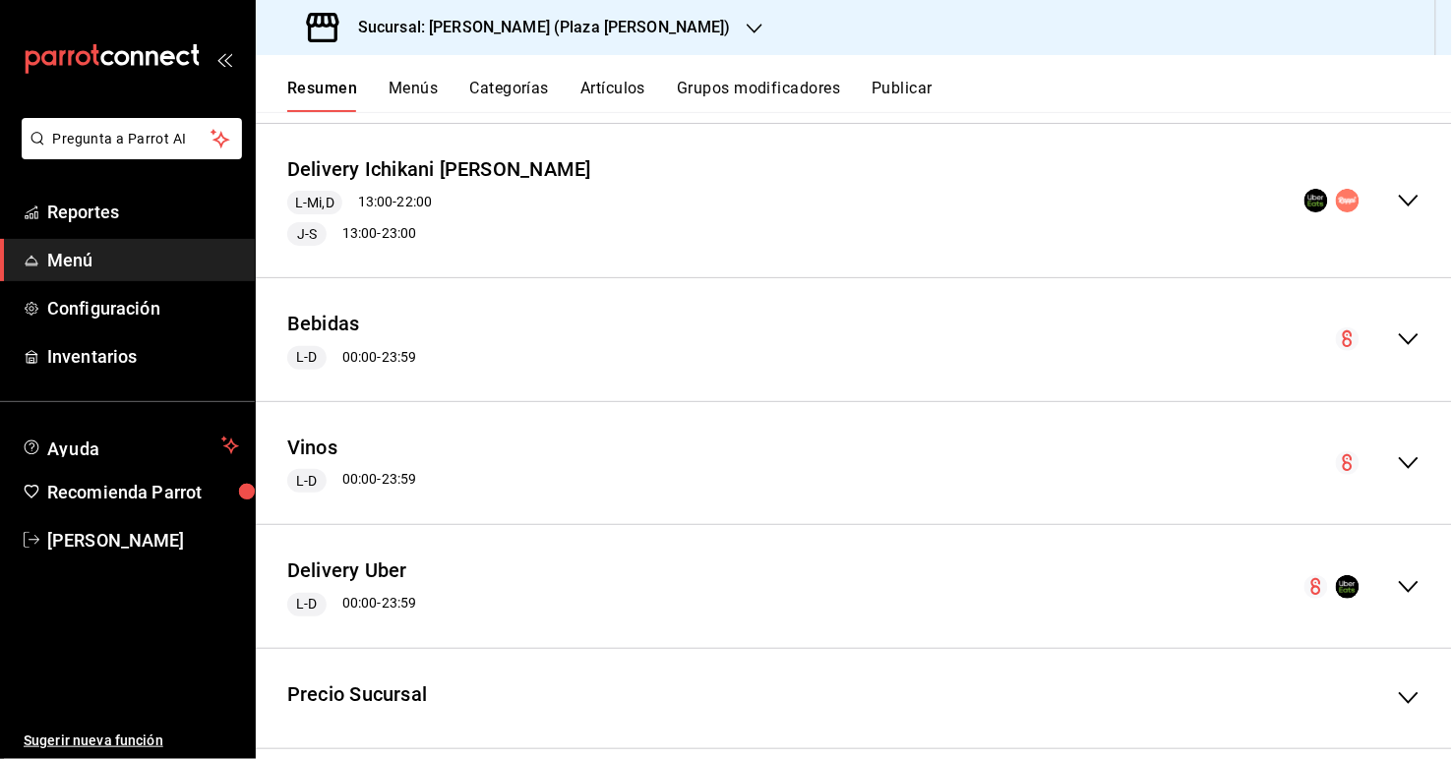
click at [995, 194] on icon "collapse-menu-row" at bounding box center [1409, 201] width 24 height 24
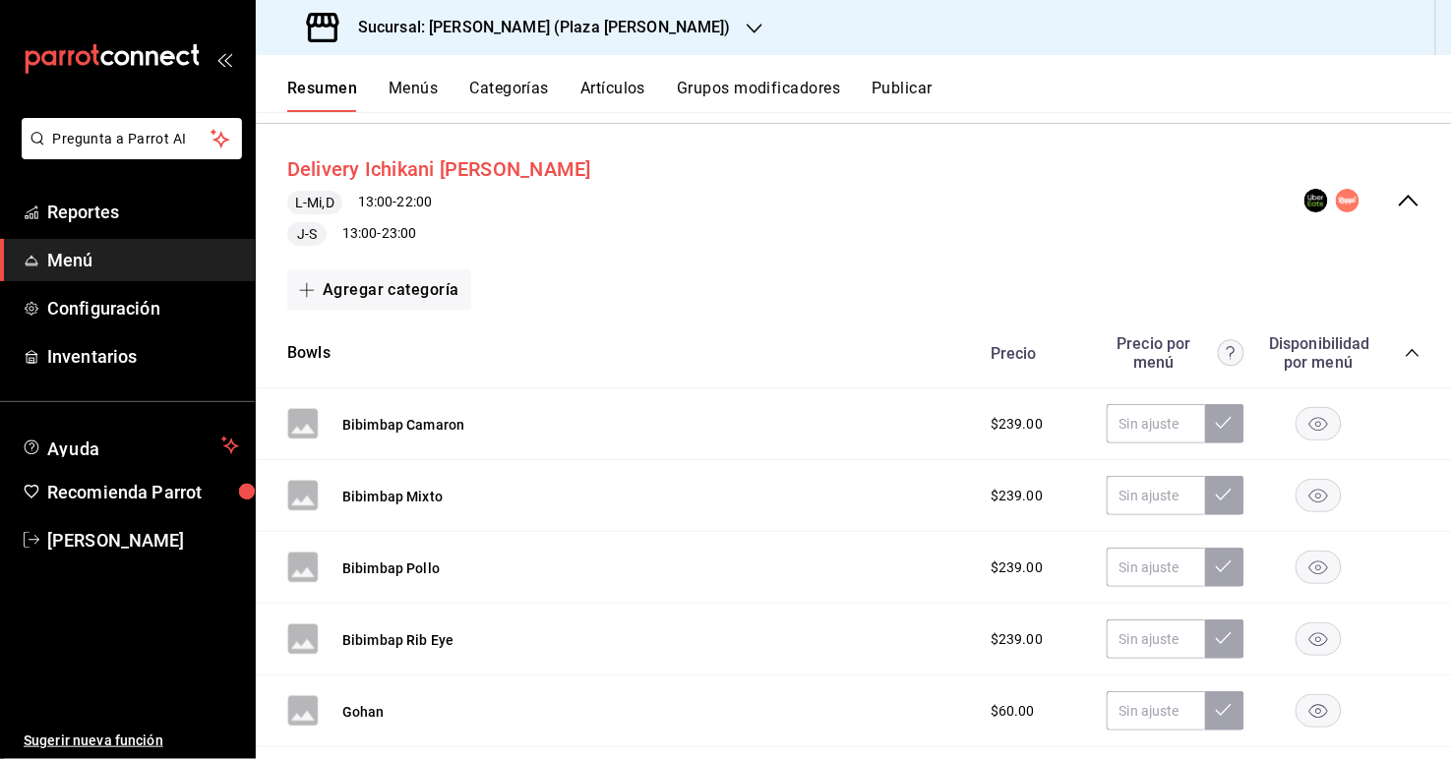
click at [449, 163] on button "Delivery Ichikani [PERSON_NAME]" at bounding box center [439, 169] width 304 height 29
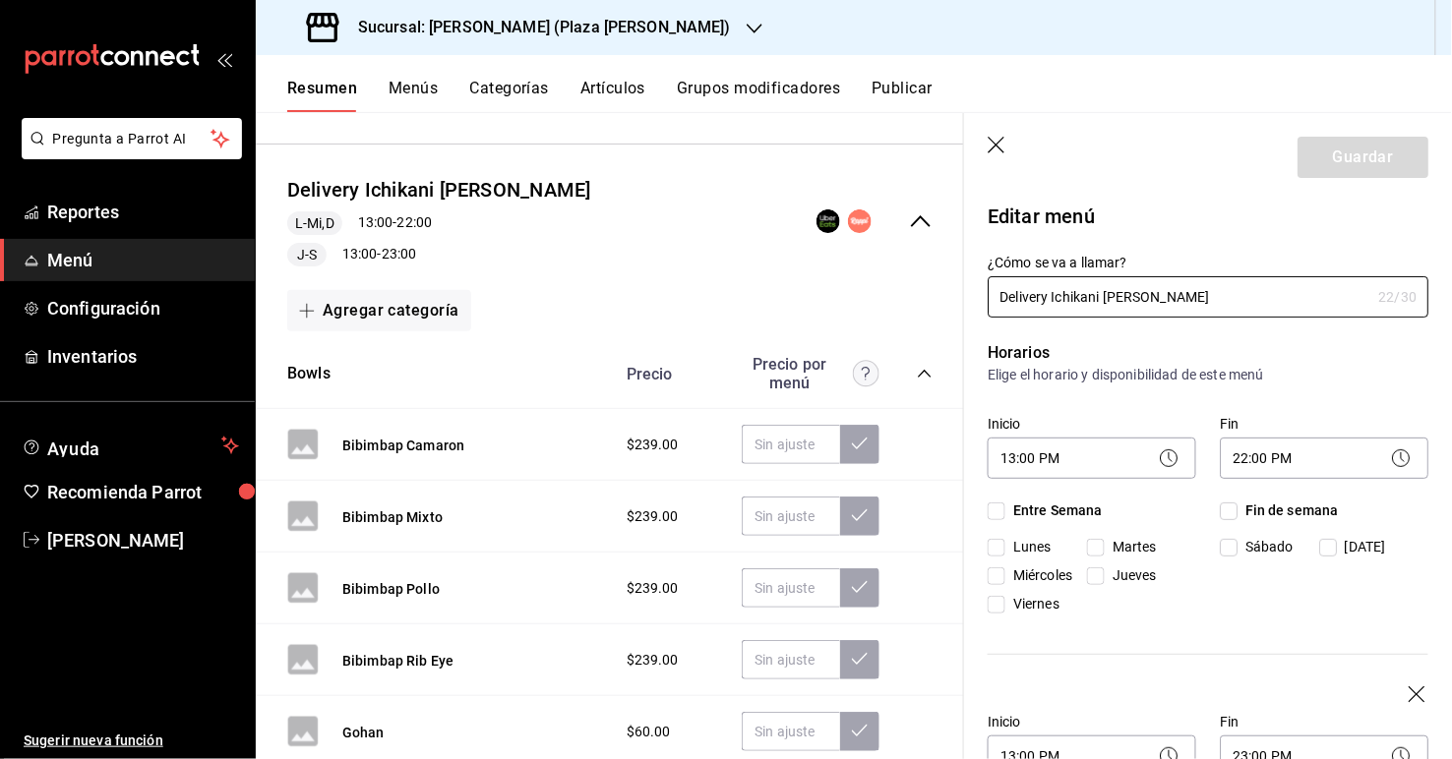
checkbox input "true"
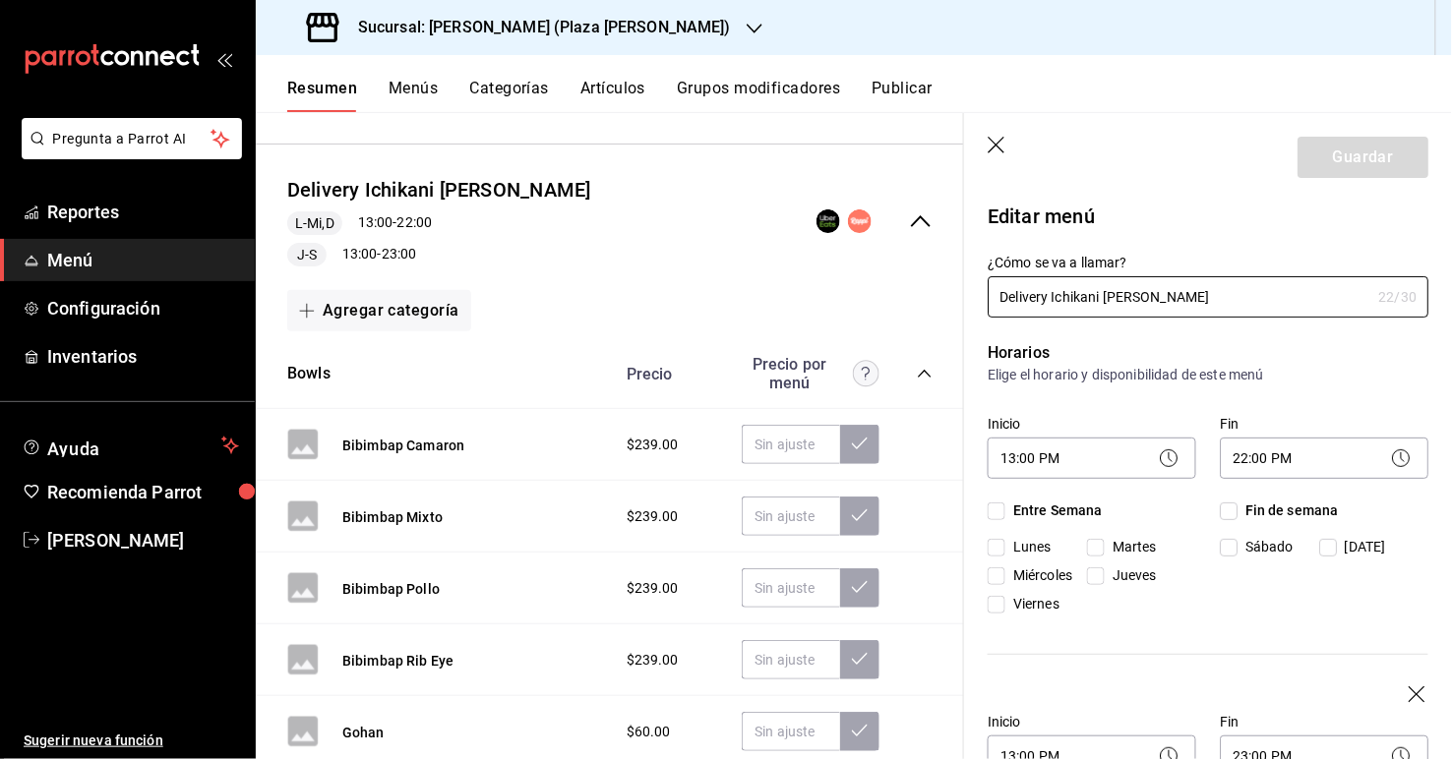
checkbox input "true"
drag, startPoint x: 1051, startPoint y: 298, endPoint x: 980, endPoint y: 278, distance: 73.5
click at [980, 278] on div "¿Cómo se va a llamar? Delivery Ichikani [PERSON_NAME] 22 /30 ¿Cómo se va a llam…" at bounding box center [1196, 274] width 464 height 87
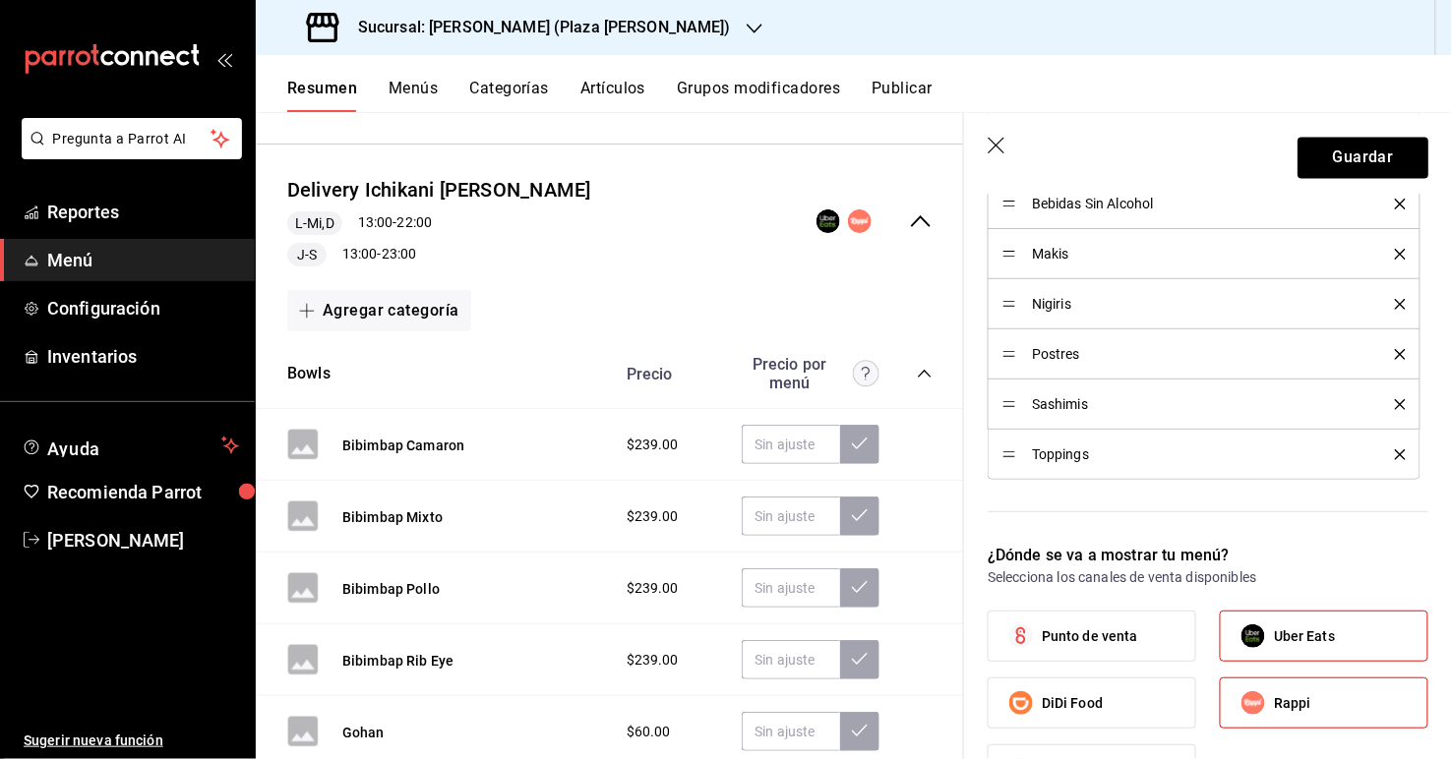
scroll to position [1334, 0]
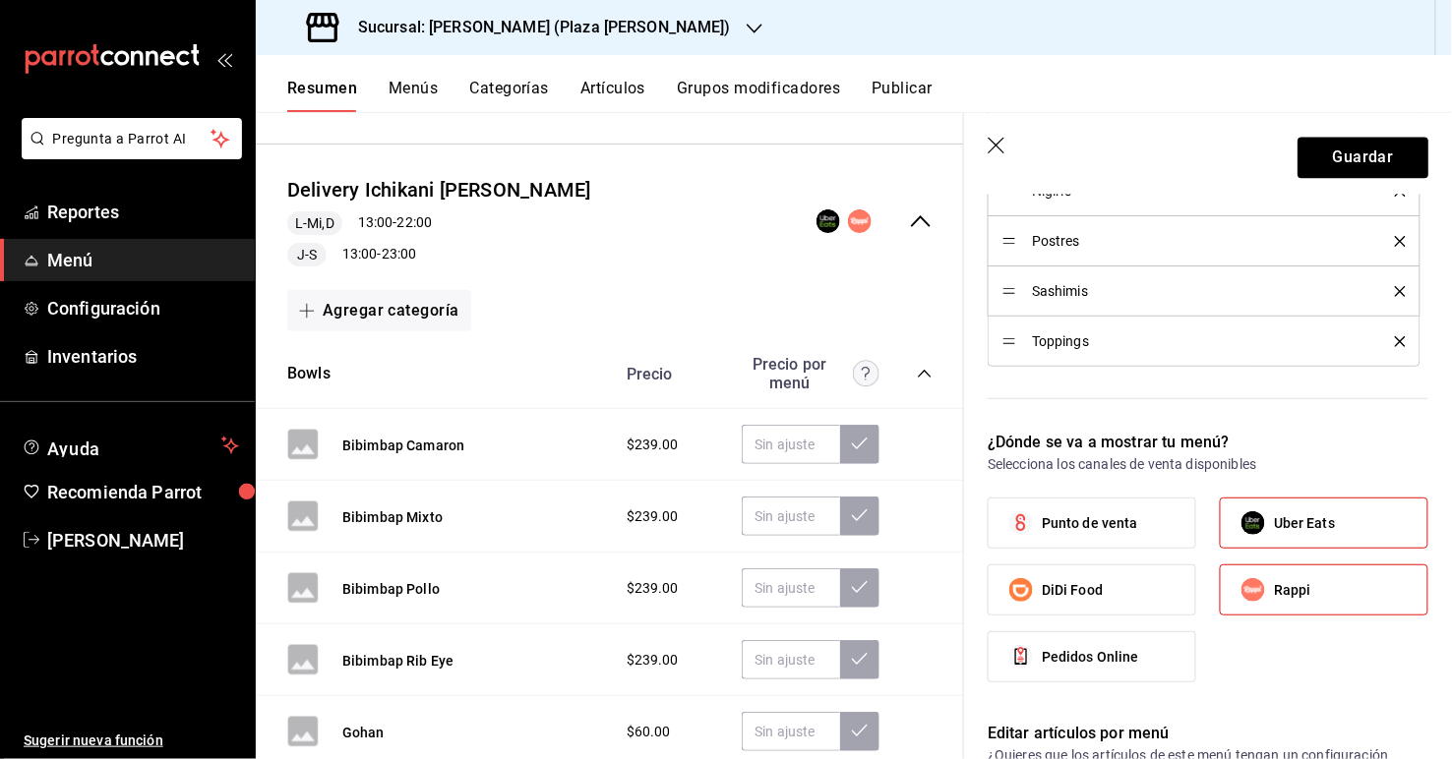
type input "Rappi Ichikani [PERSON_NAME]"
click at [995, 500] on label "Uber Eats" at bounding box center [1324, 523] width 207 height 49
click at [995, 503] on input "Uber Eats" at bounding box center [1253, 523] width 41 height 41
checkbox input "false"
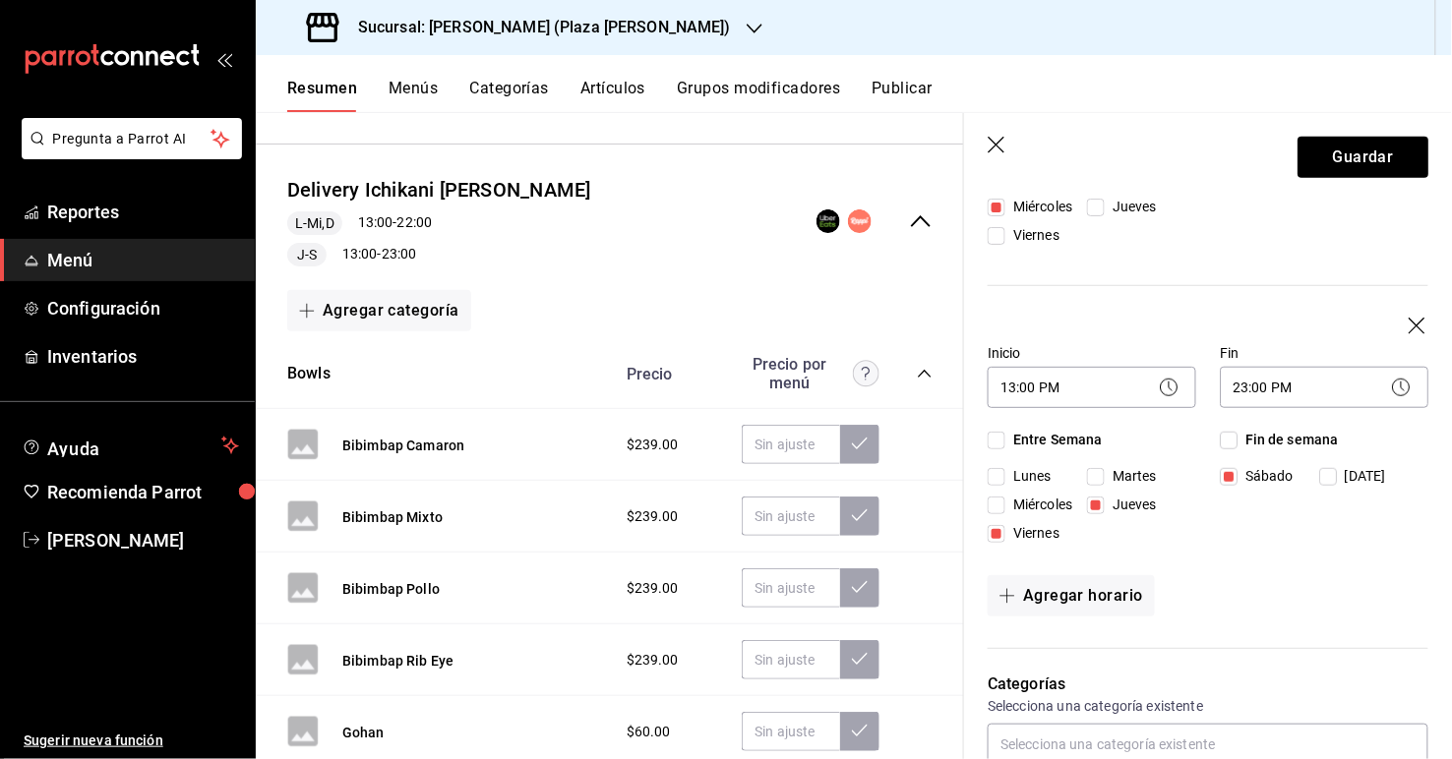
scroll to position [368, 0]
click at [995, 142] on icon "button" at bounding box center [998, 147] width 20 height 20
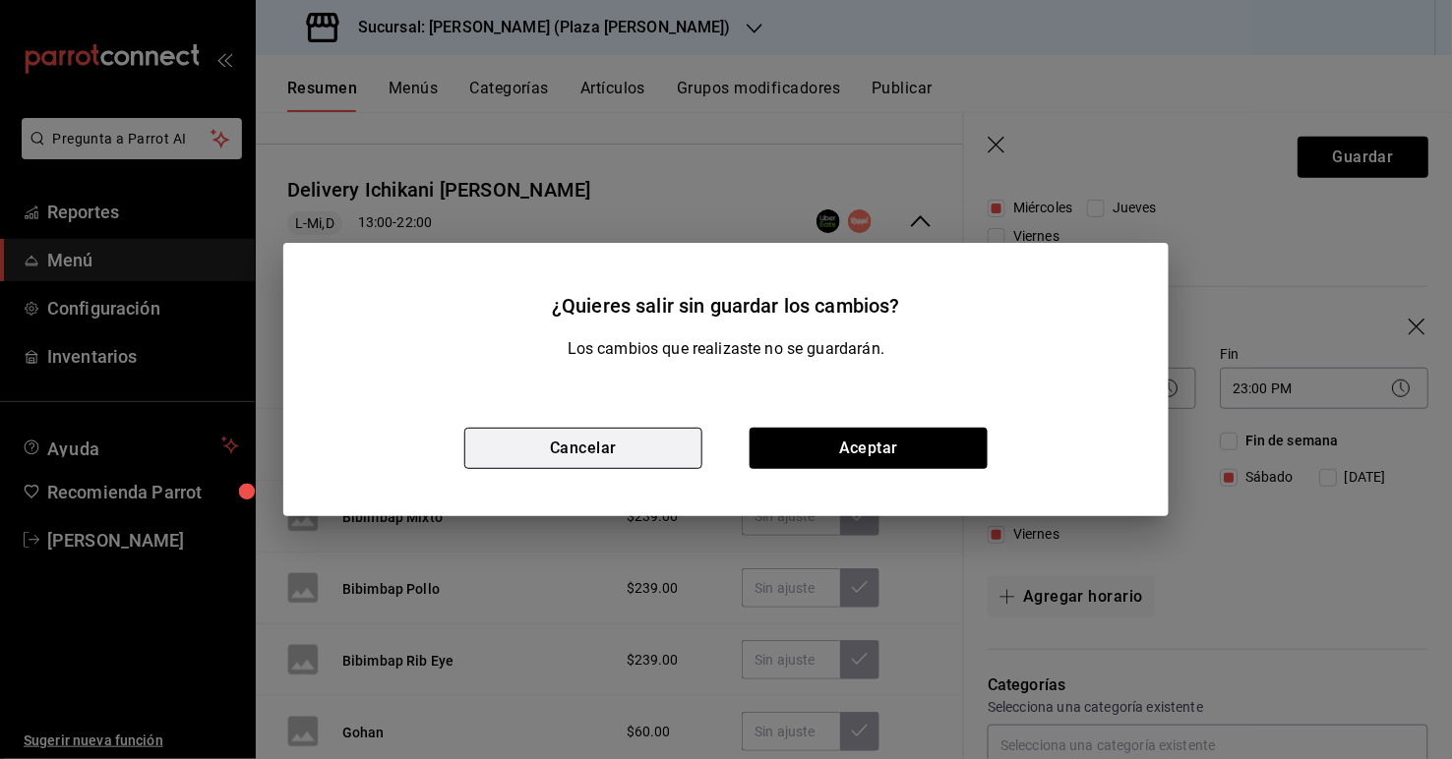
click at [630, 457] on button "Cancelar" at bounding box center [583, 448] width 238 height 41
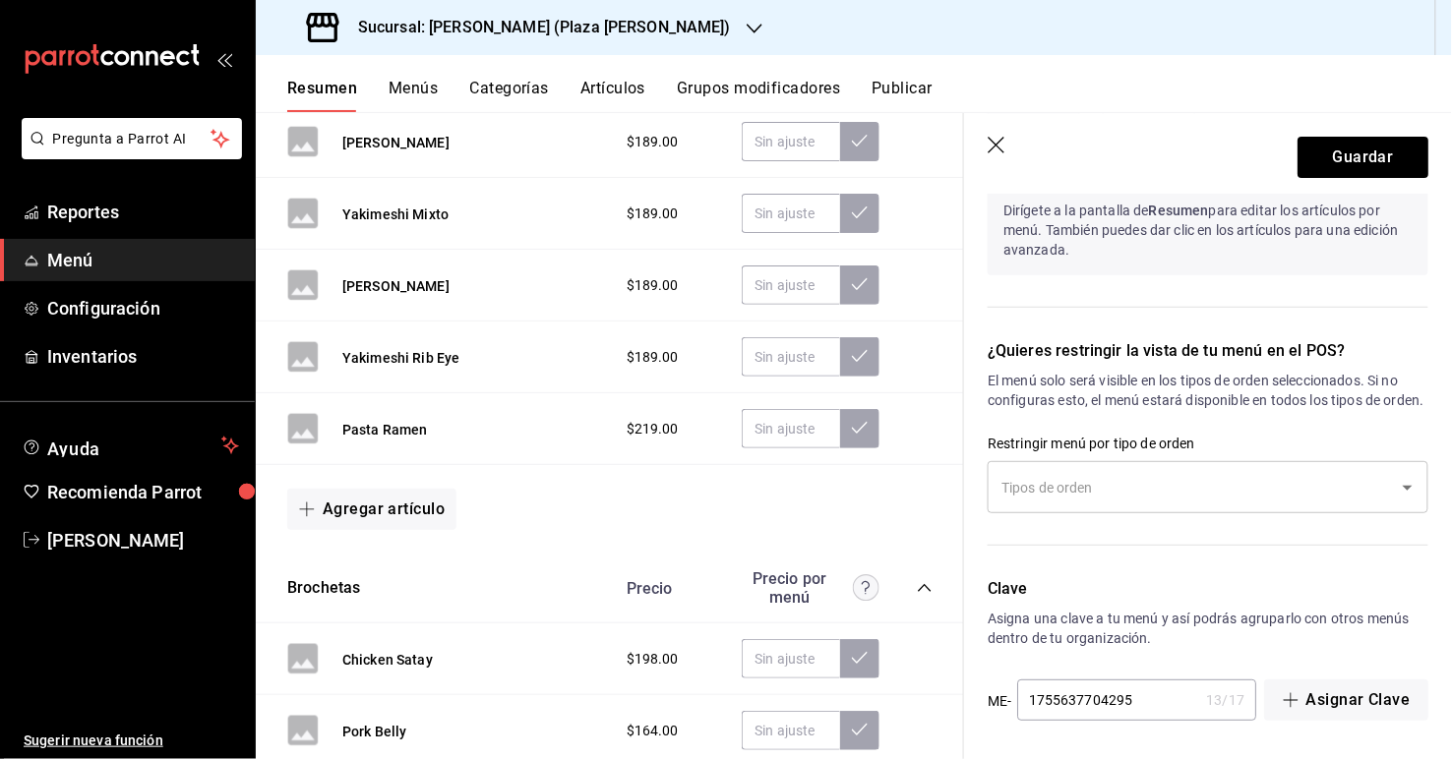
scroll to position [2048, 0]
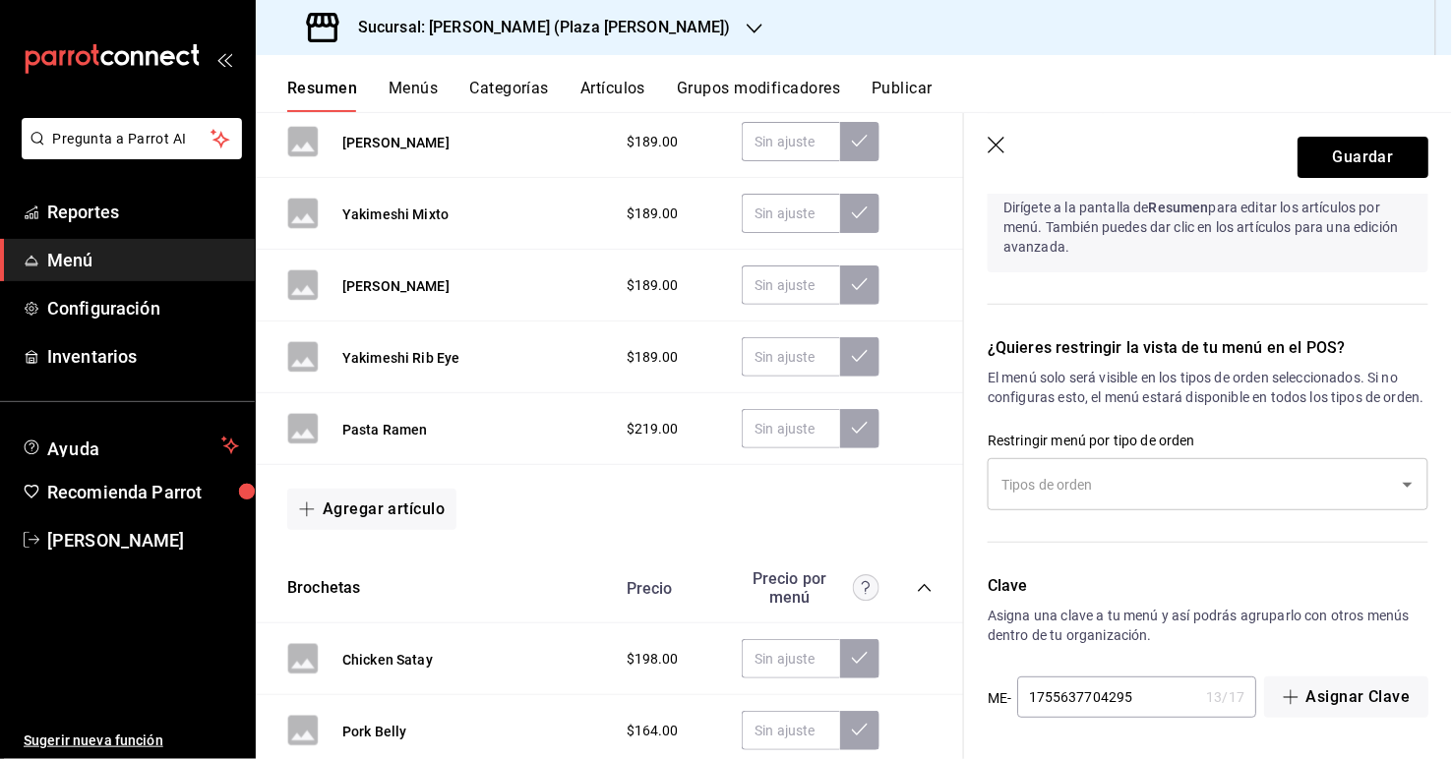
click at [995, 486] on icon "Open" at bounding box center [1408, 485] width 24 height 24
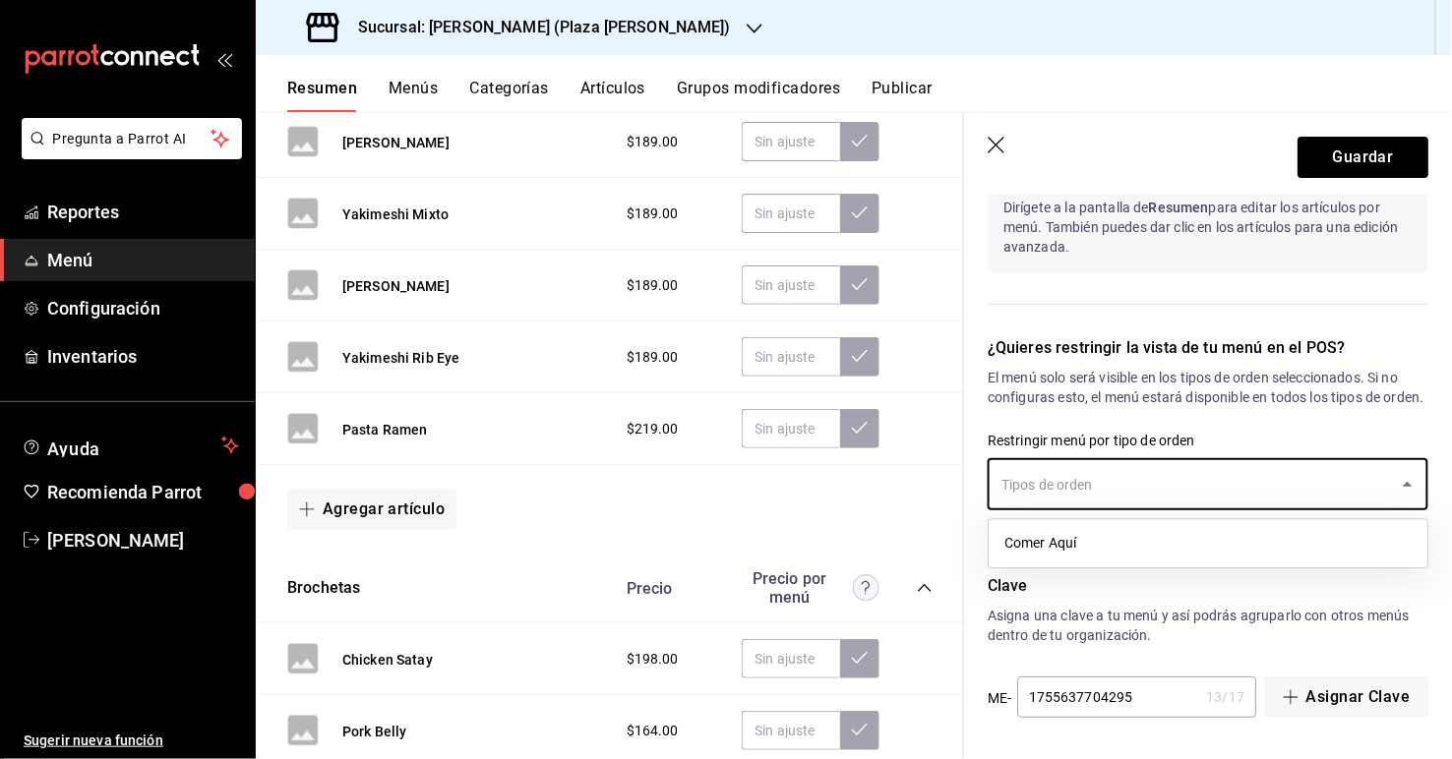
click at [995, 486] on icon "Close" at bounding box center [1408, 485] width 24 height 24
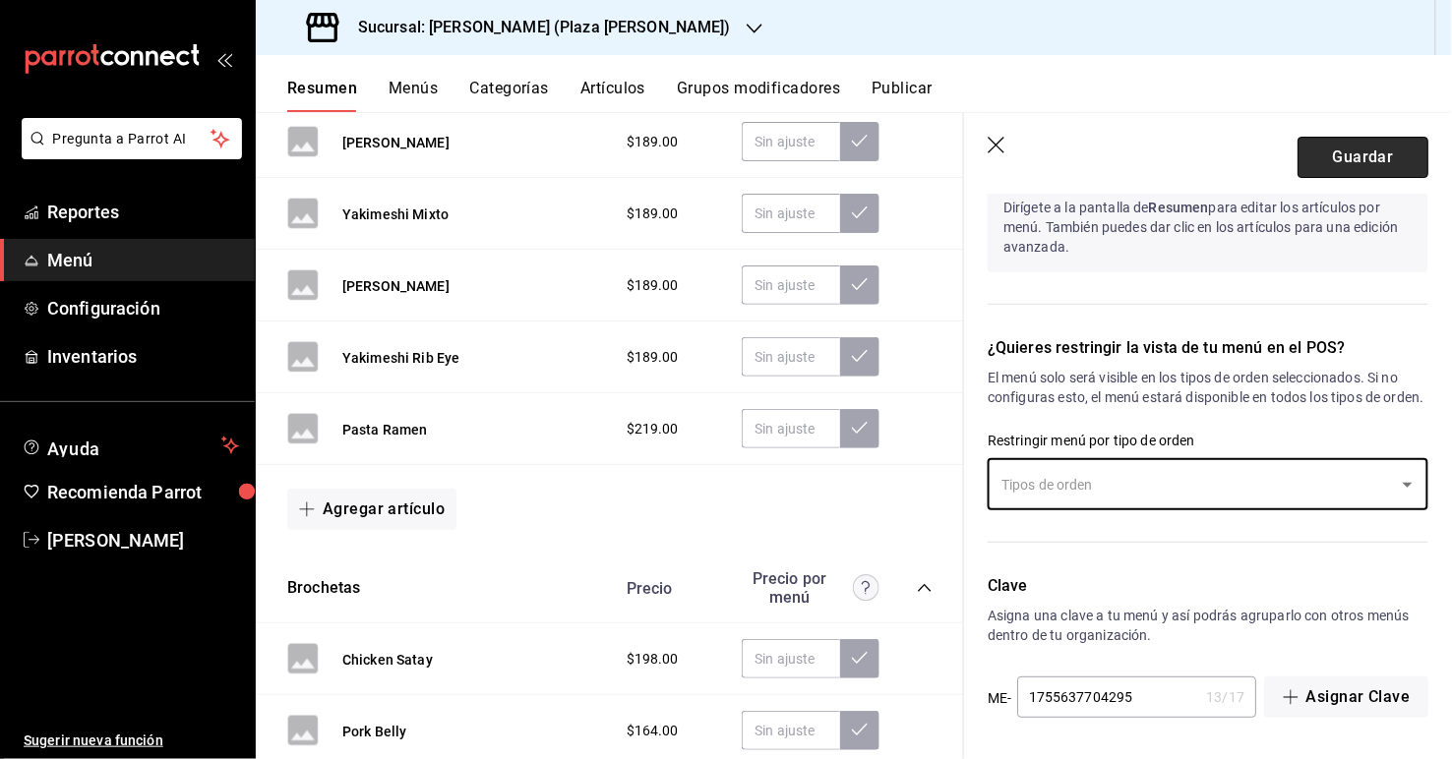
click at [995, 168] on button "Guardar" at bounding box center [1362, 157] width 131 height 41
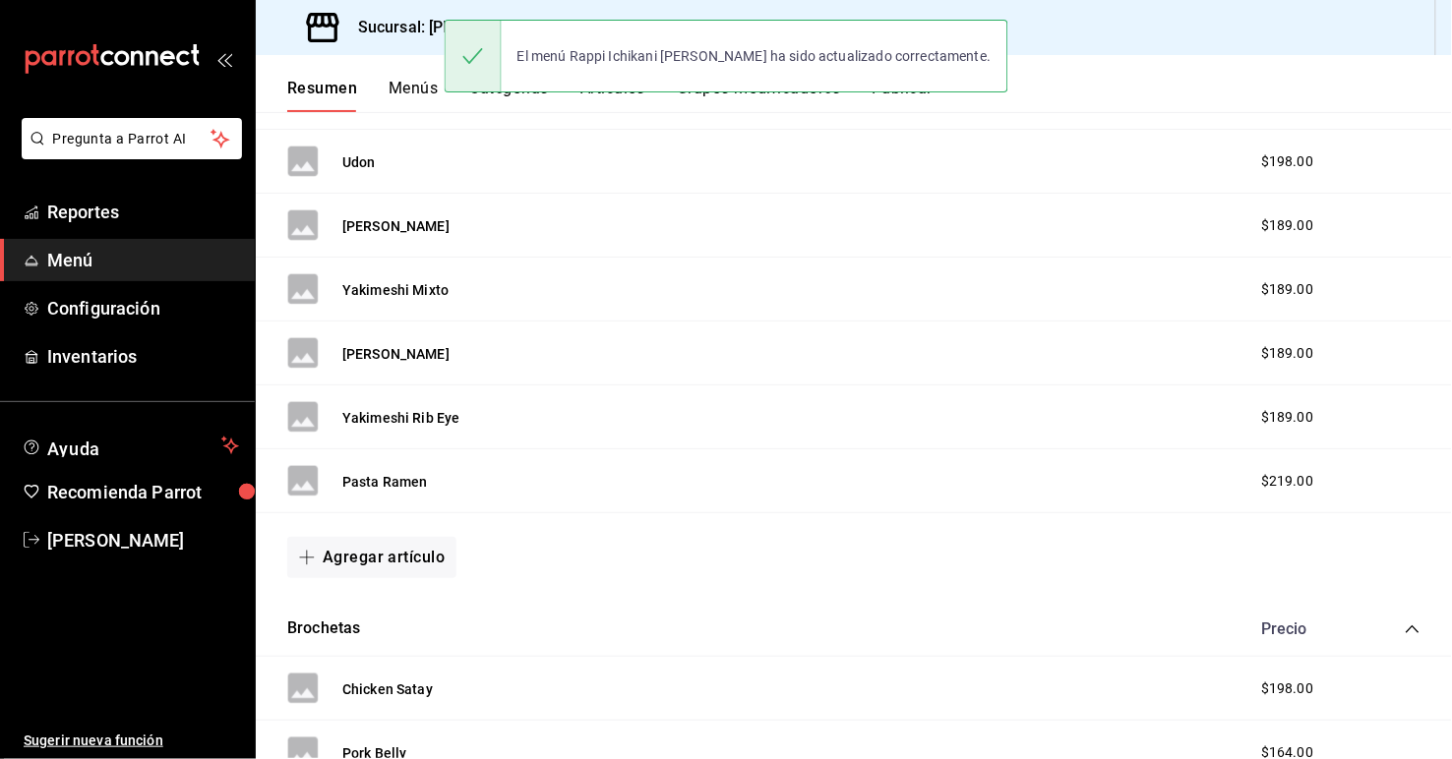
scroll to position [2472, 0]
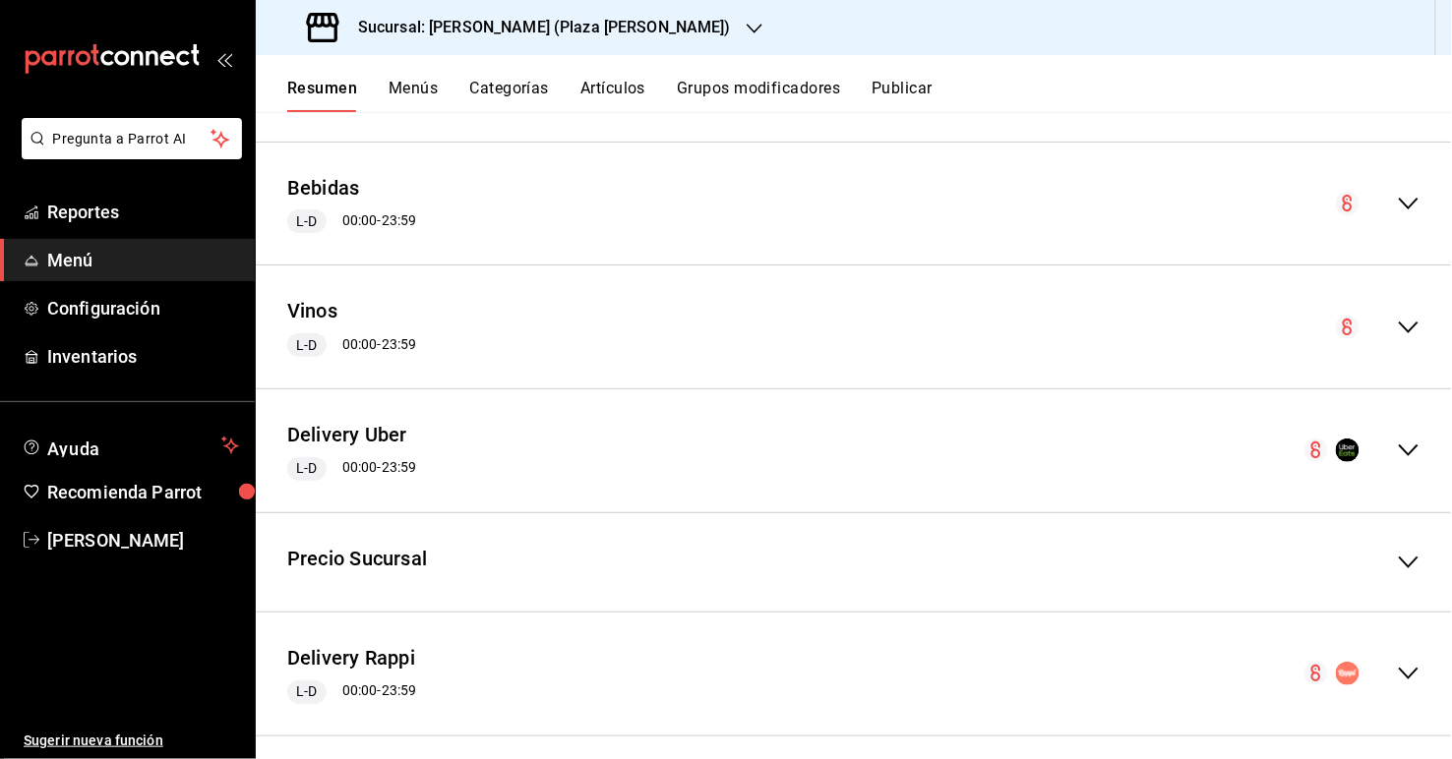
click at [995, 551] on icon "collapse-menu-row" at bounding box center [1409, 563] width 24 height 24
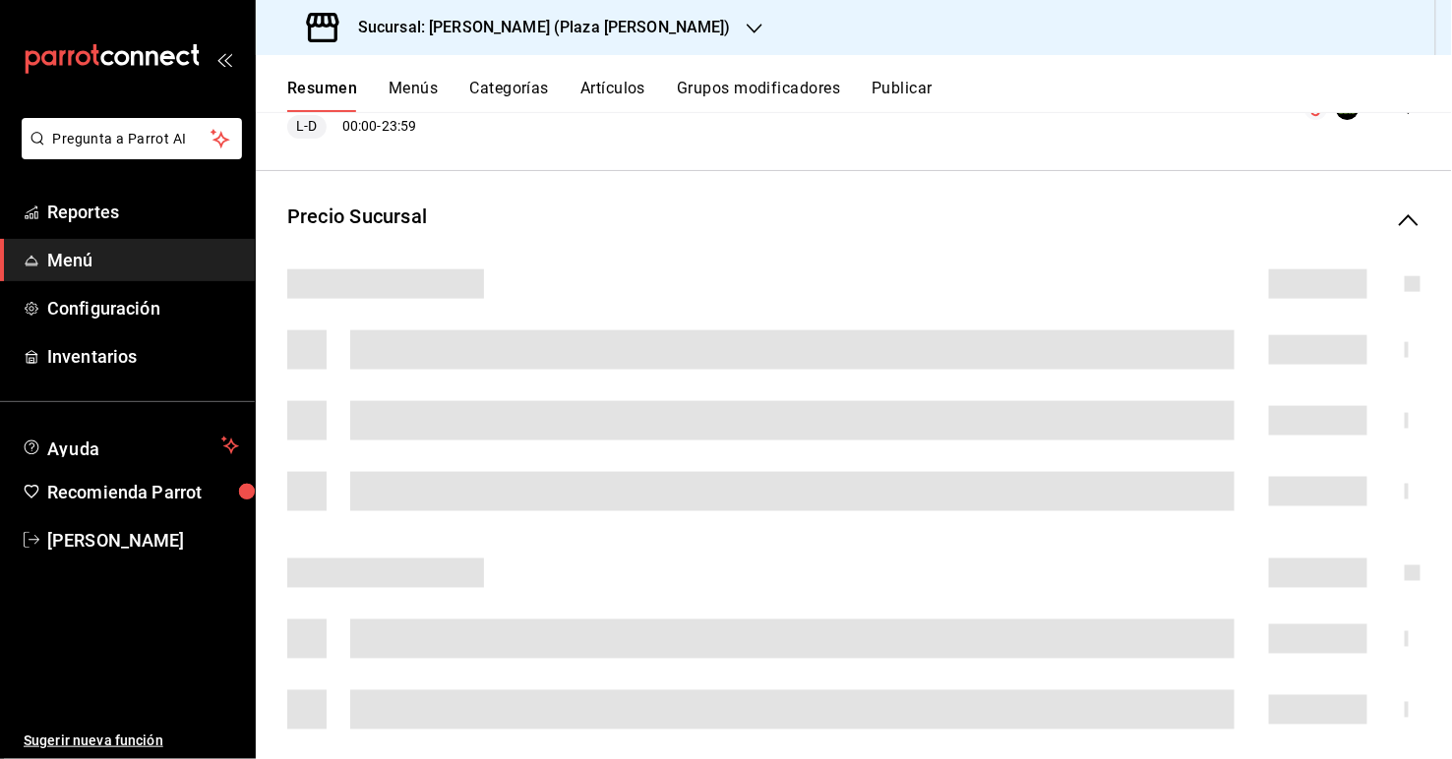
scroll to position [2855, 0]
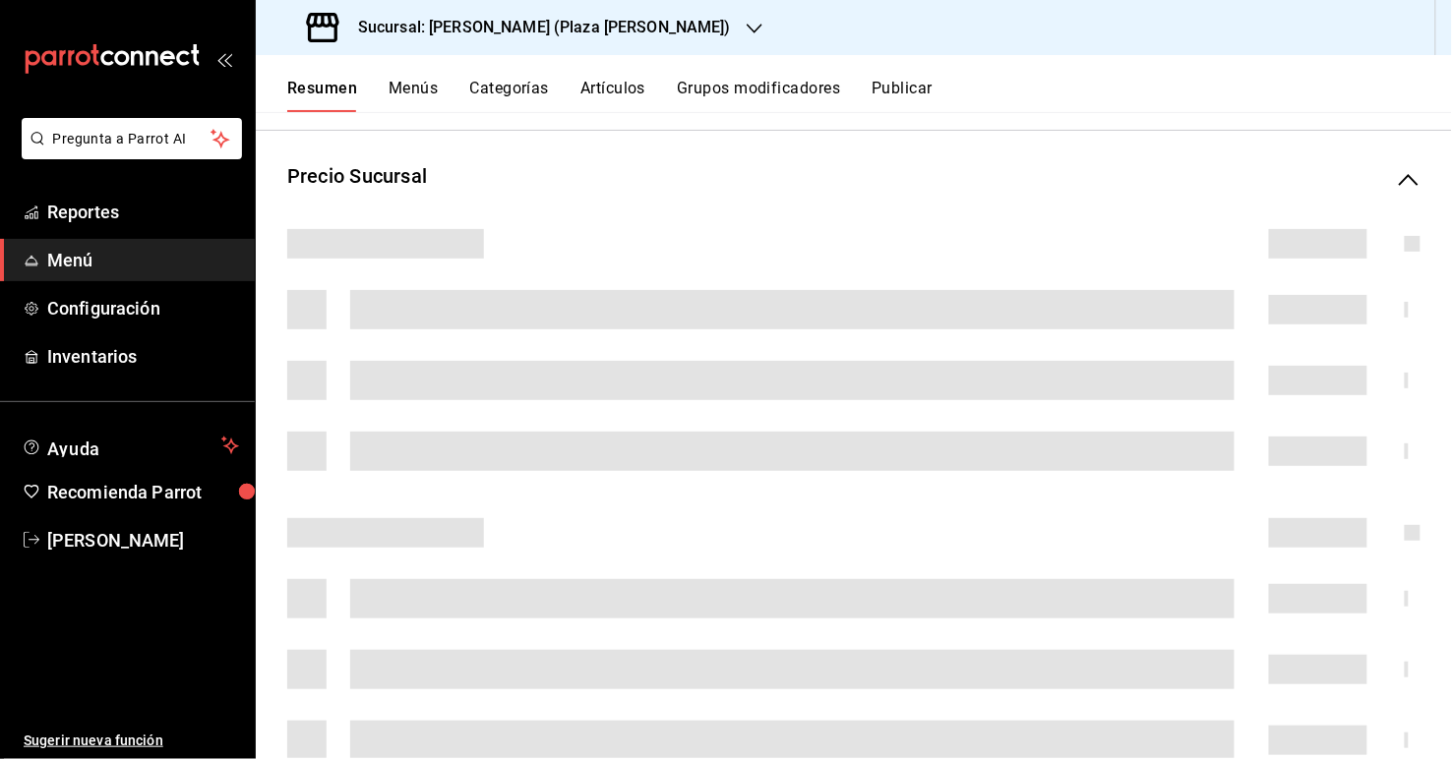
click at [995, 174] on icon "collapse-menu-row" at bounding box center [1409, 180] width 20 height 12
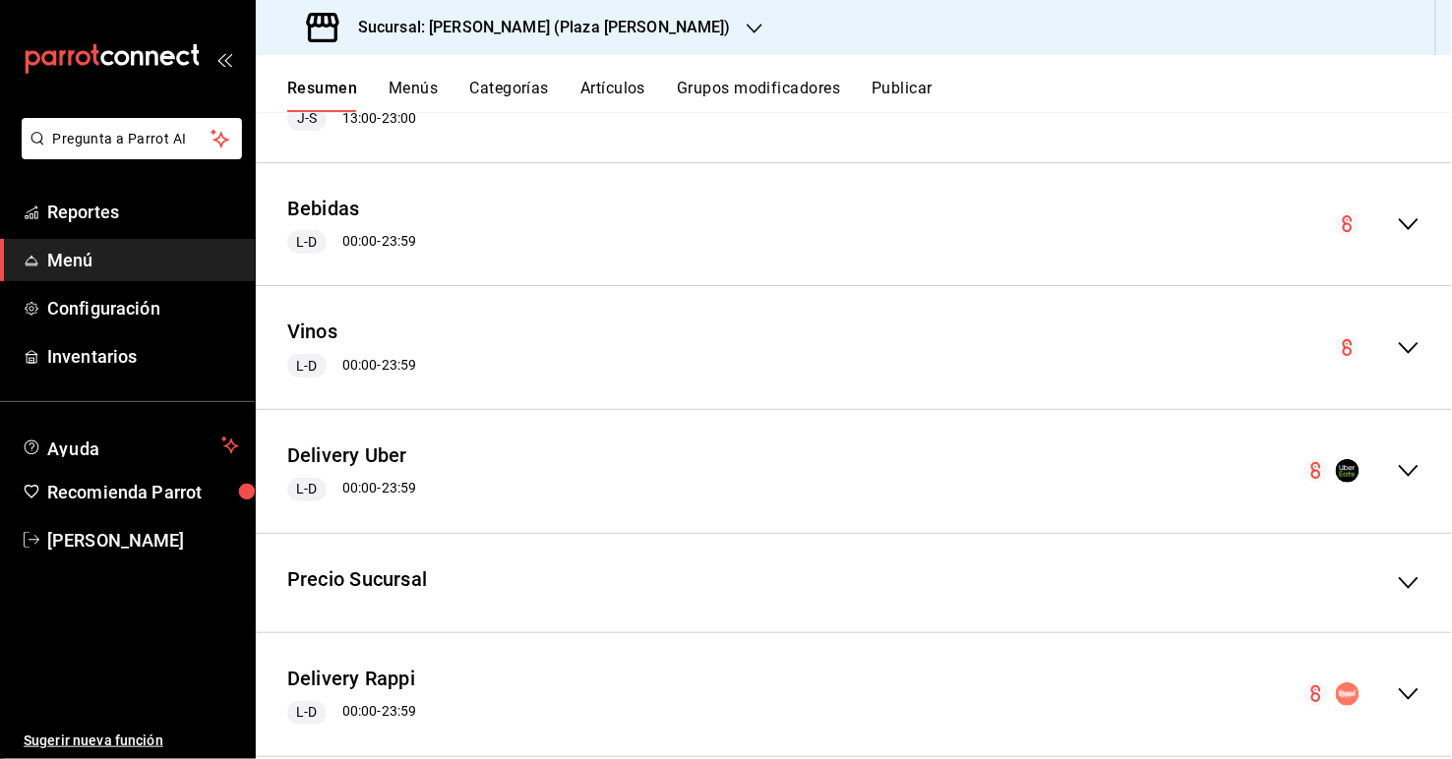
scroll to position [2472, 0]
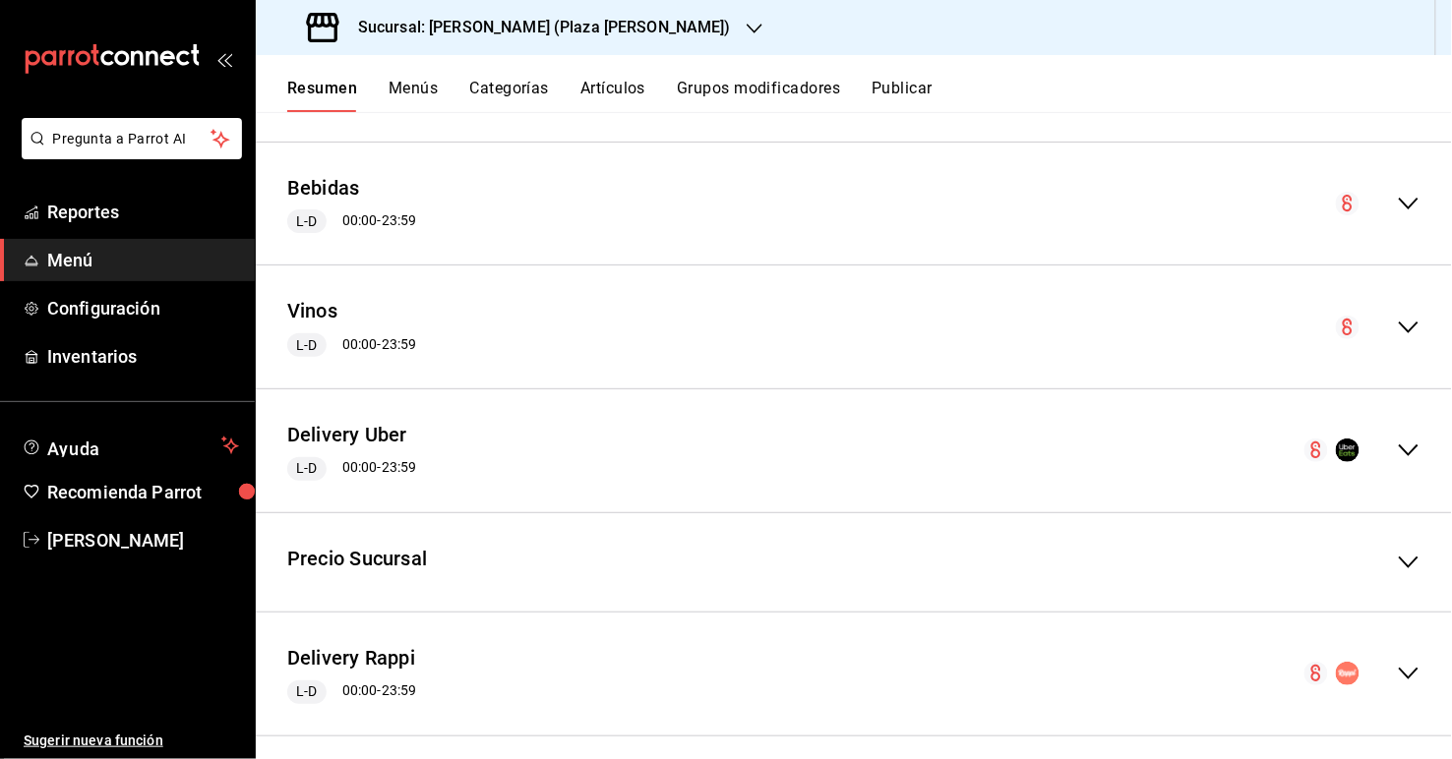
click at [995, 662] on icon "collapse-menu-row" at bounding box center [1409, 674] width 24 height 24
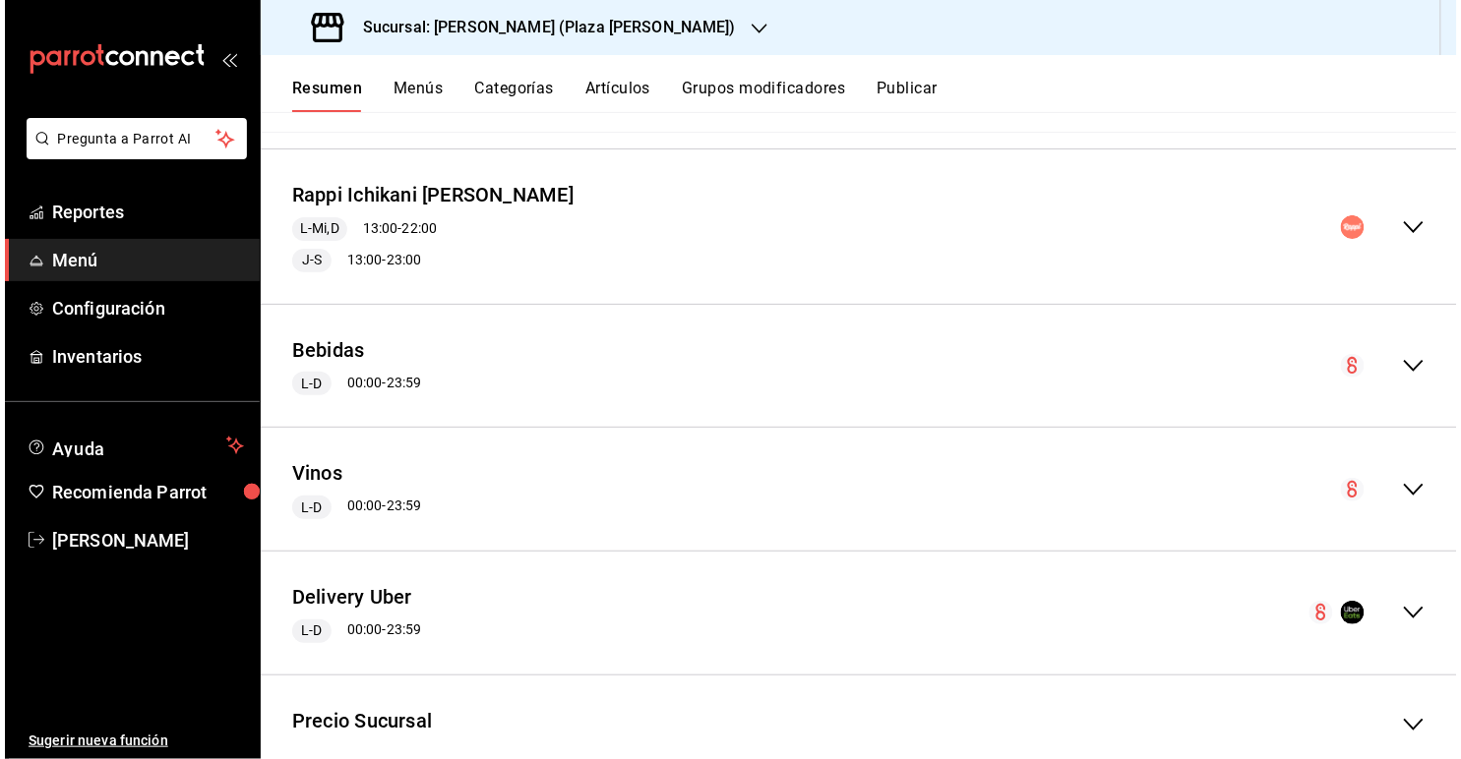
scroll to position [2238, 0]
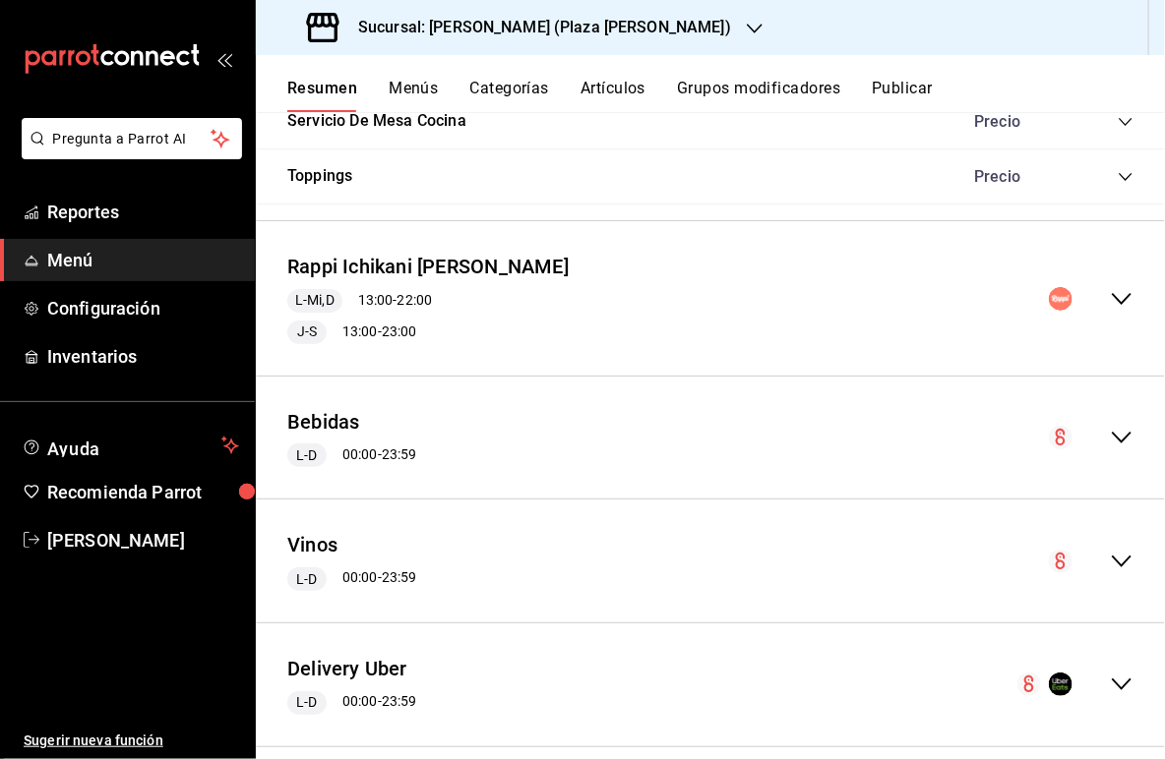
click at [995, 275] on div "Rappi Ichikani [PERSON_NAME] L-Mi,D 13:00 - 22:00 J-S 13:00 - 23:00" at bounding box center [710, 298] width 909 height 123
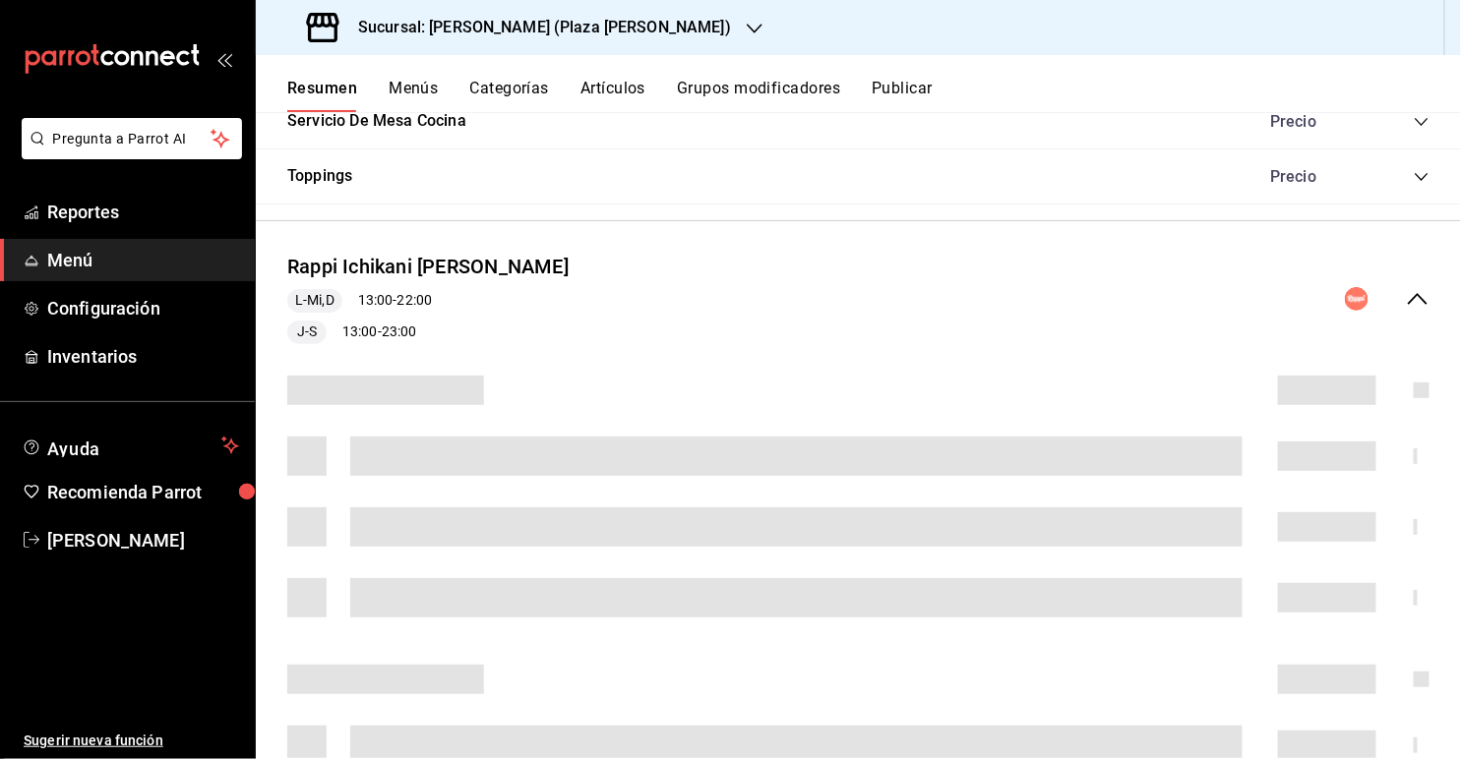
click at [995, 294] on icon "collapse-menu-row" at bounding box center [1418, 299] width 24 height 24
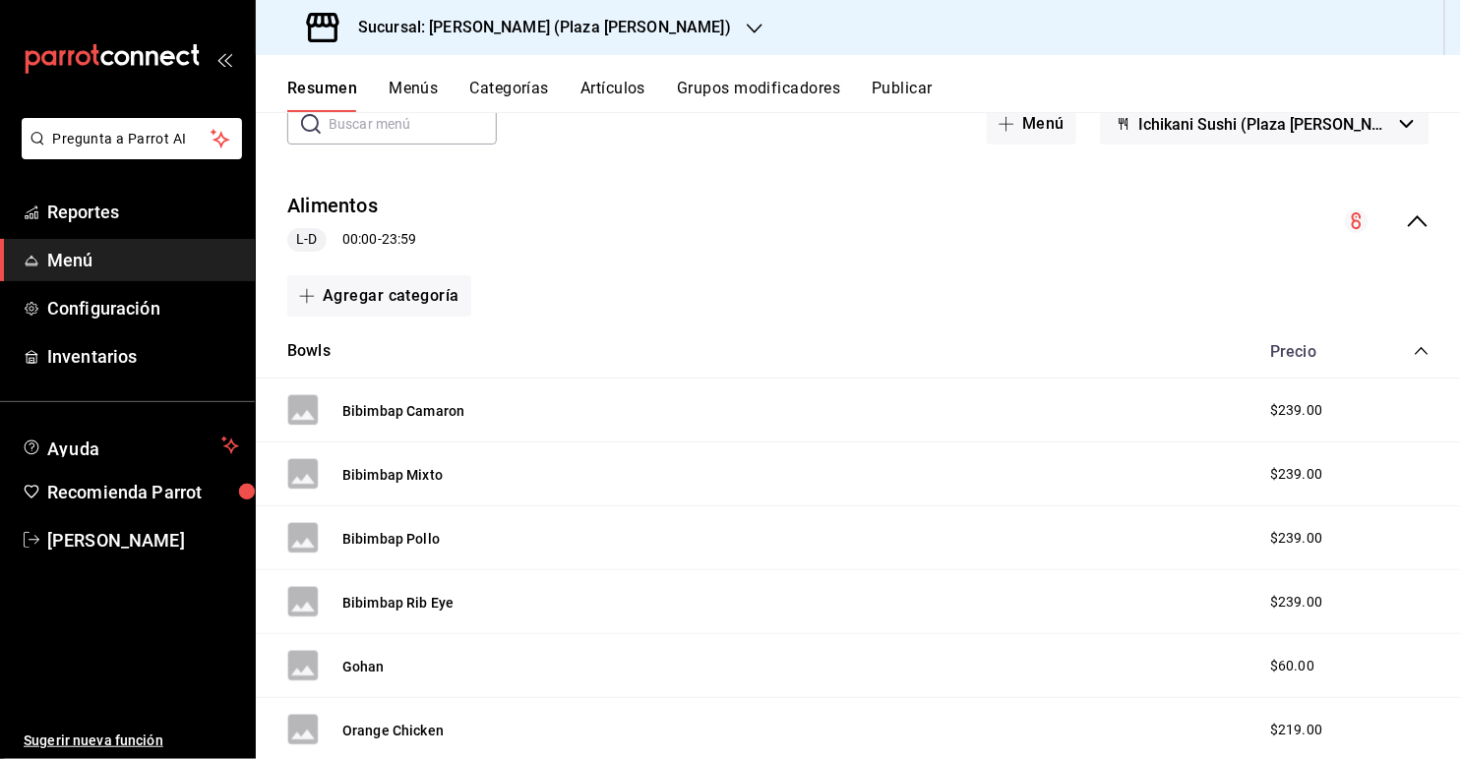
scroll to position [167, 0]
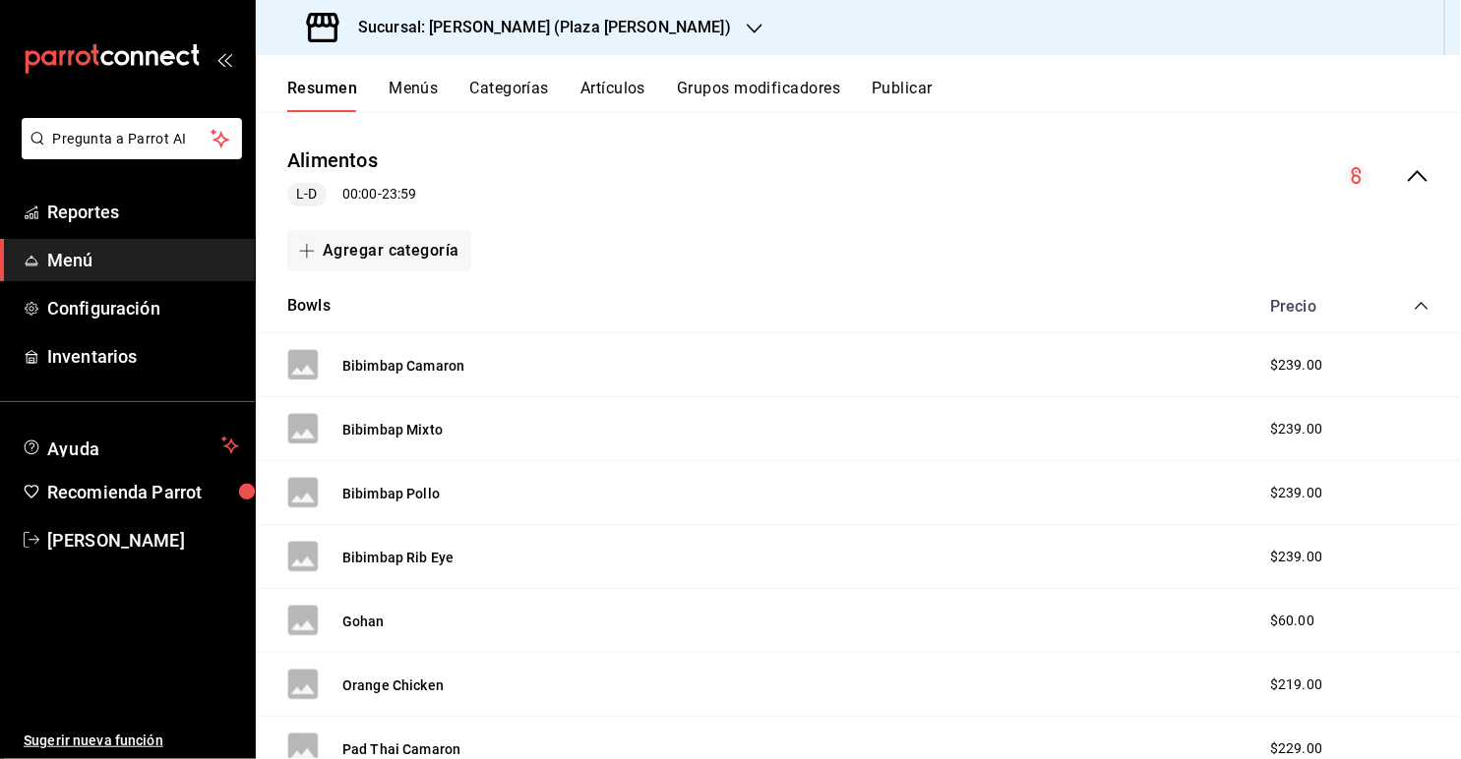
click at [995, 170] on icon "collapse-menu-row" at bounding box center [1418, 176] width 24 height 24
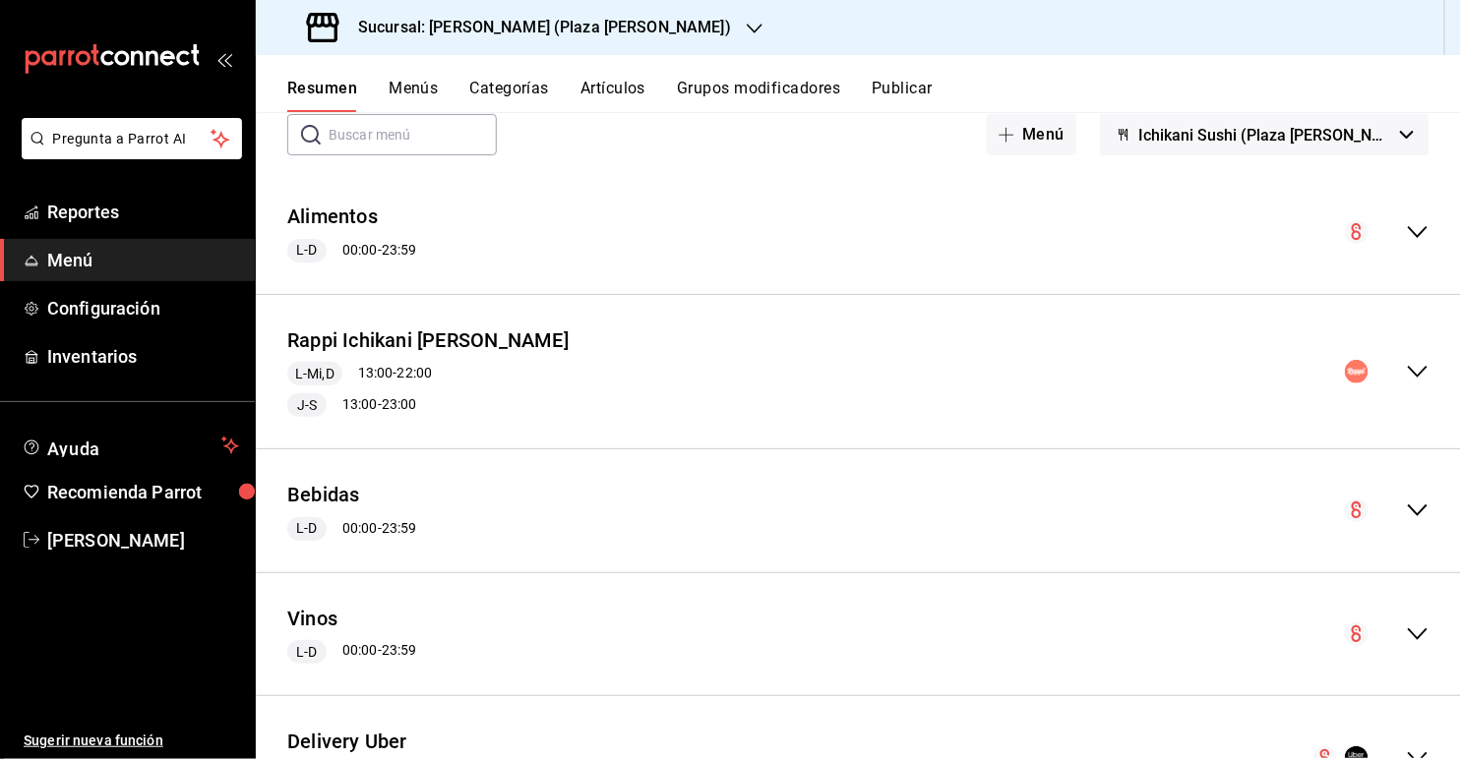
scroll to position [113, 0]
click at [995, 367] on div "collapse-menu-row" at bounding box center [1387, 370] width 85 height 24
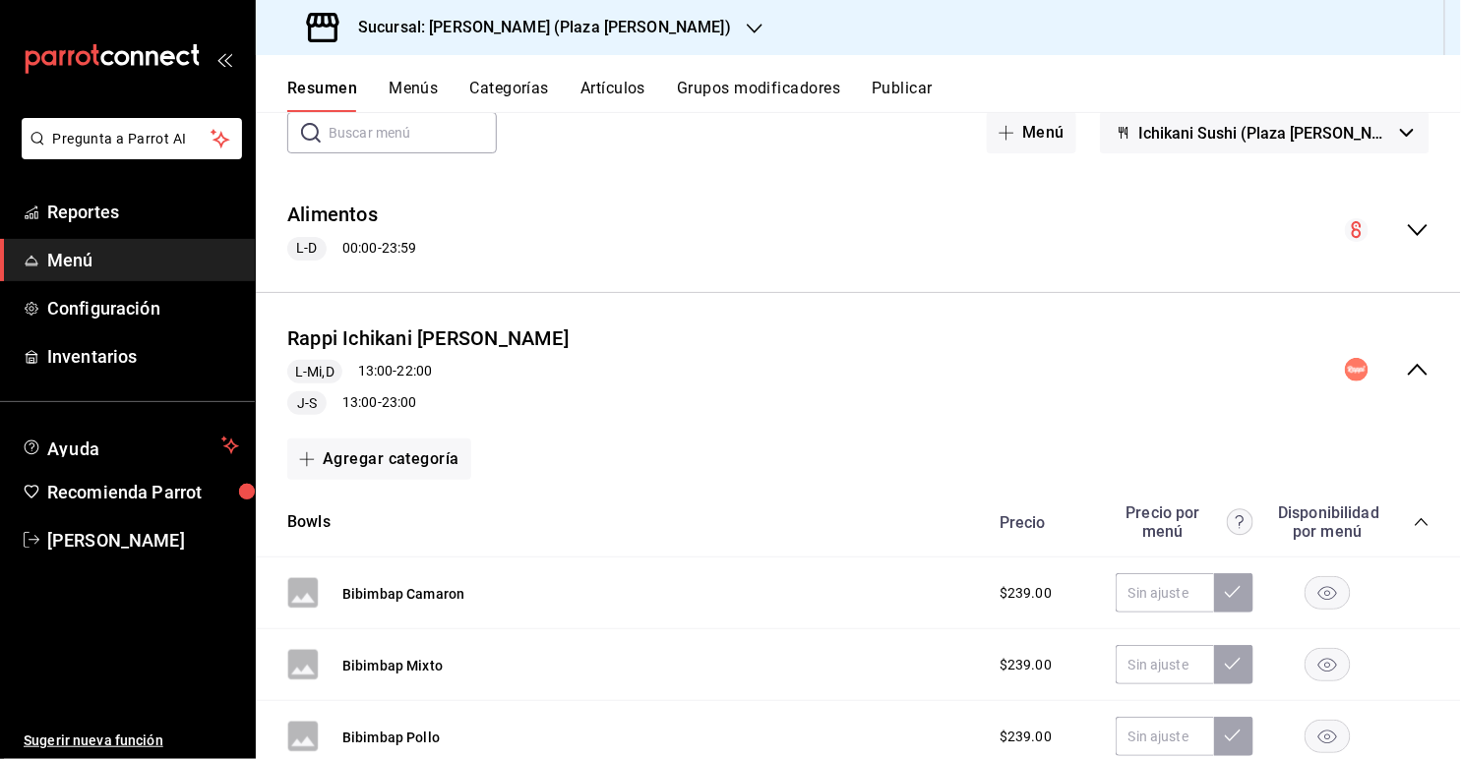
click at [995, 367] on div "collapse-menu-row" at bounding box center [1387, 370] width 85 height 24
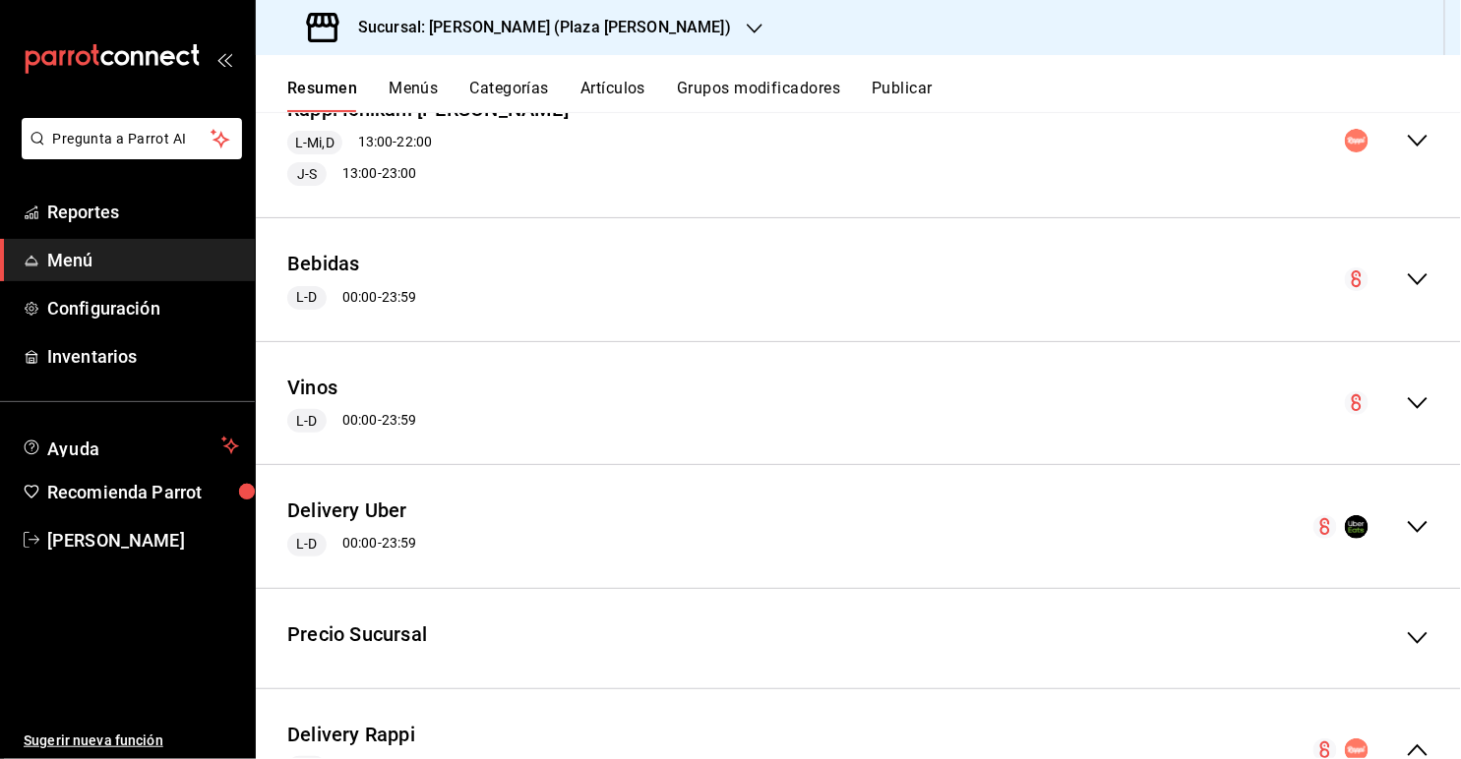
scroll to position [374, 0]
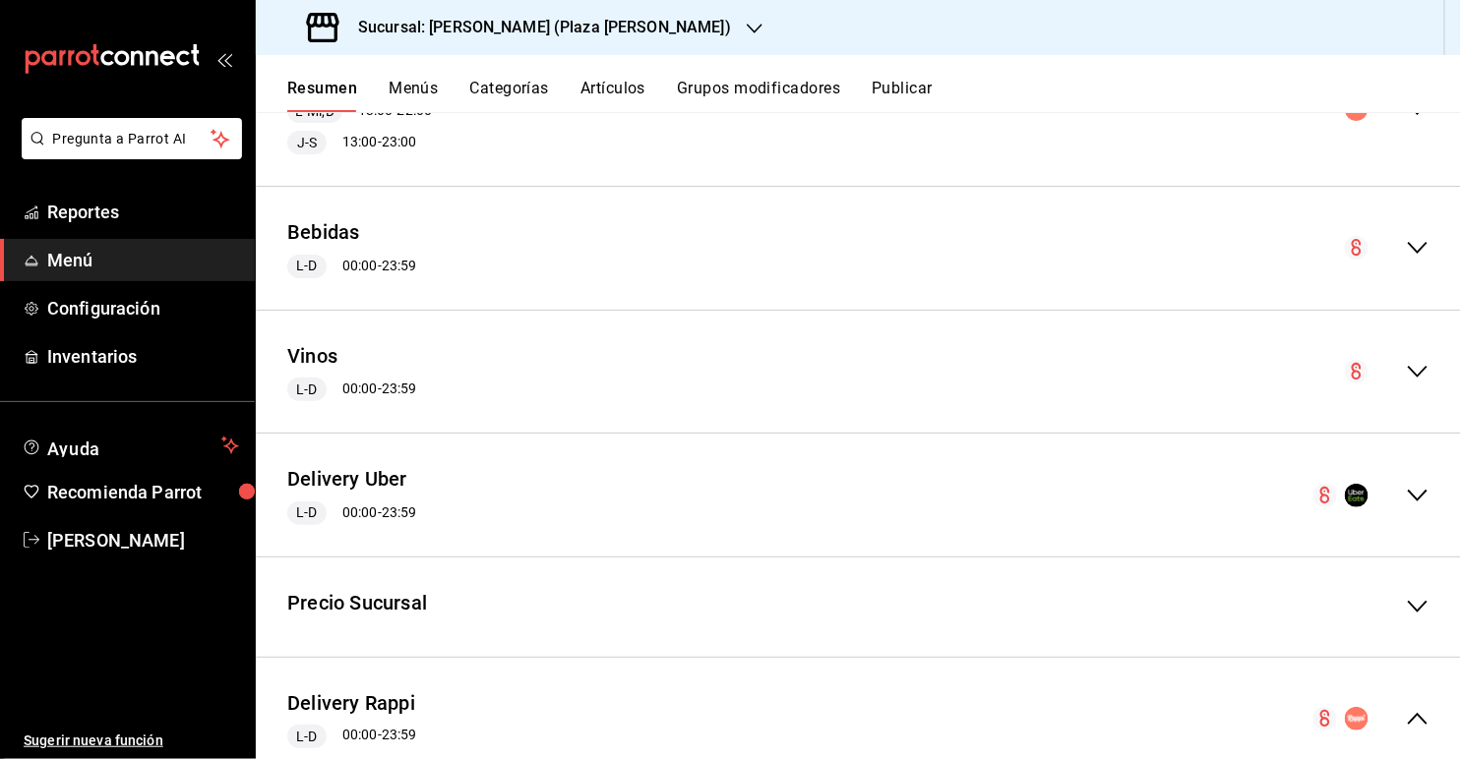
click at [995, 497] on div "collapse-menu-row" at bounding box center [1371, 496] width 116 height 24
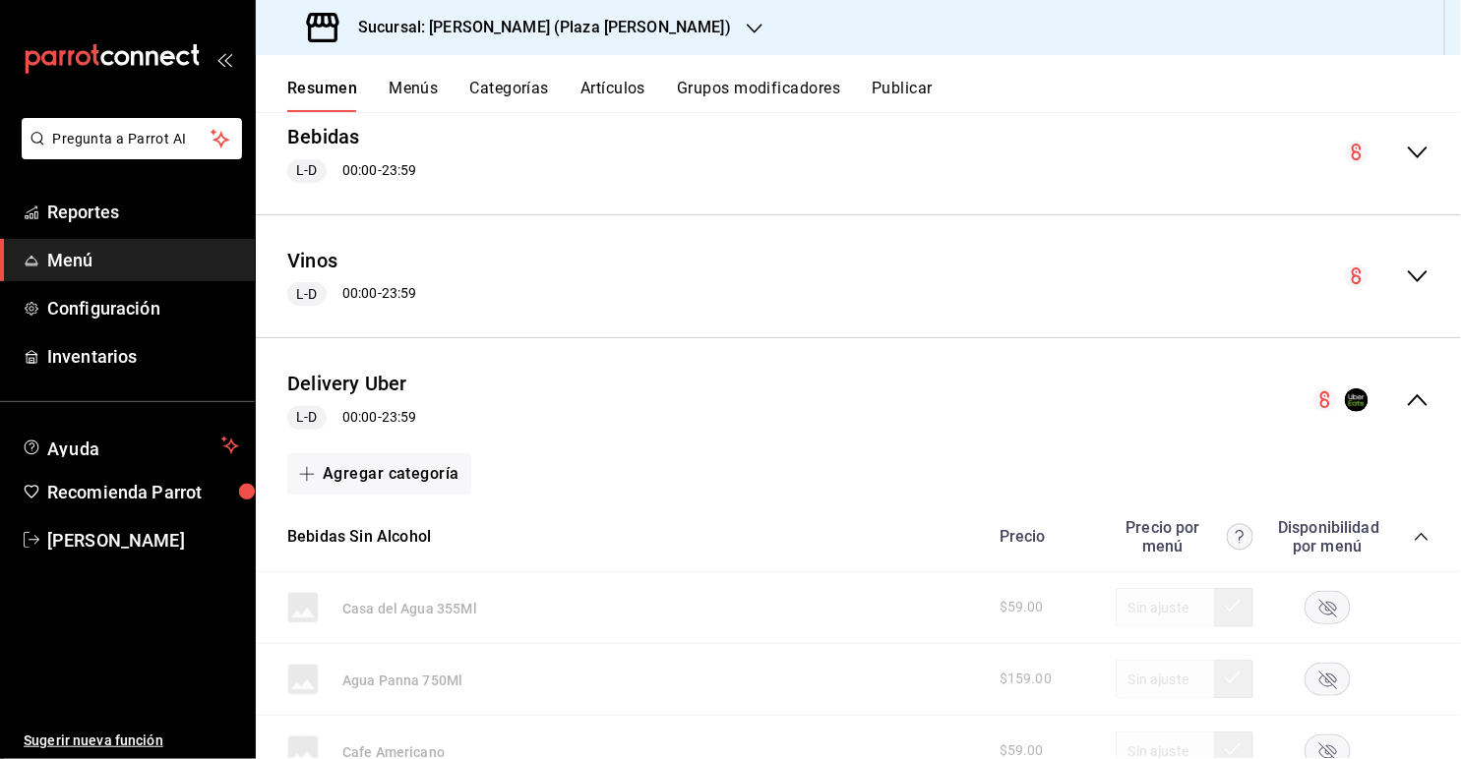
scroll to position [536, 0]
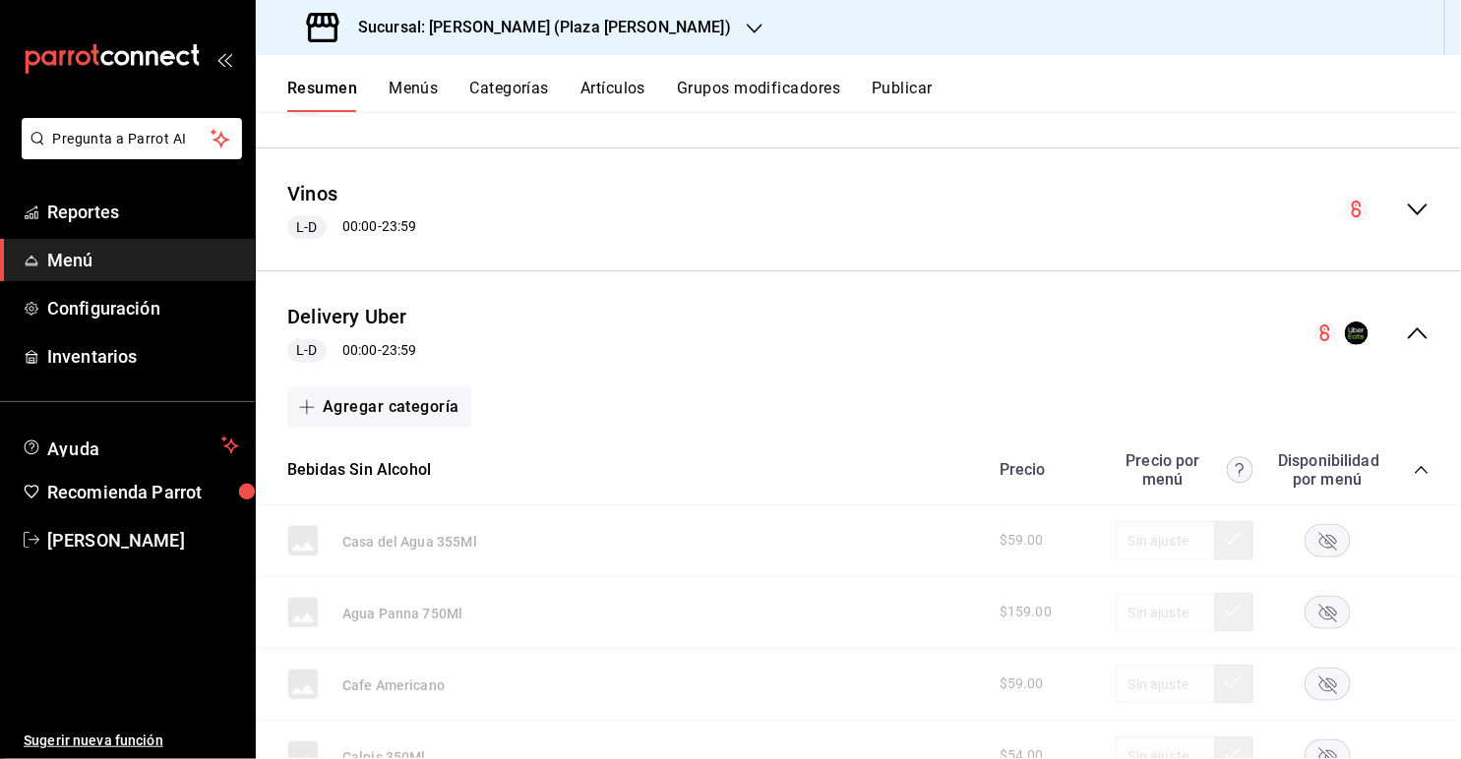
click at [995, 335] on div "collapse-menu-row" at bounding box center [1371, 334] width 116 height 24
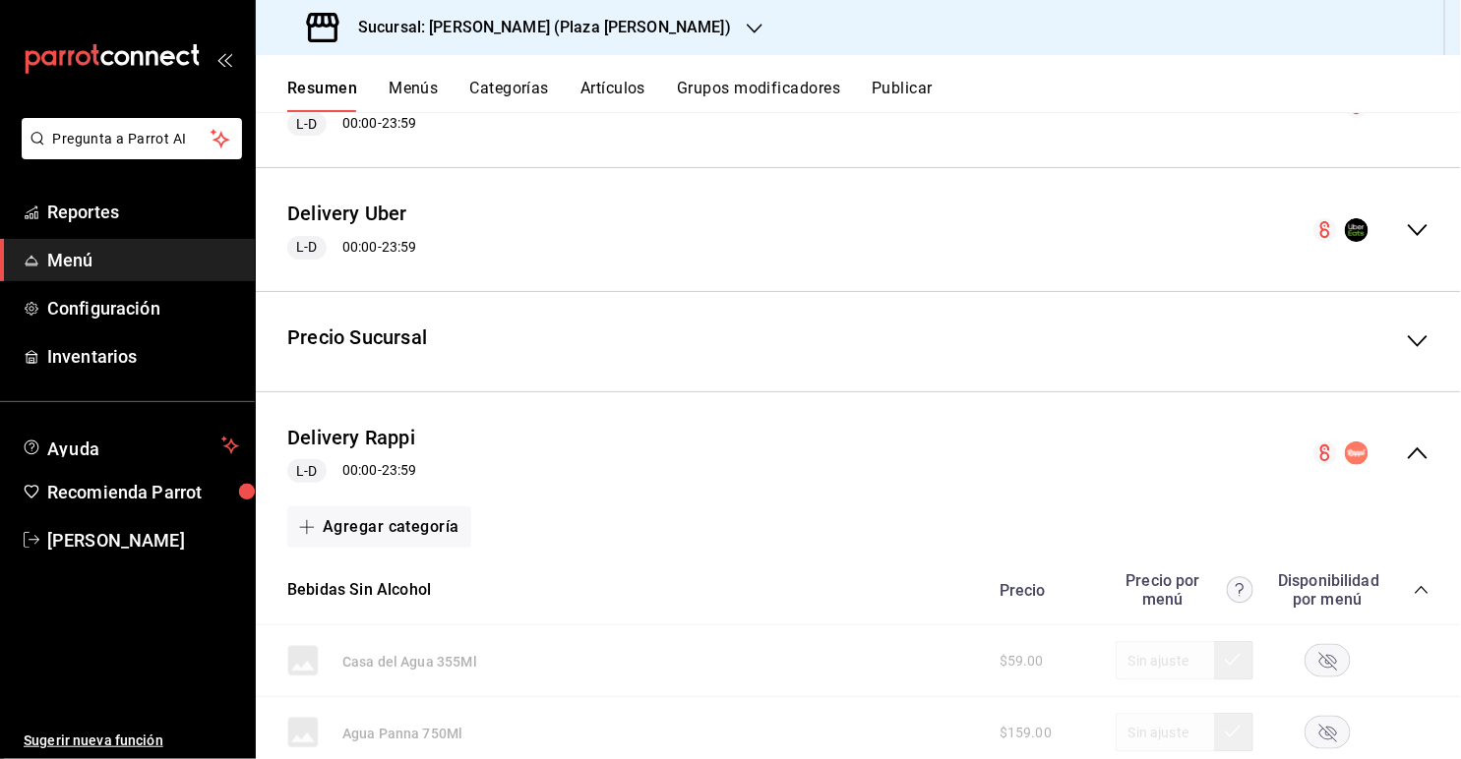
scroll to position [635, 0]
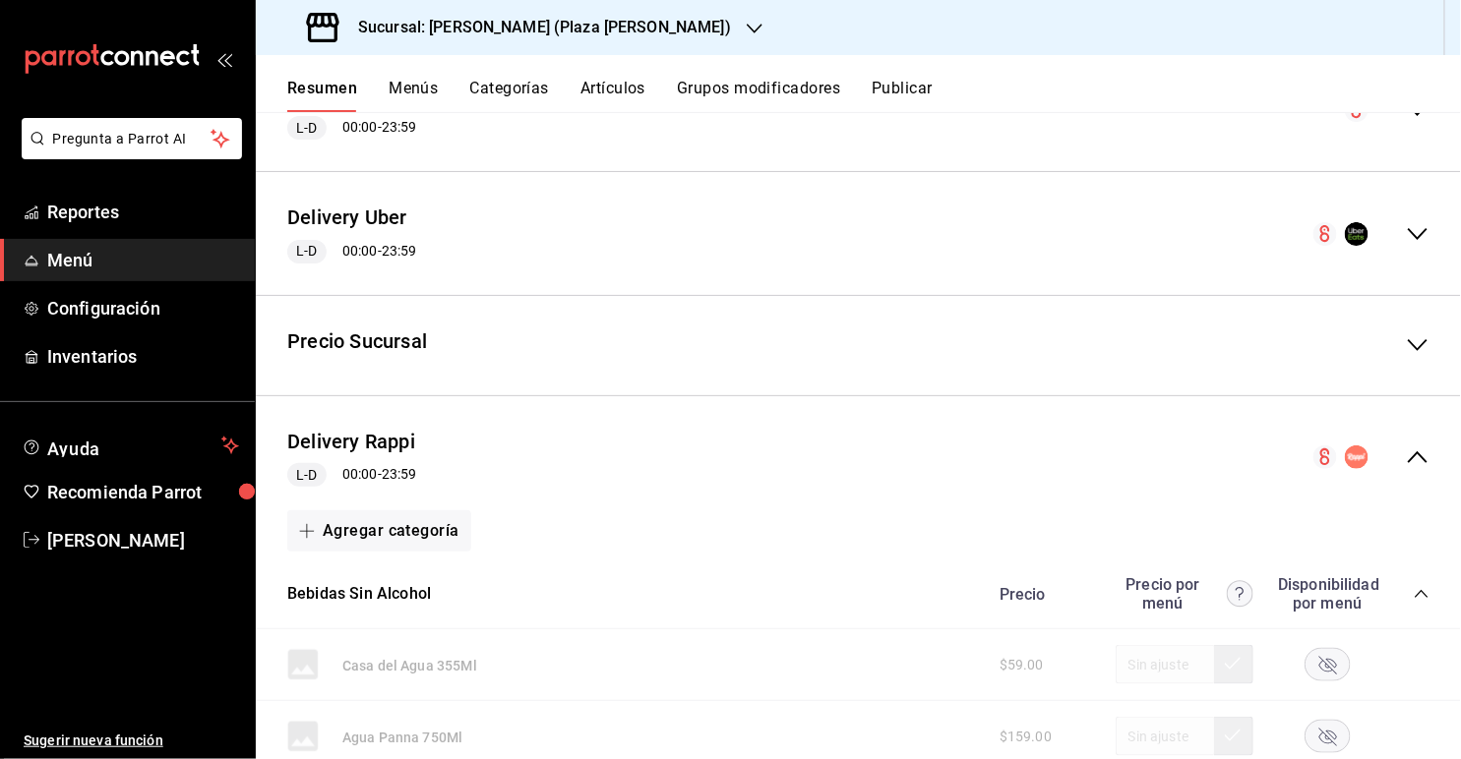
click at [995, 453] on icon "collapse-menu-row" at bounding box center [1418, 458] width 24 height 24
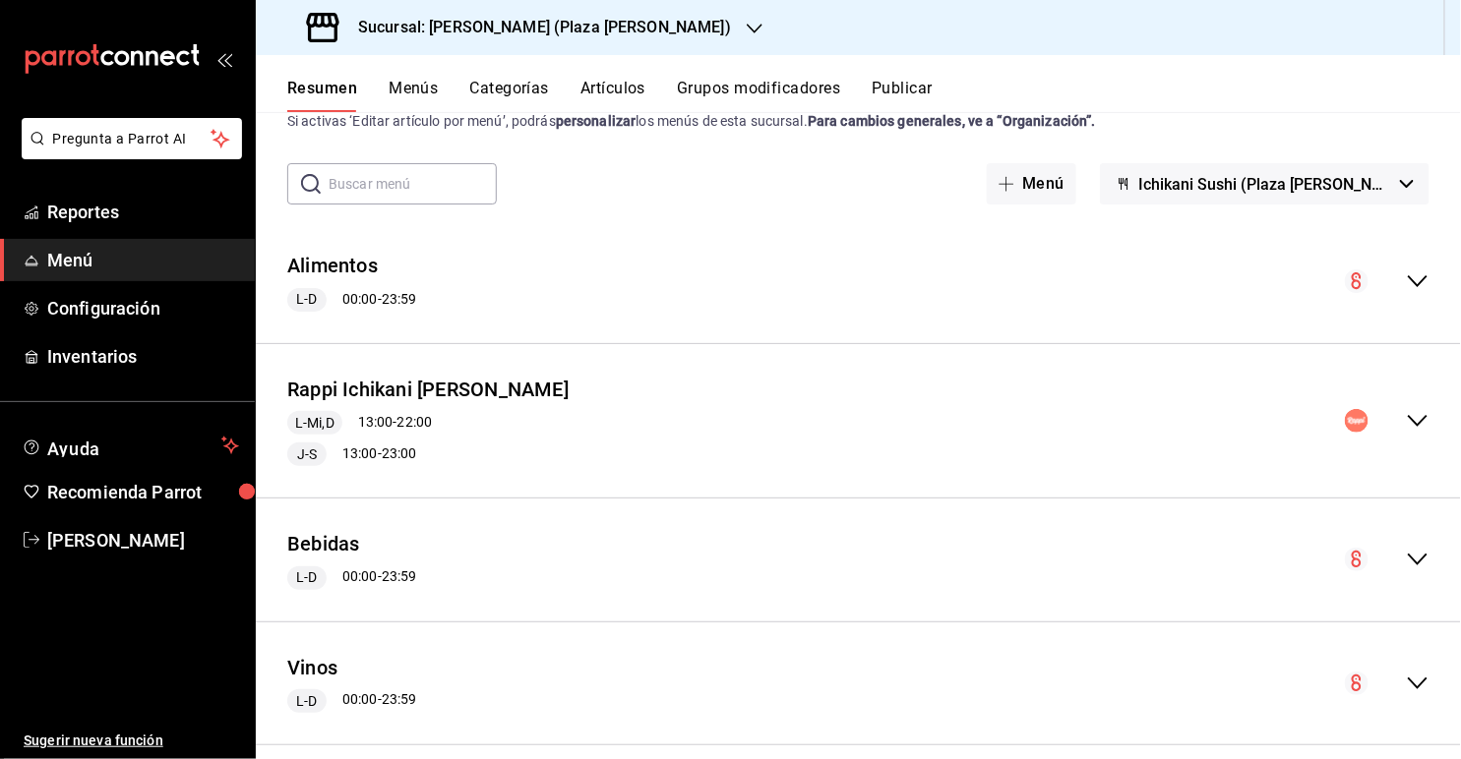
scroll to position [49, 0]
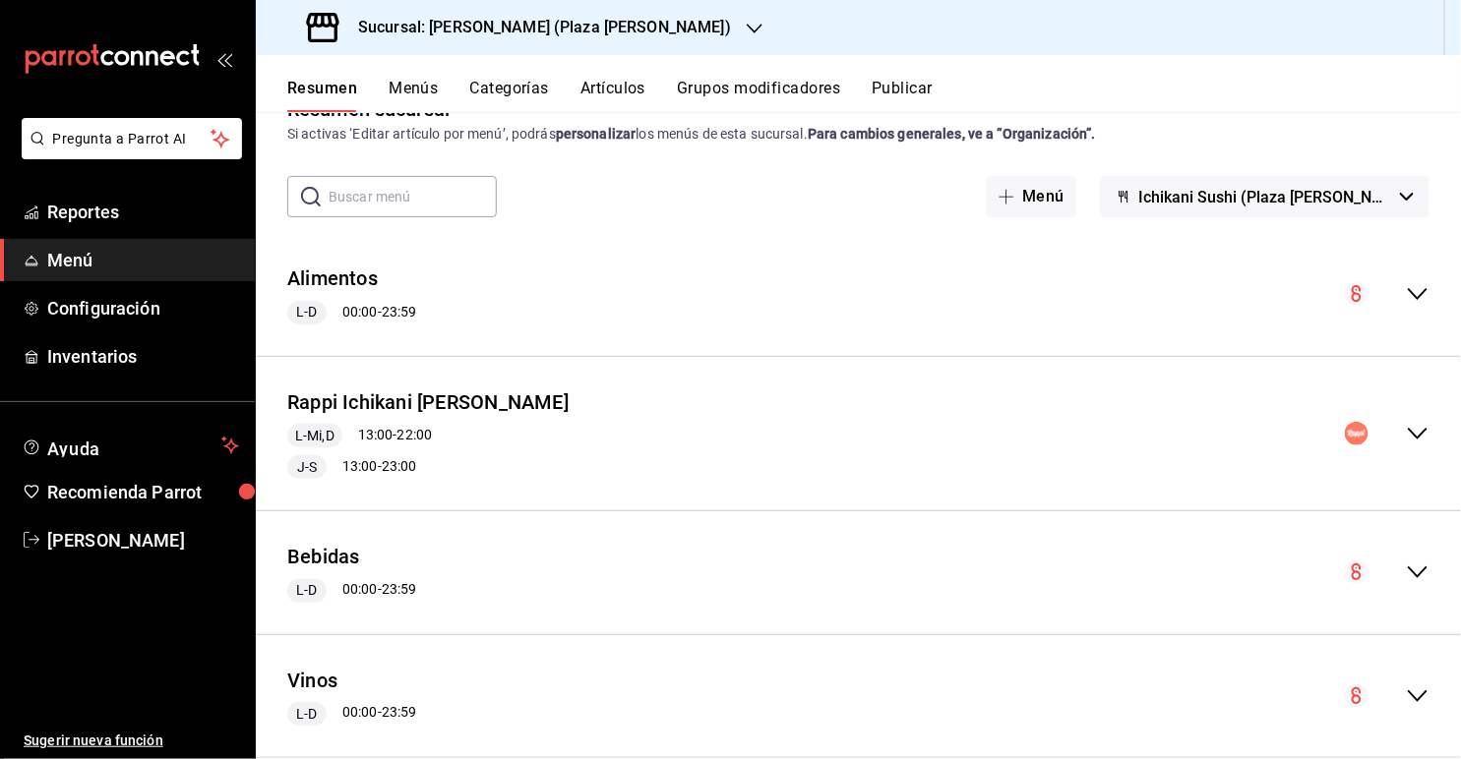
click at [995, 463] on div "Rappi Ichikani [PERSON_NAME] L-Mi,D 13:00 - 22:00 J-S 13:00 - 23:00" at bounding box center [858, 434] width 1205 height 123
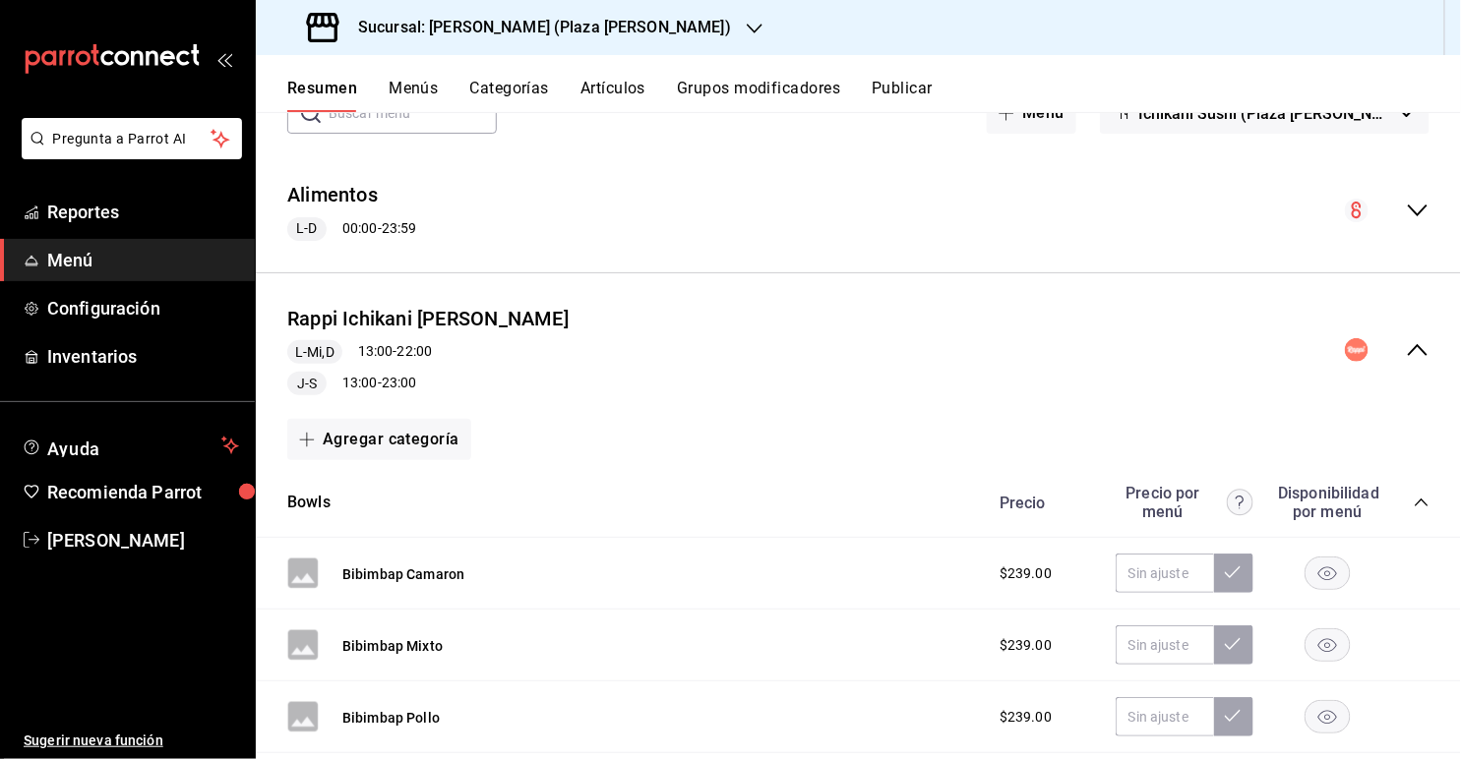
scroll to position [150, 0]
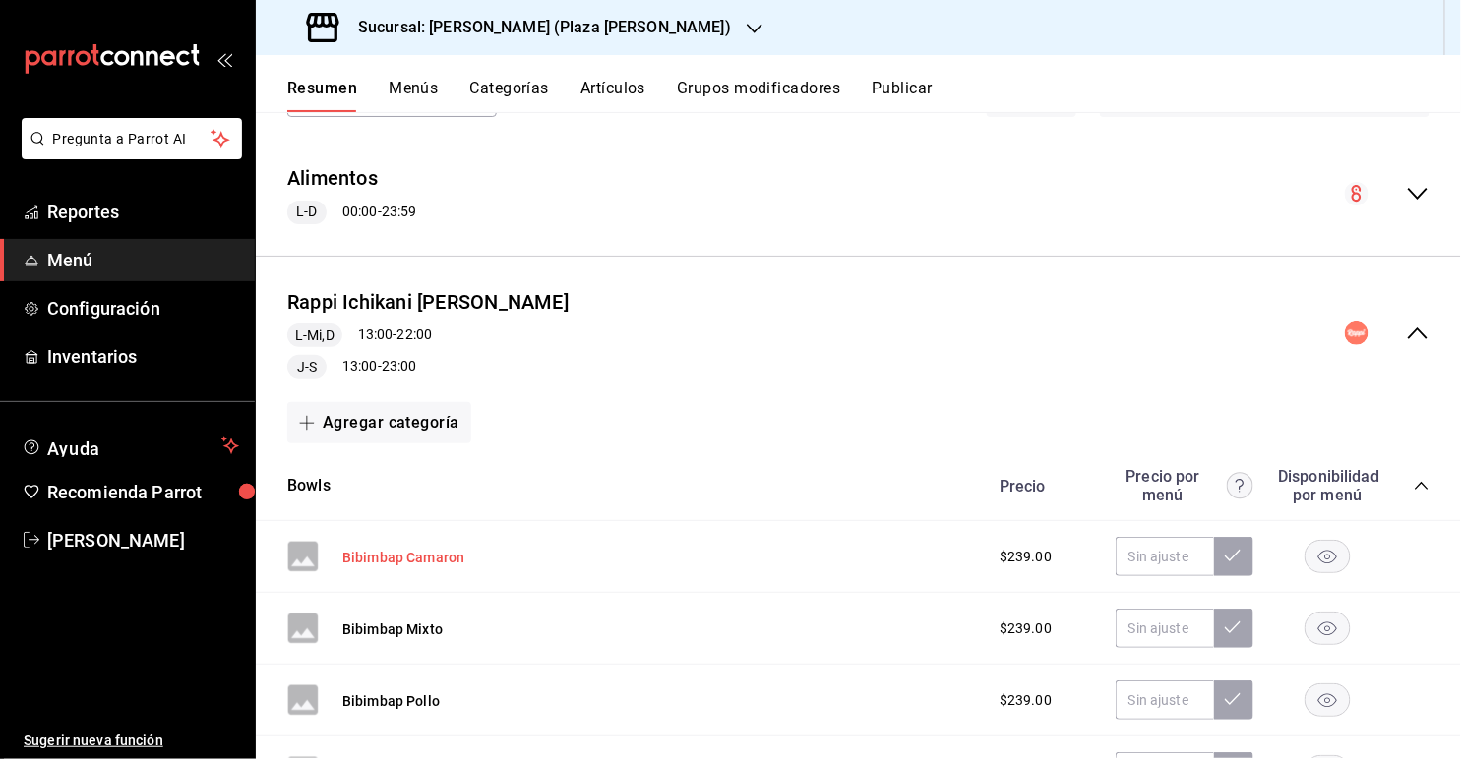
click at [403, 554] on button "Bibimbap Camaron" at bounding box center [403, 558] width 122 height 20
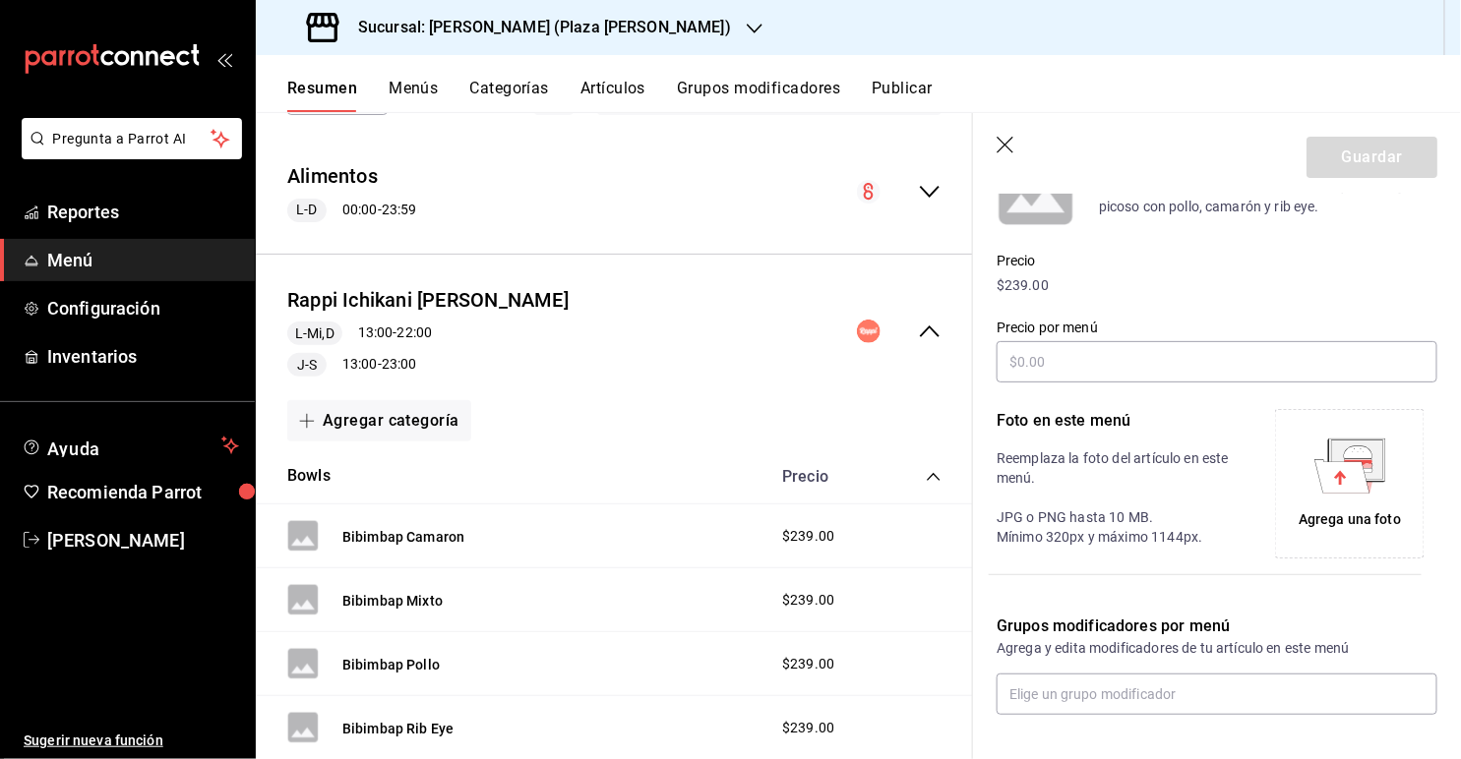
scroll to position [306, 0]
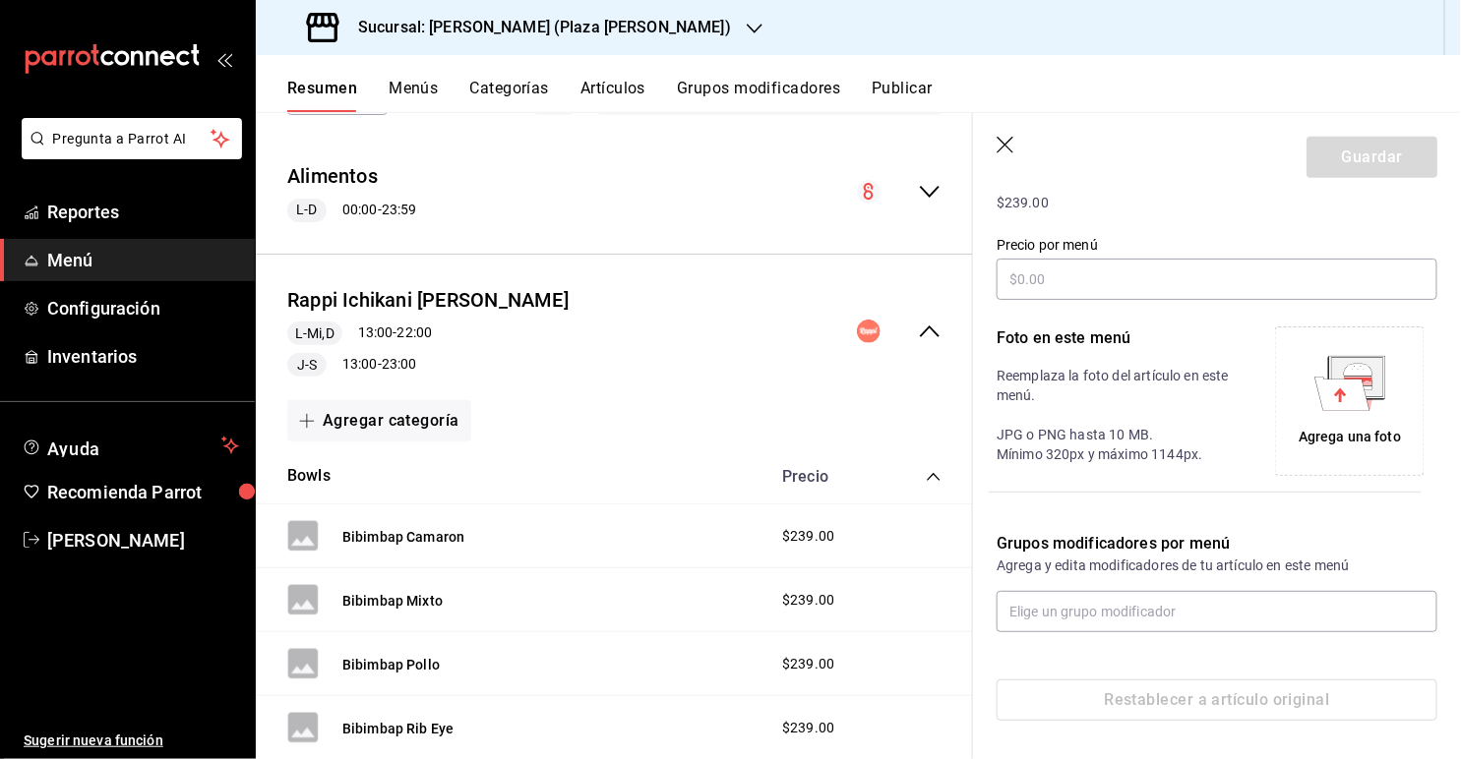
click at [995, 141] on icon "button" at bounding box center [1006, 147] width 20 height 20
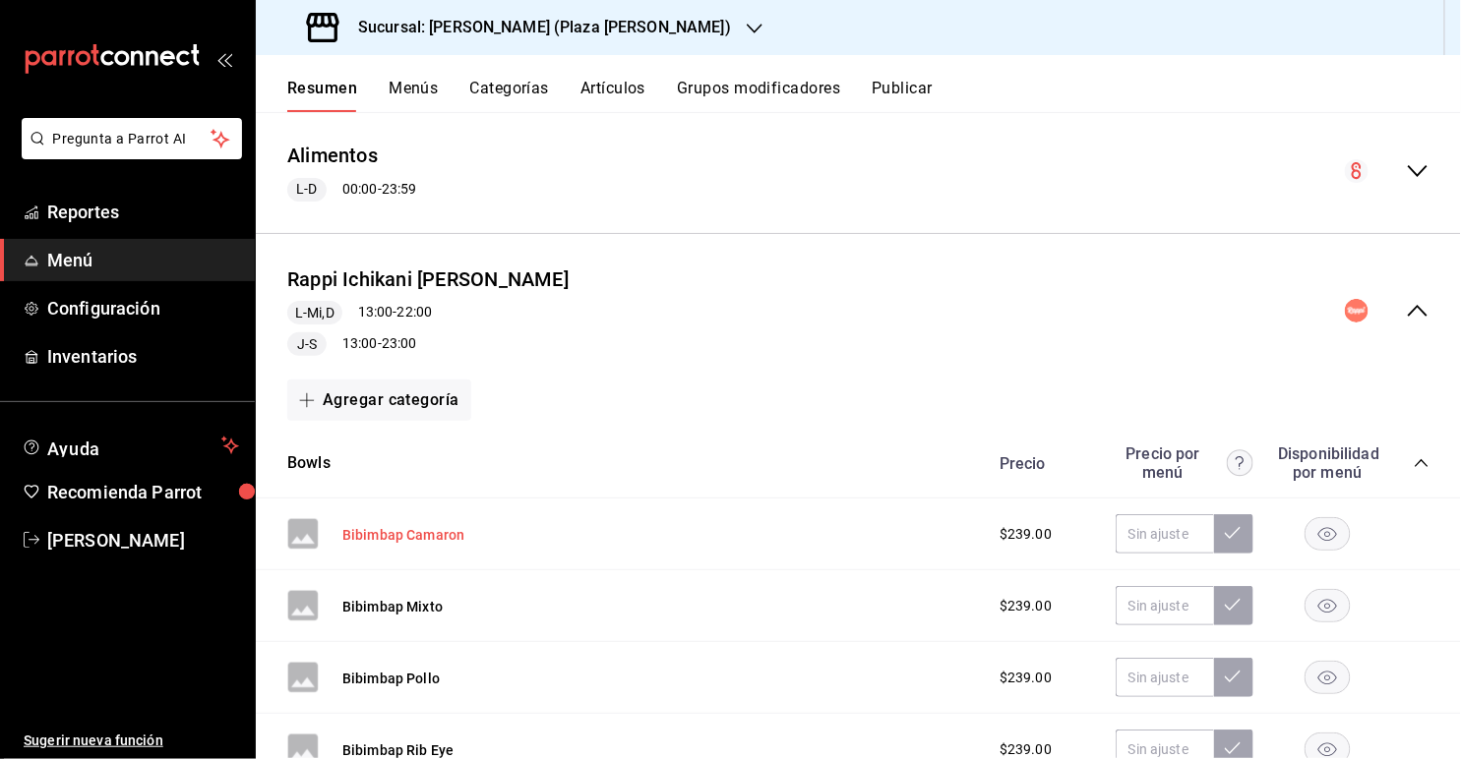
click at [426, 530] on button "Bibimbap Camaron" at bounding box center [403, 535] width 122 height 20
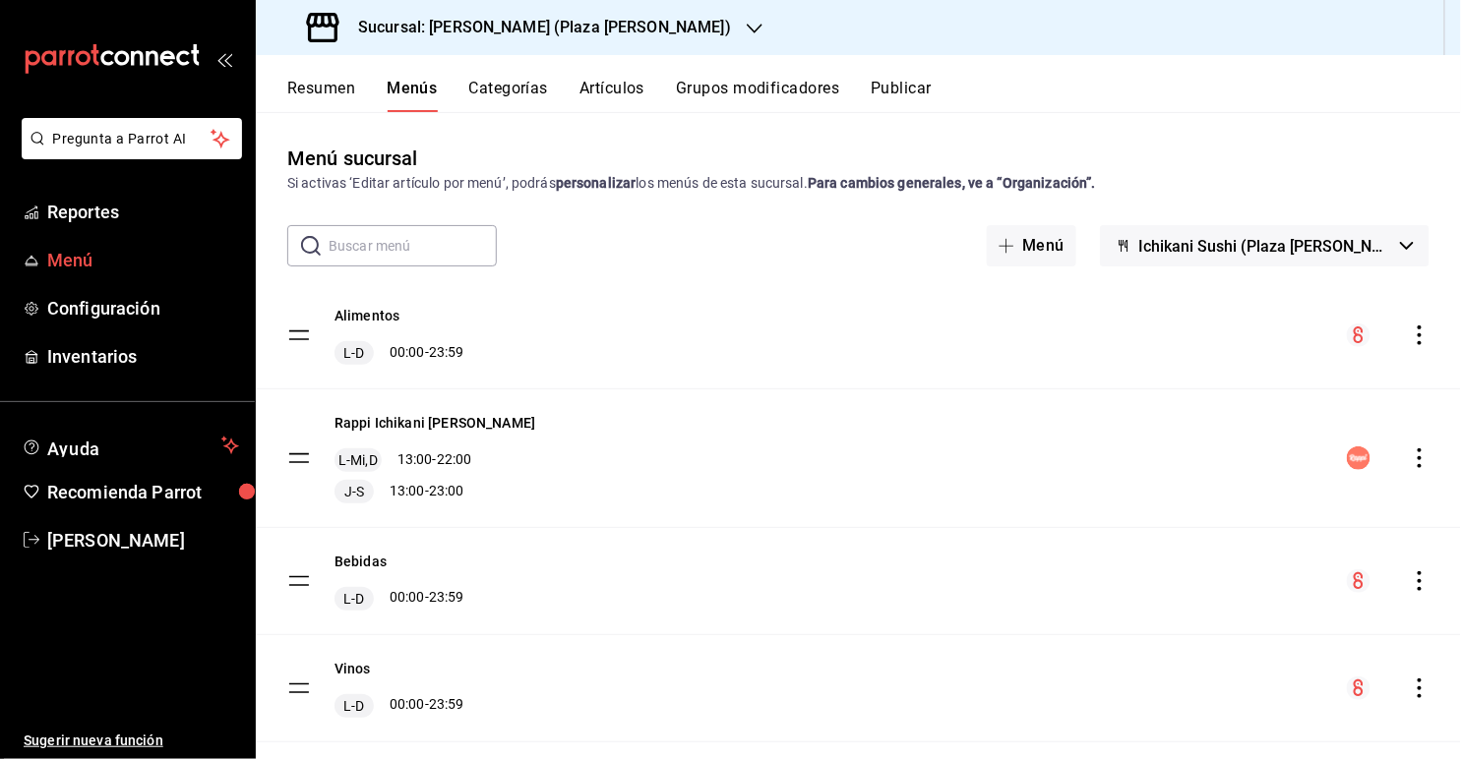
click at [73, 266] on span "Menú" at bounding box center [143, 260] width 192 height 27
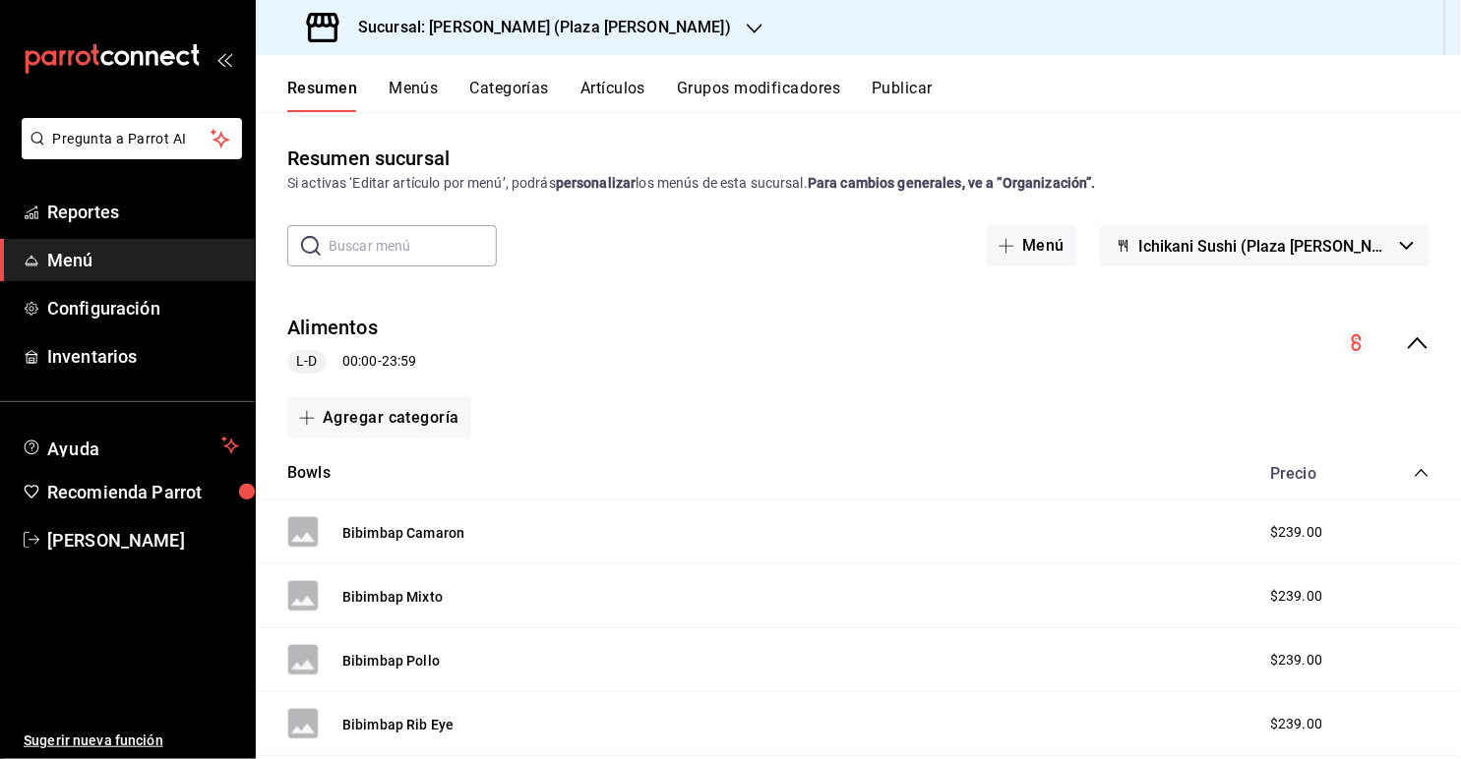
click at [995, 343] on div "collapse-menu-row" at bounding box center [1387, 344] width 85 height 24
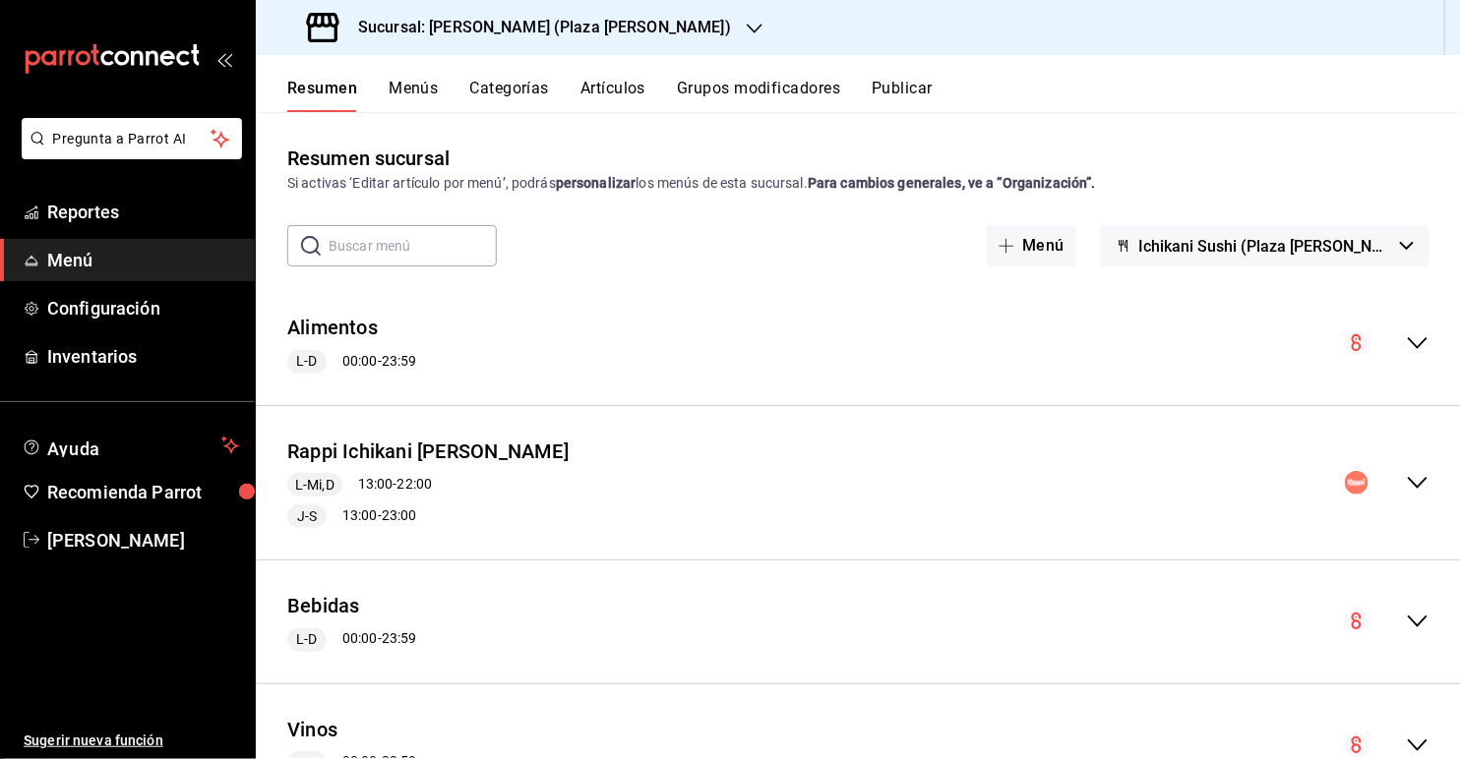
click at [995, 481] on icon "collapse-menu-row" at bounding box center [1418, 483] width 24 height 24
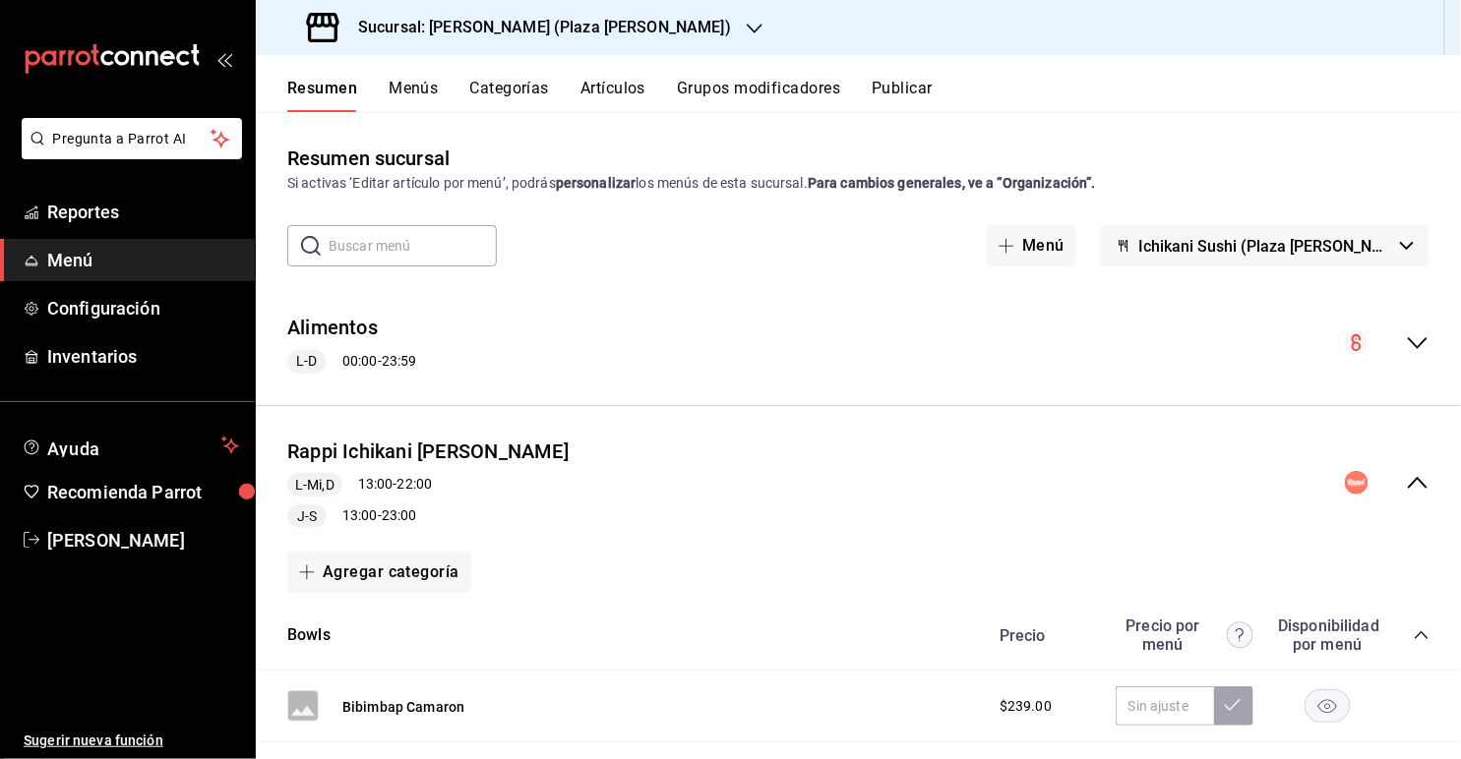
scroll to position [82, 0]
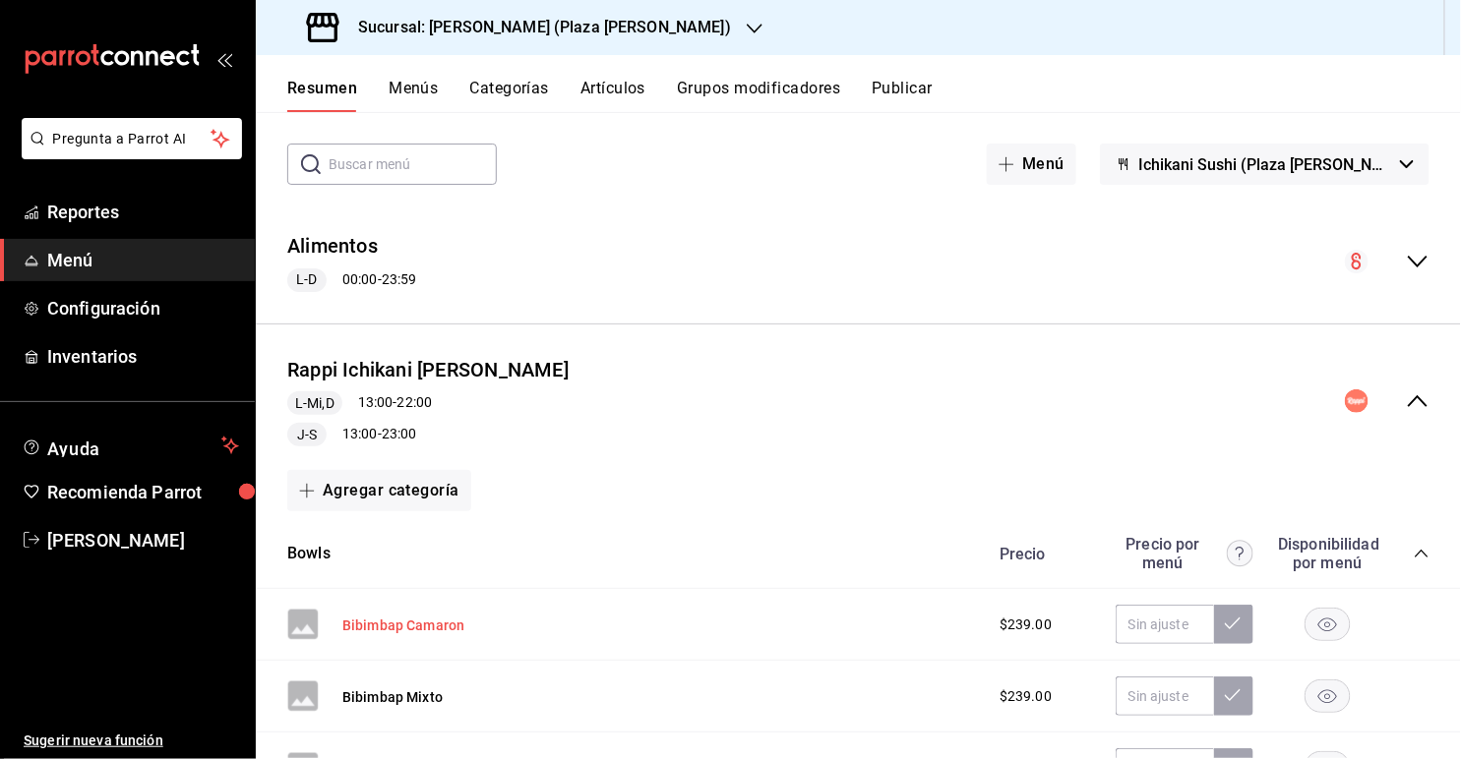
click at [387, 625] on button "Bibimbap Camaron" at bounding box center [403, 626] width 122 height 20
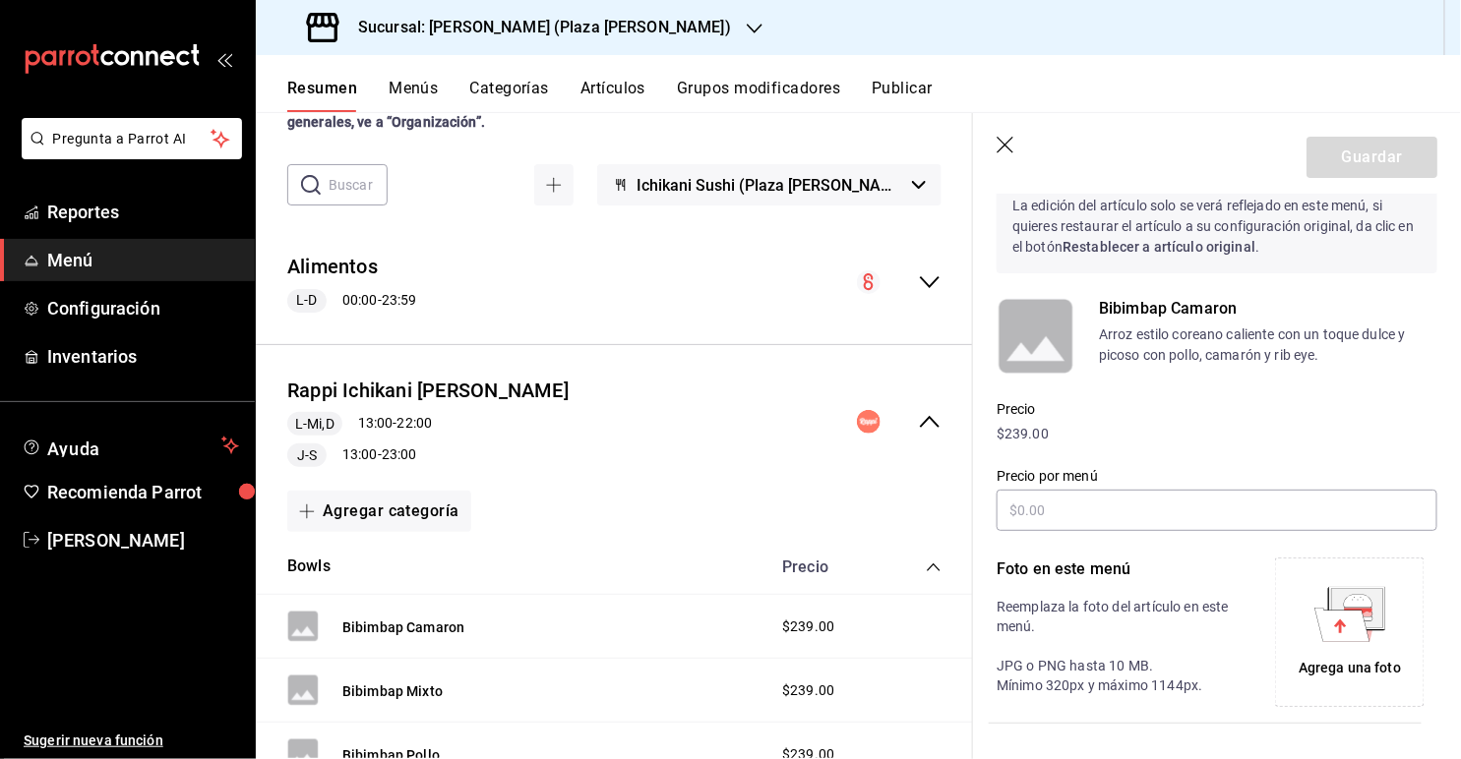
scroll to position [66, 0]
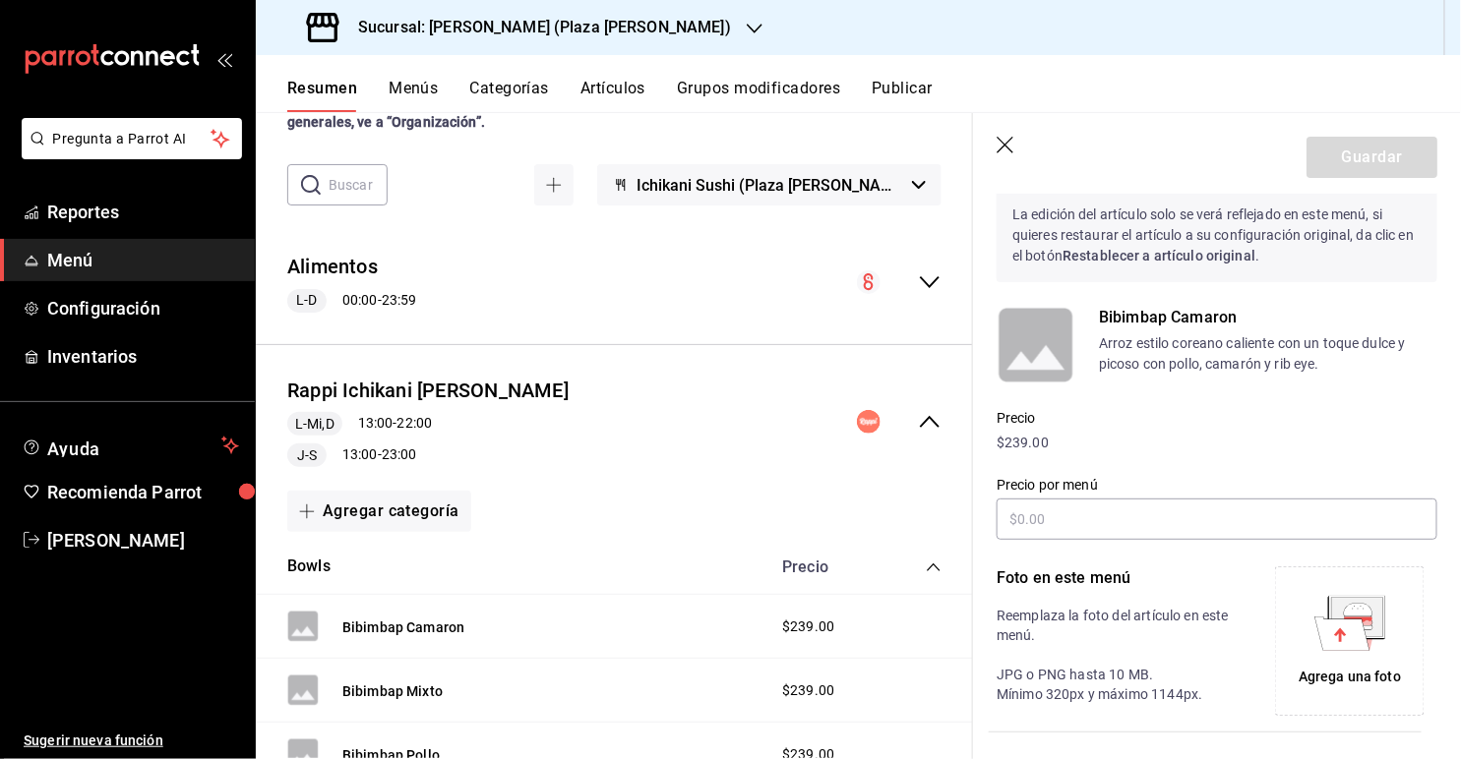
click at [995, 149] on icon "button" at bounding box center [1006, 147] width 20 height 20
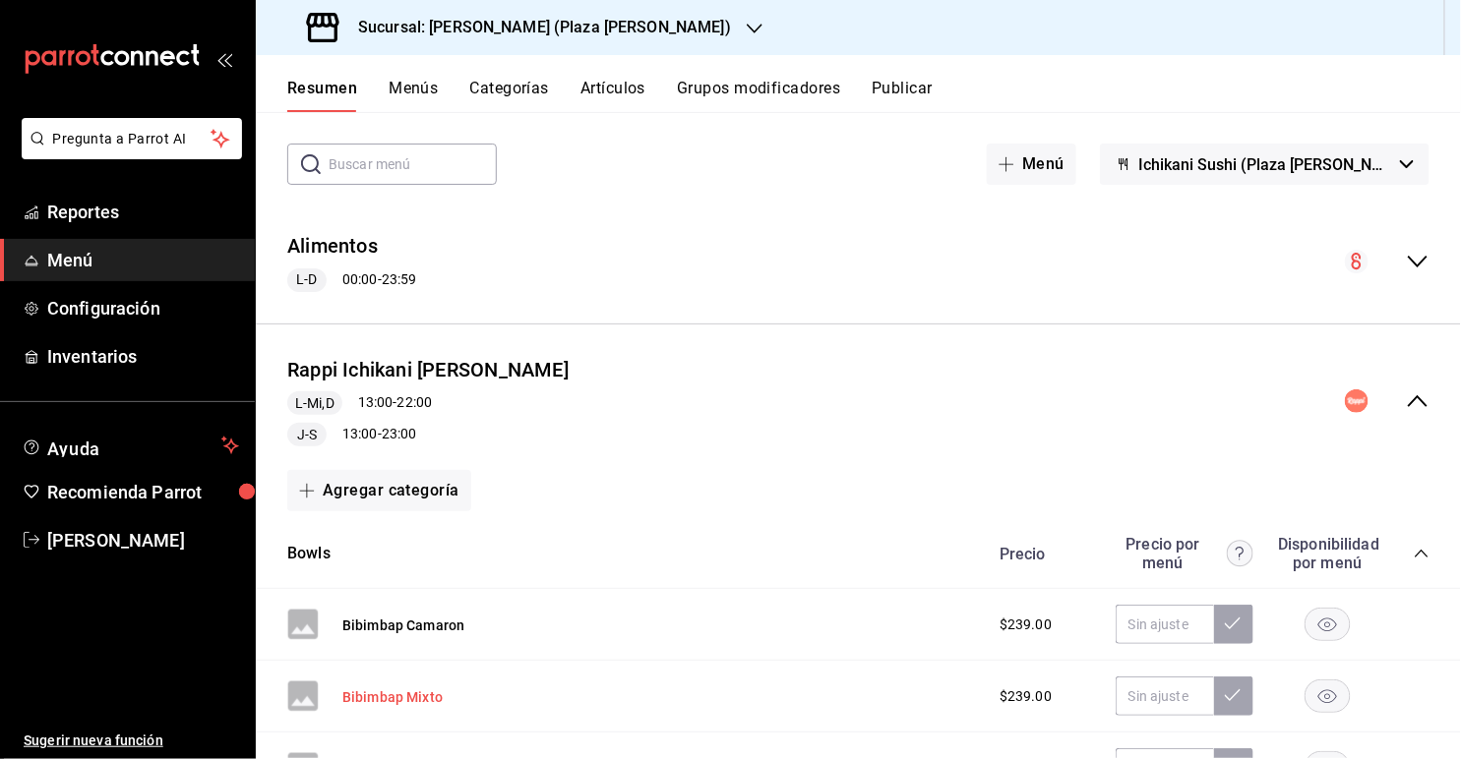
click at [399, 683] on button "Bibimbap Mixto" at bounding box center [392, 698] width 100 height 20
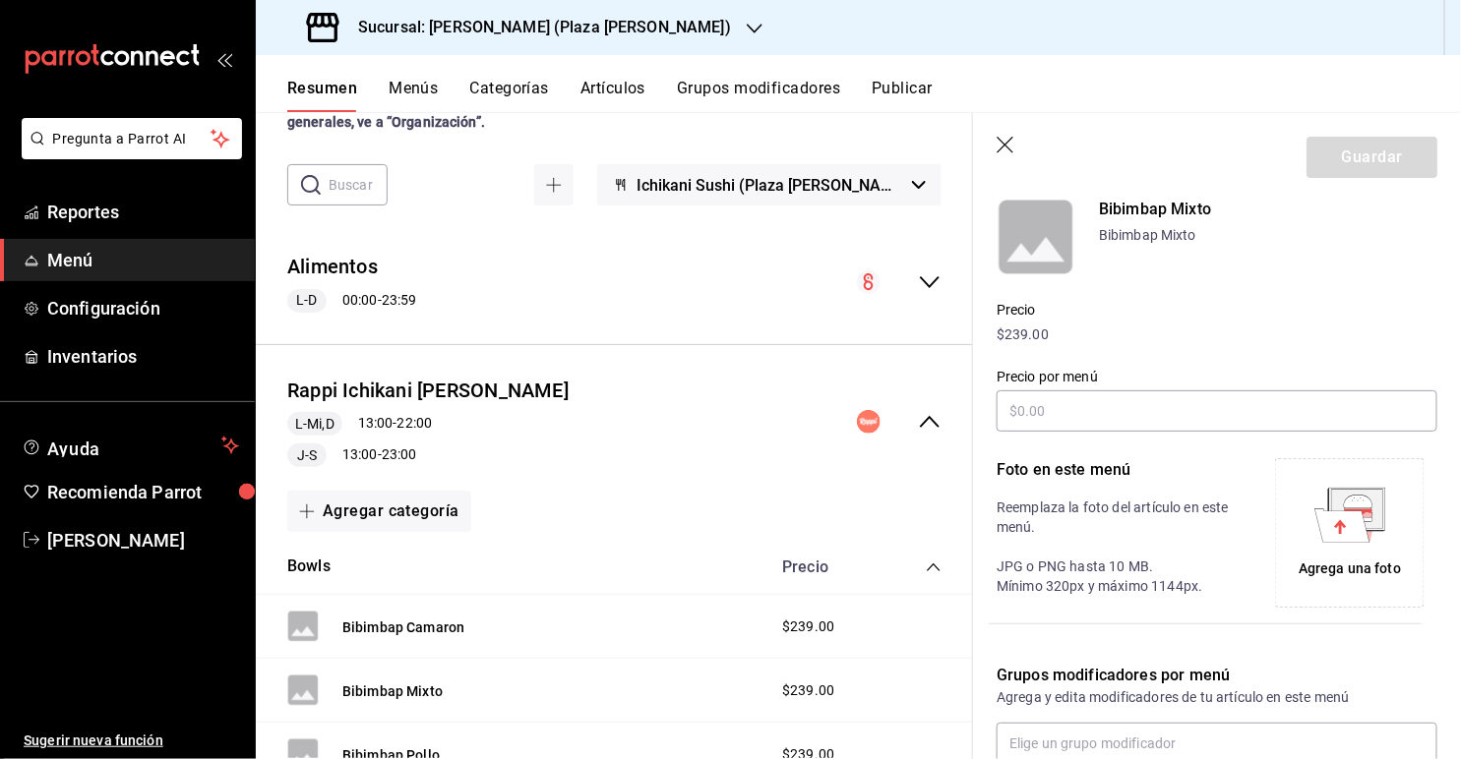
scroll to position [179, 0]
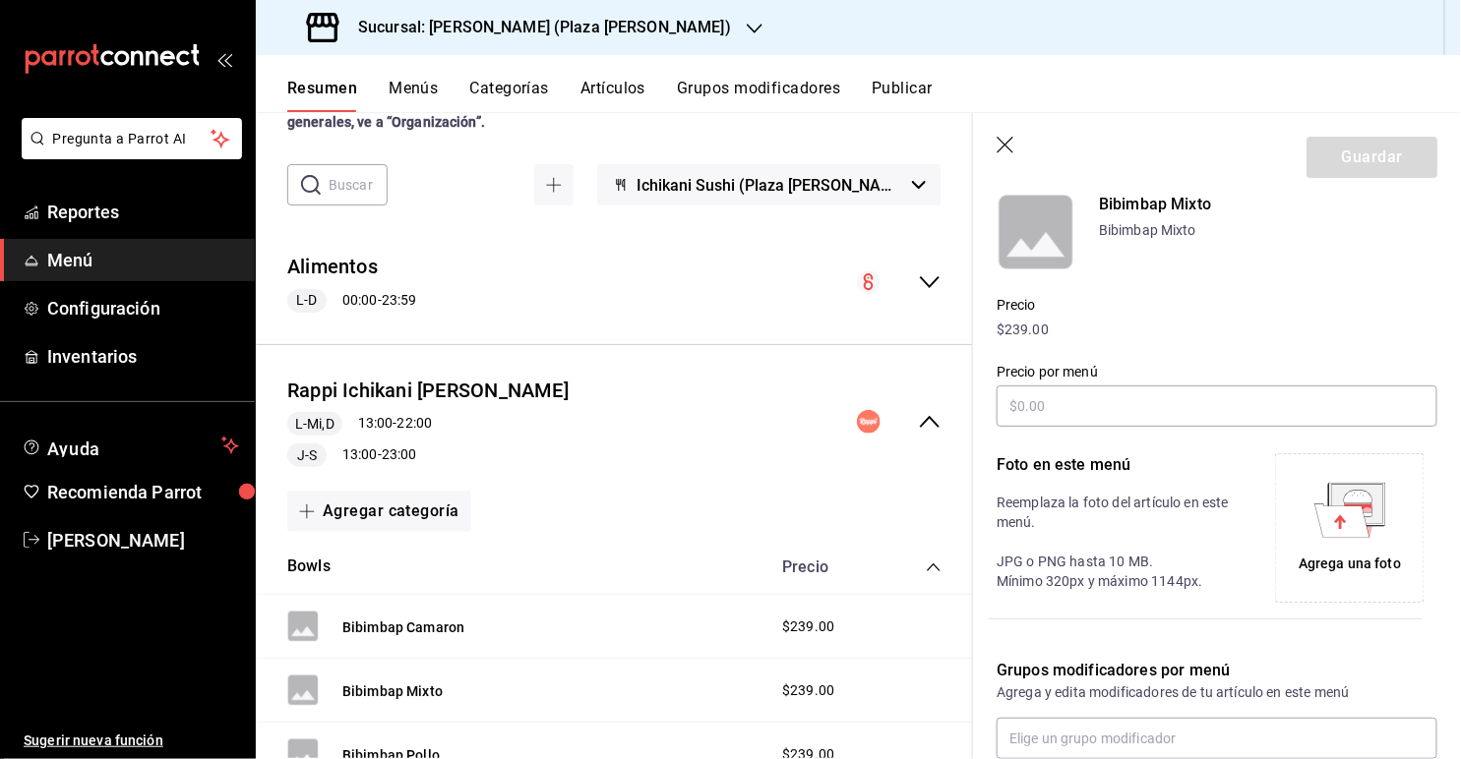
click at [995, 144] on icon "button" at bounding box center [1004, 145] width 17 height 17
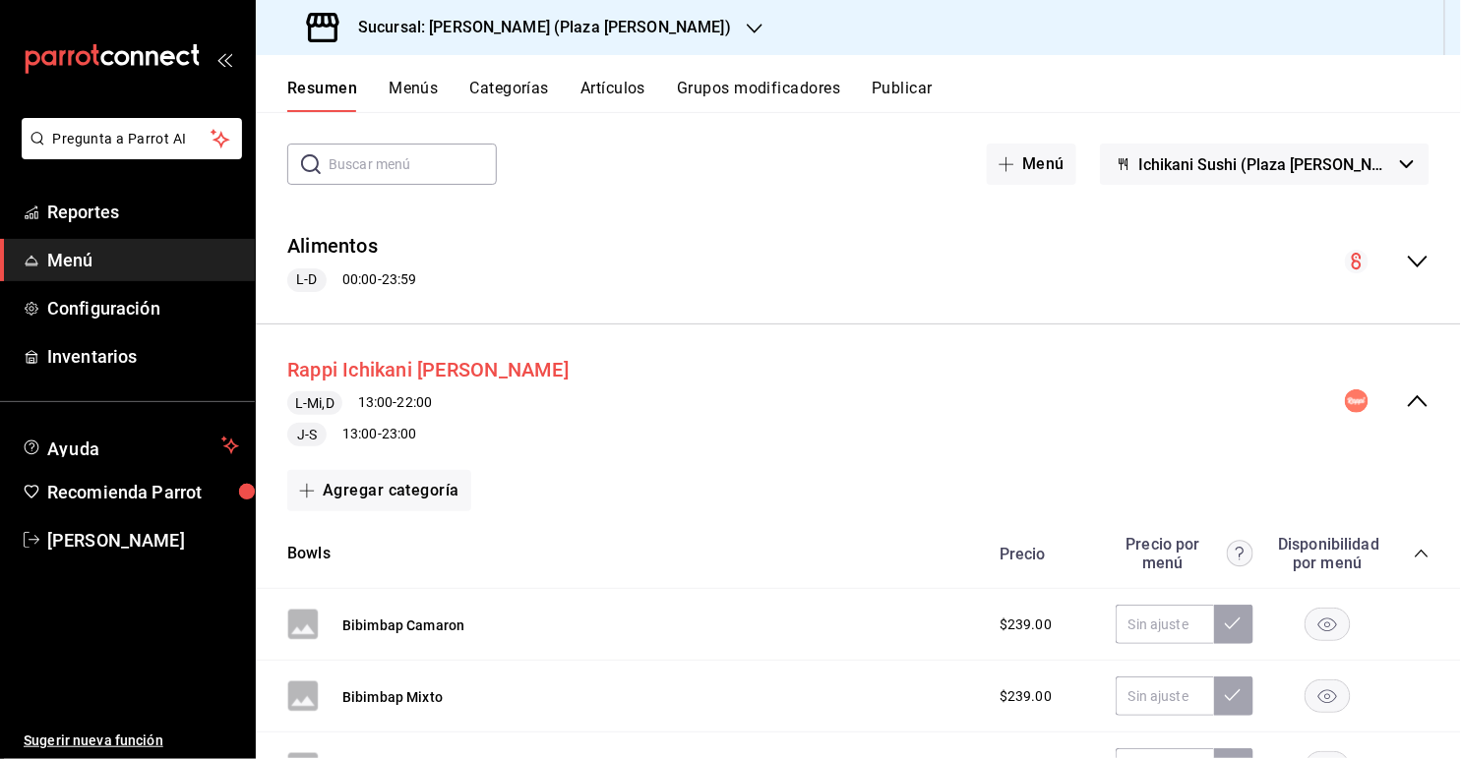
click at [409, 359] on button "Rappi Ichikani [PERSON_NAME]" at bounding box center [427, 370] width 281 height 29
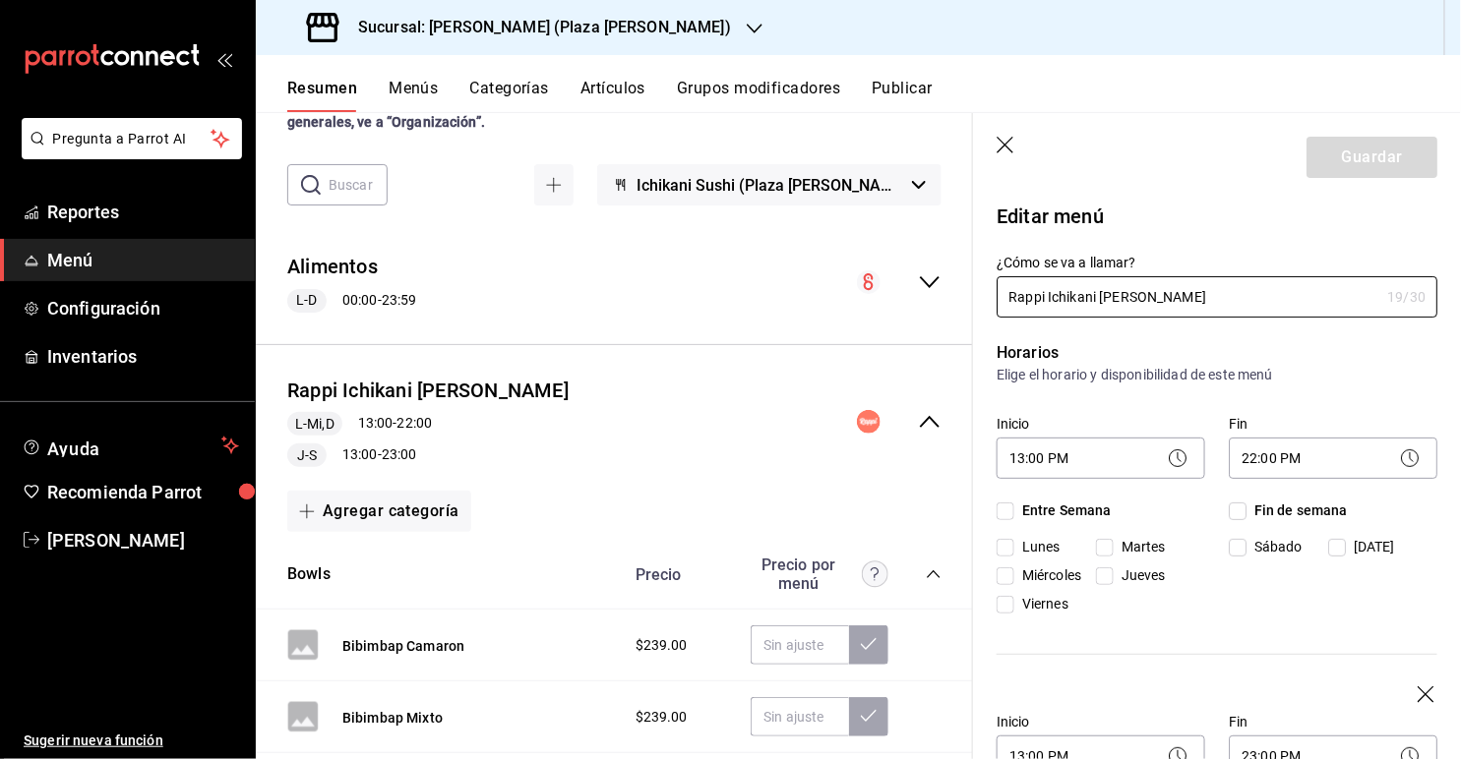
checkbox input "true"
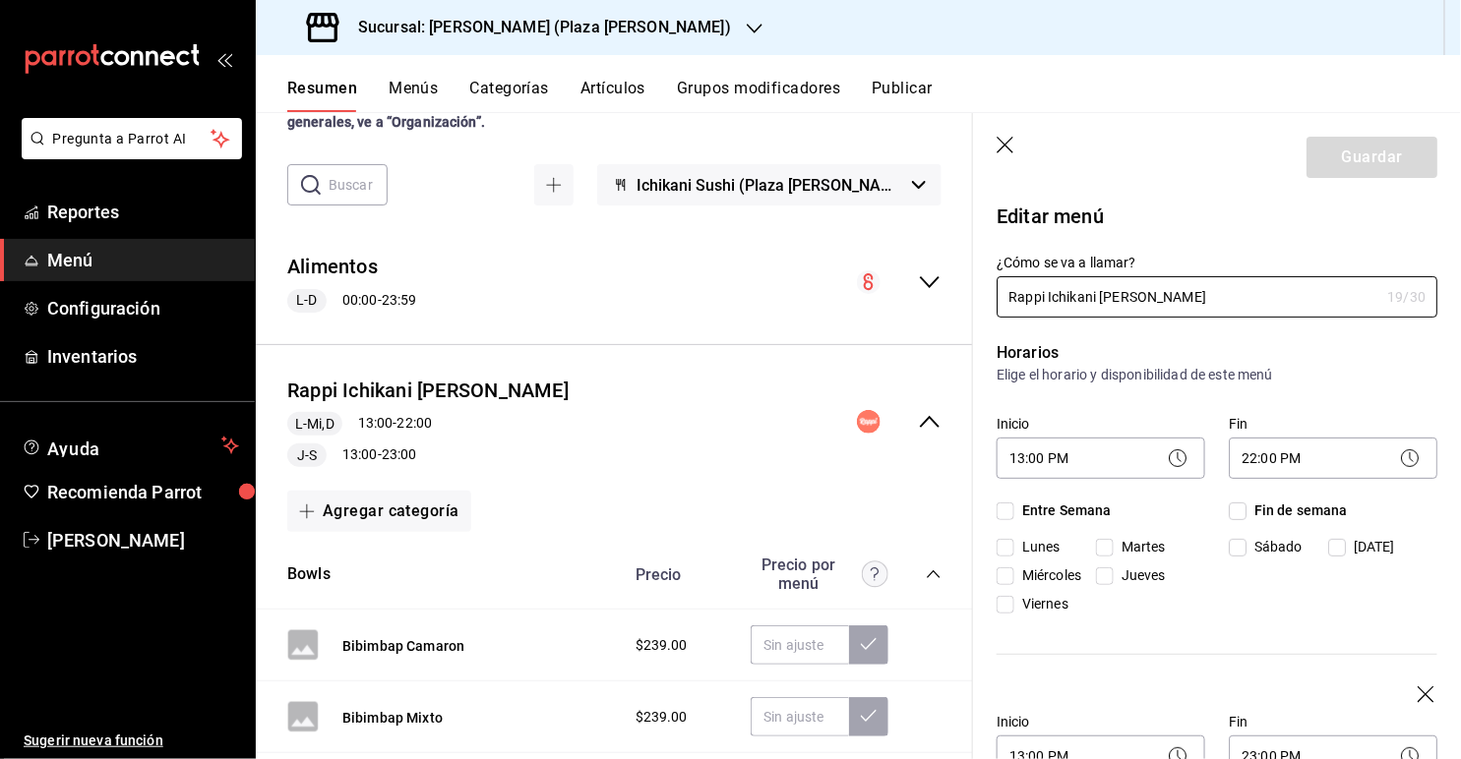
checkbox input "true"
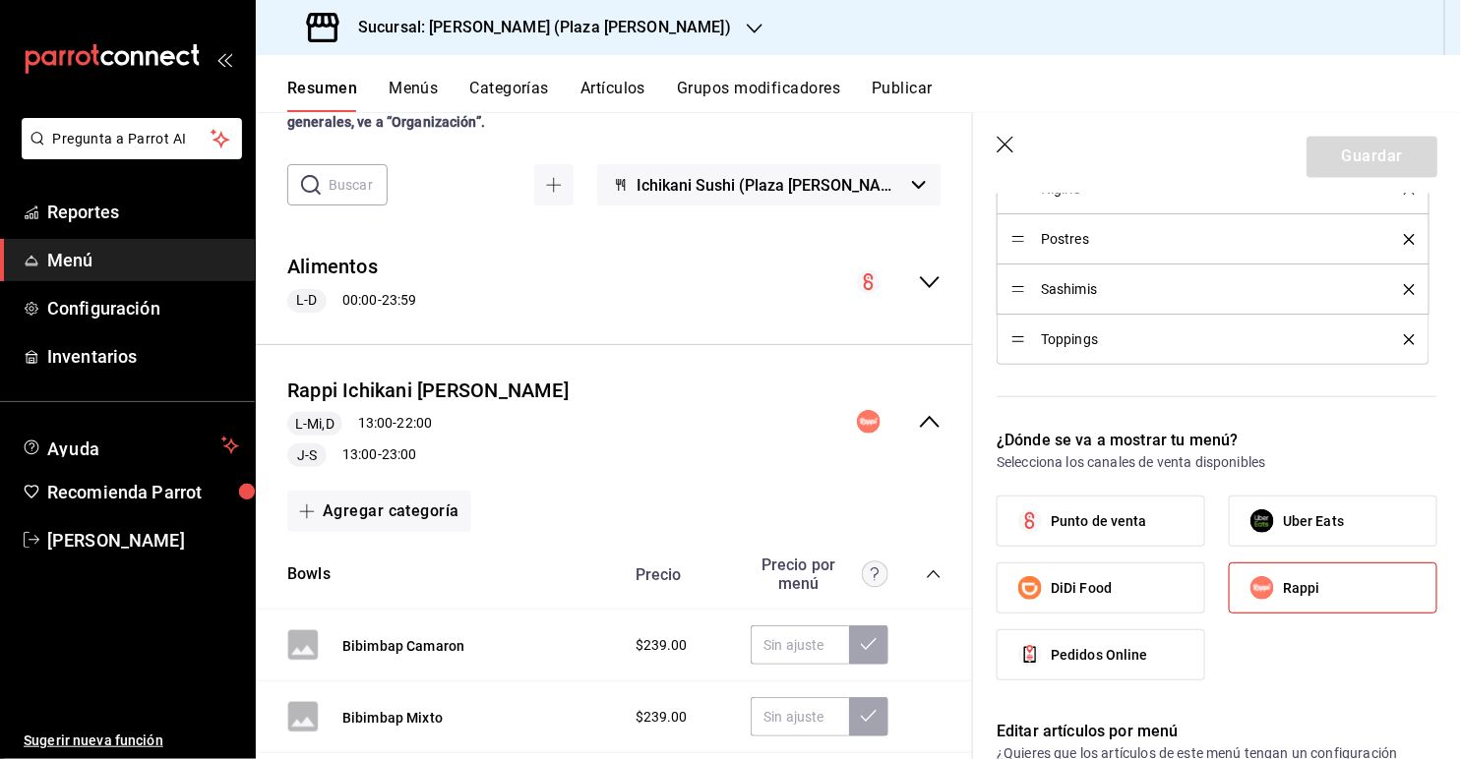
scroll to position [1434, 0]
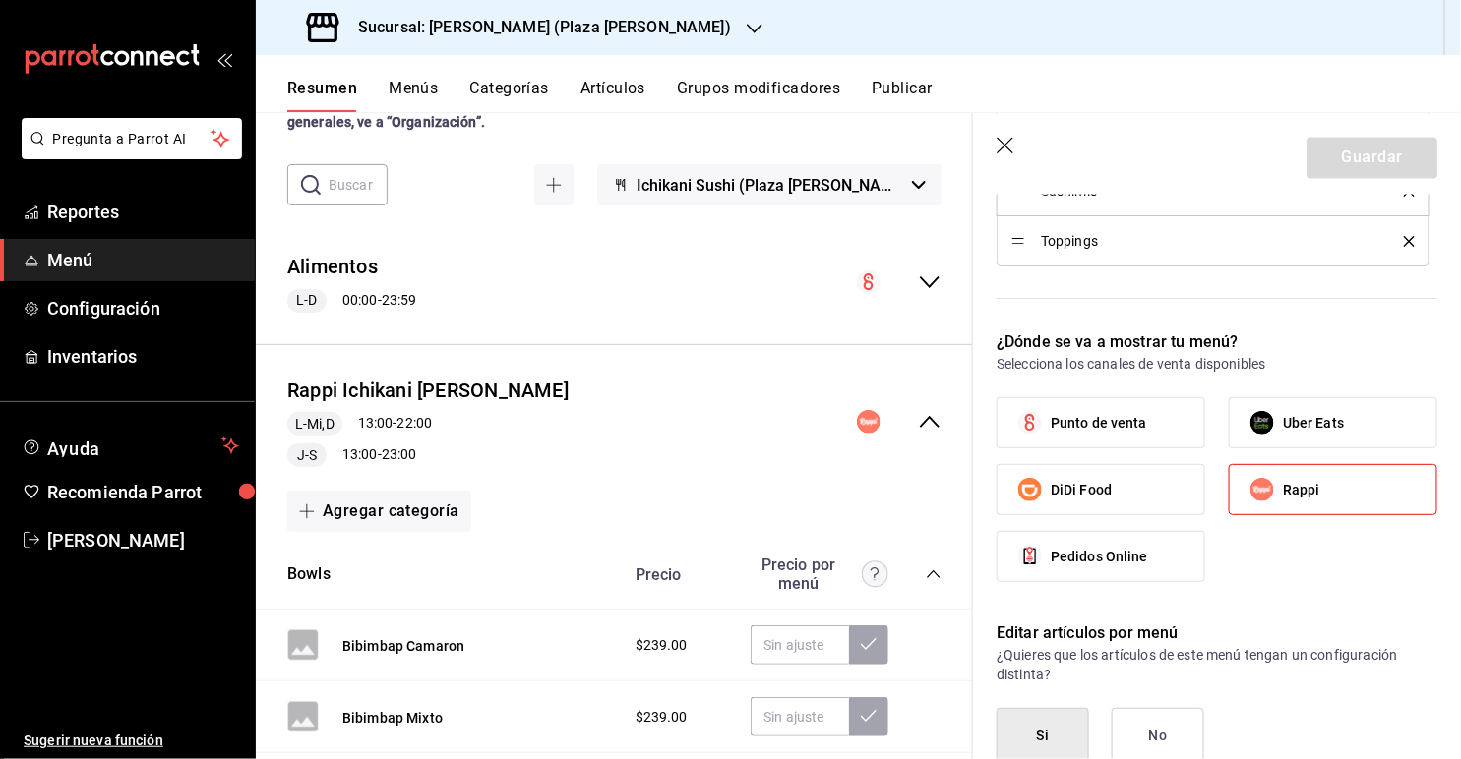
click at [995, 425] on label "Uber Eats" at bounding box center [1333, 422] width 207 height 49
click at [995, 425] on input "Uber Eats" at bounding box center [1261, 422] width 41 height 41
checkbox input "true"
click at [995, 480] on span "Rappi" at bounding box center [1301, 490] width 37 height 21
click at [995, 475] on input "Rappi" at bounding box center [1261, 489] width 41 height 41
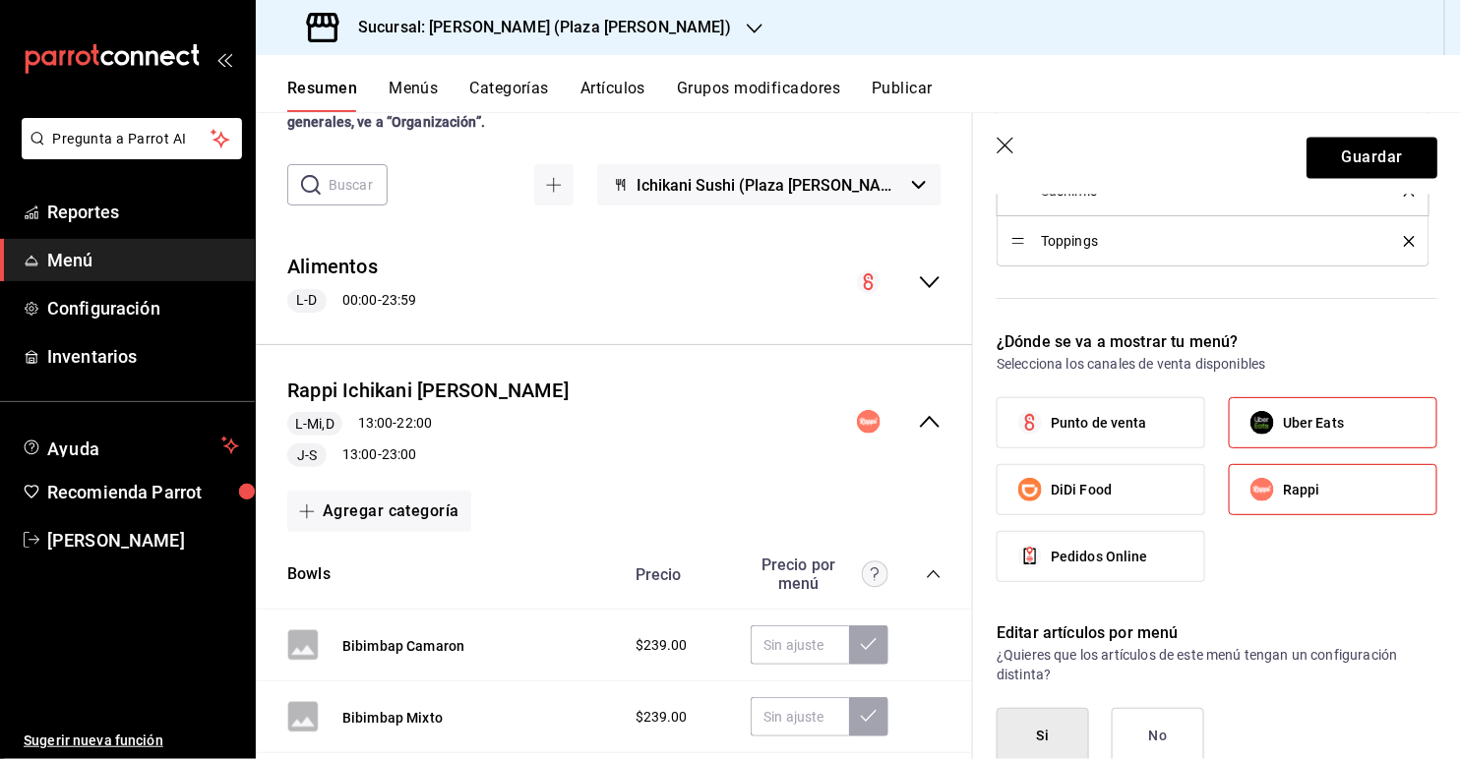
checkbox input "false"
click at [995, 398] on label "Uber Eats" at bounding box center [1333, 422] width 207 height 49
click at [995, 402] on input "Uber Eats" at bounding box center [1261, 422] width 41 height 41
checkbox input "false"
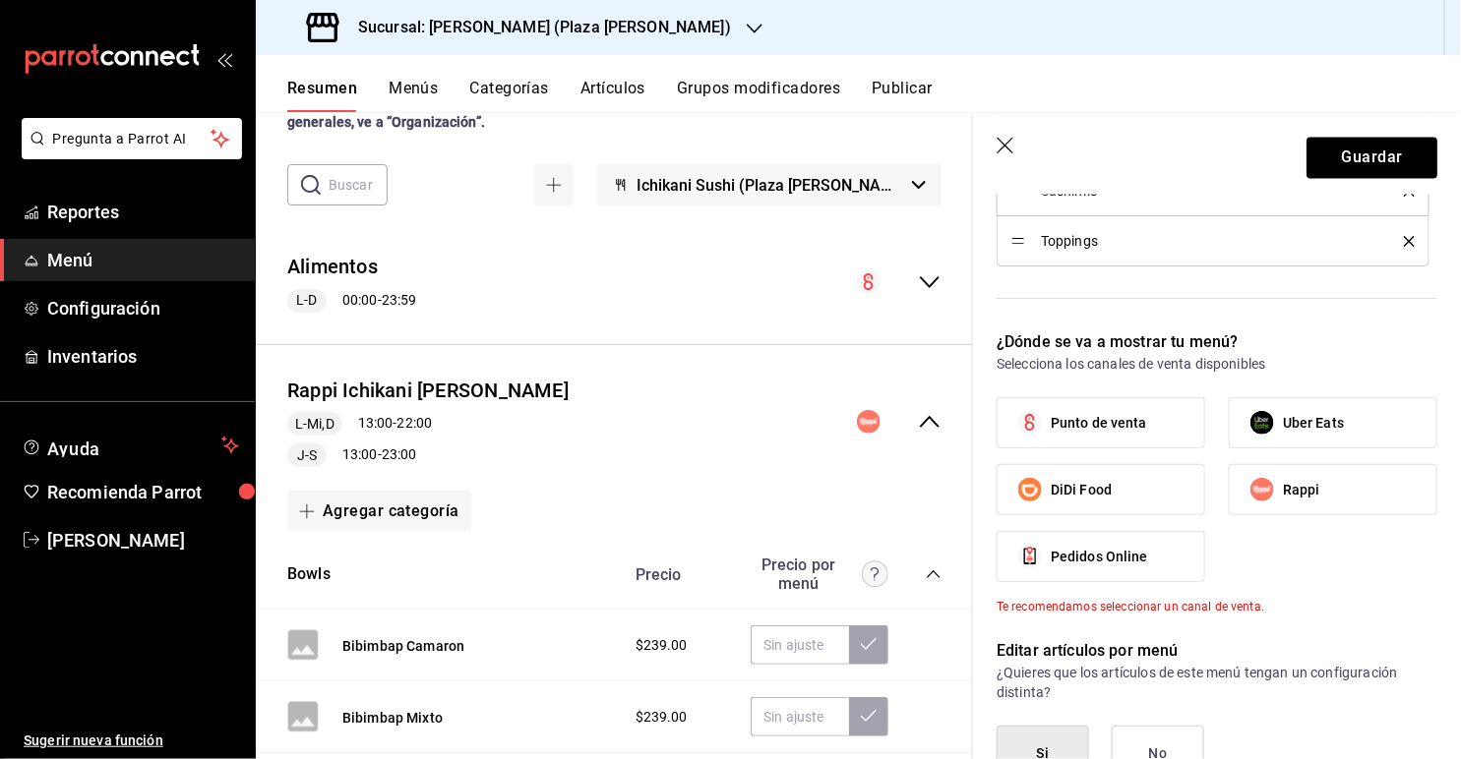
click at [995, 480] on span "Rappi" at bounding box center [1301, 490] width 37 height 21
click at [995, 477] on input "Rappi" at bounding box center [1261, 489] width 41 height 41
checkbox input "true"
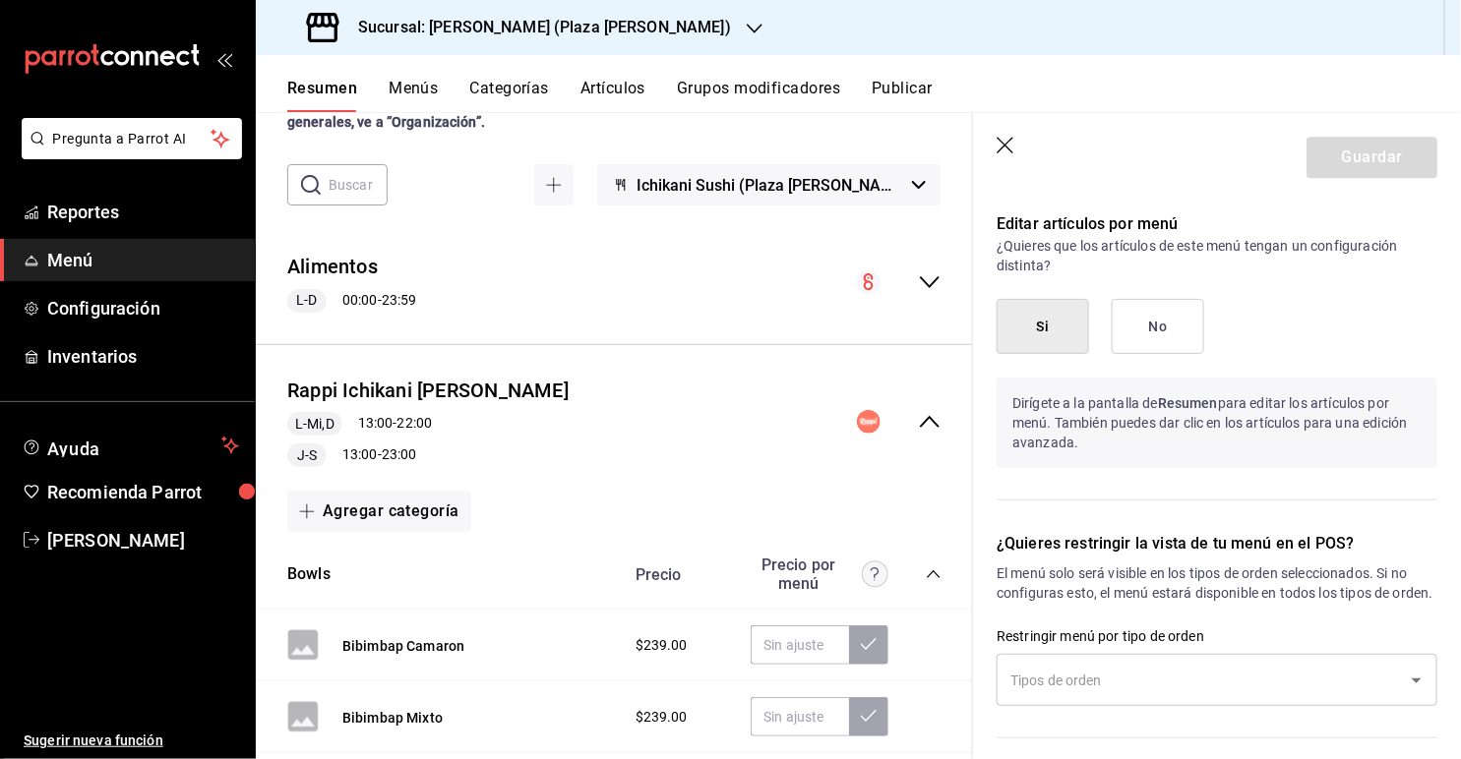
scroll to position [1840, 0]
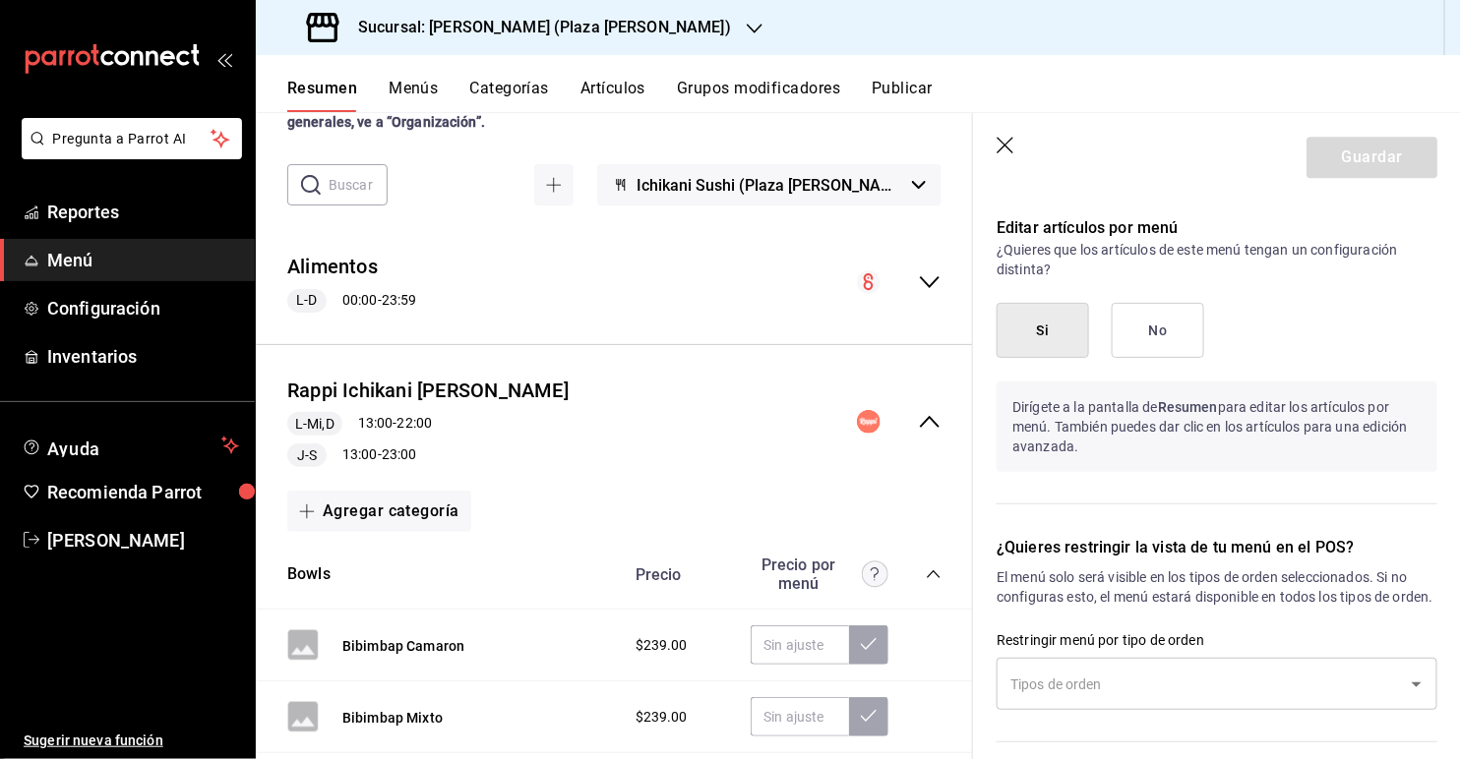
click at [995, 683] on icon "Open" at bounding box center [1417, 685] width 24 height 24
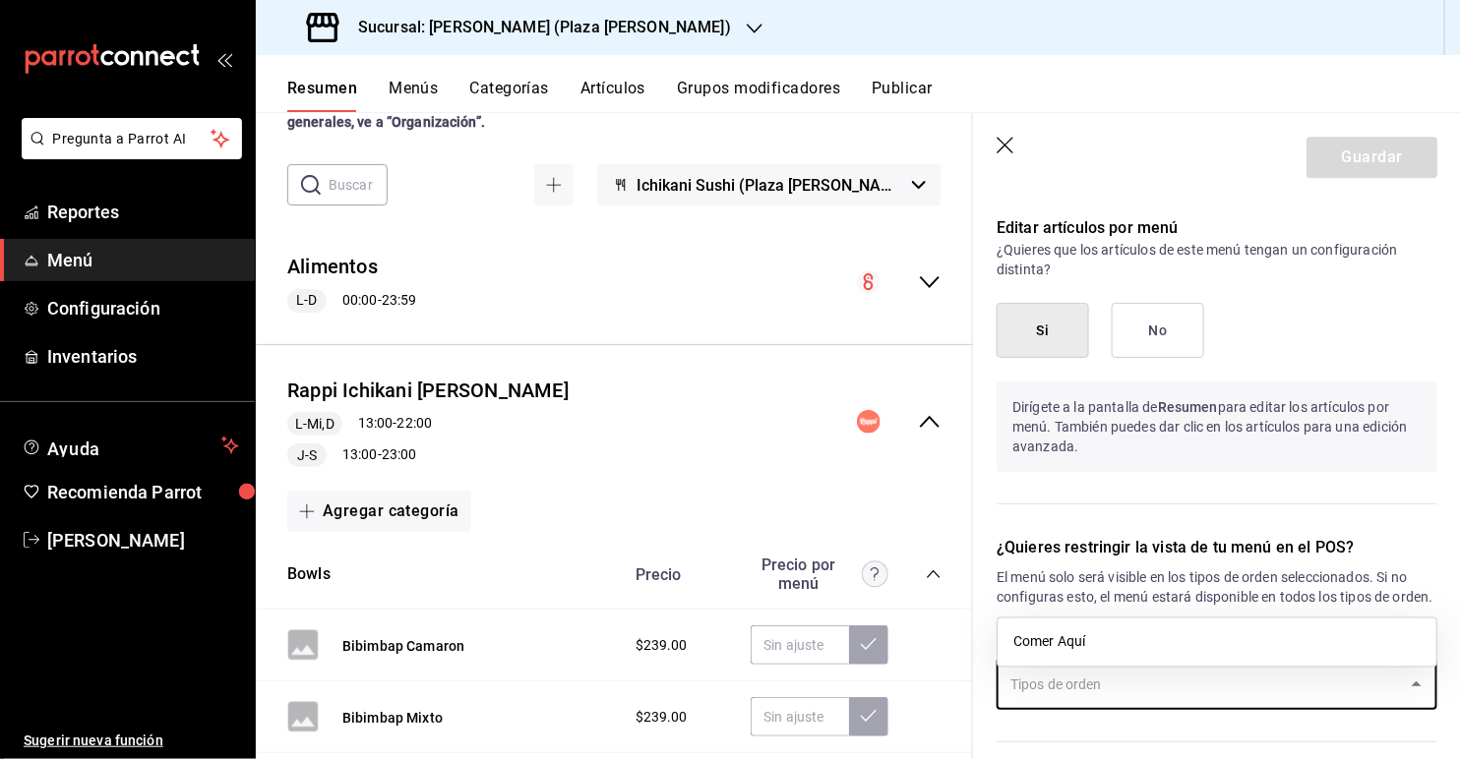
click at [995, 513] on div "¿Quieres restringir la vista de tu menú en el POS? El menú solo será visible en…" at bounding box center [1205, 632] width 464 height 238
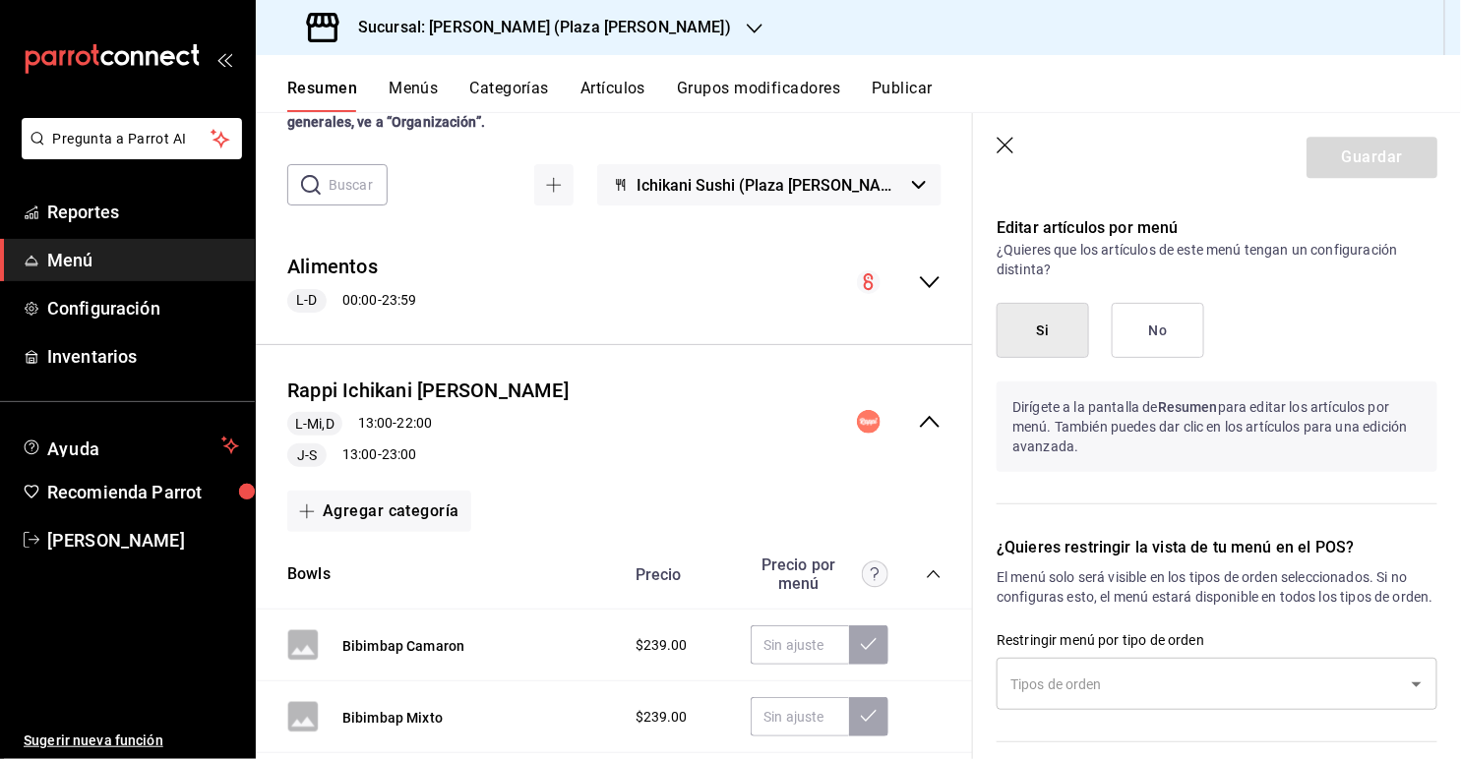
click at [995, 683] on icon "Open" at bounding box center [1417, 685] width 24 height 24
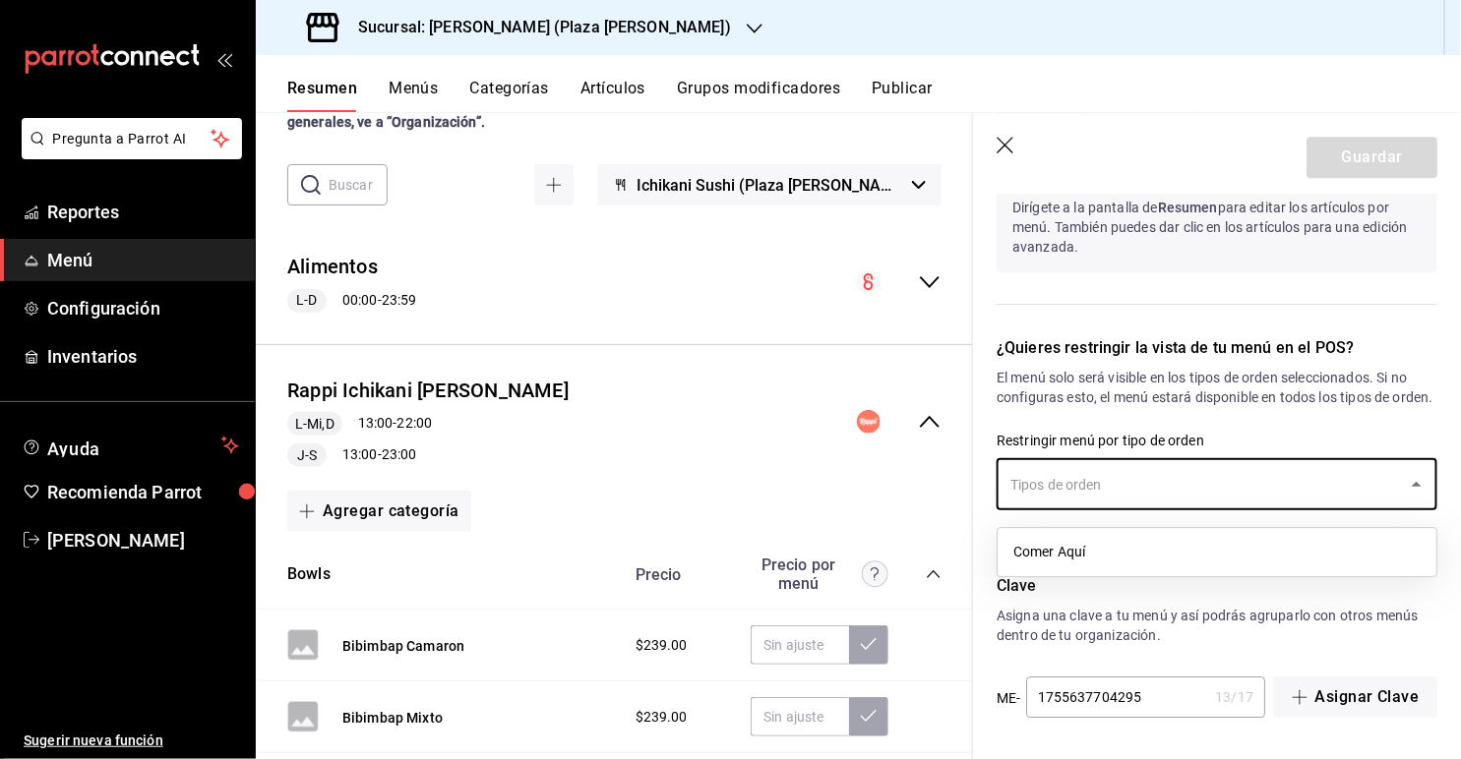
scroll to position [2048, 0]
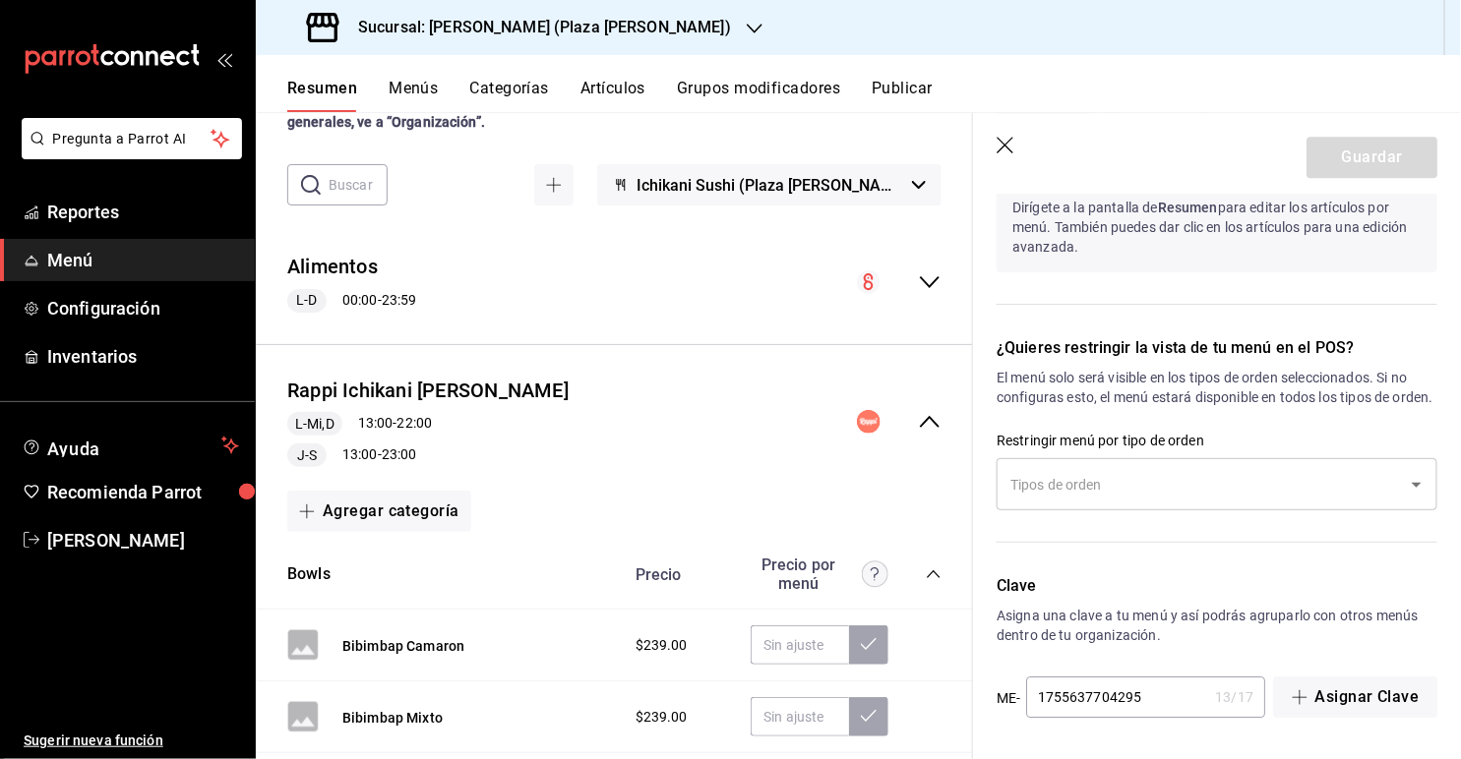
click at [995, 426] on div "¿Quieres restringir la vista de tu menú en el POS? El menú solo será visible en…" at bounding box center [1205, 432] width 464 height 238
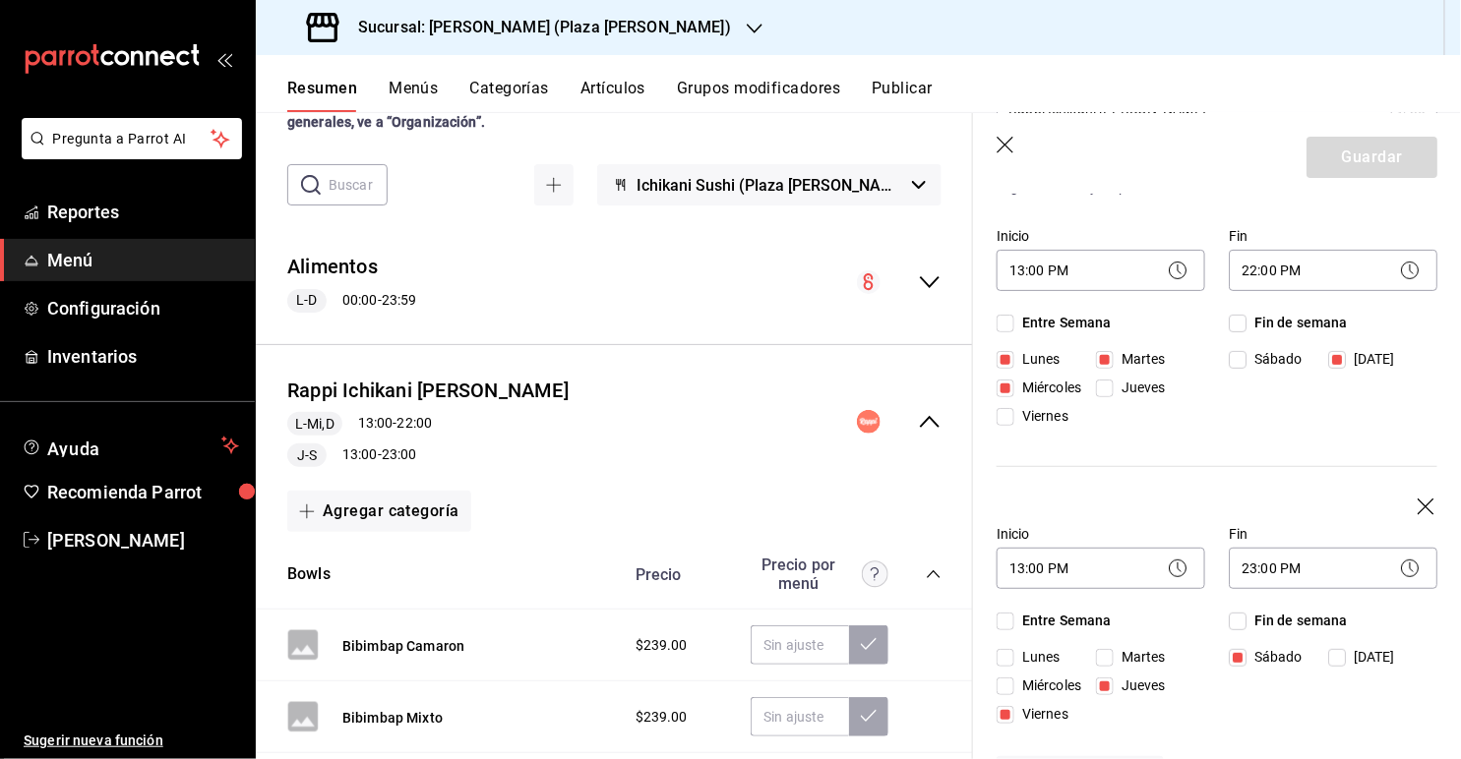
scroll to position [0, 0]
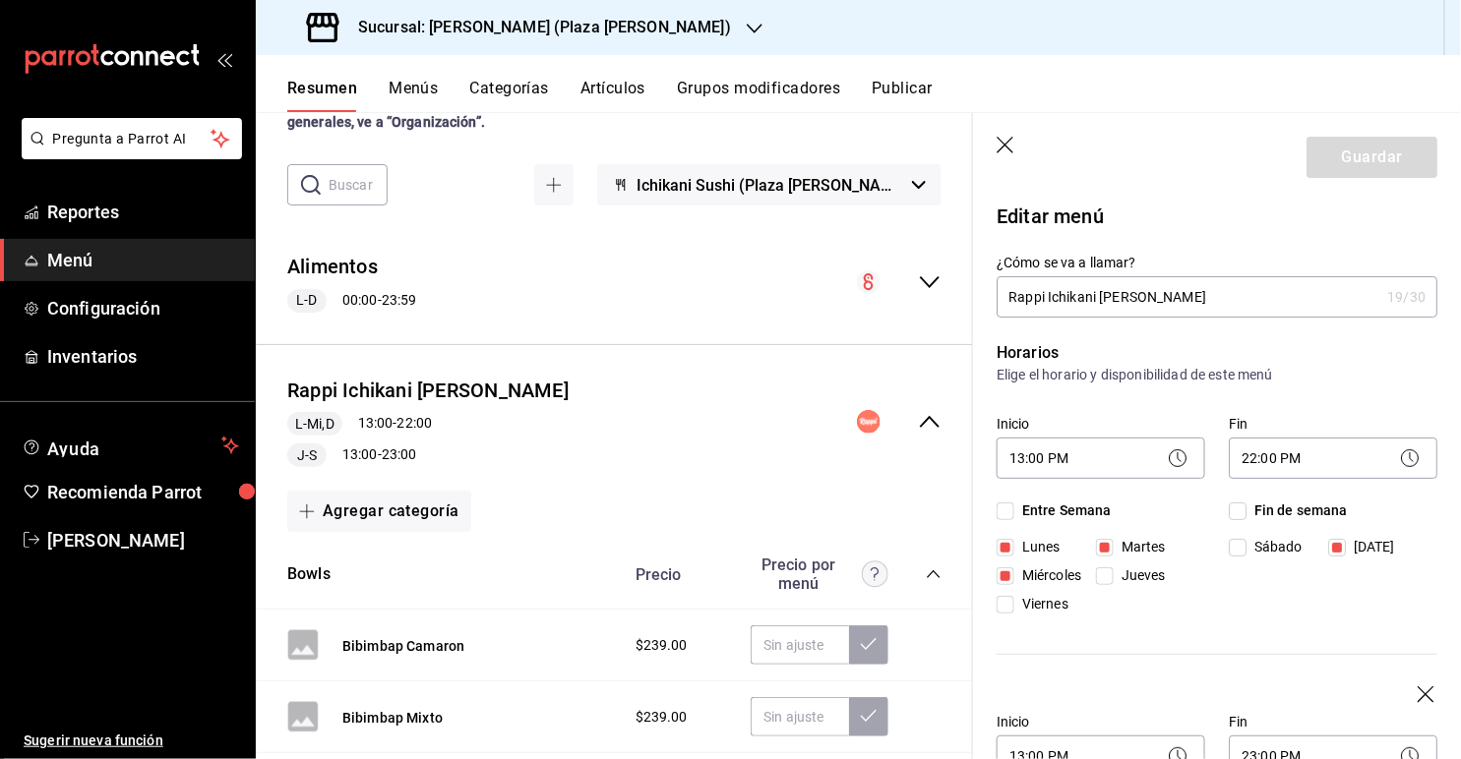
click at [995, 305] on input "Rappi Ichikani [PERSON_NAME]" at bounding box center [1187, 296] width 383 height 39
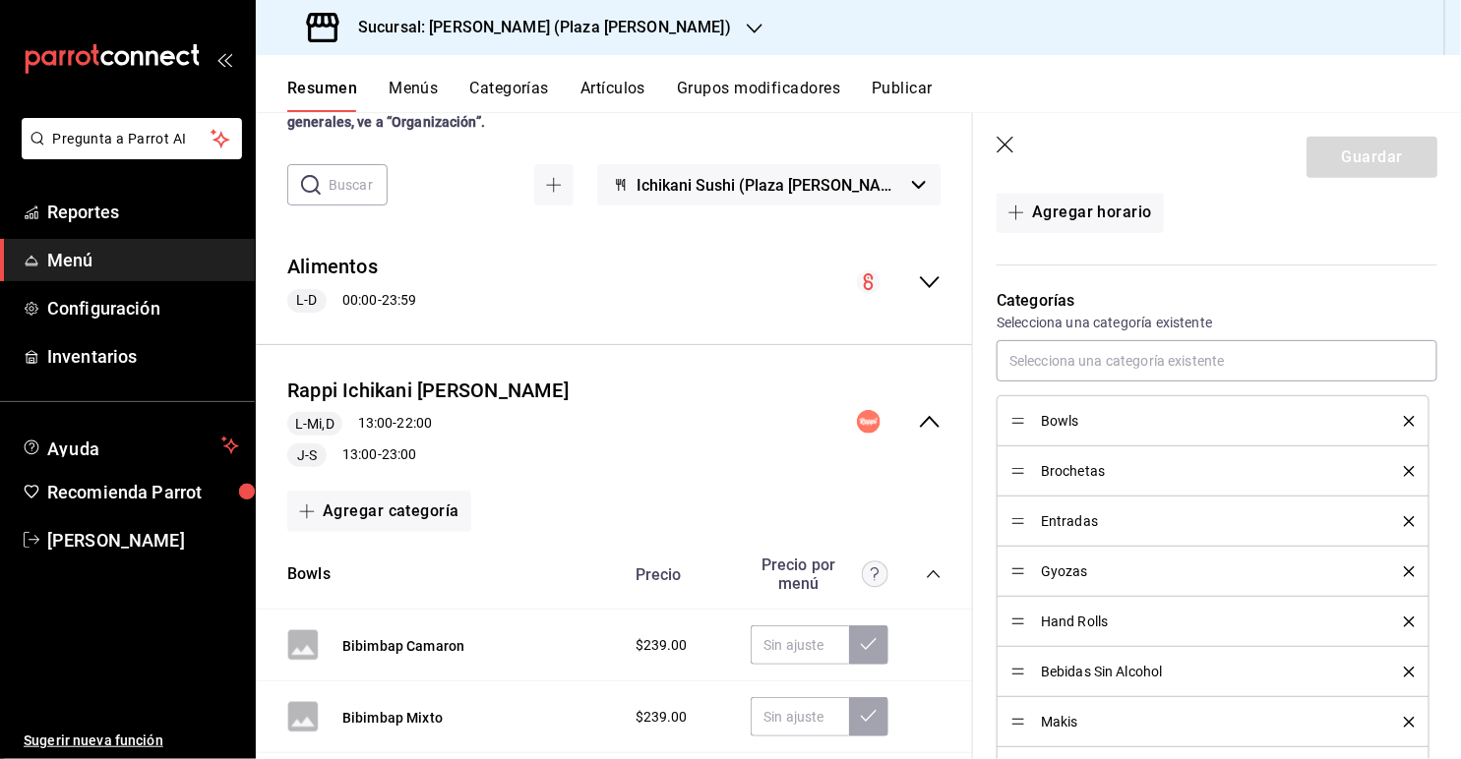
scroll to position [754, 0]
click at [995, 289] on p "Categorías" at bounding box center [1216, 299] width 441 height 24
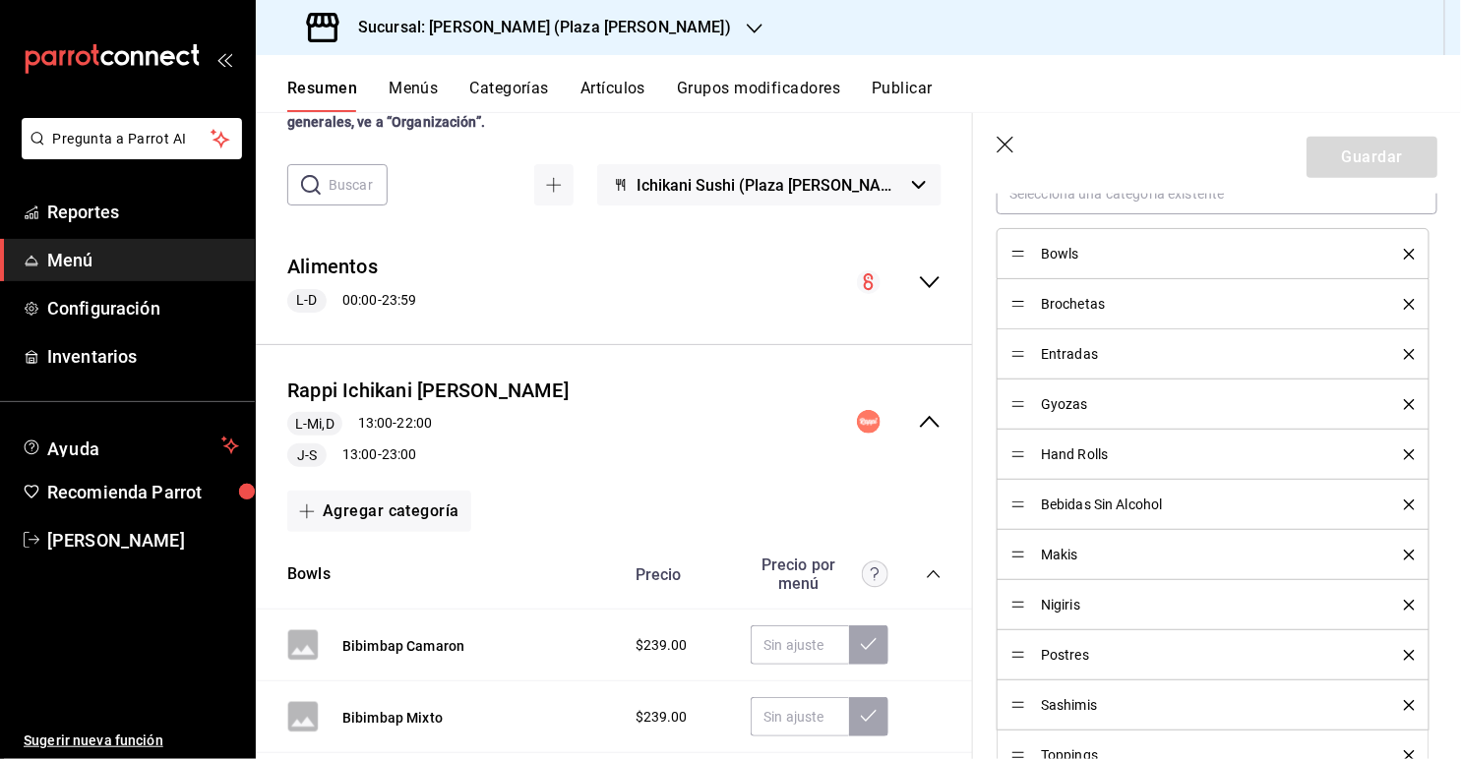
scroll to position [889, 0]
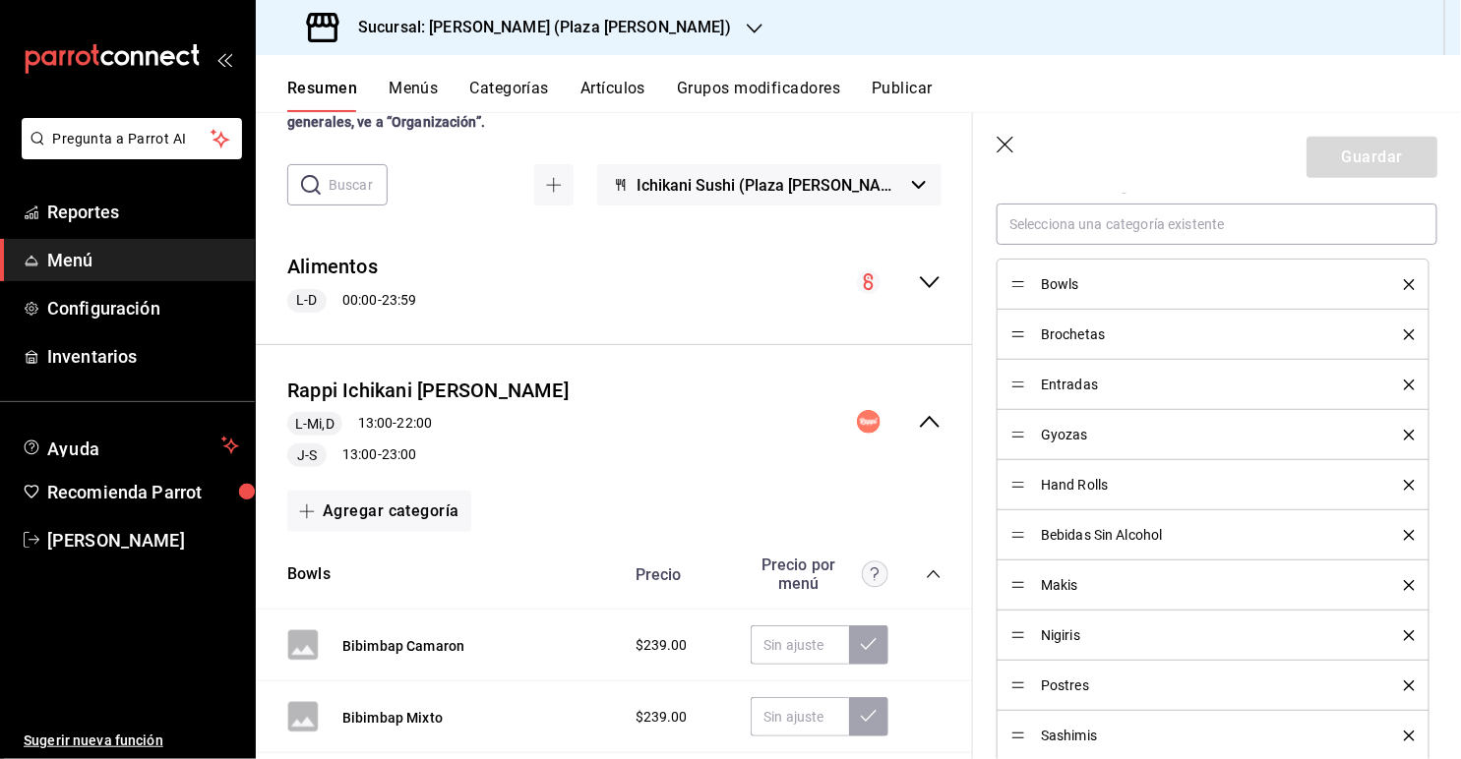
click at [995, 288] on li "Bowls" at bounding box center [1212, 284] width 433 height 51
drag, startPoint x: 1022, startPoint y: 385, endPoint x: 1011, endPoint y: 281, distance: 103.9
drag, startPoint x: 1018, startPoint y: 430, endPoint x: 1015, endPoint y: 389, distance: 41.4
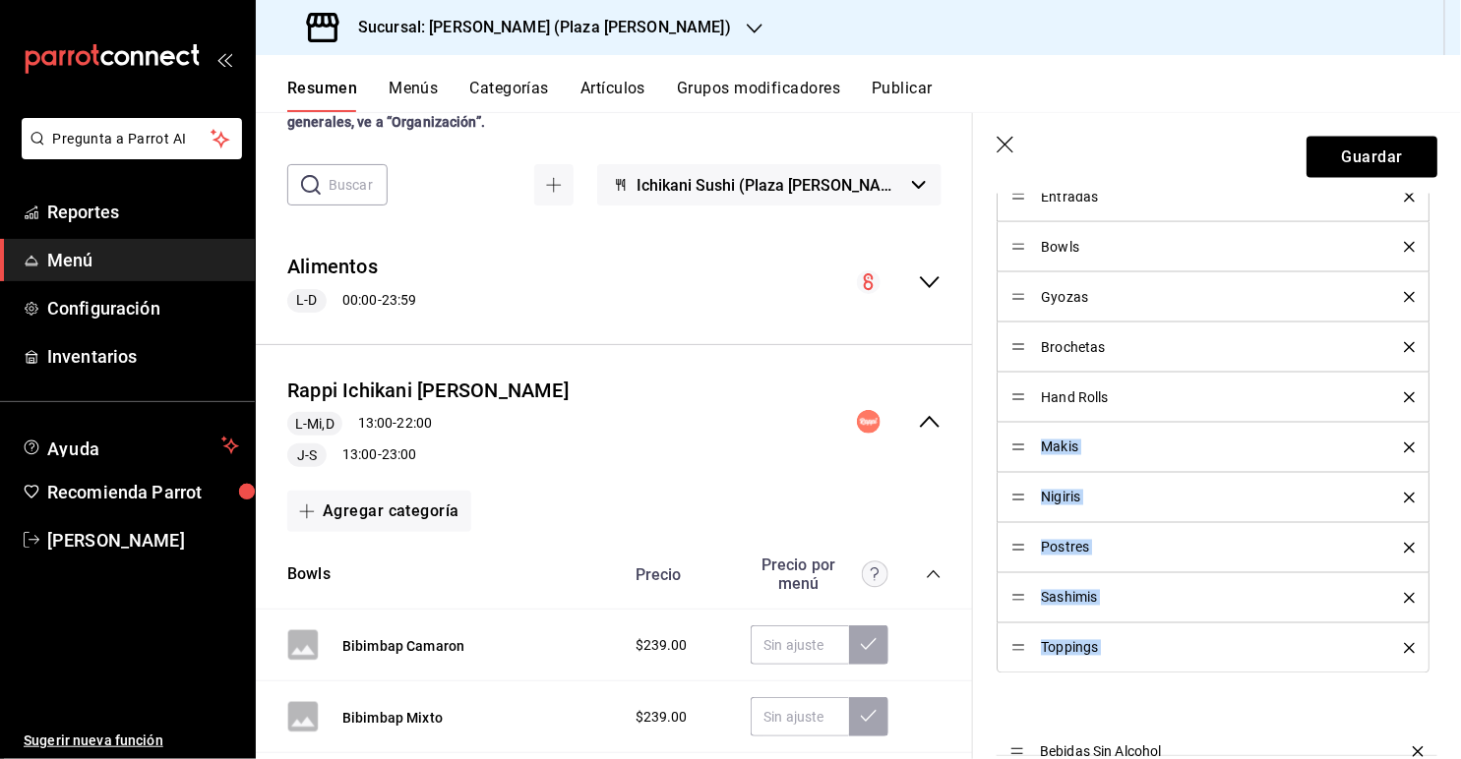
scroll to position [1069, 0]
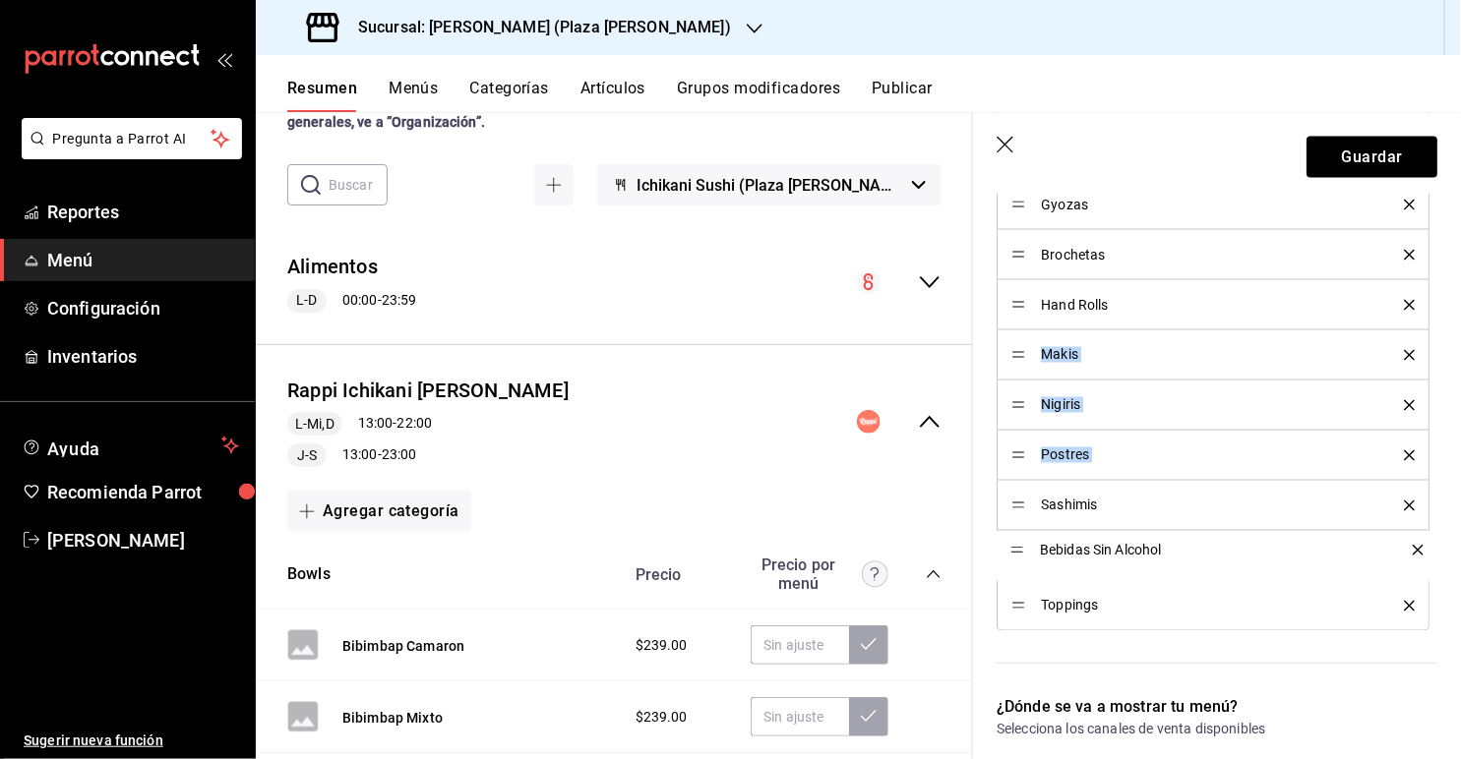
drag, startPoint x: 1014, startPoint y: 526, endPoint x: 1007, endPoint y: 545, distance: 19.9
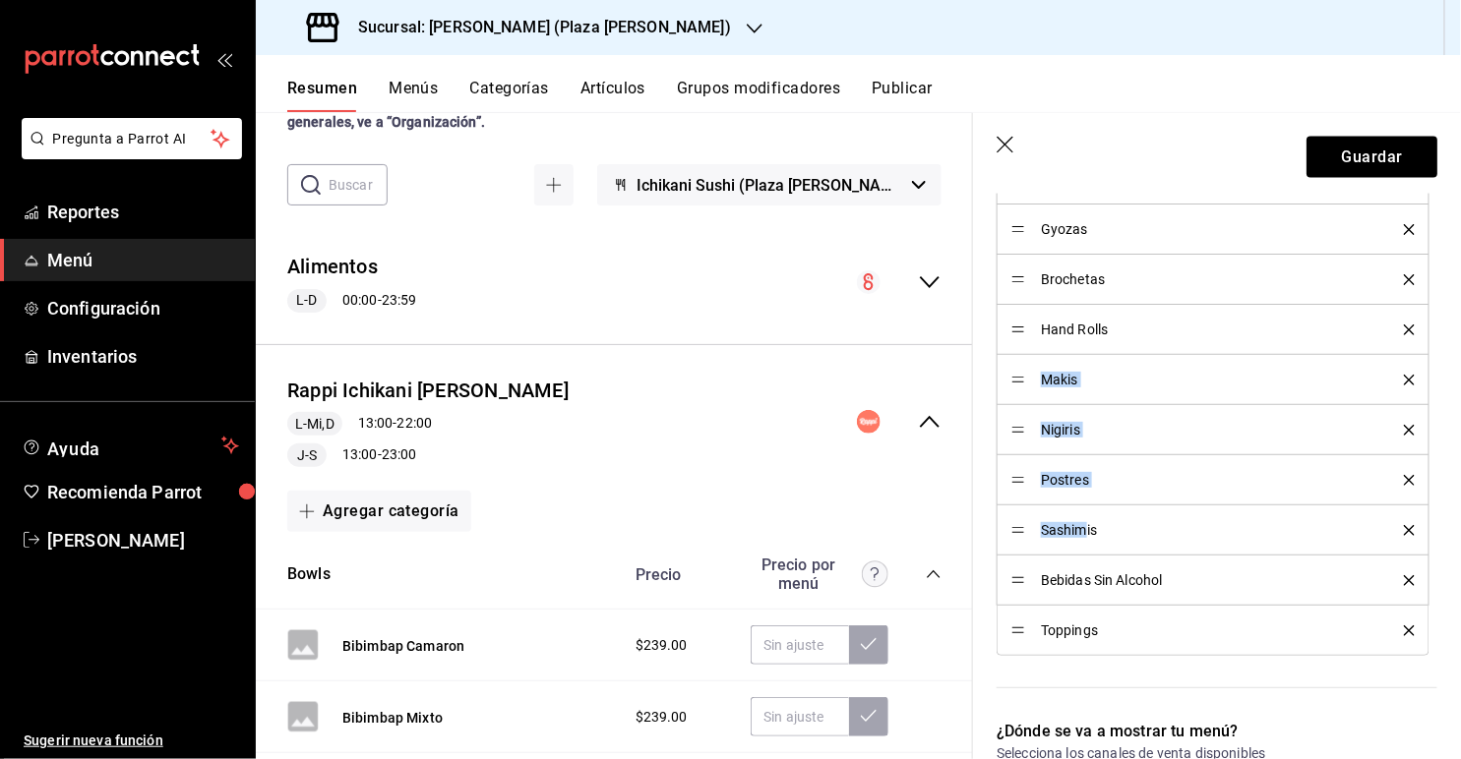
drag, startPoint x: 1087, startPoint y: 525, endPoint x: 1091, endPoint y: 358, distance: 167.3
click at [995, 357] on ul "Entradas Bowls Gyozas Brochetas Hand Rolls Makis Nigiris Postres Sashimis Bebid…" at bounding box center [1216, 379] width 441 height 553
drag, startPoint x: 1013, startPoint y: 526, endPoint x: 1009, endPoint y: 477, distance: 49.3
click at [995, 155] on button "Guardar" at bounding box center [1371, 157] width 131 height 41
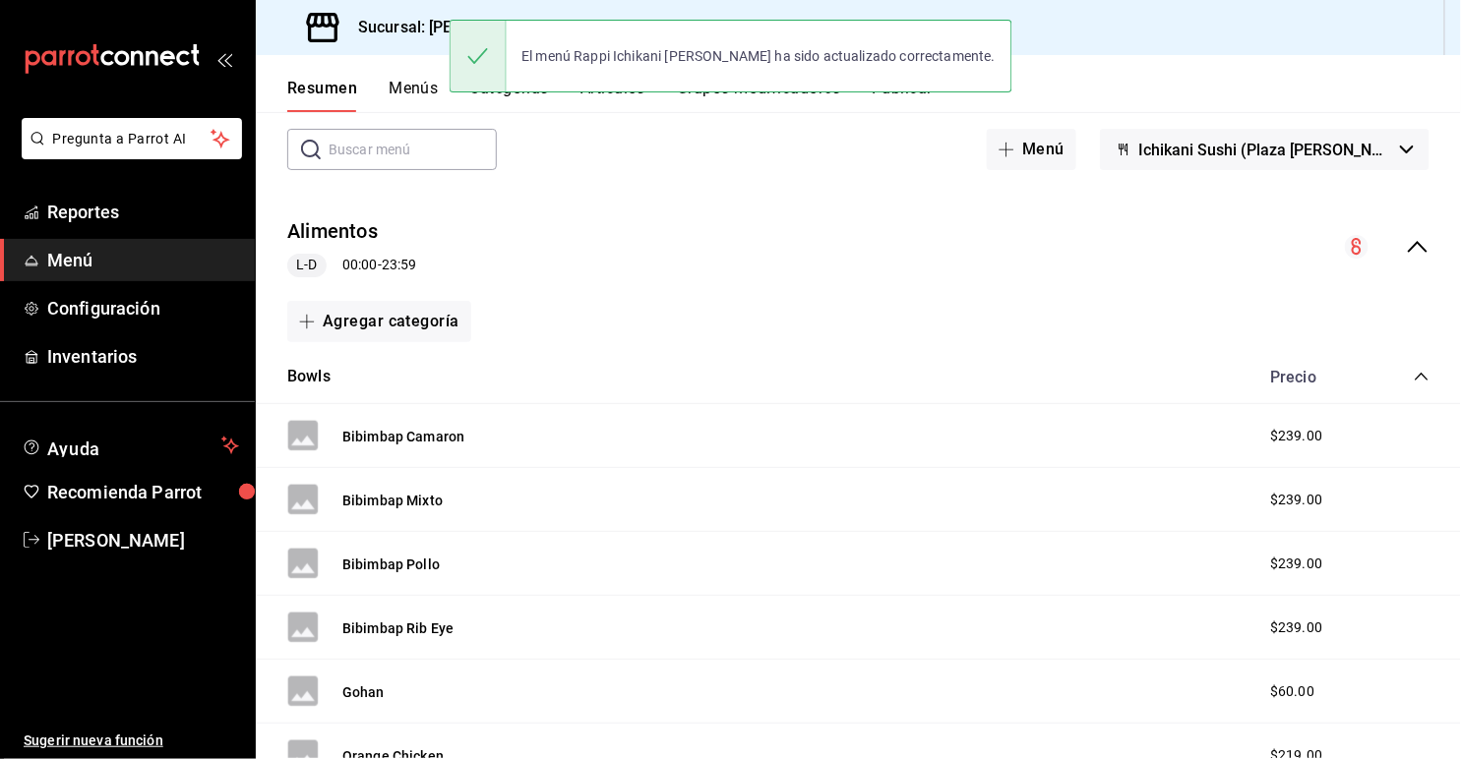
scroll to position [99, 0]
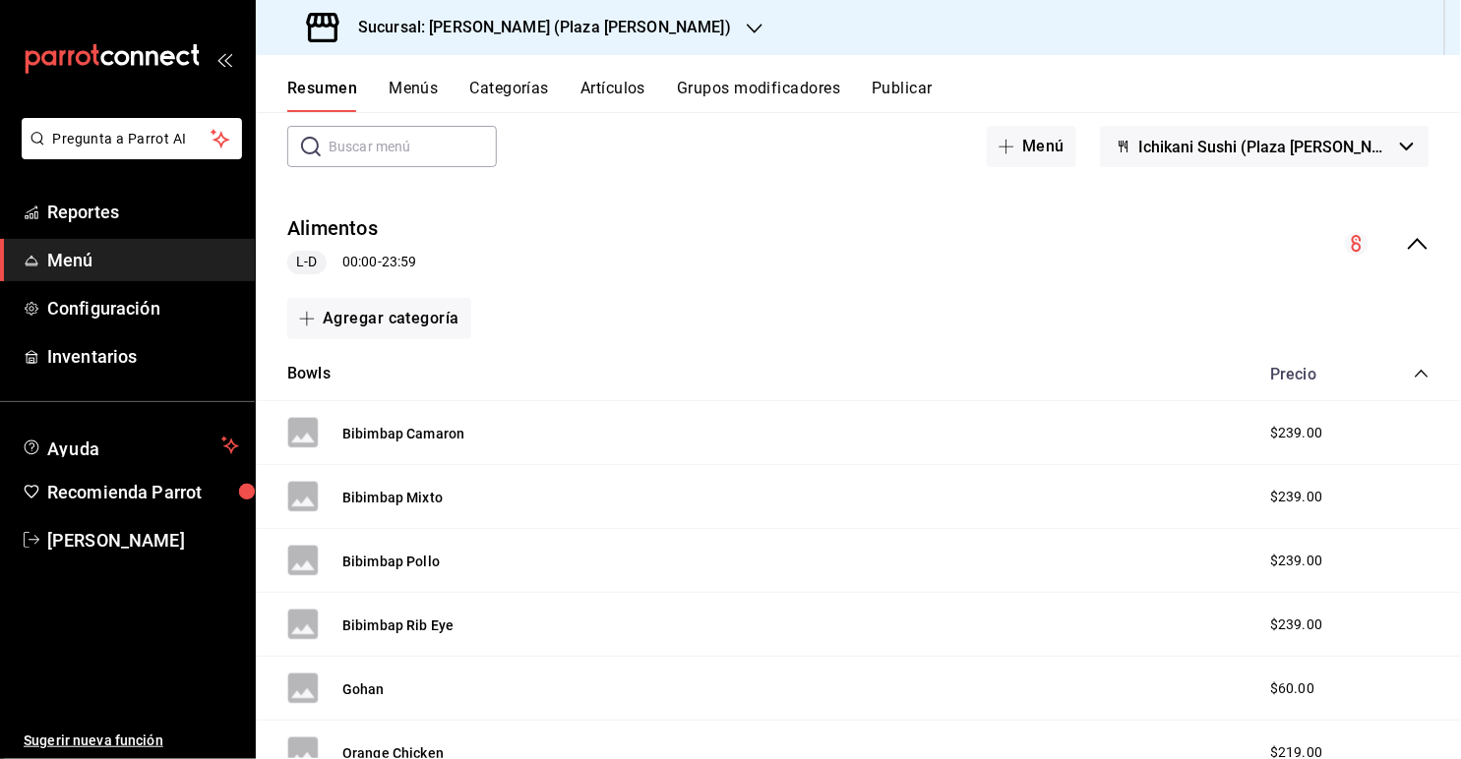
click at [995, 240] on icon "collapse-menu-row" at bounding box center [1418, 244] width 24 height 24
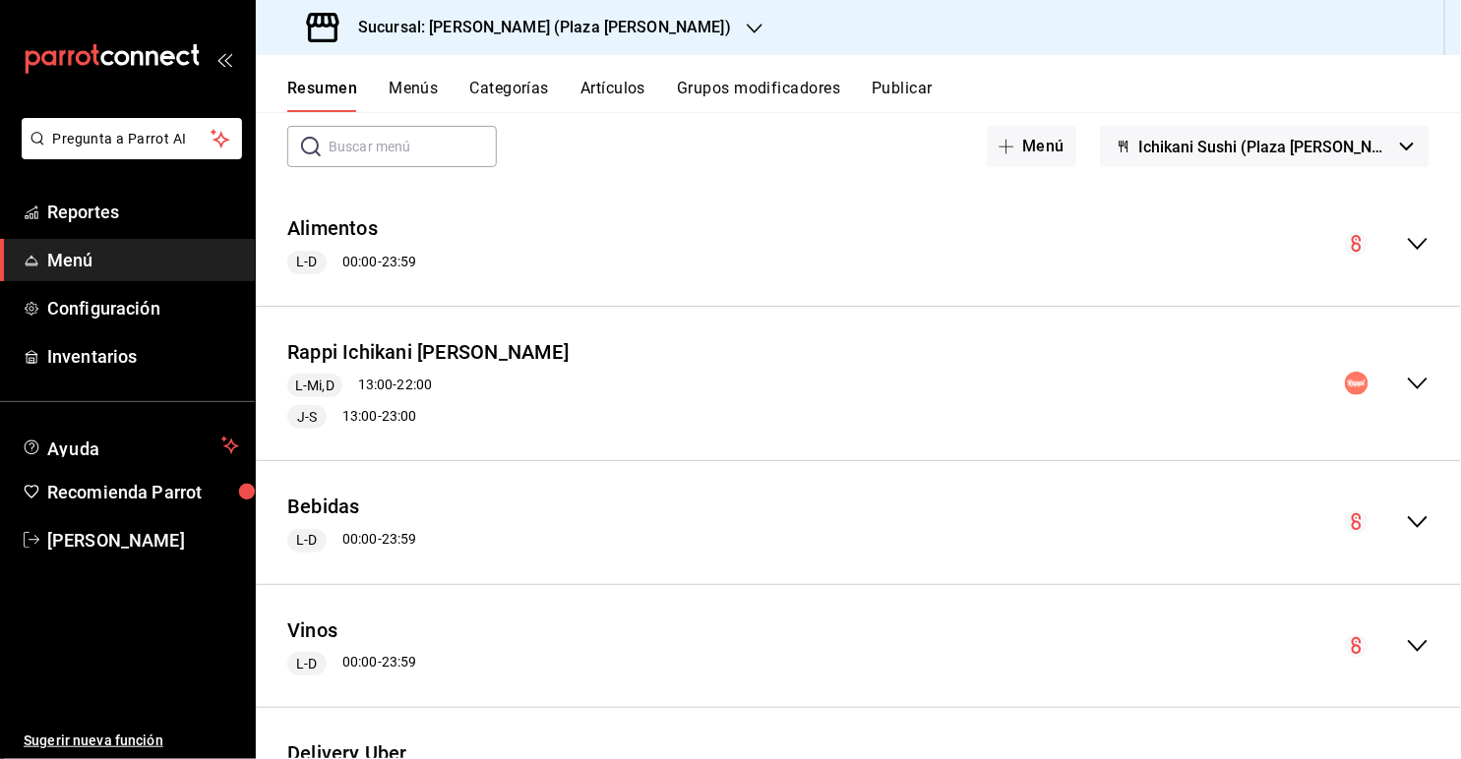
click at [995, 382] on icon "collapse-menu-row" at bounding box center [1418, 384] width 24 height 24
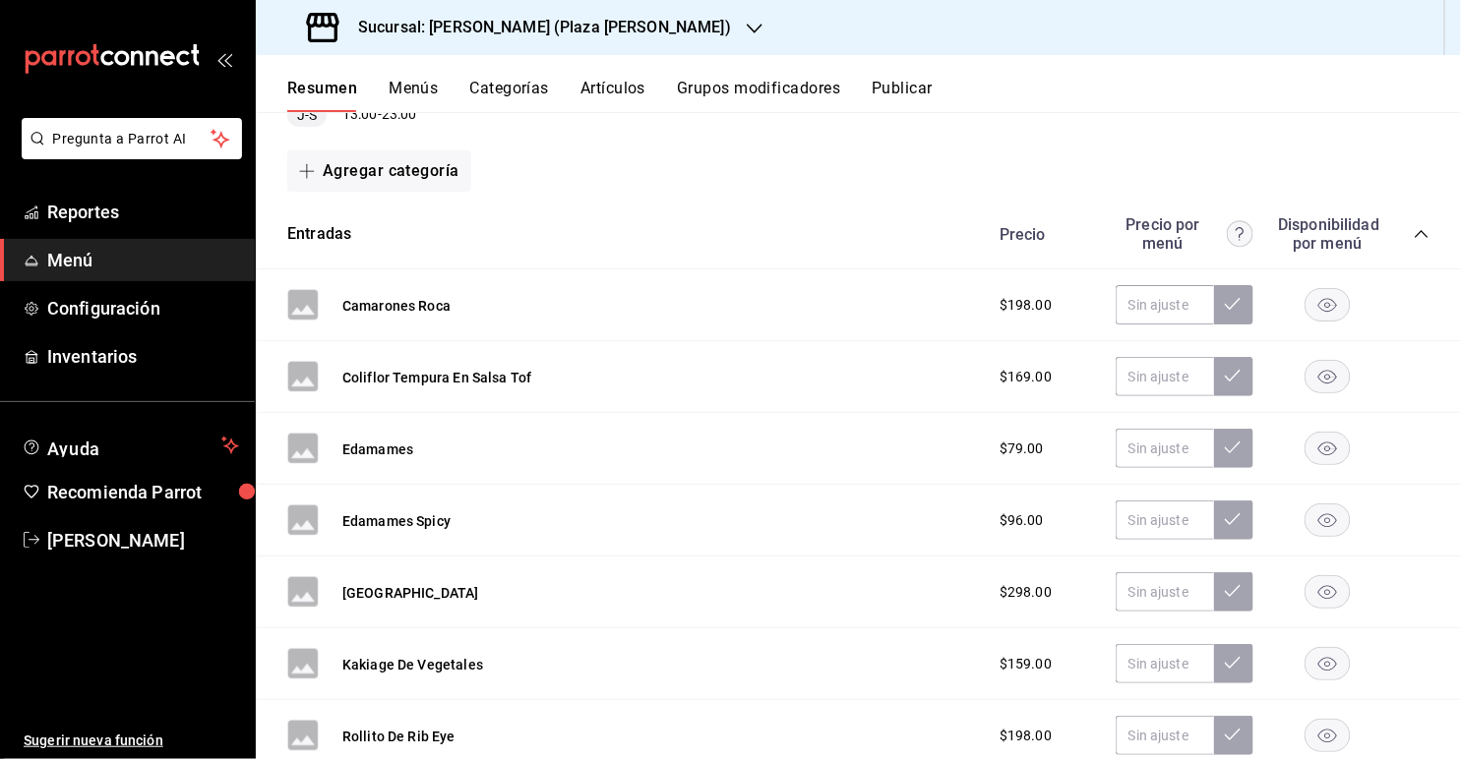
scroll to position [379, 0]
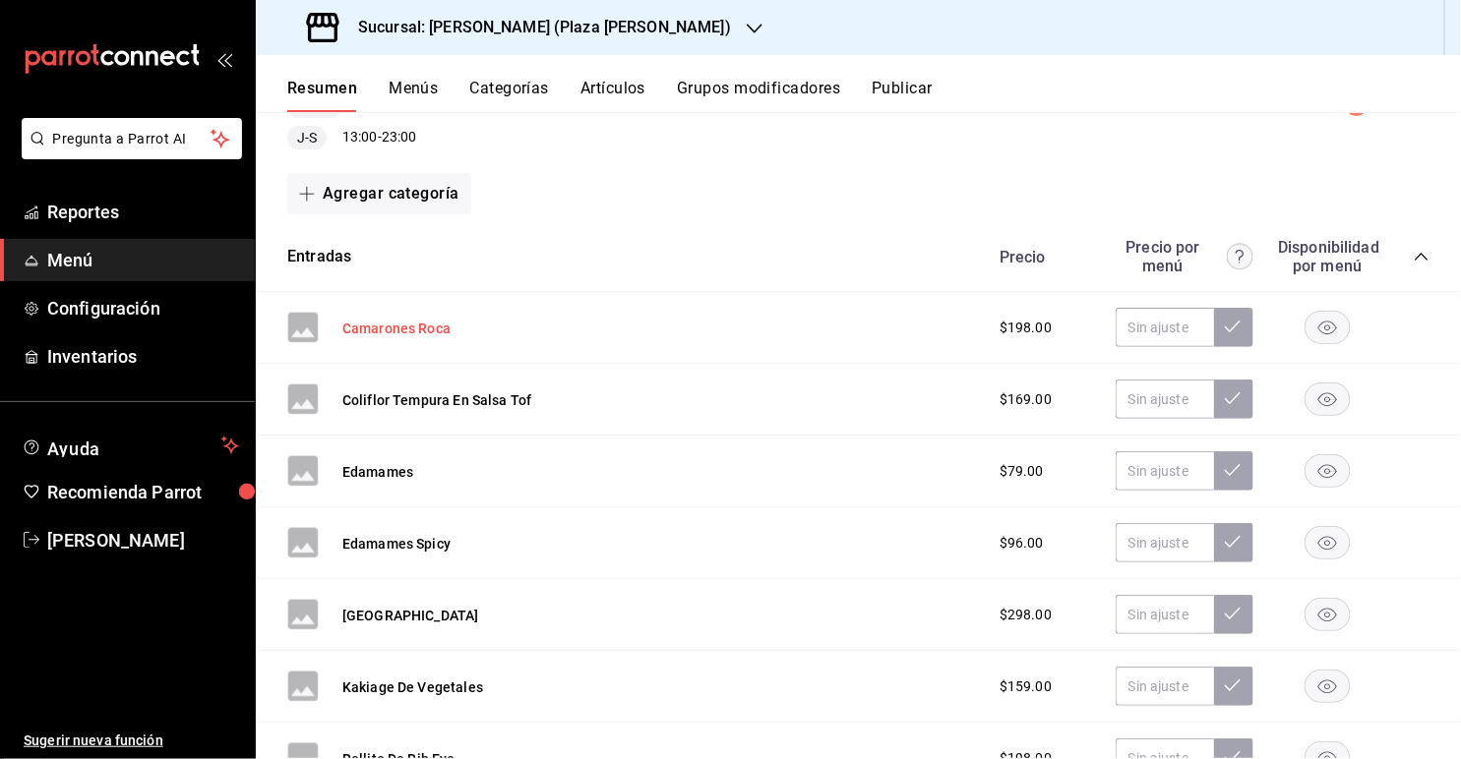
click at [380, 327] on button "Camarones Roca" at bounding box center [396, 329] width 108 height 20
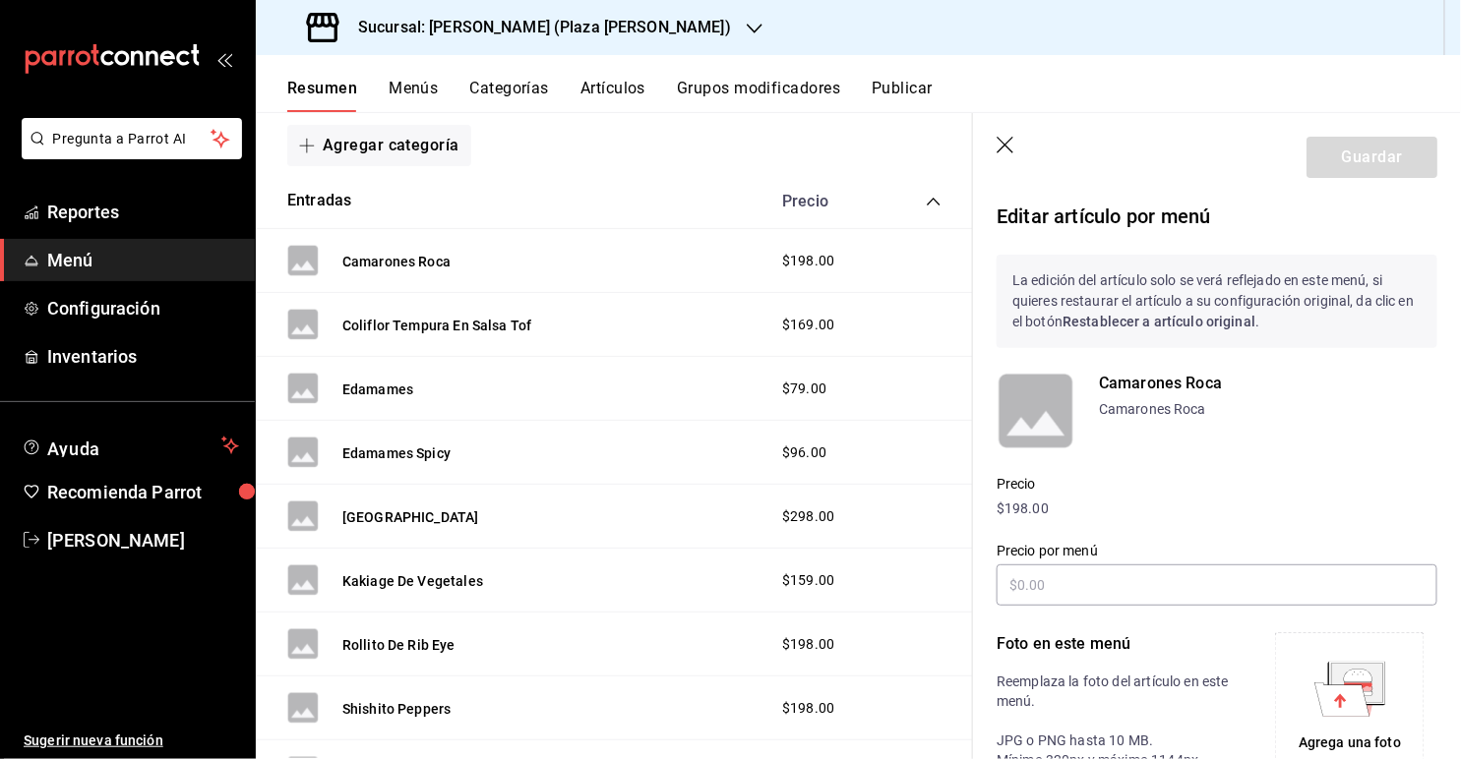
scroll to position [450, 0]
click at [995, 147] on icon "button" at bounding box center [1006, 147] width 20 height 20
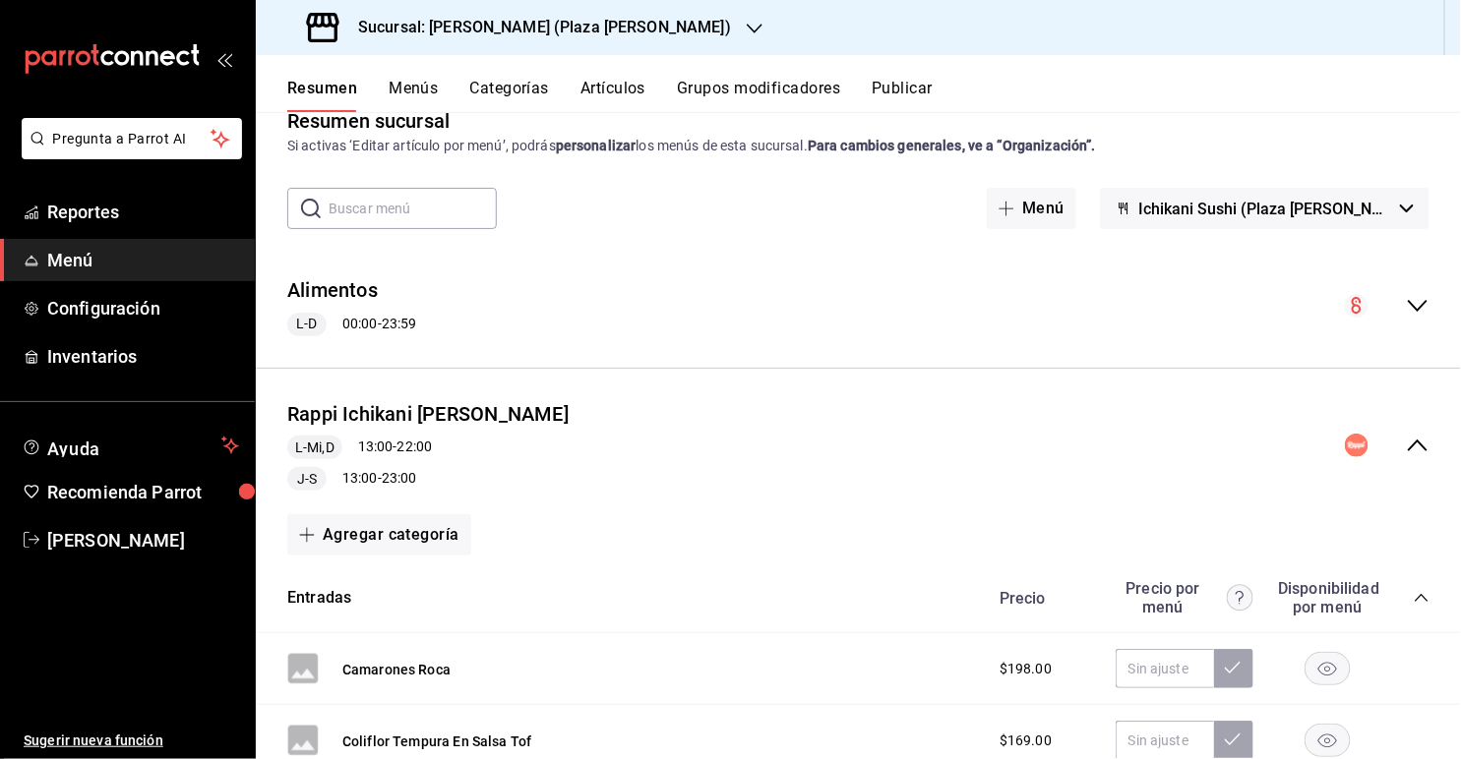
scroll to position [36, 0]
click at [995, 437] on icon "collapse-menu-row" at bounding box center [1418, 447] width 24 height 24
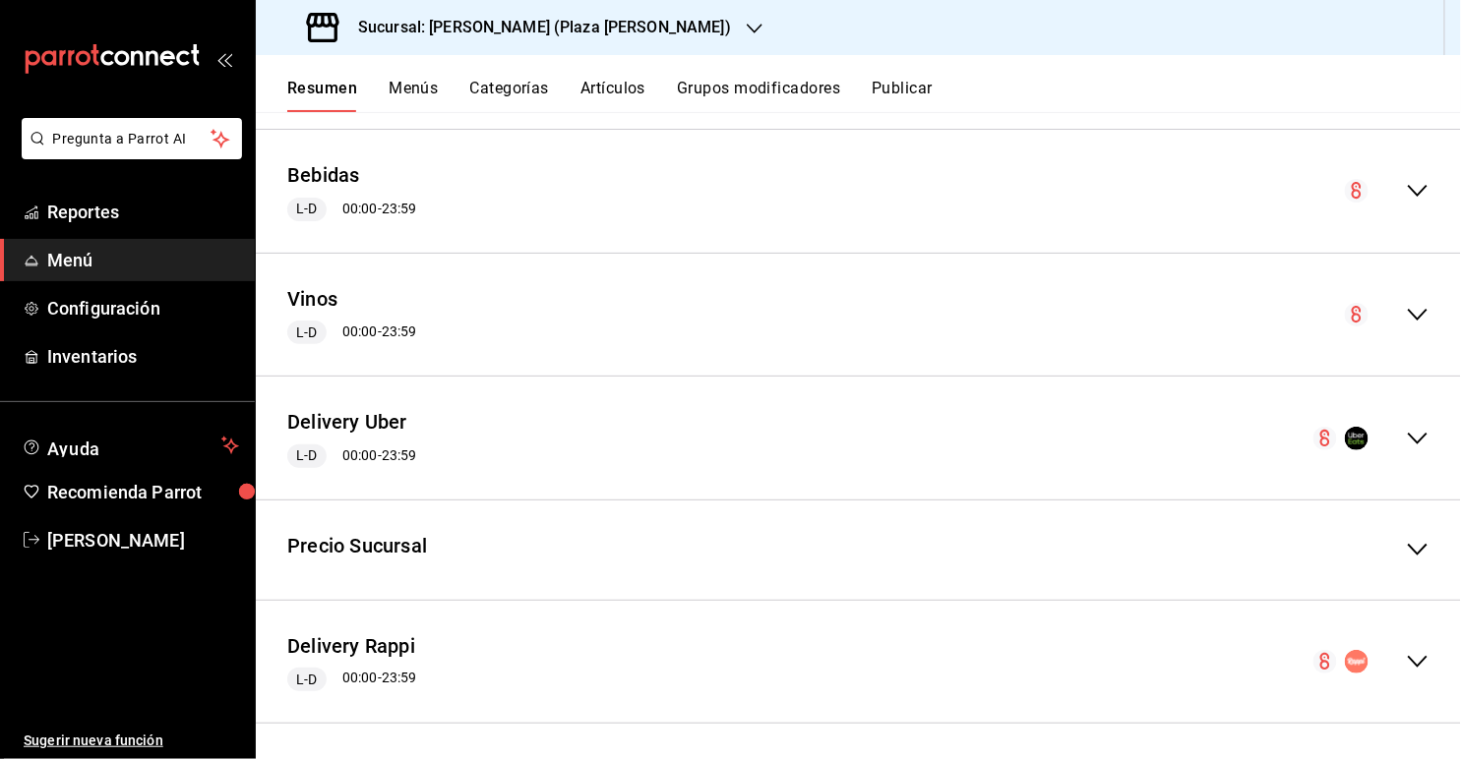
scroll to position [432, 0]
click at [995, 440] on icon "collapse-menu-row" at bounding box center [1418, 438] width 24 height 24
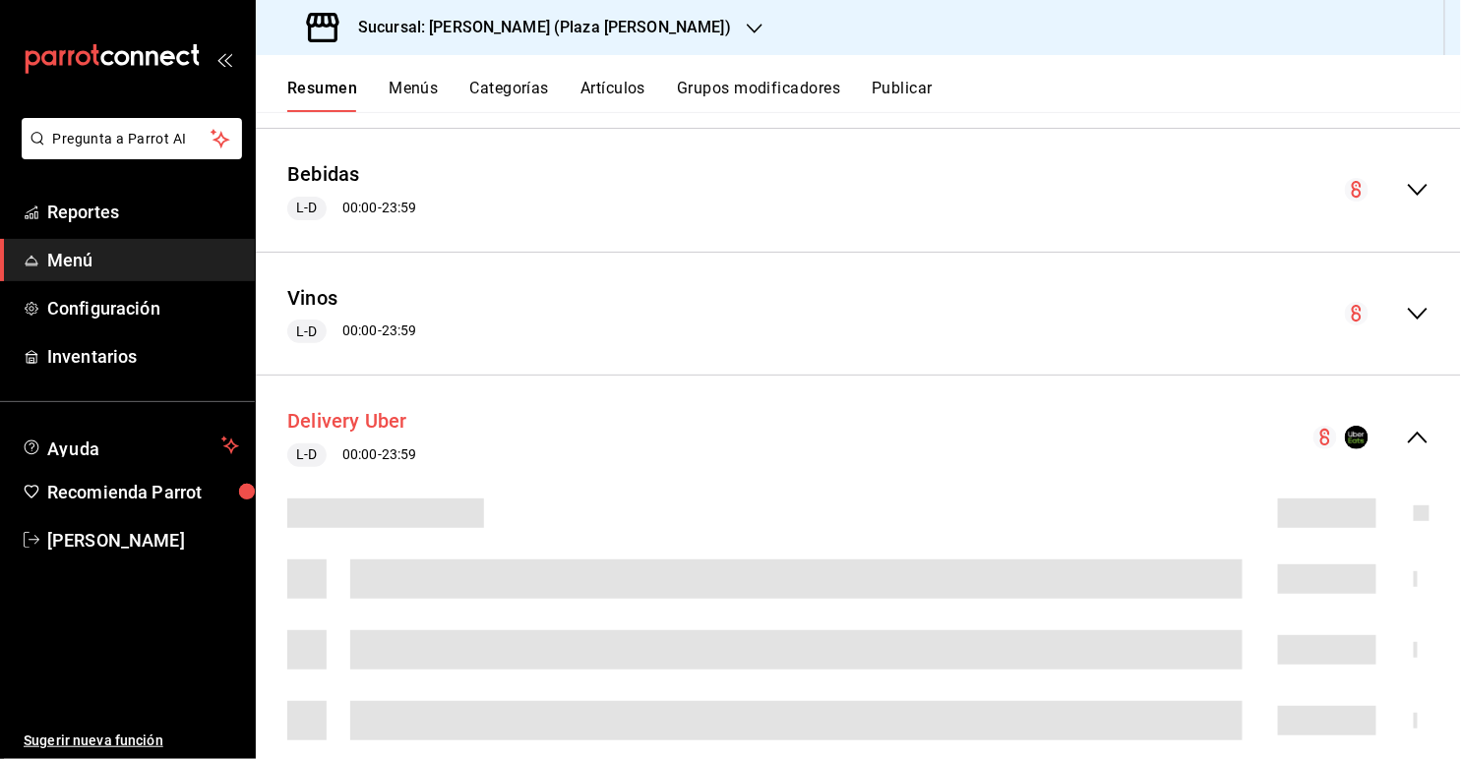
click at [366, 422] on button "Delivery Uber" at bounding box center [347, 421] width 120 height 29
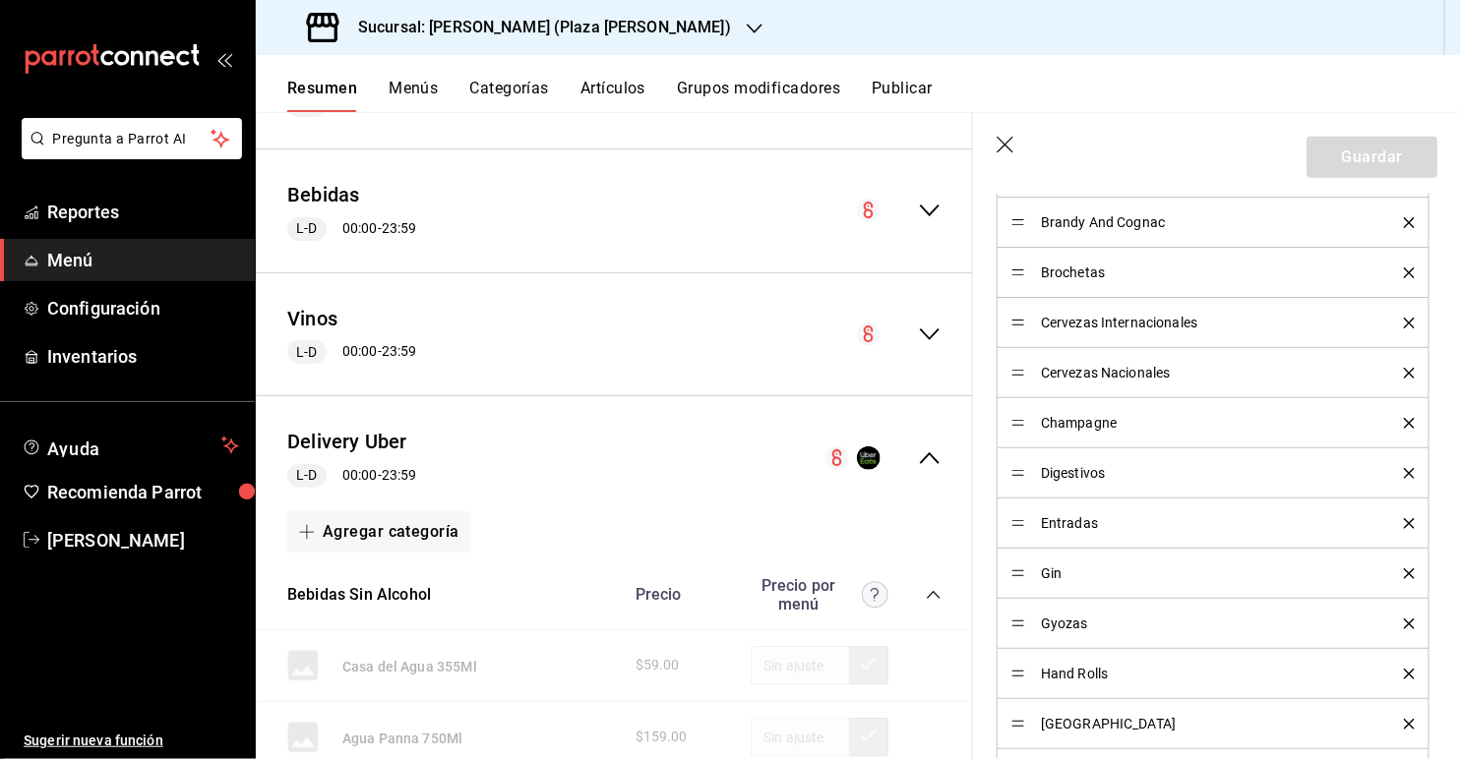
scroll to position [836, 0]
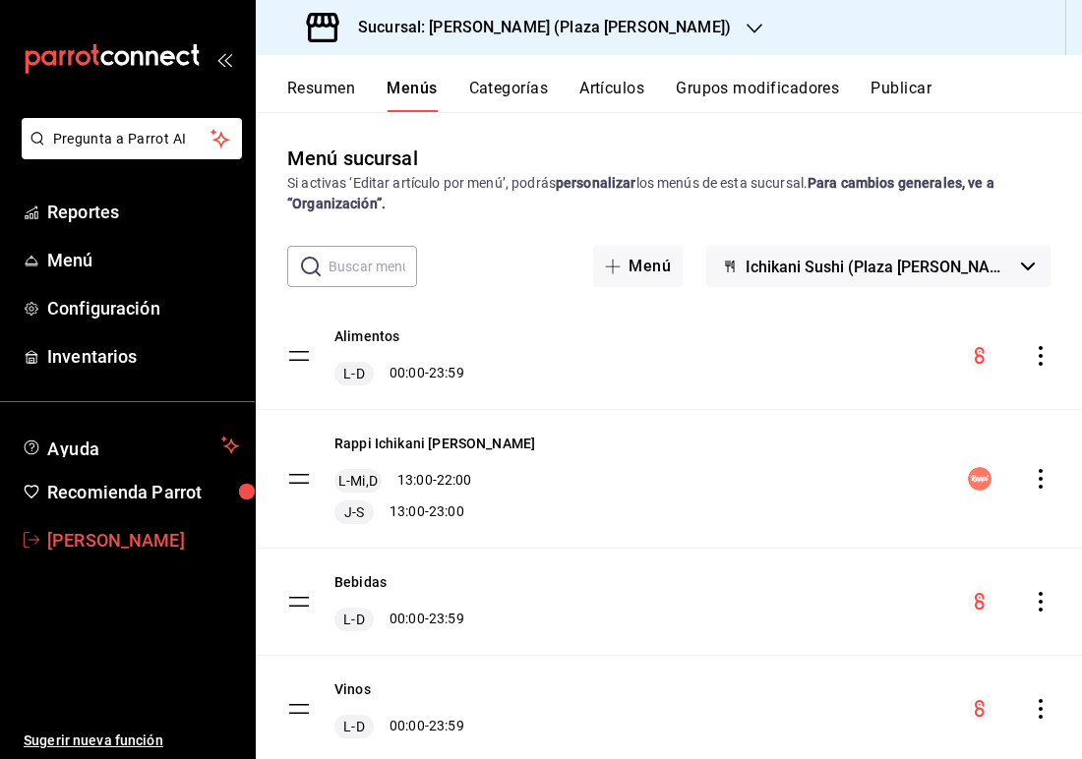
click at [91, 541] on span "[PERSON_NAME]" at bounding box center [143, 540] width 192 height 27
